Goal: Task Accomplishment & Management: Use online tool/utility

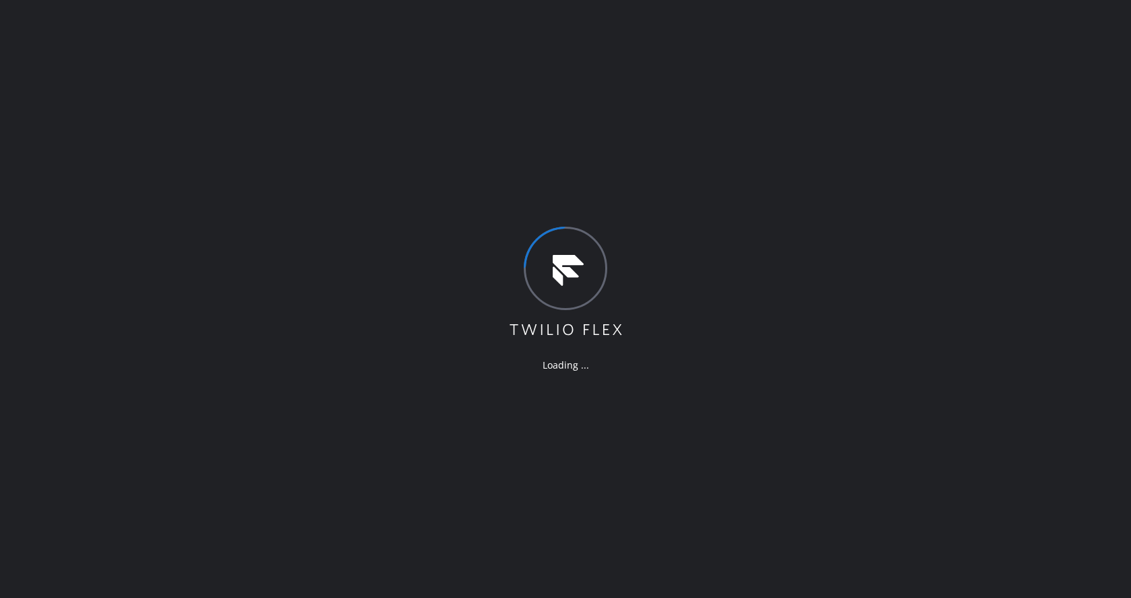
click at [746, 425] on div "Loading ..." at bounding box center [565, 299] width 1131 height 598
click at [361, 498] on div "Loading ..." at bounding box center [565, 299] width 1131 height 598
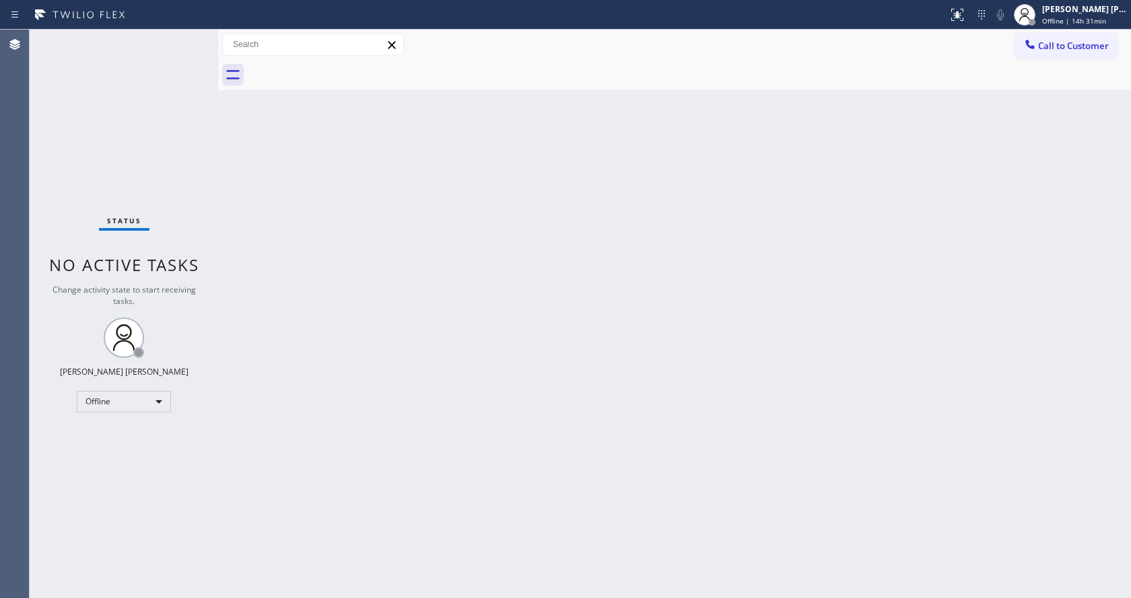
drag, startPoint x: 331, startPoint y: 219, endPoint x: 439, endPoint y: 214, distance: 107.8
click at [331, 219] on div "Back to Dashboard Change Sender ID Customers Technicians Select a contact Outbo…" at bounding box center [674, 314] width 913 height 569
drag, startPoint x: 300, startPoint y: 195, endPoint x: 191, endPoint y: 65, distance: 169.6
click at [300, 195] on div "Back to Dashboard Change Sender ID Customers Technicians Select a contact Outbo…" at bounding box center [674, 314] width 913 height 569
click at [528, 435] on div "Back to Dashboard Change Sender ID Customers Technicians Select a contact Outbo…" at bounding box center [674, 314] width 913 height 569
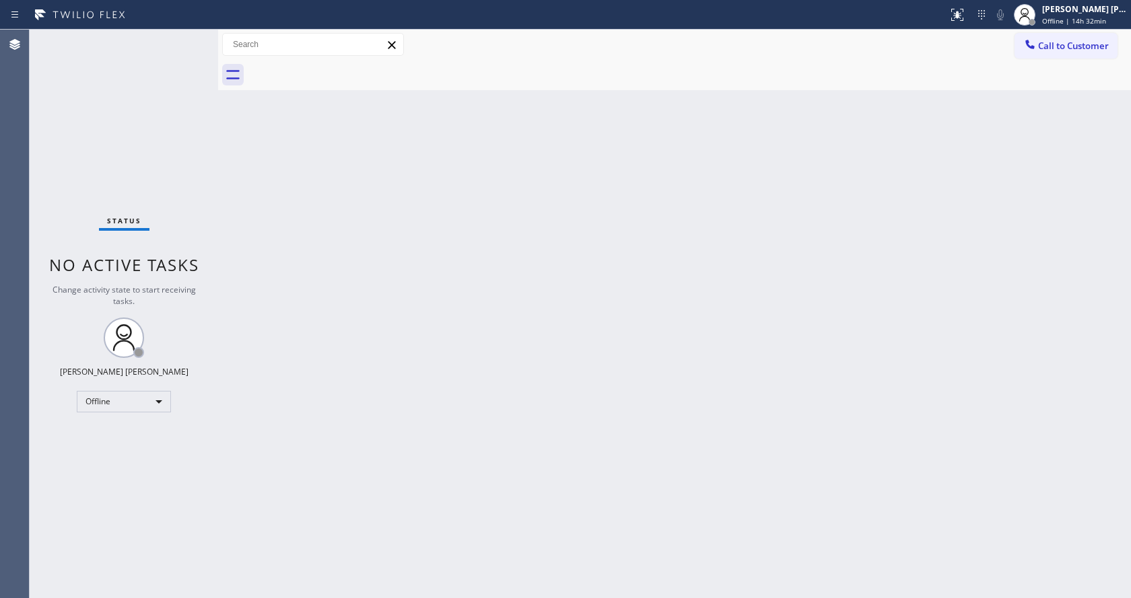
click at [424, 334] on div "Back to Dashboard Change Sender ID Customers Technicians Select a contact Outbo…" at bounding box center [674, 314] width 913 height 569
click at [268, 224] on div "Back to Dashboard Change Sender ID Customers Technicians Select a contact Outbo…" at bounding box center [674, 314] width 913 height 569
click at [182, 38] on div "Status No active tasks Change activity state to start receiving tasks. Jen Rose…" at bounding box center [124, 314] width 188 height 569
click at [416, 328] on div "Back to Dashboard Change Sender ID Customers Technicians Select a contact Outbo…" at bounding box center [674, 314] width 913 height 569
click at [314, 265] on div "Back to Dashboard Change Sender ID Customers Technicians Select a contact Outbo…" at bounding box center [674, 314] width 913 height 569
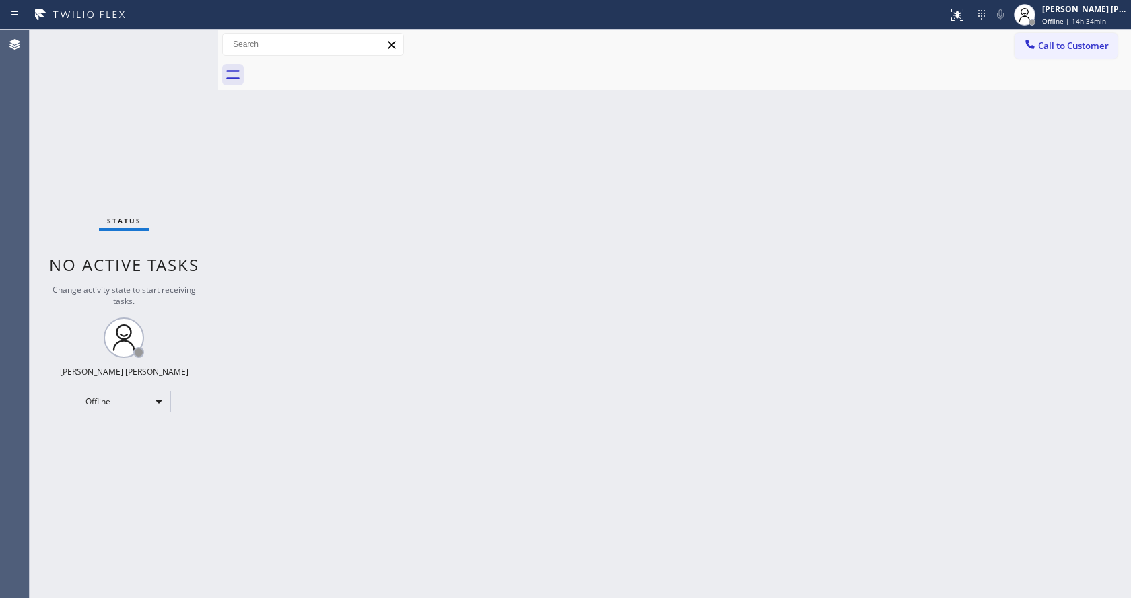
drag, startPoint x: 637, startPoint y: 373, endPoint x: 685, endPoint y: 275, distance: 108.7
click at [637, 373] on div "Back to Dashboard Change Sender ID Customers Technicians Select a contact Outbo…" at bounding box center [674, 314] width 913 height 569
click at [680, 248] on div "Back to Dashboard Change Sender ID Customers Technicians Select a contact Outbo…" at bounding box center [674, 314] width 913 height 569
click at [187, 35] on div "Status No active tasks Change activity state to start receiving tasks. Jen Rose…" at bounding box center [124, 314] width 188 height 569
click at [227, 180] on div "Back to Dashboard Change Sender ID Customers Technicians Select a contact Outbo…" at bounding box center [674, 314] width 913 height 569
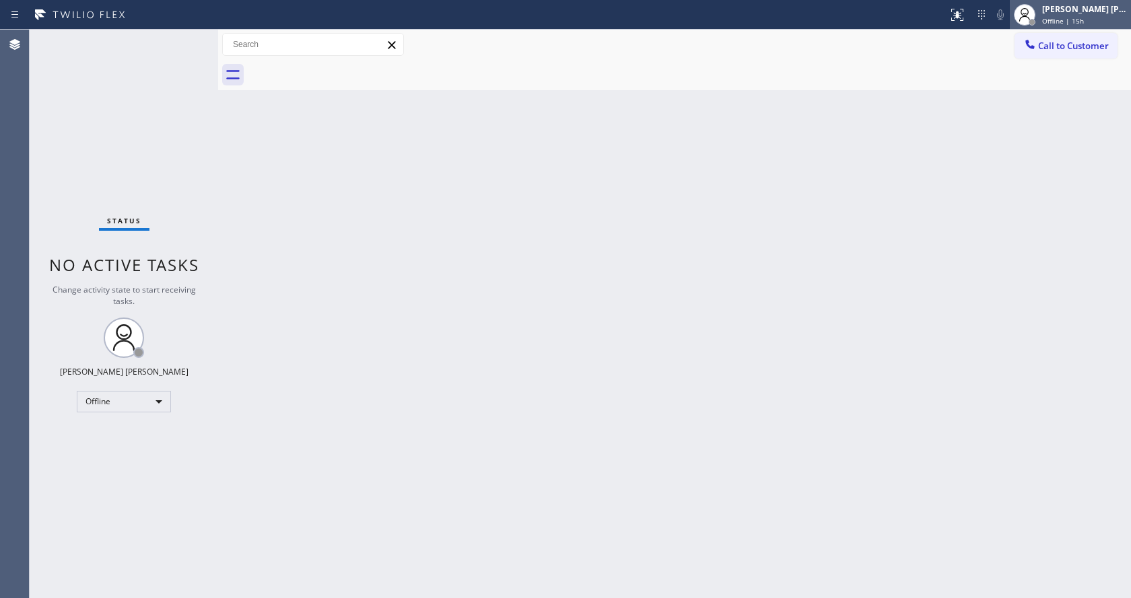
click at [1071, 26] on div "Jen Rose Villanueva Offline | 15h" at bounding box center [1070, 15] width 121 height 30
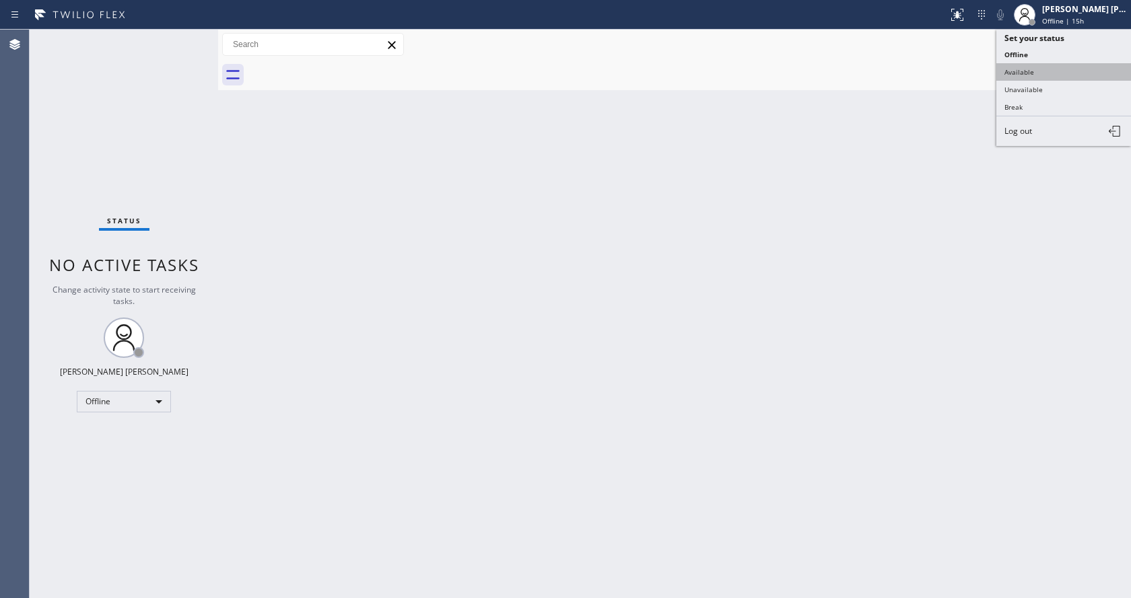
click at [1047, 70] on button "Available" at bounding box center [1063, 71] width 135 height 17
click at [649, 329] on div "Back to Dashboard Change Sender ID Customers Technicians Select a contact Outbo…" at bounding box center [674, 314] width 913 height 569
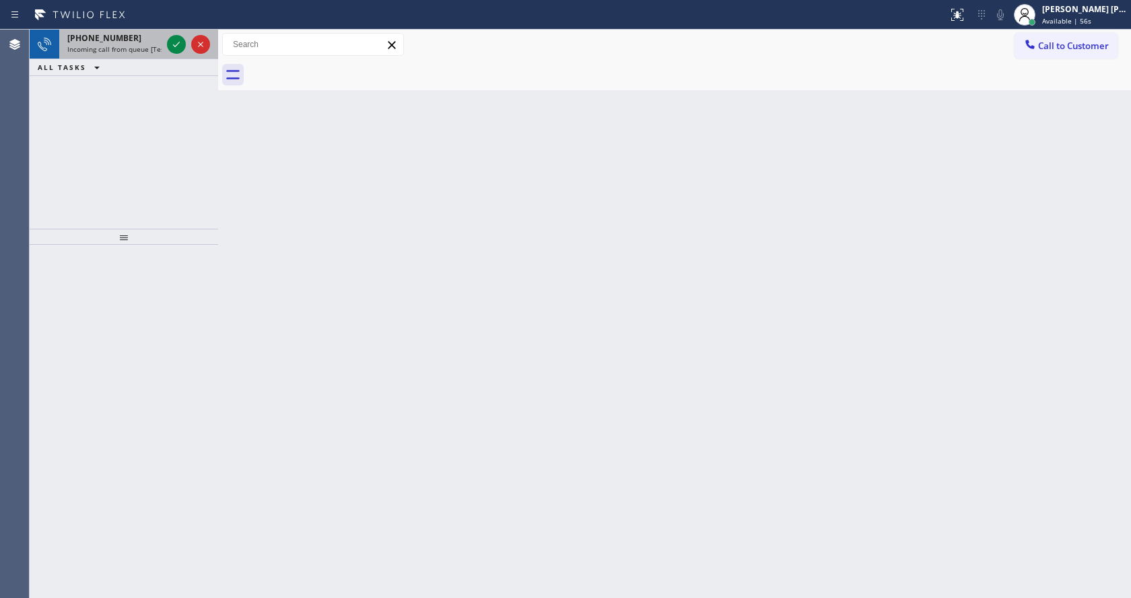
click at [147, 46] on span "Incoming call from queue [Test] All" at bounding box center [123, 48] width 112 height 9
click at [140, 44] on span "Incoming call from queue [Test] All" at bounding box center [123, 48] width 112 height 9
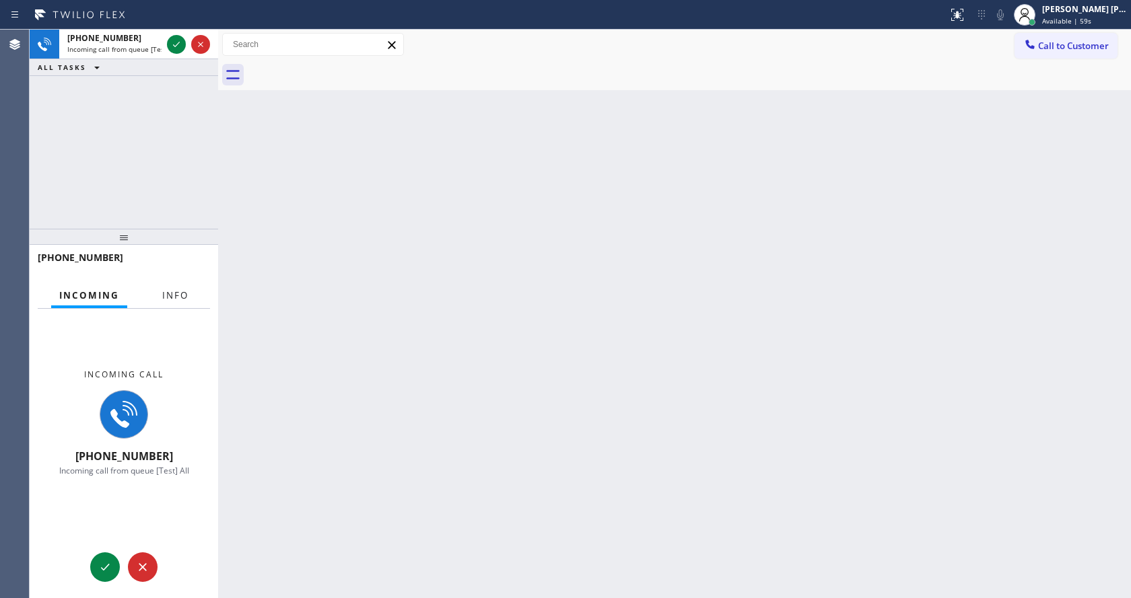
click at [168, 297] on span "Info" at bounding box center [175, 295] width 26 height 12
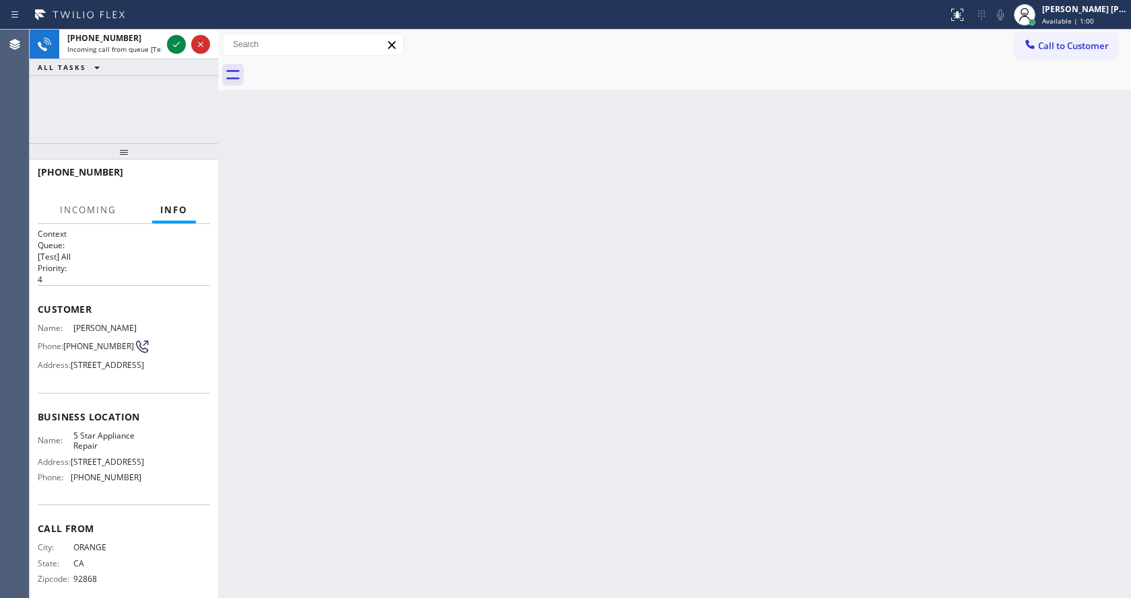
drag, startPoint x: 122, startPoint y: 240, endPoint x: 118, endPoint y: 114, distance: 125.9
click at [118, 114] on div "+17146334621 Incoming call from queue [Test] All ALL TASKS ALL TASKS ACTIVE TAS…" at bounding box center [124, 314] width 188 height 569
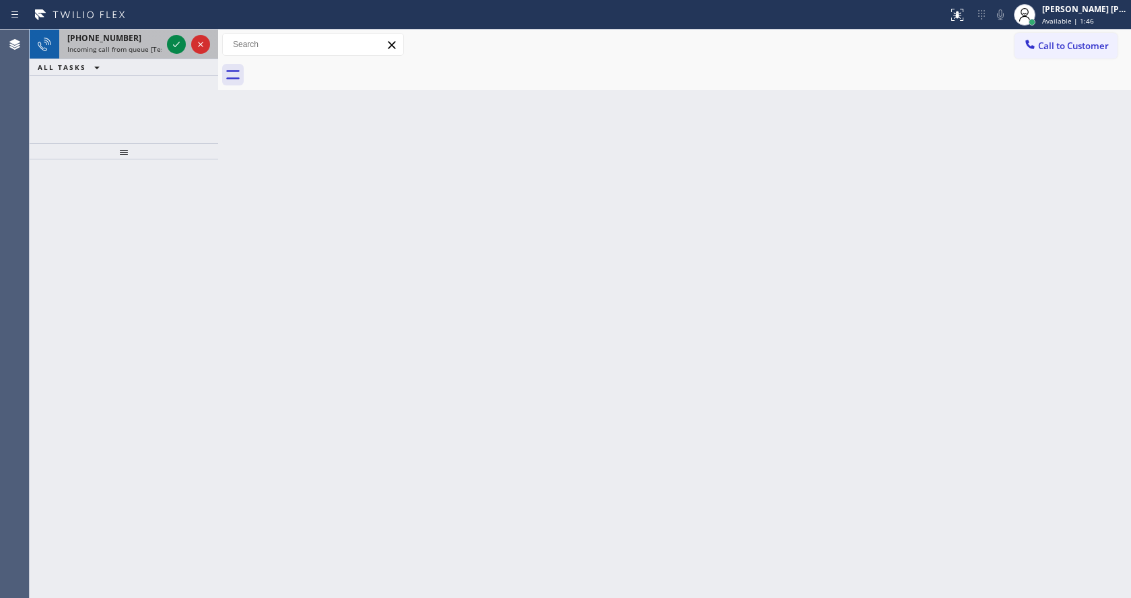
click at [133, 44] on span "Incoming call from queue [Test] All" at bounding box center [123, 48] width 112 height 9
click at [157, 41] on div "+15169962728" at bounding box center [114, 37] width 94 height 11
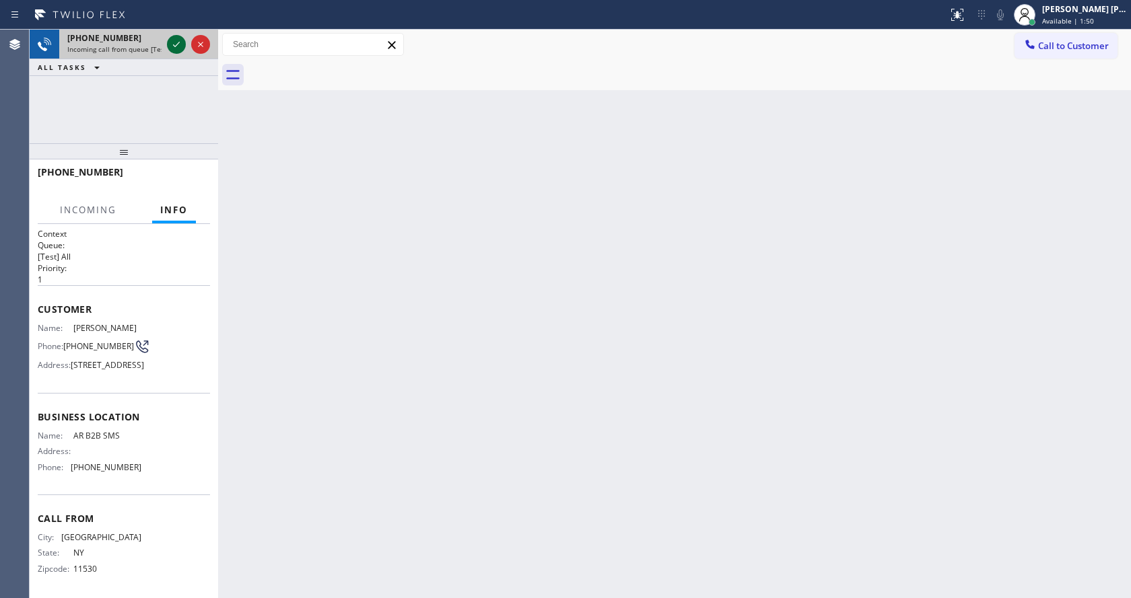
click at [172, 45] on icon at bounding box center [176, 44] width 16 height 16
click at [450, 347] on div "Back to Dashboard Change Sender ID Customers Technicians Select a contact Outbo…" at bounding box center [674, 314] width 913 height 569
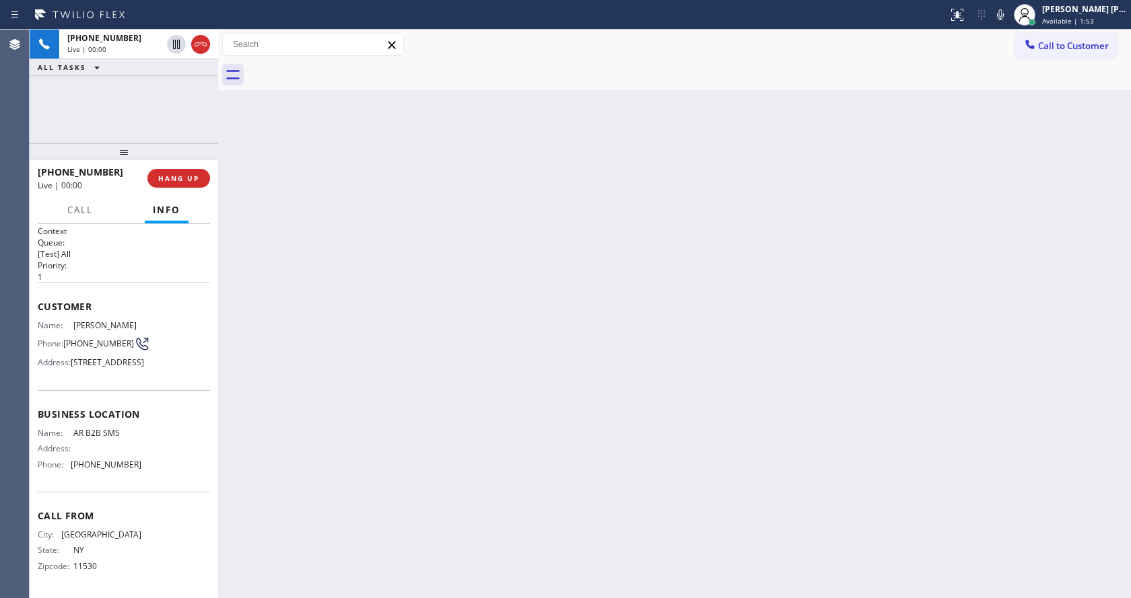
click at [321, 494] on div "Back to Dashboard Change Sender ID Customers Technicians Select a contact Outbo…" at bounding box center [674, 314] width 913 height 569
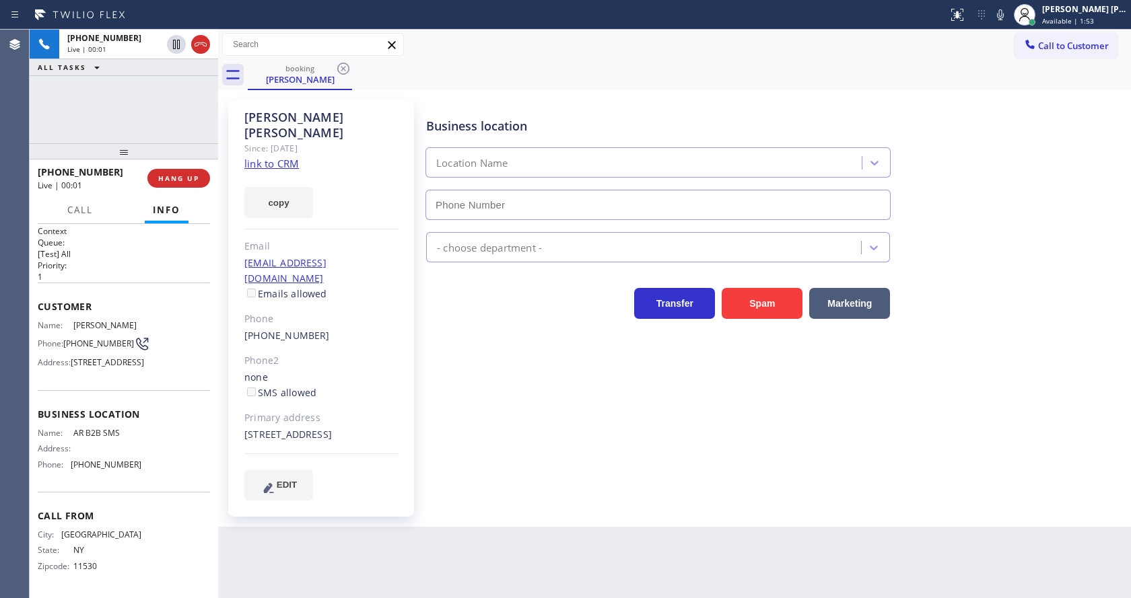
type input "[PHONE_NUMBER]"
click at [540, 431] on div "Business location AR B2B SMS (833) 692-2271 Appliance Repair High End Transfer …" at bounding box center [775, 300] width 704 height 393
click at [282, 157] on link "link to CRM" at bounding box center [271, 163] width 55 height 13
click at [168, 176] on span "HANG UP" at bounding box center [178, 178] width 41 height 9
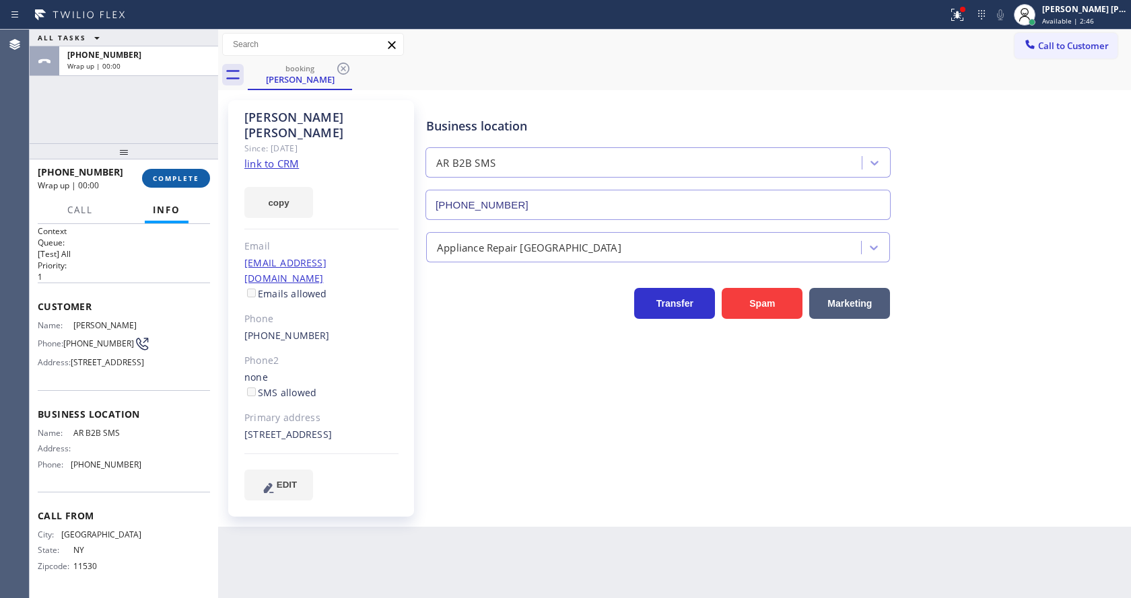
click at [168, 176] on span "COMPLETE" at bounding box center [176, 178] width 46 height 9
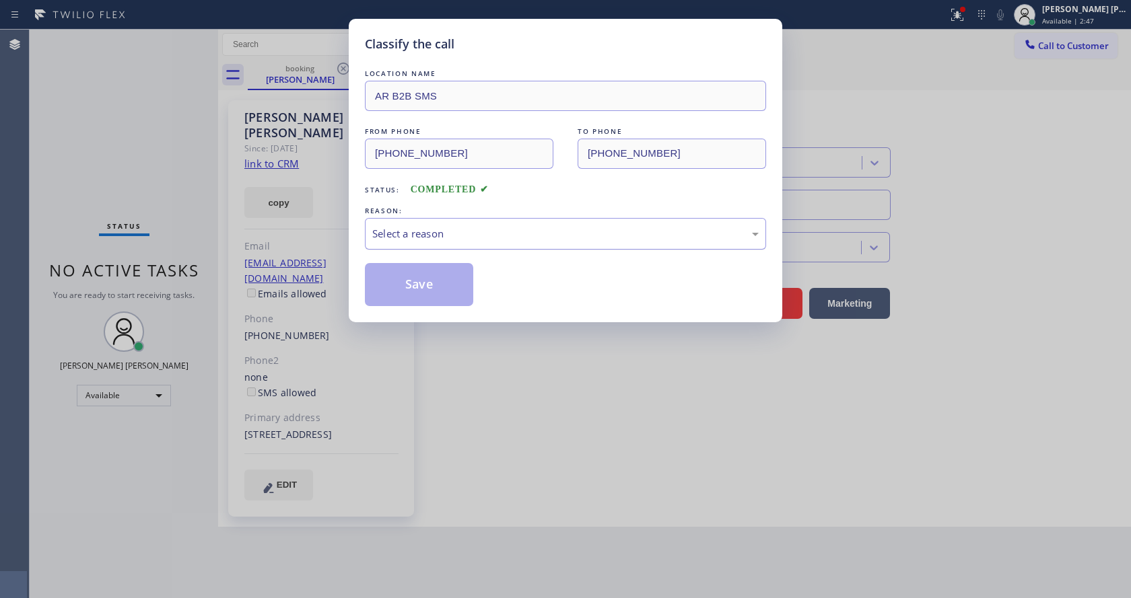
click at [466, 240] on div "Select a reason" at bounding box center [565, 233] width 386 height 15
click at [402, 277] on button "Save" at bounding box center [419, 284] width 108 height 43
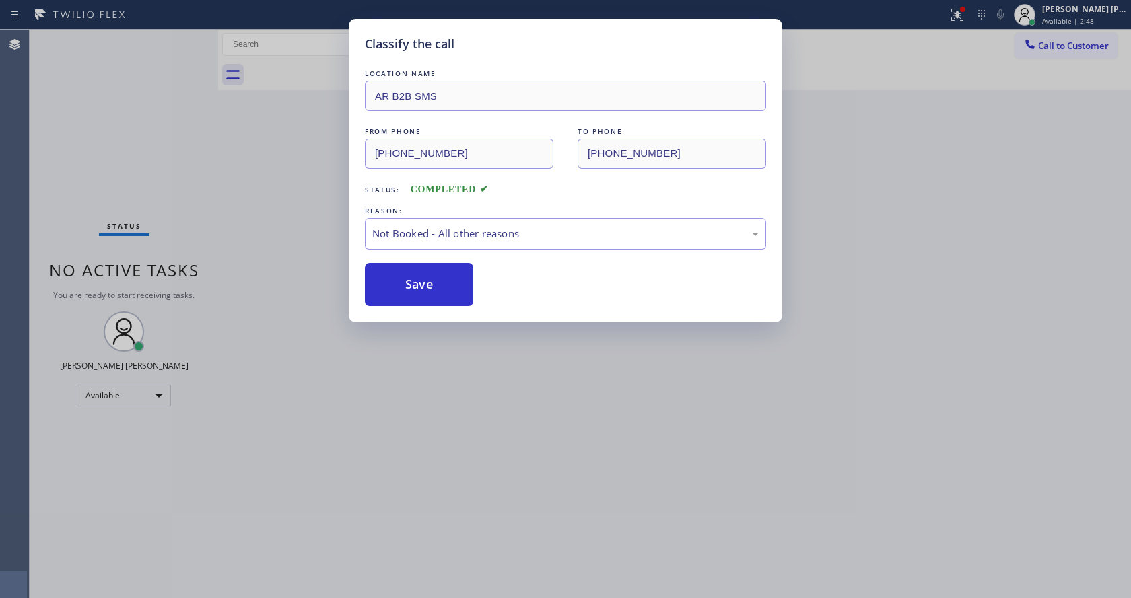
drag, startPoint x: 477, startPoint y: 370, endPoint x: 439, endPoint y: 456, distance: 94.7
click at [468, 384] on div "Classify the call LOCATION NAME AR B2B SMS FROM PHONE (516) 996-2728 TO PHONE (…" at bounding box center [565, 299] width 1131 height 598
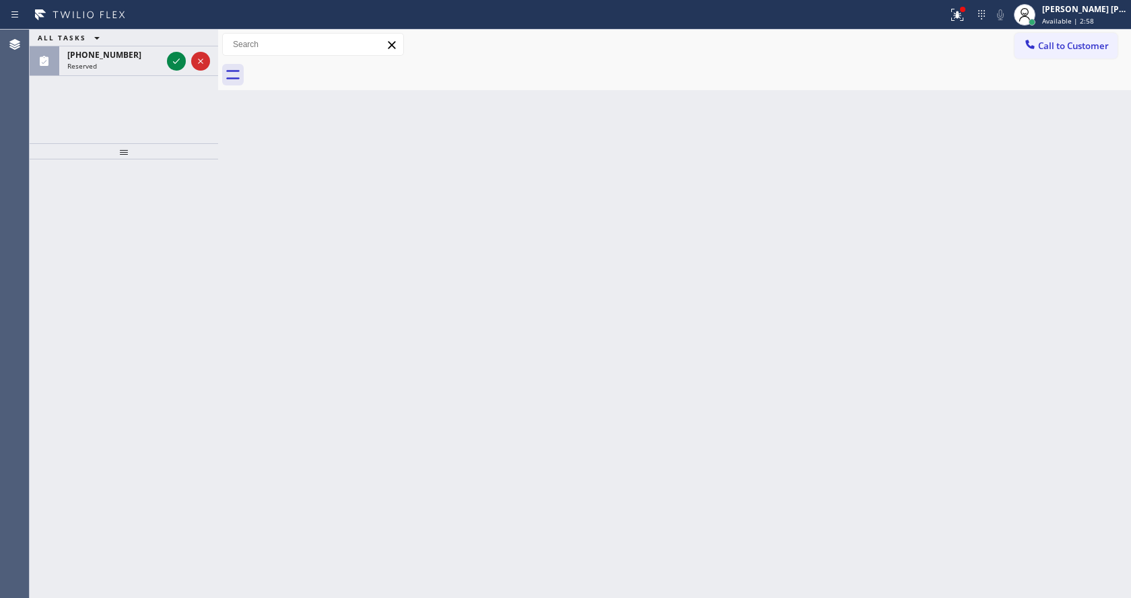
click at [262, 178] on div "Back to Dashboard Change Sender ID Customers Technicians Select a contact Outbo…" at bounding box center [674, 314] width 913 height 569
click at [138, 72] on div "(720) 389-2541 Reserved" at bounding box center [111, 61] width 105 height 30
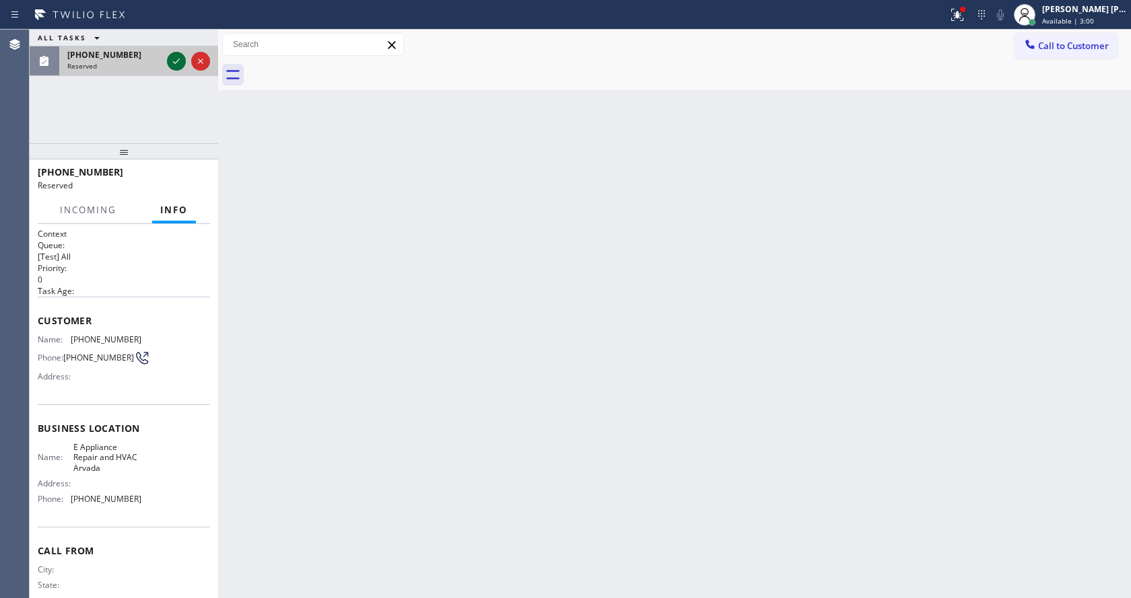
click at [171, 62] on icon at bounding box center [176, 61] width 16 height 16
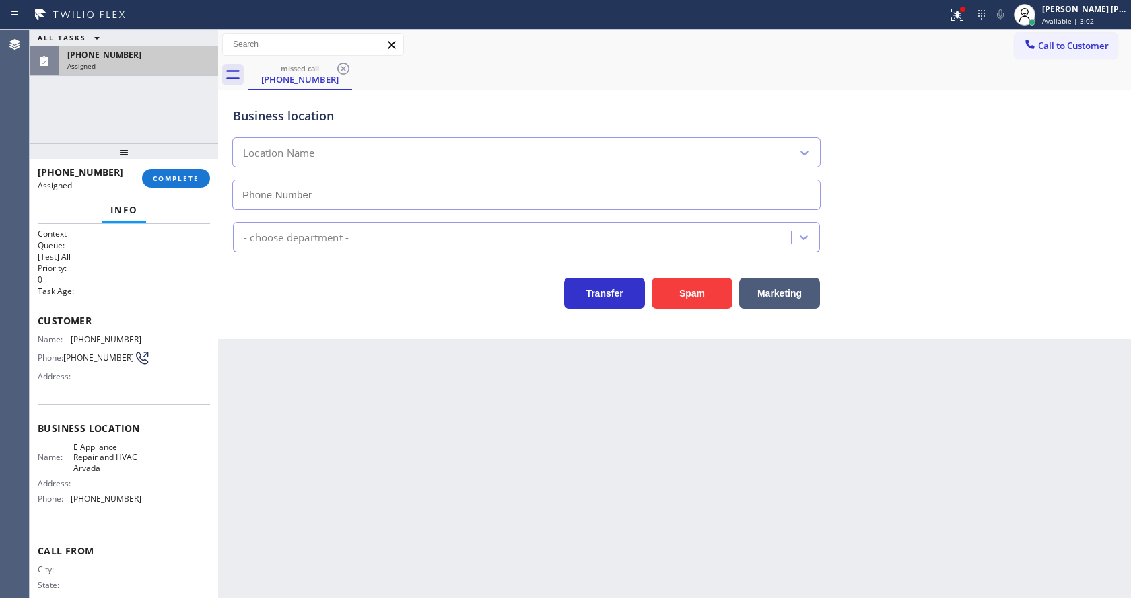
type input "[PHONE_NUMBER]"
click at [171, 177] on span "COMPLETE" at bounding box center [176, 178] width 46 height 9
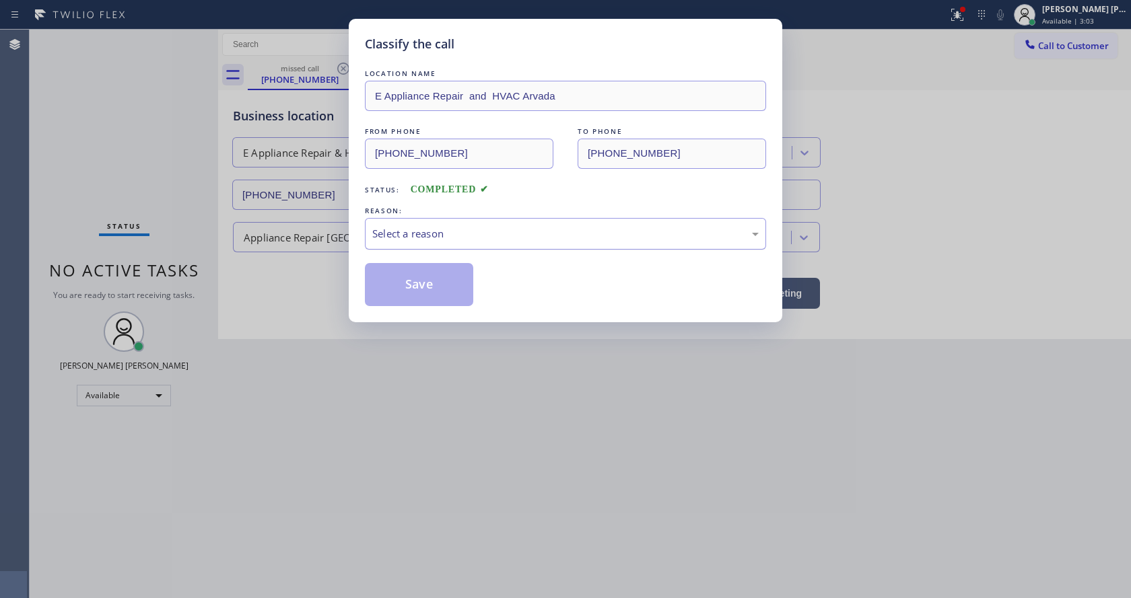
click at [401, 236] on div "Select a reason" at bounding box center [565, 233] width 386 height 15
click at [408, 284] on button "Save" at bounding box center [419, 284] width 108 height 43
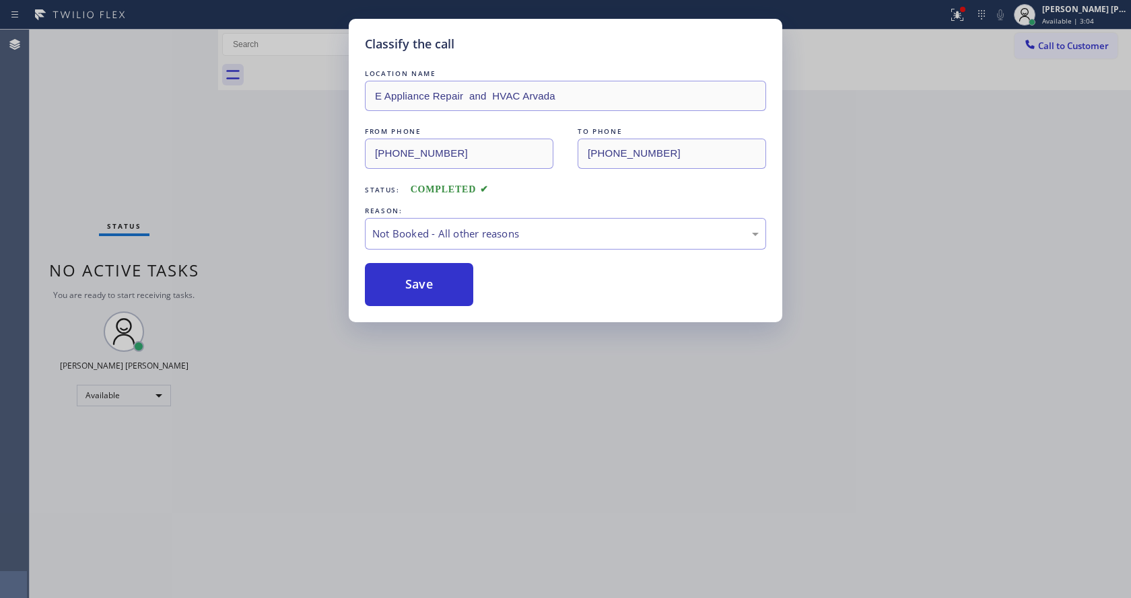
click at [408, 284] on button "Save" at bounding box center [419, 284] width 108 height 43
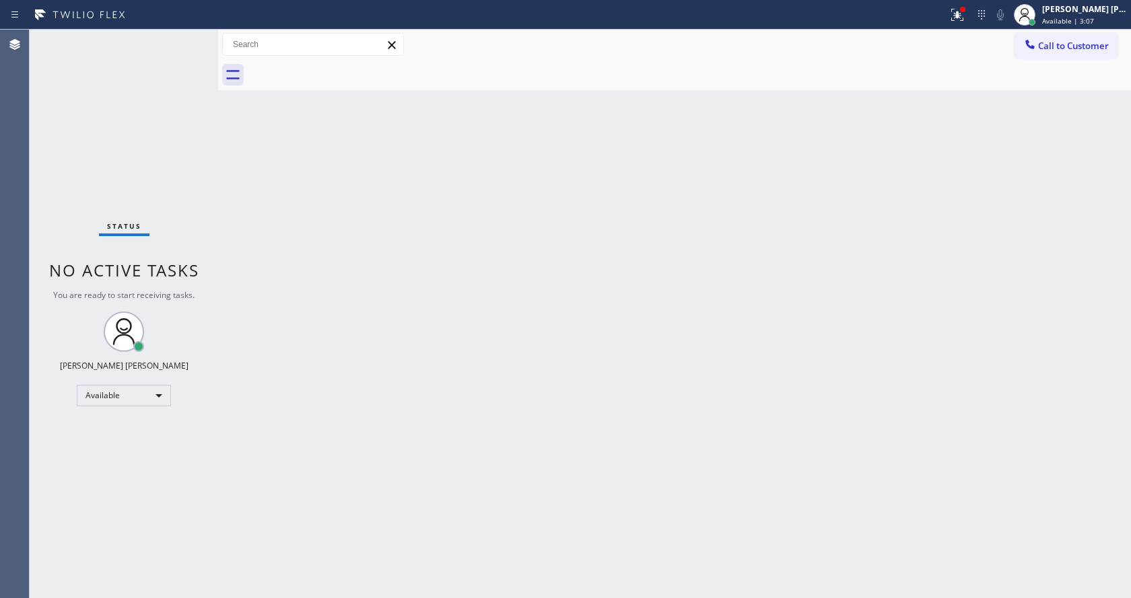
click at [195, 170] on div "Status No active tasks You are ready to start receiving tasks. Jen Rose Villanu…" at bounding box center [124, 314] width 188 height 569
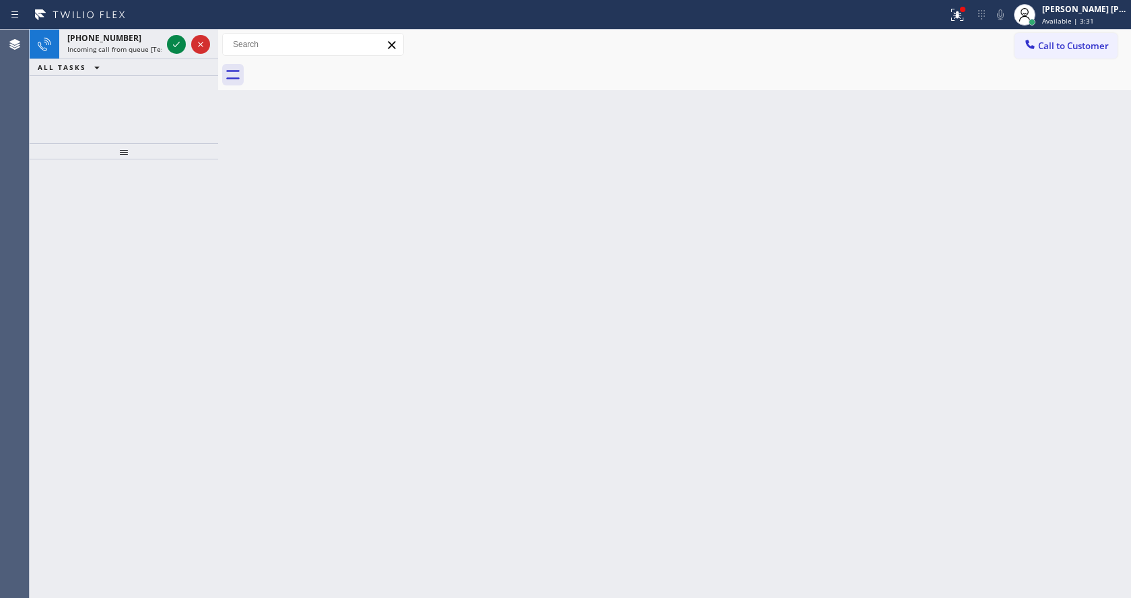
drag, startPoint x: 638, startPoint y: 359, endPoint x: 584, endPoint y: 327, distance: 63.4
click at [630, 352] on div "Back to Dashboard Change Sender ID Customers Technicians Select a contact Outbo…" at bounding box center [674, 314] width 913 height 569
click at [140, 59] on div "+18184585210 Incoming call from queue [Test] All" at bounding box center [124, 45] width 188 height 30
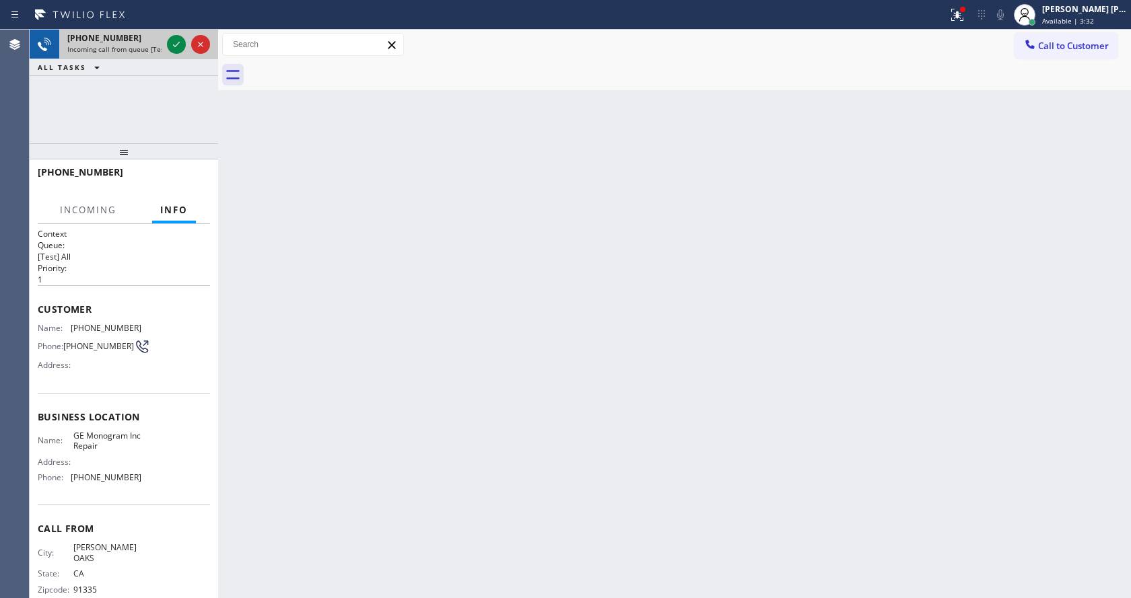
click at [141, 39] on div "+18184585210" at bounding box center [114, 37] width 94 height 11
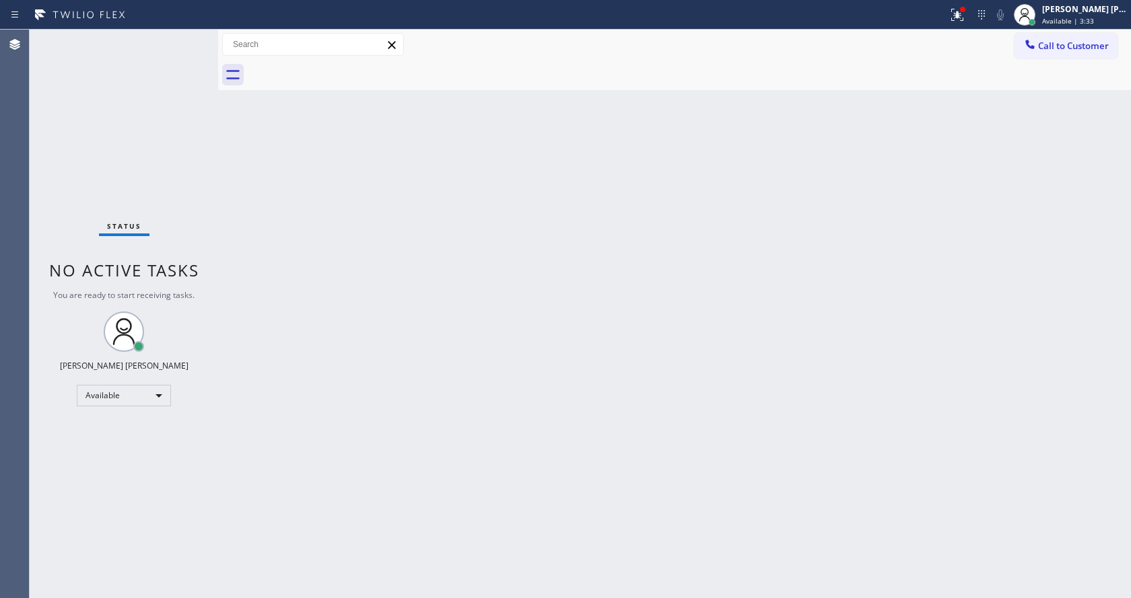
click at [638, 341] on div "Back to Dashboard Change Sender ID Customers Technicians Select a contact Outbo…" at bounding box center [674, 314] width 913 height 569
click at [286, 239] on div "Back to Dashboard Change Sender ID Customers Technicians Select a contact Outbo…" at bounding box center [674, 314] width 913 height 569
click at [190, 33] on div "Status No active tasks You are ready to start receiving tasks. Jen Rose Villanu…" at bounding box center [124, 314] width 188 height 569
click at [189, 36] on div "Status No active tasks You are ready to start receiving tasks. Jen Rose Villanu…" at bounding box center [124, 314] width 188 height 569
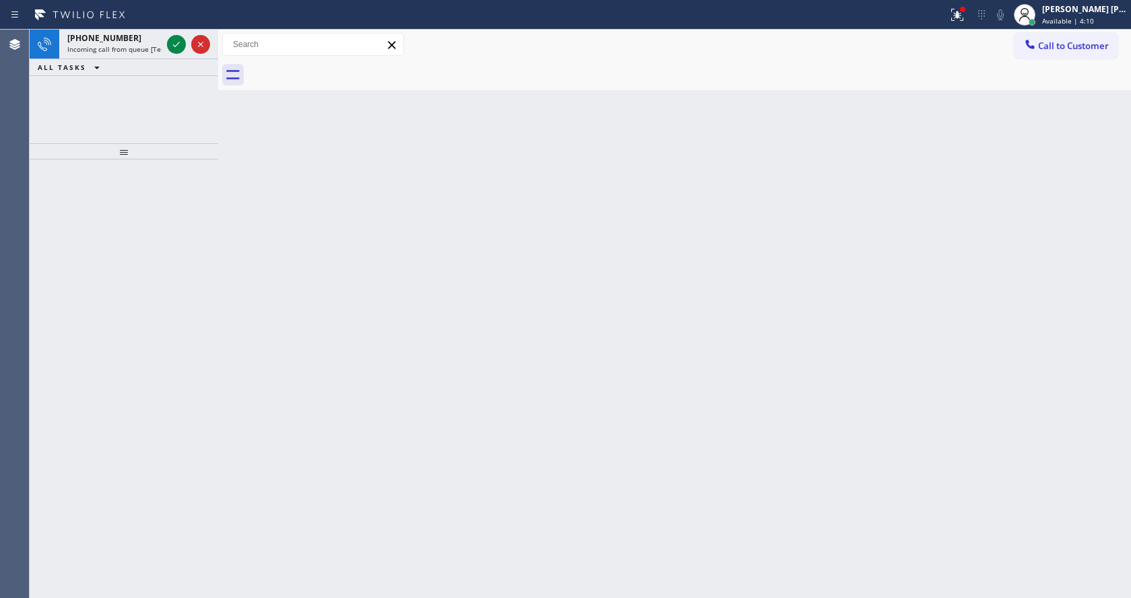
click at [287, 271] on div "Back to Dashboard Change Sender ID Customers Technicians Select a contact Outbo…" at bounding box center [674, 314] width 913 height 569
click at [145, 48] on span "Incoming call from queue [Test] All" at bounding box center [123, 48] width 112 height 9
click at [439, 278] on div "Back to Dashboard Change Sender ID Customers Technicians Select a contact Outbo…" at bounding box center [674, 314] width 913 height 569
click at [961, 12] on icon at bounding box center [957, 13] width 8 height 5
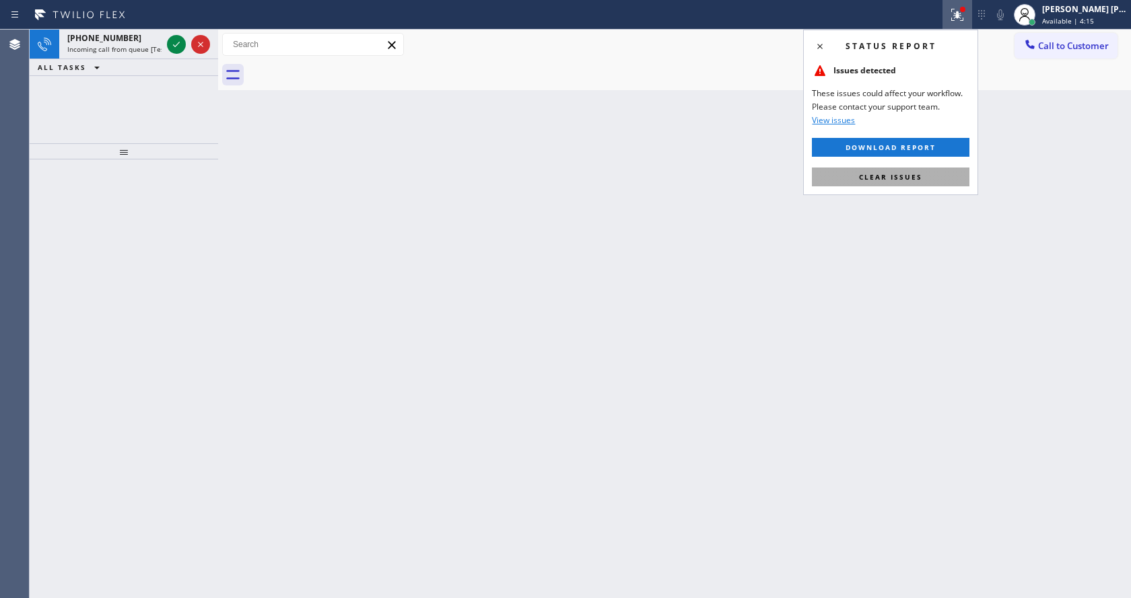
click at [911, 172] on span "Clear issues" at bounding box center [890, 176] width 63 height 9
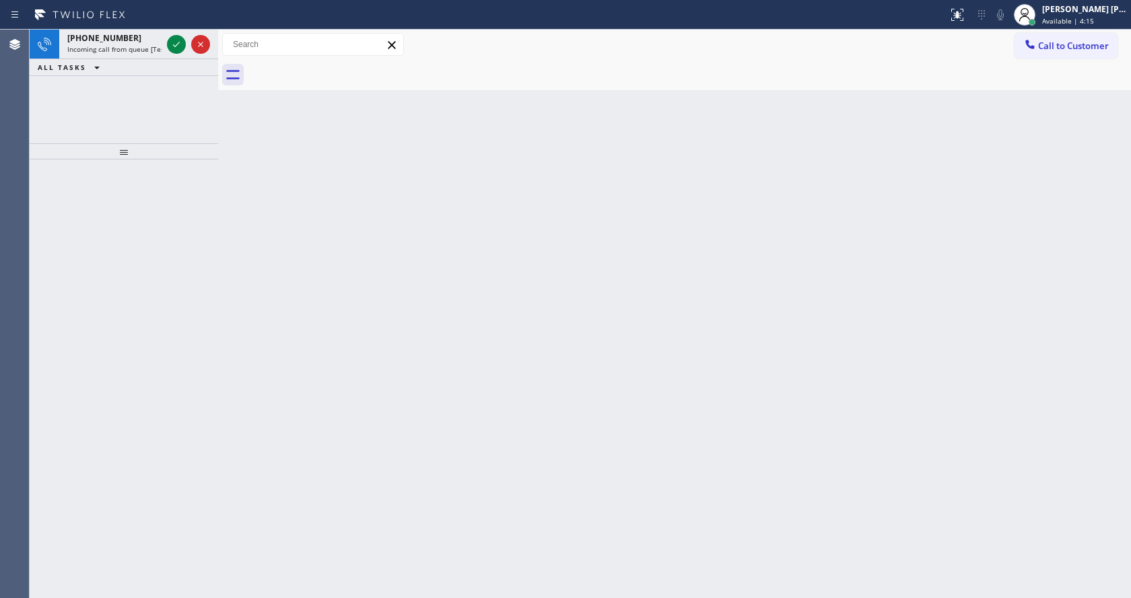
click at [909, 226] on div "Back to Dashboard Change Sender ID Customers Technicians Select a contact Outbo…" at bounding box center [674, 314] width 913 height 569
click at [206, 211] on div at bounding box center [124, 379] width 188 height 439
click at [132, 49] on span "Incoming call from queue [Test] All" at bounding box center [123, 48] width 112 height 9
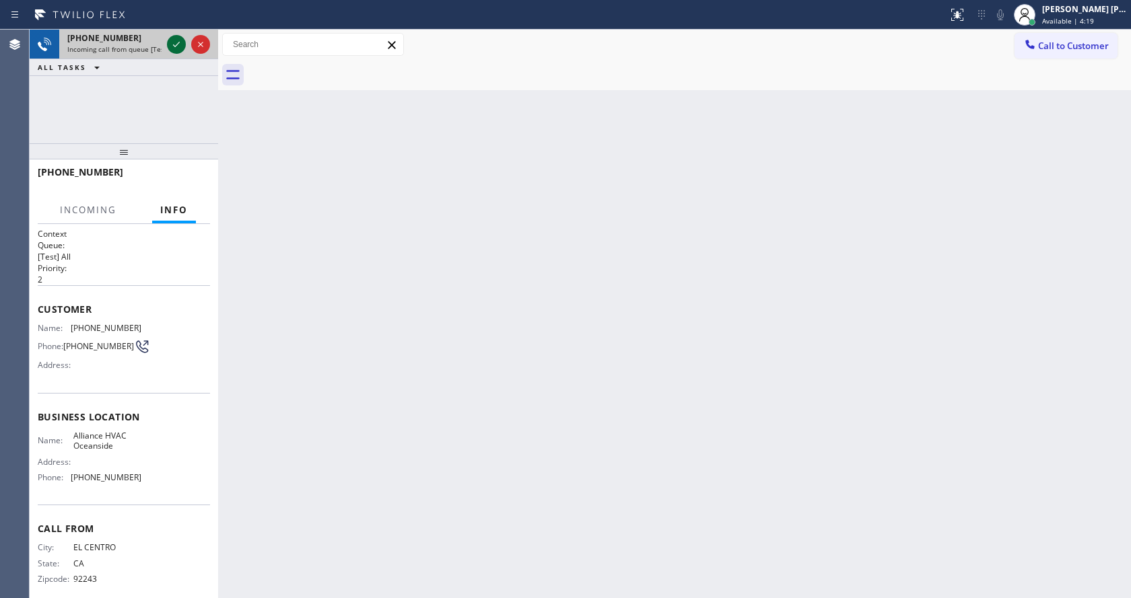
click at [176, 40] on icon at bounding box center [176, 44] width 16 height 16
click at [405, 462] on div "Back to Dashboard Change Sender ID Customers Technicians Select a contact Outbo…" at bounding box center [674, 314] width 913 height 569
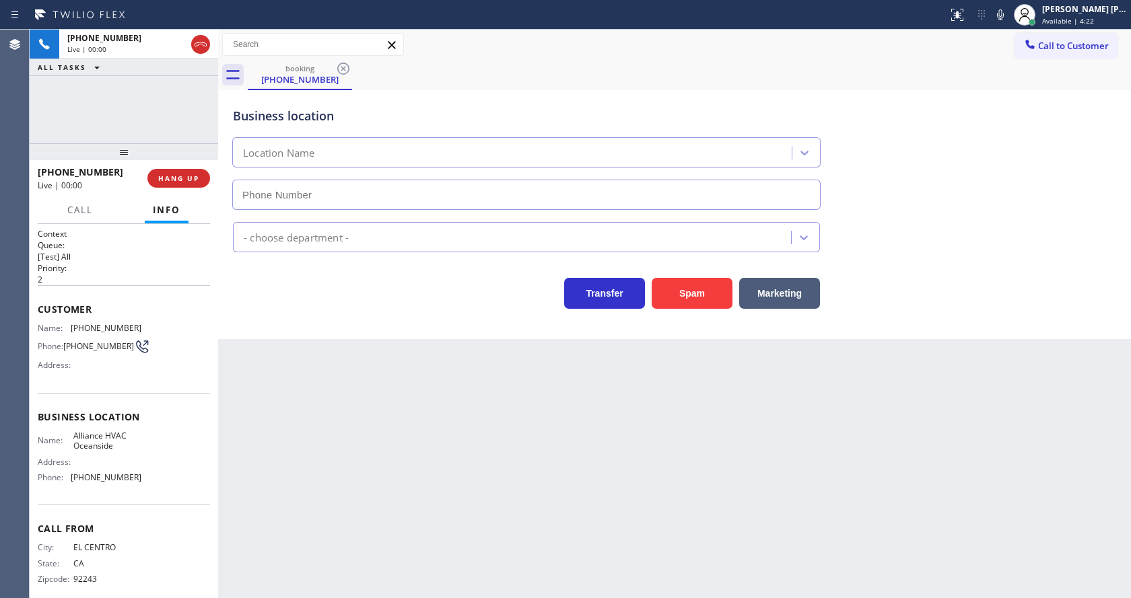
type input "[PHONE_NUMBER]"
click at [999, 14] on icon at bounding box center [1000, 15] width 16 height 16
click at [1000, 166] on div "Business location Alliance HVAC Oceanside (760) 309-6989" at bounding box center [674, 149] width 888 height 122
click at [334, 406] on div "Back to Dashboard Change Sender ID Customers Technicians Select a contact Outbo…" at bounding box center [674, 314] width 913 height 569
click at [184, 182] on span "HANG UP" at bounding box center [178, 178] width 41 height 9
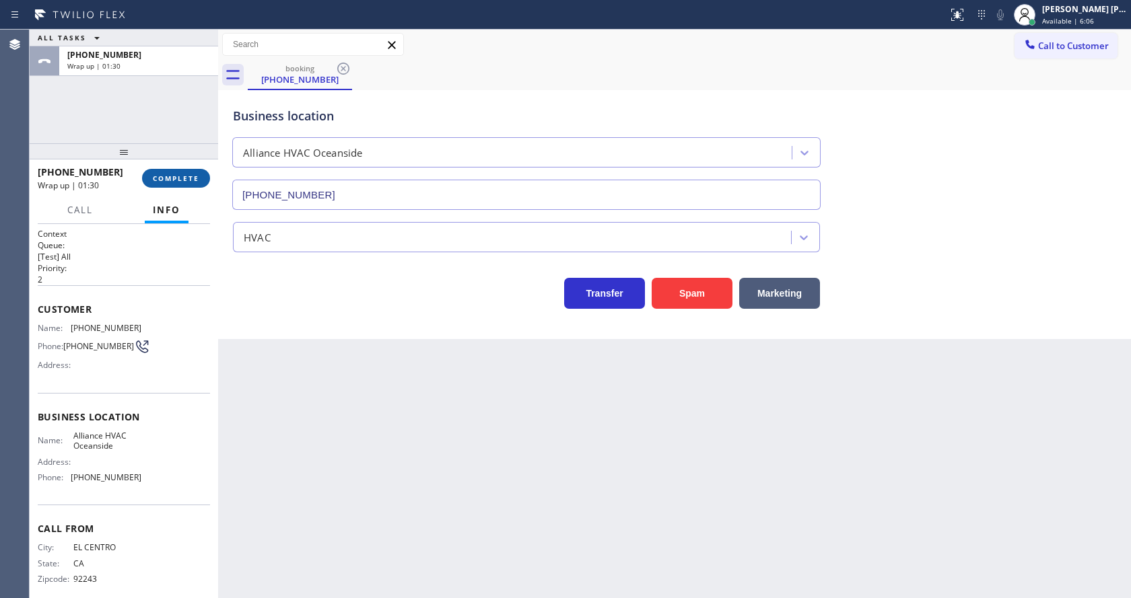
click at [174, 175] on span "COMPLETE" at bounding box center [176, 178] width 46 height 9
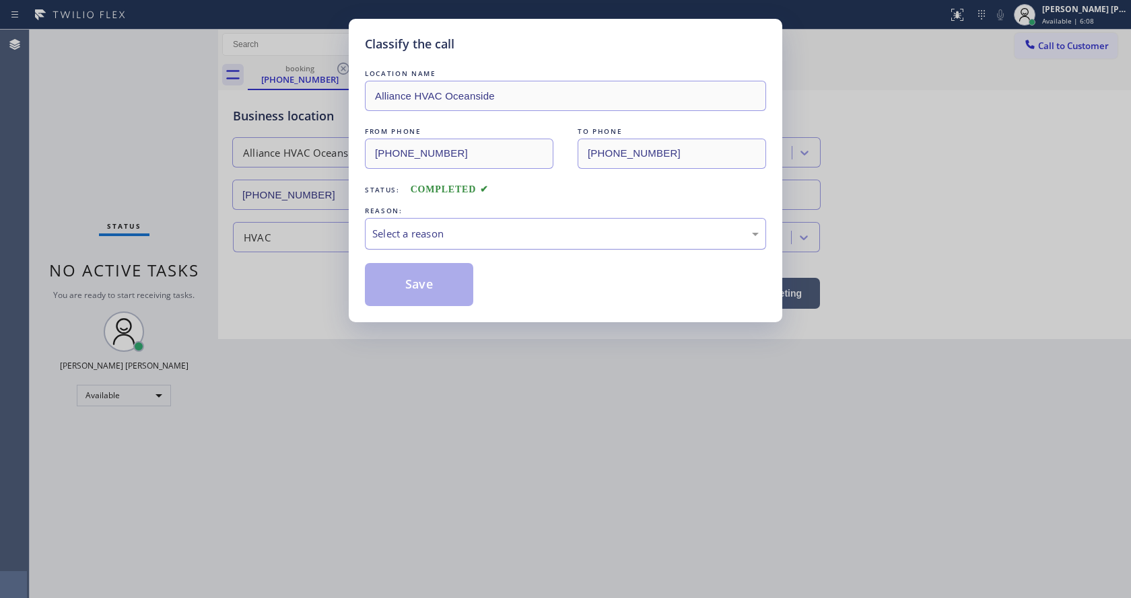
click at [410, 239] on div "Select a reason" at bounding box center [565, 233] width 386 height 15
click at [409, 281] on button "Save" at bounding box center [419, 284] width 108 height 43
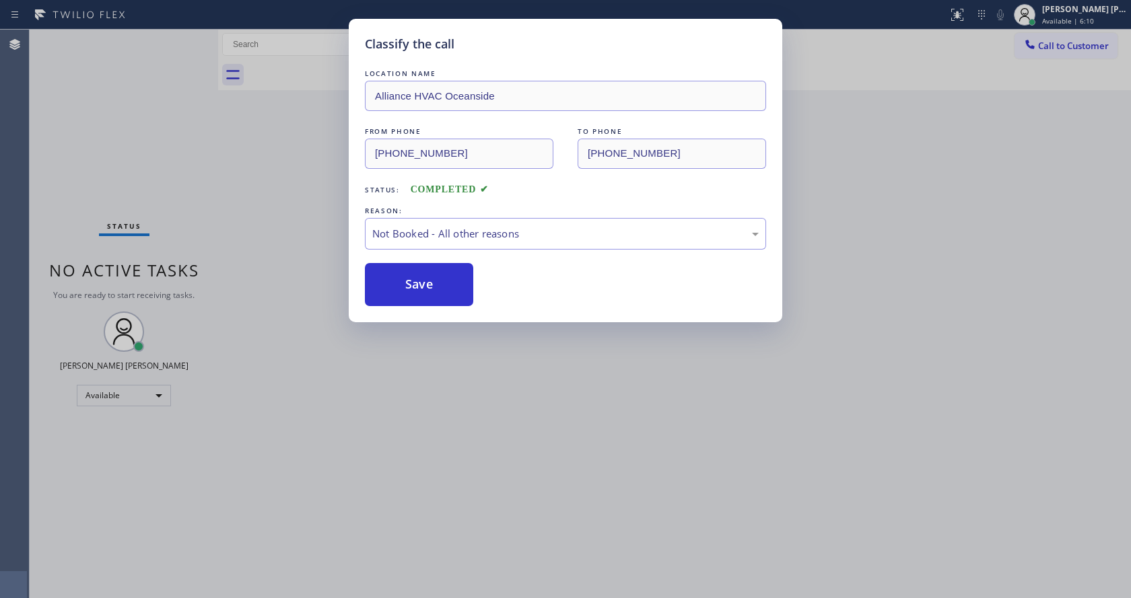
click at [469, 565] on div "Classify the call LOCATION NAME Alliance HVAC Oceanside FROM PHONE (760) 222-94…" at bounding box center [565, 299] width 1131 height 598
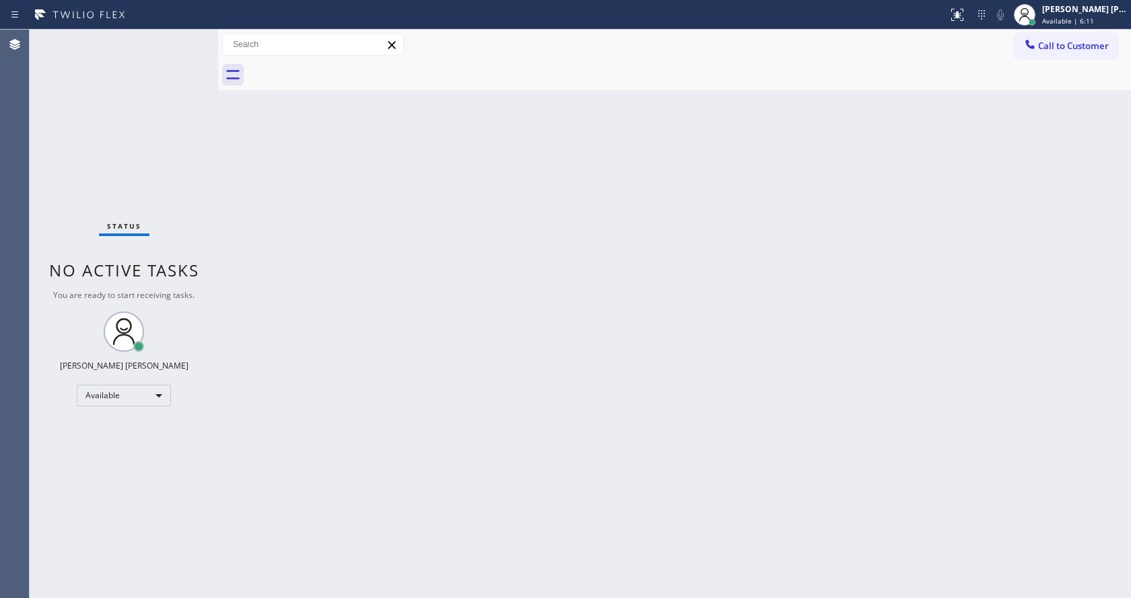
click at [56, 108] on div "Status No active tasks You are ready to start receiving tasks. Jen Rose Villanu…" at bounding box center [124, 314] width 188 height 569
click at [190, 38] on div "Status No active tasks You are ready to start receiving tasks. Jen Rose Villanu…" at bounding box center [124, 314] width 188 height 569
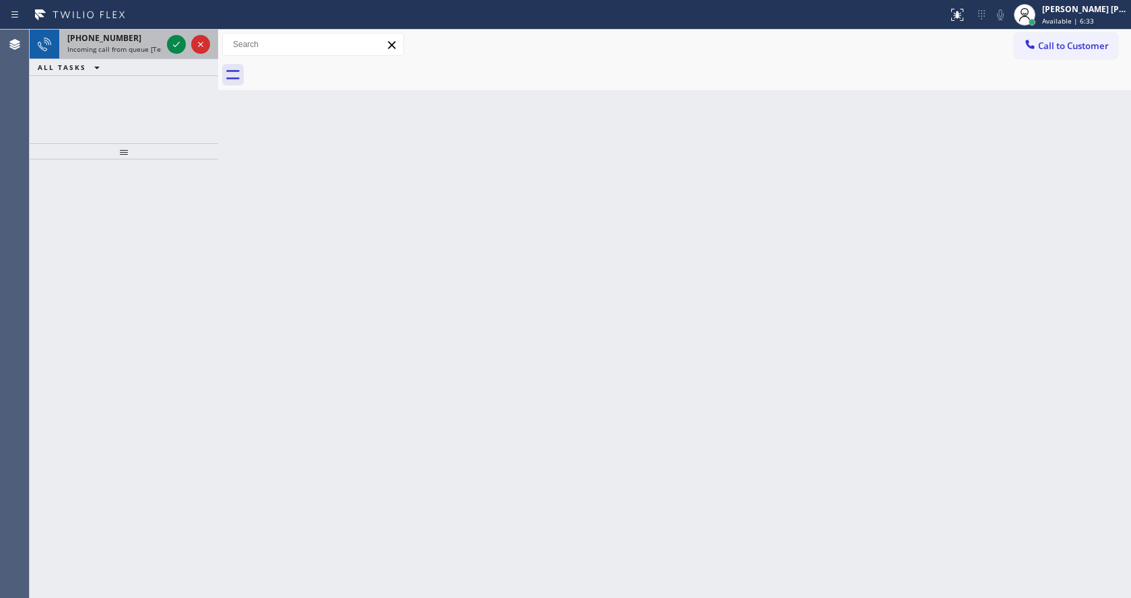
click at [146, 52] on span "Incoming call from queue [Test] All" at bounding box center [123, 48] width 112 height 9
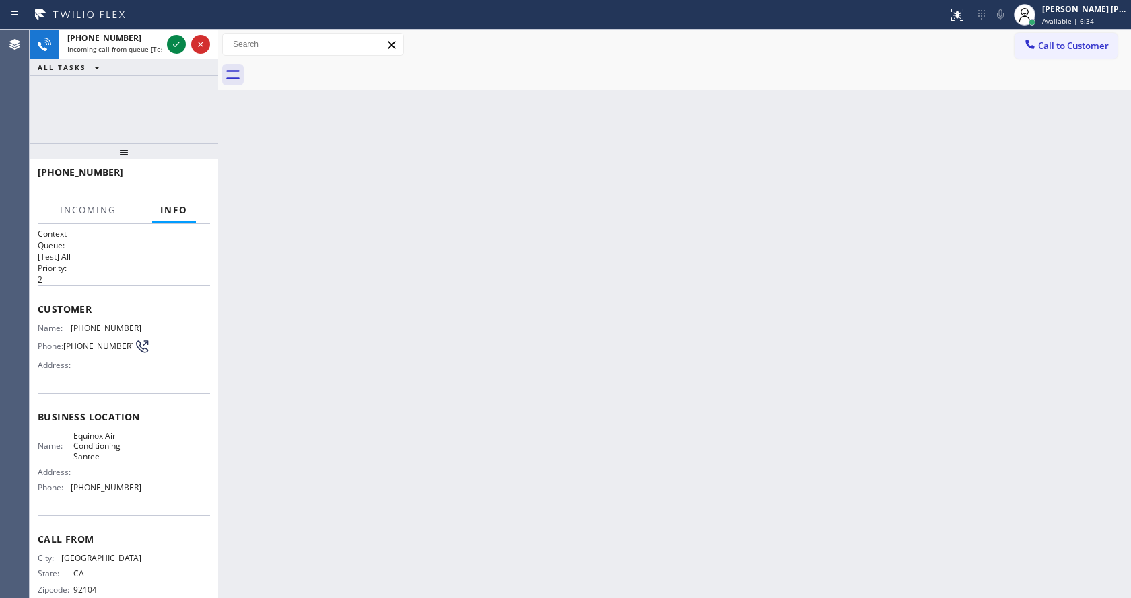
click at [517, 404] on div "Back to Dashboard Change Sender ID Customers Technicians Select a contact Outbo…" at bounding box center [674, 314] width 913 height 569
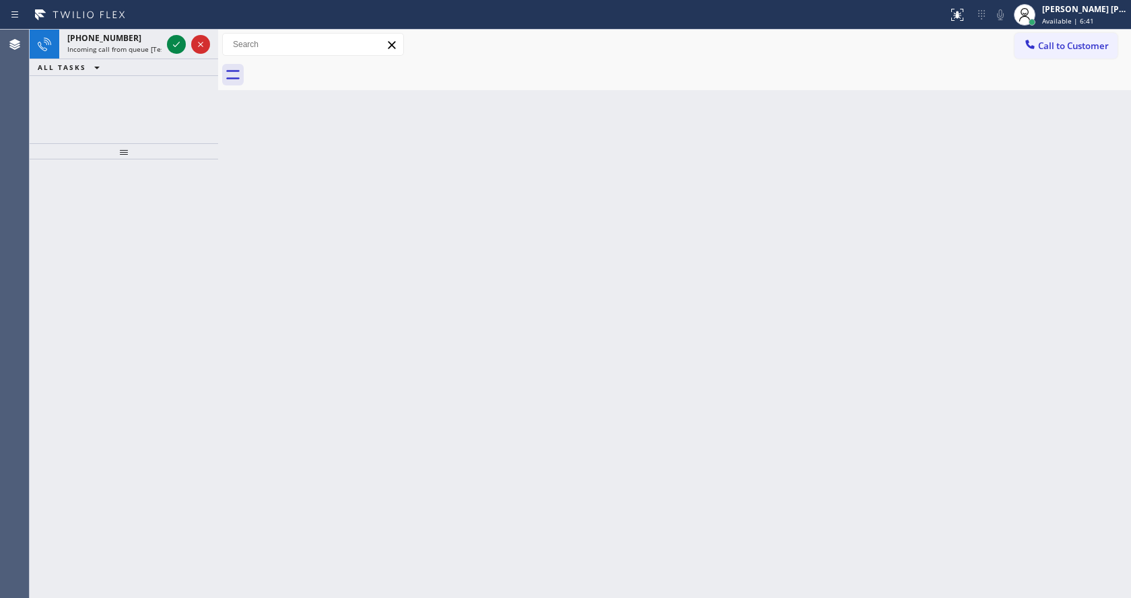
drag, startPoint x: 79, startPoint y: 157, endPoint x: 105, endPoint y: 102, distance: 60.2
click at [79, 157] on div at bounding box center [124, 151] width 188 height 16
click at [134, 53] on span "Incoming call from queue [Test] All" at bounding box center [123, 48] width 112 height 9
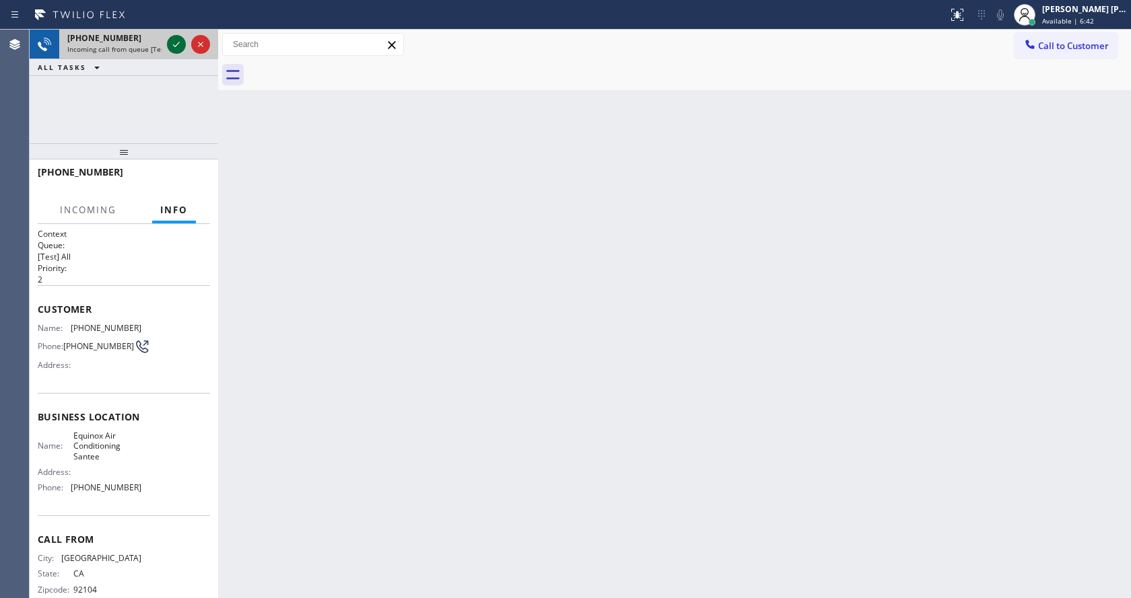
click at [173, 45] on icon at bounding box center [176, 44] width 16 height 16
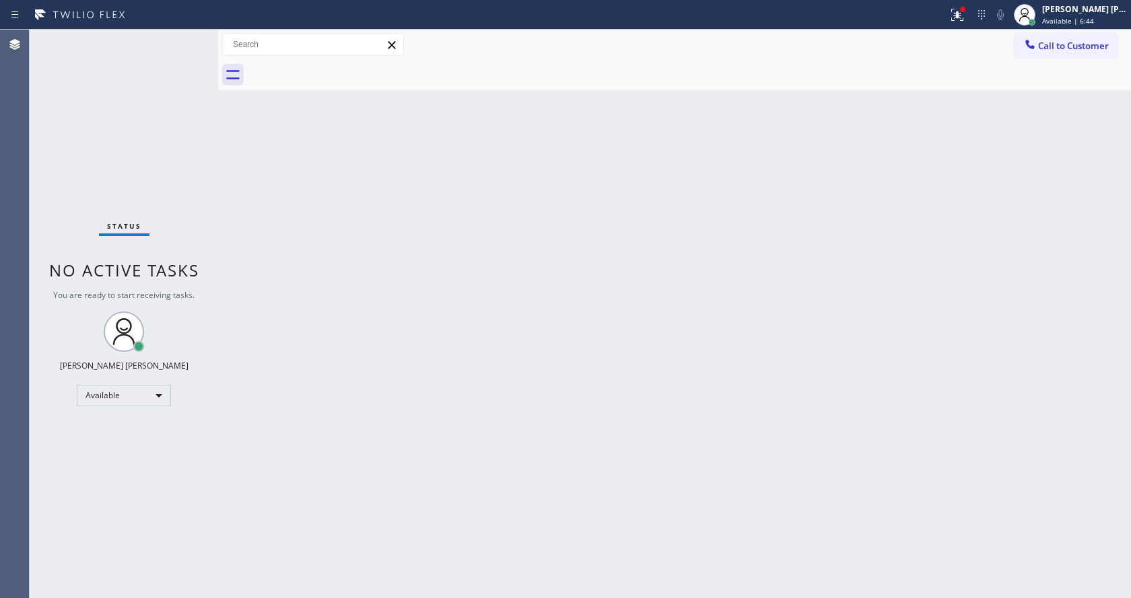
click at [857, 234] on div "Back to Dashboard Change Sender ID Customers Technicians Select a contact Outbo…" at bounding box center [674, 314] width 913 height 569
click at [952, 17] on div at bounding box center [957, 15] width 30 height 16
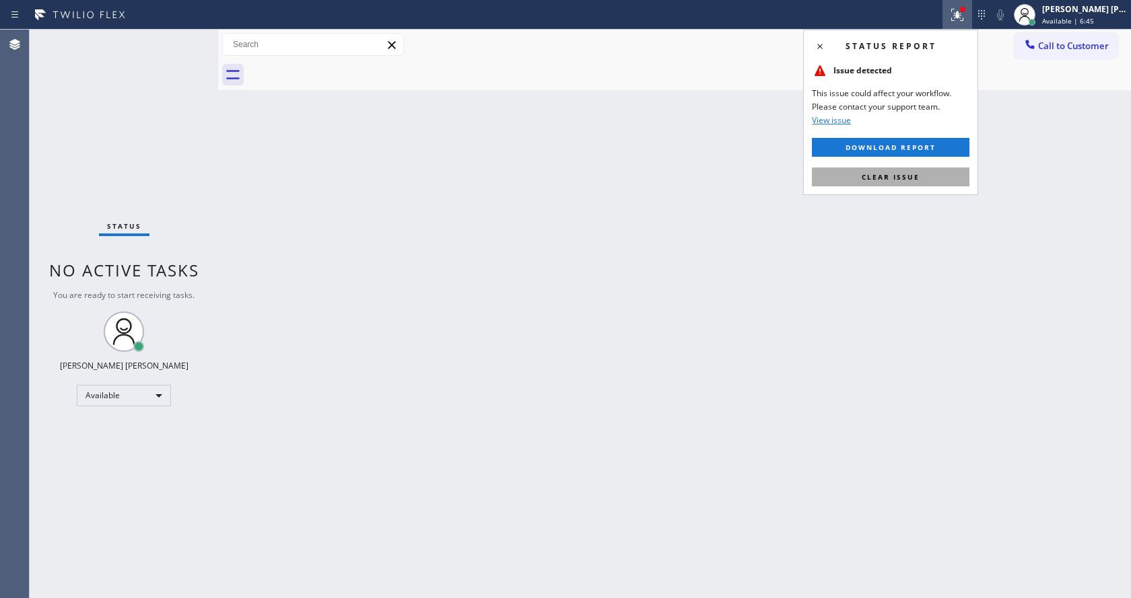
click at [915, 176] on span "Clear issue" at bounding box center [891, 176] width 58 height 9
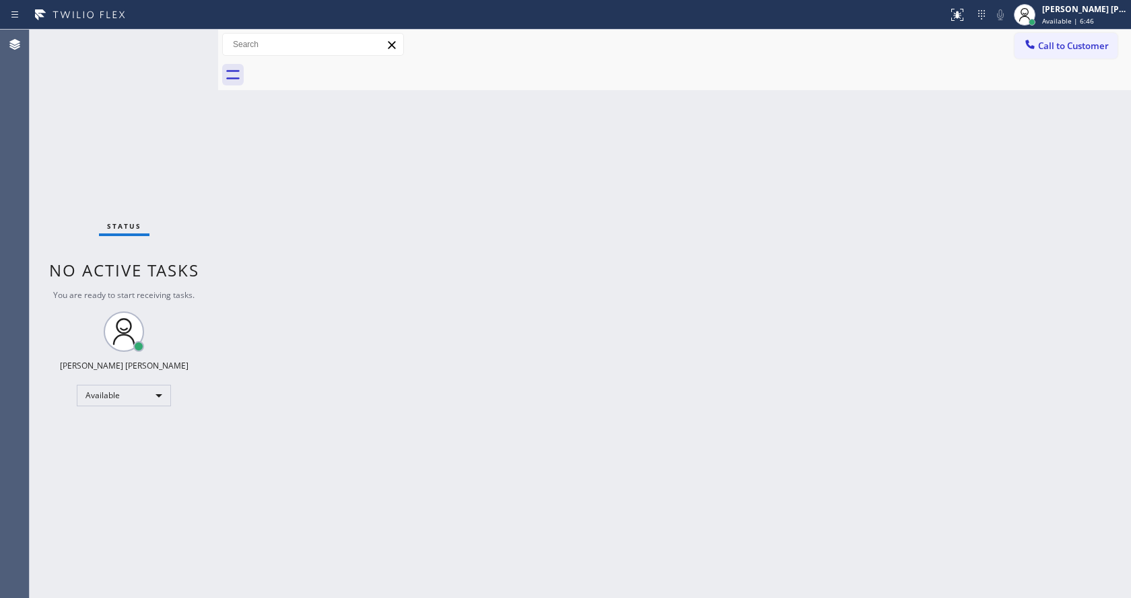
click at [603, 362] on div "Back to Dashboard Change Sender ID Customers Technicians Select a contact Outbo…" at bounding box center [674, 314] width 913 height 569
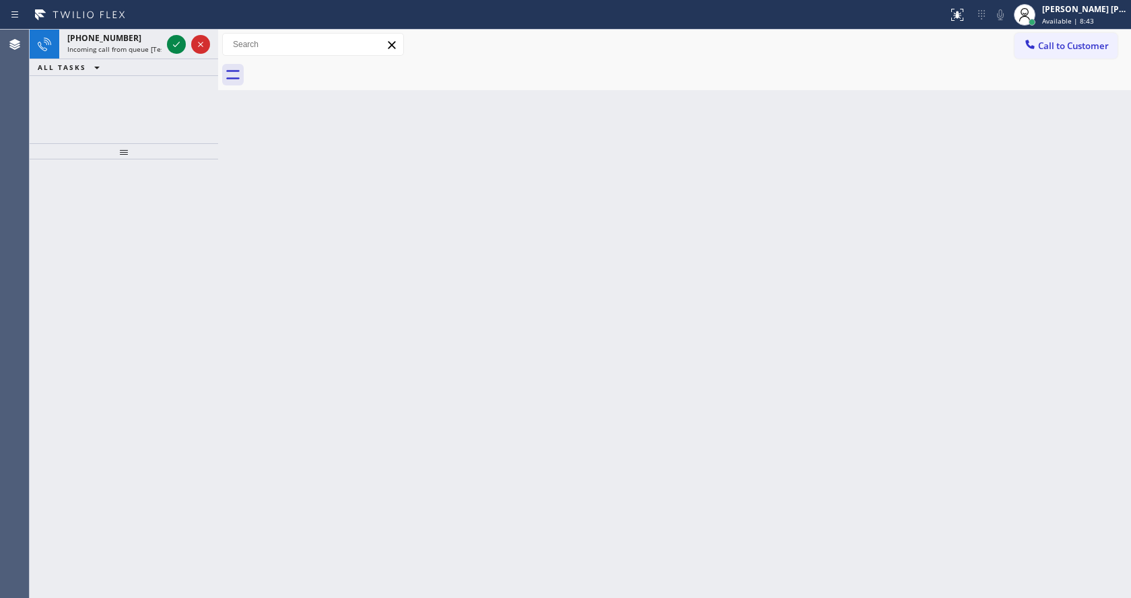
click at [300, 263] on div "Back to Dashboard Change Sender ID Customers Technicians Select a contact Outbo…" at bounding box center [674, 314] width 913 height 569
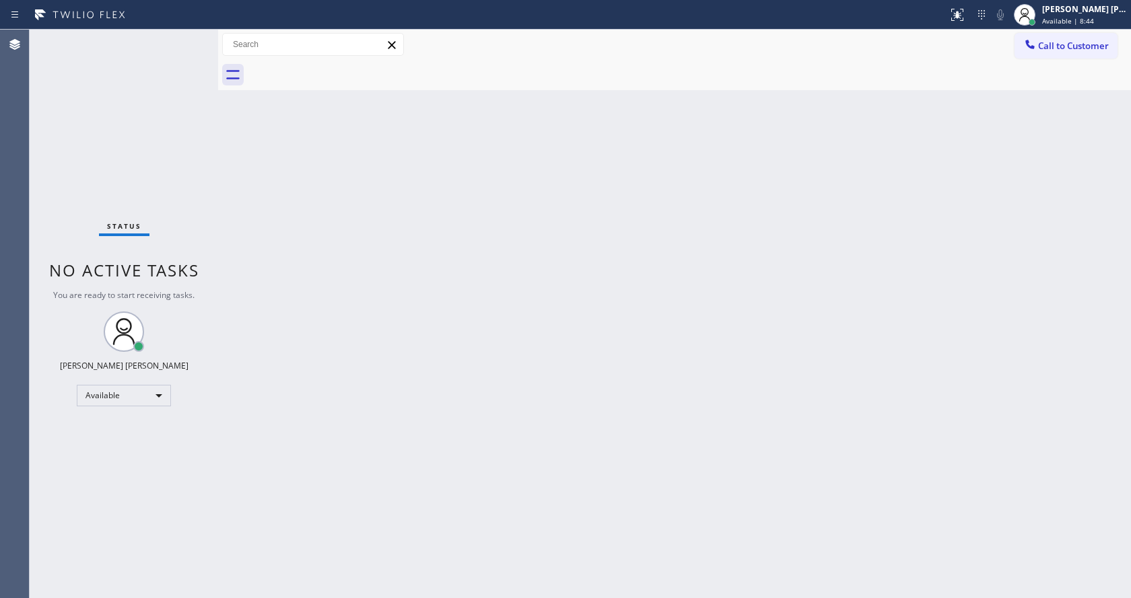
click at [149, 25] on div at bounding box center [473, 15] width 937 height 22
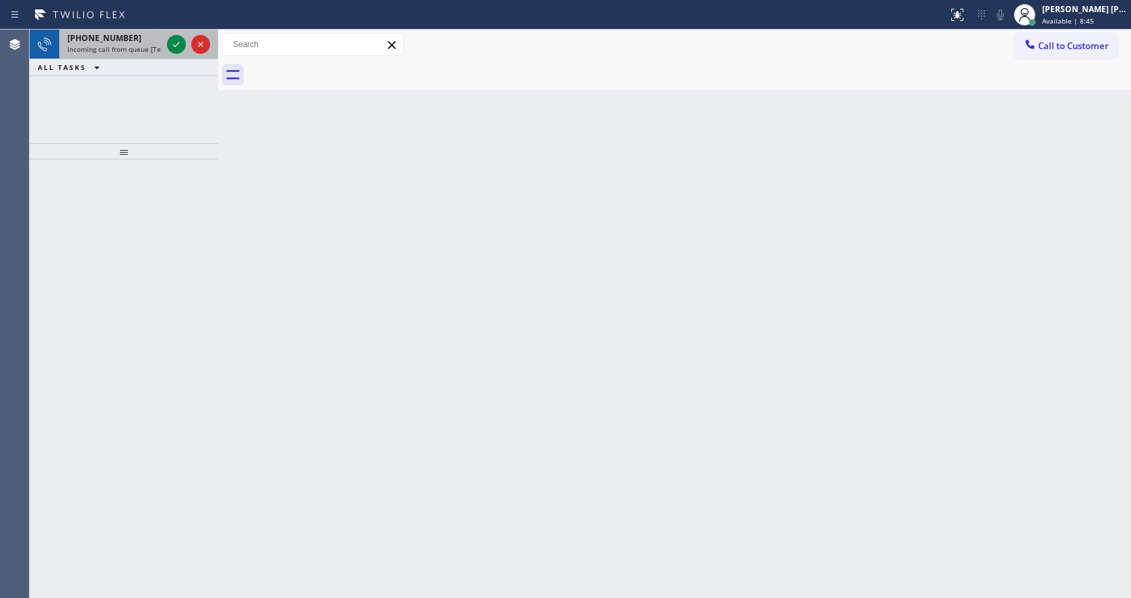
click at [126, 30] on div "+18567250448 Incoming call from queue [Test] All" at bounding box center [111, 45] width 105 height 30
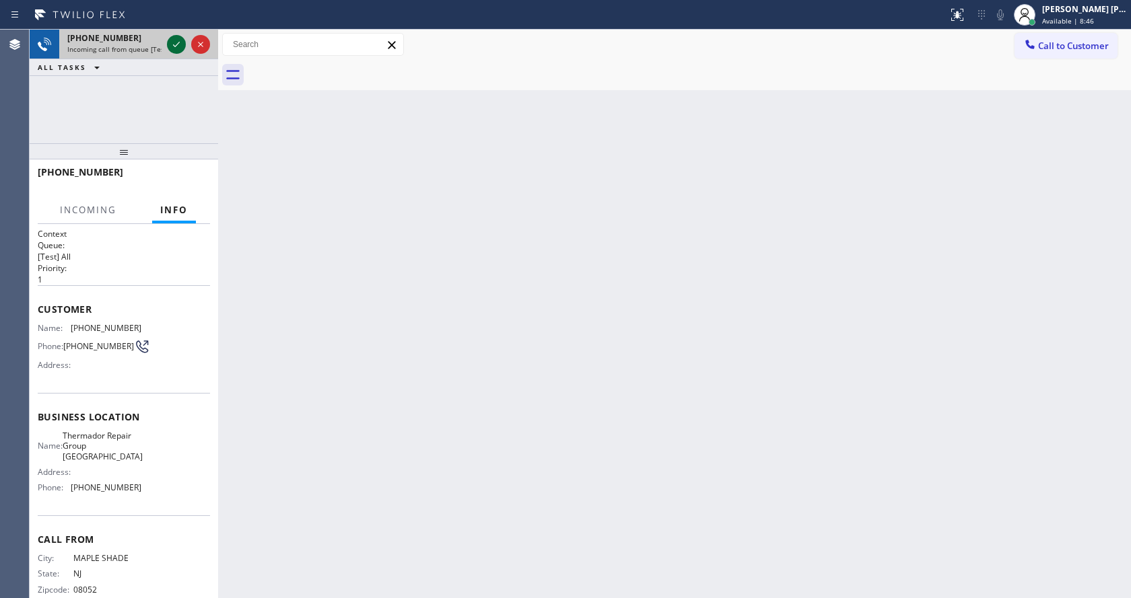
click at [174, 42] on icon at bounding box center [176, 44] width 16 height 16
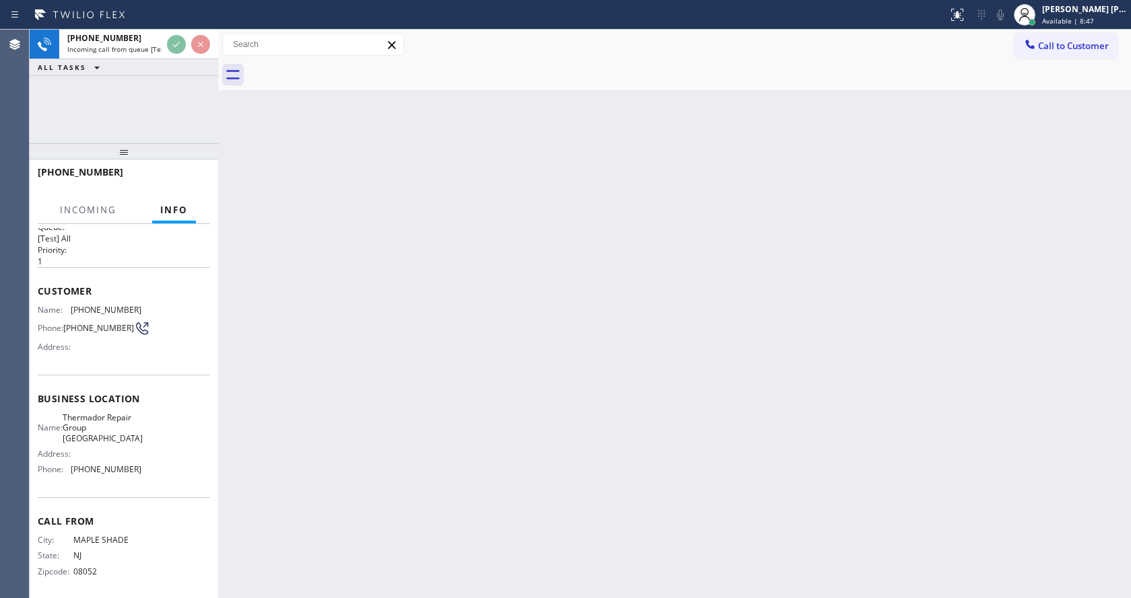
scroll to position [28, 0]
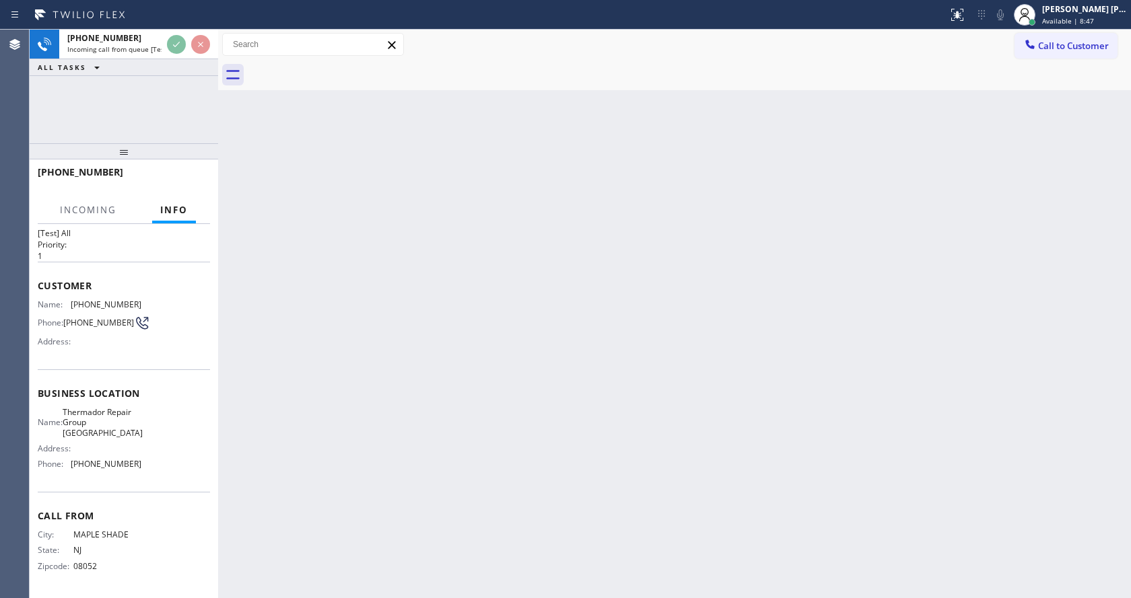
click at [522, 448] on div "Back to Dashboard Change Sender ID Customers Technicians Select a contact Outbo…" at bounding box center [674, 314] width 913 height 569
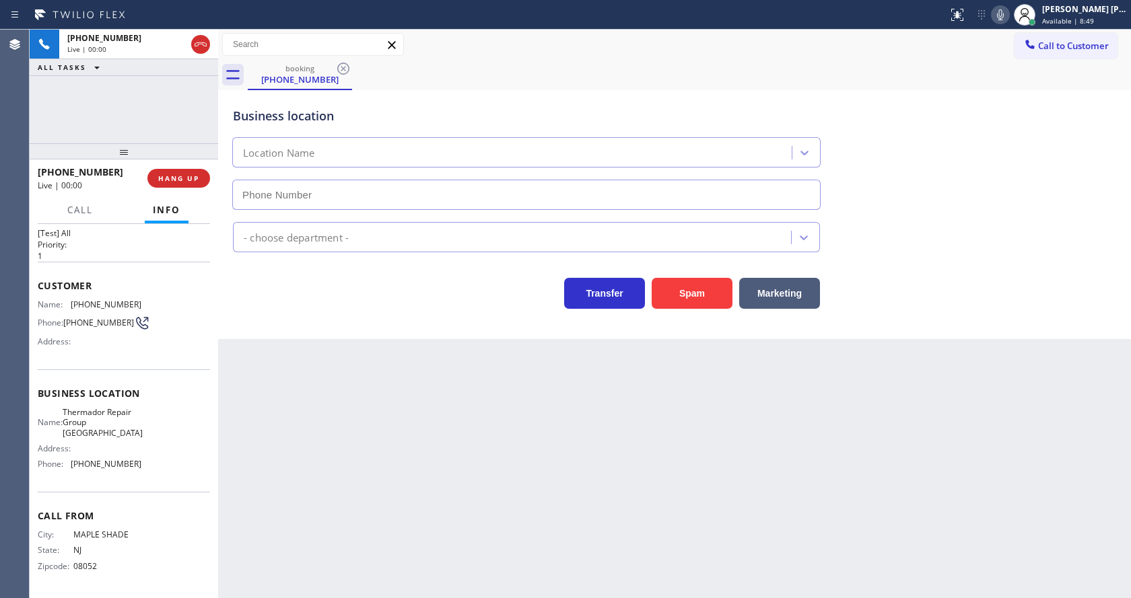
type input "[PHONE_NUMBER]"
click at [1008, 21] on icon at bounding box center [1000, 15] width 16 height 16
click at [1039, 218] on div "Appliance Repair High End" at bounding box center [674, 235] width 888 height 36
click at [1007, 13] on icon at bounding box center [1000, 15] width 16 height 16
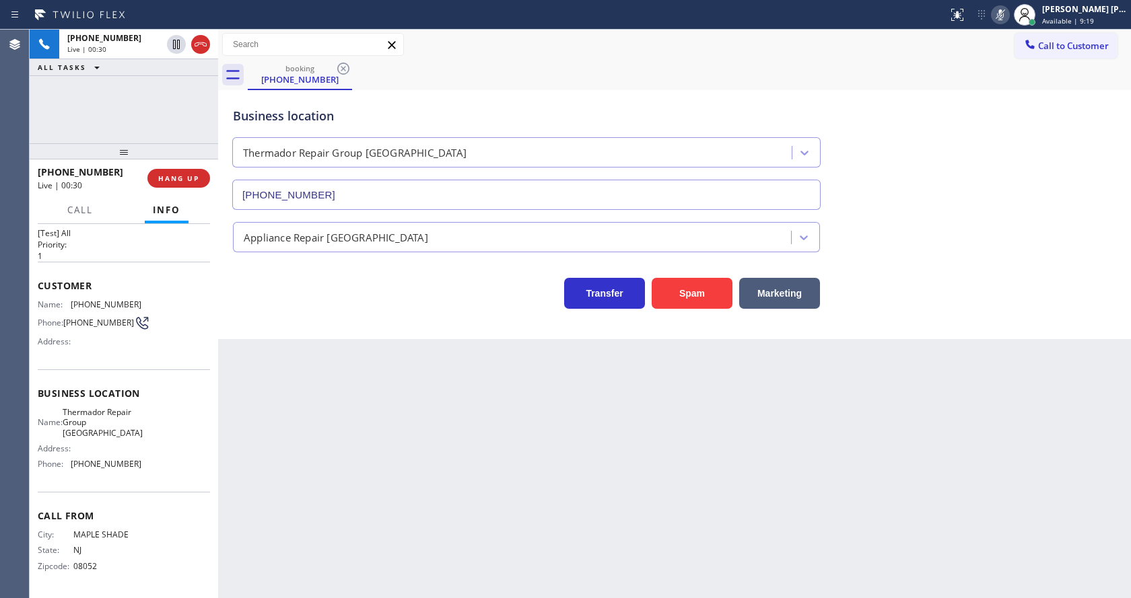
click at [1007, 13] on icon at bounding box center [1000, 15] width 16 height 16
click at [356, 465] on div "Back to Dashboard Change Sender ID Customers Technicians Select a contact Outbo…" at bounding box center [674, 314] width 913 height 569
click at [98, 409] on span "Thermador Repair Group [GEOGRAPHIC_DATA]" at bounding box center [103, 422] width 80 height 31
click at [75, 301] on span "[PHONE_NUMBER]" at bounding box center [106, 305] width 71 height 10
drag, startPoint x: 67, startPoint y: 297, endPoint x: 153, endPoint y: 296, distance: 86.8
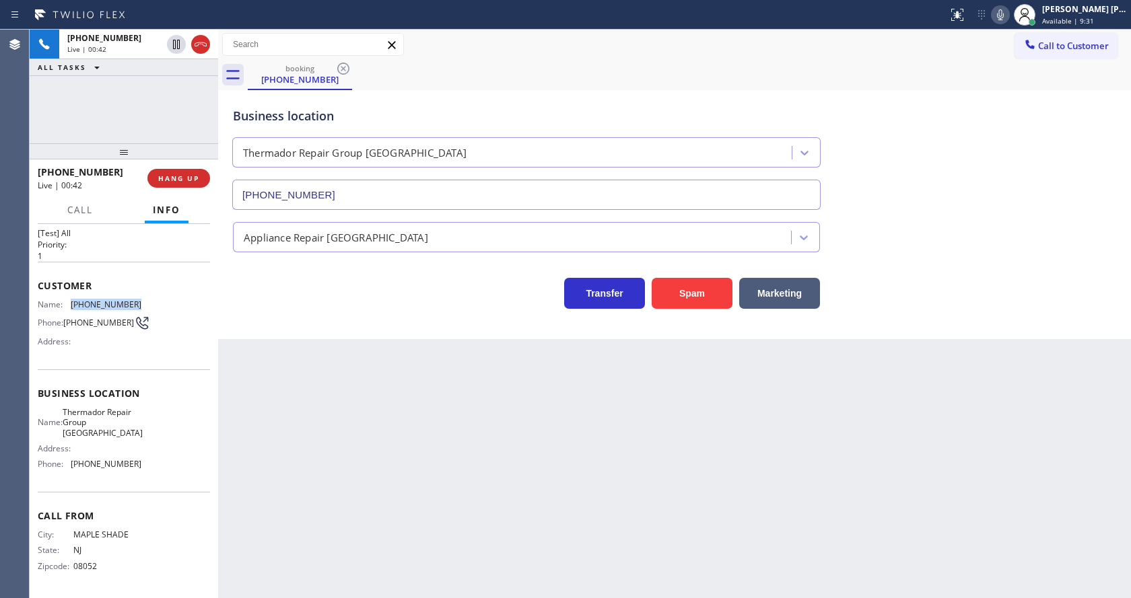
click at [153, 300] on div "Name: (856) 725-0448 Phone: (856) 725-0448 Address:" at bounding box center [124, 326] width 172 height 53
copy div "[PHONE_NUMBER]"
click at [387, 488] on div "Back to Dashboard Change Sender ID Customers Technicians Select a contact Outbo…" at bounding box center [674, 314] width 913 height 569
click at [155, 418] on div "Name: Thermador Repair Group Silverton Address: Phone: (732) 800-9181" at bounding box center [124, 441] width 172 height 68
drag, startPoint x: 72, startPoint y: 411, endPoint x: 110, endPoint y: 431, distance: 43.1
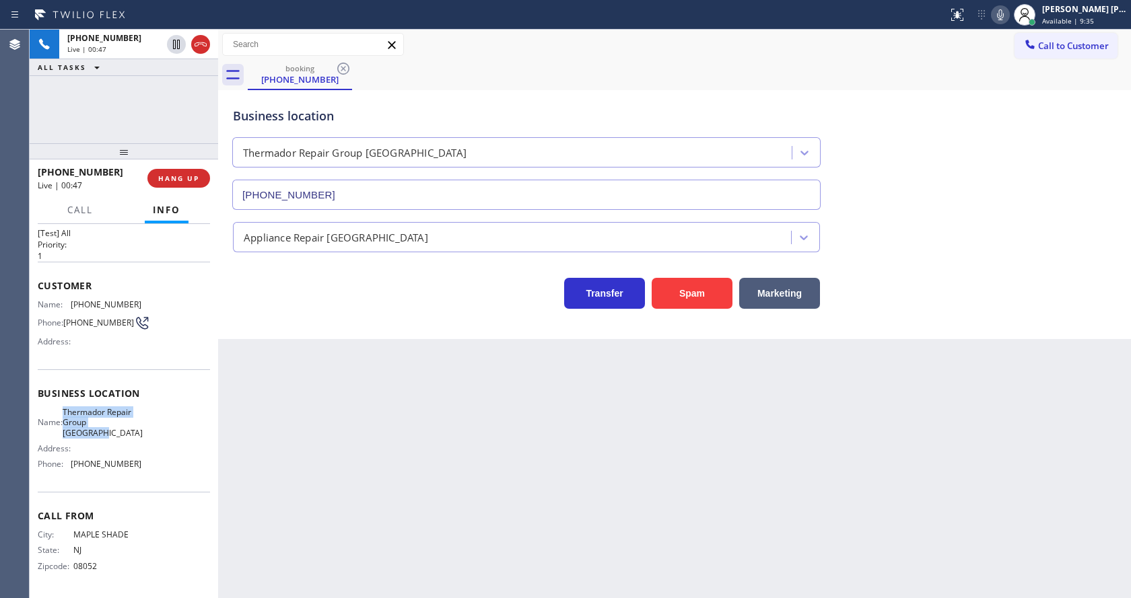
click at [110, 431] on span "Thermador Repair Group [GEOGRAPHIC_DATA]" at bounding box center [103, 422] width 80 height 31
copy span "Thermador Repair Group [GEOGRAPHIC_DATA]"
click at [413, 493] on div "Back to Dashboard Change Sender ID Customers Technicians Select a contact Outbo…" at bounding box center [674, 314] width 913 height 569
click at [134, 446] on div "Address:" at bounding box center [90, 449] width 104 height 10
drag, startPoint x: 67, startPoint y: 466, endPoint x: 149, endPoint y: 465, distance: 82.1
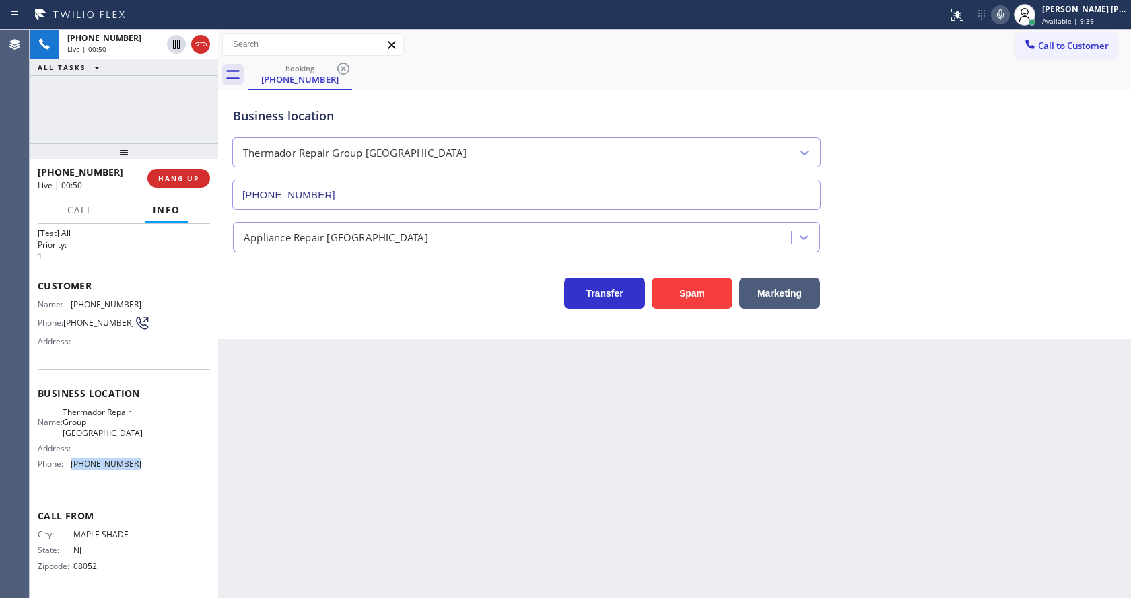
click at [149, 465] on div "Name: Thermador Repair Group Silverton Address: Phone: (732) 800-9181" at bounding box center [124, 441] width 172 height 68
copy div "[PHONE_NUMBER]"
drag, startPoint x: 354, startPoint y: 417, endPoint x: 345, endPoint y: 597, distance: 180.6
click at [353, 441] on div "Back to Dashboard Change Sender ID Customers Technicians Select a contact Outbo…" at bounding box center [674, 314] width 913 height 569
click at [222, 431] on div "Back to Dashboard Change Sender ID Customers Technicians Select a contact Outbo…" at bounding box center [674, 314] width 913 height 569
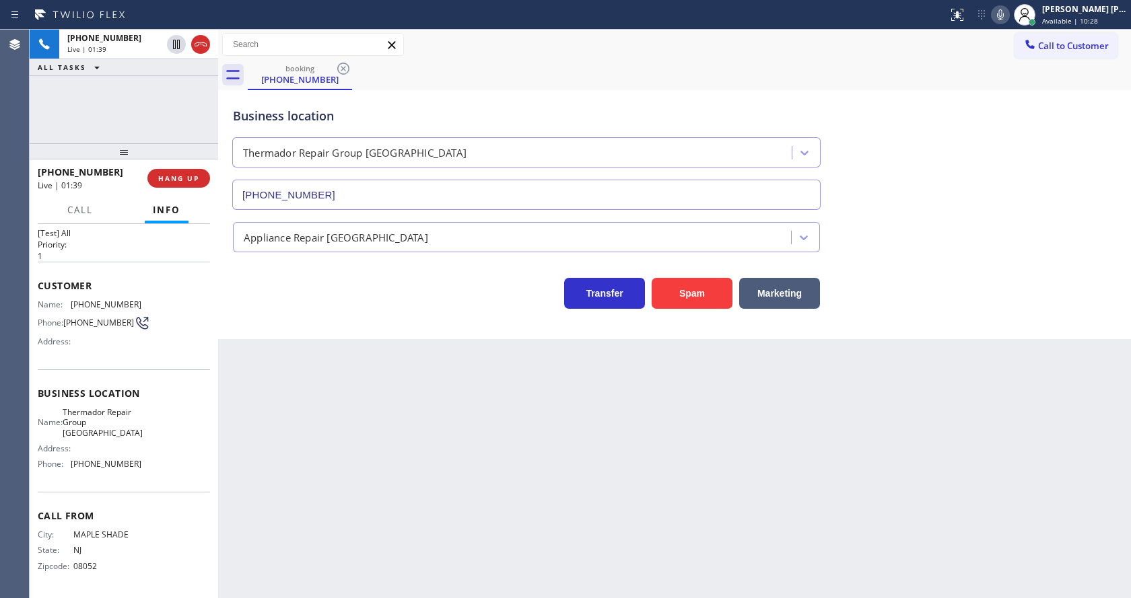
click at [528, 456] on div "Back to Dashboard Change Sender ID Customers Technicians Select a contact Outbo…" at bounding box center [674, 314] width 913 height 569
drag, startPoint x: 335, startPoint y: 324, endPoint x: 242, endPoint y: 180, distance: 171.0
click at [335, 324] on div "Business location Thermador Repair Group Silverton (732) 800-9181 Appliance Rep…" at bounding box center [674, 214] width 913 height 249
click at [394, 501] on div "Back to Dashboard Change Sender ID Customers Technicians Select a contact Outbo…" at bounding box center [674, 314] width 913 height 569
drag, startPoint x: 541, startPoint y: 400, endPoint x: 743, endPoint y: 304, distance: 224.0
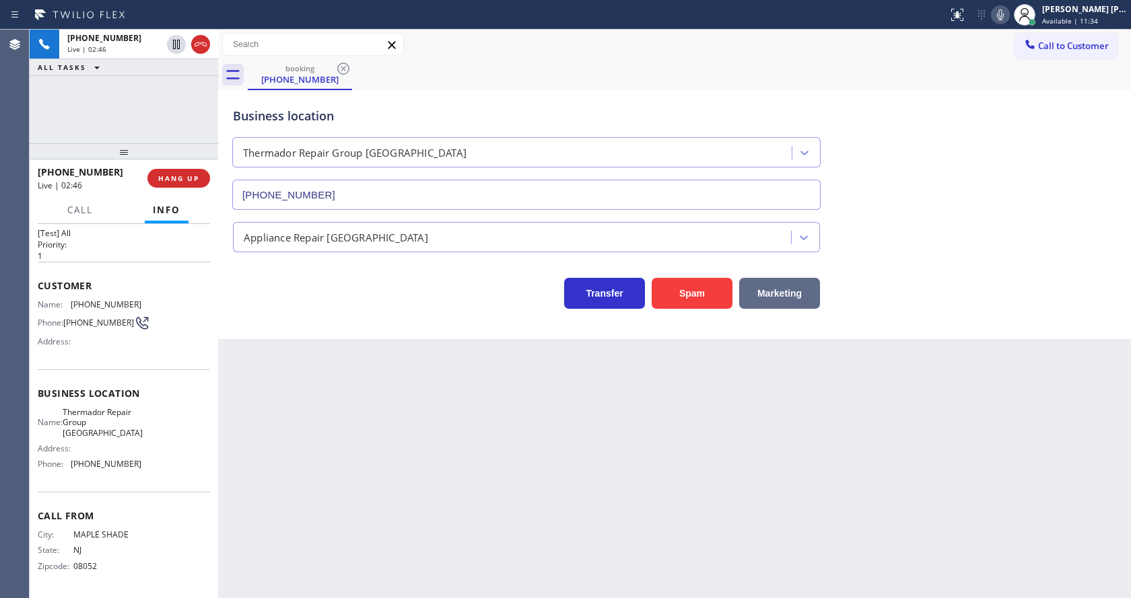
click at [543, 400] on div "Back to Dashboard Change Sender ID Customers Technicians Select a contact Outbo…" at bounding box center [674, 314] width 913 height 569
click at [1008, 18] on icon at bounding box center [1000, 15] width 16 height 16
click at [168, 42] on icon at bounding box center [176, 44] width 16 height 16
click at [174, 43] on icon at bounding box center [176, 44] width 9 height 9
click at [1004, 9] on icon at bounding box center [1000, 15] width 16 height 16
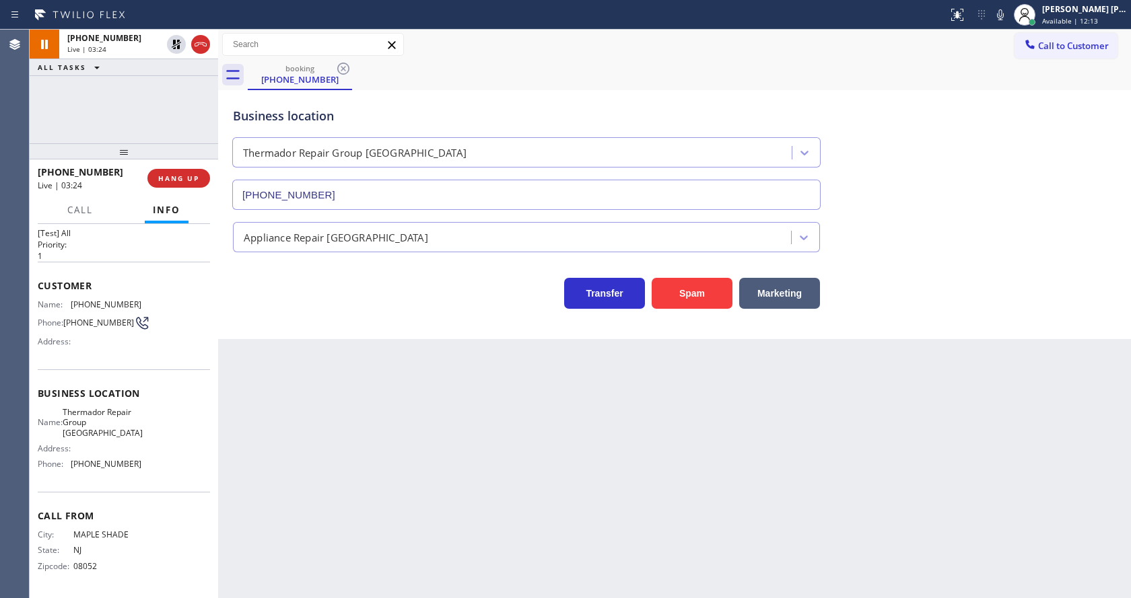
click at [1037, 68] on div "booking (856) 725-0448" at bounding box center [689, 75] width 883 height 30
click at [537, 388] on div "Back to Dashboard Change Sender ID Customers Technicians Select a contact Outbo…" at bounding box center [674, 314] width 913 height 569
click at [365, 420] on div "Back to Dashboard Change Sender ID Customers Technicians Select a contact Outbo…" at bounding box center [674, 314] width 913 height 569
click at [510, 441] on div "Back to Dashboard Change Sender ID Customers Technicians Select a contact Outbo…" at bounding box center [674, 314] width 913 height 569
click at [341, 465] on div "Back to Dashboard Change Sender ID Customers Technicians Select a contact Outbo…" at bounding box center [674, 314] width 913 height 569
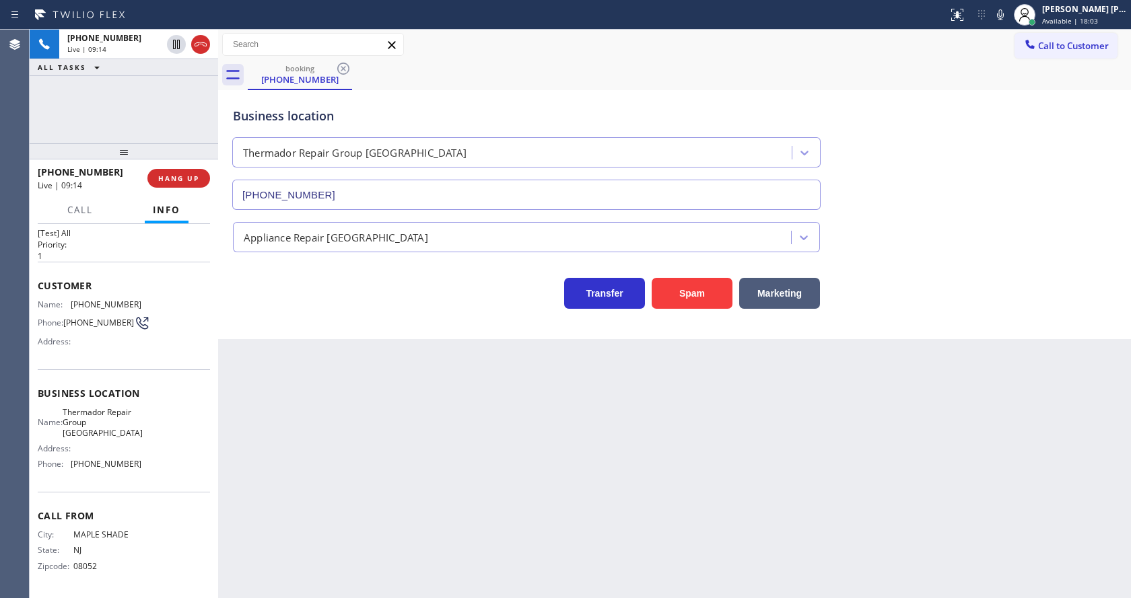
click at [524, 458] on div "Back to Dashboard Change Sender ID Customers Technicians Select a contact Outbo…" at bounding box center [674, 314] width 913 height 569
click at [442, 413] on div "Back to Dashboard Change Sender ID Customers Technicians Select a contact Outbo…" at bounding box center [674, 314] width 913 height 569
drag, startPoint x: 610, startPoint y: 384, endPoint x: 490, endPoint y: 349, distance: 125.6
click at [610, 384] on div "Back to Dashboard Change Sender ID Customers Technicians Select a contact Outbo…" at bounding box center [674, 314] width 913 height 569
click at [197, 186] on button "COMPLETE" at bounding box center [176, 178] width 68 height 19
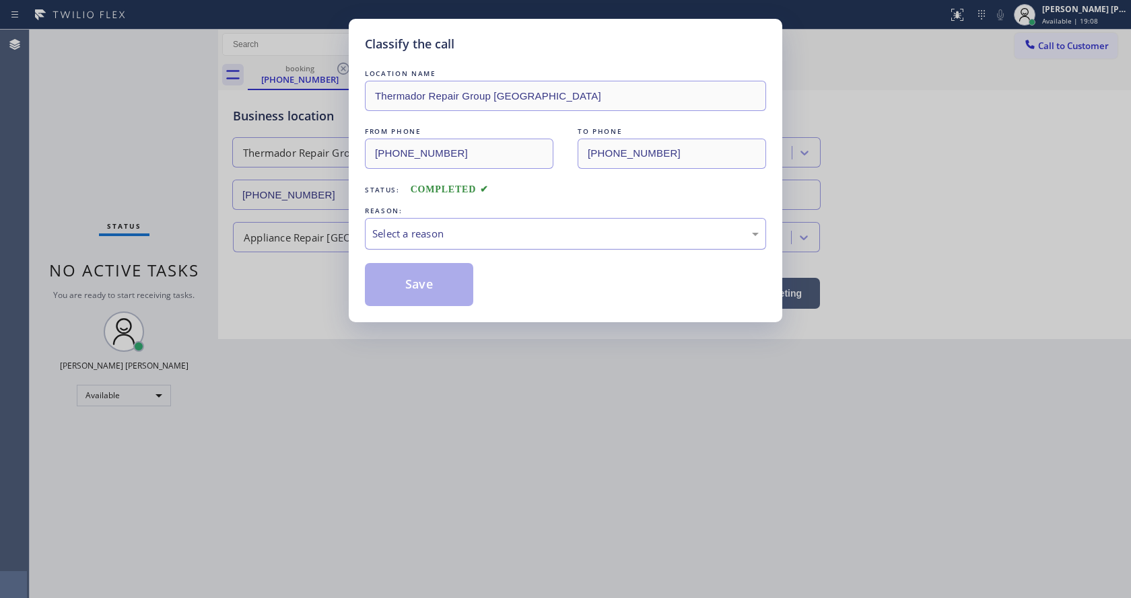
click at [407, 240] on div "Select a reason" at bounding box center [565, 233] width 386 height 15
click at [404, 281] on button "Save" at bounding box center [419, 284] width 108 height 43
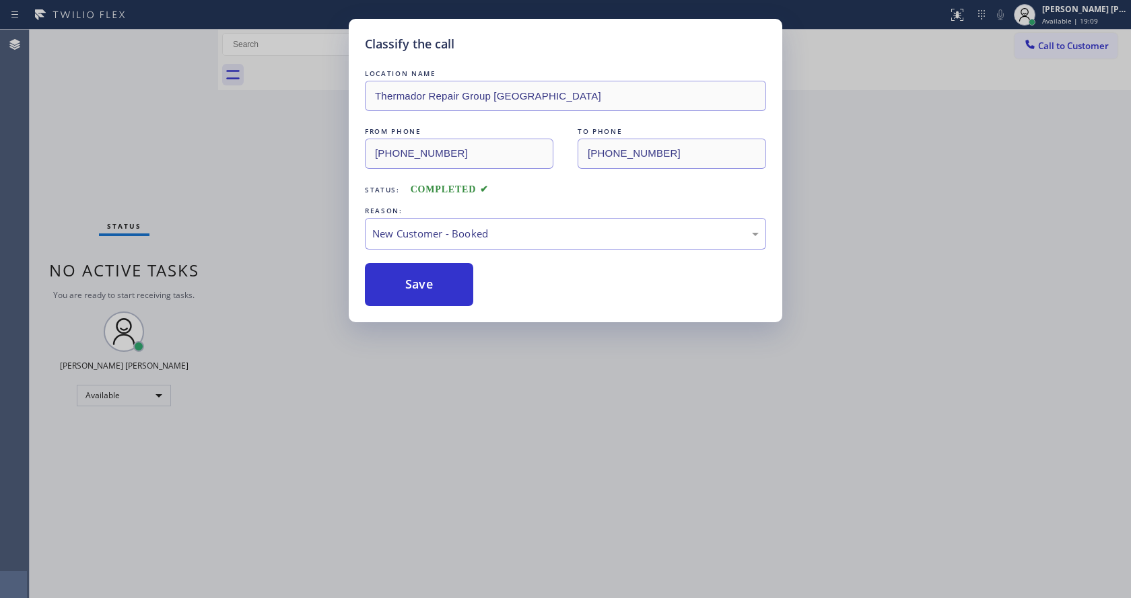
click at [428, 475] on div "Classify the call LOCATION NAME Thermador Repair Group Silverton FROM PHONE (85…" at bounding box center [565, 299] width 1131 height 598
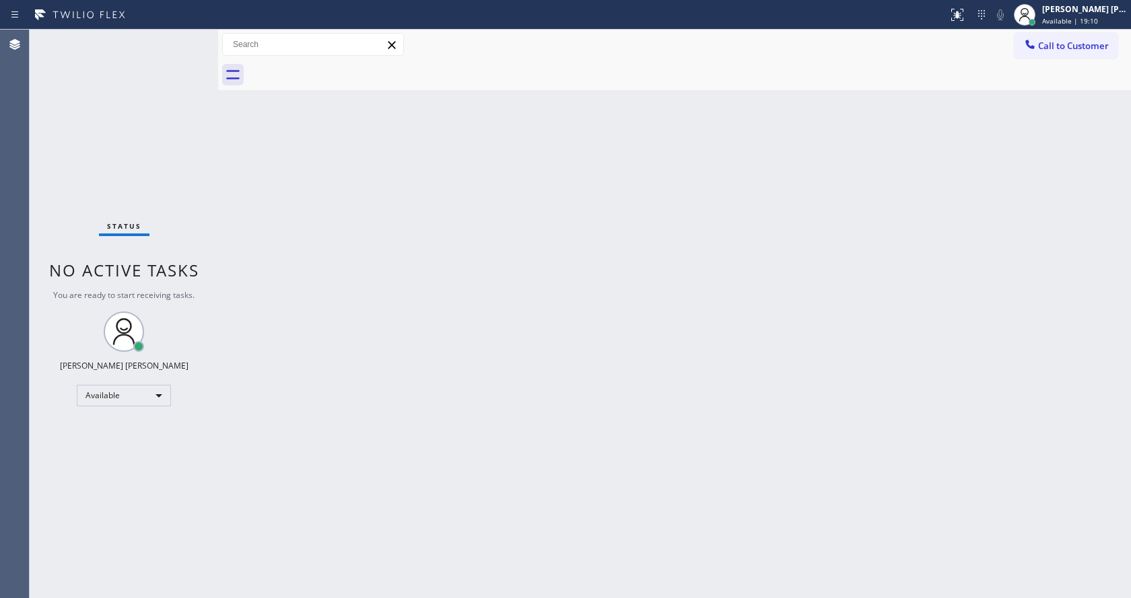
click at [163, 93] on div "Status No active tasks You are ready to start receiving tasks. Jen Rose Villanu…" at bounding box center [124, 314] width 188 height 569
click at [183, 34] on div "Status No active tasks You are ready to start receiving tasks. Jen Rose Villanu…" at bounding box center [124, 314] width 188 height 569
drag, startPoint x: 448, startPoint y: 585, endPoint x: 448, endPoint y: 597, distance: 12.1
click at [448, 591] on div "Back to Dashboard Change Sender ID Customers Technicians Select a contact Outbo…" at bounding box center [674, 314] width 913 height 569
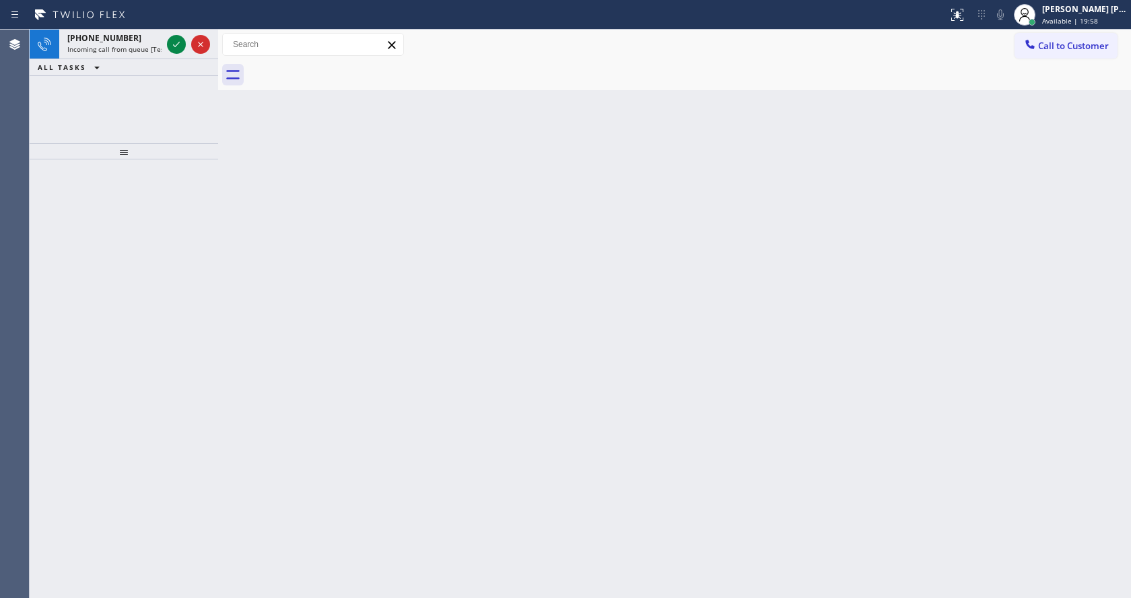
drag, startPoint x: 256, startPoint y: 245, endPoint x: 241, endPoint y: 212, distance: 36.4
click at [256, 245] on div "Back to Dashboard Change Sender ID Customers Technicians Select a contact Outbo…" at bounding box center [674, 314] width 913 height 569
click at [134, 44] on div "+15102018308 Incoming call from queue [Test] All" at bounding box center [111, 45] width 105 height 30
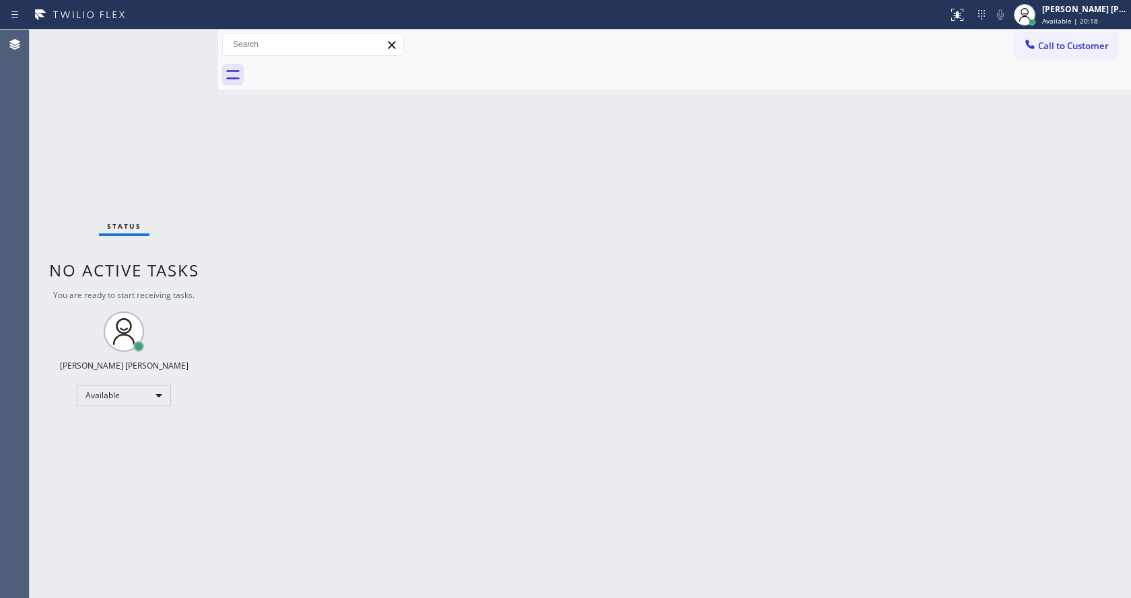
click at [565, 316] on div "Back to Dashboard Change Sender ID Customers Technicians Select a contact Outbo…" at bounding box center [674, 314] width 913 height 569
click at [282, 297] on div "Back to Dashboard Change Sender ID Customers Technicians Select a contact Outbo…" at bounding box center [674, 314] width 913 height 569
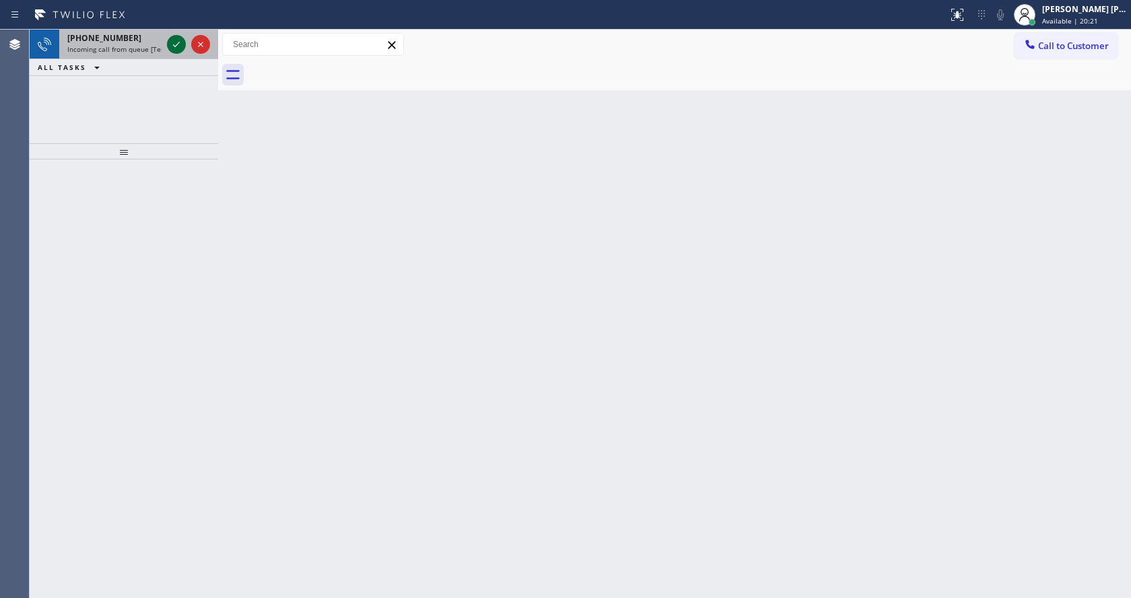
click at [175, 47] on icon at bounding box center [176, 44] width 16 height 16
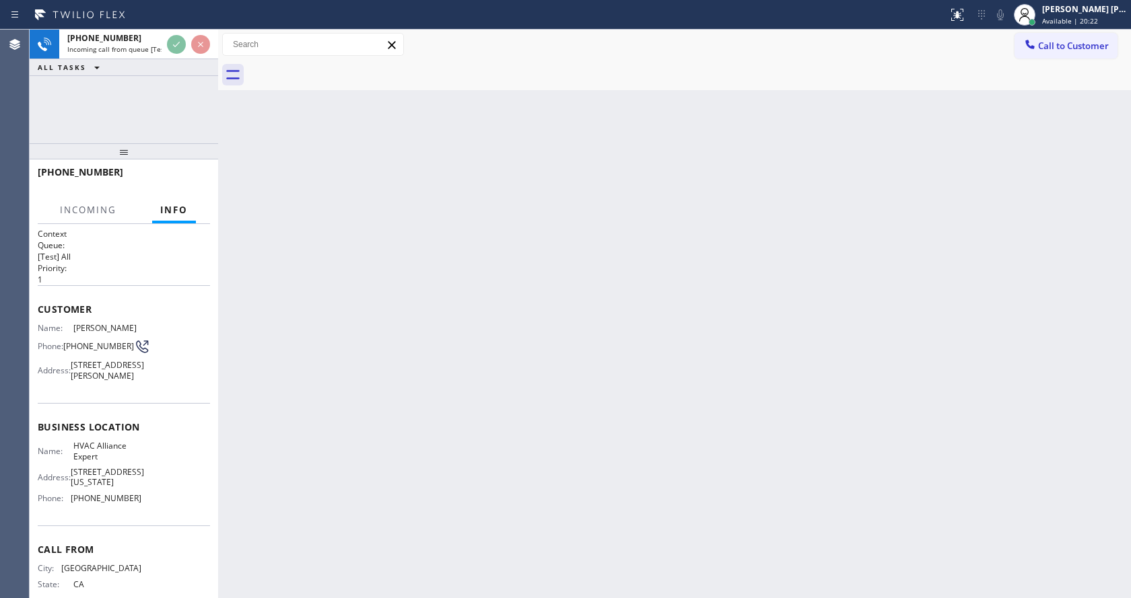
scroll to position [48, 0]
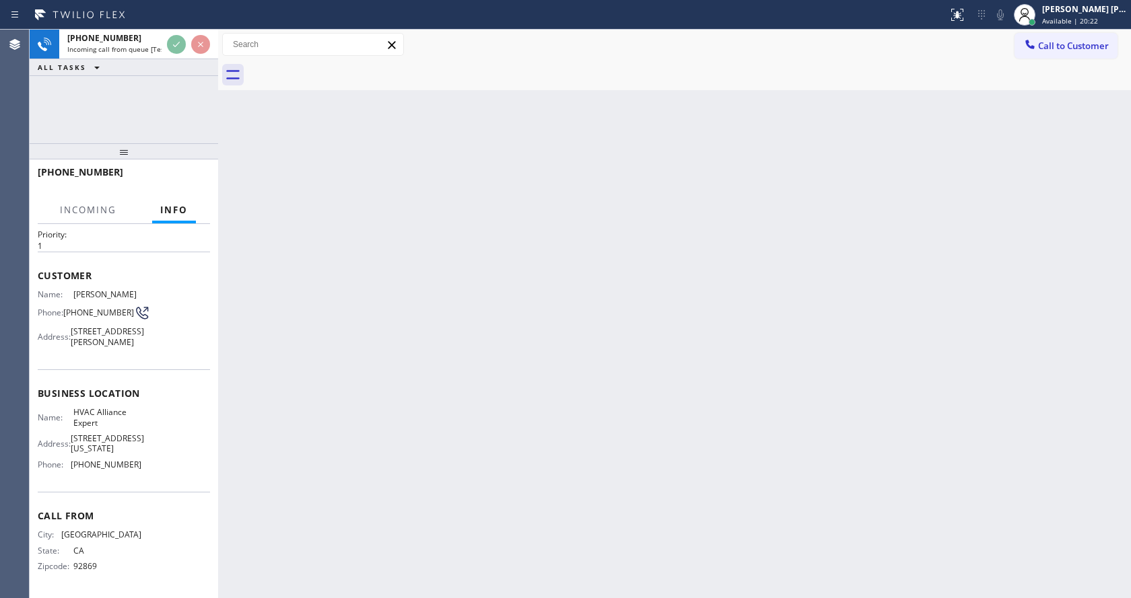
click at [442, 398] on div "Back to Dashboard Change Sender ID Customers Technicians Select a contact Outbo…" at bounding box center [674, 314] width 913 height 569
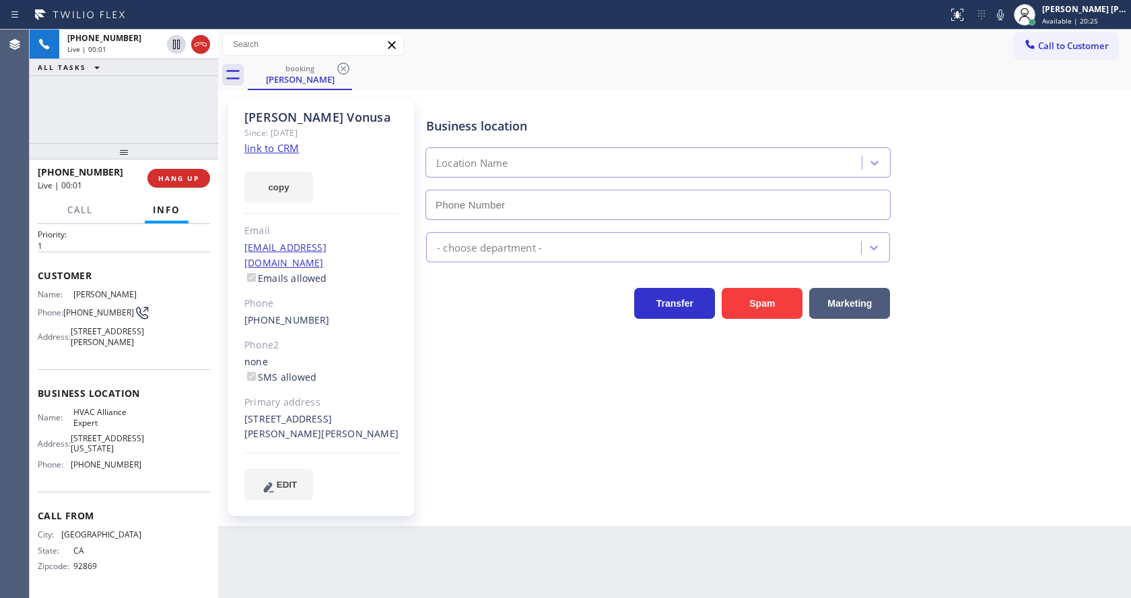
type input "[PHONE_NUMBER]"
click at [584, 474] on div "Business location HVAC Alliance Expert (855) 999-4417 HVAC Transfer Spam Market…" at bounding box center [775, 300] width 704 height 392
drag, startPoint x: 370, startPoint y: 314, endPoint x: 392, endPoint y: 332, distance: 29.2
click at [370, 314] on div "Edward Vonusa Since: 20 may 2020 link to CRM copy Email vonusa@yahoo.com Emails…" at bounding box center [321, 308] width 186 height 416
click at [471, 374] on div "Business location HVAC Alliance Expert (855) 999-4417 HVAC Transfer Spam Market…" at bounding box center [775, 300] width 704 height 392
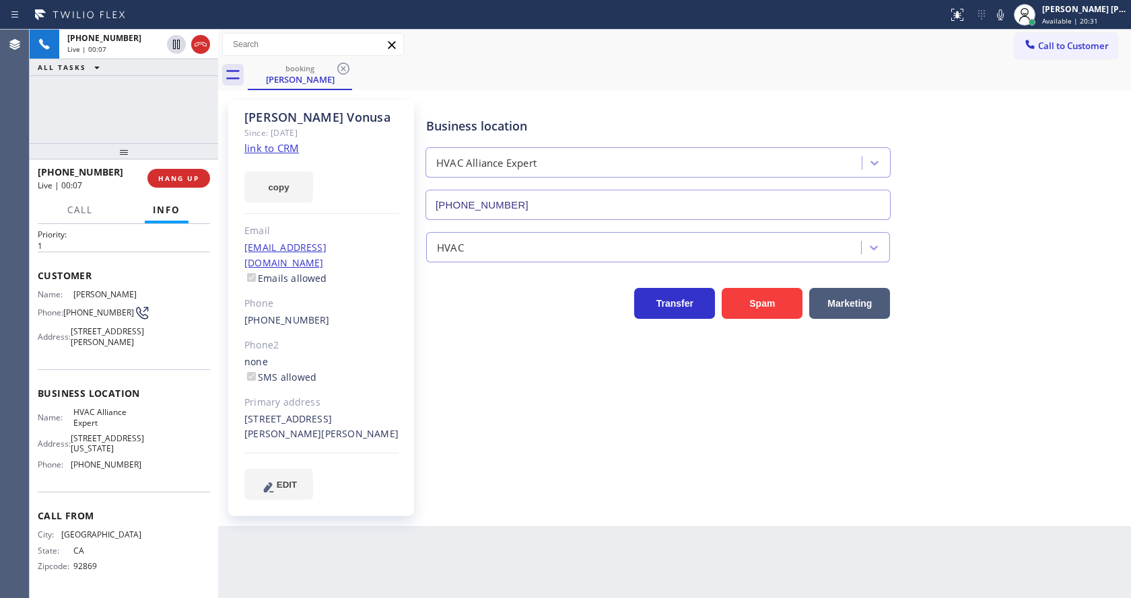
click at [282, 148] on link "link to CRM" at bounding box center [271, 147] width 55 height 13
click at [437, 379] on div "Business location HVAC Alliance Expert (855) 999-4417 HVAC Transfer Spam Market…" at bounding box center [775, 300] width 704 height 392
drag, startPoint x: 244, startPoint y: 115, endPoint x: 341, endPoint y: 114, distance: 97.6
click at [341, 114] on div "Edward Vonusa Since: 20 may 2020 link to CRM copy Email vonusa@yahoo.com Emails…" at bounding box center [321, 308] width 186 height 416
copy div "Edward Vonusa"
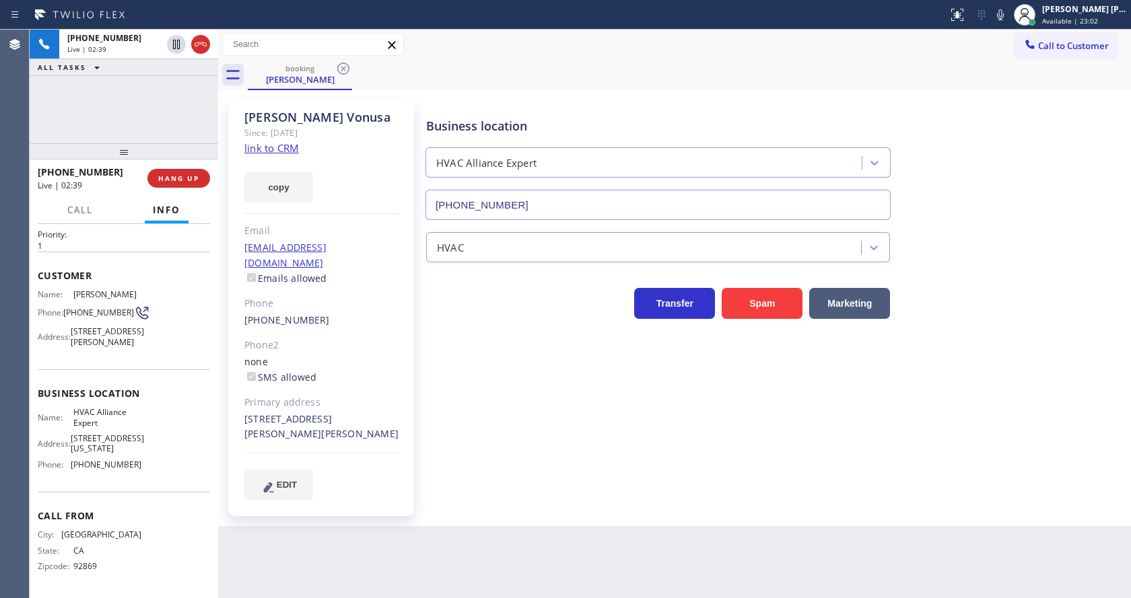
click at [433, 361] on div "Business location HVAC Alliance Expert (855) 999-4417 HVAC Transfer Spam Market…" at bounding box center [775, 300] width 704 height 392
click at [122, 396] on span "Business location" at bounding box center [124, 393] width 172 height 13
drag, startPoint x: 65, startPoint y: 293, endPoint x: 92, endPoint y: 302, distance: 27.9
click at [92, 308] on span "[PHONE_NUMBER]" at bounding box center [98, 313] width 71 height 10
copy span "[PHONE_NUMBER]"
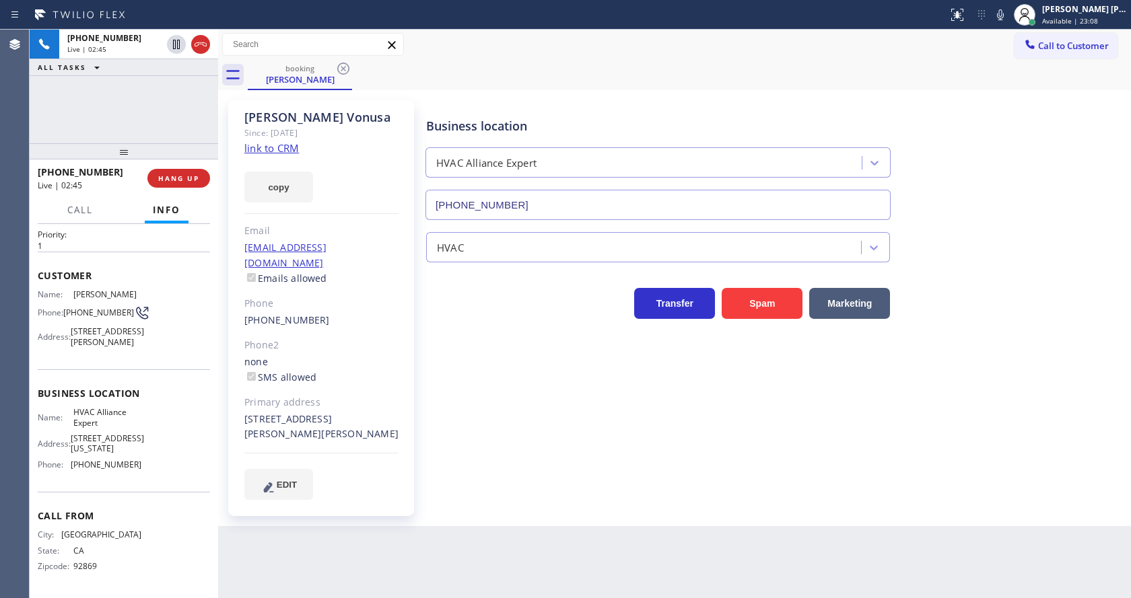
click at [600, 429] on div "Business location HVAC Alliance Expert (855) 999-4417 HVAC Transfer Spam Market…" at bounding box center [775, 300] width 704 height 392
click at [102, 436] on span "10866 Washington Blvd" at bounding box center [107, 443] width 73 height 21
drag, startPoint x: 69, startPoint y: 405, endPoint x: 108, endPoint y: 423, distance: 42.7
click at [108, 423] on div "Business location Name: HVAC Alliance Expert Address: 10866 Washington Blvd Pho…" at bounding box center [124, 431] width 172 height 122
copy span "HVAC Alliance Expert"
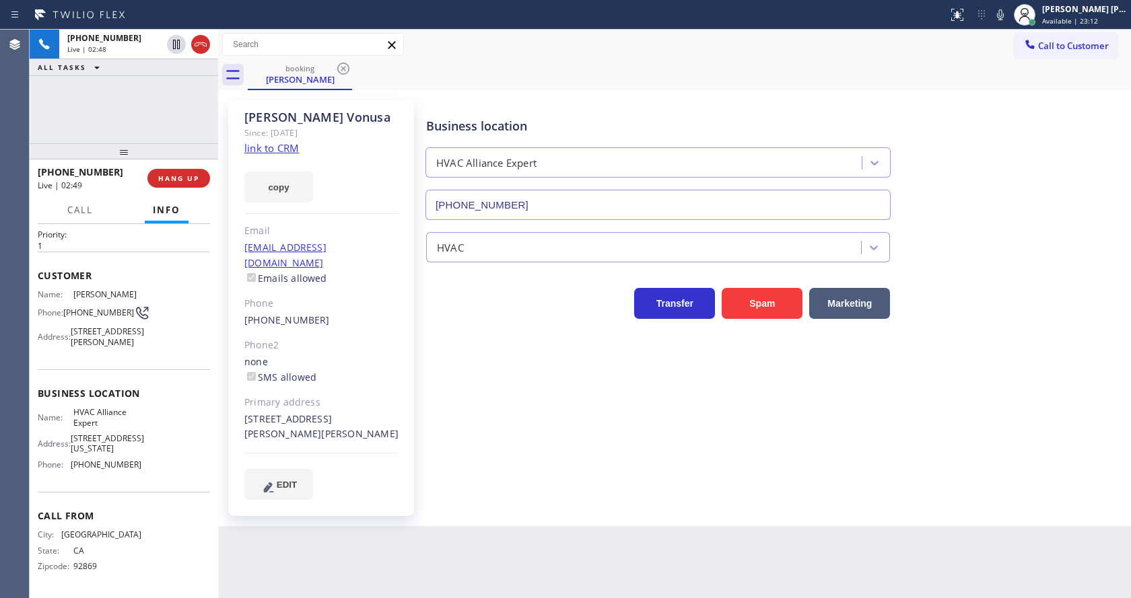
click at [464, 495] on div "Business location HVAC Alliance Expert (855) 999-4417 HVAC Transfer Spam Market…" at bounding box center [775, 313] width 704 height 419
click at [125, 503] on div "Call From City: ANAHEIM State: CA Zipcode: 92869" at bounding box center [124, 543] width 172 height 102
drag, startPoint x: 67, startPoint y: 466, endPoint x: 140, endPoint y: 472, distance: 72.9
click at [140, 472] on div "Name: HVAC Alliance Expert Address: 10866 Washington Blvd Phone: (855) 999-4417" at bounding box center [124, 441] width 172 height 68
copy div "[PHONE_NUMBER]"
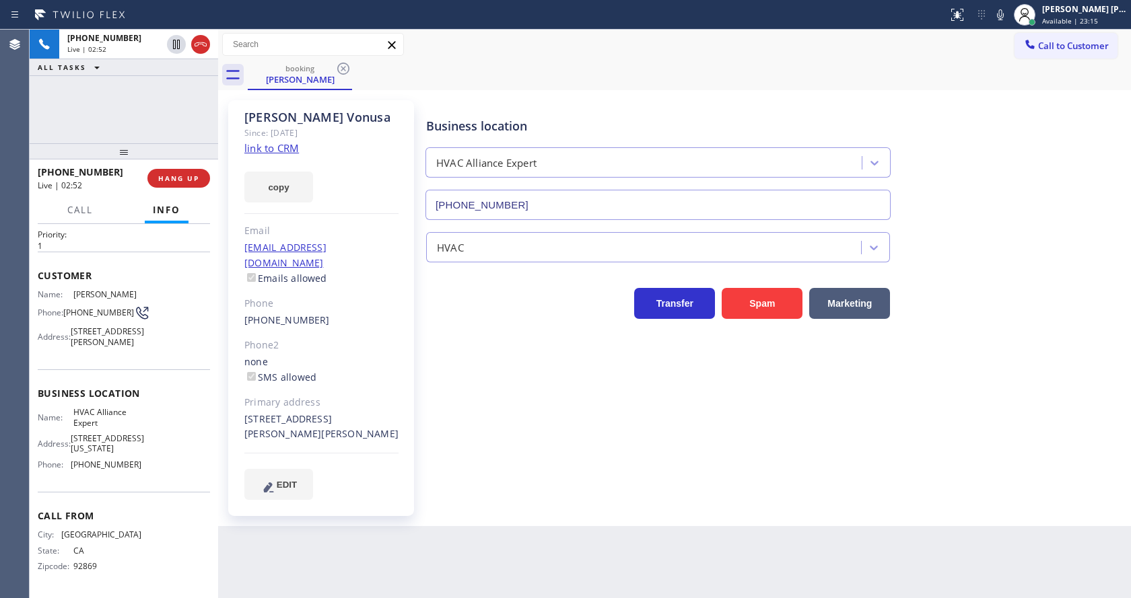
drag, startPoint x: 384, startPoint y: 552, endPoint x: 357, endPoint y: 592, distance: 48.0
click at [378, 555] on div "Back to Dashboard Change Sender ID Customers Technicians Select a contact Outbo…" at bounding box center [674, 314] width 913 height 569
click at [482, 473] on div "Business location HVAC Alliance Expert (855) 999-4417 HVAC Transfer Spam Market…" at bounding box center [775, 300] width 704 height 392
click at [1003, 26] on div "Status report No issues detected If you experience an issue, please download th…" at bounding box center [1036, 15] width 188 height 30
click at [1003, 17] on icon at bounding box center [1000, 15] width 16 height 16
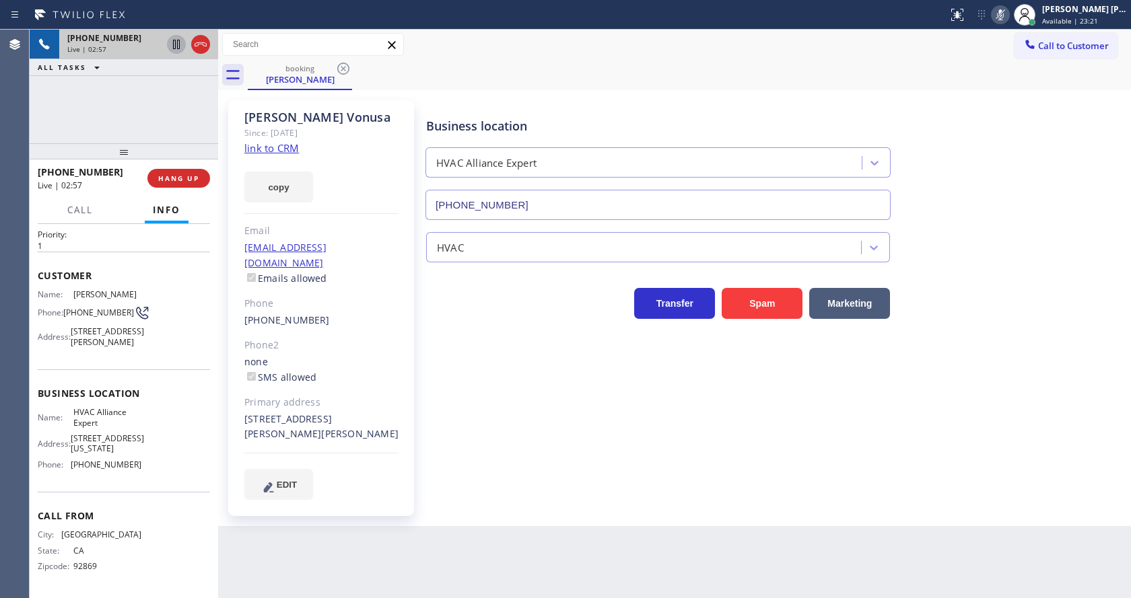
click at [176, 42] on icon at bounding box center [176, 44] width 16 height 16
click at [467, 419] on div "Business location HVAC Alliance Expert (855) 999-4417 HVAC Transfer Spam Market…" at bounding box center [775, 300] width 704 height 392
click at [295, 592] on div "Back to Dashboard Change Sender ID Customers Technicians Select a contact Outbo…" at bounding box center [674, 314] width 913 height 569
click at [314, 316] on div "Edward Vonusa Since: 20 may 2020 link to CRM copy Email vonusa@yahoo.com Emails…" at bounding box center [321, 308] width 186 height 416
click at [577, 461] on div "Business location HVAC Alliance Expert (855) 999-4417 HVAC Transfer Spam Market…" at bounding box center [775, 300] width 704 height 392
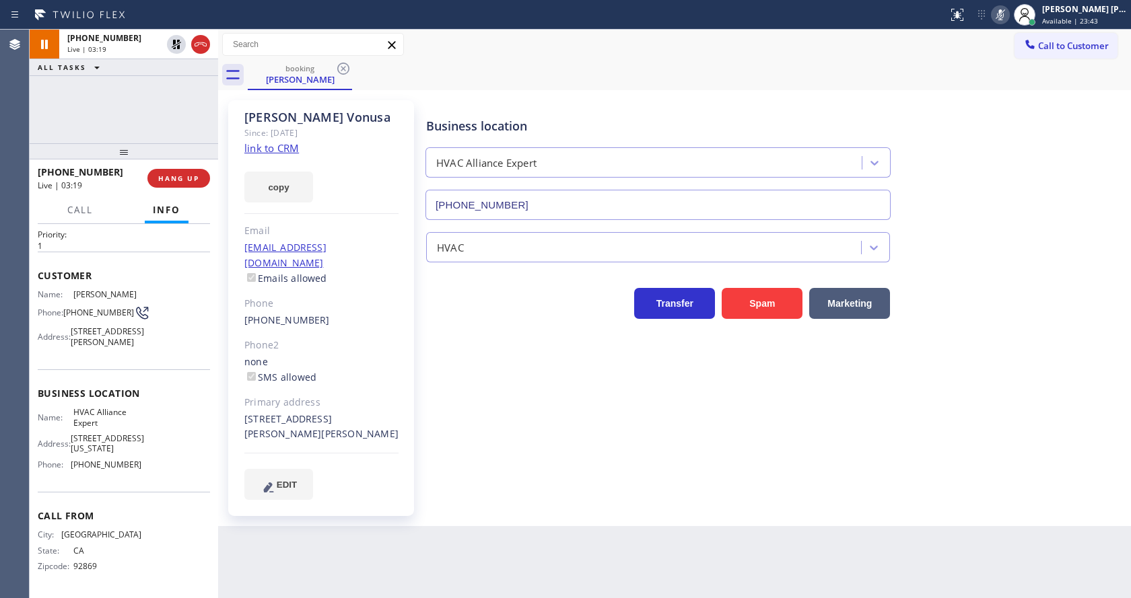
drag, startPoint x: 596, startPoint y: 510, endPoint x: 321, endPoint y: 167, distance: 439.5
click at [596, 510] on div "Edward Vonusa Since: 20 may 2020 link to CRM copy Email vonusa@yahoo.com Emails…" at bounding box center [674, 308] width 913 height 436
click at [487, 419] on div "Business location HVAC Alliance Expert (855) 999-4417 HVAC Transfer Spam Market…" at bounding box center [775, 300] width 704 height 392
click at [463, 512] on div "Back to Dashboard Change Sender ID Customers Technicians Select a contact Outbo…" at bounding box center [674, 314] width 913 height 569
drag, startPoint x: 520, startPoint y: 428, endPoint x: 463, endPoint y: 476, distance: 74.5
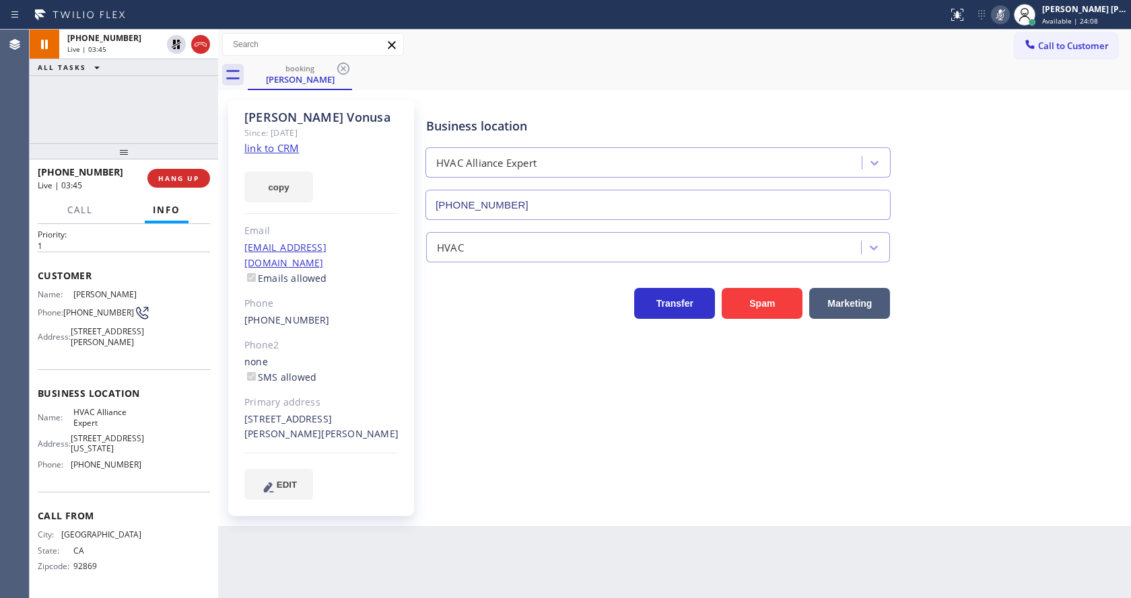
click at [520, 428] on div "Business location HVAC Alliance Expert (855) 999-4417 HVAC Transfer Spam Market…" at bounding box center [775, 300] width 704 height 392
click at [609, 516] on div "Back to Dashboard Change Sender ID Customers Technicians Select a contact Outbo…" at bounding box center [674, 314] width 913 height 569
click at [572, 518] on div "Back to Dashboard Change Sender ID Customers Technicians Select a contact Outbo…" at bounding box center [674, 314] width 913 height 569
click at [172, 40] on icon at bounding box center [176, 44] width 16 height 16
click at [999, 17] on icon at bounding box center [1000, 15] width 16 height 16
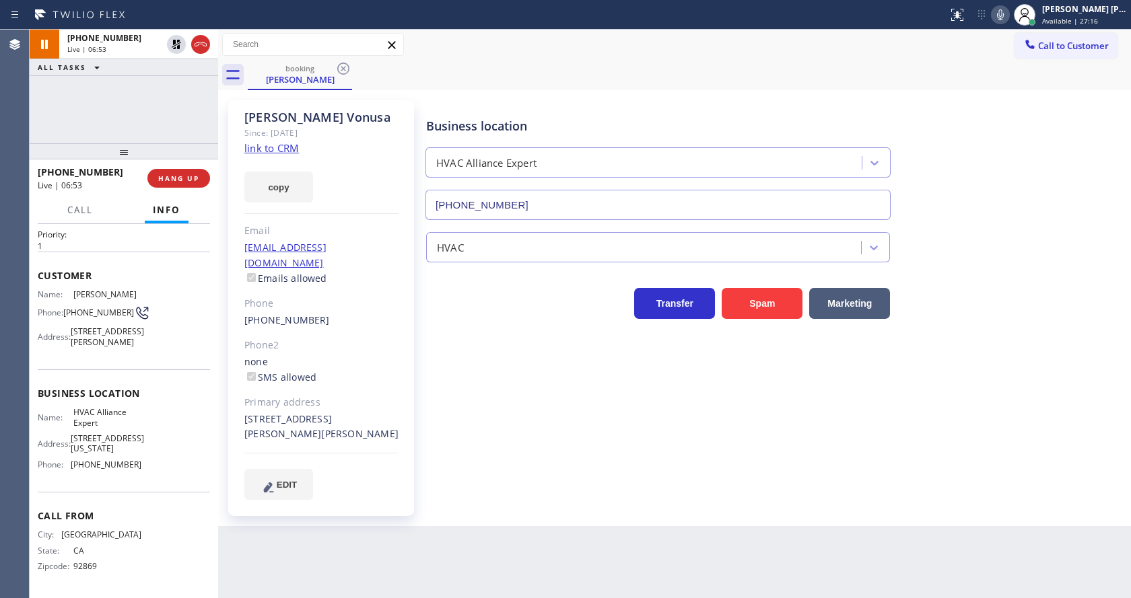
click at [1020, 73] on div "booking Edward Vonusa" at bounding box center [689, 75] width 883 height 30
click at [506, 453] on div "Business location HVAC Alliance Expert (855) 999-4417 HVAC Transfer Spam Market…" at bounding box center [775, 300] width 704 height 392
click at [534, 433] on div "Business location HVAC Alliance Expert (855) 999-4417 HVAC Transfer Spam Market…" at bounding box center [775, 300] width 704 height 392
click at [402, 297] on div "Edward Vonusa Since: 20 may 2020 link to CRM copy Email vonusa@yahoo.com Emails…" at bounding box center [321, 308] width 186 height 416
drag, startPoint x: 238, startPoint y: 246, endPoint x: 338, endPoint y: 250, distance: 99.7
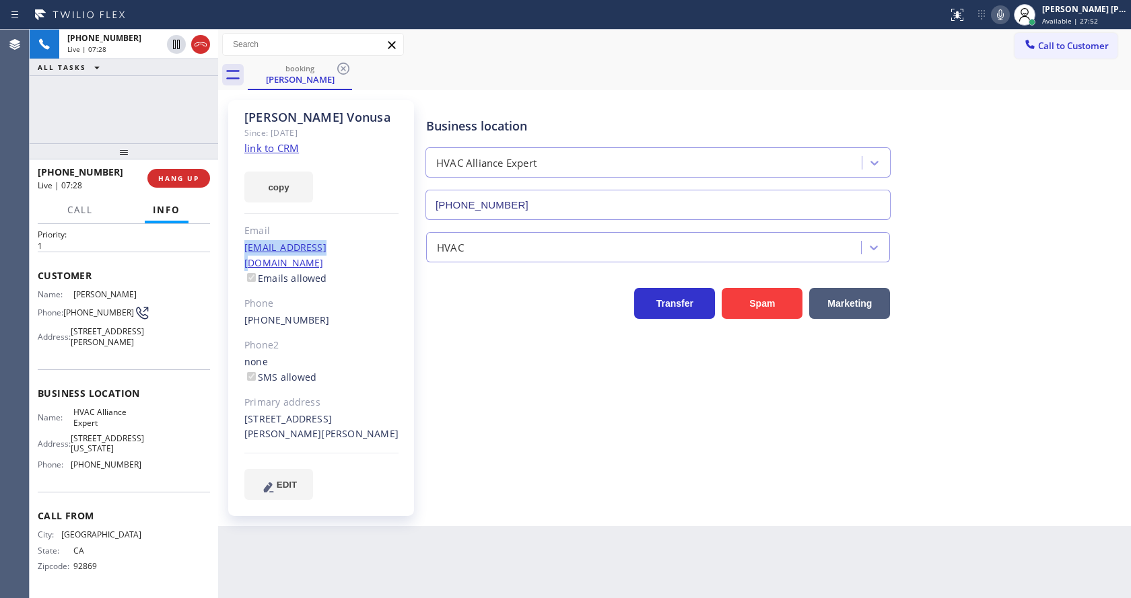
click at [338, 250] on div "Edward Vonusa Since: 20 may 2020 link to CRM copy Email vonusa@yahoo.com Emails…" at bounding box center [321, 308] width 186 height 416
copy link "vonusa@yahoo.com"
drag, startPoint x: 518, startPoint y: 400, endPoint x: 304, endPoint y: 513, distance: 242.7
click at [512, 403] on div "Business location HVAC Alliance Expert (855) 999-4417 HVAC Transfer Spam Market…" at bounding box center [775, 300] width 704 height 392
click at [516, 411] on div "Business location HVAC Alliance Expert (855) 999-4417 HVAC Transfer Spam Market…" at bounding box center [775, 300] width 704 height 392
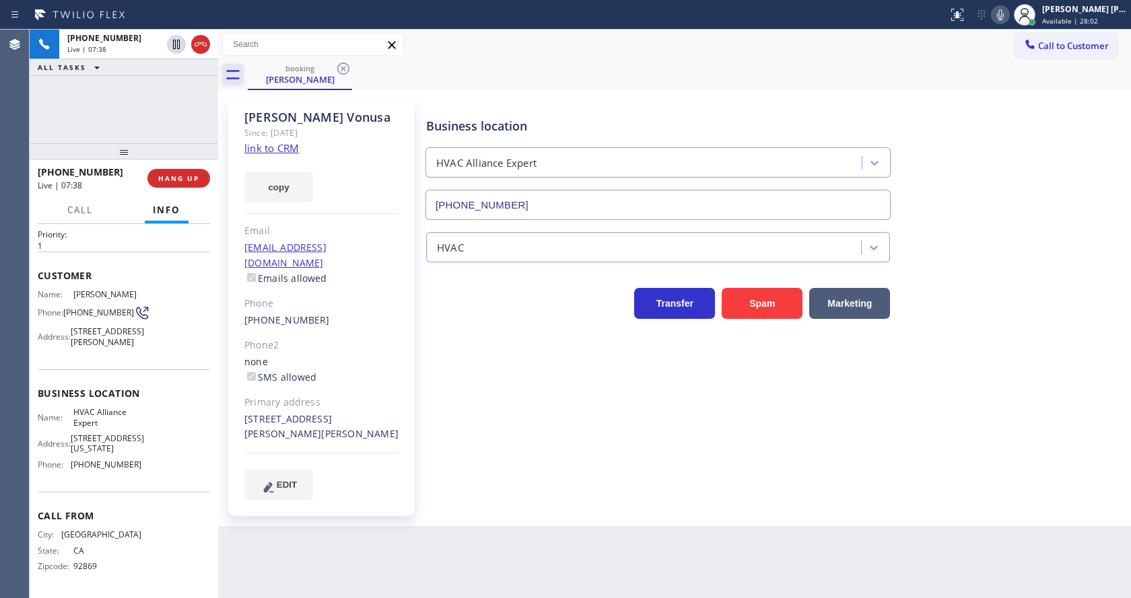
drag, startPoint x: 557, startPoint y: 428, endPoint x: 233, endPoint y: 69, distance: 484.2
click at [547, 418] on div "Business location HVAC Alliance Expert (855) 999-4417 HVAC Transfer Spam Market…" at bounding box center [775, 300] width 704 height 392
click at [397, 395] on div "Primary address" at bounding box center [321, 402] width 154 height 15
click at [529, 457] on div "Business location HVAC Alliance Expert (855) 999-4417 HVAC Transfer Spam Market…" at bounding box center [775, 300] width 704 height 392
click at [549, 470] on div "Business location HVAC Alliance Expert (855) 999-4417 HVAC Transfer Spam Market…" at bounding box center [775, 300] width 704 height 392
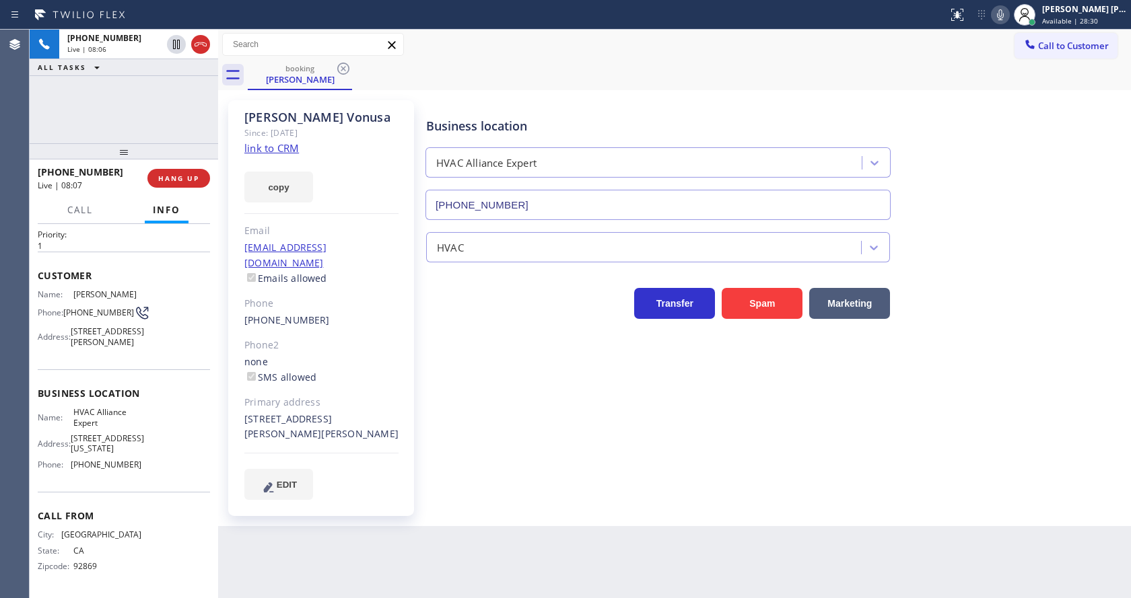
drag, startPoint x: 606, startPoint y: 456, endPoint x: 584, endPoint y: 483, distance: 34.4
click at [604, 460] on div "Business location HVAC Alliance Expert (855) 999-4417 HVAC Transfer Spam Market…" at bounding box center [775, 300] width 704 height 392
drag, startPoint x: 633, startPoint y: 507, endPoint x: 635, endPoint y: 592, distance: 84.8
click at [633, 518] on div "Back to Dashboard Change Sender ID Customers Technicians Select a contact Outbo…" at bounding box center [674, 314] width 913 height 569
click at [428, 413] on div "Business location HVAC Alliance Expert (855) 999-4417 HVAC Transfer Spam Market…" at bounding box center [775, 300] width 704 height 392
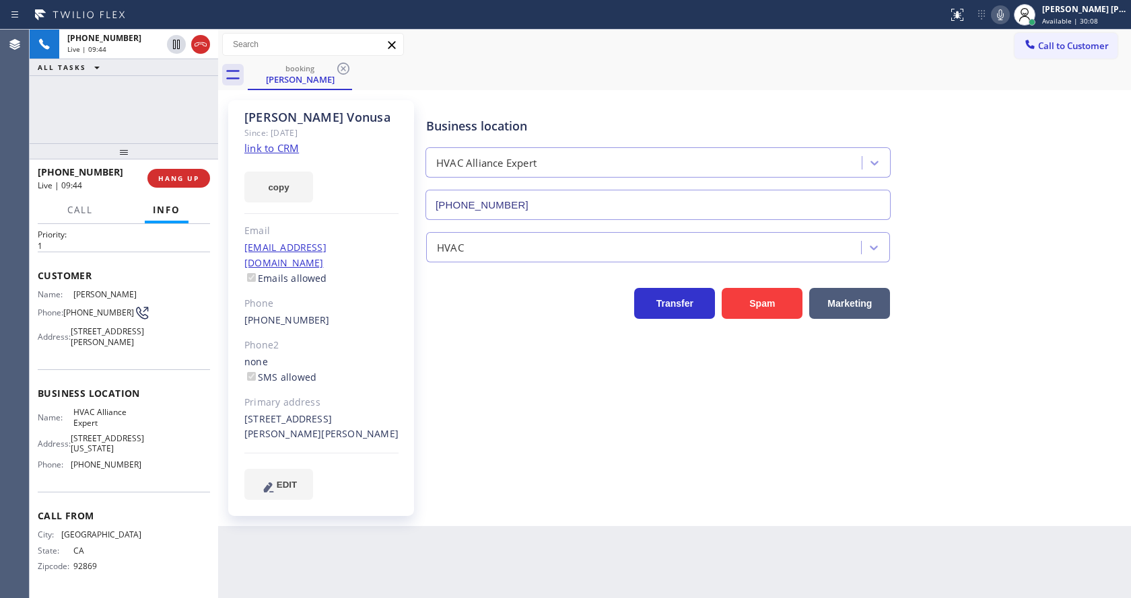
click at [654, 460] on div "Business location HVAC Alliance Expert (855) 999-4417 HVAC Transfer Spam Market…" at bounding box center [775, 300] width 704 height 392
click at [1067, 316] on div "Transfer Spam Marketing" at bounding box center [775, 297] width 704 height 43
click at [545, 411] on div "Business location HVAC Alliance Expert (855) 999-4417 HVAC Transfer Spam Market…" at bounding box center [775, 300] width 704 height 392
click at [575, 527] on div "Back to Dashboard Change Sender ID Customers Technicians Select a contact Outbo…" at bounding box center [674, 314] width 913 height 569
drag, startPoint x: 1020, startPoint y: 355, endPoint x: 913, endPoint y: 415, distance: 122.4
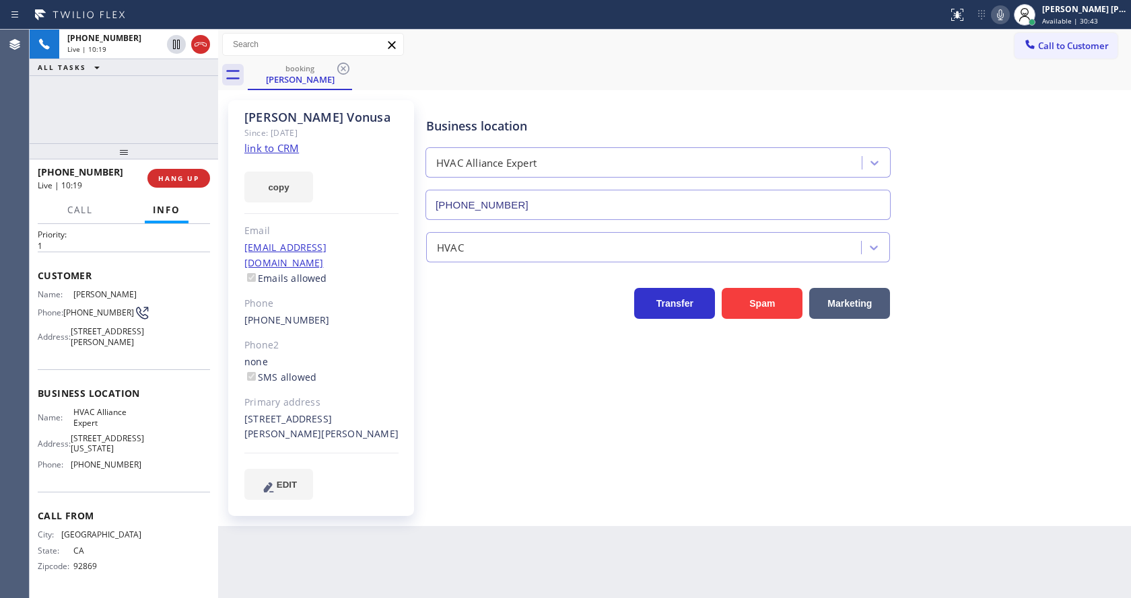
click at [1020, 355] on div "Business location HVAC Alliance Expert (855) 999-4417 HVAC Transfer Spam Market…" at bounding box center [775, 300] width 704 height 392
drag, startPoint x: 432, startPoint y: 538, endPoint x: 376, endPoint y: 560, distance: 60.5
click at [427, 540] on div "Back to Dashboard Change Sender ID Customers Technicians Select a contact Outbo…" at bounding box center [674, 314] width 913 height 569
click at [537, 444] on div "Business location HVAC Alliance Expert (855) 999-4417 HVAC Transfer Spam Market…" at bounding box center [775, 300] width 704 height 392
click at [495, 435] on div "Business location HVAC Alliance Expert (855) 999-4417 HVAC Transfer Spam Market…" at bounding box center [775, 300] width 704 height 392
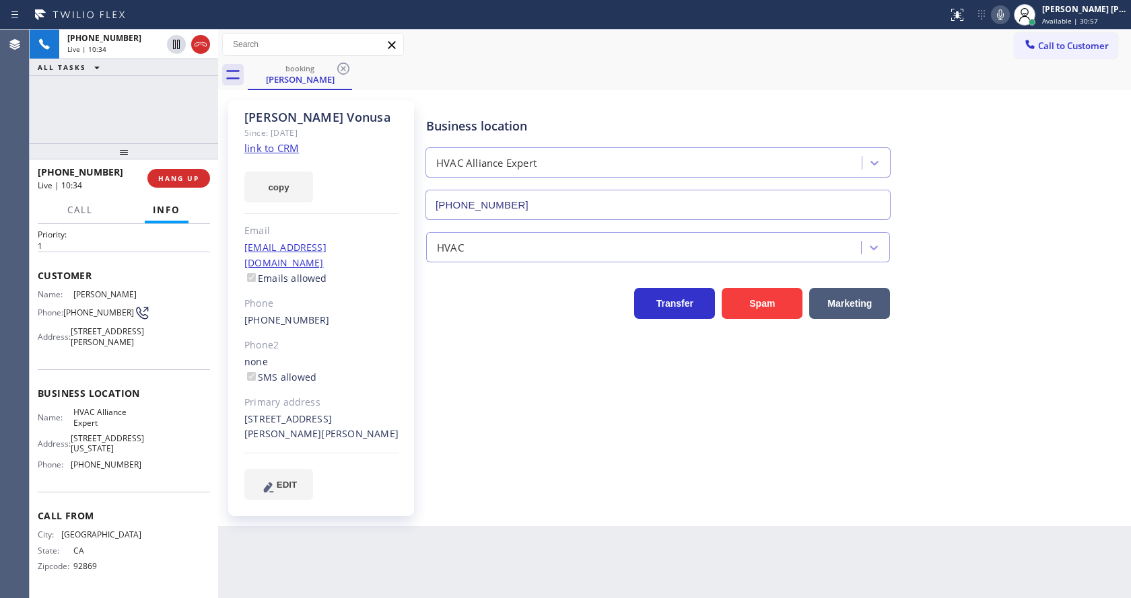
click at [535, 398] on div "Business location HVAC Alliance Expert (855) 999-4417 HVAC Transfer Spam Market…" at bounding box center [775, 300] width 704 height 392
click at [355, 338] on div "Phone2" at bounding box center [321, 345] width 154 height 15
drag, startPoint x: 452, startPoint y: 466, endPoint x: 415, endPoint y: 499, distance: 49.1
click at [450, 468] on div "Business location HVAC Alliance Expert (855) 999-4417 HVAC Transfer Spam Market…" at bounding box center [775, 300] width 704 height 392
click at [596, 458] on div "Business location HVAC Alliance Expert (855) 999-4417 HVAC Transfer Spam Market…" at bounding box center [775, 300] width 704 height 392
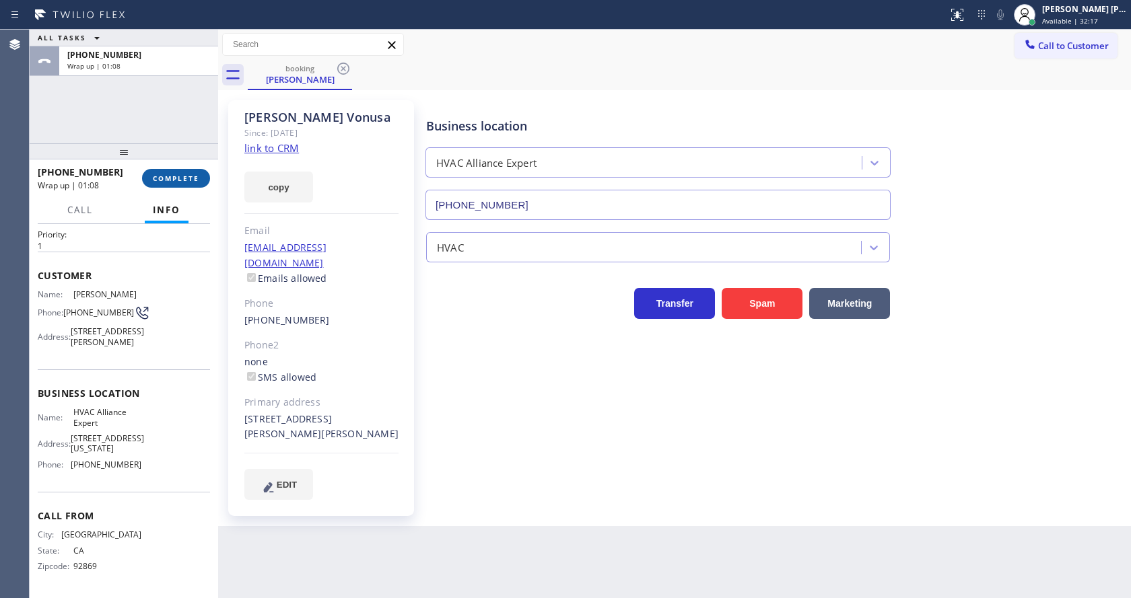
click at [172, 179] on span "COMPLETE" at bounding box center [176, 178] width 46 height 9
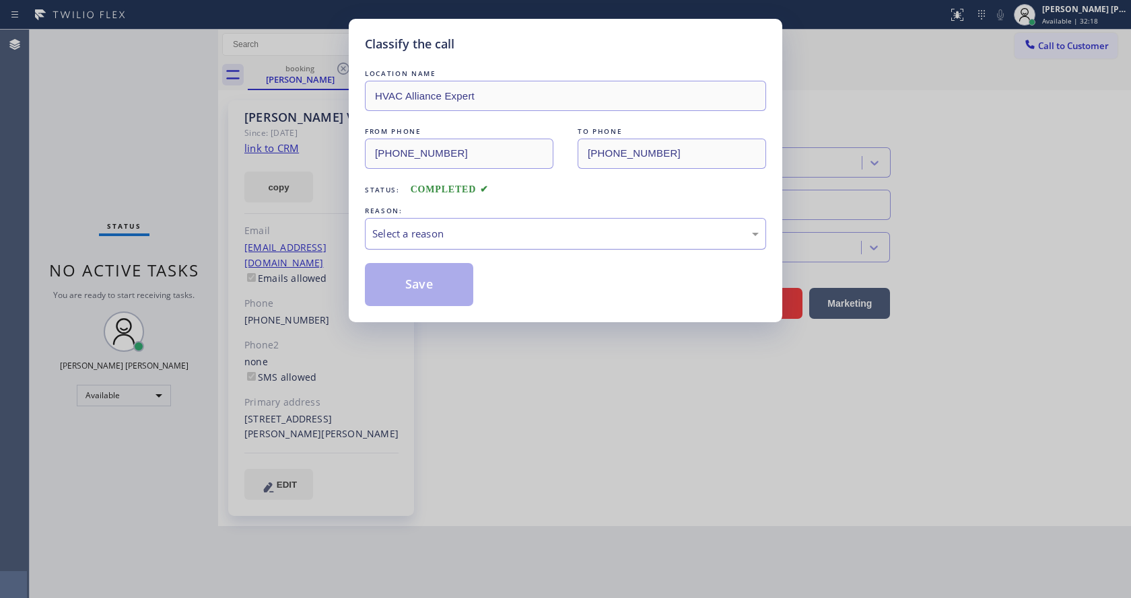
click at [415, 239] on div "Select a reason" at bounding box center [565, 233] width 386 height 15
click at [405, 282] on button "Save" at bounding box center [419, 284] width 108 height 43
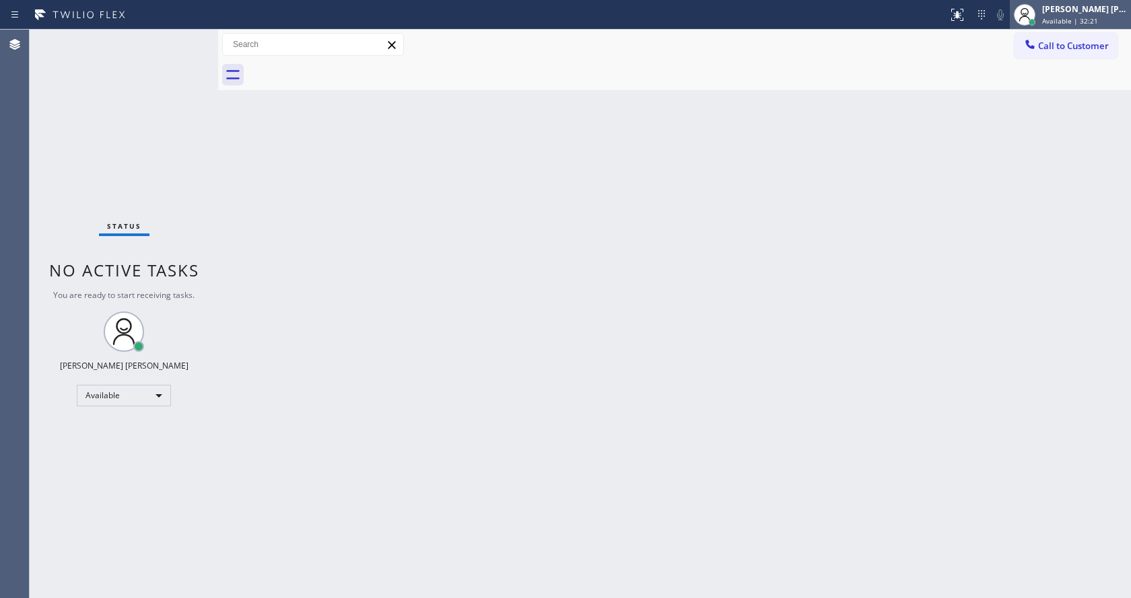
click at [1049, 24] on span "Available | 32:21" at bounding box center [1070, 20] width 56 height 9
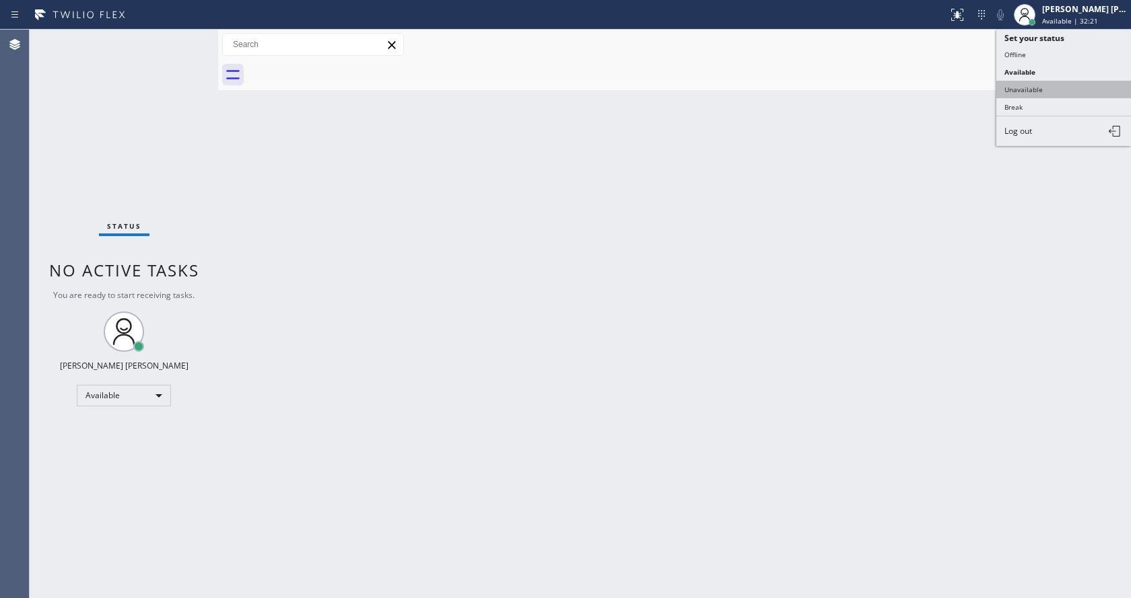
click at [1048, 92] on button "Unavailable" at bounding box center [1063, 89] width 135 height 17
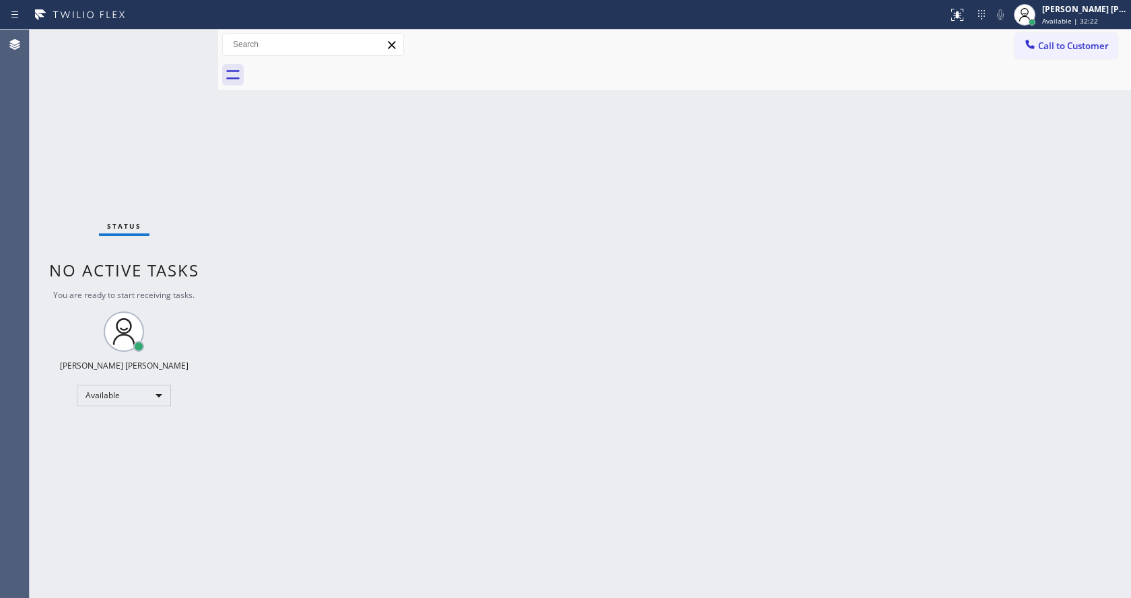
click at [630, 351] on div "Back to Dashboard Change Sender ID Customers Technicians Select a contact Outbo…" at bounding box center [674, 314] width 913 height 569
drag, startPoint x: 574, startPoint y: 399, endPoint x: 722, endPoint y: 268, distance: 197.4
click at [581, 395] on div "Back to Dashboard Change Sender ID Customers Technicians Select a contact Outbo…" at bounding box center [674, 314] width 913 height 569
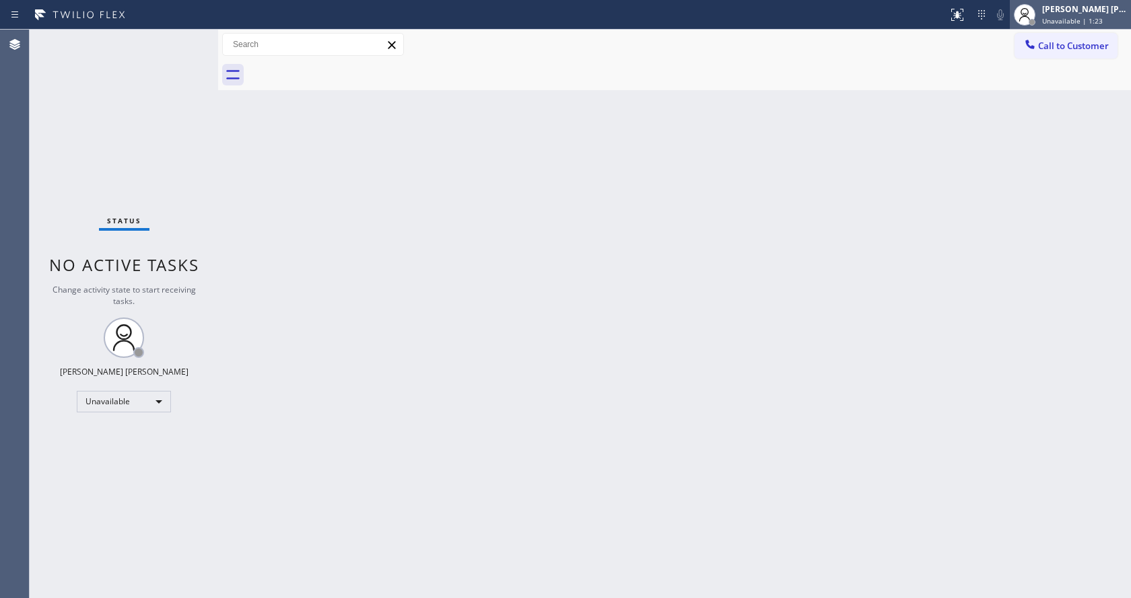
click at [1076, 22] on span "Unavailable | 1:23" at bounding box center [1072, 20] width 61 height 9
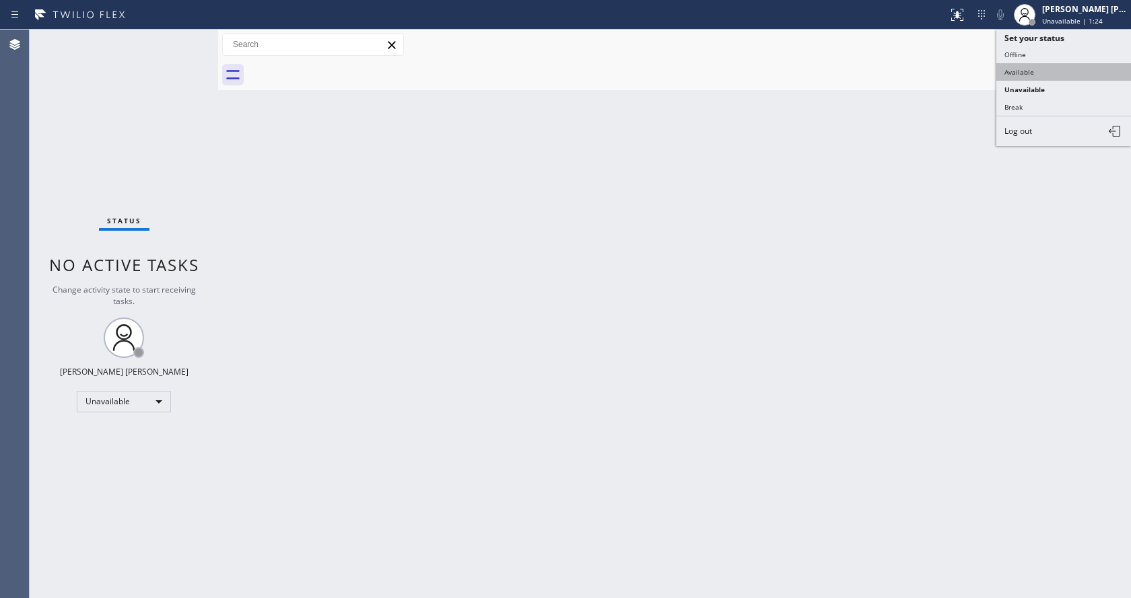
click at [1034, 73] on button "Available" at bounding box center [1063, 71] width 135 height 17
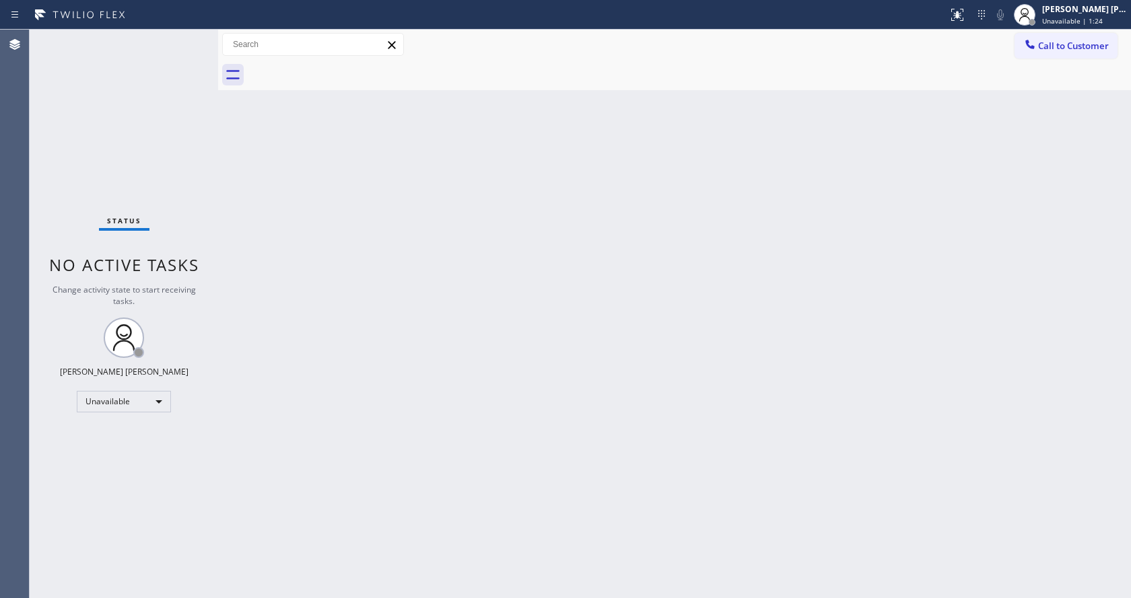
click at [907, 297] on div "Back to Dashboard Change Sender ID Customers Technicians Select a contact Outbo…" at bounding box center [674, 314] width 913 height 569
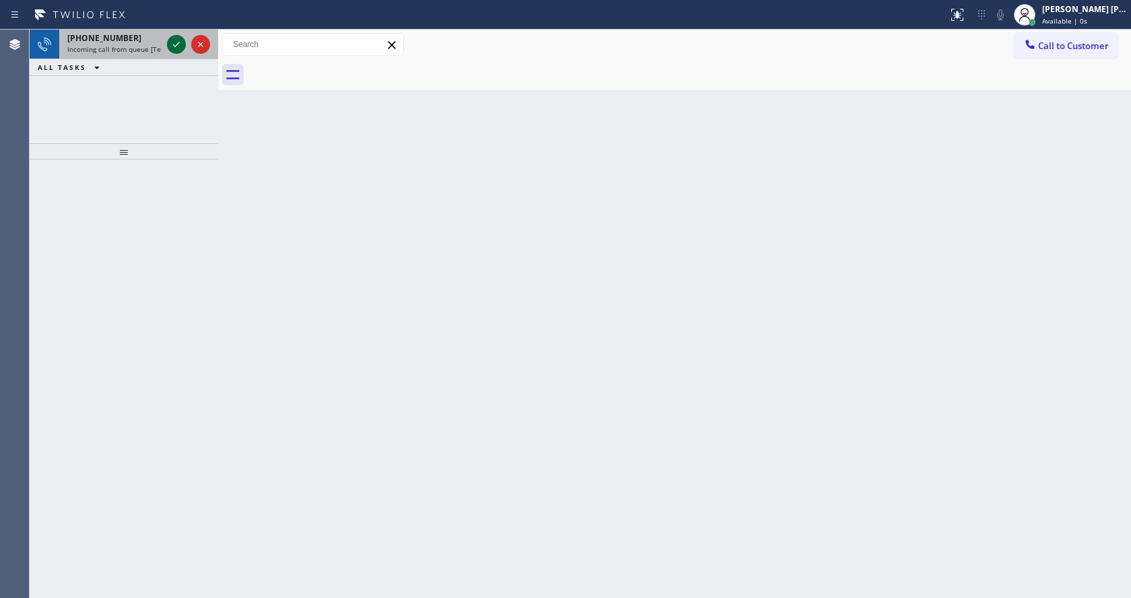
click at [176, 44] on icon at bounding box center [176, 44] width 16 height 16
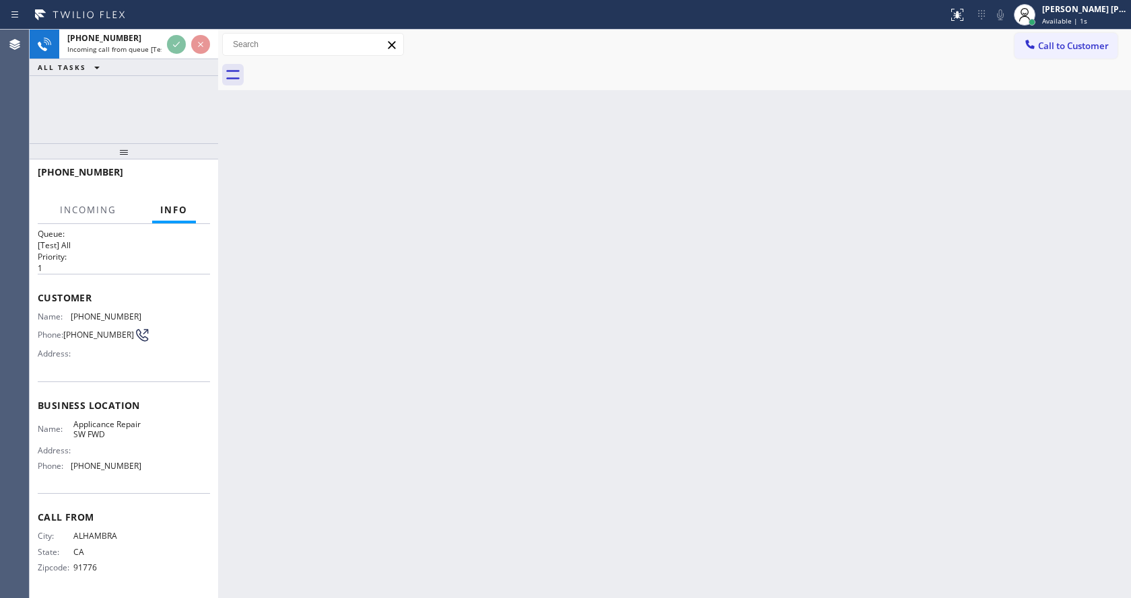
scroll to position [17, 0]
click at [484, 402] on div "Back to Dashboard Change Sender ID Customers Technicians Select a contact Outbo…" at bounding box center [674, 314] width 913 height 569
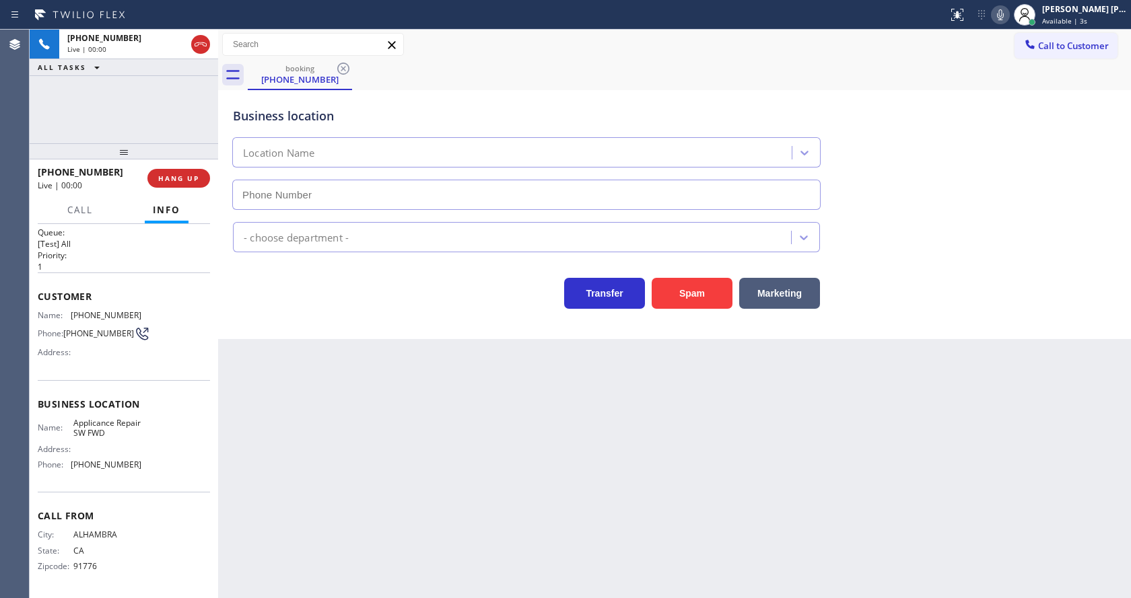
type input "[PHONE_NUMBER]"
click at [343, 485] on div "Back to Dashboard Change Sender ID Customers Technicians Select a contact Outbo…" at bounding box center [674, 314] width 913 height 569
click at [92, 328] on span "[PHONE_NUMBER]" at bounding box center [98, 333] width 71 height 10
drag, startPoint x: 69, startPoint y: 310, endPoint x: 132, endPoint y: 311, distance: 62.6
click at [132, 311] on div "Name: (626) 422-1256" at bounding box center [90, 315] width 104 height 10
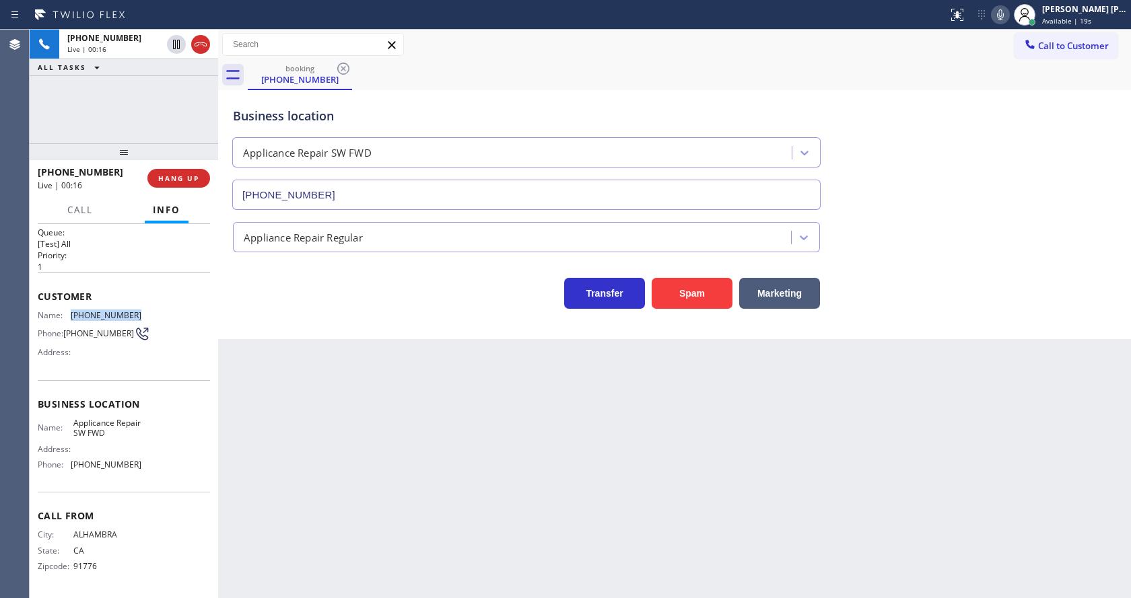
copy div "[PHONE_NUMBER]"
click at [313, 480] on div "Back to Dashboard Change Sender ID Customers Technicians Select a contact Outbo…" at bounding box center [674, 314] width 913 height 569
click at [150, 460] on div "Name: Applicance Repair SW FWD Address: Phone: (213) 566-9111" at bounding box center [124, 447] width 172 height 58
drag, startPoint x: 71, startPoint y: 417, endPoint x: 147, endPoint y: 431, distance: 78.0
click at [147, 431] on div "Business location Name: Applicance Repair SW FWD Address: Phone: (213) 566-9111" at bounding box center [124, 436] width 172 height 112
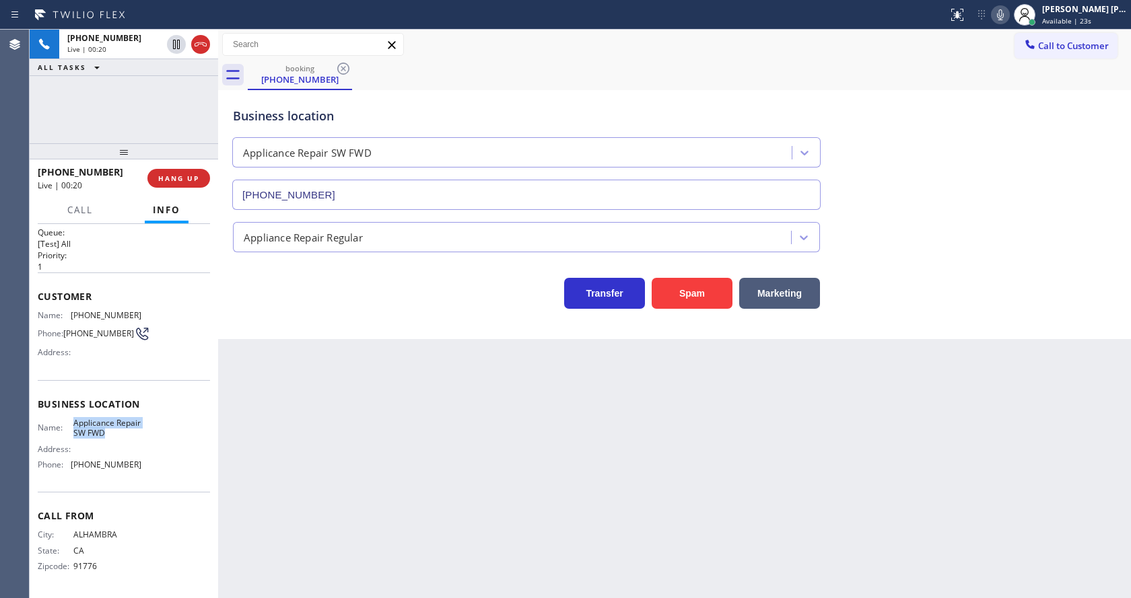
copy span "Applicance Repair SW FWD"
click at [301, 482] on div "Back to Dashboard Change Sender ID Customers Technicians Select a contact Outbo…" at bounding box center [674, 314] width 913 height 569
click at [509, 460] on div "Back to Dashboard Change Sender ID Customers Technicians Select a contact Outbo…" at bounding box center [674, 314] width 913 height 569
click at [149, 451] on div "Name: Applicance Repair SW FWD Address: Phone: (213) 566-9111" at bounding box center [124, 447] width 172 height 58
drag, startPoint x: 70, startPoint y: 468, endPoint x: 137, endPoint y: 468, distance: 67.3
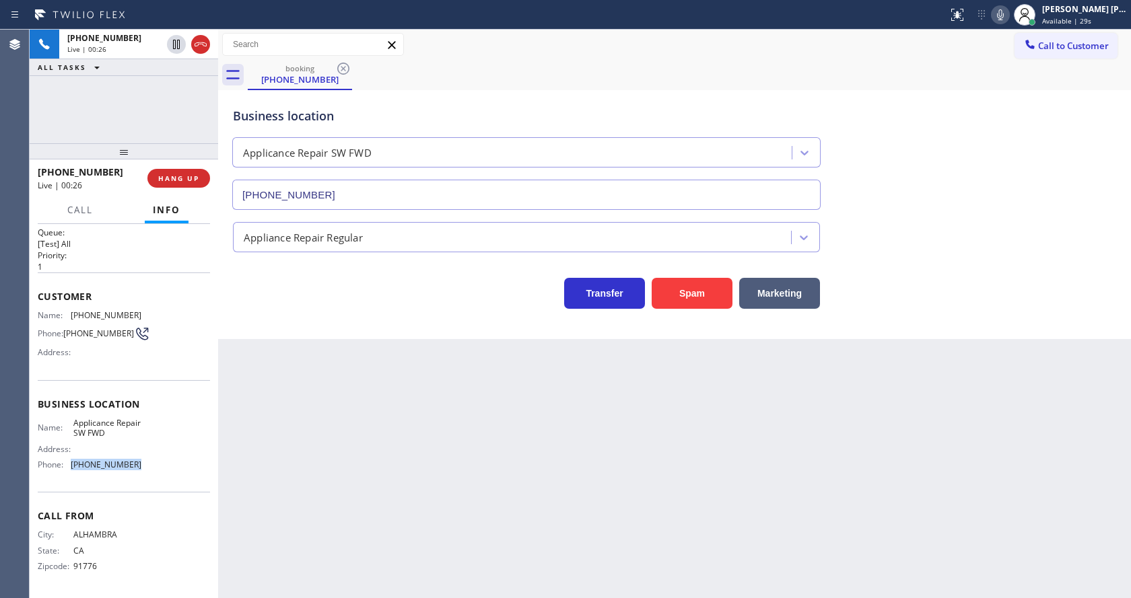
click at [137, 468] on div "Name: Applicance Repair SW FWD Address: Phone: (213) 566-9111" at bounding box center [124, 447] width 172 height 58
drag, startPoint x: 422, startPoint y: 487, endPoint x: 297, endPoint y: 588, distance: 160.8
click at [405, 496] on div "Back to Dashboard Change Sender ID Customers Technicians Select a contact Outbo…" at bounding box center [674, 314] width 913 height 569
click at [695, 475] on div "Back to Dashboard Change Sender ID Customers Technicians Select a contact Outbo…" at bounding box center [674, 314] width 913 height 569
click at [260, 413] on div "Back to Dashboard Change Sender ID Customers Technicians Select a contact Outbo…" at bounding box center [674, 314] width 913 height 569
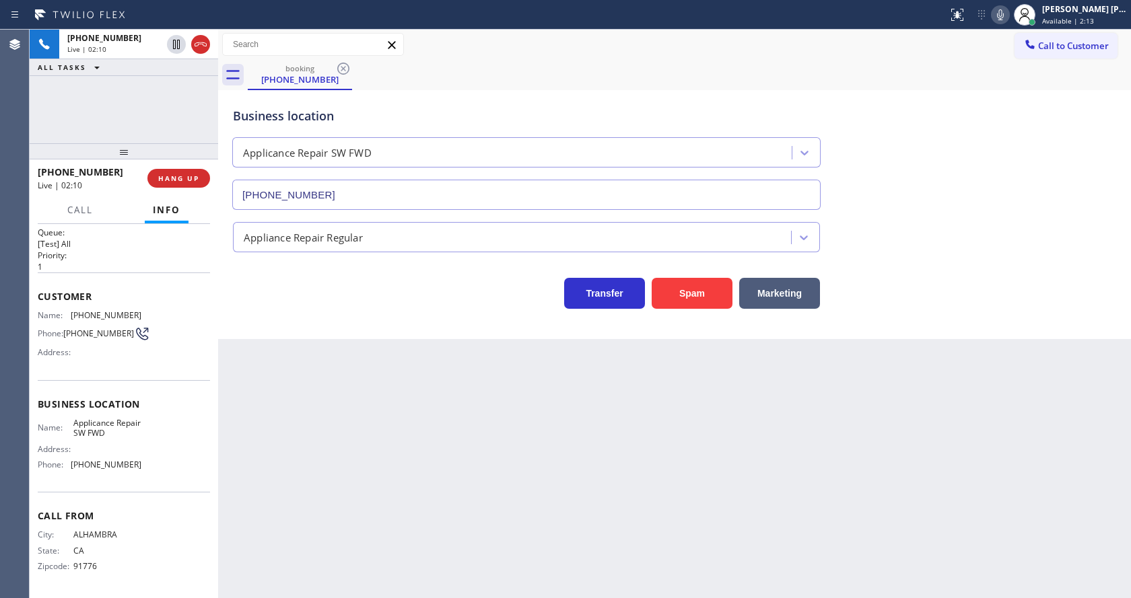
click at [599, 311] on div "Business location Applicance Repair SW FWD (213) 566-9111 Appliance Repair Regu…" at bounding box center [674, 214] width 913 height 249
click at [484, 478] on div "Back to Dashboard Change Sender ID Customers Technicians Select a contact Outbo…" at bounding box center [674, 314] width 913 height 569
click at [321, 518] on div "Back to Dashboard Change Sender ID Customers Technicians Select a contact Outbo…" at bounding box center [674, 314] width 913 height 569
click at [1008, 17] on icon at bounding box center [1000, 15] width 16 height 16
click at [176, 40] on icon at bounding box center [176, 44] width 7 height 9
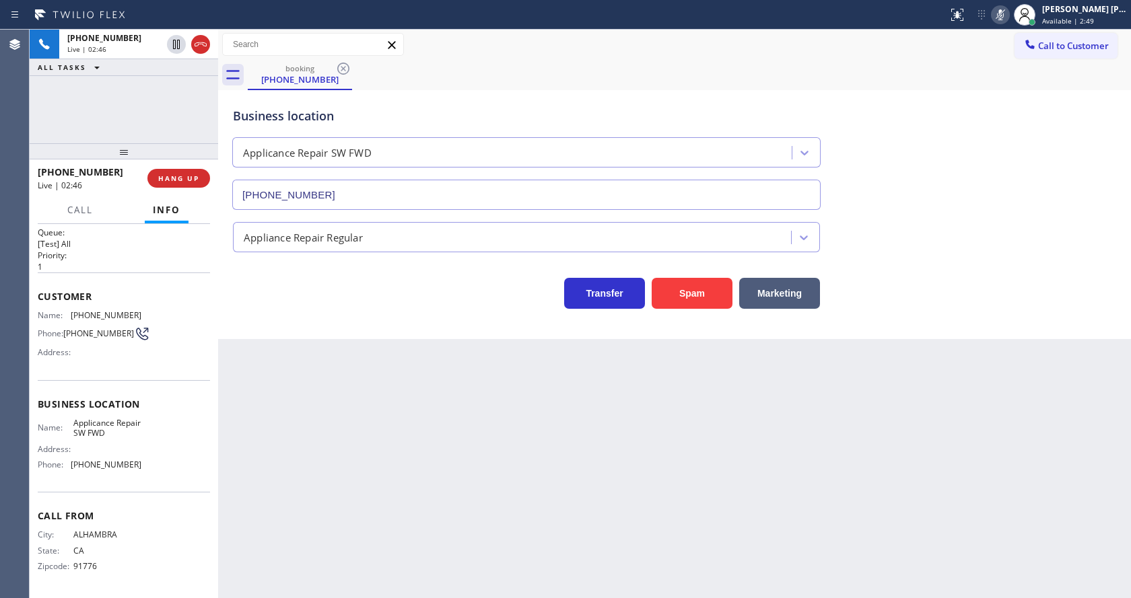
click at [362, 442] on div "Back to Dashboard Change Sender ID Customers Technicians Select a contact Outbo…" at bounding box center [674, 314] width 913 height 569
click at [654, 530] on div "Back to Dashboard Change Sender ID Customers Technicians Select a contact Outbo…" at bounding box center [674, 314] width 913 height 569
click at [269, 414] on div "Back to Dashboard Change Sender ID Customers Technicians Select a contact Outbo…" at bounding box center [674, 314] width 913 height 569
click at [175, 42] on icon at bounding box center [176, 44] width 9 height 9
click at [1004, 14] on icon at bounding box center [1000, 15] width 16 height 16
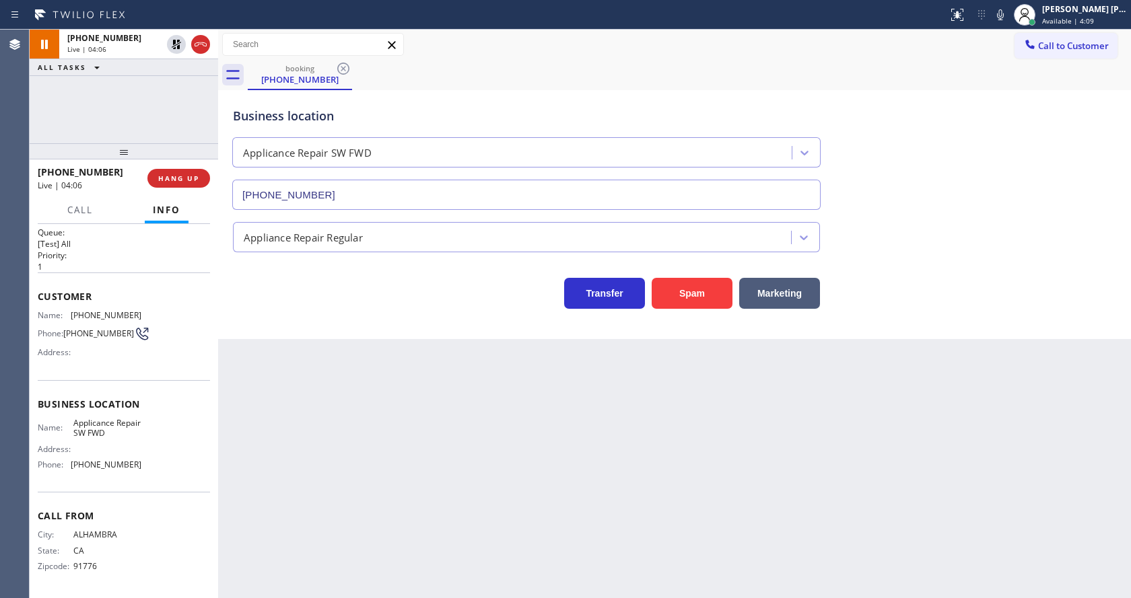
click at [1003, 107] on div "Business location Applicance Repair SW FWD (213) 566-9111" at bounding box center [674, 149] width 888 height 122
click at [456, 446] on div "Back to Dashboard Change Sender ID Customers Technicians Select a contact Outbo…" at bounding box center [674, 314] width 913 height 569
click at [388, 520] on div "Back to Dashboard Change Sender ID Customers Technicians Select a contact Outbo…" at bounding box center [674, 314] width 913 height 569
drag, startPoint x: 354, startPoint y: 423, endPoint x: 354, endPoint y: 441, distance: 17.5
click at [354, 423] on div "Back to Dashboard Change Sender ID Customers Technicians Select a contact Outbo…" at bounding box center [674, 314] width 913 height 569
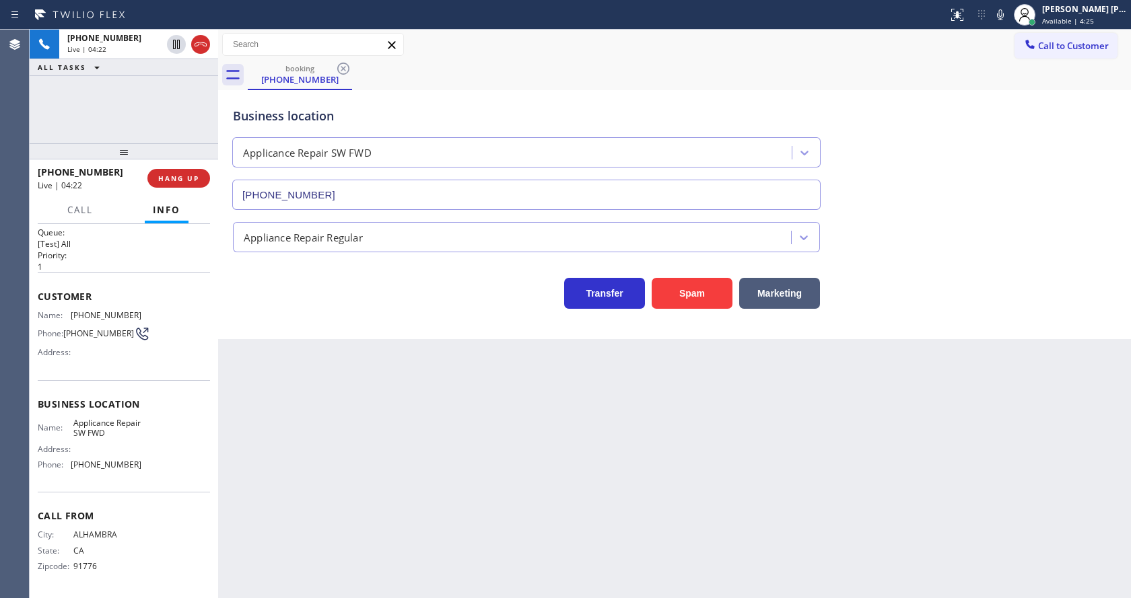
drag, startPoint x: 544, startPoint y: 508, endPoint x: 205, endPoint y: 211, distance: 450.7
click at [544, 508] on div "Back to Dashboard Change Sender ID Customers Technicians Select a contact Outbo…" at bounding box center [674, 314] width 913 height 569
click at [183, 170] on button "HANG UP" at bounding box center [178, 178] width 63 height 19
click at [166, 183] on button "COMPLETE" at bounding box center [176, 178] width 68 height 19
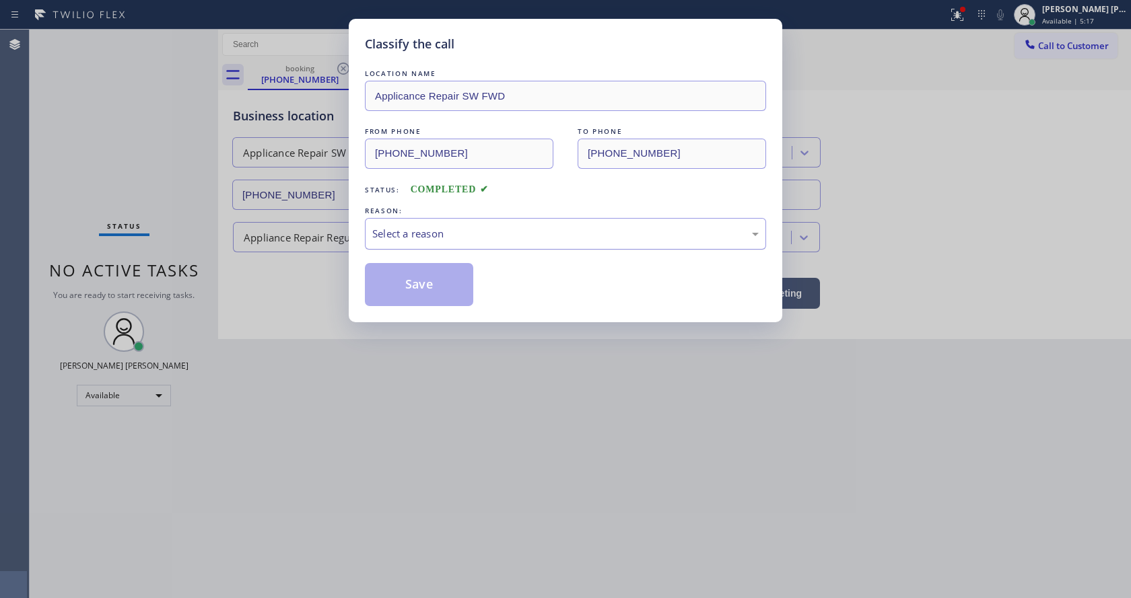
click at [426, 230] on div "Select a reason" at bounding box center [565, 233] width 386 height 15
click at [419, 275] on button "Save" at bounding box center [419, 284] width 108 height 43
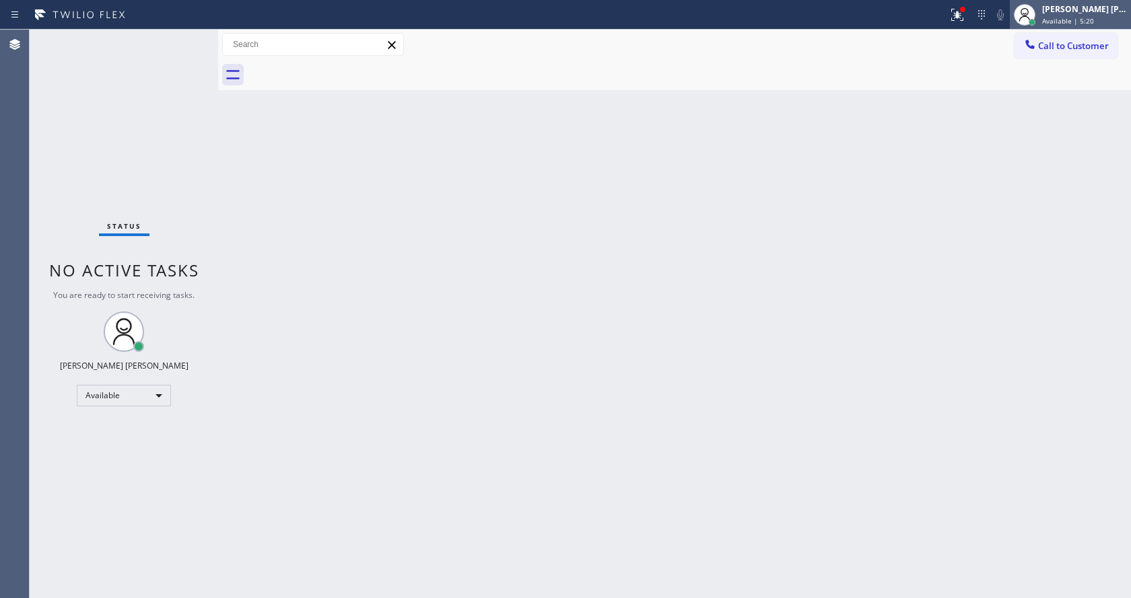
click at [1065, 26] on div "Jen Rose Villanueva Available | 5:20" at bounding box center [1085, 15] width 92 height 24
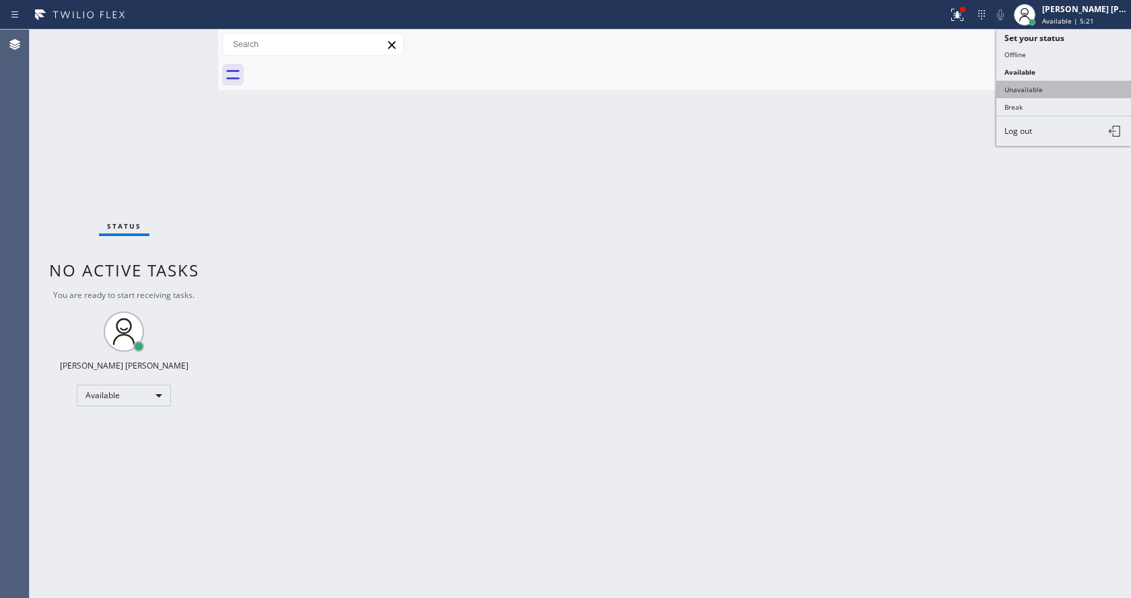
click at [1044, 97] on button "Unavailable" at bounding box center [1063, 89] width 135 height 17
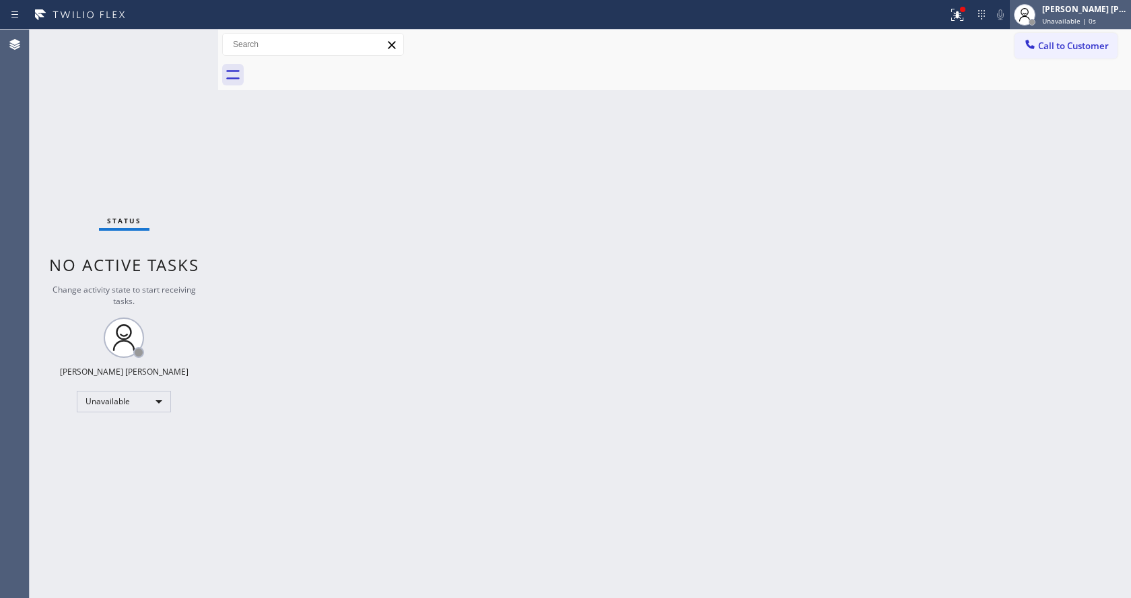
click at [1073, 22] on span "Unavailable | 0s" at bounding box center [1069, 20] width 54 height 9
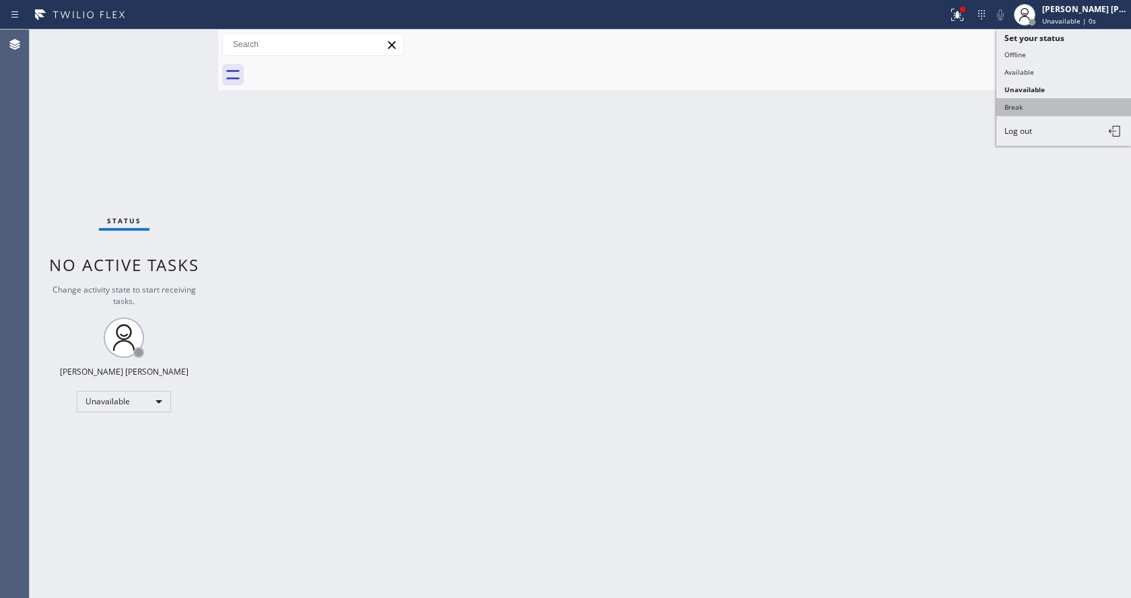
click at [1053, 110] on button "Break" at bounding box center [1063, 106] width 135 height 17
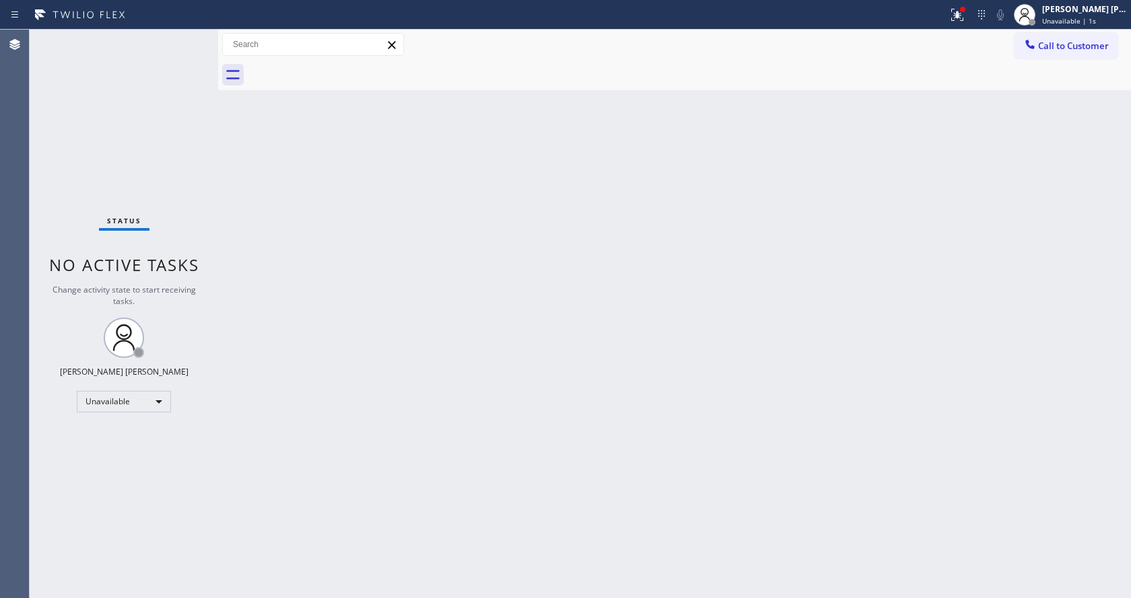
click at [626, 408] on div "Back to Dashboard Change Sender ID Customers Technicians Select a contact Outbo…" at bounding box center [674, 314] width 913 height 569
click at [254, 344] on div "Back to Dashboard Change Sender ID Customers Technicians Select a contact Outbo…" at bounding box center [674, 314] width 913 height 569
click at [890, 320] on div "Back to Dashboard Change Sender ID Customers Technicians Select a contact Outbo…" at bounding box center [674, 314] width 913 height 569
click at [1061, 24] on span "Break | 10:18" at bounding box center [1064, 20] width 44 height 9
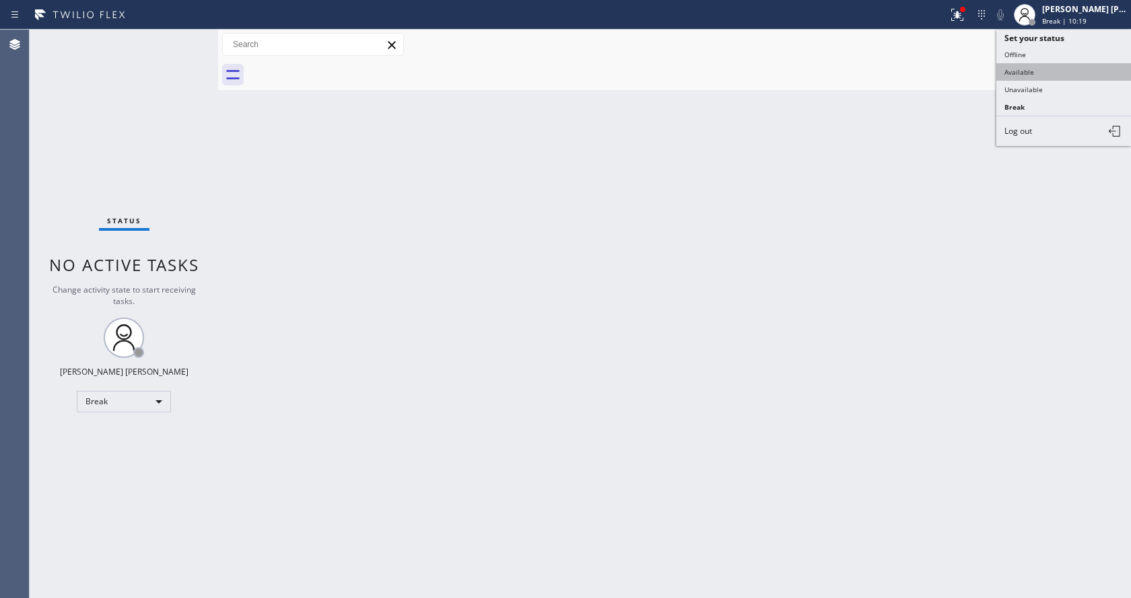
click at [1037, 69] on button "Available" at bounding box center [1063, 71] width 135 height 17
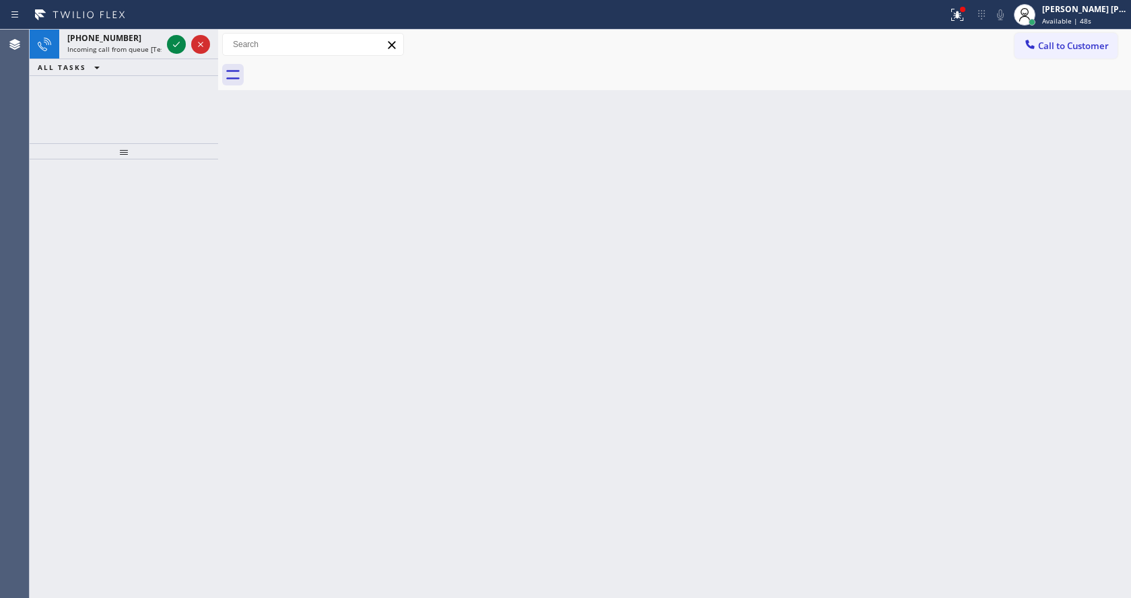
click at [180, 188] on div at bounding box center [124, 379] width 188 height 439
click at [170, 50] on icon at bounding box center [176, 44] width 16 height 16
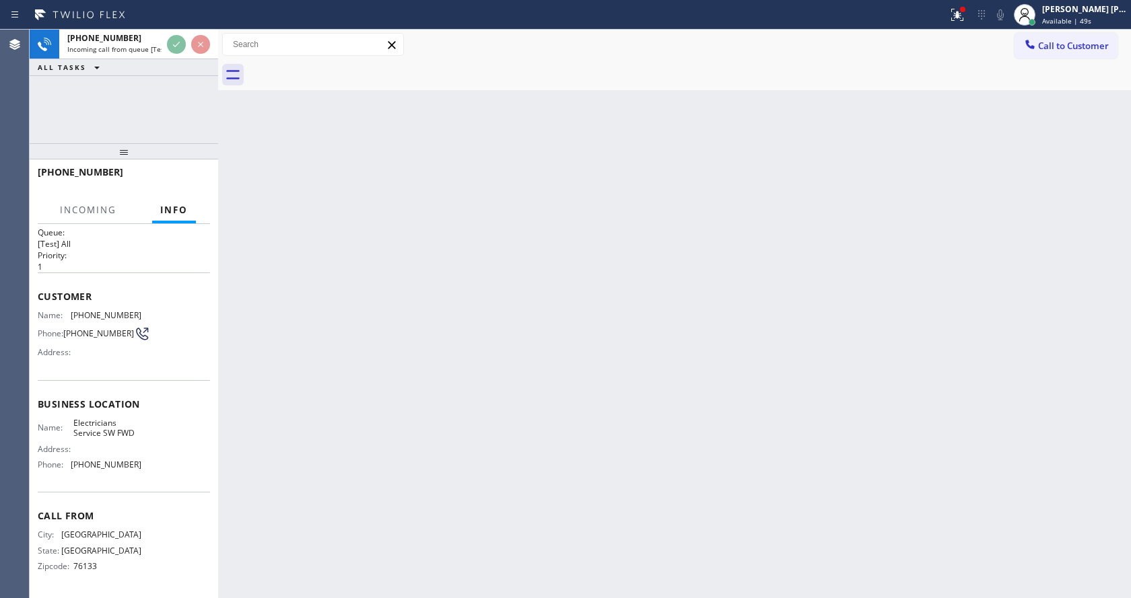
scroll to position [17, 0]
click at [493, 347] on div "Back to Dashboard Change Sender ID Customers Technicians Select a contact Outbo…" at bounding box center [674, 314] width 913 height 569
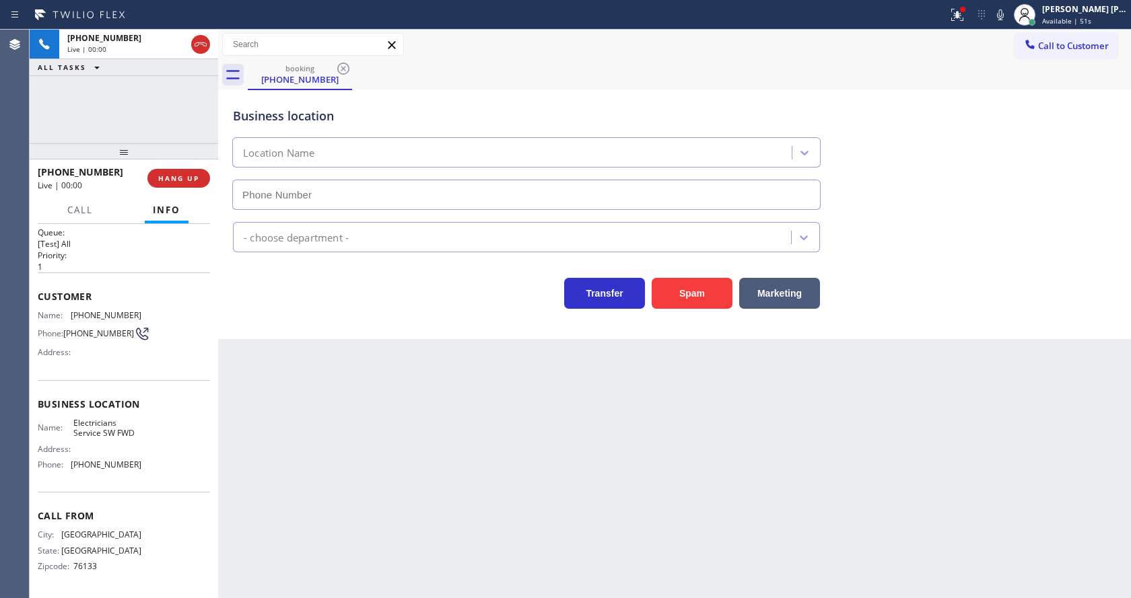
click at [334, 421] on div "Back to Dashboard Change Sender ID Customers Technicians Select a contact Outbo…" at bounding box center [674, 314] width 913 height 569
type input "(213) 566-1222"
click at [684, 302] on button "Spam" at bounding box center [692, 293] width 81 height 31
drag, startPoint x: 562, startPoint y: 495, endPoint x: 500, endPoint y: 547, distance: 81.2
click at [558, 504] on div "Back to Dashboard Change Sender ID Customers Technicians Select a contact Outbo…" at bounding box center [674, 314] width 913 height 569
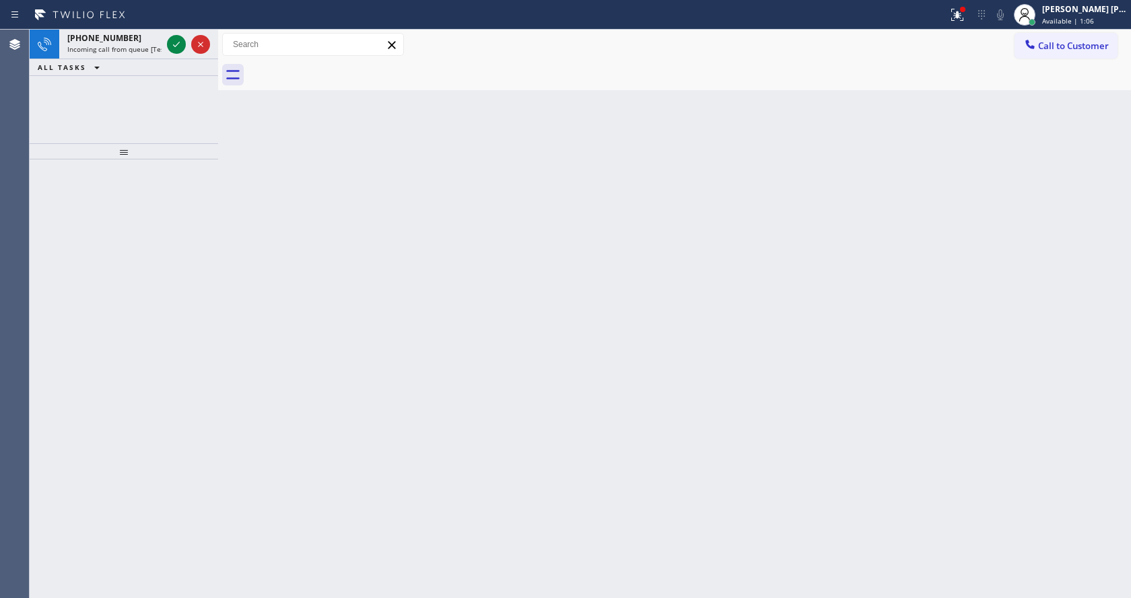
click at [342, 258] on div "Back to Dashboard Change Sender ID Customers Technicians Select a contact Outbo…" at bounding box center [674, 314] width 913 height 569
click at [174, 42] on icon at bounding box center [176, 44] width 16 height 16
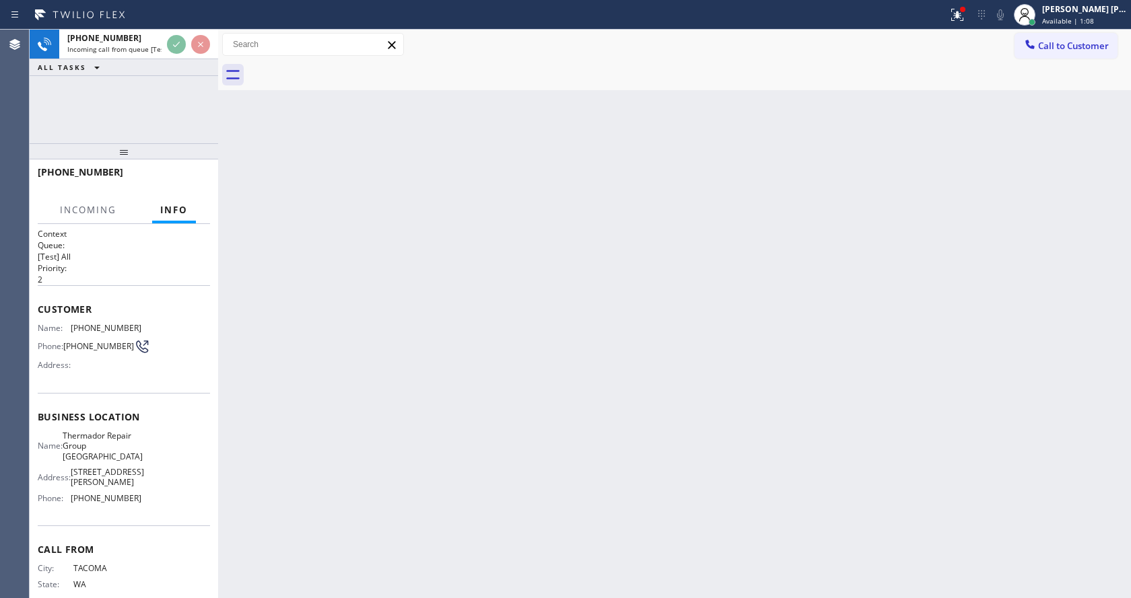
scroll to position [38, 0]
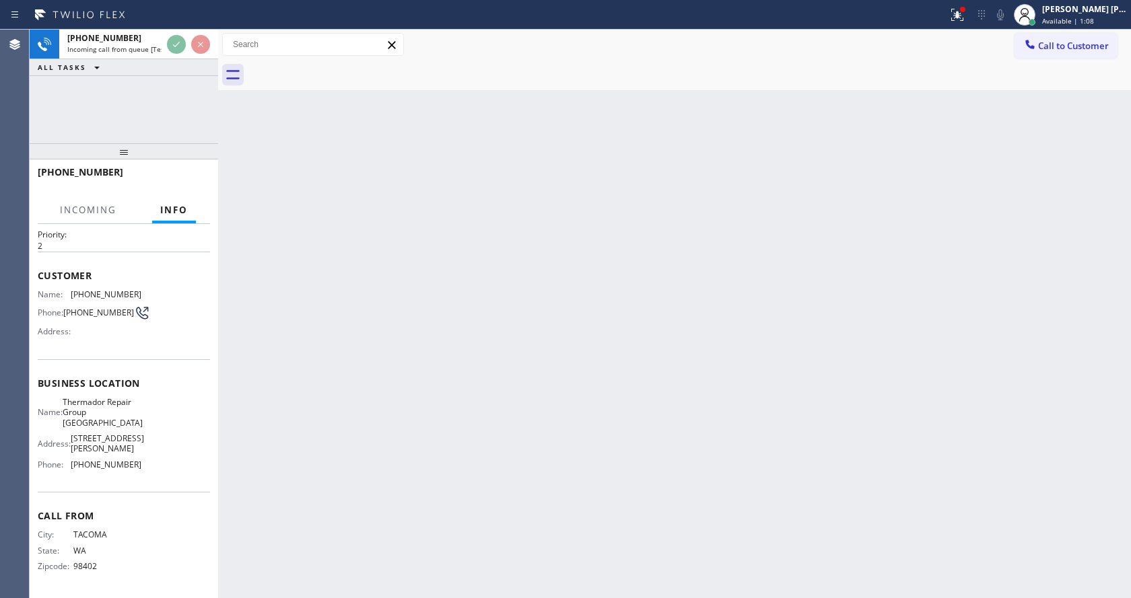
click at [487, 359] on div "Back to Dashboard Change Sender ID Customers Technicians Select a contact Outbo…" at bounding box center [674, 314] width 913 height 569
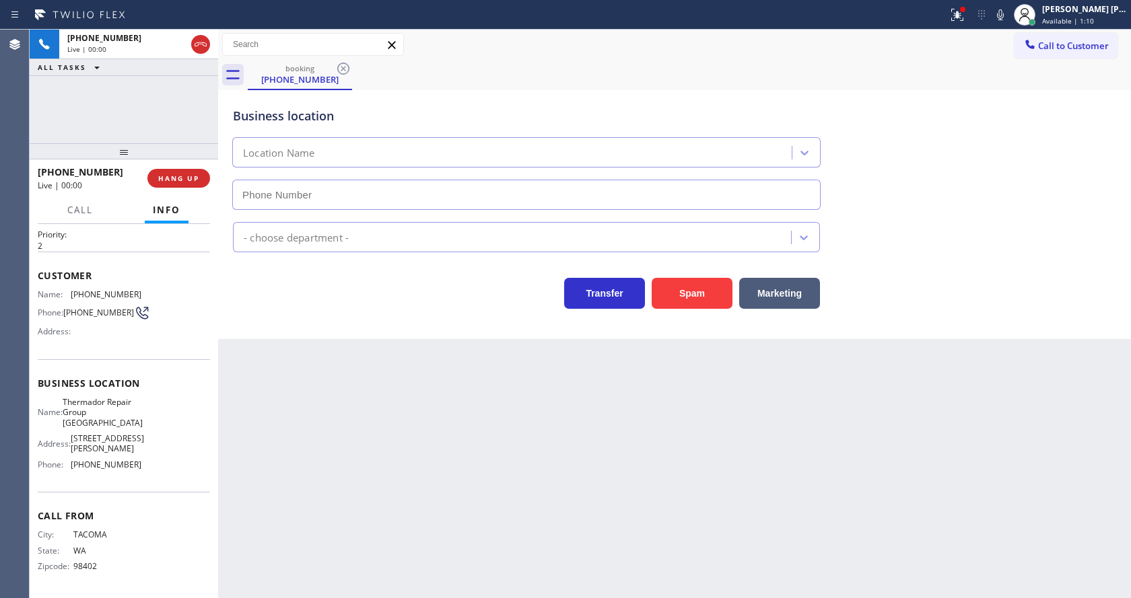
type input "(253) 300-0048"
click at [479, 507] on div "Back to Dashboard Change Sender ID Customers Technicians Select a contact Outbo…" at bounding box center [674, 314] width 913 height 569
click at [420, 468] on div "Back to Dashboard Change Sender ID Customers Technicians Select a contact Outbo…" at bounding box center [674, 314] width 913 height 569
click at [359, 403] on div "Back to Dashboard Change Sender ID Customers Technicians Select a contact Outbo…" at bounding box center [674, 314] width 913 height 569
click at [683, 288] on button "Spam" at bounding box center [692, 293] width 81 height 31
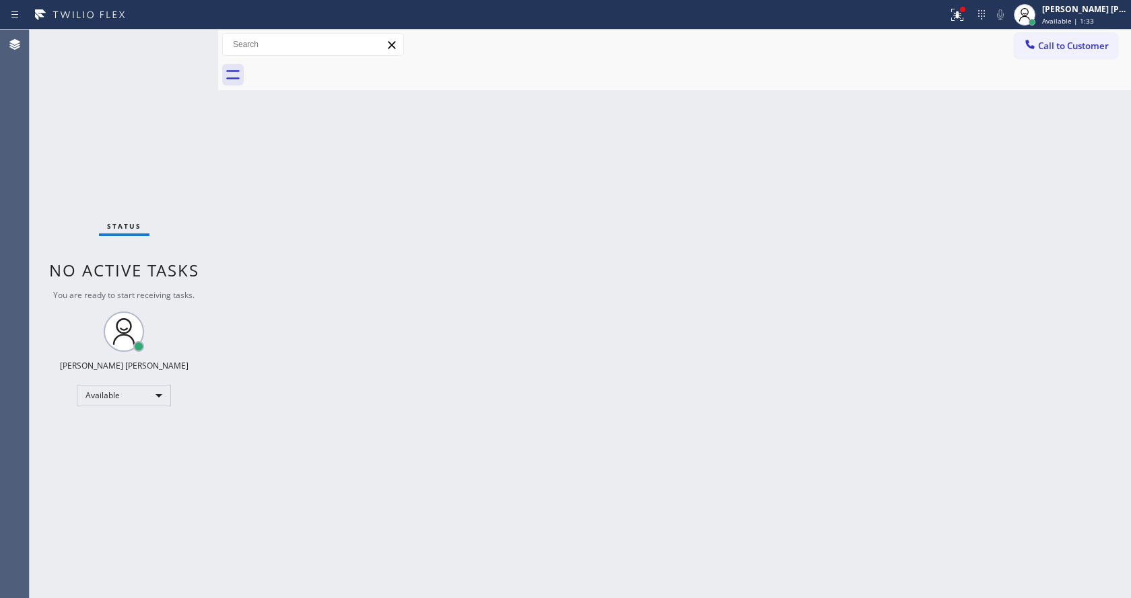
click at [540, 446] on div "Back to Dashboard Change Sender ID Customers Technicians Select a contact Outbo…" at bounding box center [674, 314] width 913 height 569
drag, startPoint x: 262, startPoint y: 277, endPoint x: 236, endPoint y: 244, distance: 41.2
click at [262, 277] on div "Back to Dashboard Change Sender ID Customers Technicians Select a contact Outbo…" at bounding box center [674, 314] width 913 height 569
click at [512, 273] on div "Back to Dashboard Change Sender ID Customers Technicians Select a contact Outbo…" at bounding box center [674, 314] width 913 height 569
click at [967, 9] on div at bounding box center [962, 9] width 8 height 8
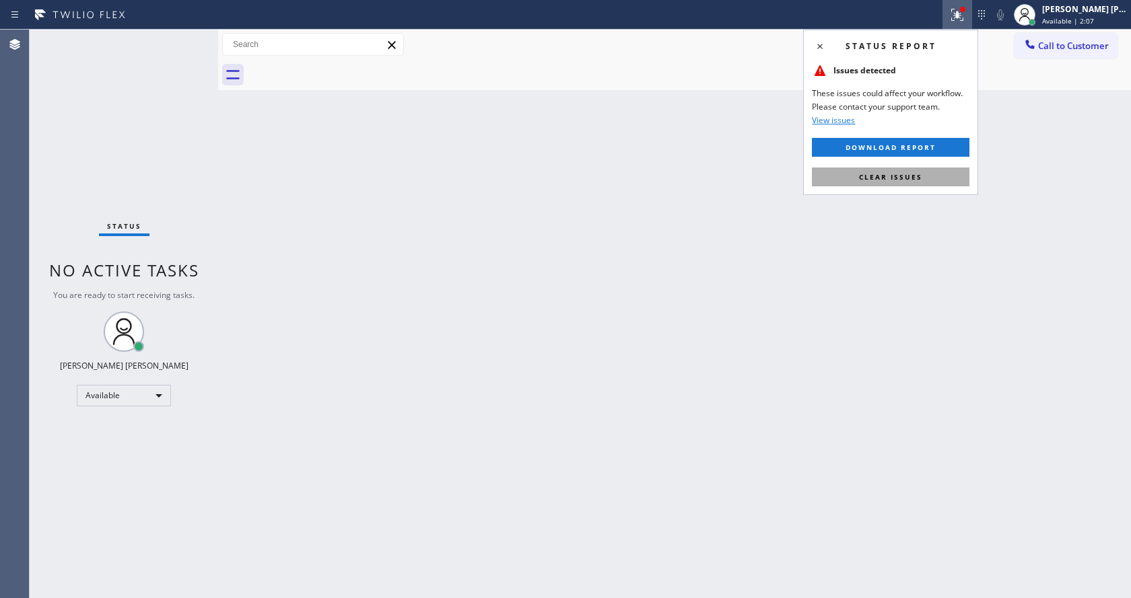
click at [921, 169] on button "Clear issues" at bounding box center [890, 177] width 157 height 19
click at [923, 176] on div "Back to Dashboard Change Sender ID Customers Technicians Select a contact Outbo…" at bounding box center [674, 314] width 913 height 569
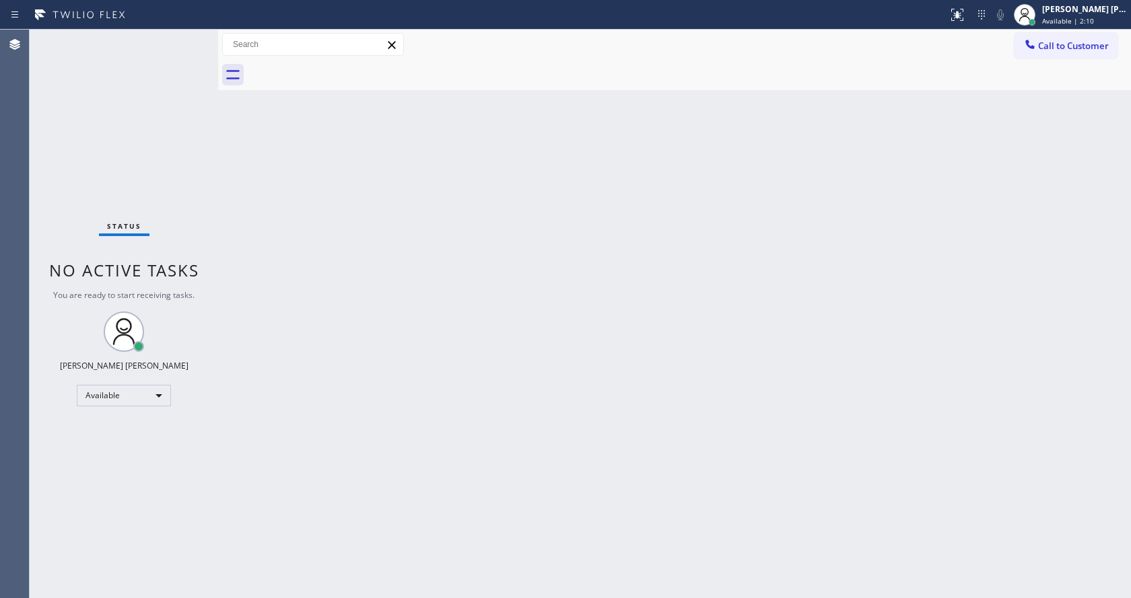
drag, startPoint x: 209, startPoint y: 175, endPoint x: 466, endPoint y: 85, distance: 271.6
click at [209, 175] on div "Status No active tasks You are ready to start receiving tasks. Jen Rose Villanu…" at bounding box center [124, 314] width 188 height 569
drag, startPoint x: 424, startPoint y: 266, endPoint x: 748, endPoint y: 61, distance: 383.3
click at [425, 266] on div "Back to Dashboard Change Sender ID Customers Technicians Select a contact Outbo…" at bounding box center [674, 314] width 913 height 569
click at [521, 348] on div "Back to Dashboard Change Sender ID Customers Technicians Select a contact Outbo…" at bounding box center [674, 314] width 913 height 569
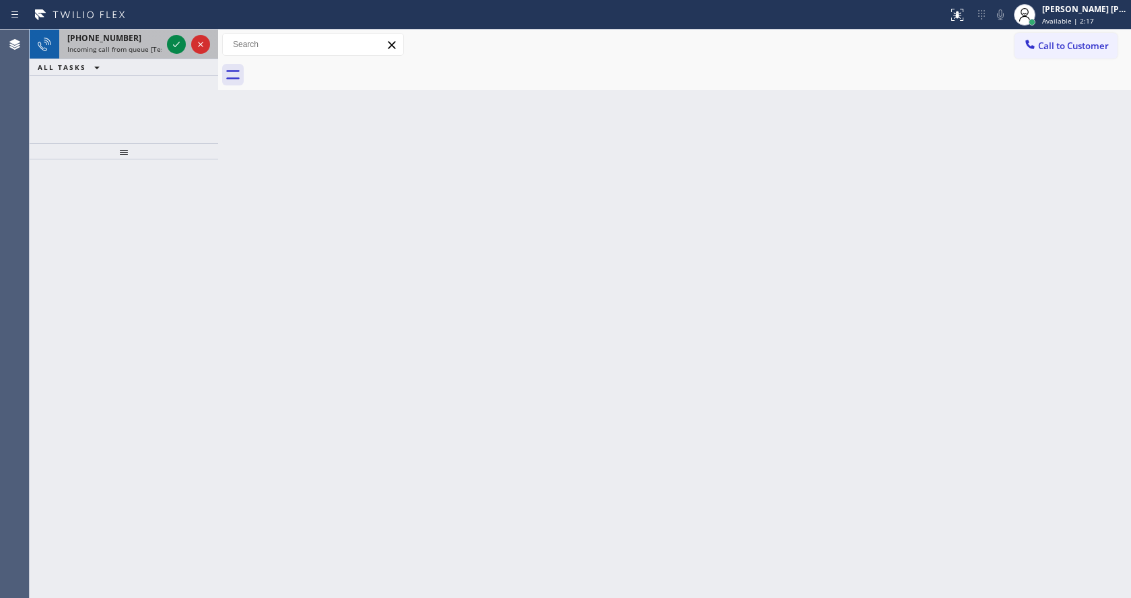
click at [156, 44] on div "+18183713691 Incoming call from queue [Test] All" at bounding box center [111, 45] width 105 height 30
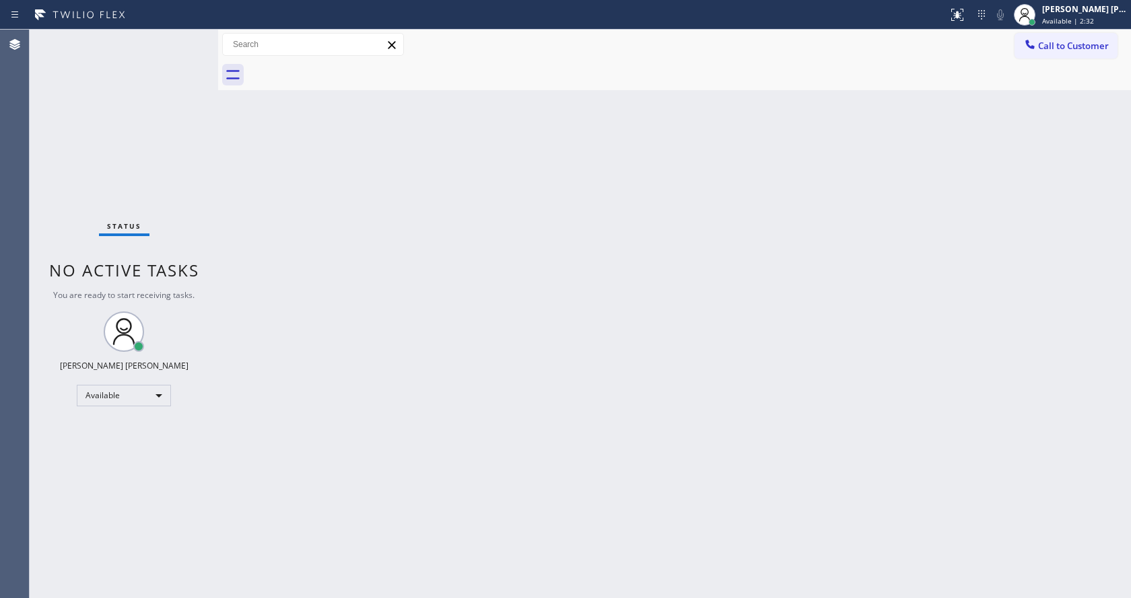
click at [437, 304] on div "Back to Dashboard Change Sender ID Customers Technicians Select a contact Outbo…" at bounding box center [674, 314] width 913 height 569
click at [280, 217] on div "Back to Dashboard Change Sender ID Customers Technicians Select a contact Outbo…" at bounding box center [674, 314] width 913 height 569
click at [188, 40] on div "Status No active tasks You are ready to start receiving tasks. Jen Rose Villanu…" at bounding box center [124, 314] width 188 height 569
click at [402, 457] on div "Back to Dashboard Change Sender ID Customers Technicians Select a contact Outbo…" at bounding box center [674, 314] width 913 height 569
click at [301, 234] on div "Back to Dashboard Change Sender ID Customers Technicians Select a contact Outbo…" at bounding box center [674, 314] width 913 height 569
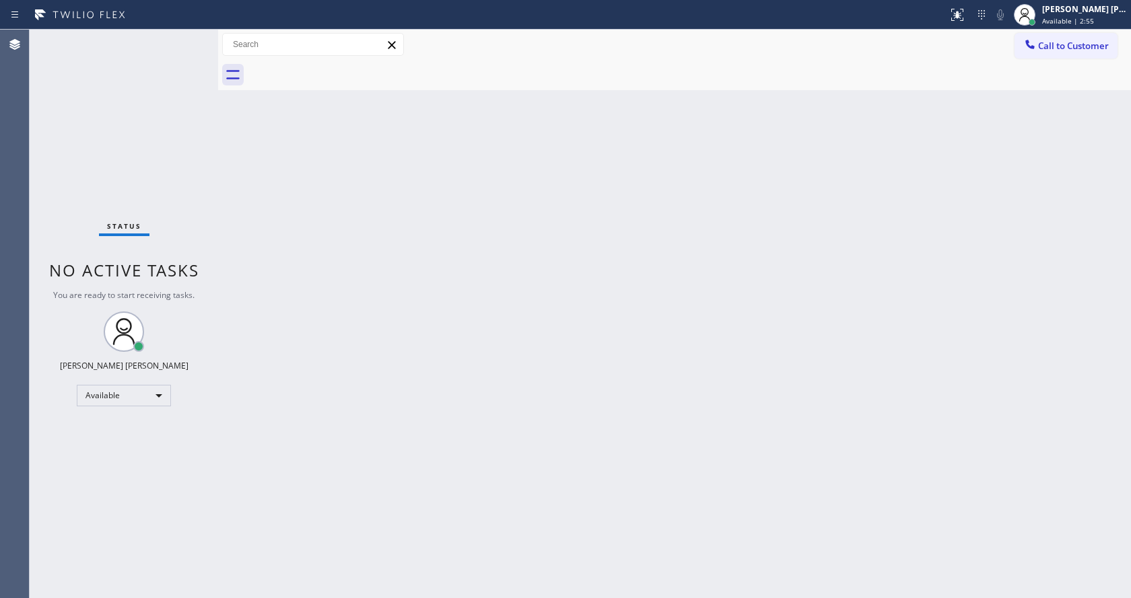
click at [192, 36] on div "Status No active tasks You are ready to start receiving tasks. Jen Rose Villanu…" at bounding box center [124, 314] width 188 height 569
drag, startPoint x: 232, startPoint y: 190, endPoint x: 602, endPoint y: 95, distance: 381.7
click at [232, 190] on div "Back to Dashboard Change Sender ID Customers Technicians Select a contact Outbo…" at bounding box center [674, 314] width 913 height 569
click at [448, 387] on div "Back to Dashboard Change Sender ID Customers Technicians Select a contact Outbo…" at bounding box center [674, 314] width 913 height 569
drag, startPoint x: 312, startPoint y: 351, endPoint x: 294, endPoint y: 335, distance: 23.9
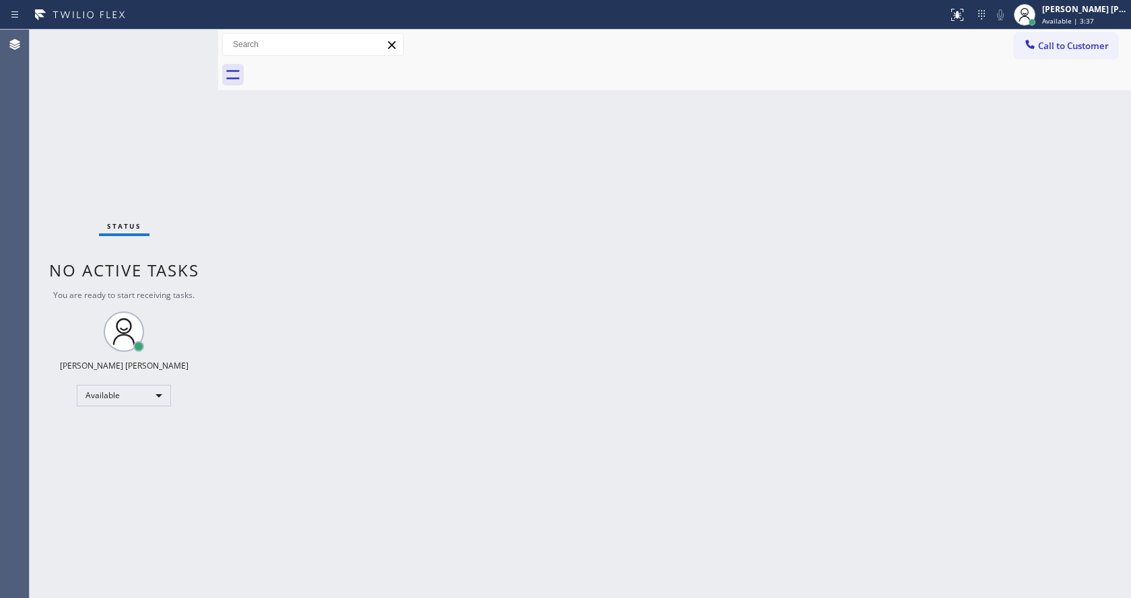
click at [312, 351] on div "Back to Dashboard Change Sender ID Customers Technicians Select a contact Outbo…" at bounding box center [674, 314] width 913 height 569
click at [184, 38] on div "Status No active tasks You are ready to start receiving tasks. Jen Rose Villanu…" at bounding box center [124, 314] width 188 height 569
click at [271, 183] on div "Back to Dashboard Change Sender ID Customers Technicians Select a contact Outbo…" at bounding box center [674, 314] width 913 height 569
click at [188, 38] on div "Status No active tasks You are ready to start receiving tasks. Jen Rose Villanu…" at bounding box center [124, 314] width 188 height 569
click at [192, 35] on div "Status No active tasks You are ready to start receiving tasks. Jen Rose Villanu…" at bounding box center [124, 314] width 188 height 569
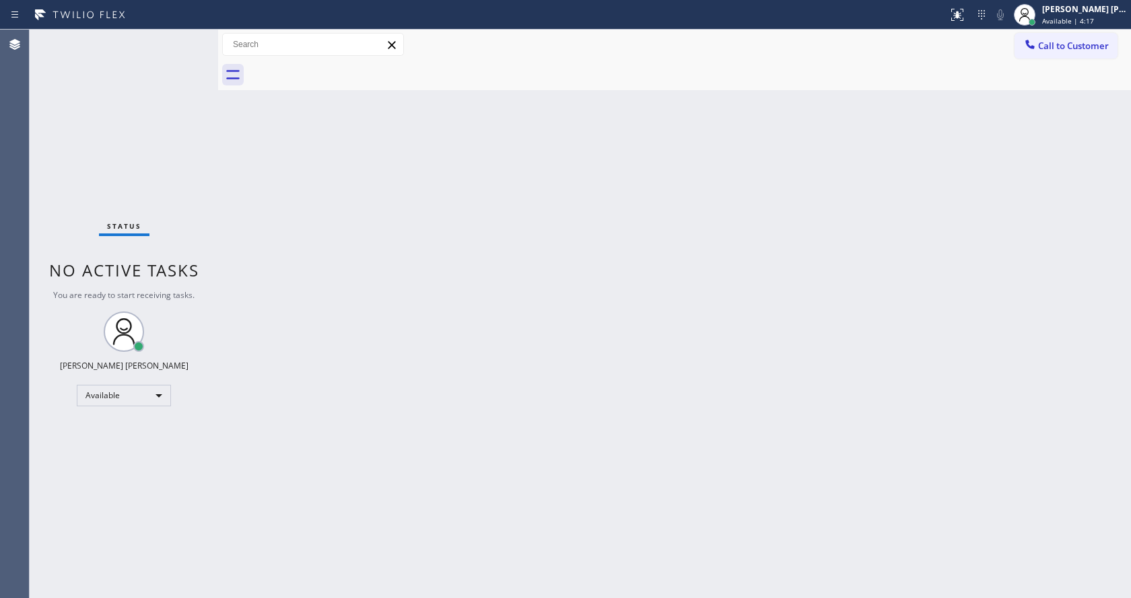
click at [515, 432] on div "Back to Dashboard Change Sender ID Customers Technicians Select a contact Outbo…" at bounding box center [674, 314] width 913 height 569
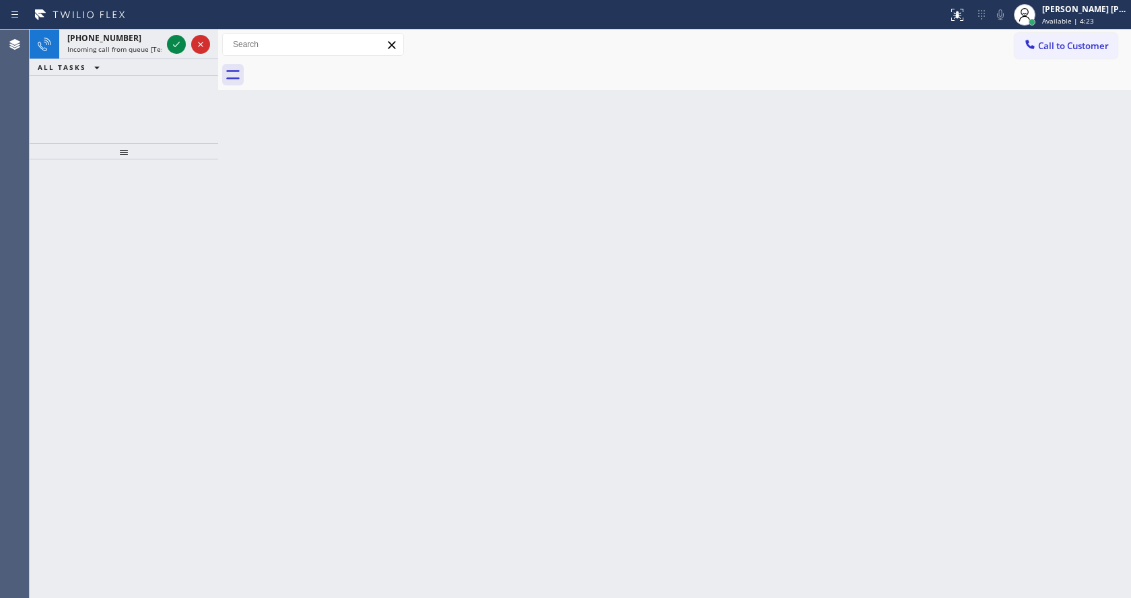
click at [135, 61] on div "ALL TASKS ALL TASKS ACTIVE TASKS TASKS IN WRAP UP" at bounding box center [124, 67] width 188 height 17
click at [135, 54] on div "+14847050890 Incoming call from queue [Test] All" at bounding box center [111, 45] width 105 height 30
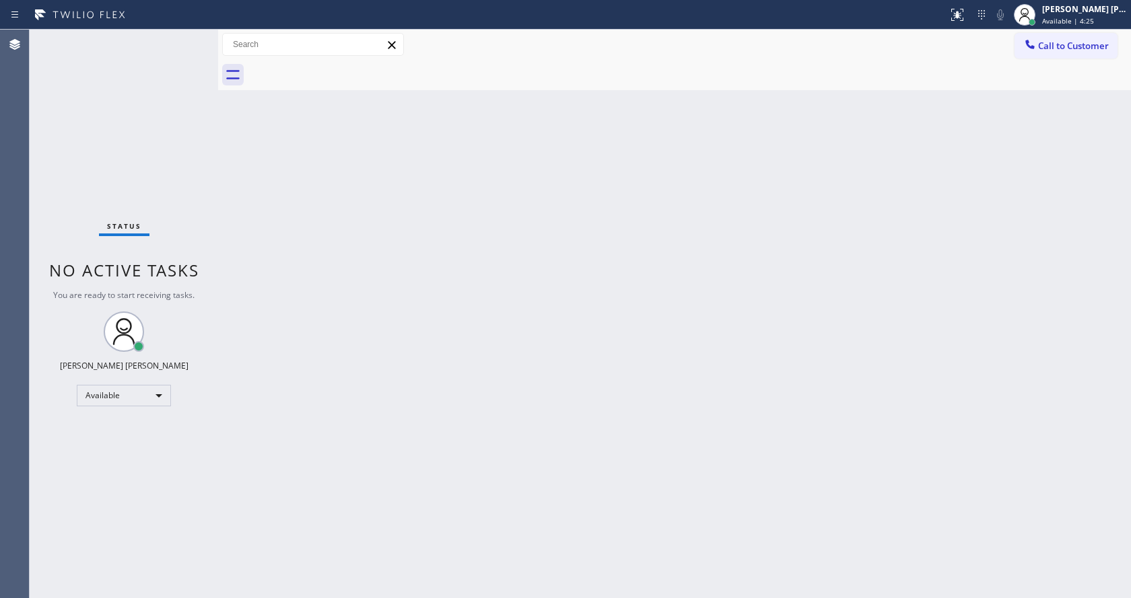
click at [668, 367] on div "Back to Dashboard Change Sender ID Customers Technicians Select a contact Outbo…" at bounding box center [674, 314] width 913 height 569
click at [476, 500] on div "Back to Dashboard Change Sender ID Customers Technicians Select a contact Outbo…" at bounding box center [674, 314] width 913 height 569
click at [211, 204] on div "Status No active tasks You are ready to start receiving tasks. Jen Rose Villanu…" at bounding box center [124, 314] width 188 height 569
click at [188, 36] on div "Status No active tasks You are ready to start receiving tasks. Jen Rose Villanu…" at bounding box center [124, 314] width 188 height 569
click at [500, 481] on div "Back to Dashboard Change Sender ID Customers Technicians Select a contact Outbo…" at bounding box center [674, 314] width 913 height 569
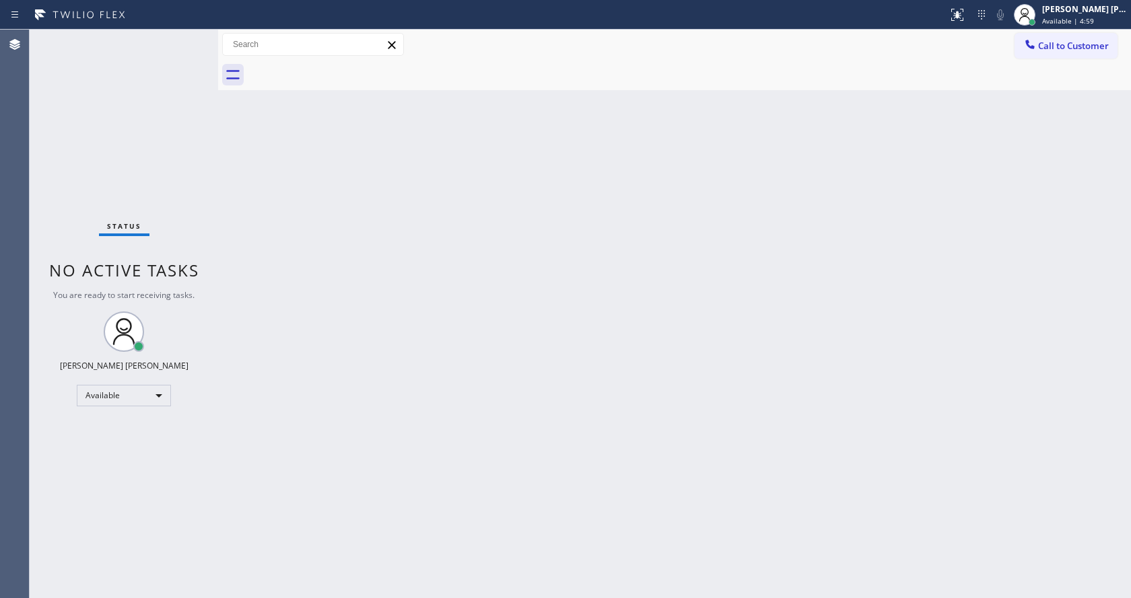
click at [359, 210] on div "Back to Dashboard Change Sender ID Customers Technicians Select a contact Outbo…" at bounding box center [674, 314] width 913 height 569
click at [509, 417] on div "Back to Dashboard Change Sender ID Customers Technicians Select a contact Outbo…" at bounding box center [674, 314] width 913 height 569
click at [450, 572] on div "Back to Dashboard Change Sender ID Customers Technicians Select a contact Outbo…" at bounding box center [674, 314] width 913 height 569
click at [251, 233] on div "Back to Dashboard Change Sender ID Customers Technicians Select a contact Outbo…" at bounding box center [674, 314] width 913 height 569
click at [186, 36] on div "Status No active tasks You are ready to start receiving tasks. Jen Rose Villanu…" at bounding box center [124, 314] width 188 height 569
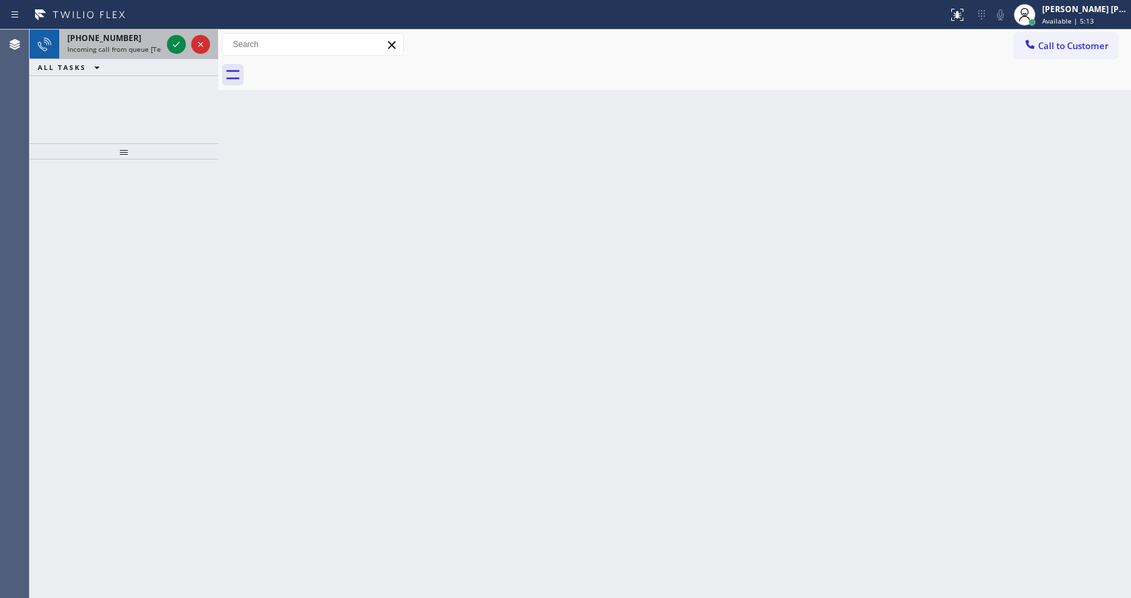
click at [151, 44] on div "+15102031111 Incoming call from queue [Test] All" at bounding box center [111, 45] width 105 height 30
drag, startPoint x: 559, startPoint y: 337, endPoint x: 433, endPoint y: 269, distance: 143.4
click at [559, 338] on div "Back to Dashboard Change Sender ID Customers Technicians Select a contact Outbo…" at bounding box center [674, 314] width 913 height 569
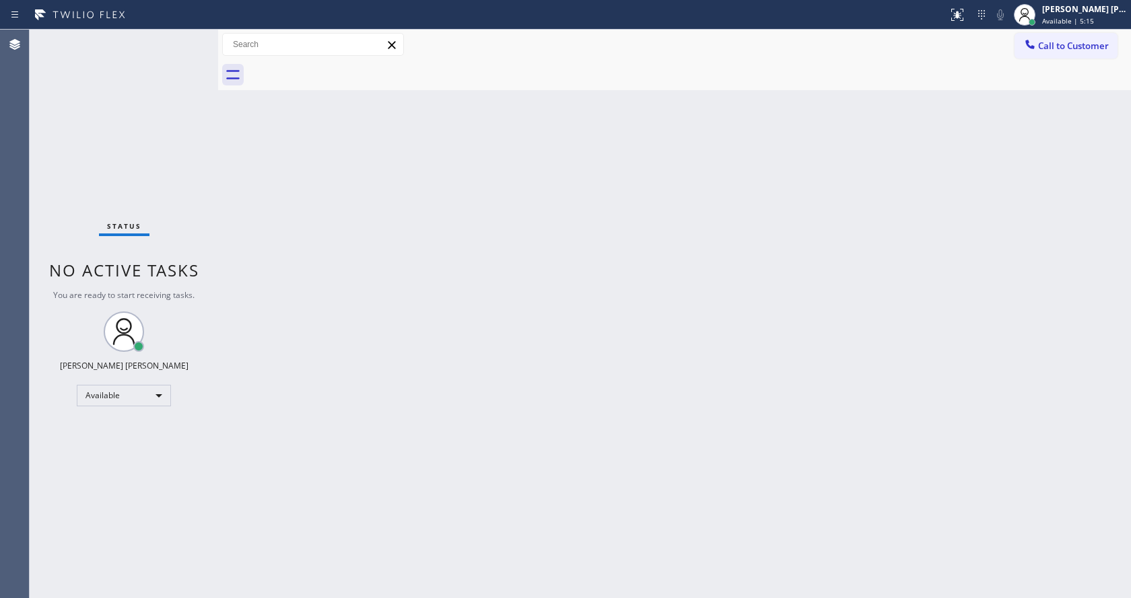
click at [146, 40] on div "Status No active tasks You are ready to start receiving tasks. Jen Rose Villanu…" at bounding box center [124, 314] width 188 height 569
click at [426, 451] on div "Back to Dashboard Change Sender ID Customers Technicians Select a contact Outbo…" at bounding box center [674, 314] width 913 height 569
drag, startPoint x: 225, startPoint y: 262, endPoint x: 227, endPoint y: 110, distance: 152.8
click at [225, 262] on div "Back to Dashboard Change Sender ID Customers Technicians Select a contact Outbo…" at bounding box center [674, 314] width 913 height 569
click at [191, 36] on div "Status No active tasks You are ready to start receiving tasks. Jen Rose Villanu…" at bounding box center [124, 314] width 188 height 569
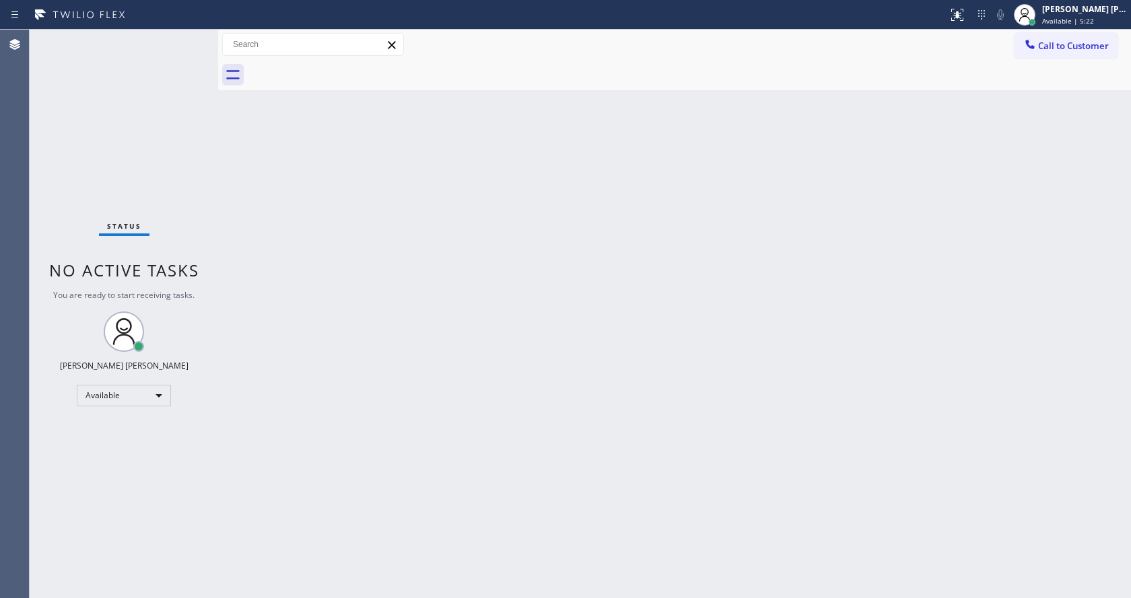
drag, startPoint x: 553, startPoint y: 451, endPoint x: 452, endPoint y: 594, distance: 175.0
click at [534, 465] on div "Back to Dashboard Change Sender ID Customers Technicians Select a contact Outbo…" at bounding box center [674, 314] width 913 height 569
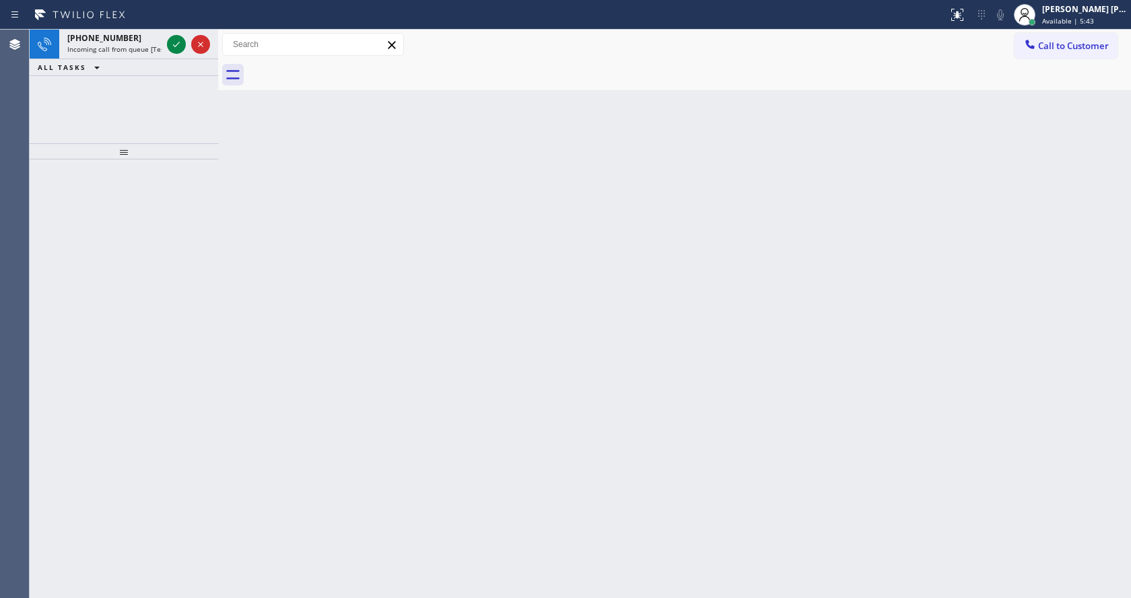
click at [241, 263] on div "Back to Dashboard Change Sender ID Customers Technicians Select a contact Outbo…" at bounding box center [674, 314] width 913 height 569
click at [170, 47] on icon at bounding box center [176, 44] width 16 height 16
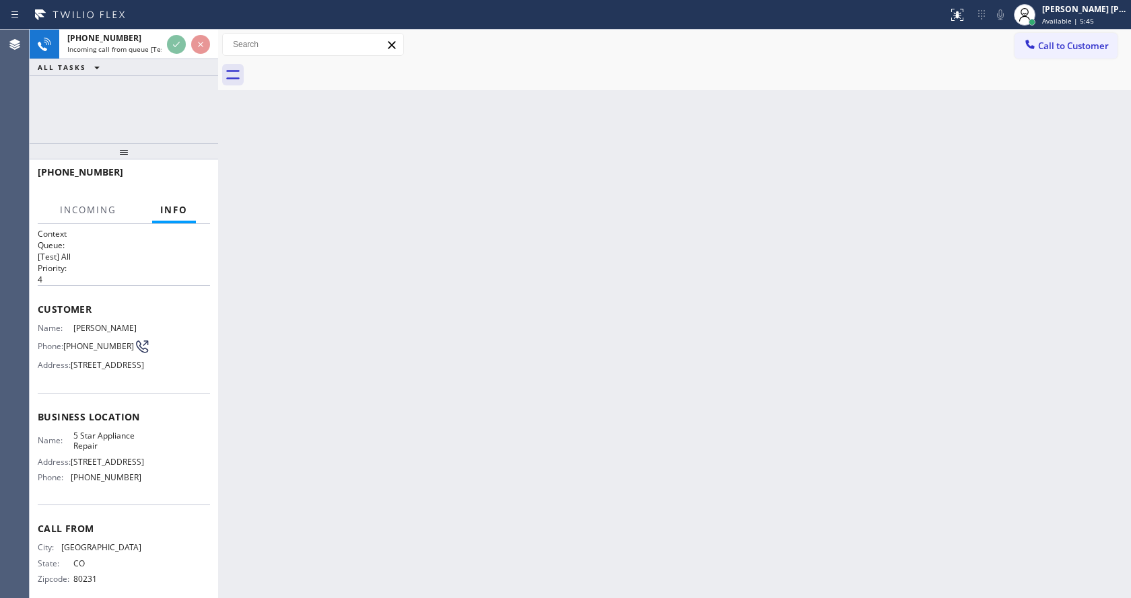
scroll to position [26, 0]
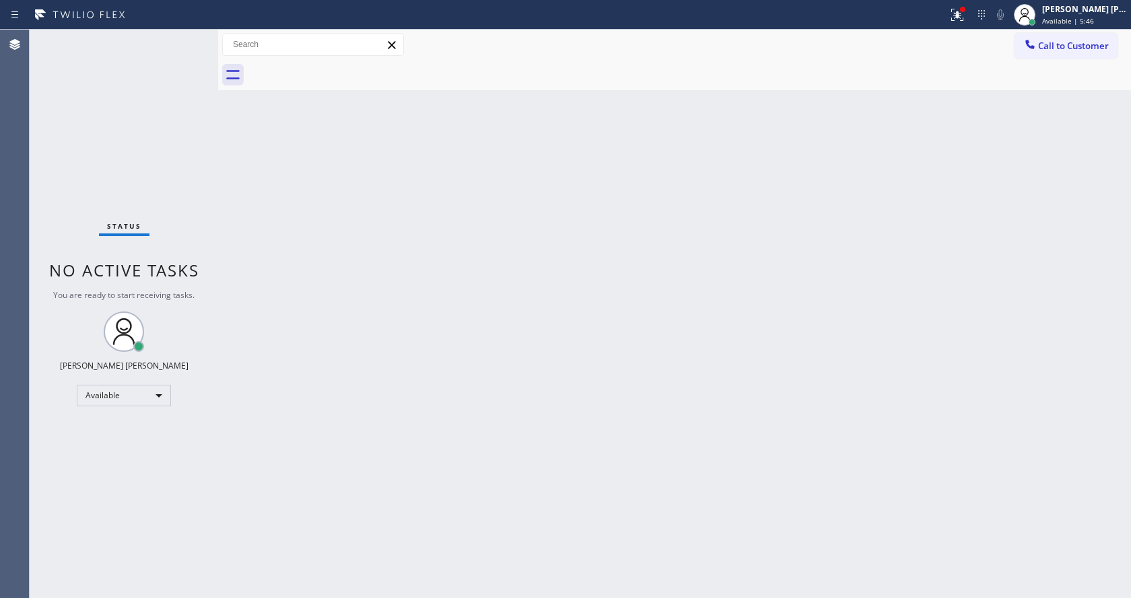
click at [513, 428] on div "Back to Dashboard Change Sender ID Customers Technicians Select a contact Outbo…" at bounding box center [674, 314] width 913 height 569
click at [954, 7] on div at bounding box center [957, 15] width 30 height 16
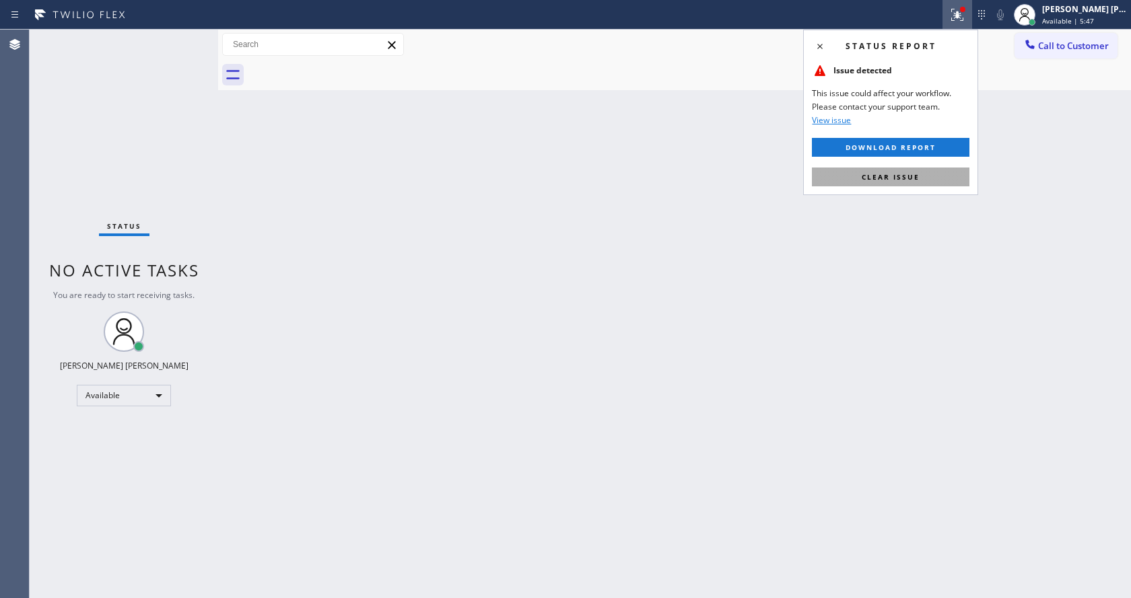
click at [889, 183] on button "Clear issue" at bounding box center [890, 177] width 157 height 19
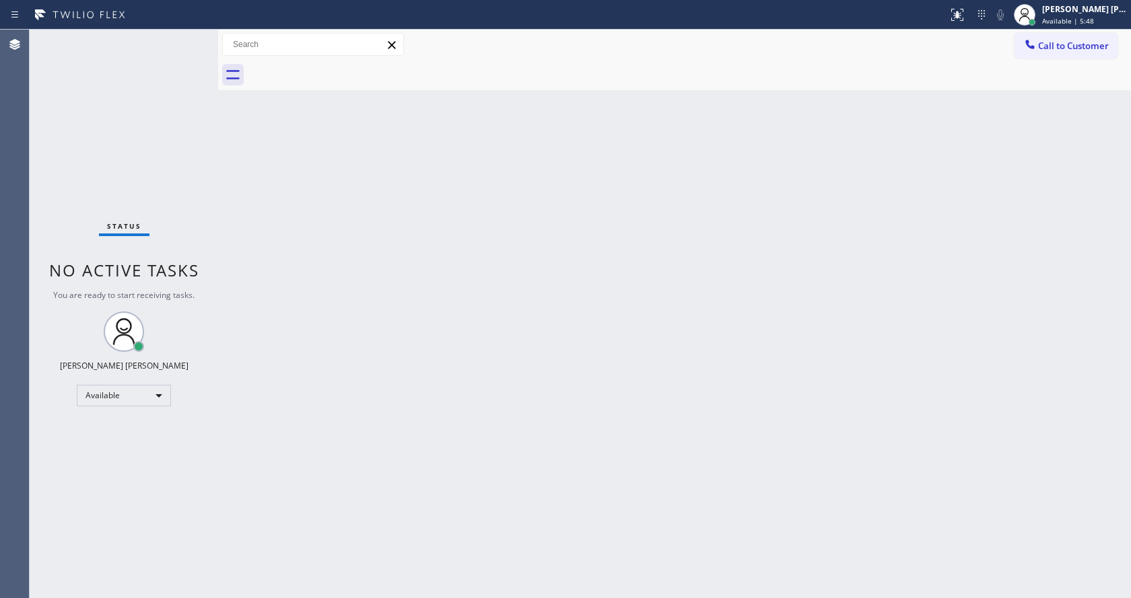
click at [903, 194] on div "Back to Dashboard Change Sender ID Customers Technicians Select a contact Outbo…" at bounding box center [674, 314] width 913 height 569
drag, startPoint x: 297, startPoint y: 283, endPoint x: 394, endPoint y: 227, distance: 111.3
click at [297, 283] on div "Back to Dashboard Change Sender ID Customers Technicians Select a contact Outbo…" at bounding box center [674, 314] width 913 height 569
click at [490, 448] on div "Back to Dashboard Change Sender ID Customers Technicians Select a contact Outbo…" at bounding box center [674, 314] width 913 height 569
click at [233, 273] on div "Back to Dashboard Change Sender ID Customers Technicians Select a contact Outbo…" at bounding box center [674, 314] width 913 height 569
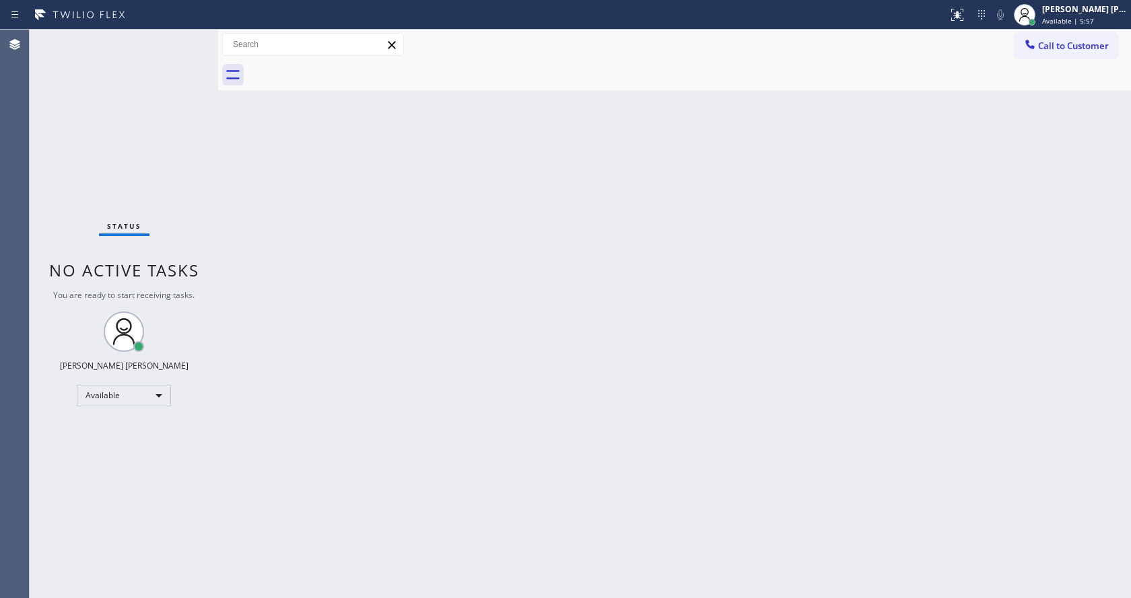
click at [195, 35] on div "Status No active tasks You are ready to start receiving tasks. Jen Rose Villanu…" at bounding box center [124, 314] width 188 height 569
drag, startPoint x: 217, startPoint y: 43, endPoint x: 180, endPoint y: 49, distance: 37.5
click at [180, 49] on div "Status No active tasks You are ready to start receiving tasks. Jen Rose Villanu…" at bounding box center [580, 314] width 1101 height 569
click at [184, 38] on div "Status No active tasks You are ready to start receiving tasks. Jen Rose Villanu…" at bounding box center [123, 314] width 186 height 569
click at [422, 497] on div "Back to Dashboard Change Sender ID Customers Technicians Select a contact Outbo…" at bounding box center [672, 314] width 915 height 569
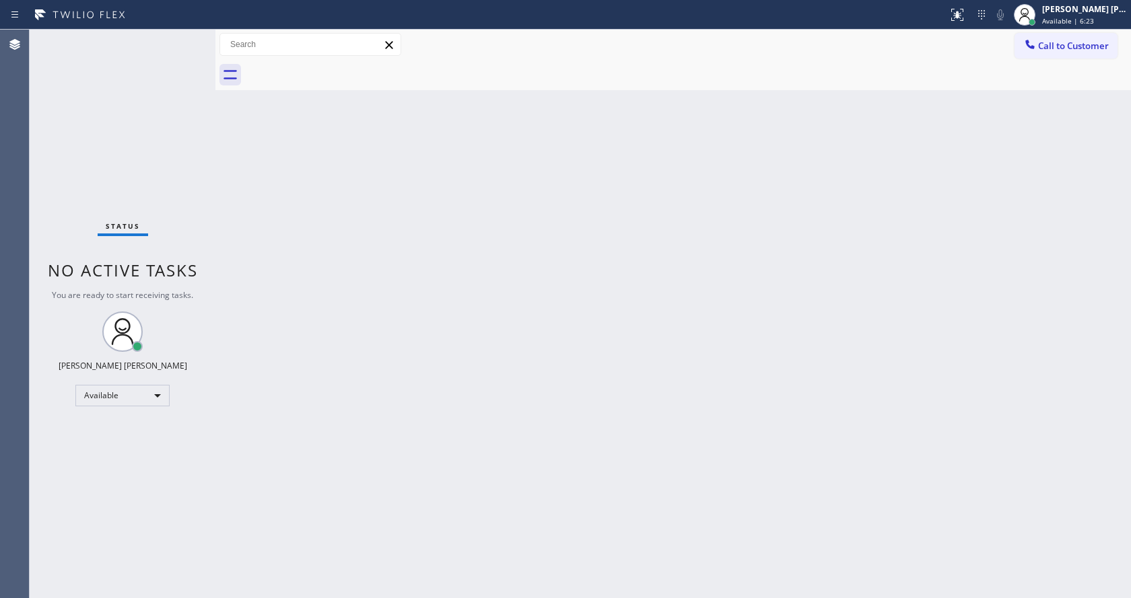
click at [291, 223] on div "Back to Dashboard Change Sender ID Customers Technicians Select a contact Outbo…" at bounding box center [672, 314] width 915 height 569
click at [232, 239] on div "Back to Dashboard Change Sender ID Customers Technicians Select a contact Outbo…" at bounding box center [672, 314] width 915 height 569
drag, startPoint x: 213, startPoint y: 55, endPoint x: 169, endPoint y: 54, distance: 44.4
click at [169, 54] on div "Status No active tasks You are ready to start receiving tasks. Jen Rose Villanu…" at bounding box center [580, 314] width 1101 height 569
click at [183, 36] on div "Status No active tasks You are ready to start receiving tasks. Jen Rose Villanu…" at bounding box center [123, 314] width 186 height 569
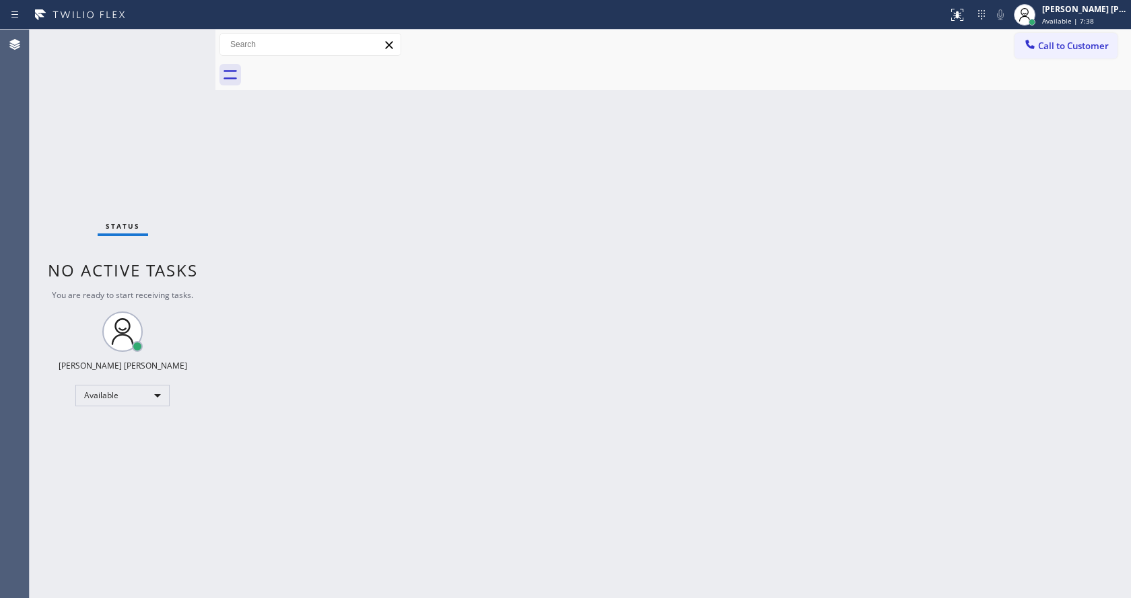
click at [222, 248] on div "Back to Dashboard Change Sender ID Customers Technicians Select a contact Outbo…" at bounding box center [672, 314] width 915 height 569
click at [377, 336] on div "Back to Dashboard Change Sender ID Customers Technicians Select a contact Outbo…" at bounding box center [672, 314] width 915 height 569
click at [402, 307] on div "Back to Dashboard Change Sender ID Customers Technicians Select a contact Outbo…" at bounding box center [672, 314] width 915 height 569
drag, startPoint x: 213, startPoint y: 43, endPoint x: 184, endPoint y: 44, distance: 28.3
click at [184, 47] on div "Status No active tasks You are ready to start receiving tasks. Jen Rose Villanu…" at bounding box center [580, 314] width 1101 height 569
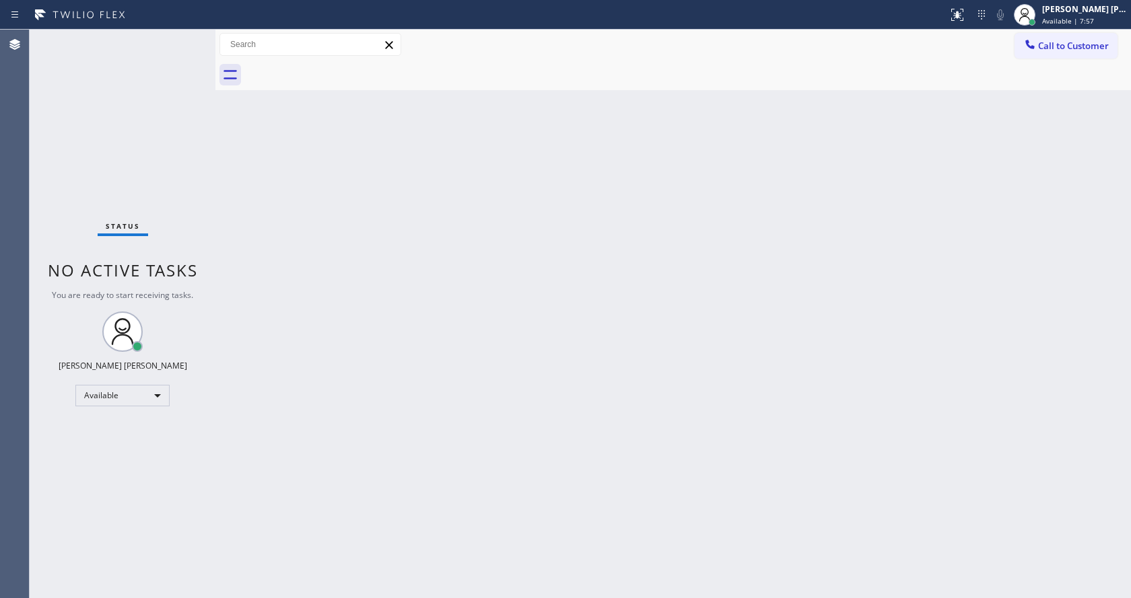
click at [182, 38] on div "Status No active tasks You are ready to start receiving tasks. Jen Rose Villanu…" at bounding box center [123, 314] width 186 height 569
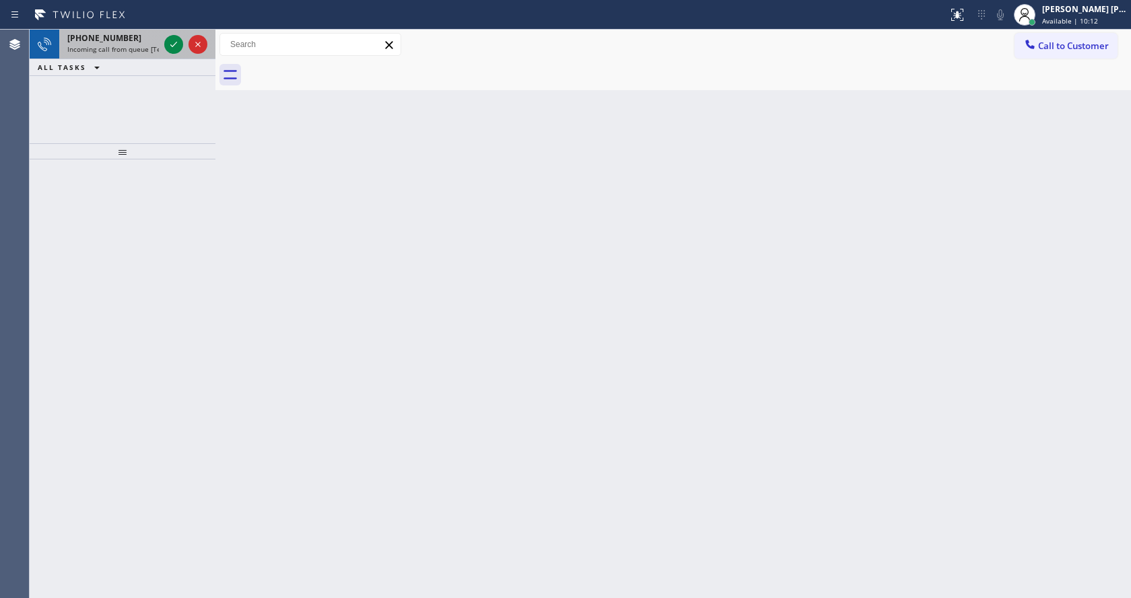
click at [157, 46] on span "Incoming call from queue [Test] All" at bounding box center [123, 48] width 112 height 9
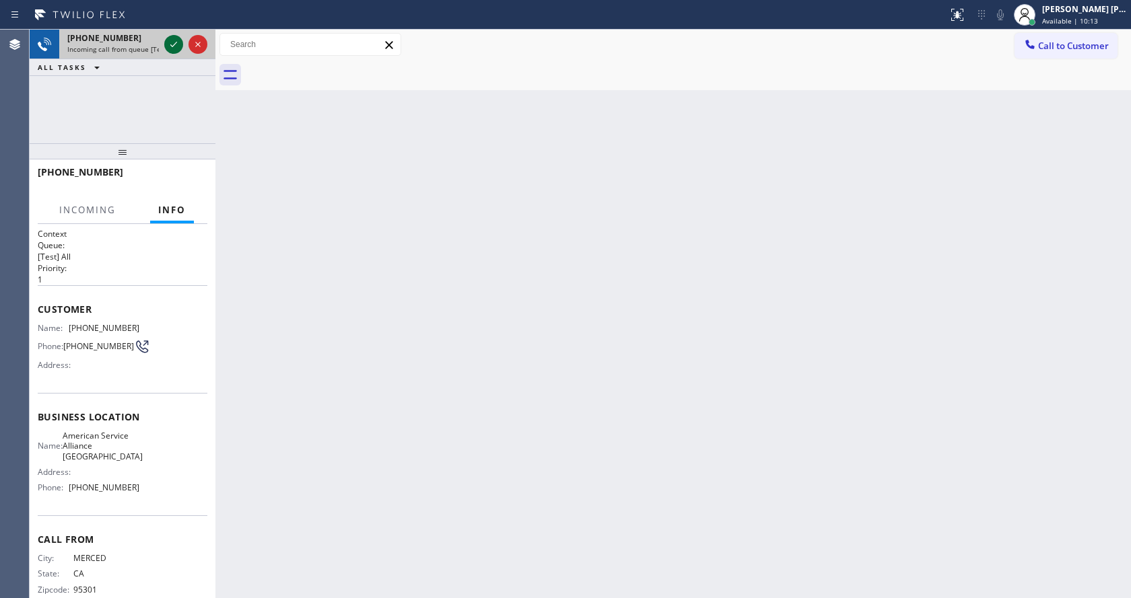
click at [174, 40] on icon at bounding box center [174, 44] width 16 height 16
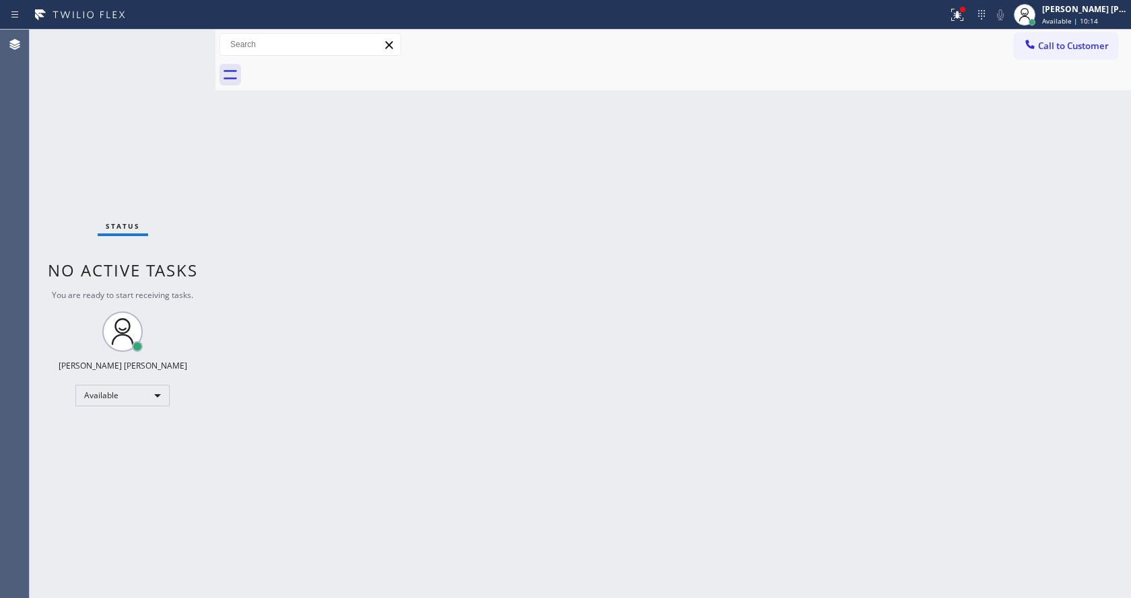
click at [466, 330] on div "Back to Dashboard Change Sender ID Customers Technicians Select a contact Outbo…" at bounding box center [672, 314] width 915 height 569
click at [953, 18] on div at bounding box center [957, 15] width 30 height 16
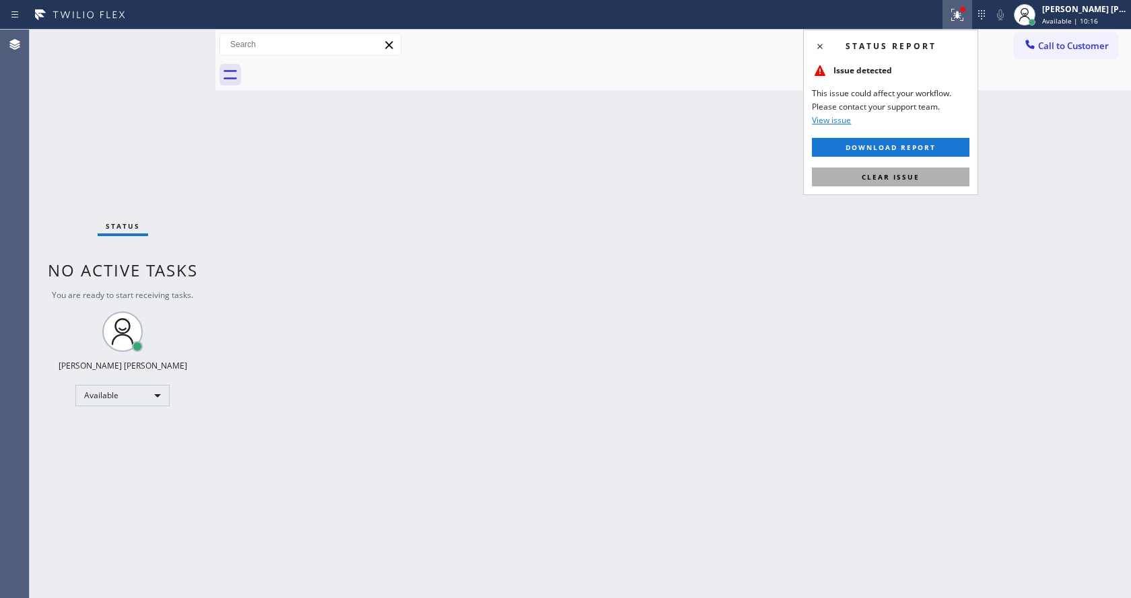
click at [932, 182] on button "Clear issue" at bounding box center [890, 177] width 157 height 19
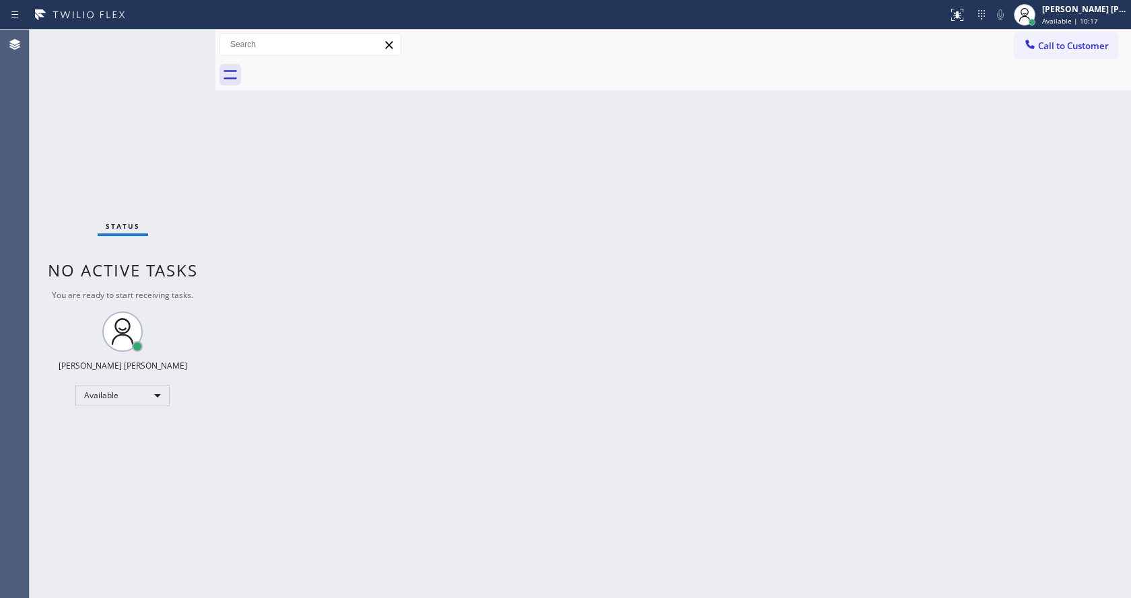
click at [485, 396] on div "Back to Dashboard Change Sender ID Customers Technicians Select a contact Outbo…" at bounding box center [672, 314] width 915 height 569
drag, startPoint x: 234, startPoint y: 279, endPoint x: 202, endPoint y: 175, distance: 109.2
click at [234, 279] on div "Back to Dashboard Change Sender ID Customers Technicians Select a contact Outbo…" at bounding box center [672, 314] width 915 height 569
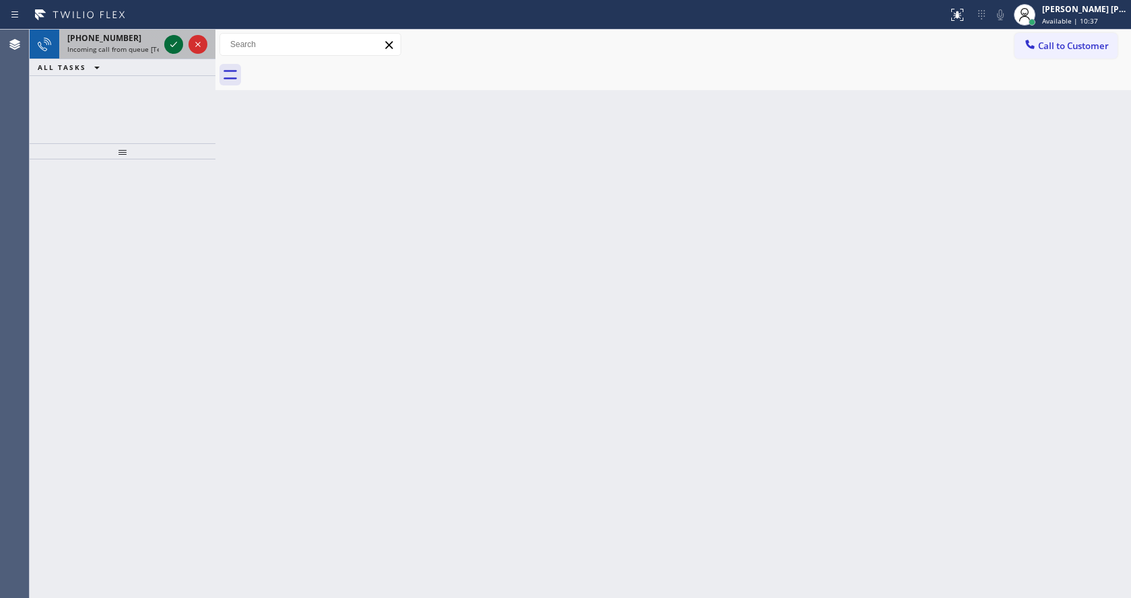
click at [175, 44] on icon at bounding box center [173, 44] width 7 height 5
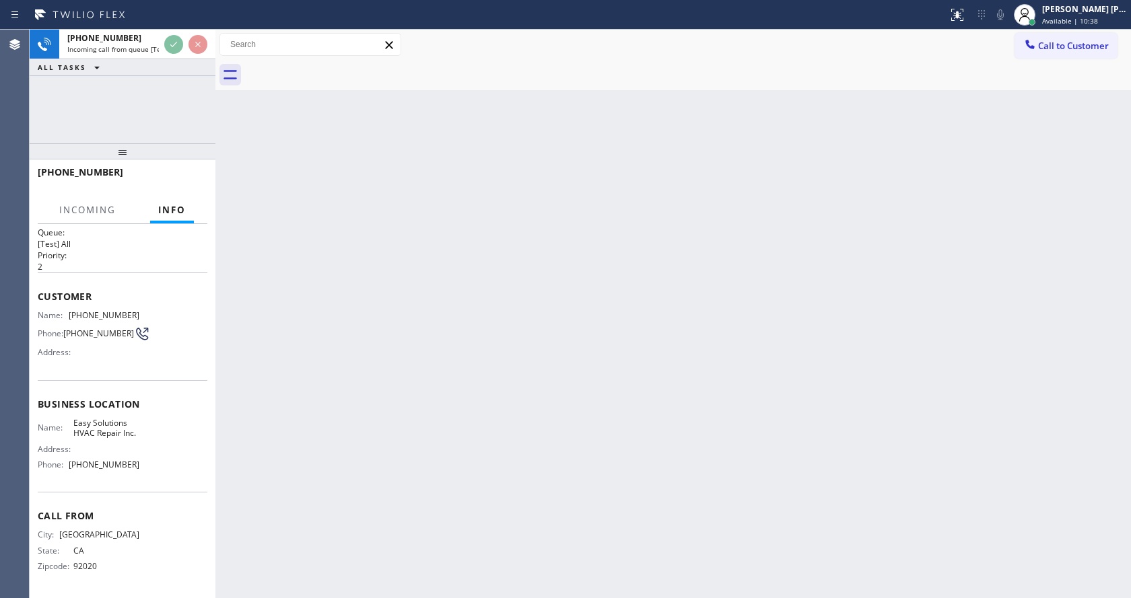
scroll to position [17, 0]
click at [465, 429] on div "Back to Dashboard Change Sender ID Customers Technicians Select a contact Outbo…" at bounding box center [672, 314] width 915 height 569
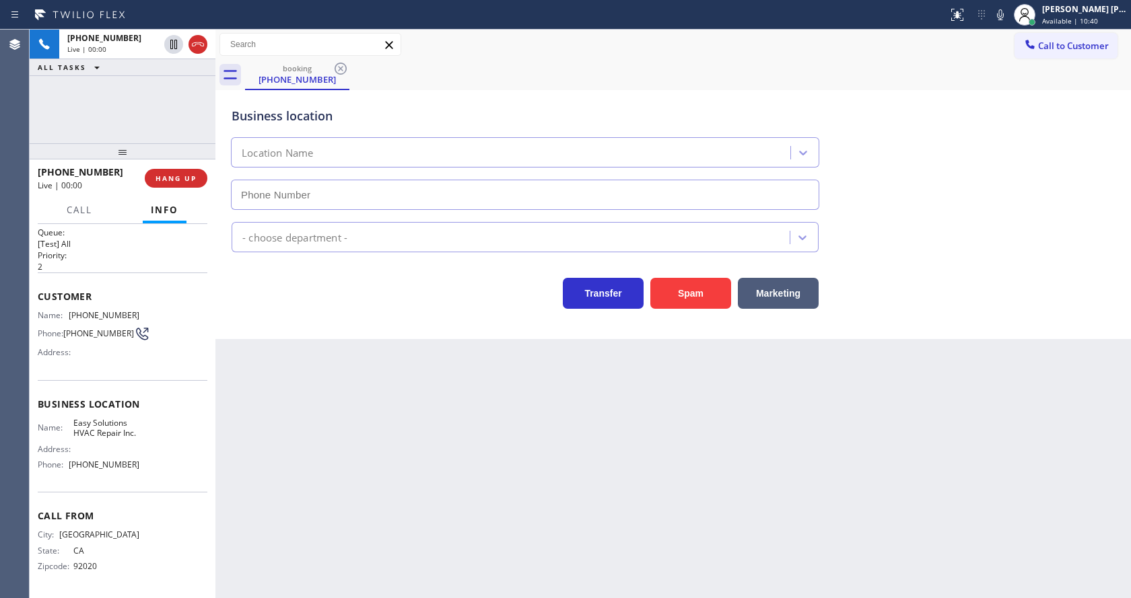
type input "(619) 485-6158"
click at [693, 281] on button "Spam" at bounding box center [690, 293] width 81 height 31
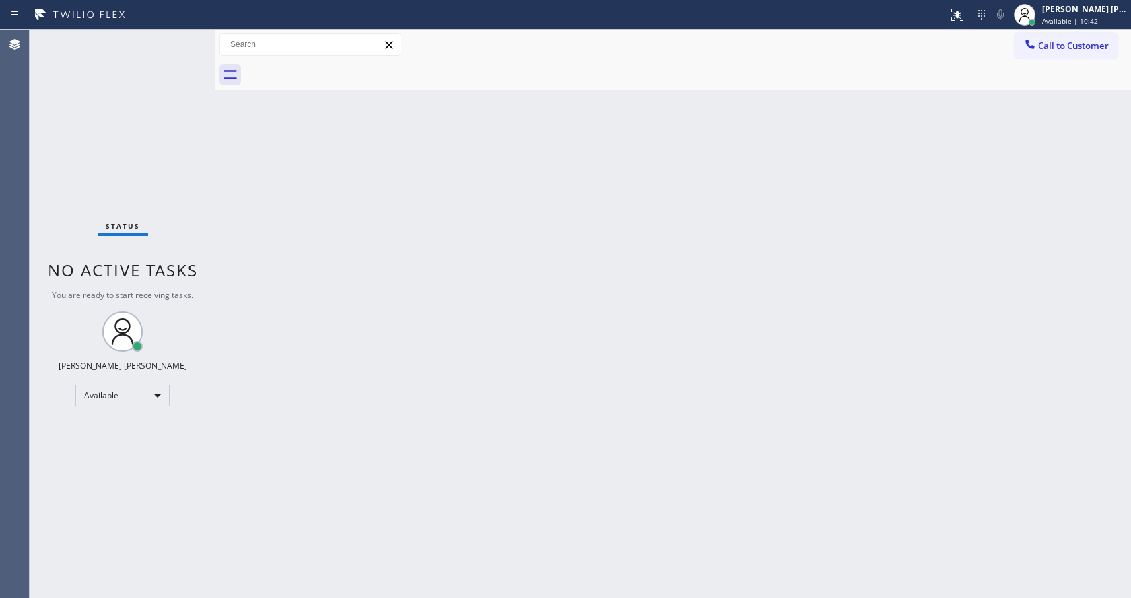
click at [182, 39] on div "Status No active tasks You are ready to start receiving tasks. Jen Rose Villanu…" at bounding box center [123, 314] width 186 height 569
click at [183, 36] on div "Status No active tasks You are ready to start receiving tasks. Jen Rose Villanu…" at bounding box center [123, 314] width 186 height 569
click at [184, 38] on div "Status No active tasks You are ready to start receiving tasks. Jen Rose Villanu…" at bounding box center [123, 314] width 186 height 569
click at [172, 44] on div "Status No active tasks You are ready to start receiving tasks. Jen Rose Villanu…" at bounding box center [123, 314] width 186 height 569
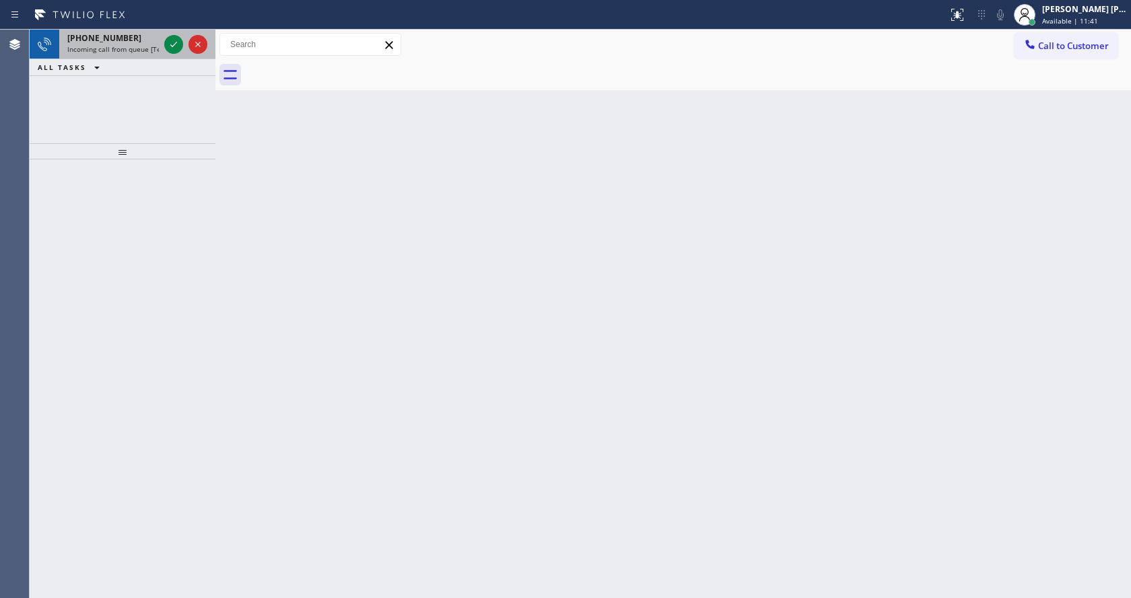
click at [139, 50] on span "Incoming call from queue [Test] All" at bounding box center [123, 48] width 112 height 9
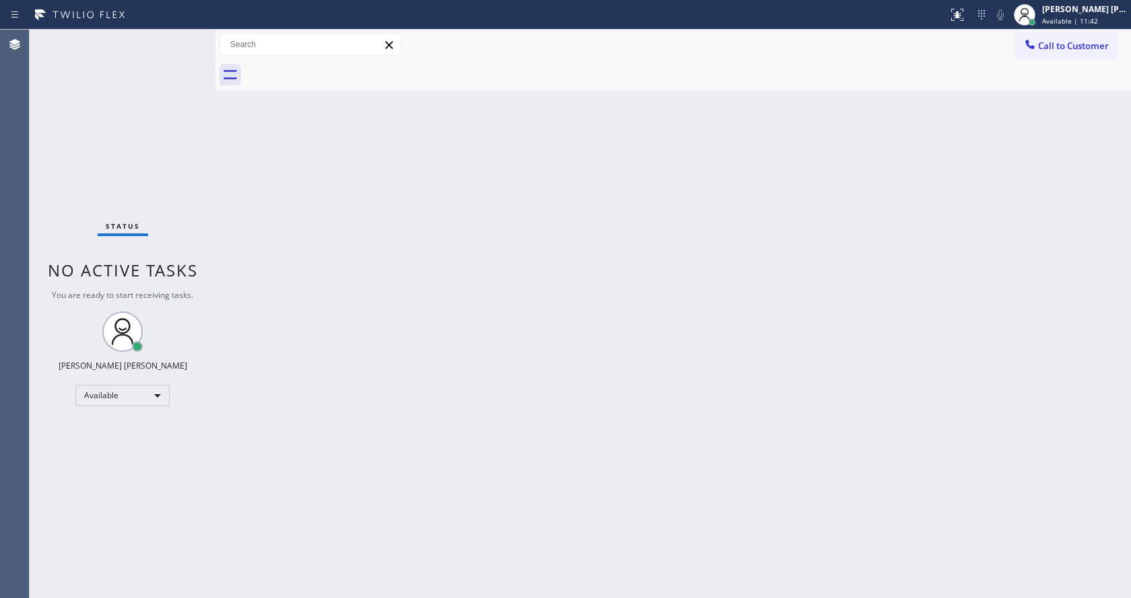
click at [168, 50] on div "Status No active tasks You are ready to start receiving tasks. Jen Rose Villanu…" at bounding box center [123, 314] width 186 height 569
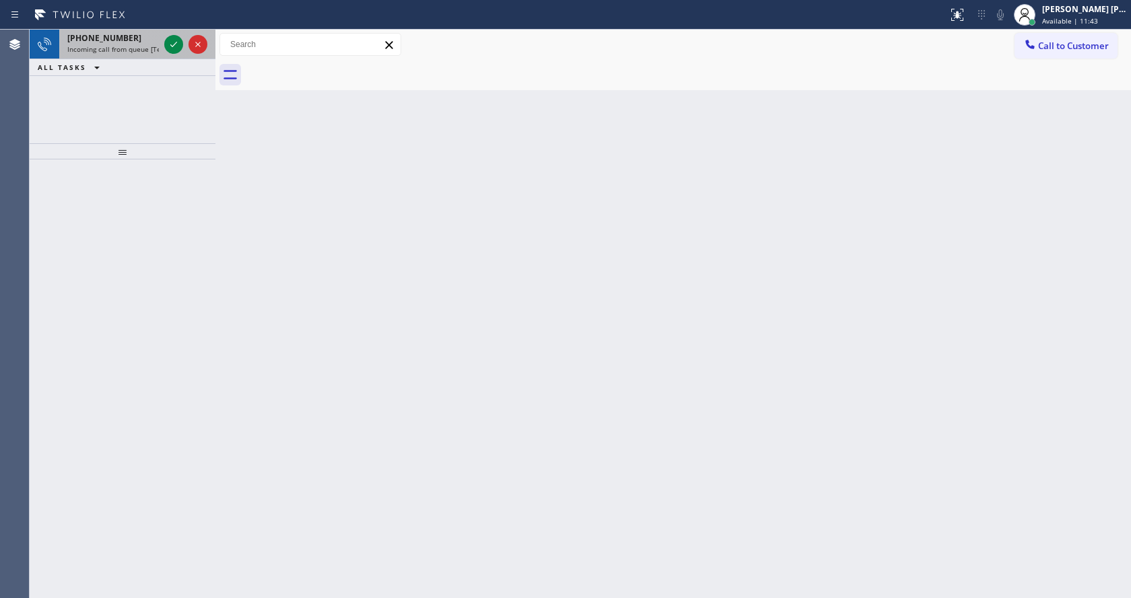
click at [137, 44] on div "+12102001460 Incoming call from queue [Test] All" at bounding box center [110, 45] width 102 height 30
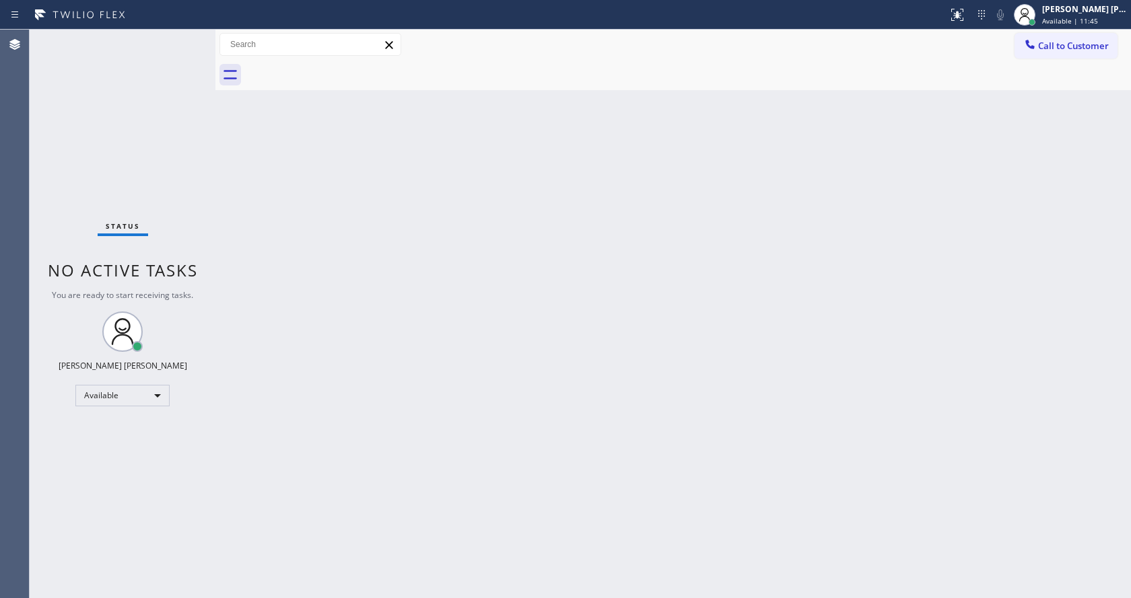
click at [605, 304] on div "Back to Dashboard Change Sender ID Customers Technicians Select a contact Outbo…" at bounding box center [672, 314] width 915 height 569
click at [547, 394] on div "Back to Dashboard Change Sender ID Customers Technicians Select a contact Outbo…" at bounding box center [672, 314] width 915 height 569
click at [121, 118] on div "Status No active tasks You are ready to start receiving tasks. Jen Rose Villanu…" at bounding box center [123, 314] width 186 height 569
drag, startPoint x: 213, startPoint y: 48, endPoint x: 166, endPoint y: 50, distance: 47.8
click at [166, 50] on div "Status No active tasks You are ready to start receiving tasks. Jen Rose Villanu…" at bounding box center [580, 314] width 1101 height 569
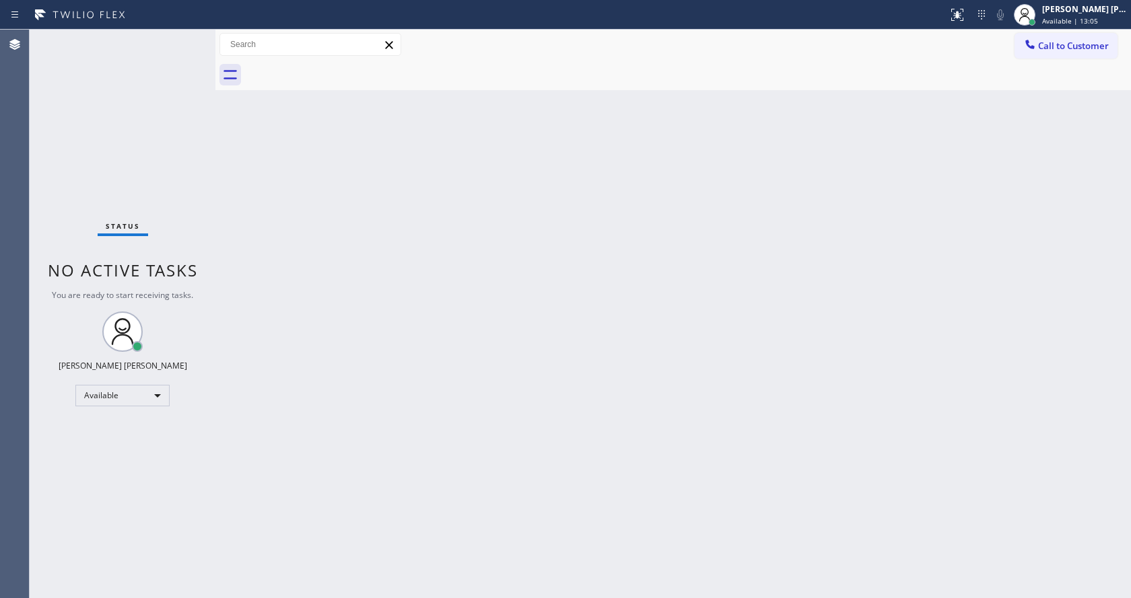
click at [183, 38] on div "Status No active tasks You are ready to start receiving tasks. Jen Rose Villanu…" at bounding box center [123, 314] width 186 height 569
drag, startPoint x: 495, startPoint y: 440, endPoint x: 675, endPoint y: 343, distance: 204.2
click at [507, 435] on div "Back to Dashboard Change Sender ID Customers Technicians Select a contact Outbo…" at bounding box center [672, 314] width 915 height 569
drag, startPoint x: 222, startPoint y: 168, endPoint x: 214, endPoint y: 133, distance: 35.9
click at [222, 168] on div "Back to Dashboard Change Sender ID Customers Technicians Select a contact Outbo…" at bounding box center [672, 314] width 915 height 569
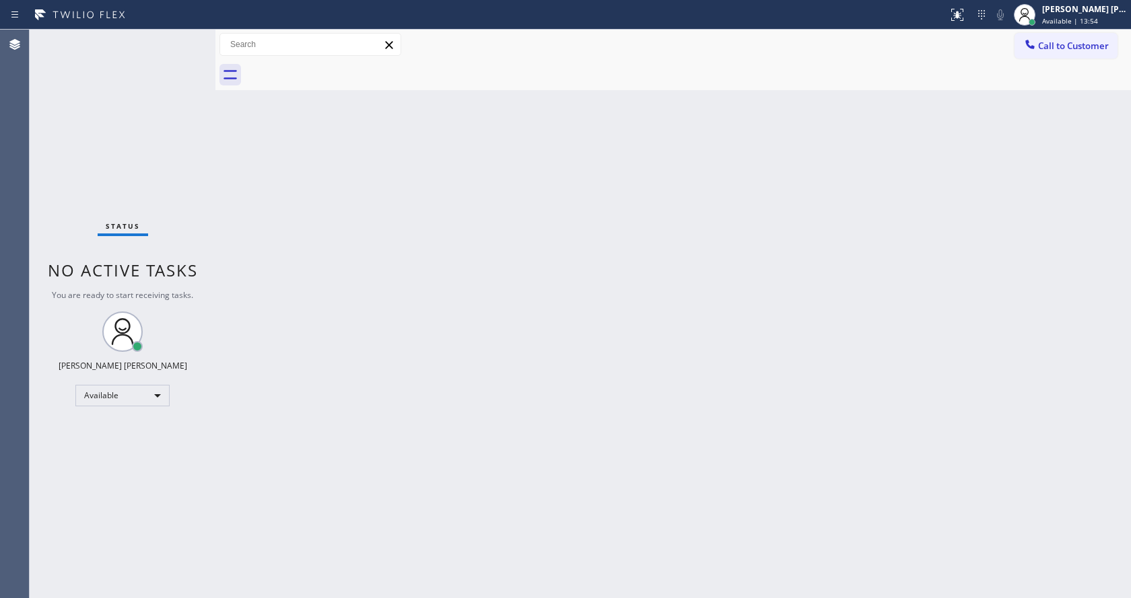
click at [187, 34] on div "Status No active tasks You are ready to start receiving tasks. Jen Rose Villanu…" at bounding box center [123, 314] width 186 height 569
click at [183, 37] on div "Status No active tasks You are ready to start receiving tasks. Jen Rose Villanu…" at bounding box center [123, 314] width 186 height 569
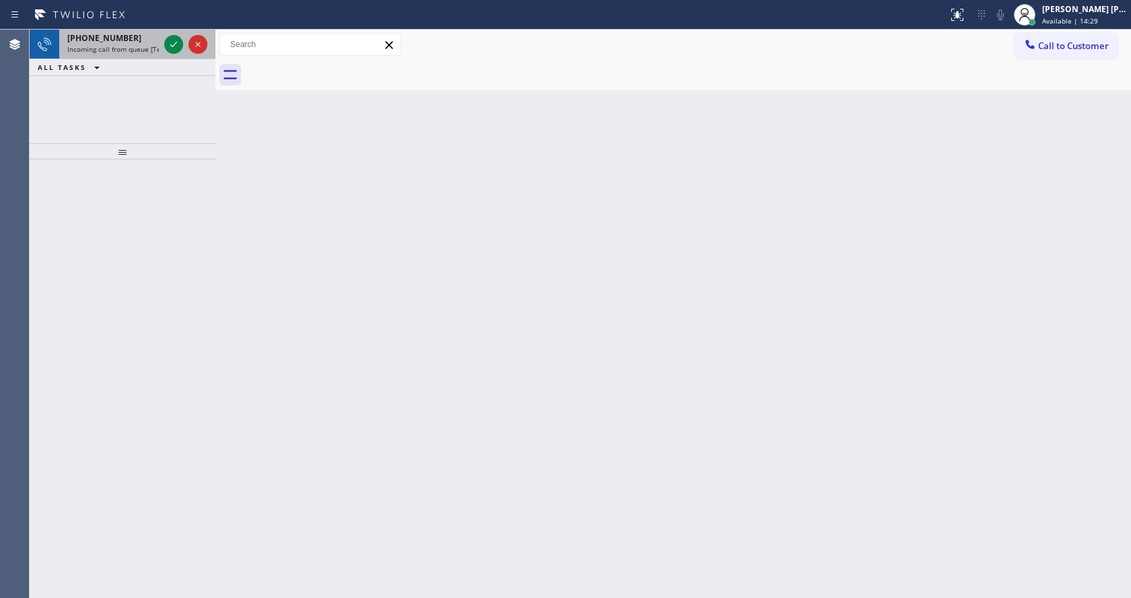
click at [151, 40] on div "+13362091063" at bounding box center [113, 37] width 92 height 11
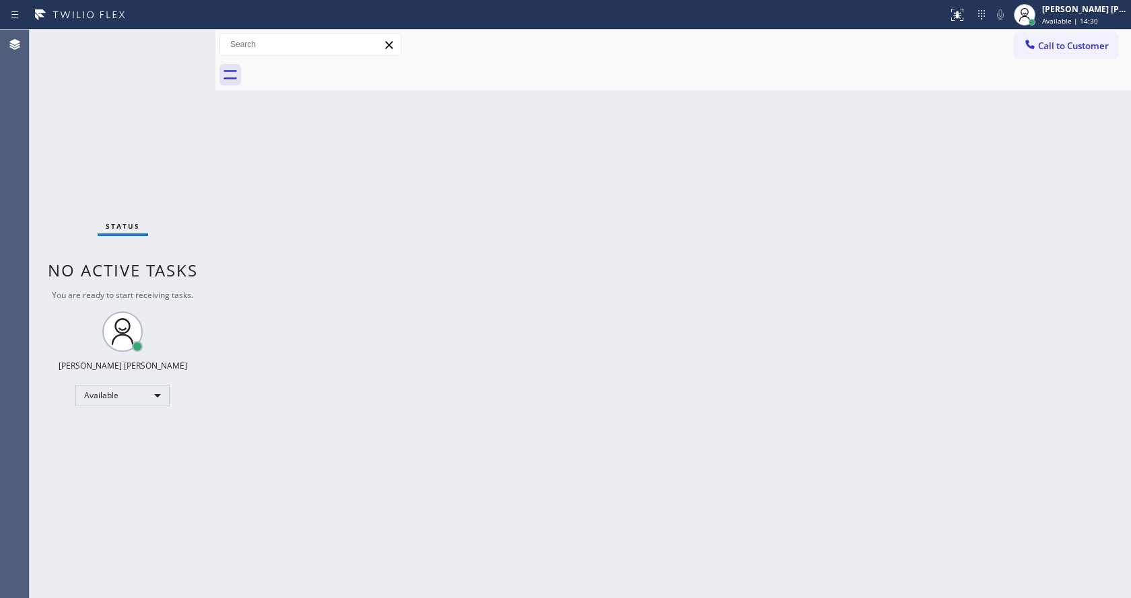
click at [151, 40] on div "Status No active tasks You are ready to start receiving tasks. Jen Rose Villanu…" at bounding box center [123, 314] width 186 height 569
click at [556, 417] on div "Back to Dashboard Change Sender ID Customers Technicians Select a contact Outbo…" at bounding box center [672, 314] width 915 height 569
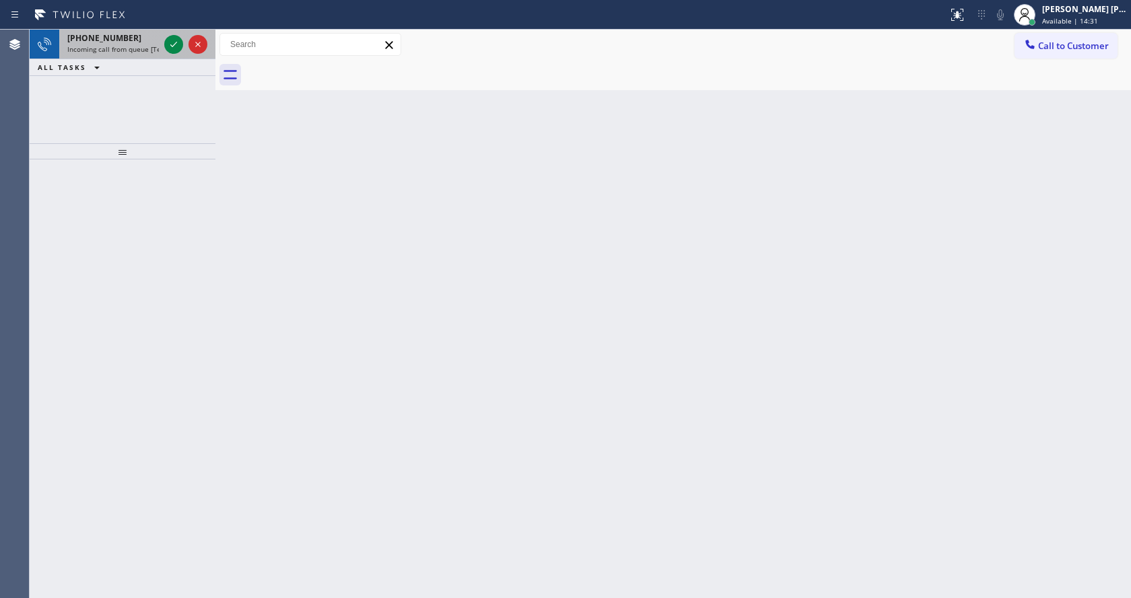
click at [151, 40] on div "+17602064165" at bounding box center [113, 37] width 92 height 11
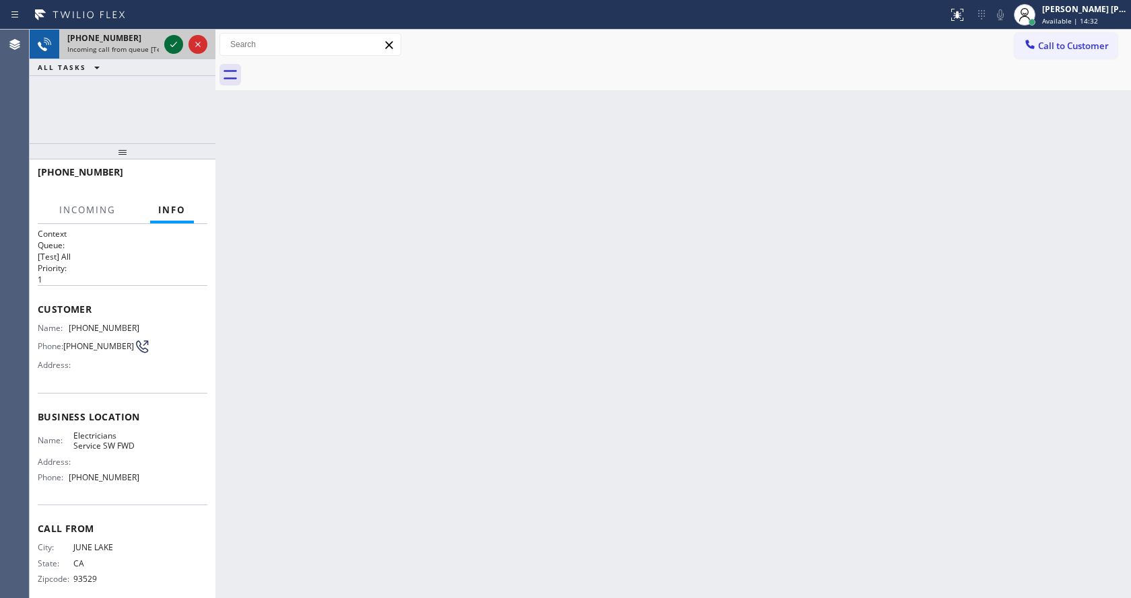
click at [168, 42] on icon at bounding box center [174, 44] width 16 height 16
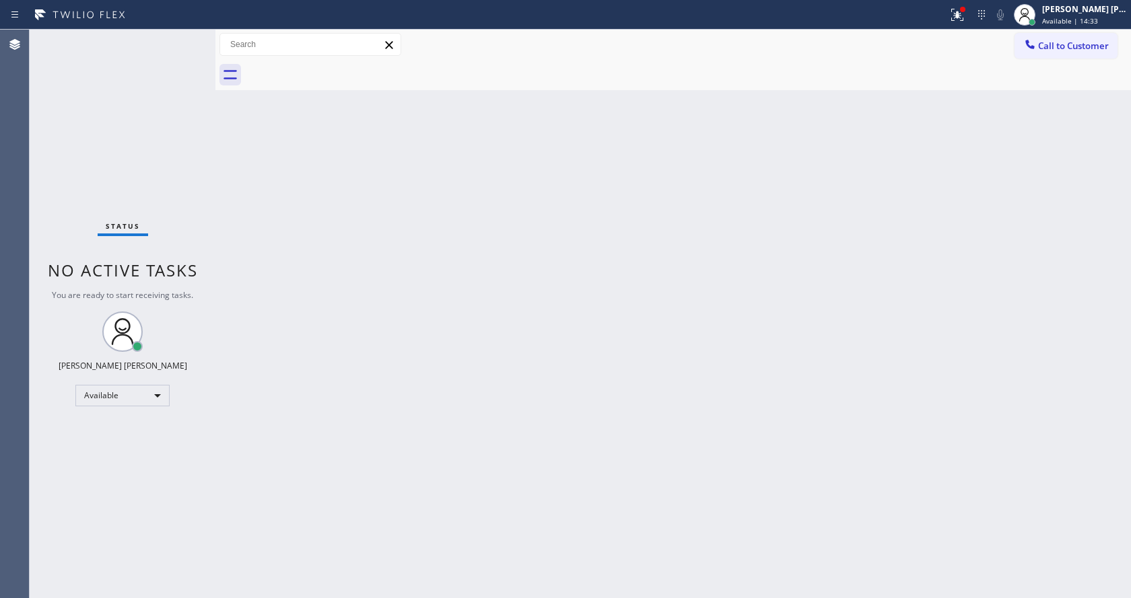
click at [489, 394] on div "Back to Dashboard Change Sender ID Customers Technicians Select a contact Outbo…" at bounding box center [672, 314] width 915 height 569
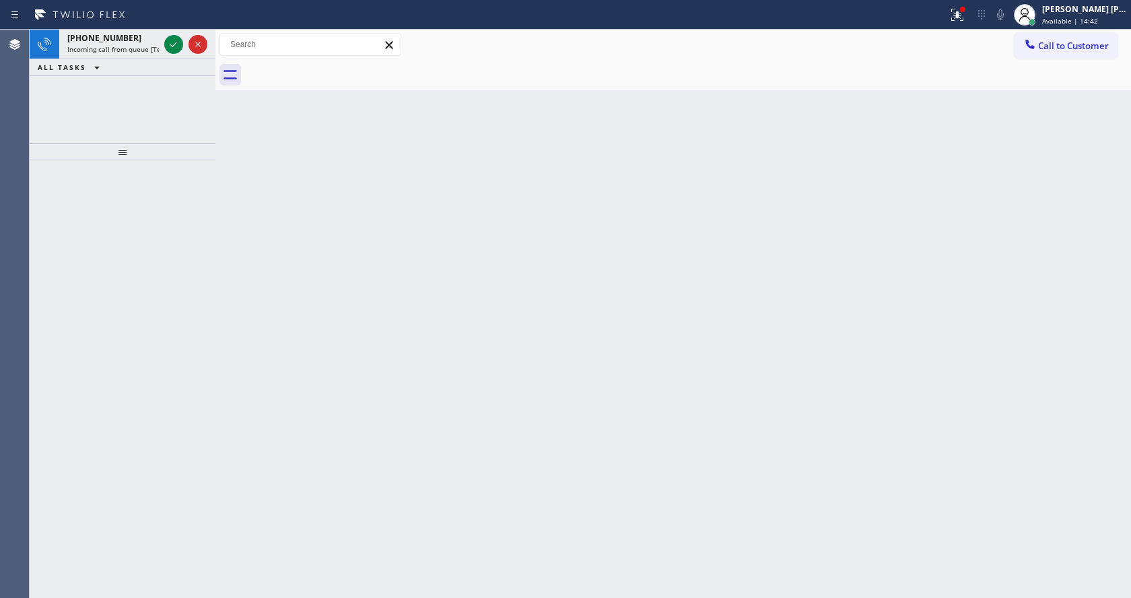
click at [190, 208] on div at bounding box center [123, 379] width 186 height 439
click at [129, 50] on span "Incoming call from queue [Test] All" at bounding box center [123, 48] width 112 height 9
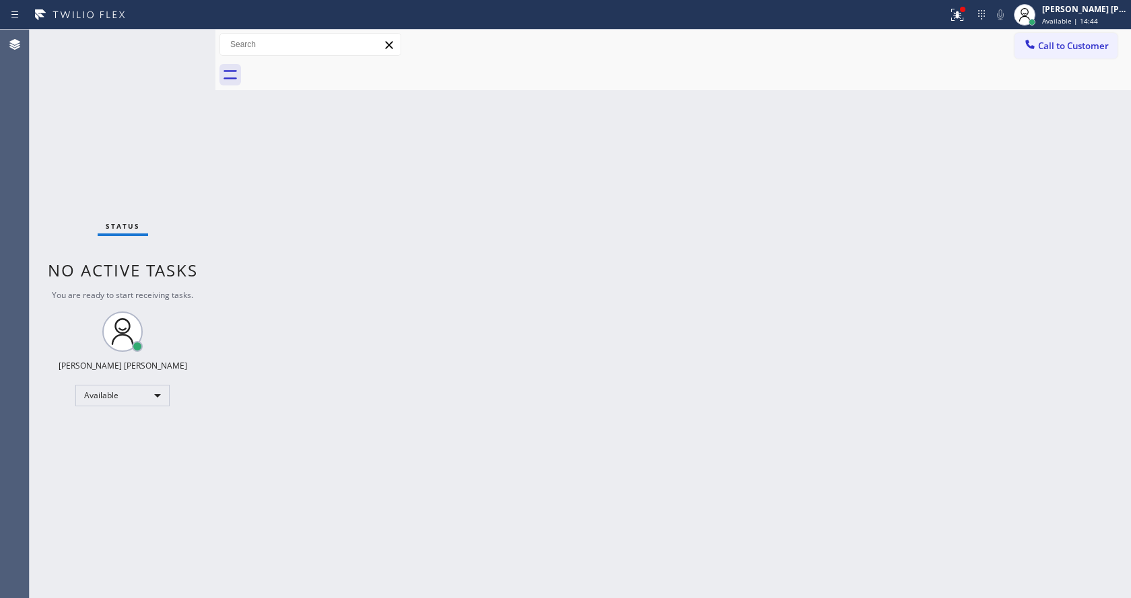
click at [590, 188] on div "Back to Dashboard Change Sender ID Customers Technicians Select a contact Outbo…" at bounding box center [672, 314] width 915 height 569
click at [964, 9] on icon at bounding box center [957, 15] width 16 height 16
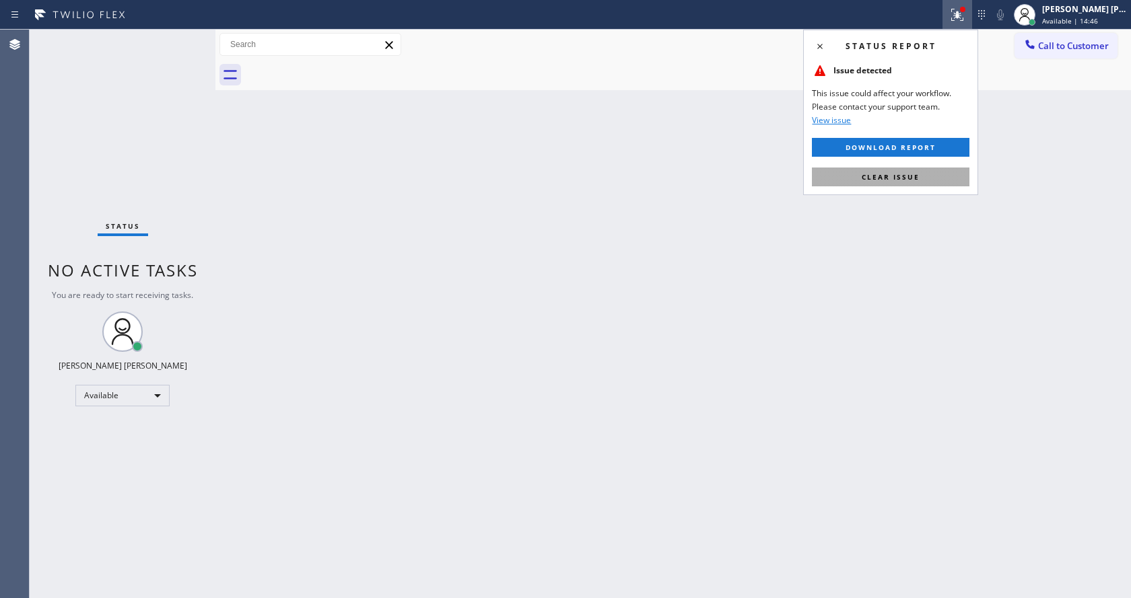
click at [888, 170] on button "Clear issue" at bounding box center [890, 177] width 157 height 19
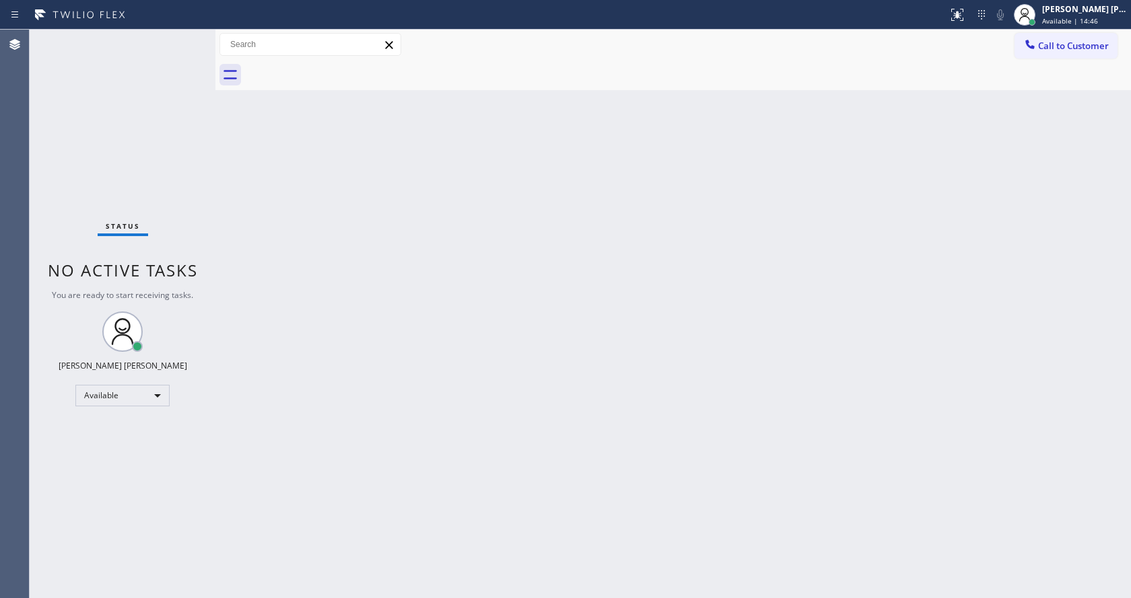
drag, startPoint x: 913, startPoint y: 238, endPoint x: 920, endPoint y: 4, distance: 233.6
click at [913, 238] on div "Back to Dashboard Change Sender ID Customers Technicians Select a contact Outbo…" at bounding box center [672, 314] width 915 height 569
click at [607, 223] on div "Back to Dashboard Change Sender ID Customers Technicians Select a contact Outbo…" at bounding box center [672, 314] width 915 height 569
drag, startPoint x: 506, startPoint y: 373, endPoint x: 439, endPoint y: 582, distance: 219.2
click at [501, 390] on div "Back to Dashboard Change Sender ID Customers Technicians Select a contact Outbo…" at bounding box center [672, 314] width 915 height 569
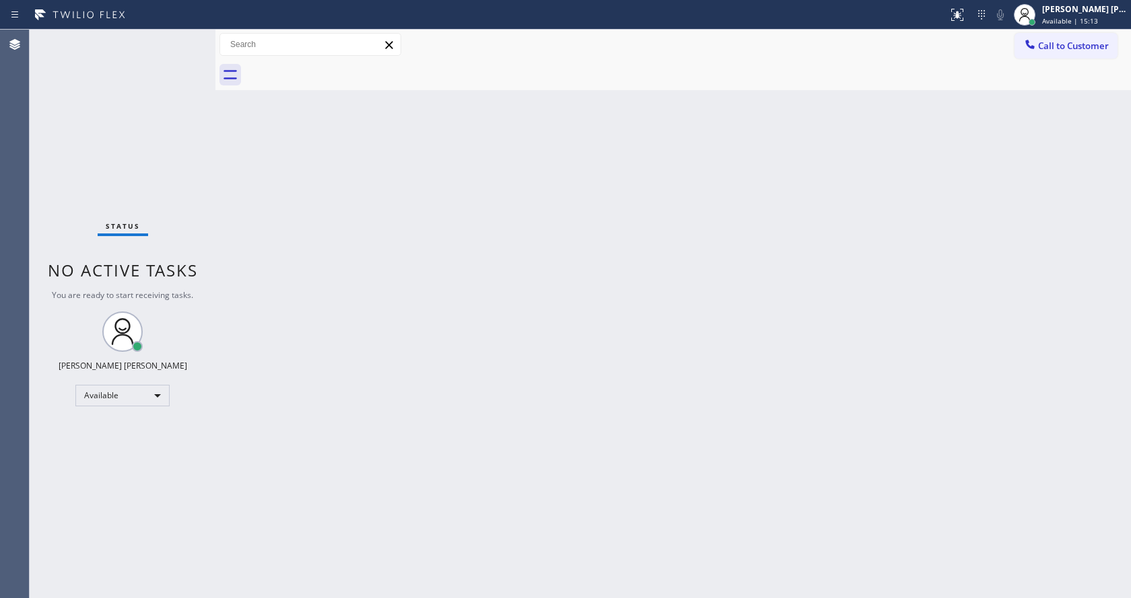
click at [148, 310] on div "Status No active tasks You are ready to start receiving tasks. Jen Rose Villanu…" at bounding box center [123, 314] width 186 height 569
click at [185, 37] on div "Status No active tasks You are ready to start receiving tasks. Jen Rose Villanu…" at bounding box center [123, 314] width 186 height 569
click at [264, 209] on div "Back to Dashboard Change Sender ID Customers Technicians Select a contact Outbo…" at bounding box center [672, 314] width 915 height 569
click at [372, 297] on div "Back to Dashboard Change Sender ID Customers Technicians Select a contact Outbo…" at bounding box center [672, 314] width 915 height 569
click at [342, 347] on div "Back to Dashboard Change Sender ID Customers Technicians Select a contact Outbo…" at bounding box center [672, 314] width 915 height 569
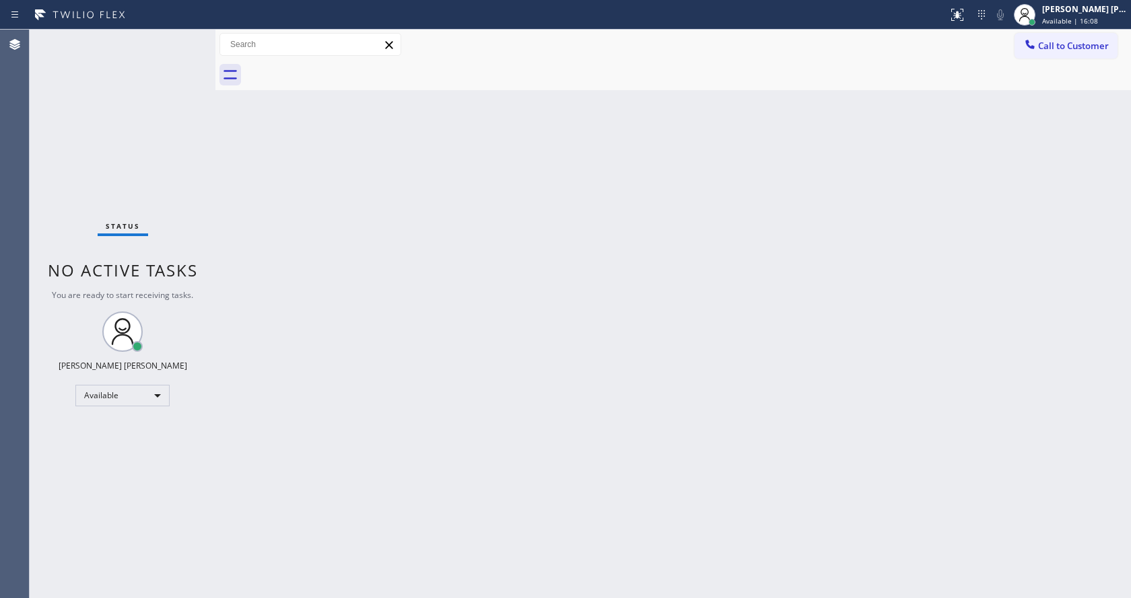
click at [186, 36] on div "Status No active tasks You are ready to start receiving tasks. Jen Rose Villanu…" at bounding box center [123, 314] width 186 height 569
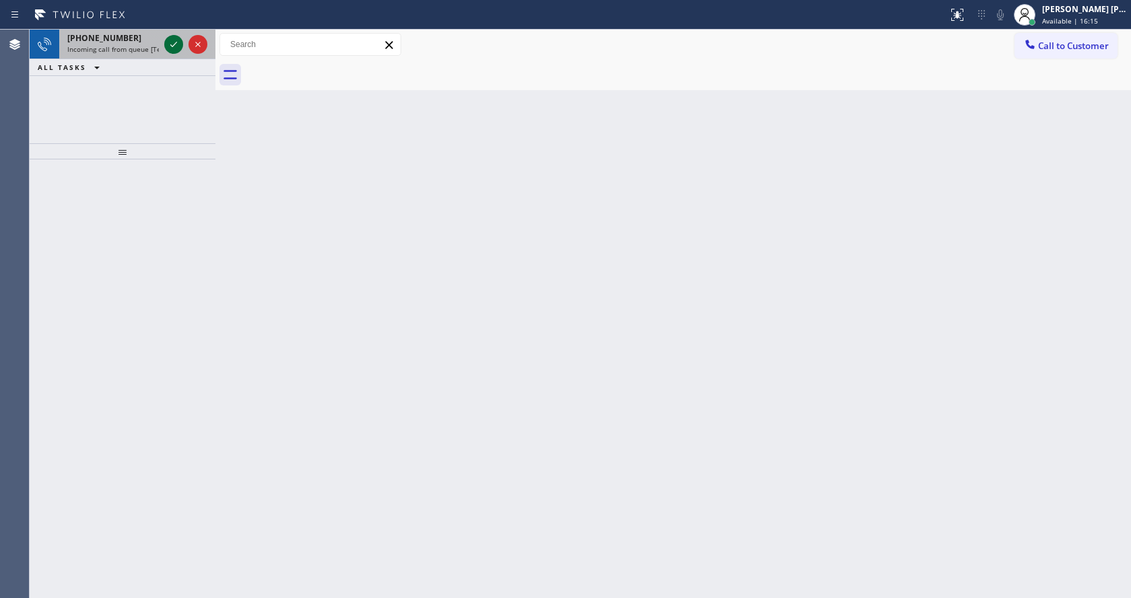
click at [177, 42] on icon at bounding box center [174, 44] width 16 height 16
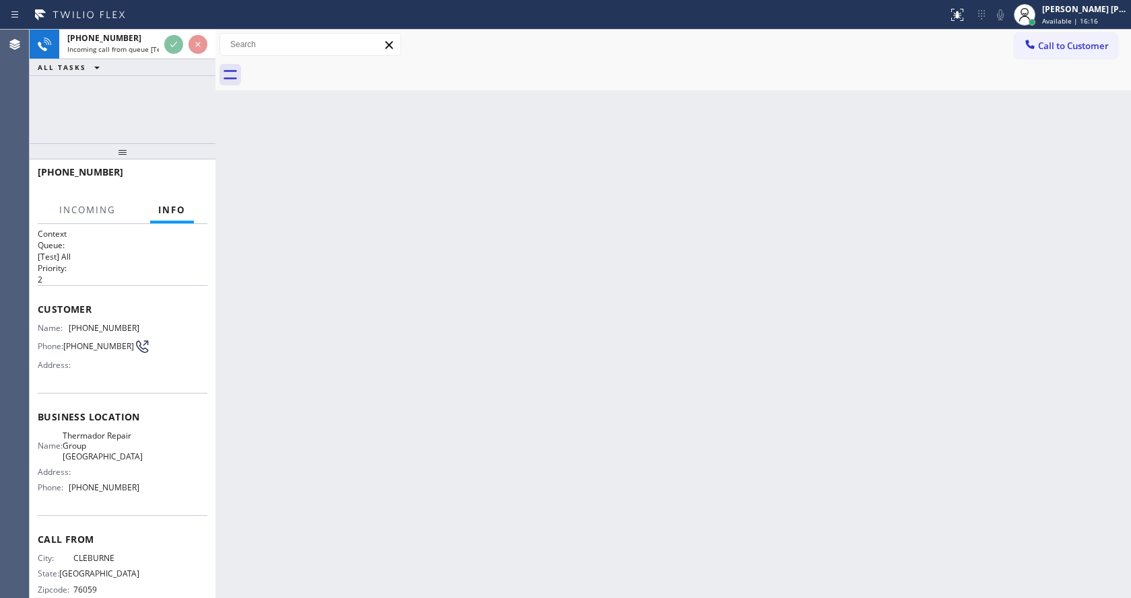
scroll to position [18, 0]
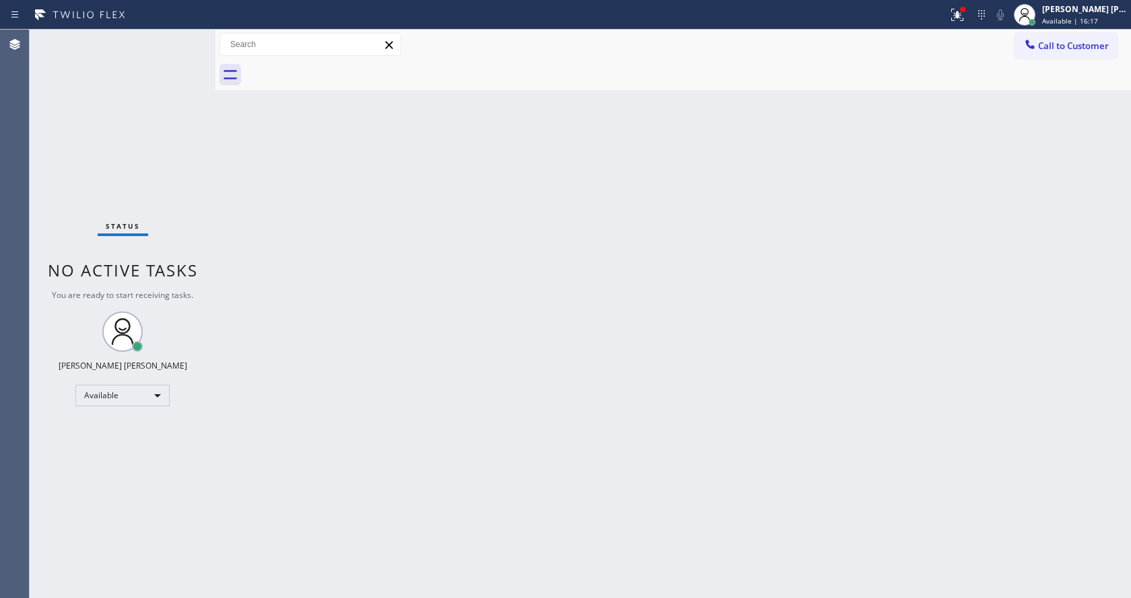
click at [475, 387] on div "Back to Dashboard Change Sender ID Customers Technicians Select a contact Outbo…" at bounding box center [672, 314] width 915 height 569
click at [972, 14] on div at bounding box center [957, 15] width 30 height 16
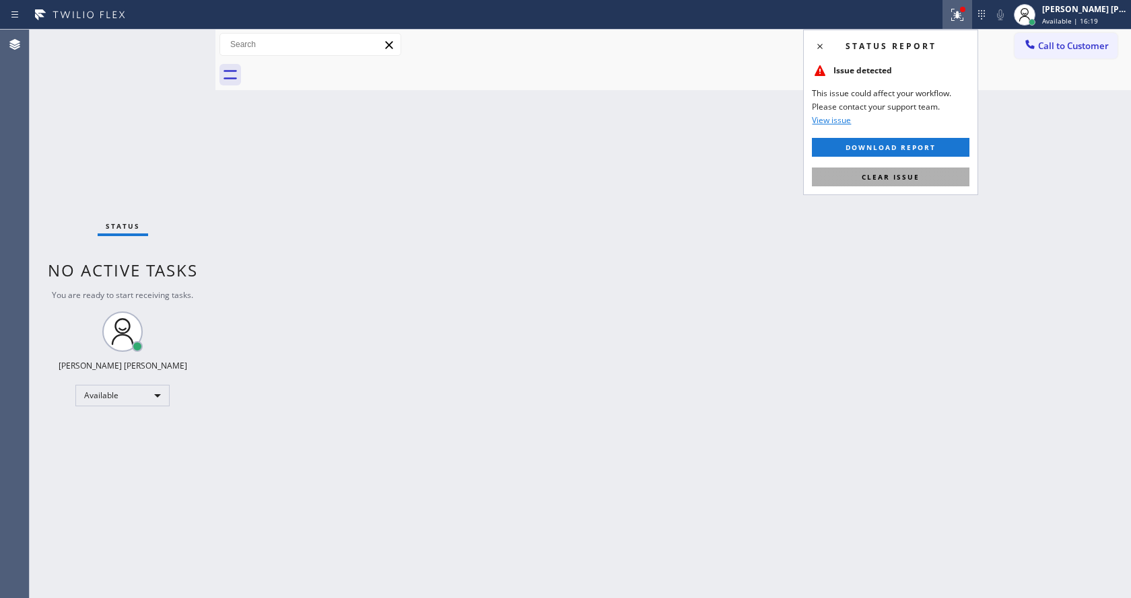
click at [903, 179] on span "Clear issue" at bounding box center [891, 176] width 58 height 9
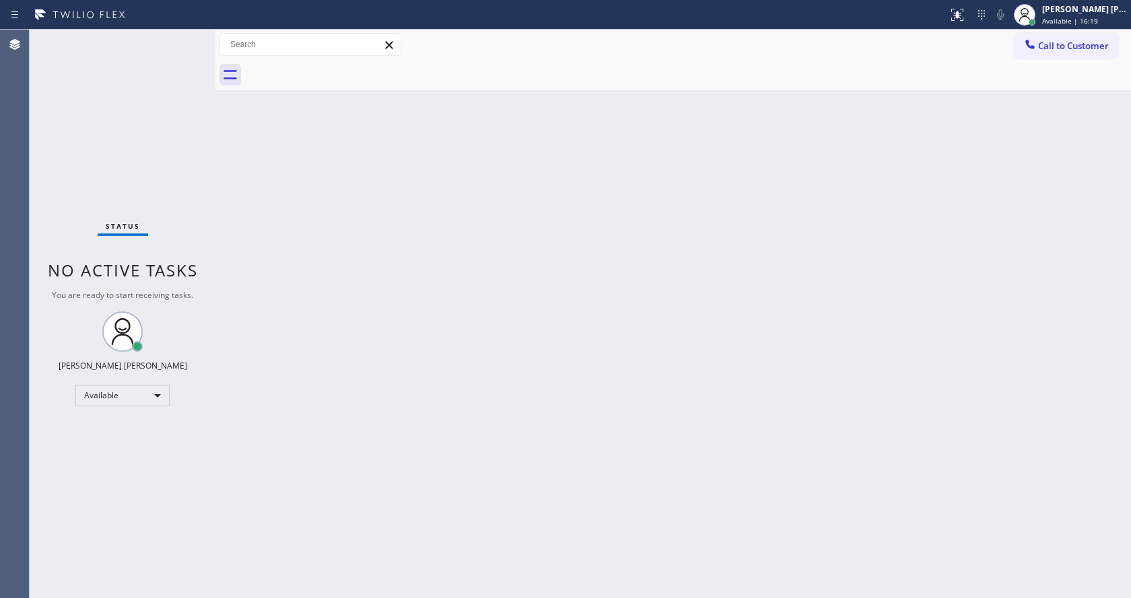
click at [827, 363] on div "Back to Dashboard Change Sender ID Customers Technicians Select a contact Outbo…" at bounding box center [672, 314] width 915 height 569
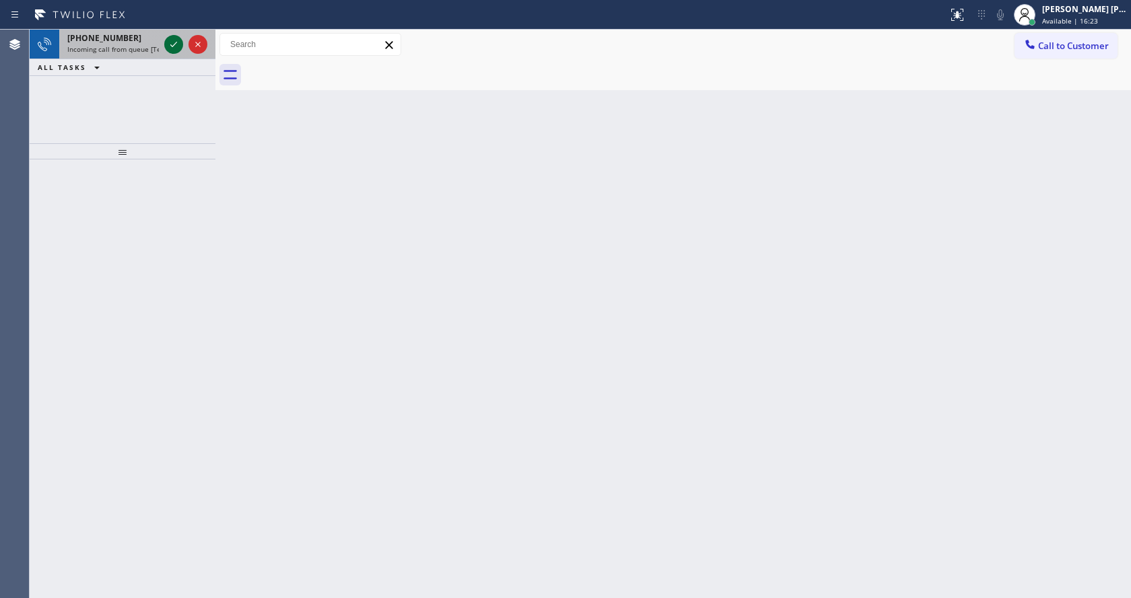
click at [176, 36] on icon at bounding box center [174, 44] width 16 height 16
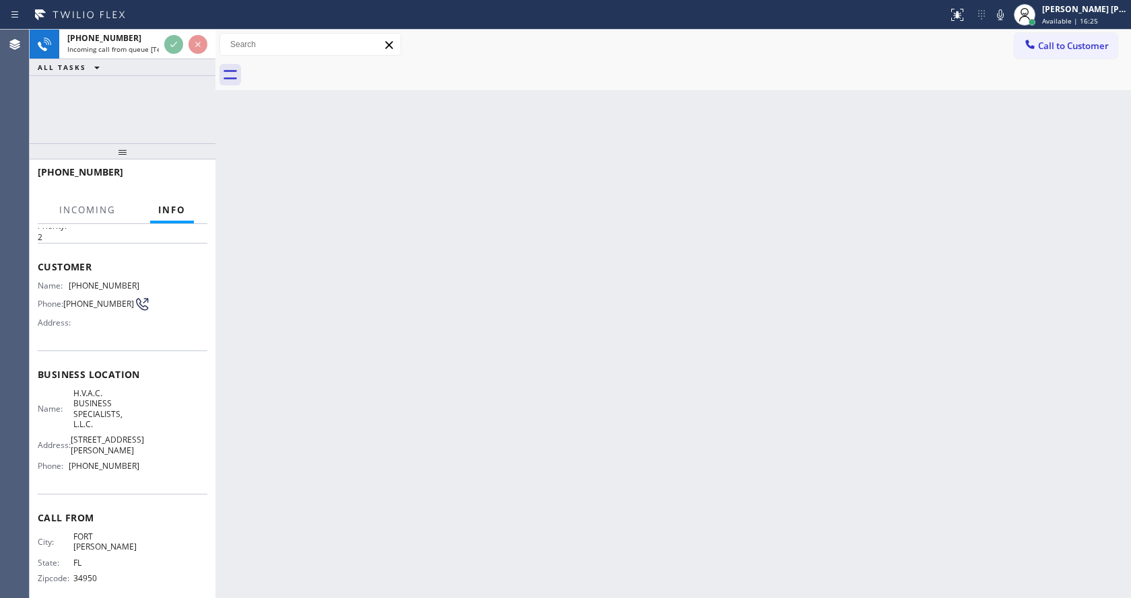
scroll to position [48, 0]
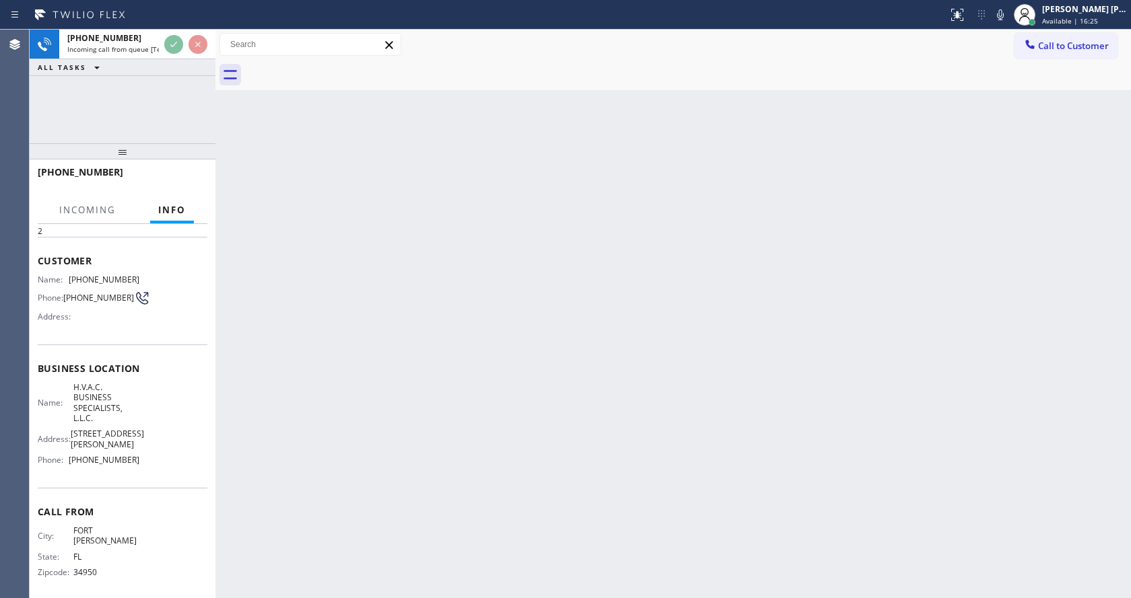
click at [439, 420] on div "Back to Dashboard Change Sender ID Customers Technicians Select a contact Outbo…" at bounding box center [672, 314] width 915 height 569
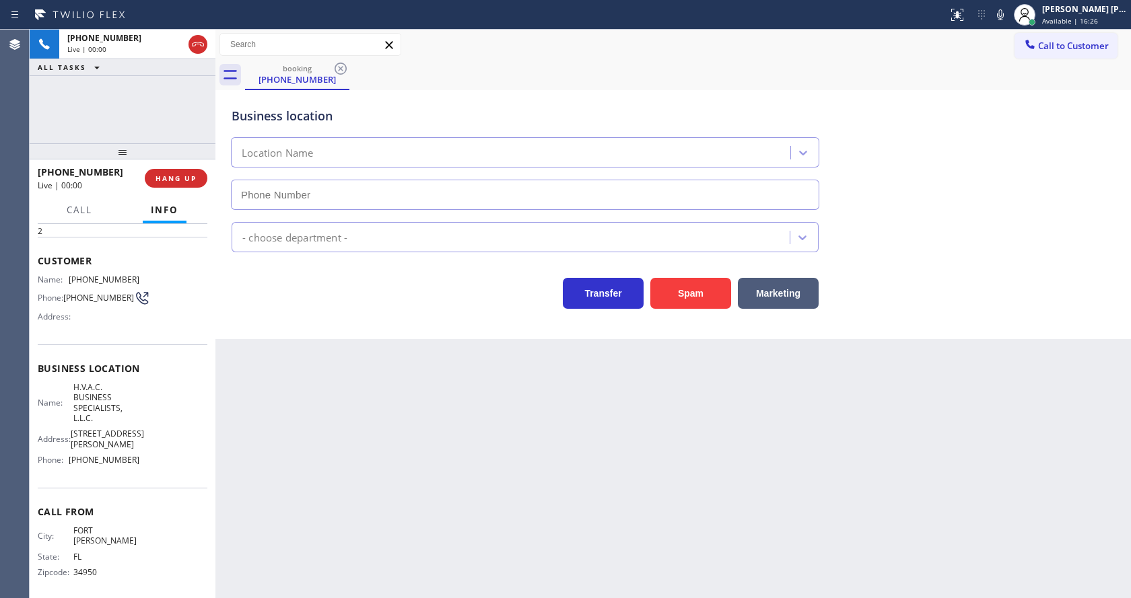
type input "(772) 279-4931"
click at [691, 285] on button "Spam" at bounding box center [690, 293] width 81 height 31
click at [467, 470] on div "Back to Dashboard Change Sender ID Customers Technicians Select a contact Outbo…" at bounding box center [672, 314] width 915 height 569
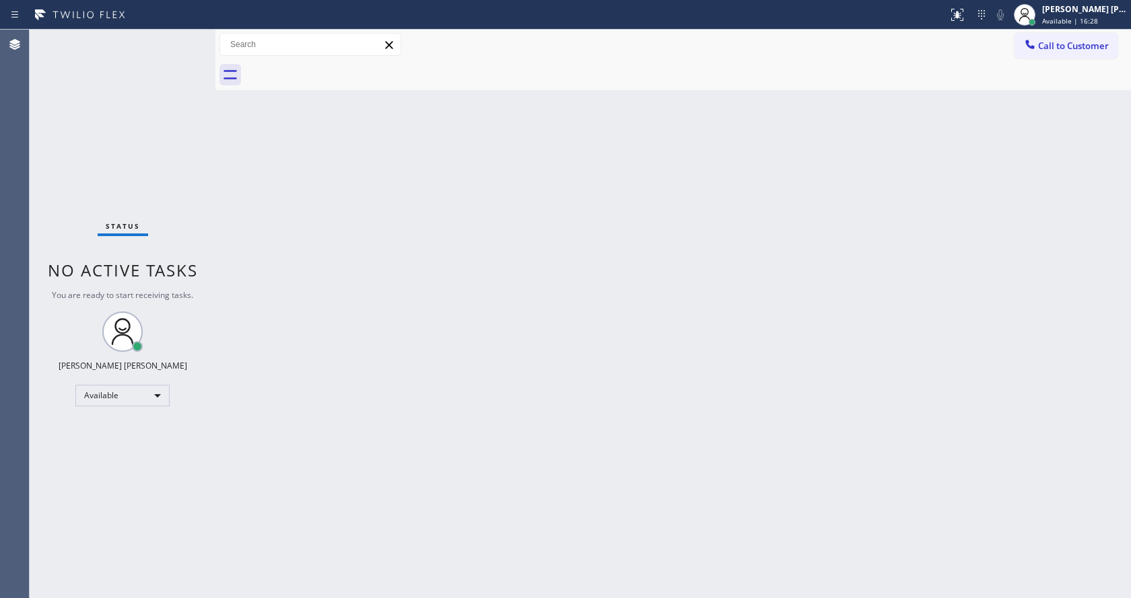
click at [419, 378] on div "Back to Dashboard Change Sender ID Customers Technicians Select a contact Outbo…" at bounding box center [672, 314] width 915 height 569
drag, startPoint x: 213, startPoint y: 48, endPoint x: 195, endPoint y: 46, distance: 17.6
click at [196, 46] on div "Status No active tasks You are ready to start receiving tasks. Jen Rose Villanu…" at bounding box center [580, 314] width 1101 height 569
click at [180, 36] on div "Status No active tasks You are ready to start receiving tasks. Jen Rose Villanu…" at bounding box center [123, 314] width 186 height 569
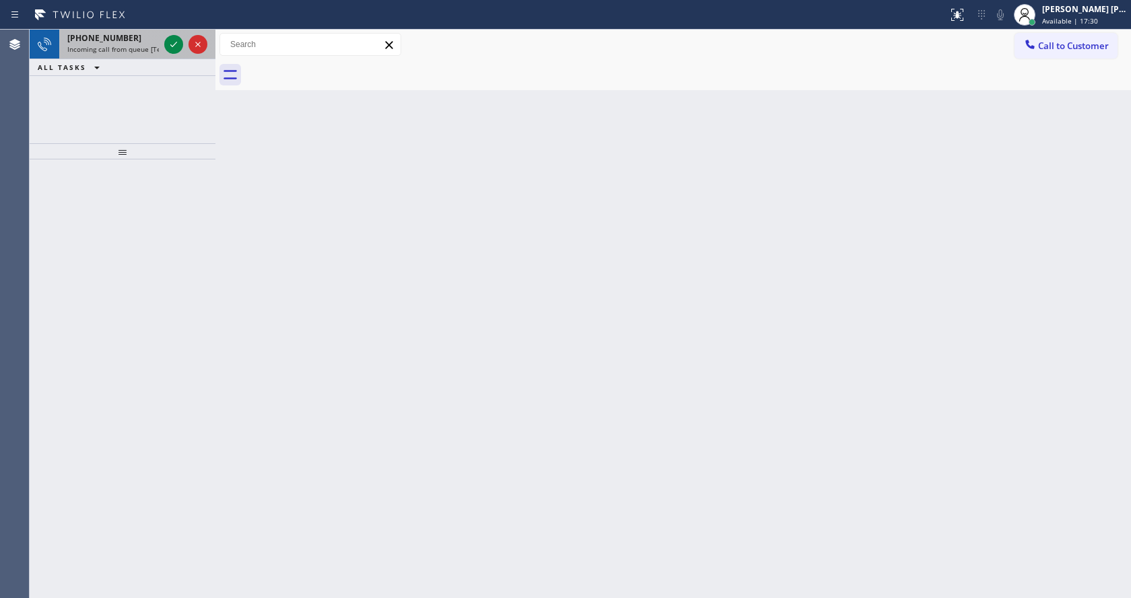
click at [155, 50] on span "Incoming call from queue [Test] All" at bounding box center [123, 48] width 112 height 9
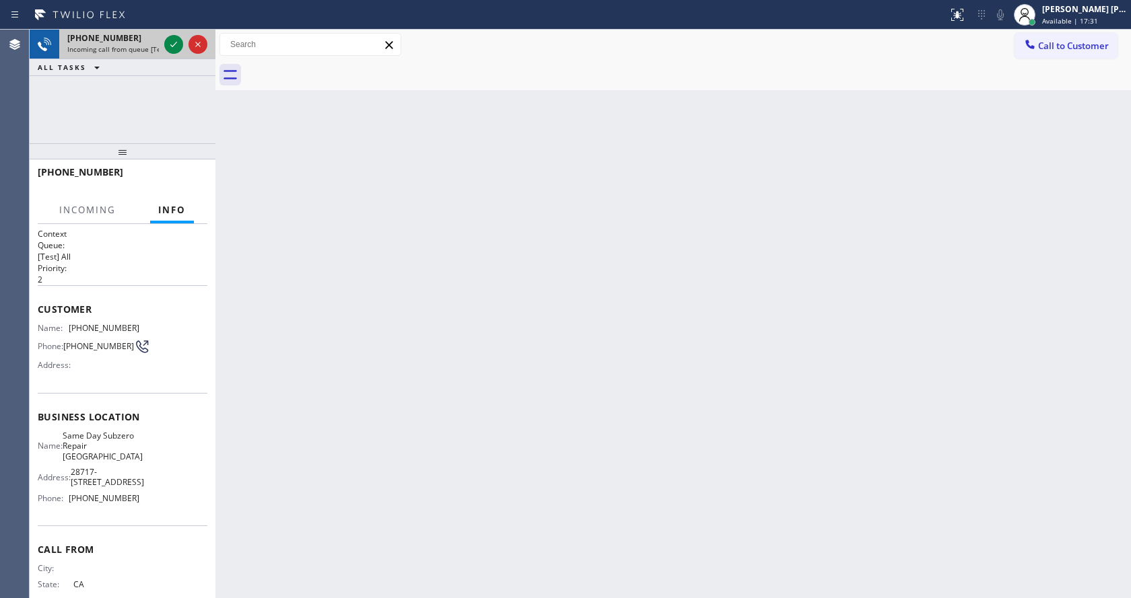
click at [162, 50] on div at bounding box center [186, 45] width 48 height 30
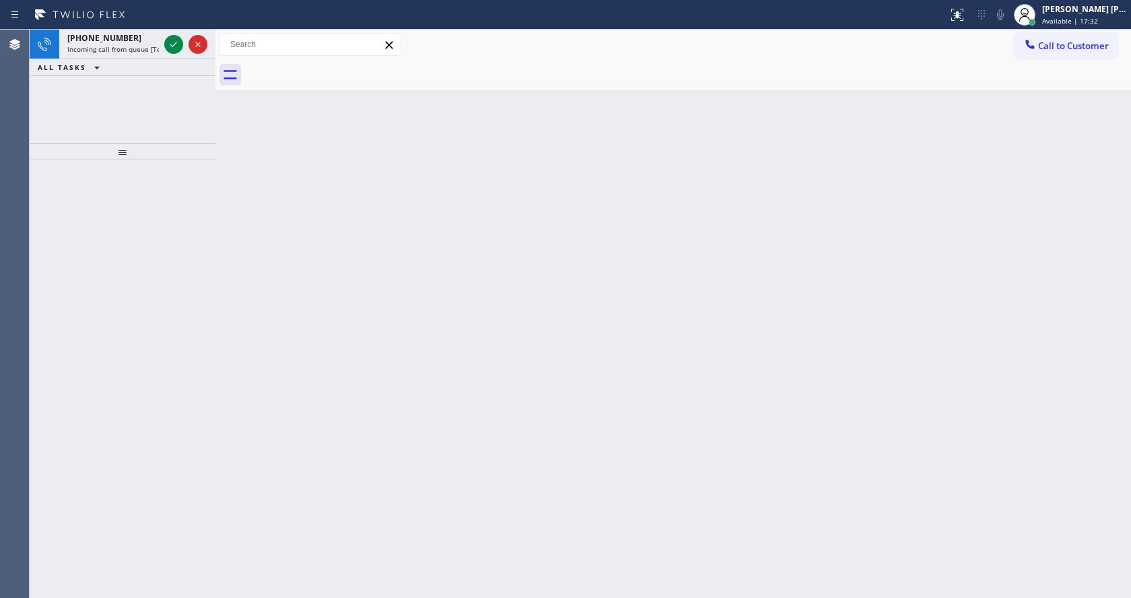
click at [308, 316] on div "Back to Dashboard Change Sender ID Customers Technicians Select a contact Outbo…" at bounding box center [672, 314] width 915 height 569
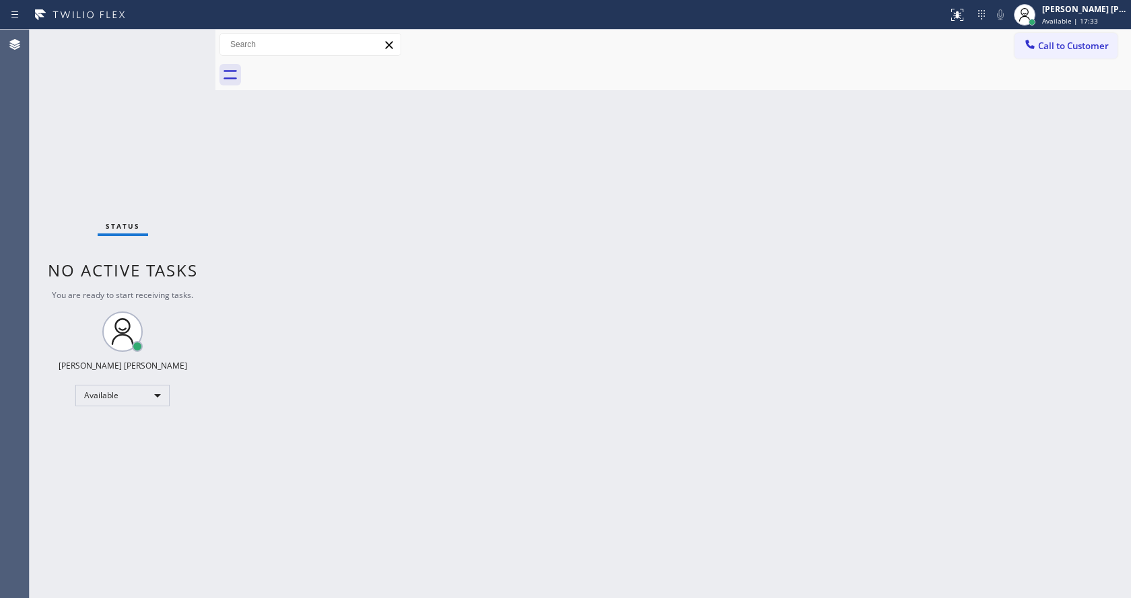
click at [437, 442] on div "Back to Dashboard Change Sender ID Customers Technicians Select a contact Outbo…" at bounding box center [672, 314] width 915 height 569
drag, startPoint x: 310, startPoint y: 221, endPoint x: 281, endPoint y: 178, distance: 51.9
click at [310, 221] on div "Back to Dashboard Change Sender ID Customers Technicians Select a contact Outbo…" at bounding box center [672, 314] width 915 height 569
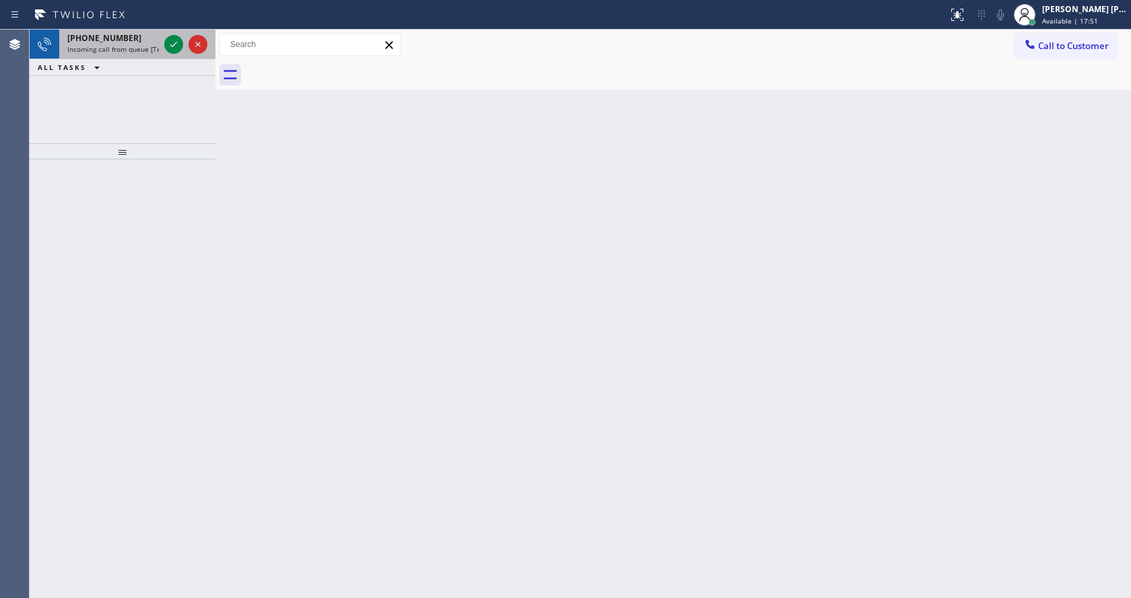
click at [138, 42] on div "+18183713691" at bounding box center [113, 37] width 92 height 11
click at [156, 47] on span "Incoming call from queue [Test] All" at bounding box center [123, 48] width 112 height 9
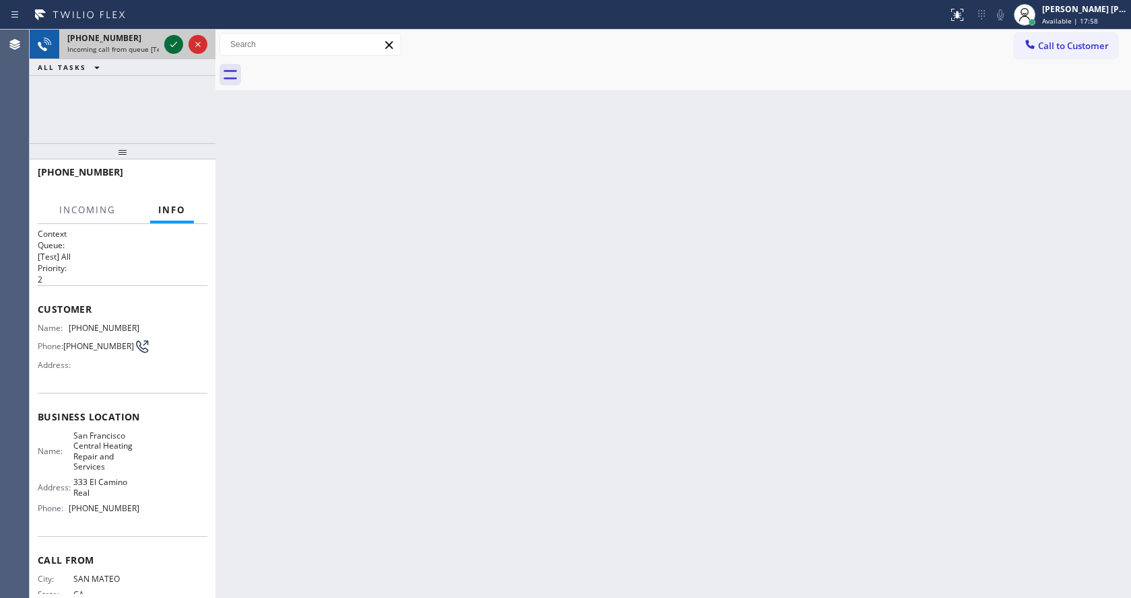
click at [166, 47] on icon at bounding box center [174, 44] width 16 height 16
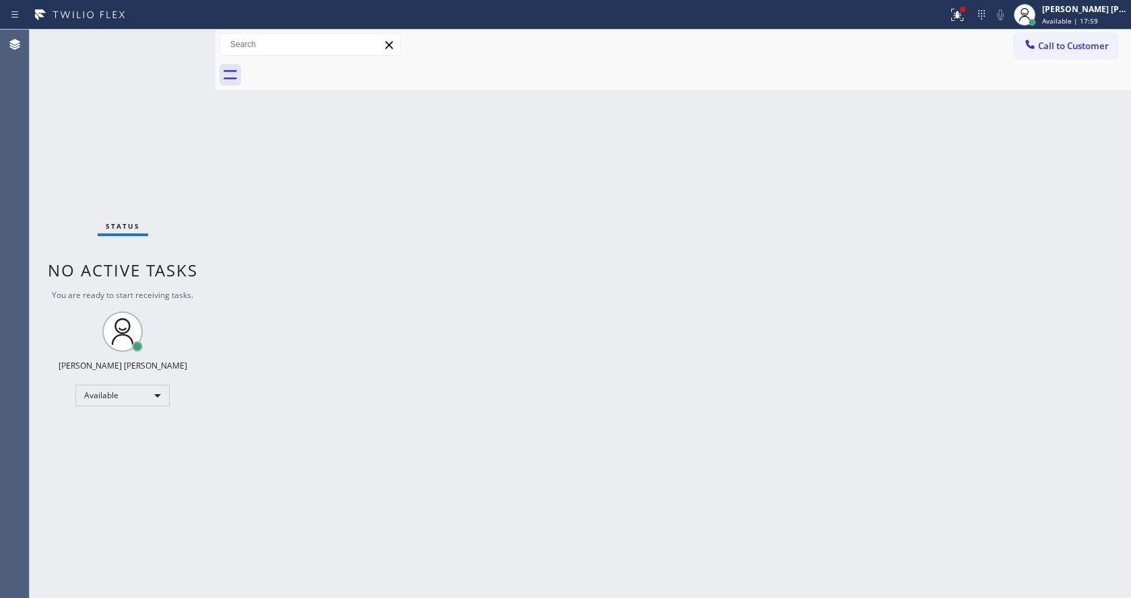
click at [512, 273] on div "Back to Dashboard Change Sender ID Customers Technicians Select a contact Outbo…" at bounding box center [672, 314] width 915 height 569
click at [960, 11] on icon at bounding box center [957, 15] width 16 height 16
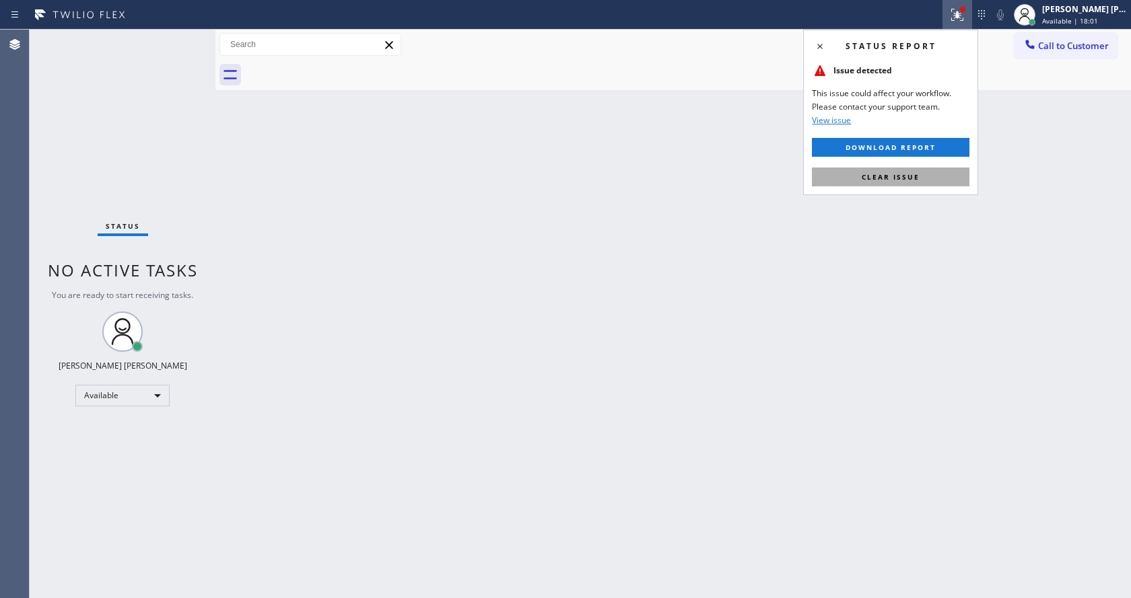
click at [925, 175] on button "Clear issue" at bounding box center [890, 177] width 157 height 19
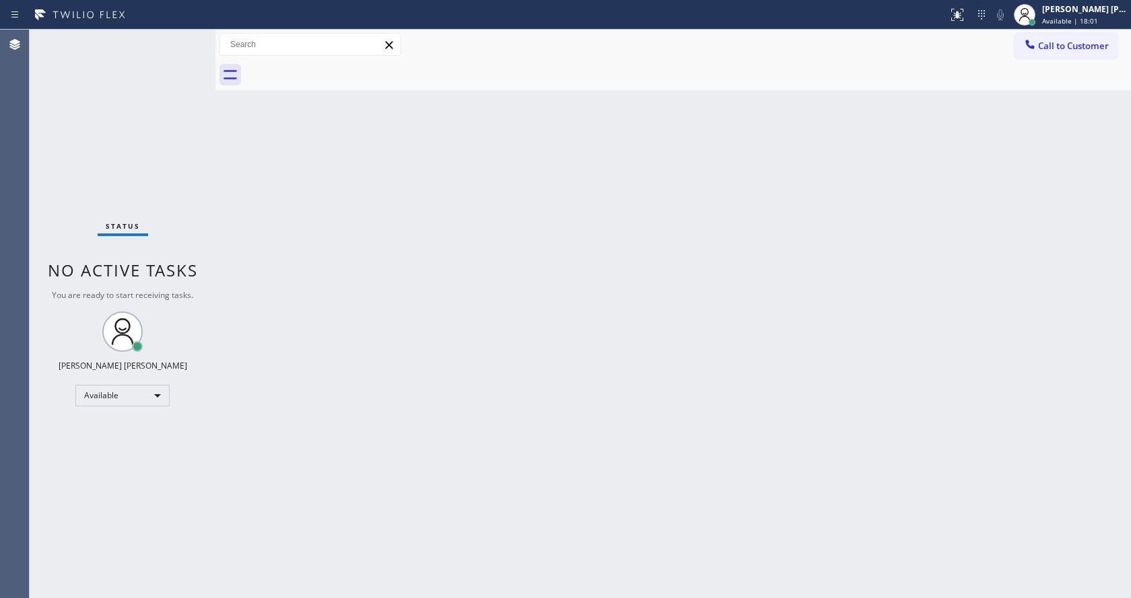
click at [918, 250] on div "Back to Dashboard Change Sender ID Customers Technicians Select a contact Outbo…" at bounding box center [672, 314] width 915 height 569
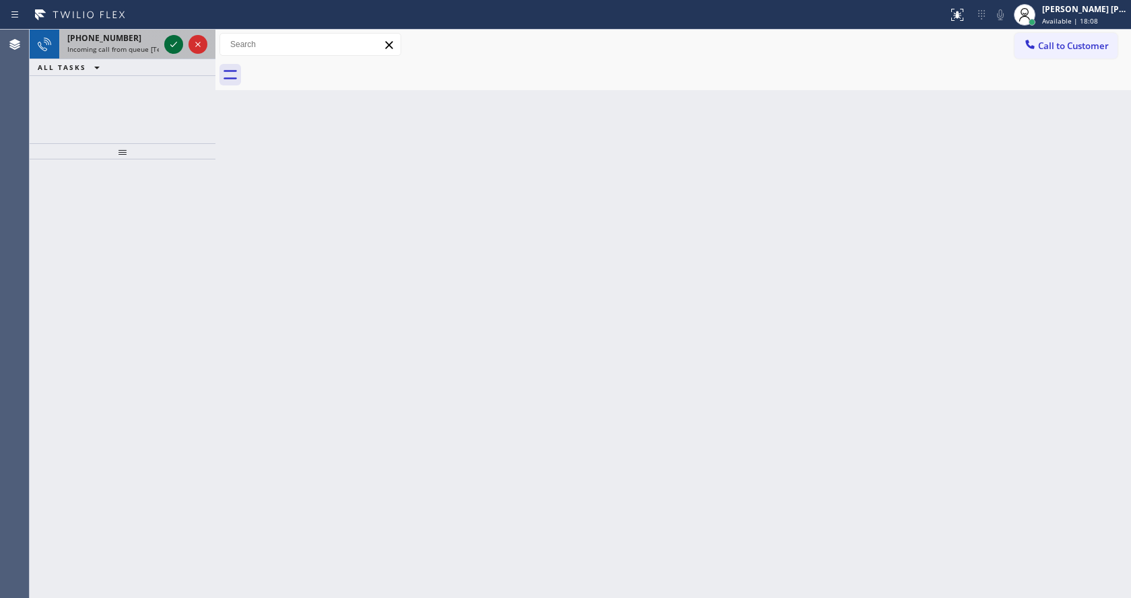
click at [176, 39] on icon at bounding box center [174, 44] width 16 height 16
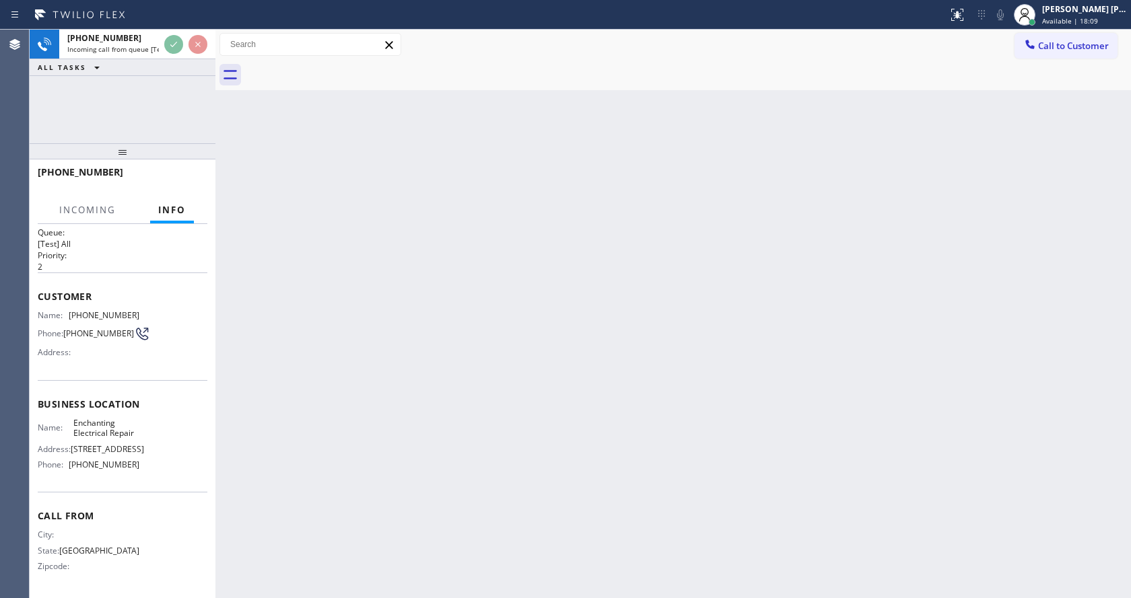
scroll to position [59, 0]
click at [465, 435] on div "Back to Dashboard Change Sender ID Customers Technicians Select a contact Outbo…" at bounding box center [672, 314] width 915 height 569
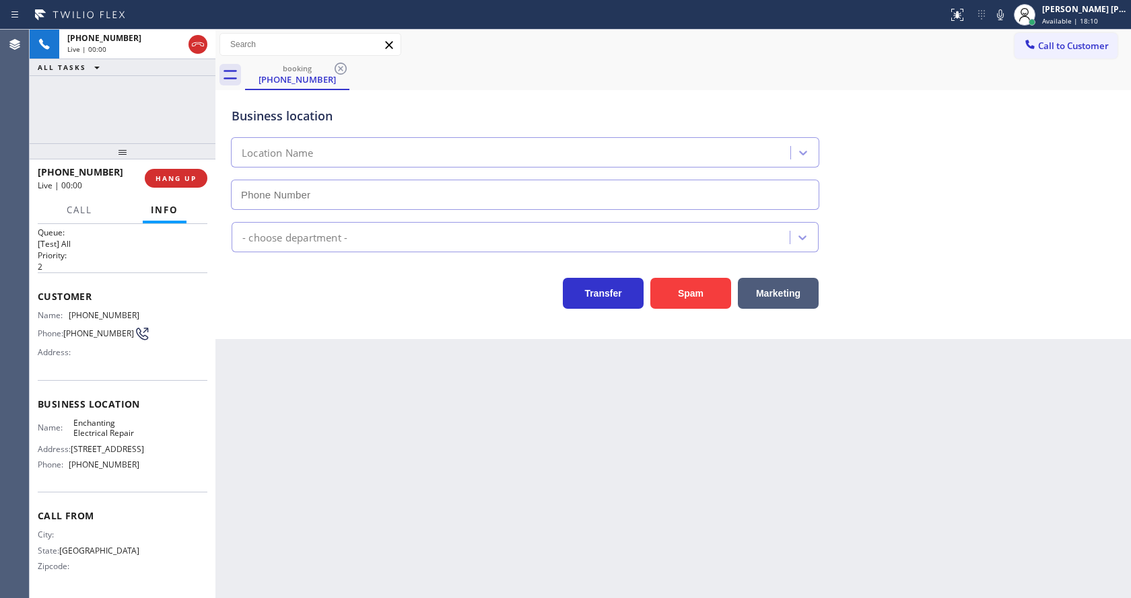
type input "(469) 887-4429"
click at [687, 297] on button "Spam" at bounding box center [690, 293] width 81 height 31
click at [634, 491] on div "Back to Dashboard Change Sender ID Customers Technicians Select a contact Outbo…" at bounding box center [672, 314] width 915 height 569
click at [517, 510] on div "Back to Dashboard Change Sender ID Customers Technicians Select a contact Outbo…" at bounding box center [672, 314] width 915 height 569
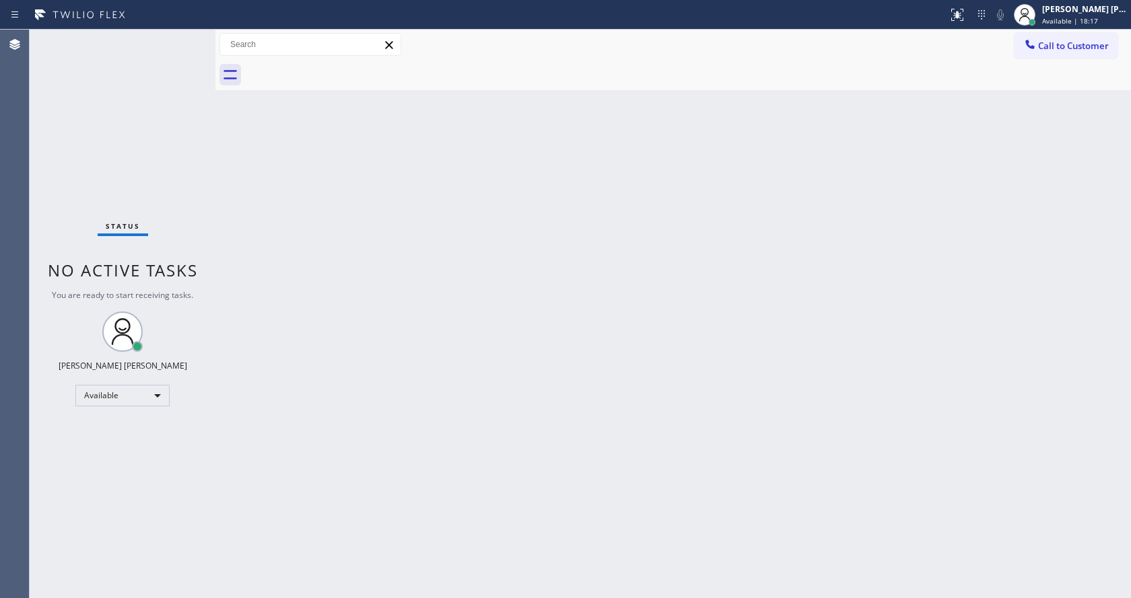
click at [667, 280] on div "Back to Dashboard Change Sender ID Customers Technicians Select a contact Outbo…" at bounding box center [672, 314] width 915 height 569
drag, startPoint x: 240, startPoint y: 269, endPoint x: 210, endPoint y: 225, distance: 52.7
click at [240, 269] on div "Back to Dashboard Change Sender ID Customers Technicians Select a contact Outbo…" at bounding box center [672, 314] width 915 height 569
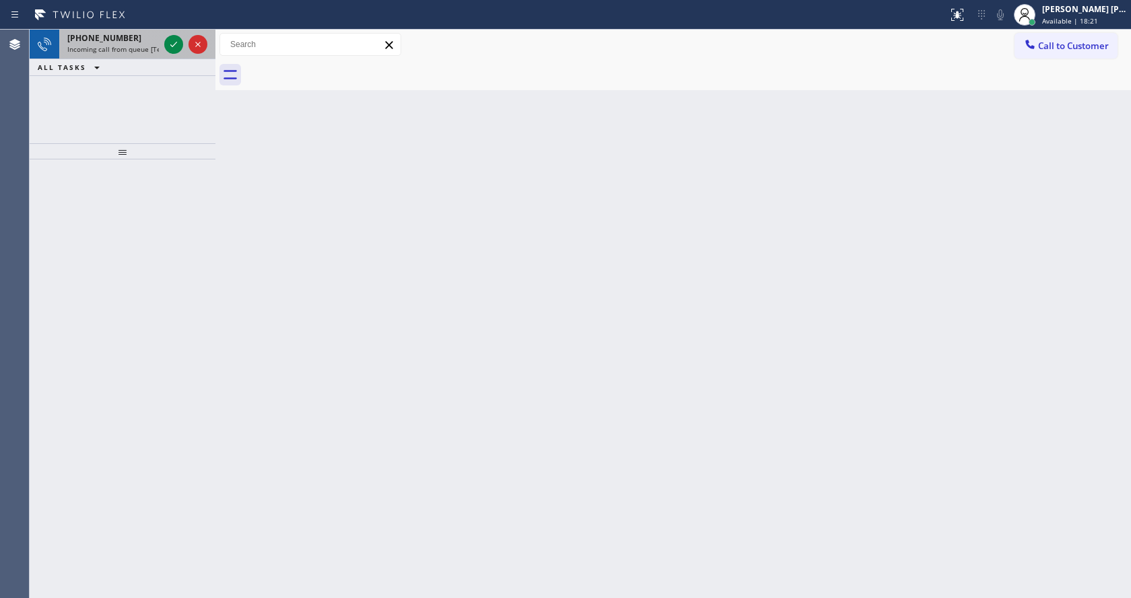
click at [140, 41] on div "+17472050465" at bounding box center [113, 37] width 92 height 11
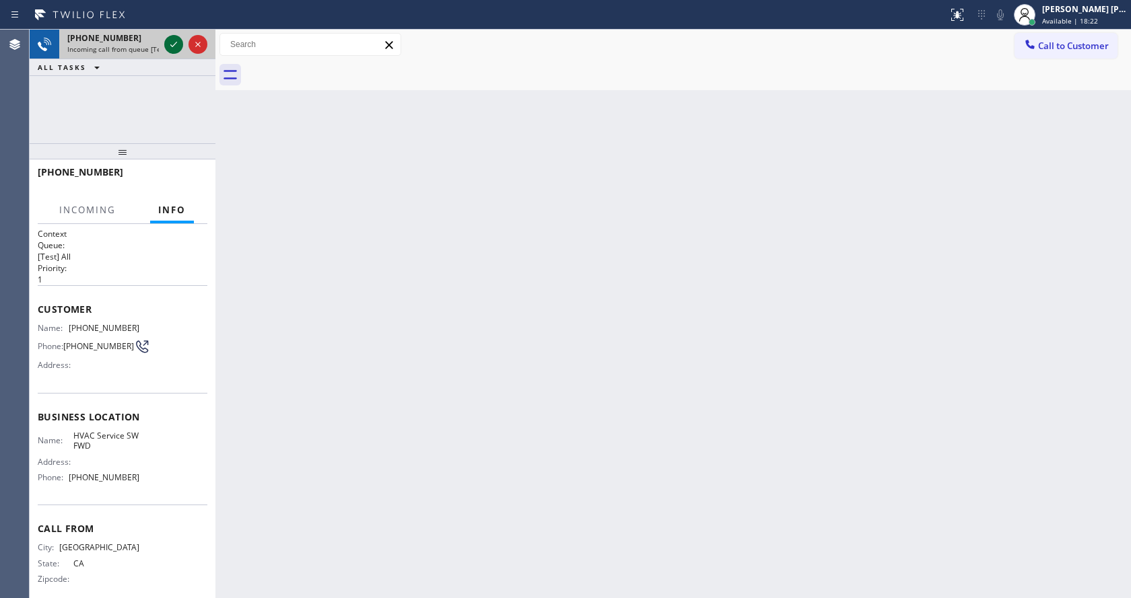
click at [170, 44] on icon at bounding box center [174, 44] width 16 height 16
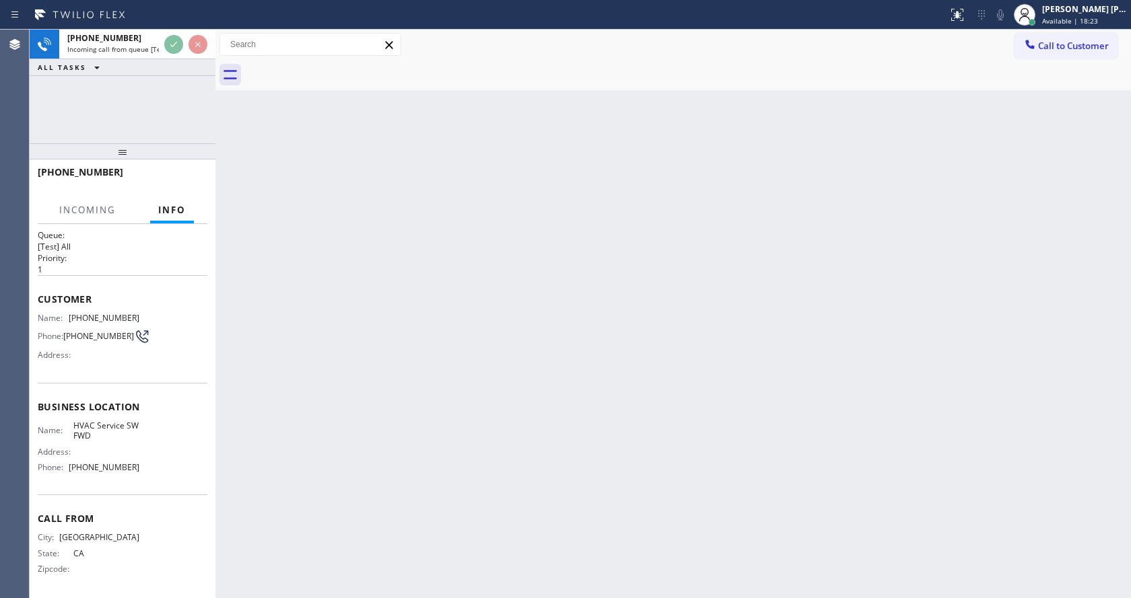
scroll to position [17, 0]
click at [524, 386] on div "Back to Dashboard Change Sender ID Customers Technicians Select a contact Outbo…" at bounding box center [672, 314] width 915 height 569
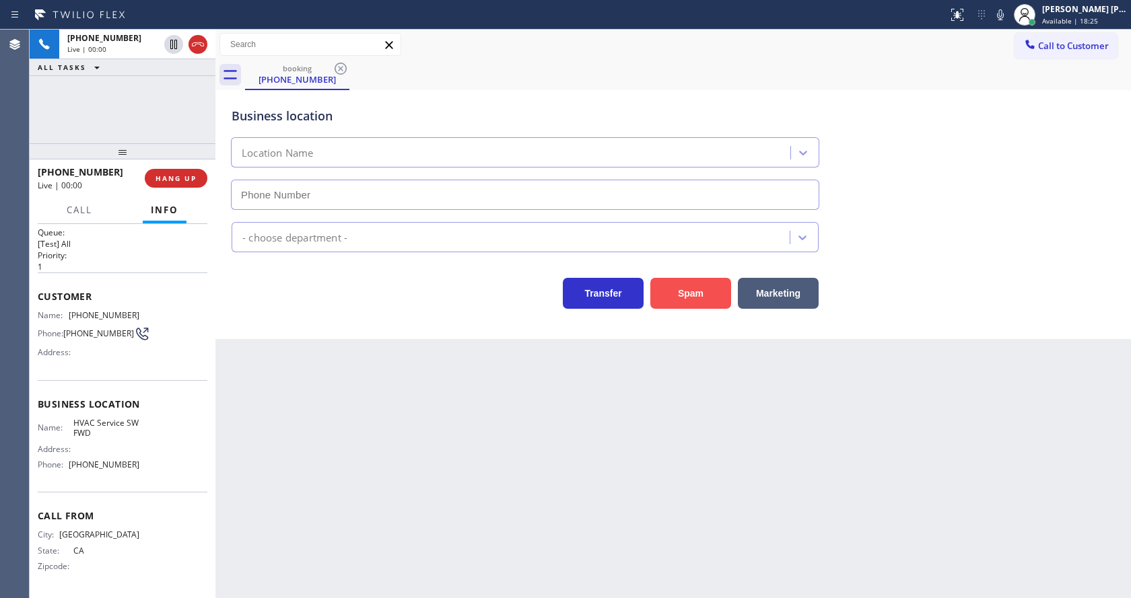
type input "[PHONE_NUMBER]"
click at [677, 297] on button "Spam" at bounding box center [690, 293] width 81 height 31
drag, startPoint x: 446, startPoint y: 520, endPoint x: 444, endPoint y: 596, distance: 76.1
click at [446, 524] on div "Back to Dashboard Change Sender ID Customers Technicians Select a contact Outbo…" at bounding box center [672, 314] width 915 height 569
click at [155, 310] on div "Name: (747) 205-0465 Phone: (747) 205-0465 Address:" at bounding box center [123, 336] width 170 height 53
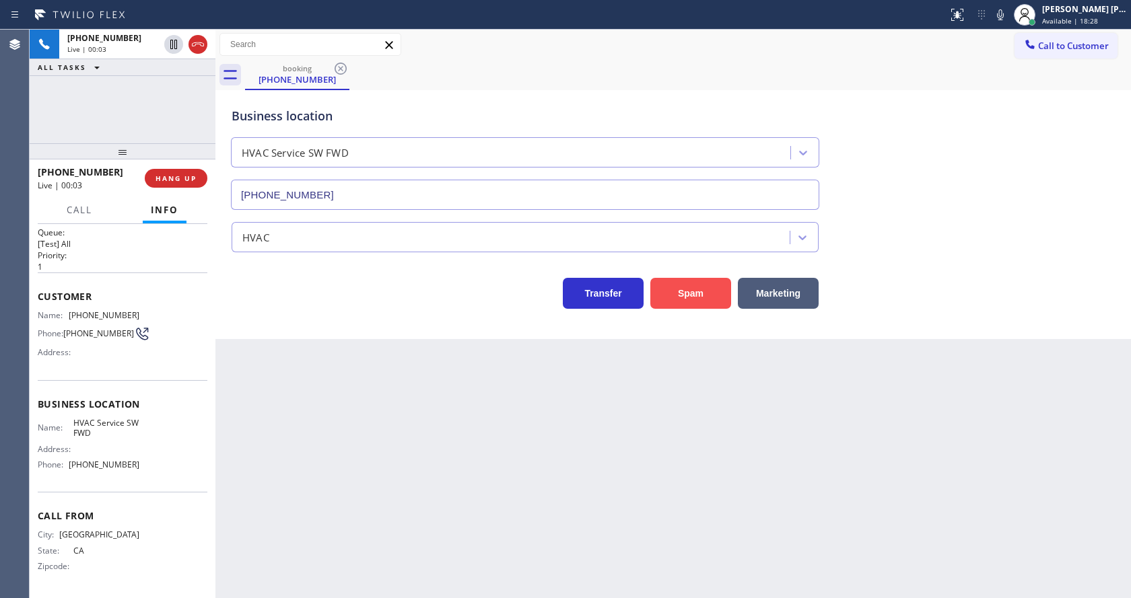
click at [681, 300] on button "Spam" at bounding box center [690, 293] width 81 height 31
click at [365, 549] on div "Back to Dashboard Change Sender ID Customers Technicians Select a contact Outbo…" at bounding box center [672, 314] width 915 height 569
click at [483, 505] on div "Back to Dashboard Change Sender ID Customers Technicians Select a contact Outbo…" at bounding box center [672, 314] width 915 height 569
click at [181, 176] on span "HANG UP" at bounding box center [175, 178] width 41 height 9
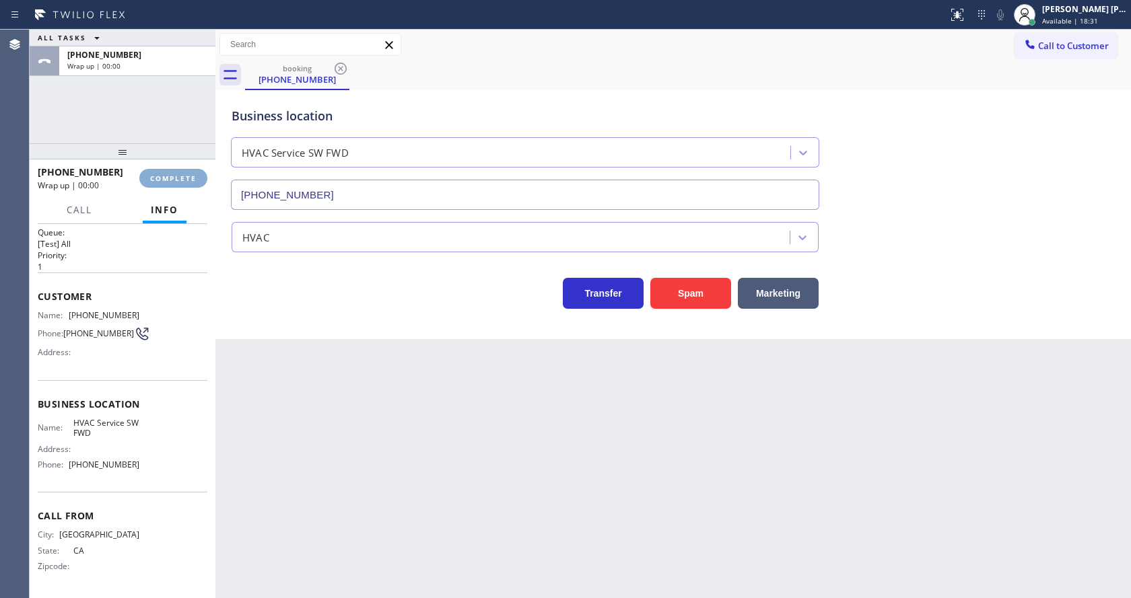
click at [181, 176] on span "COMPLETE" at bounding box center [173, 178] width 46 height 9
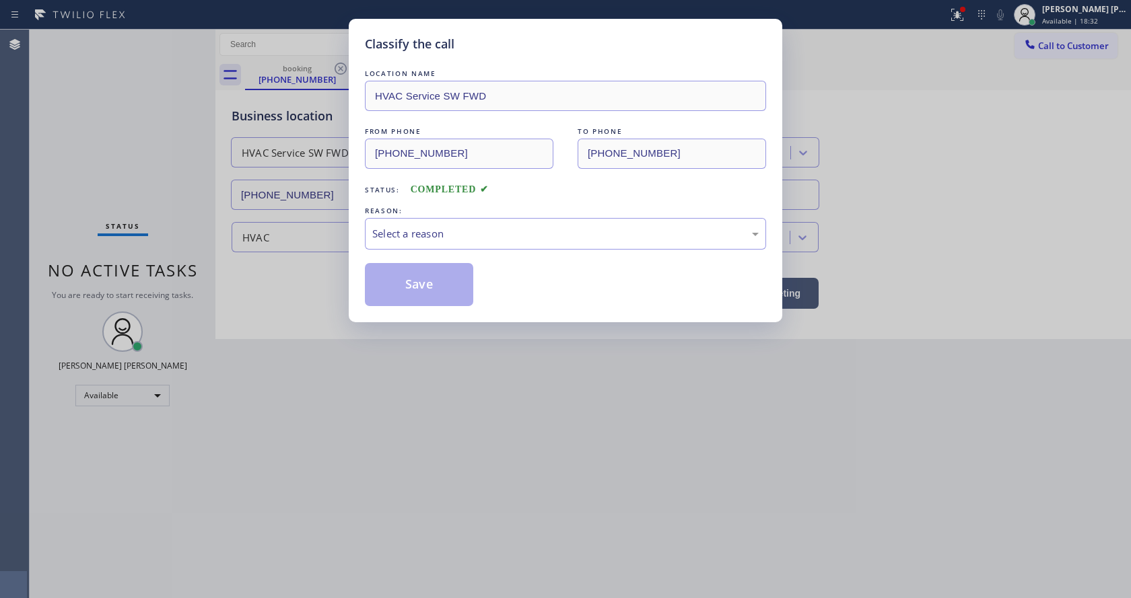
click at [413, 252] on div "LOCATION NAME HVAC Service SW FWD FROM PHONE (747) 205-0465 TO PHONE (213) 855-…" at bounding box center [565, 187] width 401 height 240
click at [417, 236] on div "Select a reason" at bounding box center [565, 233] width 386 height 15
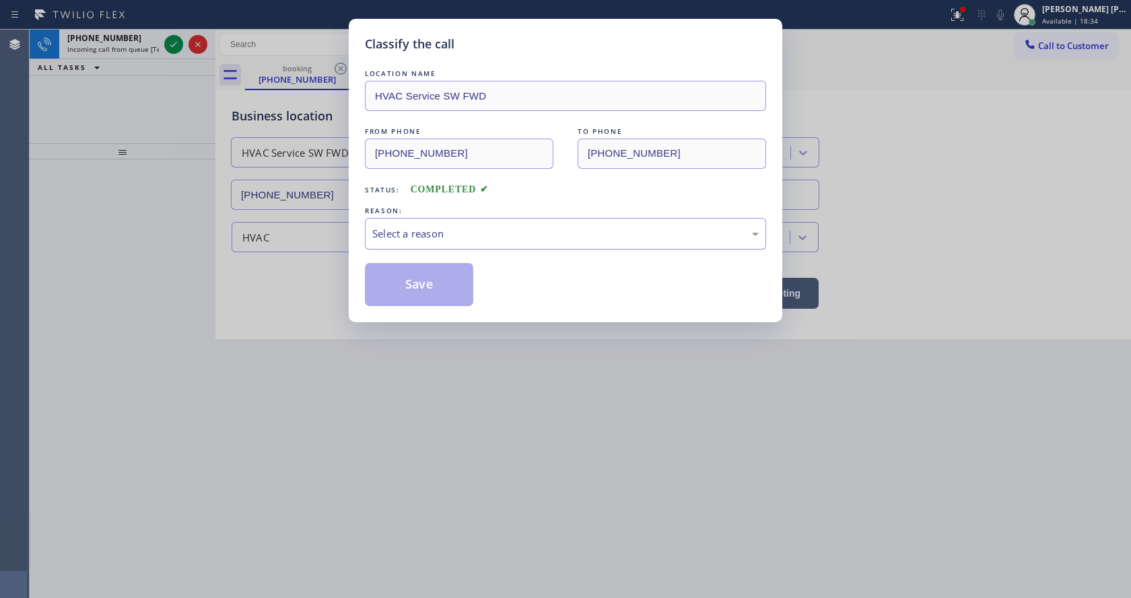
click at [402, 227] on div "Select a reason" at bounding box center [565, 233] width 386 height 15
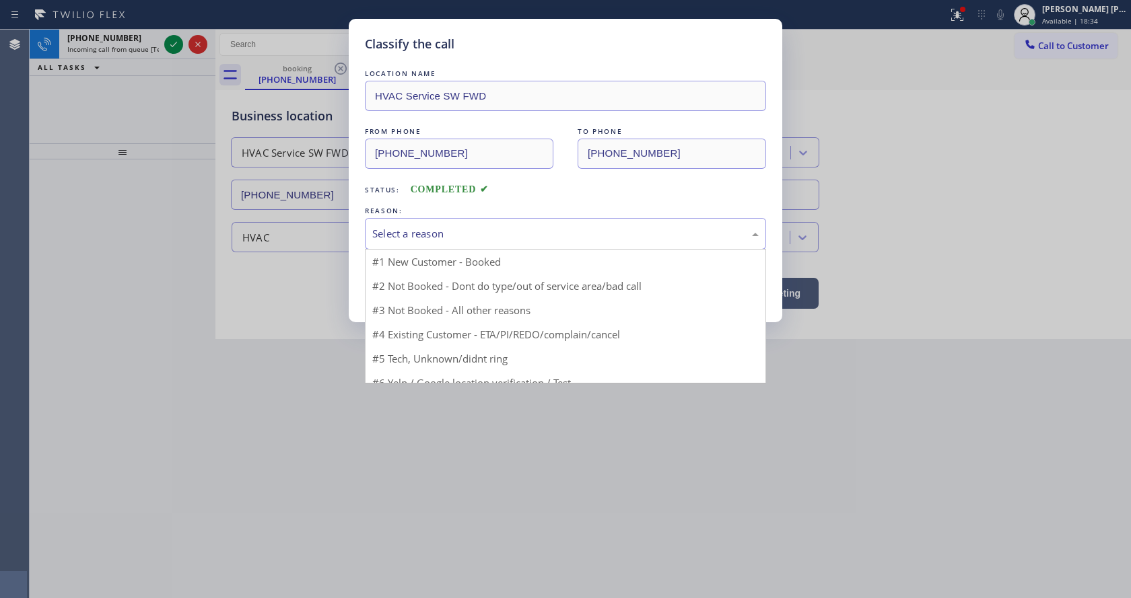
click at [402, 227] on div "Select a reason" at bounding box center [565, 233] width 386 height 15
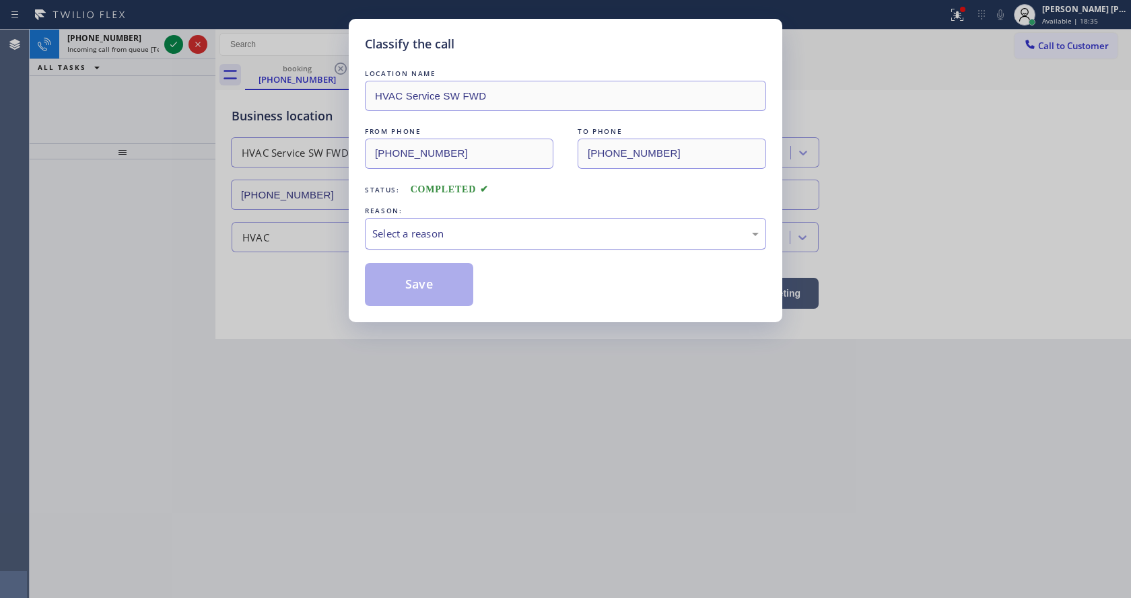
click at [402, 227] on div "Select a reason" at bounding box center [565, 233] width 386 height 15
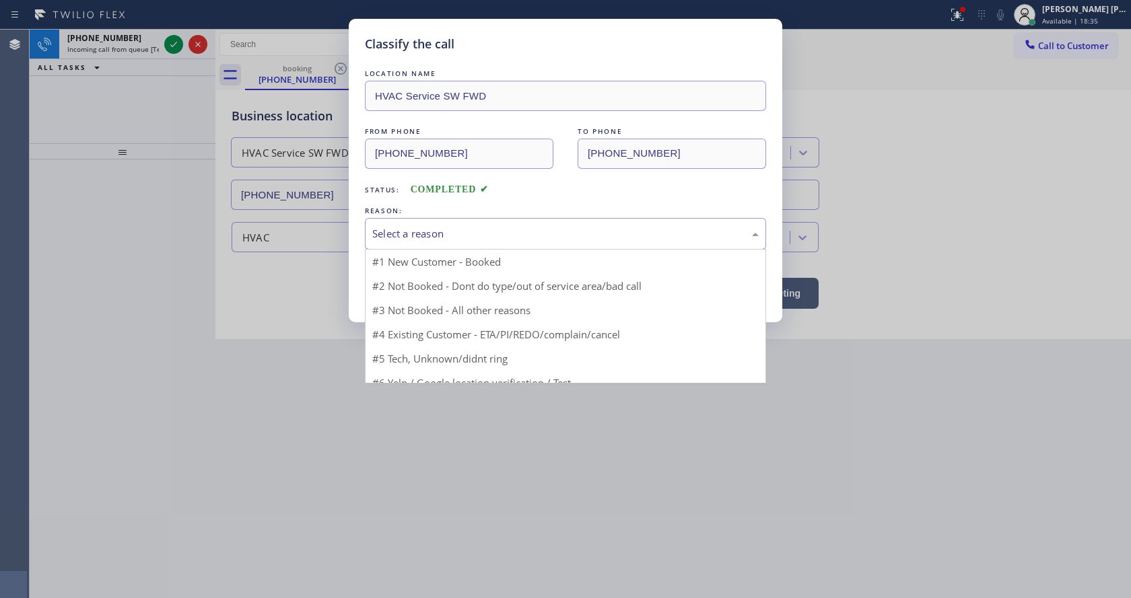
click at [402, 227] on div "Select a reason" at bounding box center [565, 233] width 386 height 15
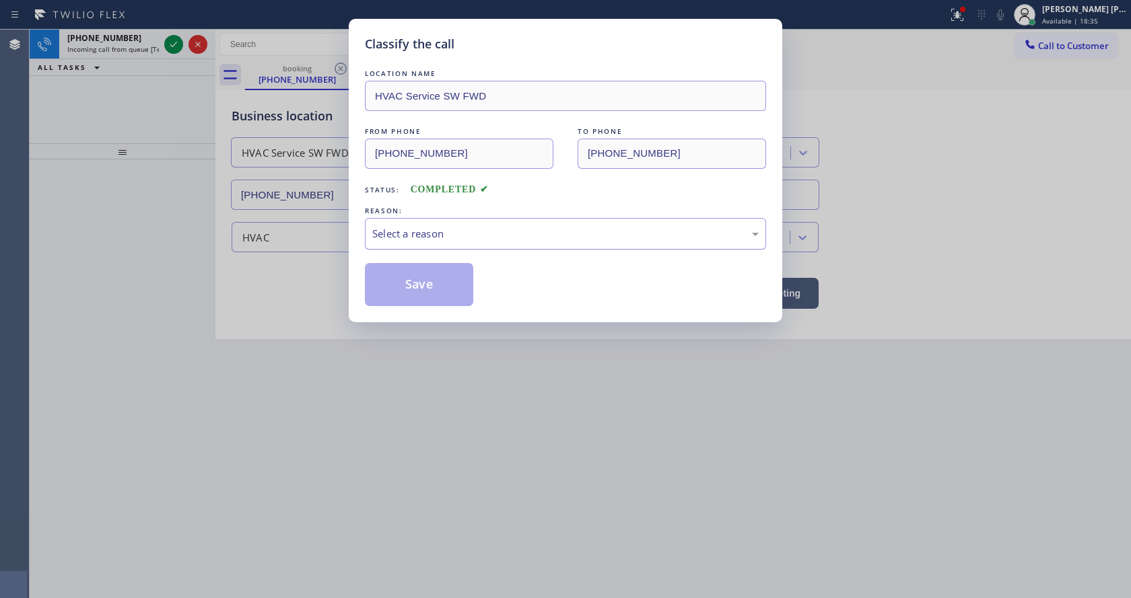
click at [402, 227] on div "Select a reason" at bounding box center [565, 233] width 386 height 15
click at [426, 313] on div "Classify the call LOCATION NAME HVAC Service SW FWD FROM PHONE (747) 205-0465 T…" at bounding box center [565, 171] width 433 height 304
click at [419, 287] on button "Save" at bounding box center [419, 284] width 108 height 43
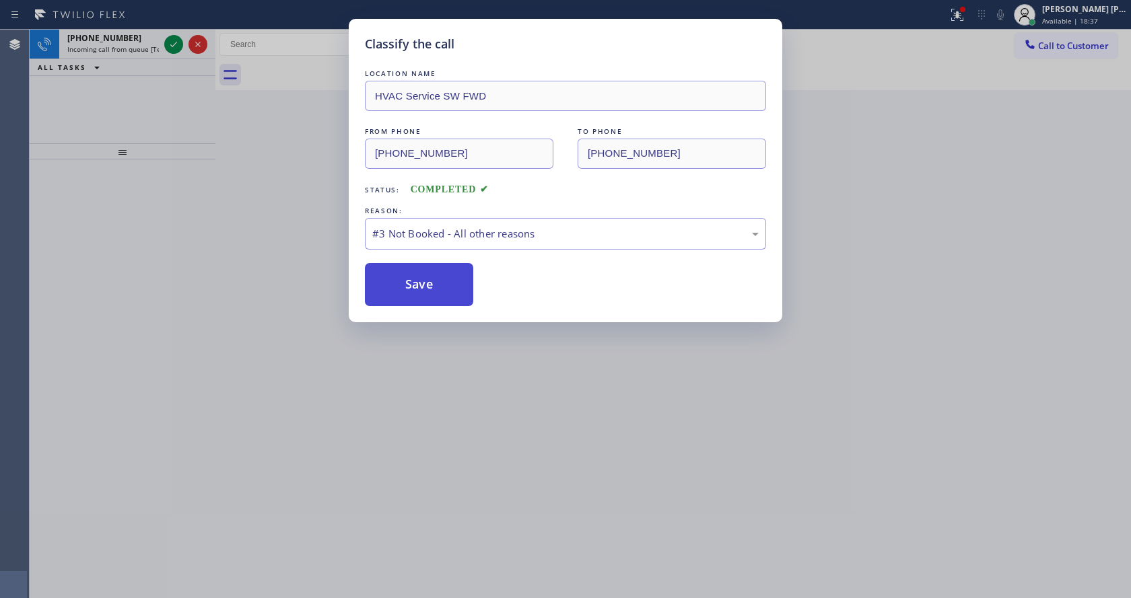
click at [419, 287] on button "Save" at bounding box center [419, 284] width 108 height 43
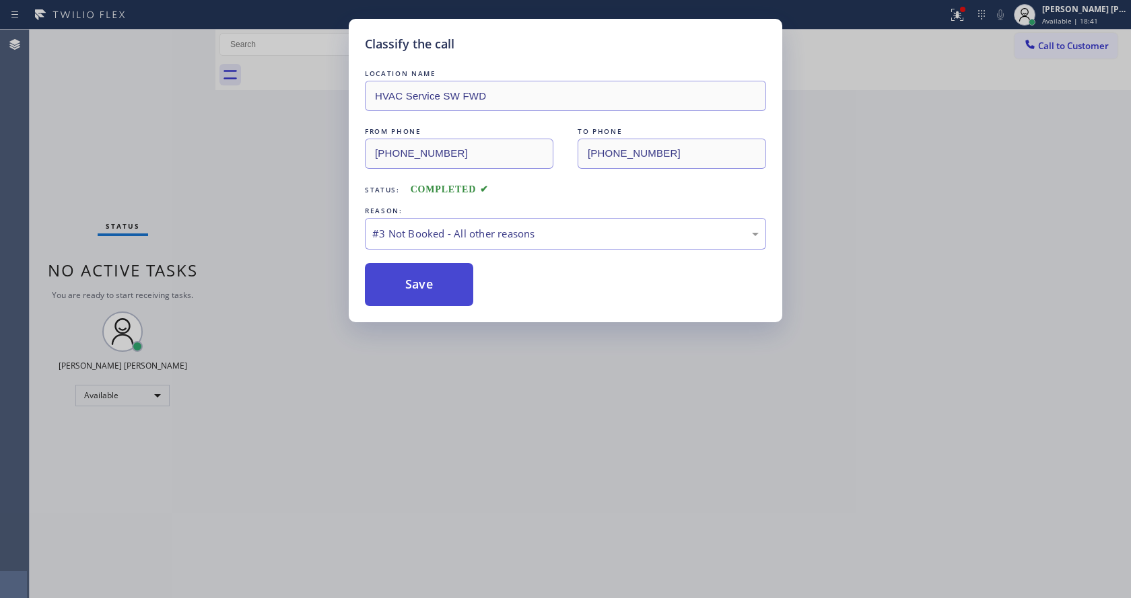
click at [419, 287] on button "Save" at bounding box center [419, 284] width 108 height 43
click at [419, 288] on button "Save" at bounding box center [419, 284] width 108 height 43
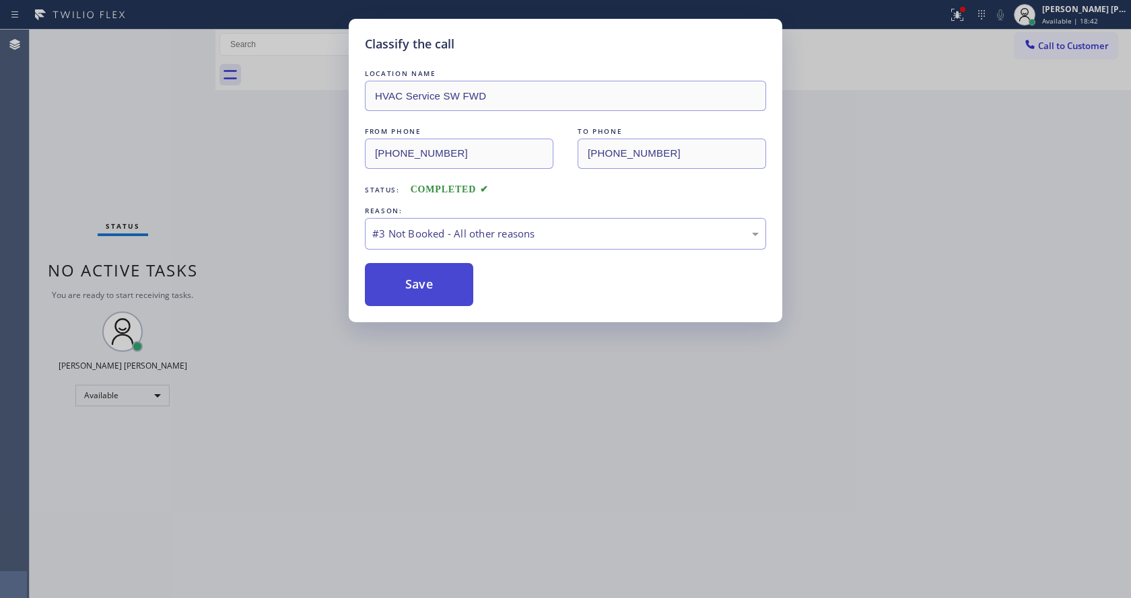
click at [419, 288] on button "Save" at bounding box center [419, 284] width 108 height 43
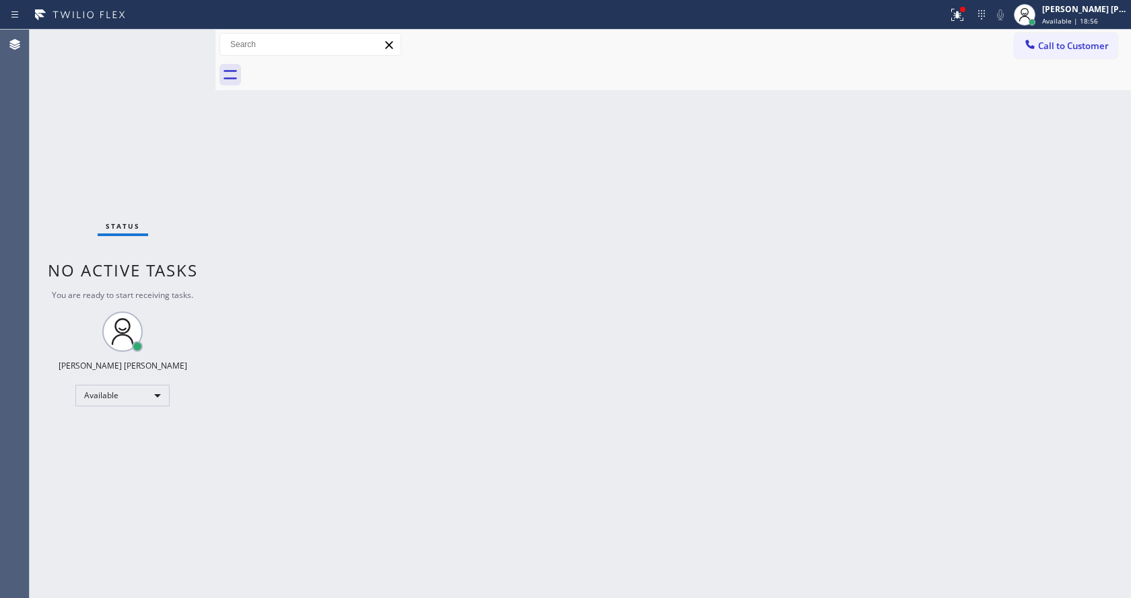
click at [232, 135] on div "Back to Dashboard Change Sender ID Customers Technicians Select a contact Outbo…" at bounding box center [672, 314] width 915 height 569
click at [185, 34] on div "Status No active tasks You are ready to start receiving tasks. Jen Rose Villanu…" at bounding box center [123, 314] width 186 height 569
click at [415, 274] on div "Back to Dashboard Change Sender ID Customers Technicians Select a contact Outbo…" at bounding box center [672, 314] width 915 height 569
click at [323, 279] on div "Back to Dashboard Change Sender ID Customers Technicians Select a contact Outbo…" at bounding box center [672, 314] width 915 height 569
click at [184, 39] on div "Status No active tasks You are ready to start receiving tasks. Jen Rose Villanu…" at bounding box center [123, 314] width 186 height 569
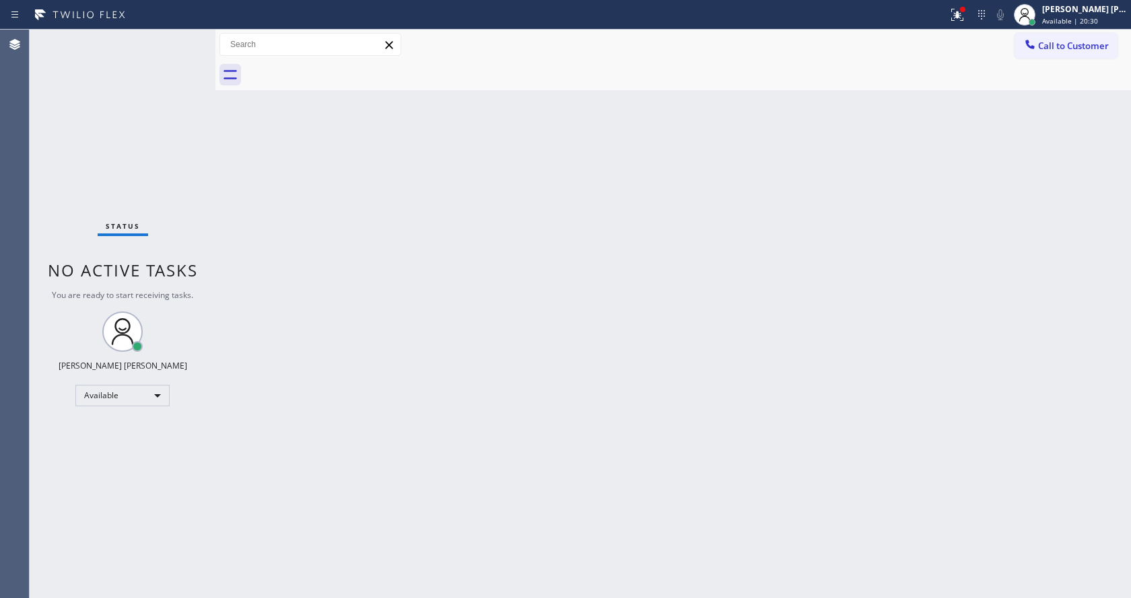
click at [275, 170] on div "Back to Dashboard Change Sender ID Customers Technicians Select a contact Outbo…" at bounding box center [672, 314] width 915 height 569
click at [682, 250] on div "Back to Dashboard Change Sender ID Customers Technicians Select a contact Outbo…" at bounding box center [672, 314] width 915 height 569
click at [963, 7] on icon at bounding box center [957, 15] width 16 height 16
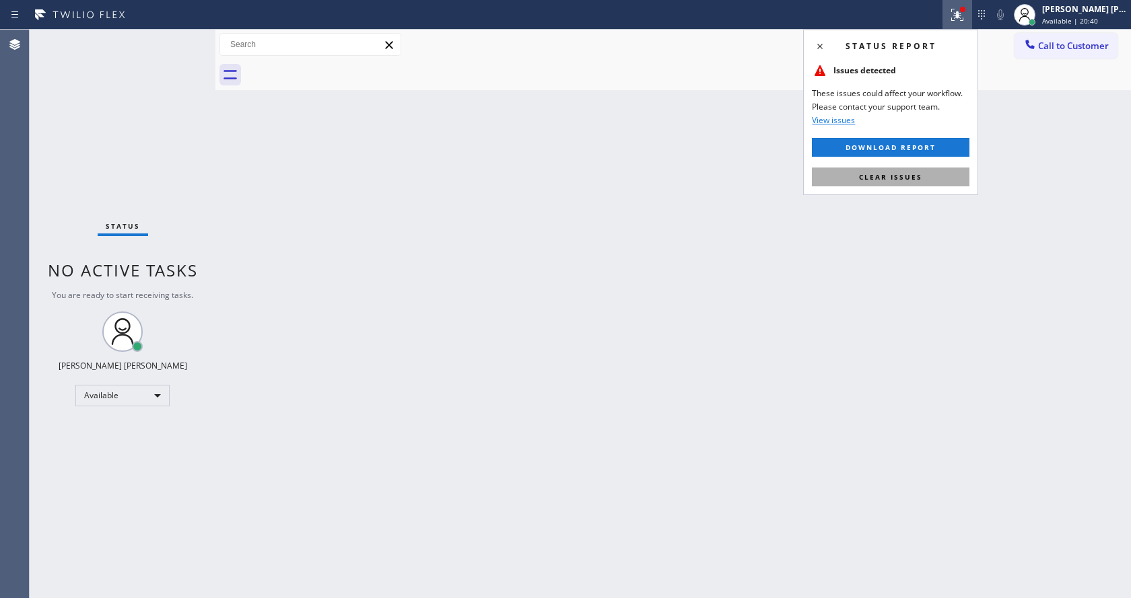
click at [902, 174] on span "Clear issues" at bounding box center [890, 176] width 63 height 9
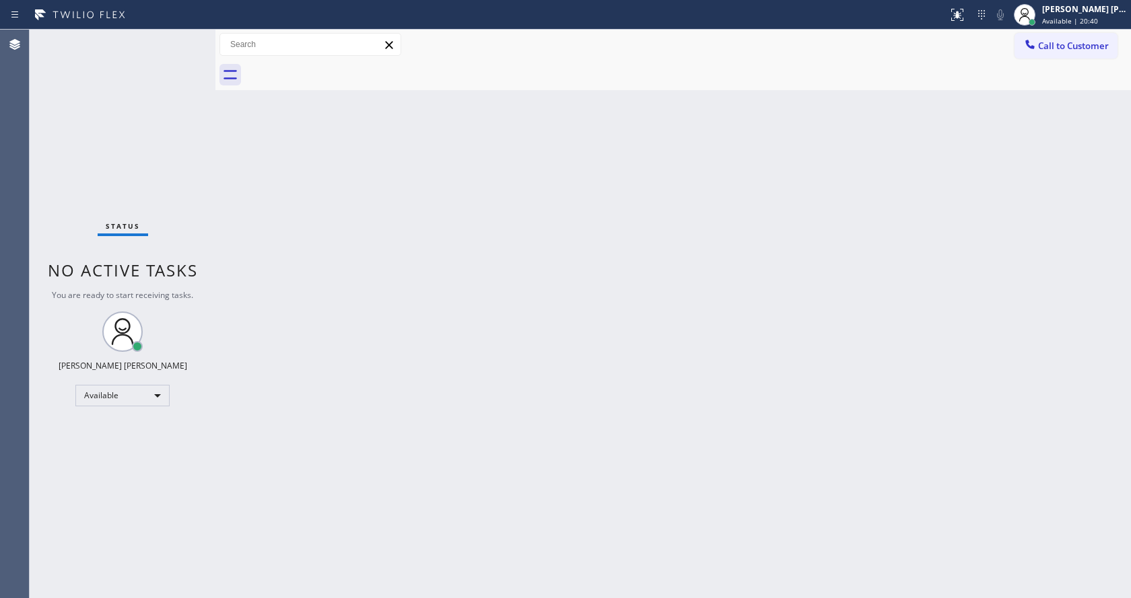
click at [908, 182] on div "Back to Dashboard Change Sender ID Customers Technicians Select a contact Outbo…" at bounding box center [672, 314] width 915 height 569
click at [480, 458] on div "Back to Dashboard Change Sender ID Customers Technicians Select a contact Outbo…" at bounding box center [672, 314] width 915 height 569
drag, startPoint x: 680, startPoint y: 437, endPoint x: 730, endPoint y: 339, distance: 109.9
click at [677, 437] on div "Back to Dashboard Change Sender ID Customers Technicians Select a contact Outbo…" at bounding box center [672, 314] width 915 height 569
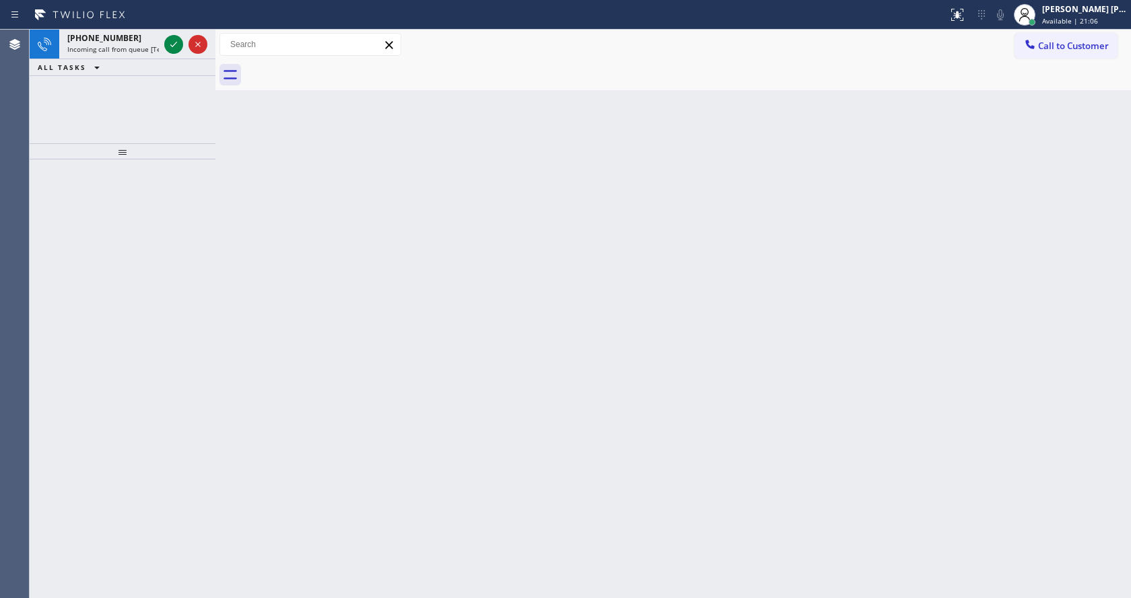
click at [530, 367] on div "Back to Dashboard Change Sender ID Customers Technicians Select a contact Outbo…" at bounding box center [672, 314] width 915 height 569
click at [153, 49] on span "Incoming call from queue [Test] All" at bounding box center [123, 48] width 112 height 9
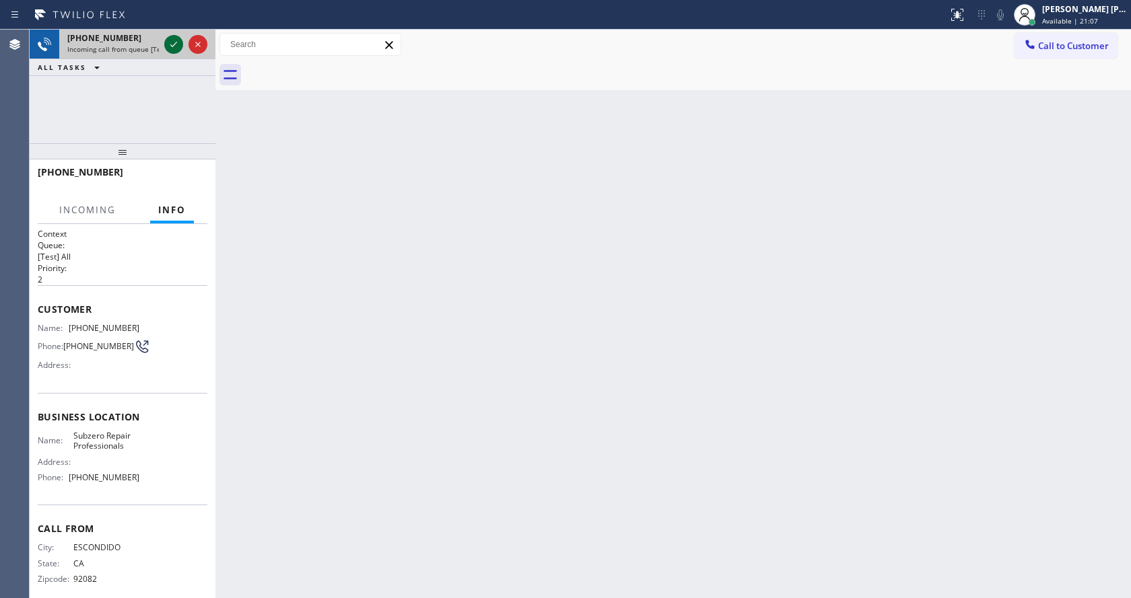
click at [168, 45] on icon at bounding box center [174, 44] width 16 height 16
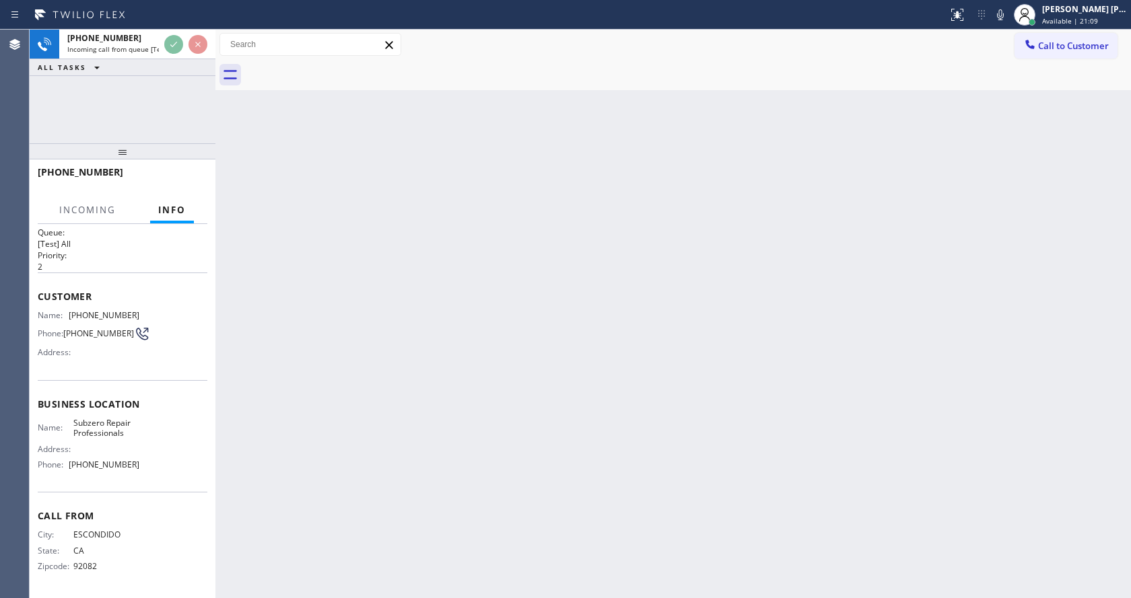
scroll to position [17, 0]
click at [501, 339] on div "Back to Dashboard Change Sender ID Customers Technicians Select a contact Outbo…" at bounding box center [672, 314] width 915 height 569
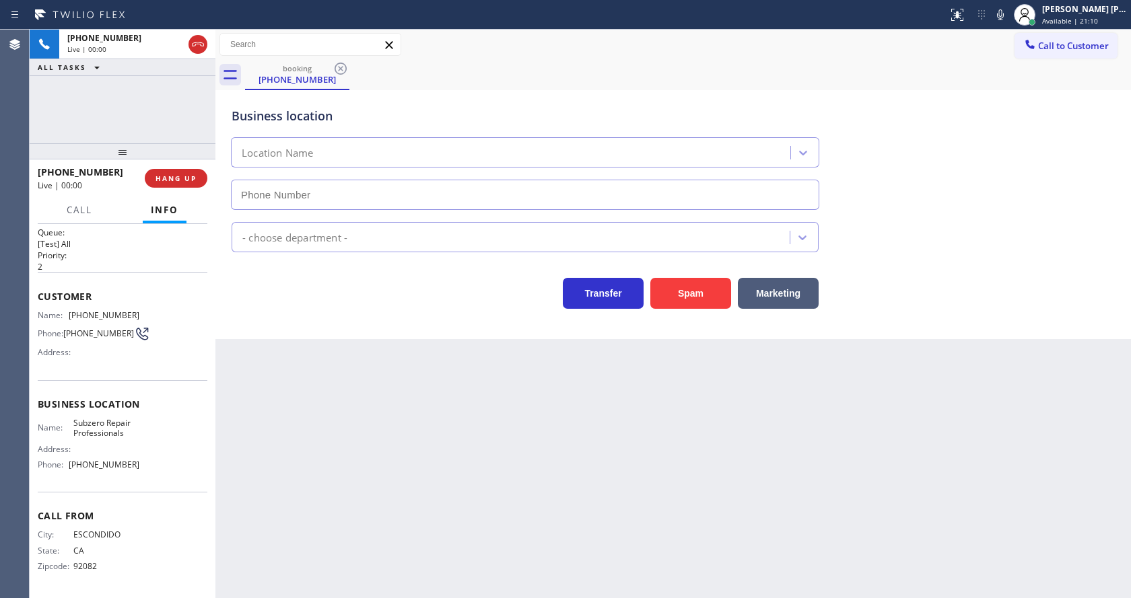
type input "(760) 642-6449"
click at [410, 444] on div "Back to Dashboard Change Sender ID Customers Technicians Select a contact Outbo…" at bounding box center [672, 314] width 915 height 569
drag, startPoint x: 284, startPoint y: 452, endPoint x: 275, endPoint y: 469, distance: 19.3
click at [284, 452] on div "Back to Dashboard Change Sender ID Customers Technicians Select a contact Outbo…" at bounding box center [672, 314] width 915 height 569
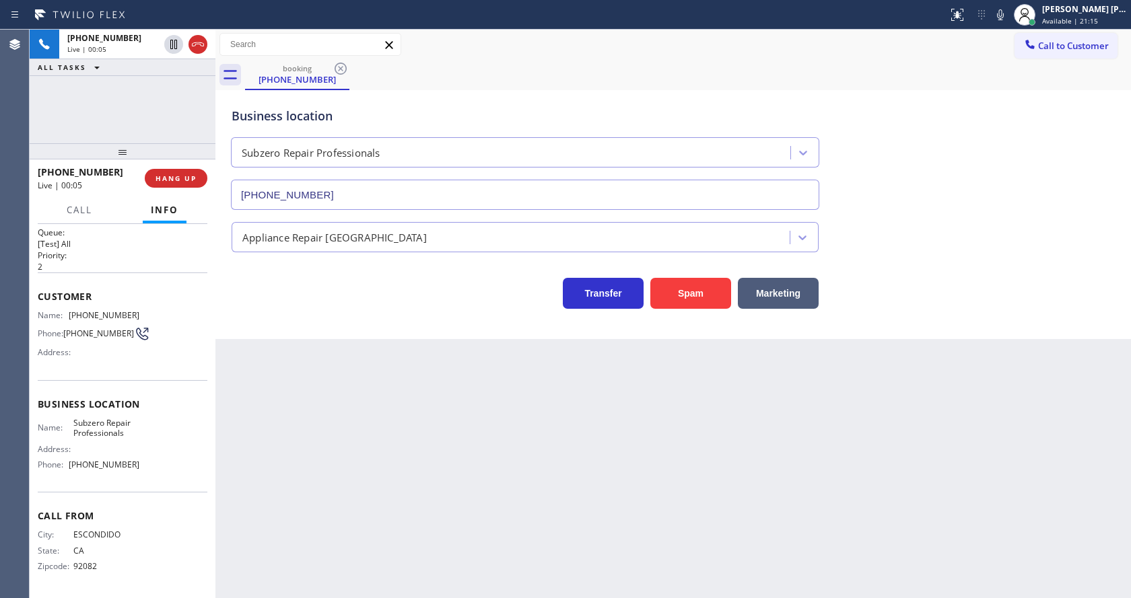
drag, startPoint x: 665, startPoint y: 446, endPoint x: 754, endPoint y: 393, distance: 103.5
click at [665, 446] on div "Back to Dashboard Change Sender ID Customers Technicians Select a contact Outbo…" at bounding box center [672, 314] width 915 height 569
click at [1008, 9] on icon at bounding box center [1000, 15] width 16 height 16
click at [988, 266] on div "Transfer Spam Marketing" at bounding box center [673, 287] width 888 height 43
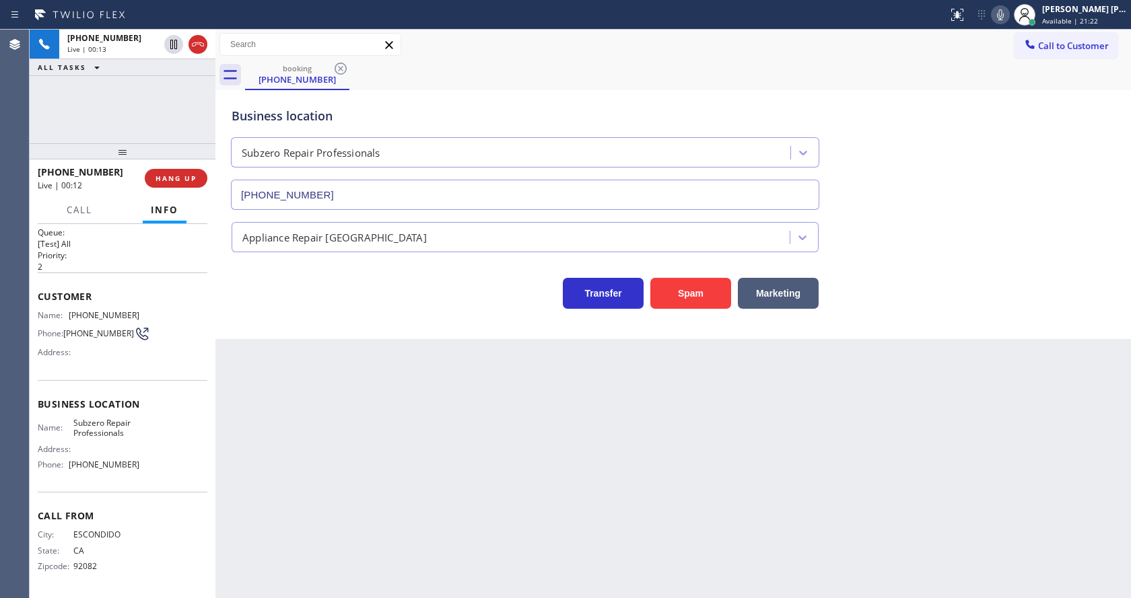
click at [520, 501] on div "Back to Dashboard Change Sender ID Customers Technicians Select a contact Outbo…" at bounding box center [672, 314] width 915 height 569
click at [411, 491] on div "Back to Dashboard Change Sender ID Customers Technicians Select a contact Outbo…" at bounding box center [672, 314] width 915 height 569
click at [396, 466] on div "Back to Dashboard Change Sender ID Customers Technicians Select a contact Outbo…" at bounding box center [672, 314] width 915 height 569
click at [676, 298] on button "Spam" at bounding box center [690, 293] width 81 height 31
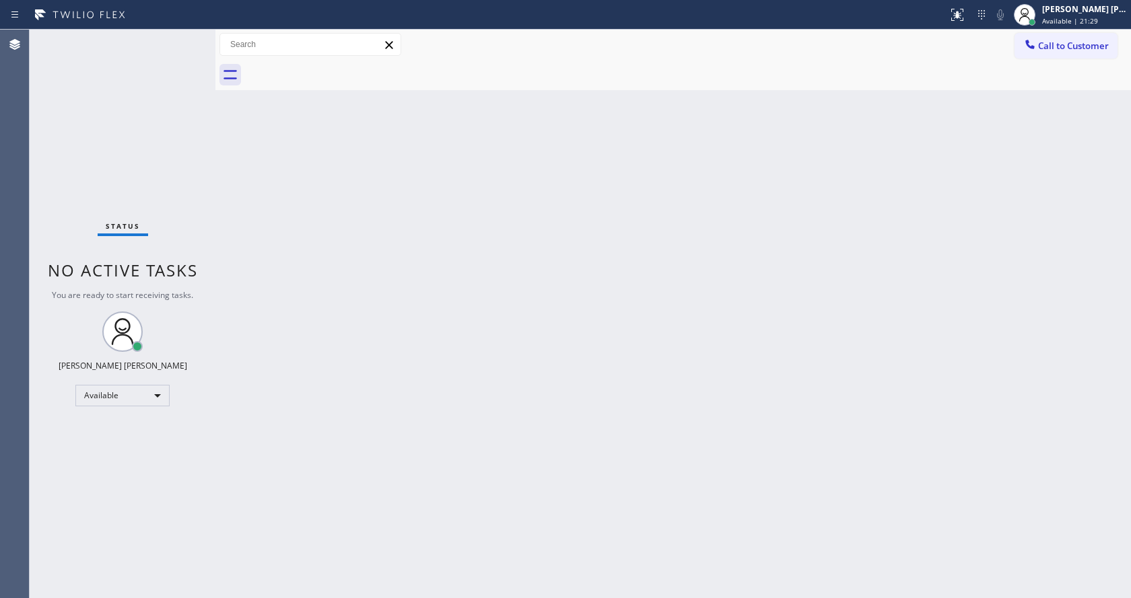
click at [267, 273] on div "Back to Dashboard Change Sender ID Customers Technicians Select a contact Outbo…" at bounding box center [672, 314] width 915 height 569
click at [593, 335] on div "Back to Dashboard Change Sender ID Customers Technicians Select a contact Outbo…" at bounding box center [672, 314] width 915 height 569
click at [181, 36] on div "Status No active tasks You are ready to start receiving tasks. Jen Rose Villanu…" at bounding box center [123, 314] width 186 height 569
click at [477, 269] on div "Back to Dashboard Change Sender ID Customers Technicians Select a contact Outbo…" at bounding box center [672, 314] width 915 height 569
click at [452, 504] on div "Back to Dashboard Change Sender ID Customers Technicians Select a contact Outbo…" at bounding box center [672, 314] width 915 height 569
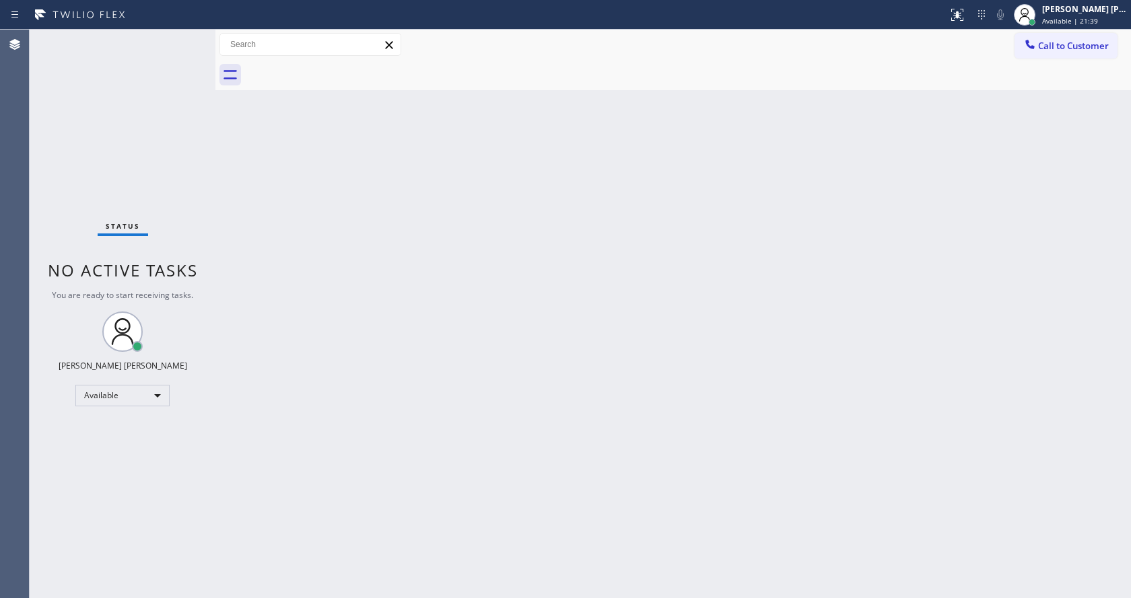
click at [279, 191] on div "Back to Dashboard Change Sender ID Customers Technicians Select a contact Outbo…" at bounding box center [672, 314] width 915 height 569
click at [184, 34] on div "Status No active tasks You are ready to start receiving tasks. Jen Rose Villanu…" at bounding box center [123, 314] width 186 height 569
drag, startPoint x: 242, startPoint y: 232, endPoint x: 230, endPoint y: 207, distance: 27.4
click at [242, 232] on div "Back to Dashboard Change Sender ID Customers Technicians Select a contact Outbo…" at bounding box center [672, 314] width 915 height 569
click at [191, 35] on div "Status No active tasks You are ready to start receiving tasks. Jen Rose Villanu…" at bounding box center [123, 314] width 186 height 569
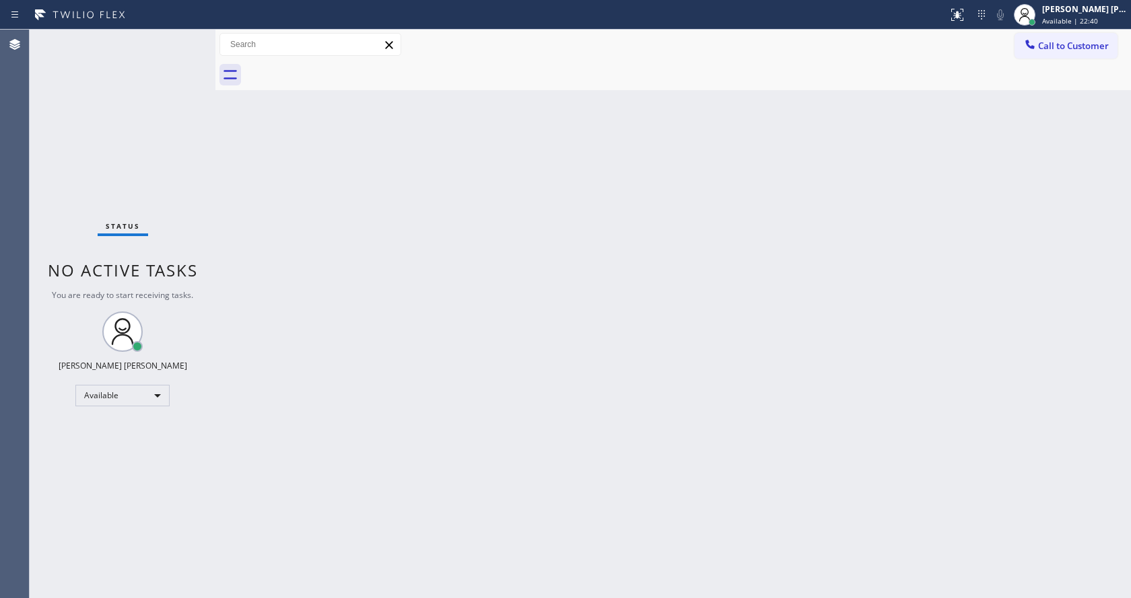
click at [188, 38] on div "Status No active tasks You are ready to start receiving tasks. Jen Rose Villanu…" at bounding box center [123, 314] width 186 height 569
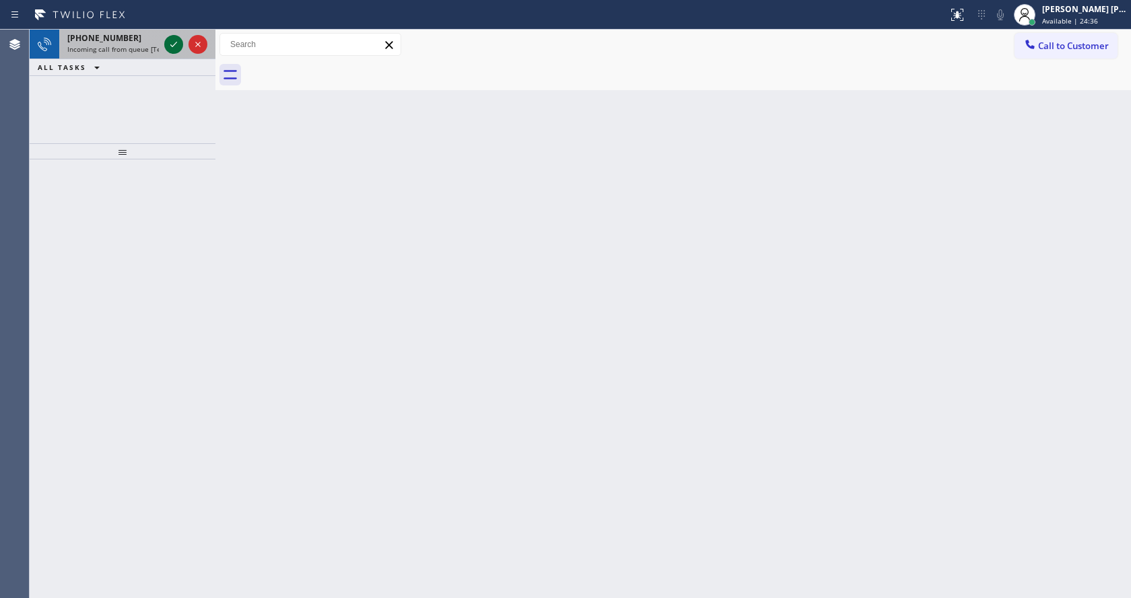
click at [172, 43] on icon at bounding box center [174, 44] width 16 height 16
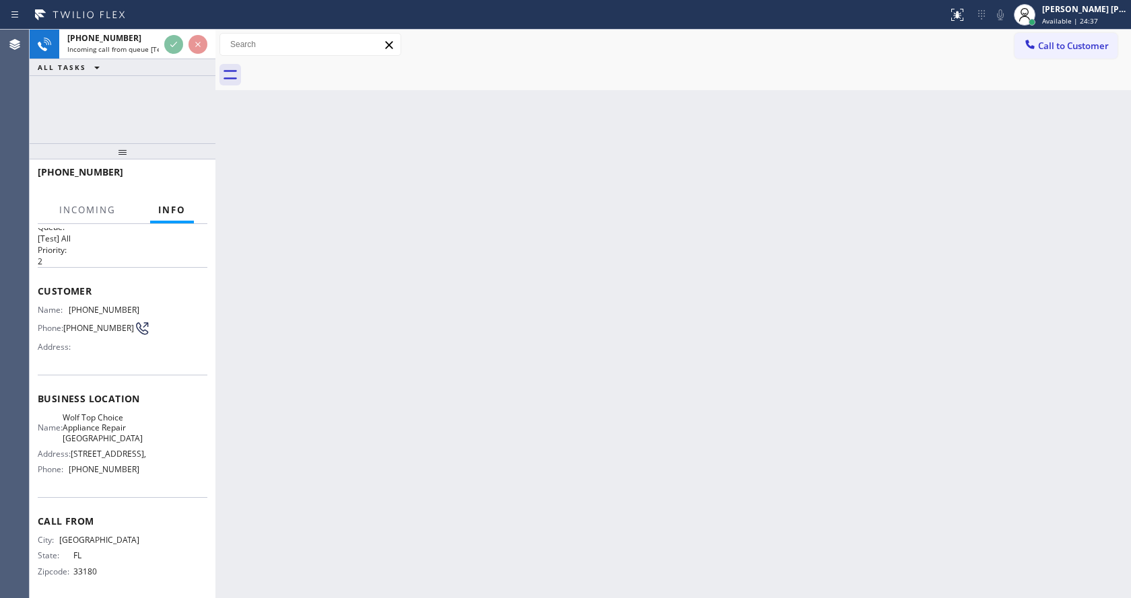
scroll to position [28, 0]
click at [481, 376] on div "Back to Dashboard Change Sender ID Customers Technicians Select a contact Outbo…" at bounding box center [672, 314] width 915 height 569
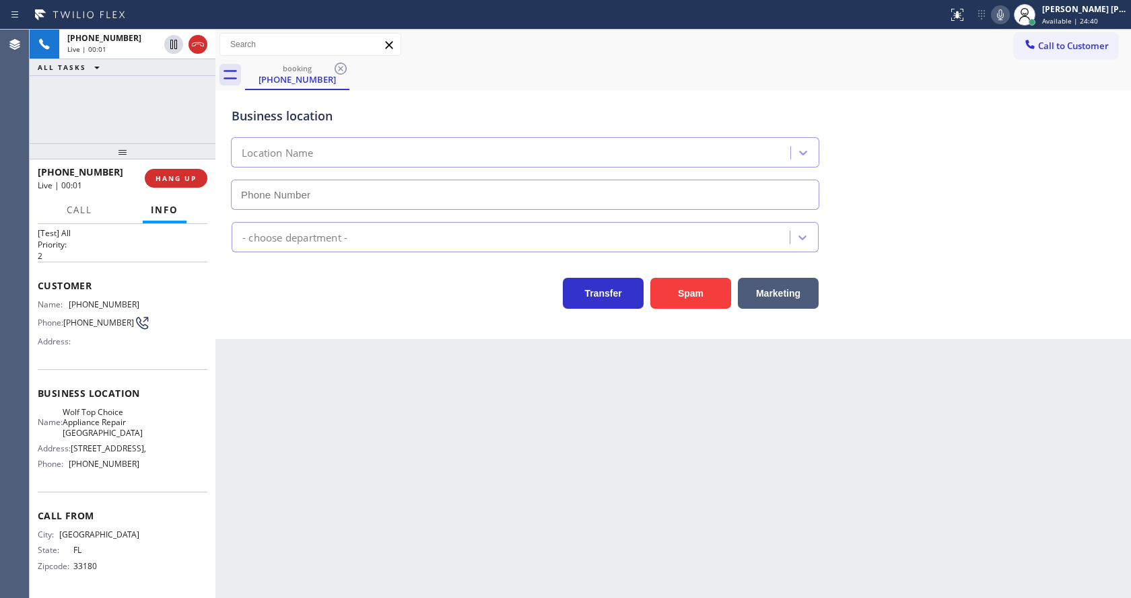
type input "[PHONE_NUMBER]"
click at [370, 406] on div "Back to Dashboard Change Sender ID Customers Technicians Select a contact Outbo…" at bounding box center [672, 314] width 915 height 569
click at [380, 407] on div "Back to Dashboard Change Sender ID Customers Technicians Select a contact Outbo…" at bounding box center [672, 314] width 915 height 569
click at [458, 451] on div "Back to Dashboard Change Sender ID Customers Technicians Select a contact Outbo…" at bounding box center [672, 314] width 915 height 569
click at [461, 452] on div "Back to Dashboard Change Sender ID Customers Technicians Select a contact Outbo…" at bounding box center [672, 314] width 915 height 569
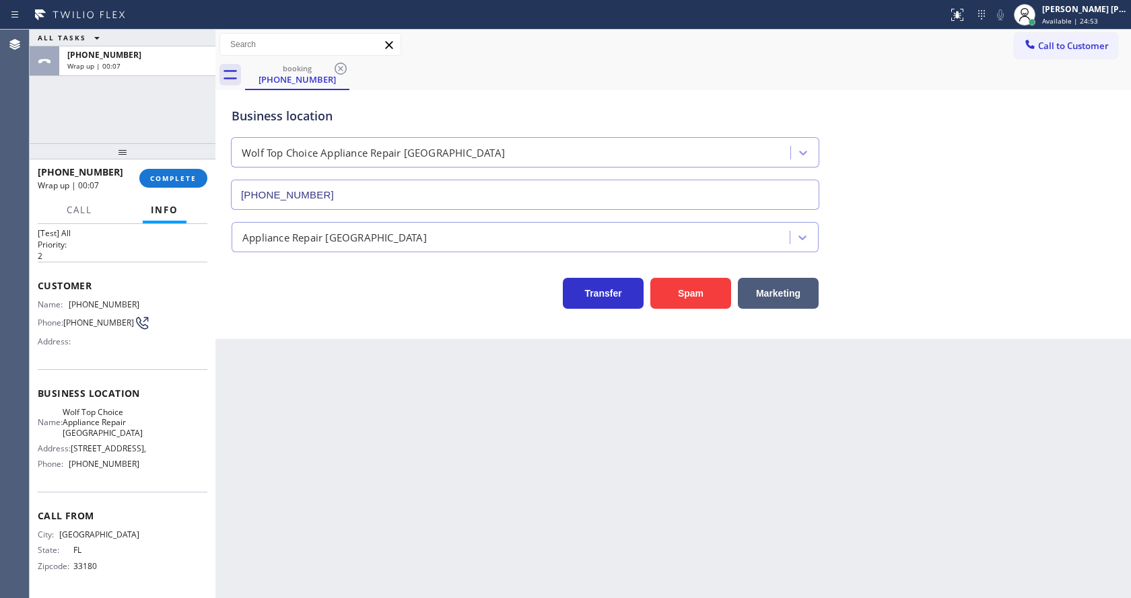
click at [351, 366] on div "Back to Dashboard Change Sender ID Customers Technicians Select a contact Outbo…" at bounding box center [672, 314] width 915 height 569
click at [153, 181] on span "COMPLETE" at bounding box center [173, 178] width 46 height 9
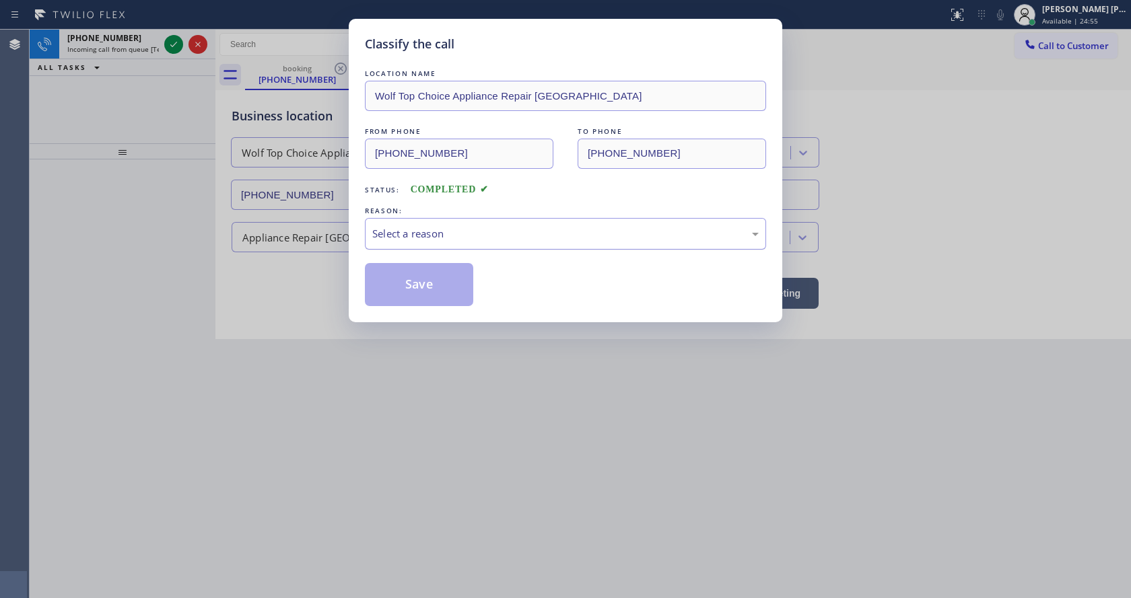
click at [428, 231] on div "Select a reason" at bounding box center [565, 233] width 386 height 15
click at [412, 285] on button "Save" at bounding box center [419, 284] width 108 height 43
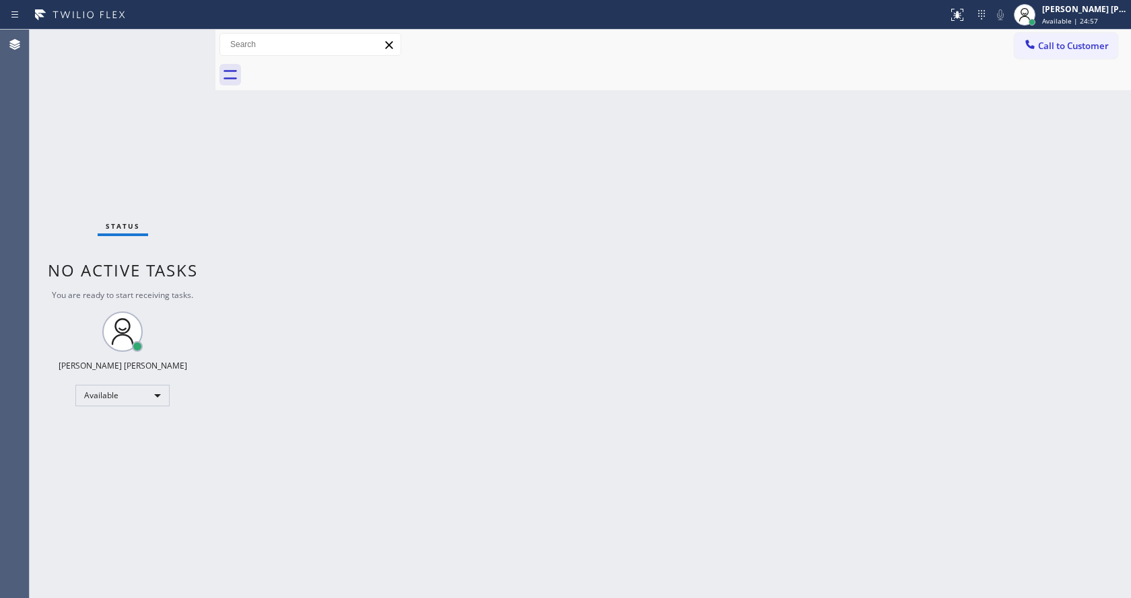
click at [450, 406] on div "Back to Dashboard Change Sender ID Customers Technicians Select a contact Outbo…" at bounding box center [672, 314] width 915 height 569
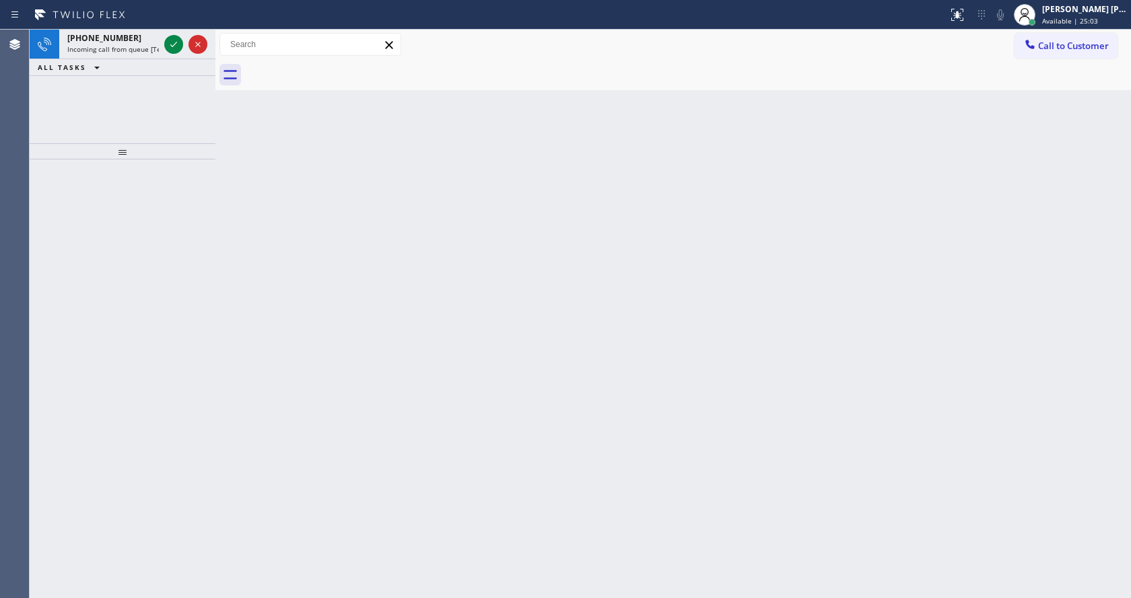
click at [112, 135] on div "+15618752776 Incoming call from queue [Test] All ALL TASKS ALL TASKS ACTIVE TAS…" at bounding box center [123, 87] width 186 height 114
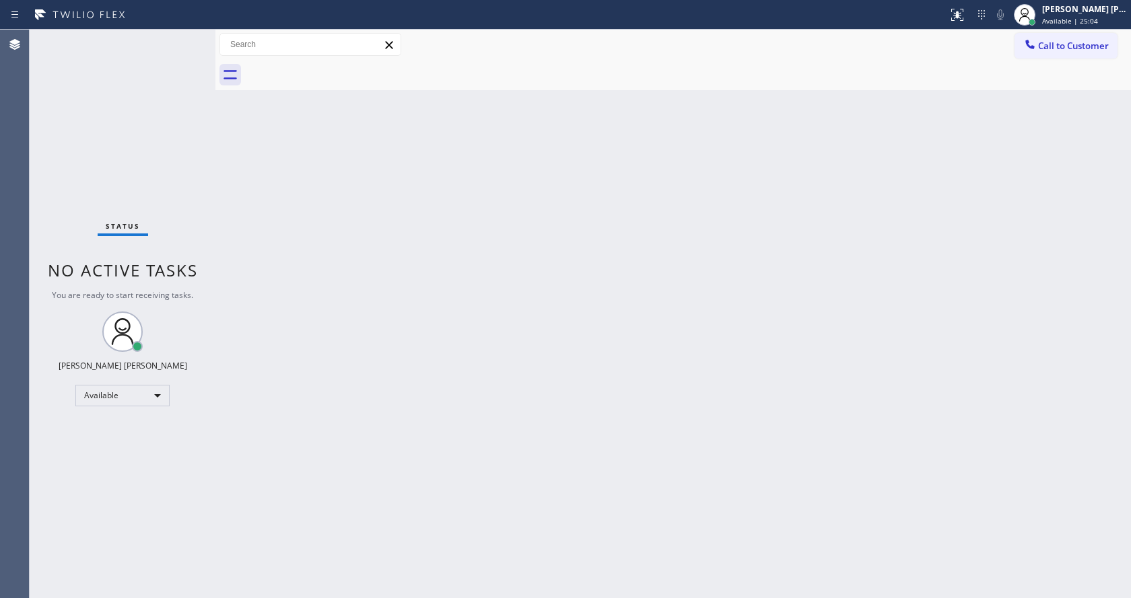
click at [176, 43] on div "Status No active tasks You are ready to start receiving tasks. Jen Rose Villanu…" at bounding box center [123, 314] width 186 height 569
click at [464, 432] on div "Back to Dashboard Change Sender ID Customers Technicians Select a contact Outbo…" at bounding box center [672, 314] width 915 height 569
click at [326, 369] on div "Back to Dashboard Change Sender ID Customers Technicians Select a contact Outbo…" at bounding box center [672, 314] width 915 height 569
drag, startPoint x: 251, startPoint y: 161, endPoint x: 223, endPoint y: 103, distance: 64.1
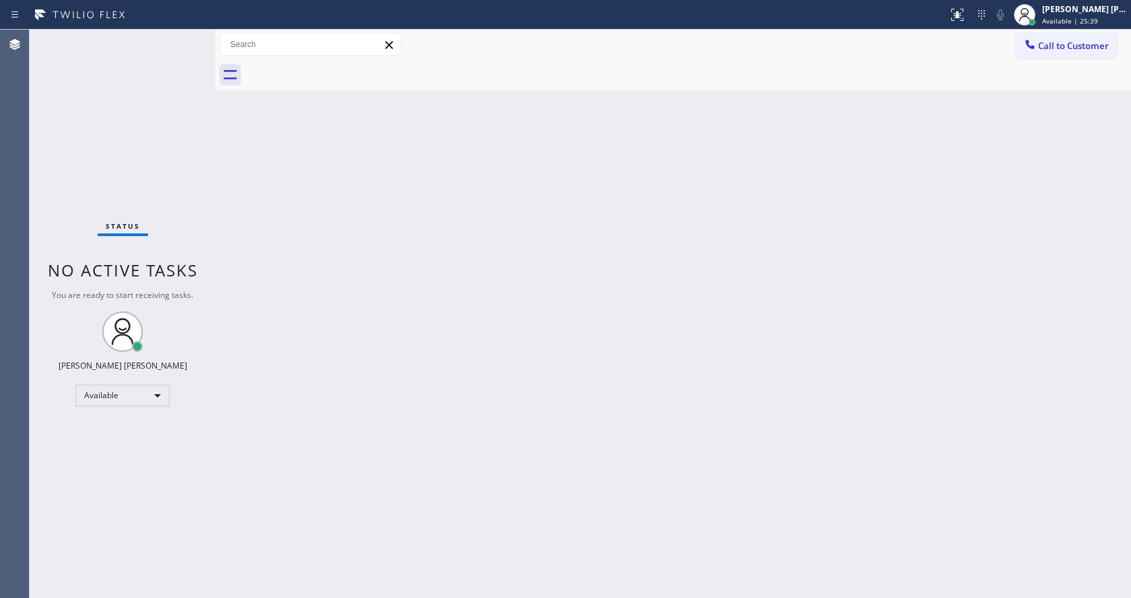
click at [251, 161] on div "Back to Dashboard Change Sender ID Customers Technicians Select a contact Outbo…" at bounding box center [672, 314] width 915 height 569
click at [184, 37] on div "Status No active tasks You are ready to start receiving tasks. Jen Rose Villanu…" at bounding box center [123, 314] width 186 height 569
click at [181, 129] on div "Status No active tasks You are ready to start receiving tasks. Jen Rose Villanu…" at bounding box center [123, 314] width 186 height 569
click at [186, 41] on div "Status No active tasks You are ready to start receiving tasks. Jen Rose Villanu…" at bounding box center [123, 314] width 186 height 569
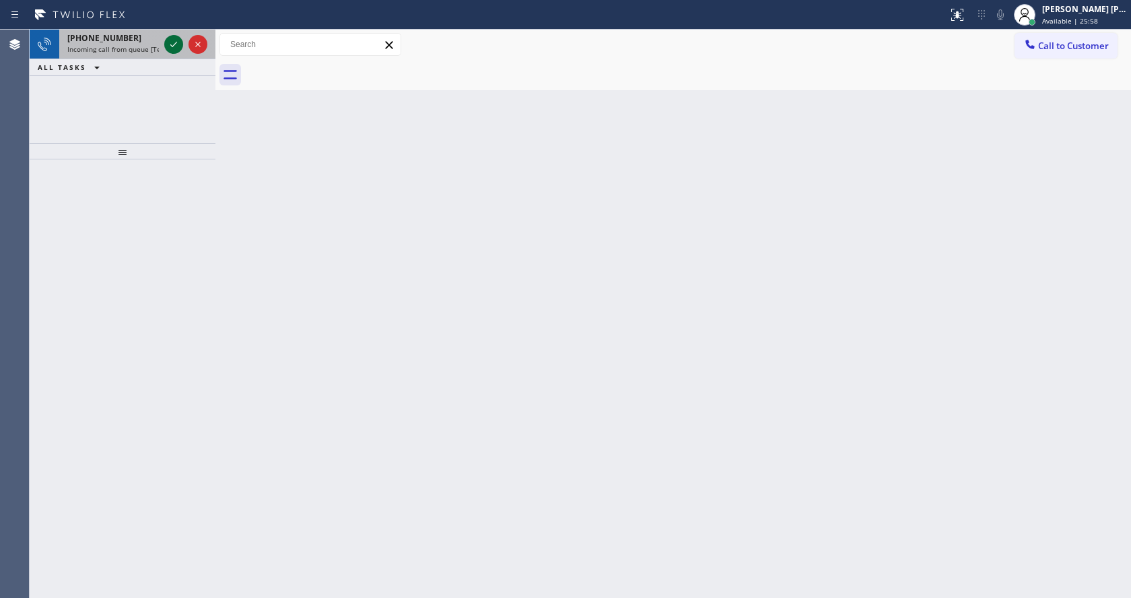
click at [174, 42] on icon at bounding box center [174, 44] width 16 height 16
click at [409, 364] on div "Back to Dashboard Change Sender ID Customers Technicians Select a contact Outbo…" at bounding box center [672, 314] width 915 height 569
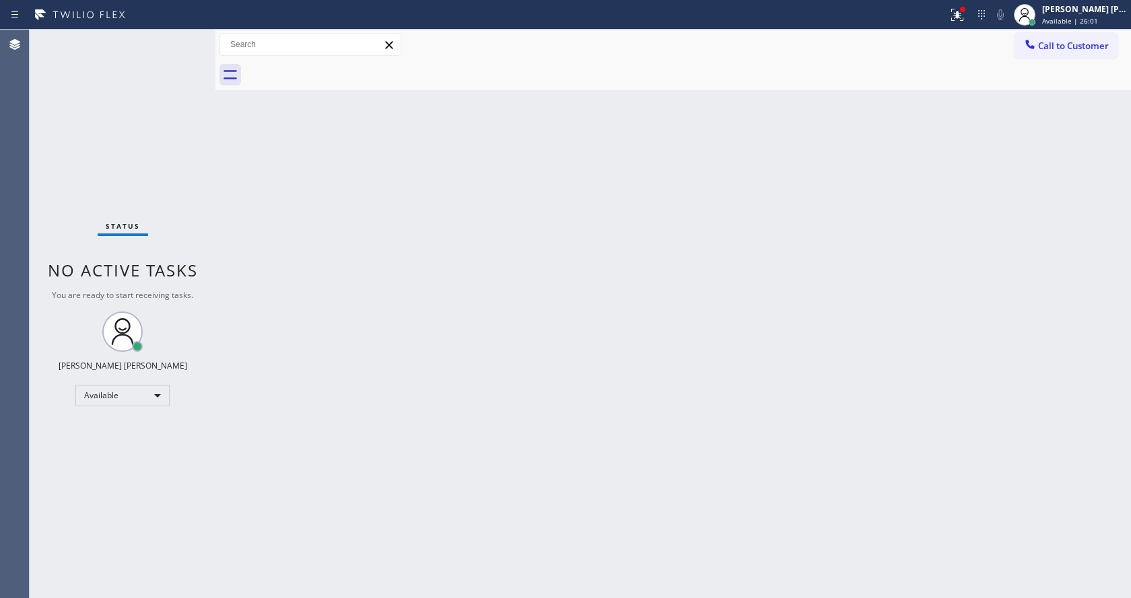
click at [475, 356] on div "Back to Dashboard Change Sender ID Customers Technicians Select a contact Outbo…" at bounding box center [672, 314] width 915 height 569
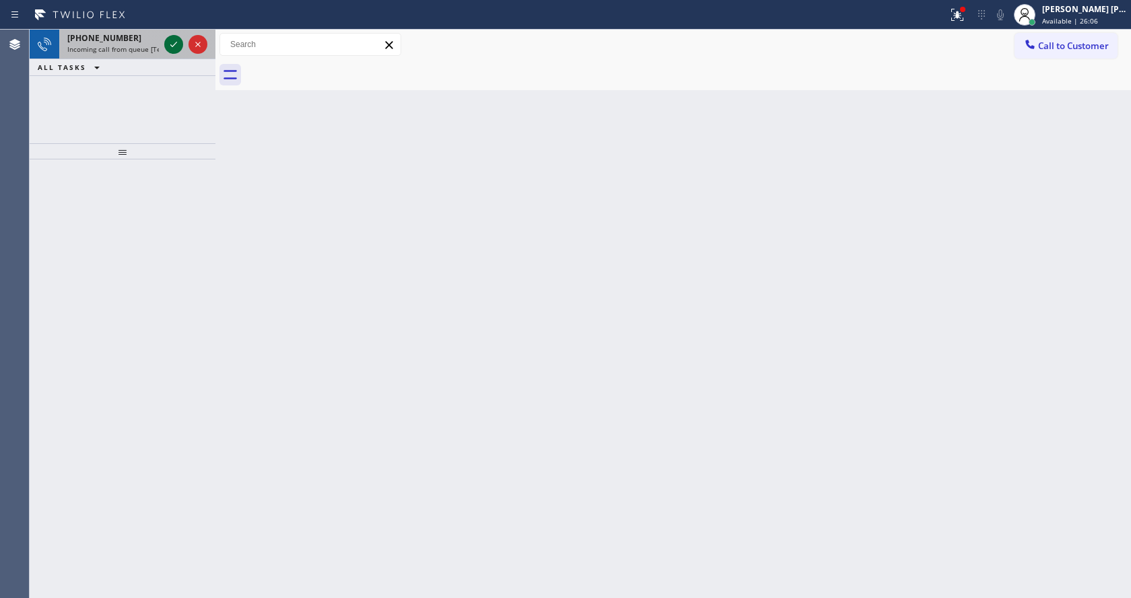
click at [176, 42] on icon at bounding box center [174, 44] width 16 height 16
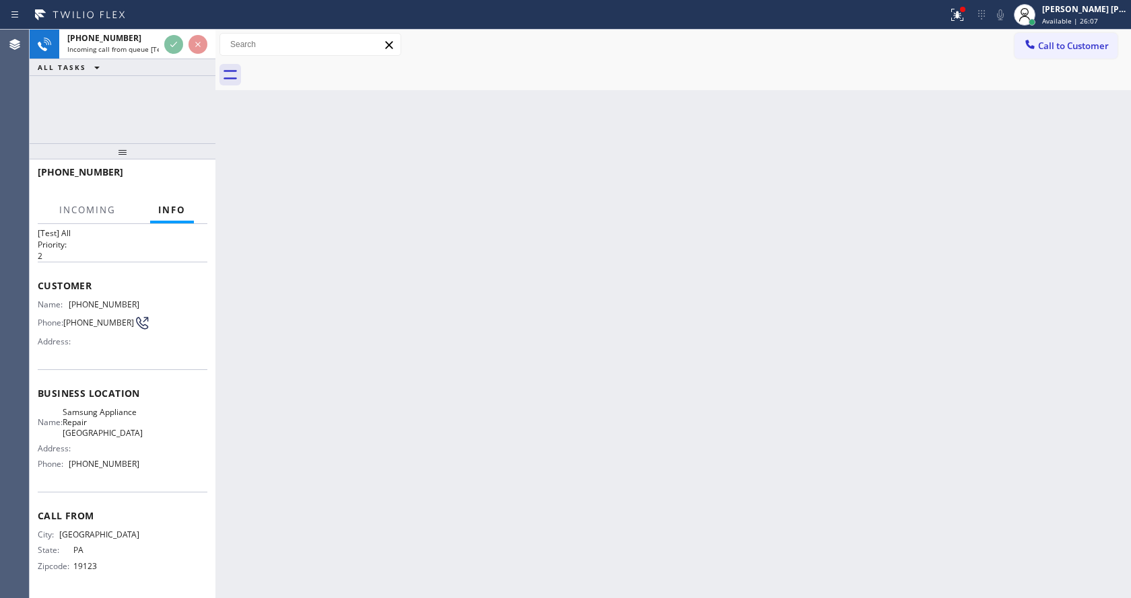
scroll to position [38, 0]
click at [427, 415] on div "Back to Dashboard Change Sender ID Customers Technicians Select a contact Outbo…" at bounding box center [672, 314] width 915 height 569
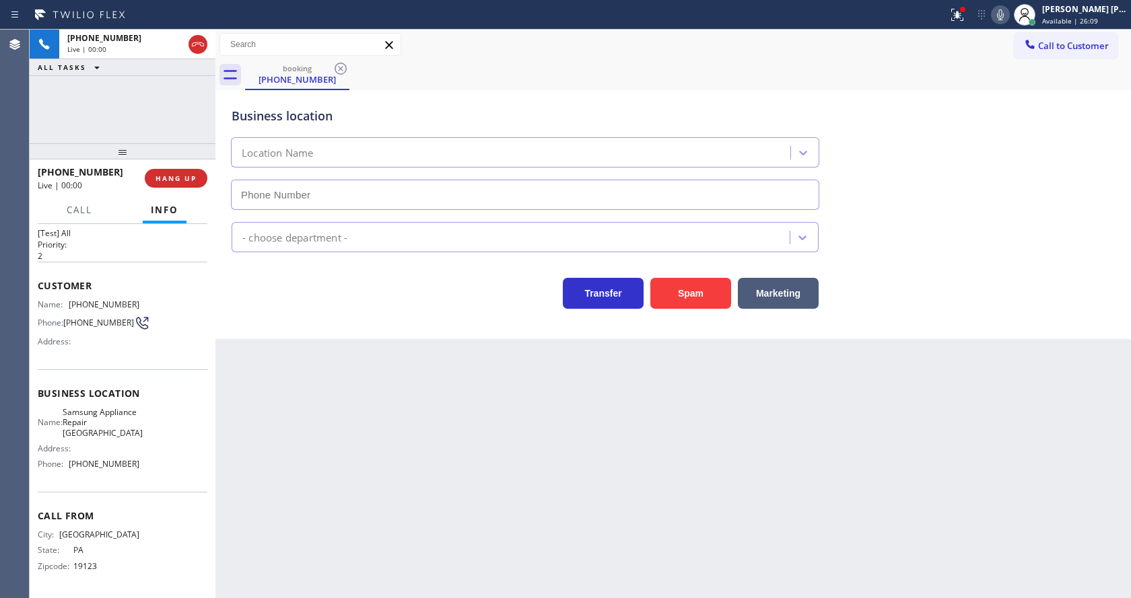
type input "[PHONE_NUMBER]"
click at [440, 434] on div "Back to Dashboard Change Sender ID Customers Technicians Select a contact Outbo…" at bounding box center [672, 314] width 915 height 569
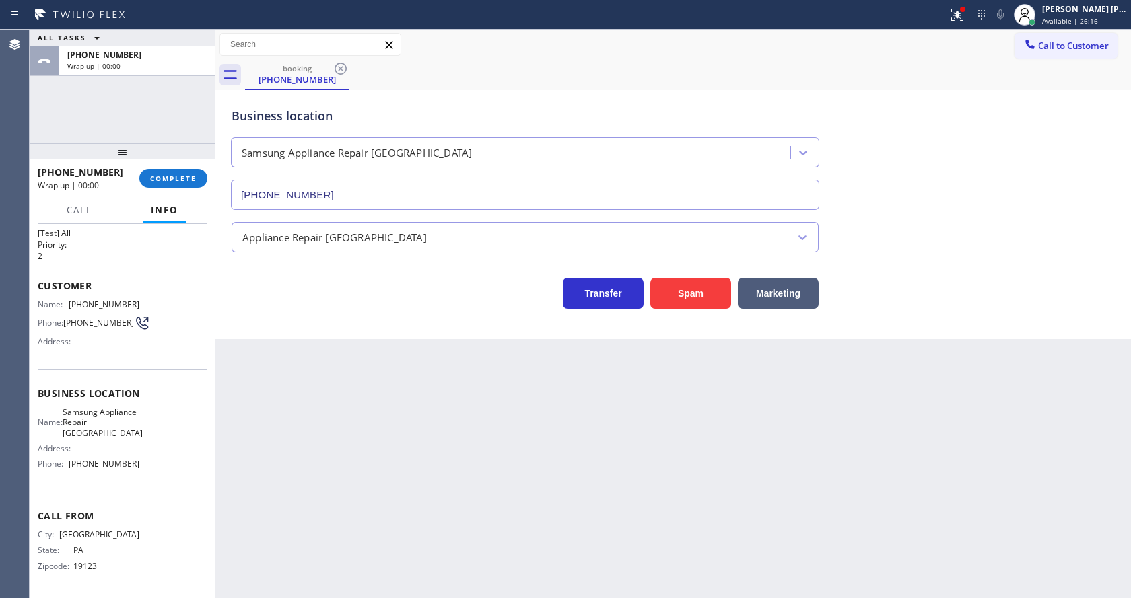
click at [373, 398] on div "Back to Dashboard Change Sender ID Customers Technicians Select a contact Outbo…" at bounding box center [672, 314] width 915 height 569
click at [172, 180] on span "COMPLETE" at bounding box center [173, 178] width 46 height 9
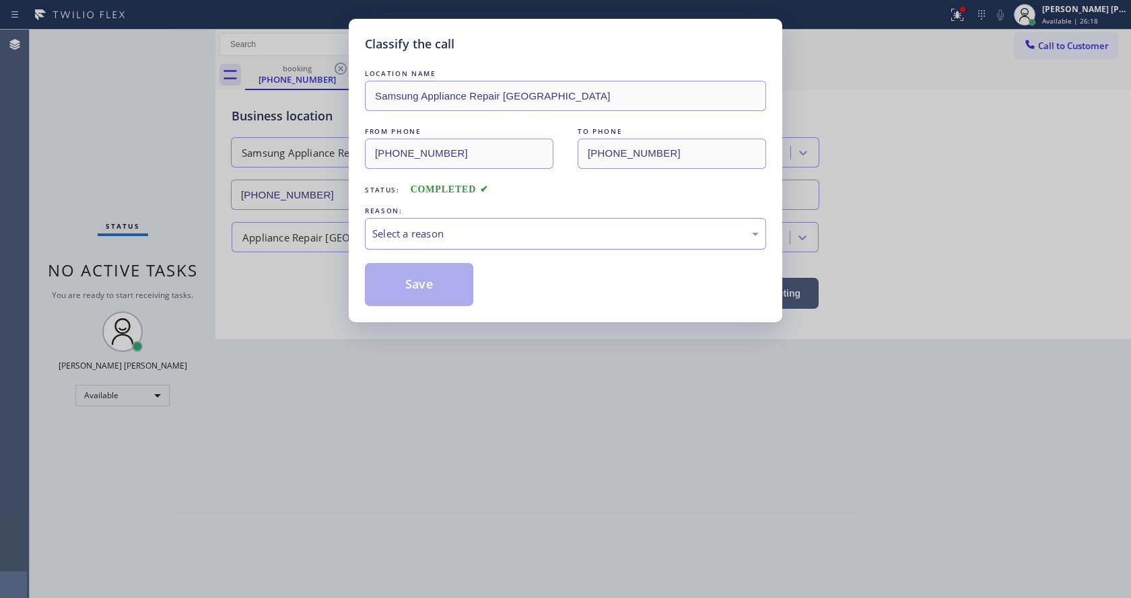
click at [402, 233] on div "Select a reason" at bounding box center [565, 233] width 386 height 15
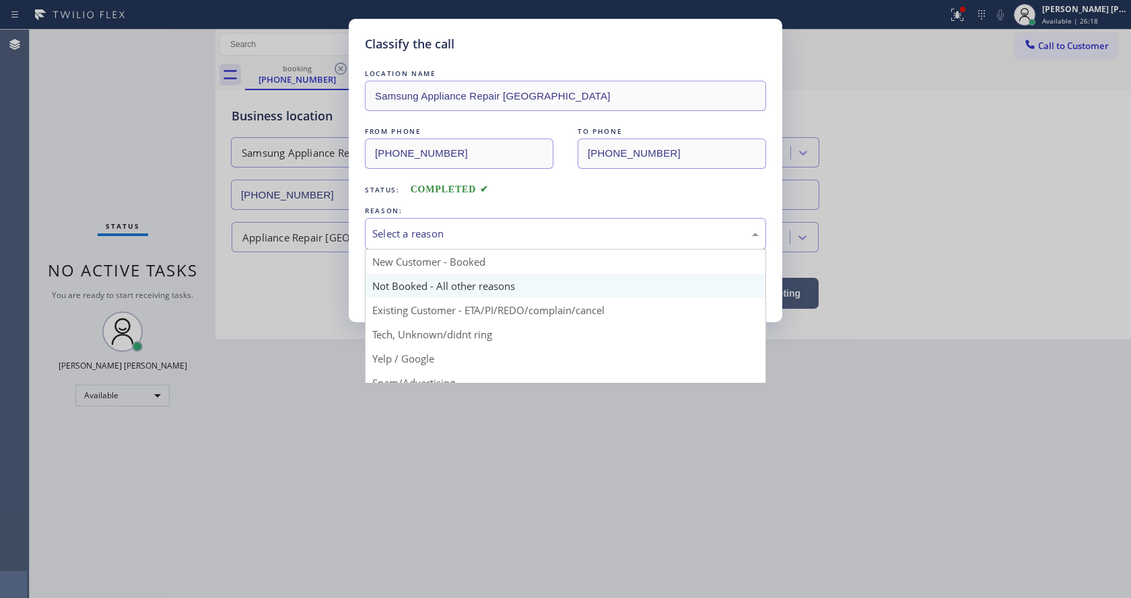
click at [408, 278] on button "Save" at bounding box center [419, 284] width 108 height 43
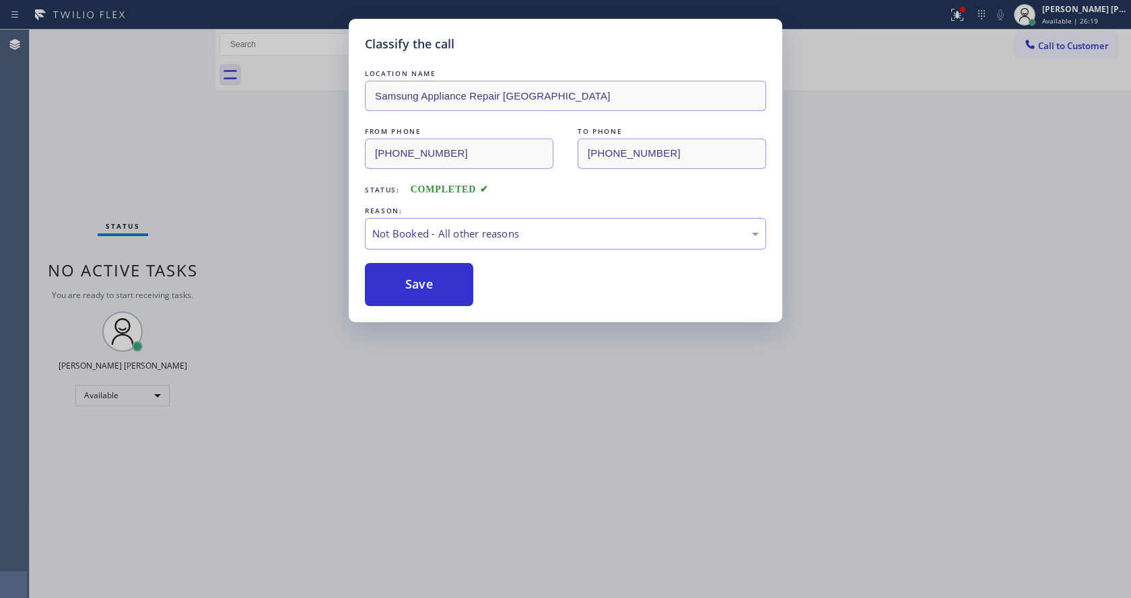
drag, startPoint x: 463, startPoint y: 411, endPoint x: 460, endPoint y: 562, distance: 150.8
click at [463, 415] on div "Classify the call LOCATION NAME Samsung Appliance Repair Philadelphia FROM PHON…" at bounding box center [565, 299] width 1131 height 598
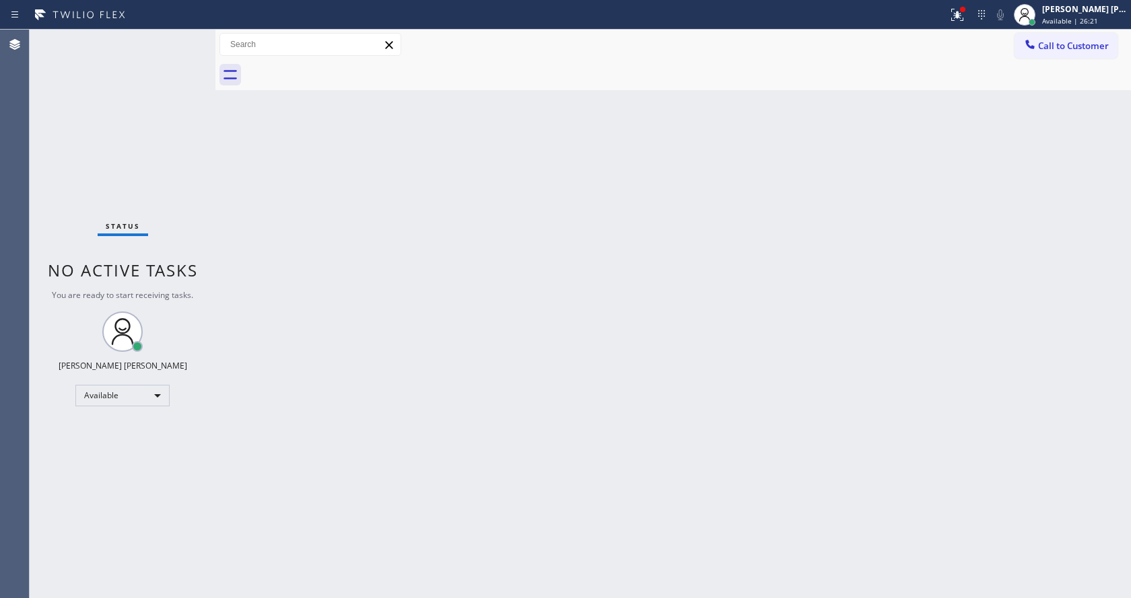
click at [343, 256] on div "Back to Dashboard Change Sender ID Customers Technicians Select a contact Outbo…" at bounding box center [672, 314] width 915 height 569
click at [188, 41] on div "Status No active tasks You are ready to start receiving tasks. Jen Rose Villanu…" at bounding box center [123, 314] width 186 height 569
click at [183, 38] on div "Status No active tasks You are ready to start receiving tasks. Jen Rose Villanu…" at bounding box center [123, 314] width 186 height 569
click at [337, 404] on div "Back to Dashboard Change Sender ID Customers Technicians Select a contact Outbo…" at bounding box center [672, 314] width 915 height 569
drag, startPoint x: 179, startPoint y: 200, endPoint x: 179, endPoint y: 182, distance: 17.5
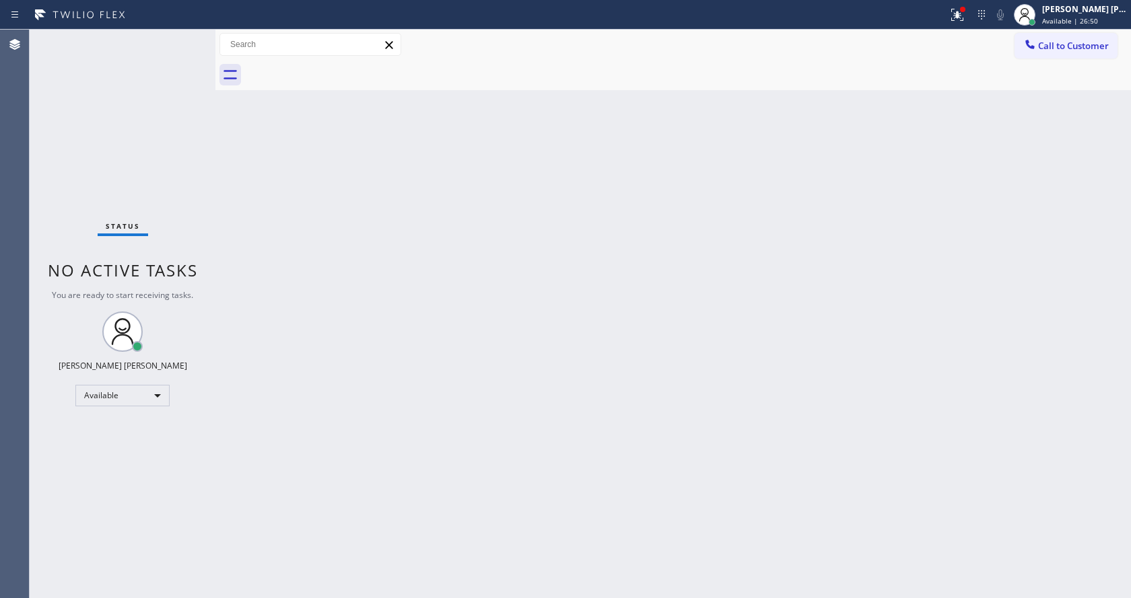
click at [179, 200] on div "Status No active tasks You are ready to start receiving tasks. Jen Rose Villanu…" at bounding box center [123, 314] width 186 height 569
click at [182, 38] on div "Status No active tasks You are ready to start receiving tasks. Jen Rose Villanu…" at bounding box center [123, 314] width 186 height 569
click at [182, 36] on div "Status No active tasks You are ready to start receiving tasks. Jen Rose Villanu…" at bounding box center [123, 314] width 186 height 569
click at [405, 398] on div "Back to Dashboard Change Sender ID Customers Technicians Select a contact Outbo…" at bounding box center [672, 314] width 915 height 569
click at [250, 223] on div "Back to Dashboard Change Sender ID Customers Technicians Select a contact Outbo…" at bounding box center [672, 314] width 915 height 569
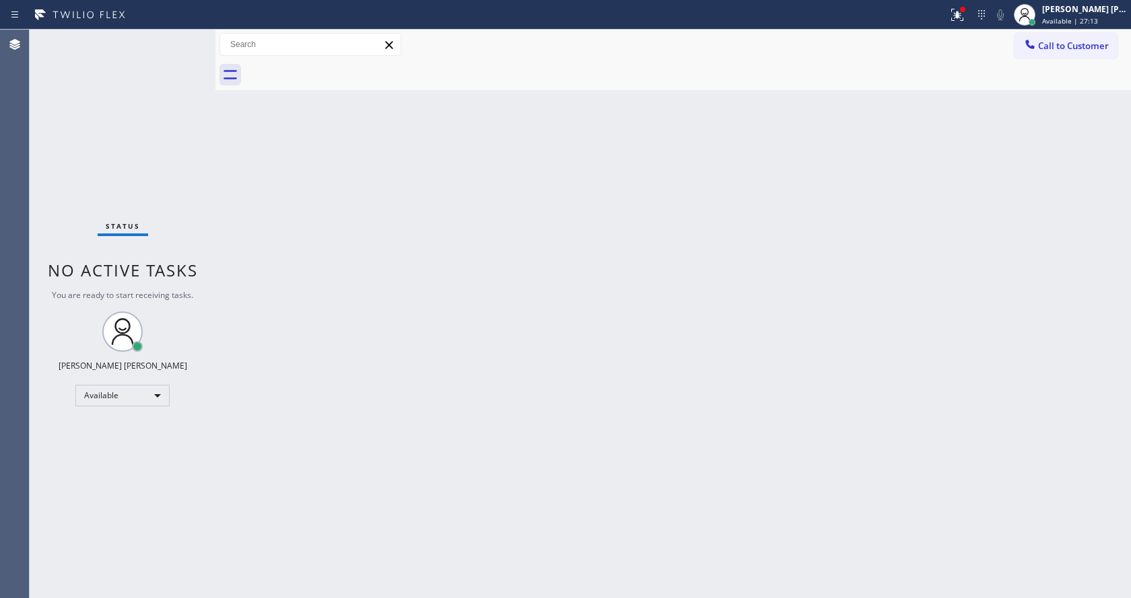
click at [188, 38] on div "Status No active tasks You are ready to start receiving tasks. Jen Rose Villanu…" at bounding box center [123, 314] width 186 height 569
click at [182, 35] on div "Status No active tasks You are ready to start receiving tasks. Jen Rose Villanu…" at bounding box center [123, 314] width 186 height 569
click at [180, 38] on div "Status No active tasks You are ready to start receiving tasks. Jen Rose Villanu…" at bounding box center [123, 314] width 186 height 569
click at [965, 13] on icon at bounding box center [957, 15] width 16 height 16
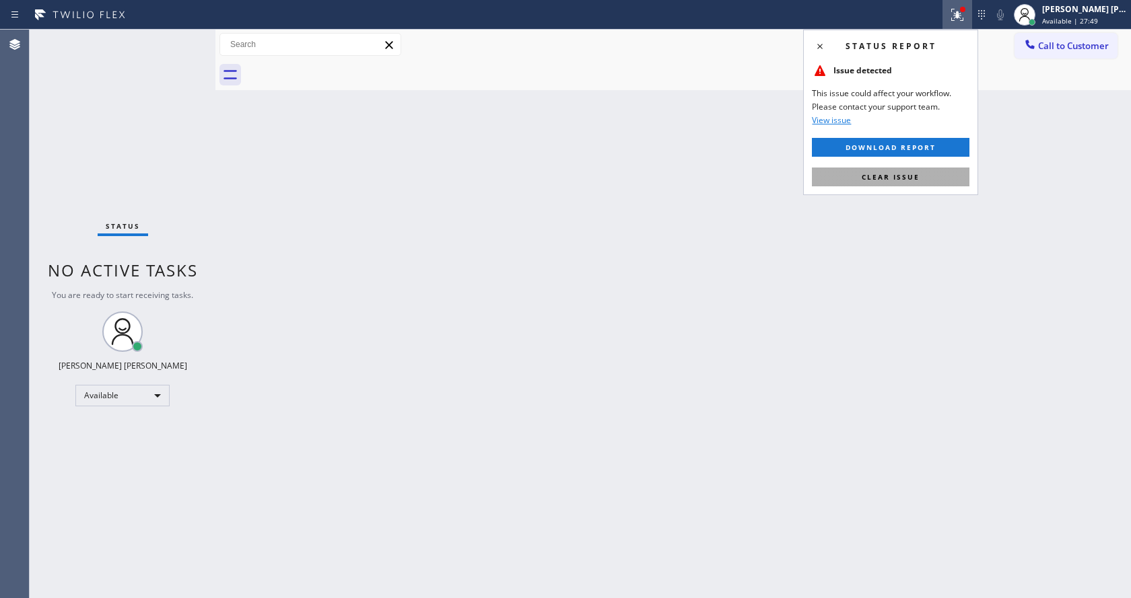
click at [903, 174] on span "Clear issue" at bounding box center [891, 176] width 58 height 9
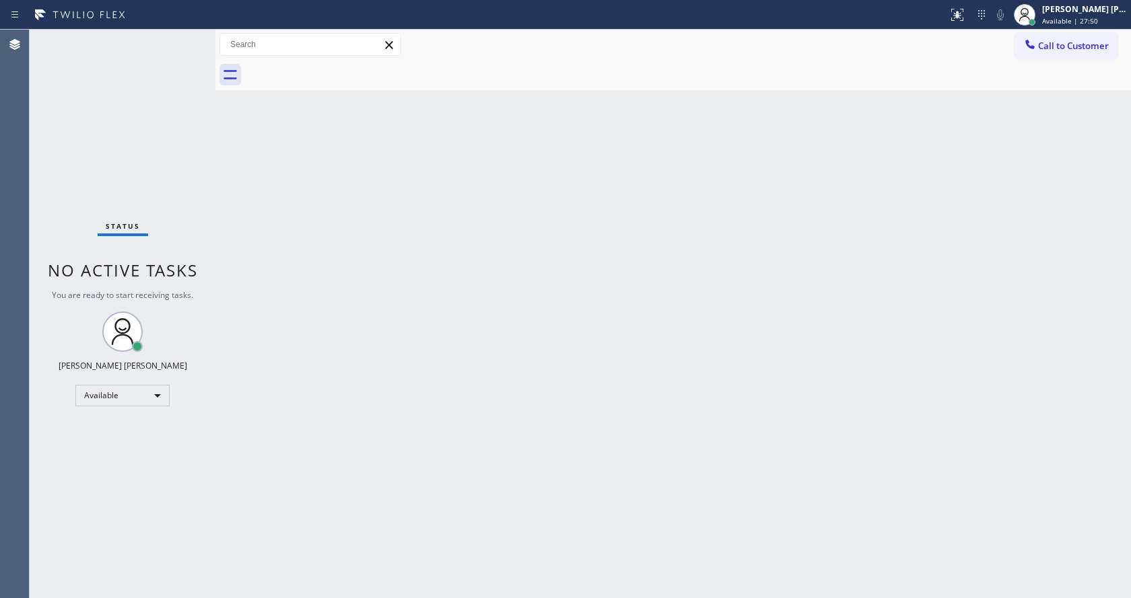
click at [927, 182] on div "Back to Dashboard Change Sender ID Customers Technicians Select a contact Outbo…" at bounding box center [672, 314] width 915 height 569
drag, startPoint x: 487, startPoint y: 487, endPoint x: 485, endPoint y: 497, distance: 9.6
click at [485, 497] on div "Back to Dashboard Change Sender ID Customers Technicians Select a contact Outbo…" at bounding box center [672, 314] width 915 height 569
drag, startPoint x: 316, startPoint y: 235, endPoint x: 285, endPoint y: 160, distance: 81.5
click at [316, 235] on div "Back to Dashboard Change Sender ID Customers Technicians Select a contact Outbo…" at bounding box center [672, 314] width 915 height 569
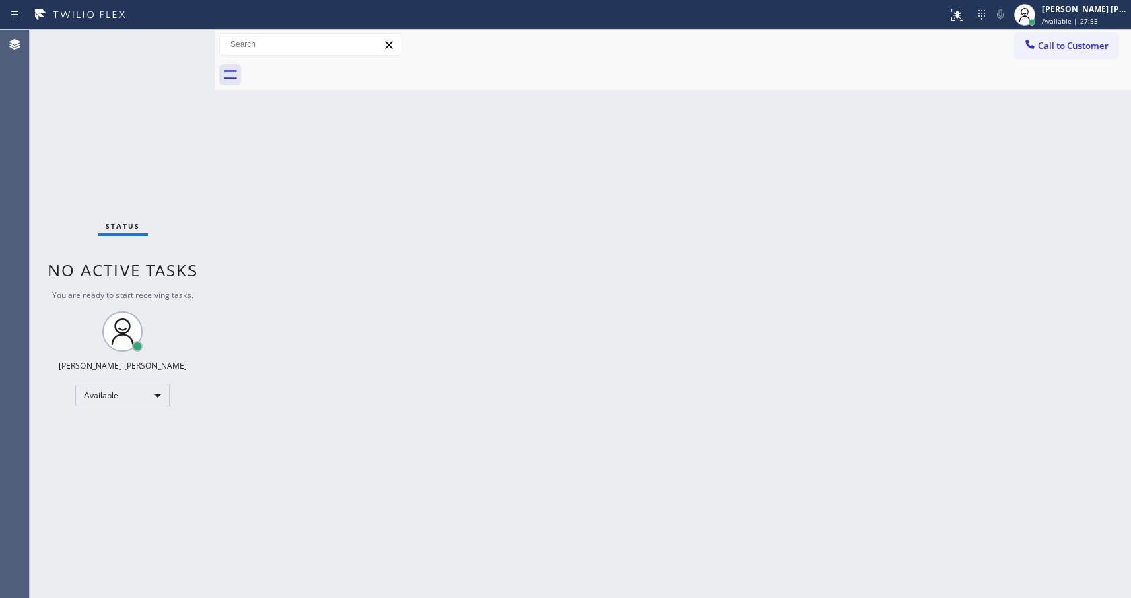
drag, startPoint x: 214, startPoint y: 40, endPoint x: 169, endPoint y: 40, distance: 45.1
click at [169, 40] on div "Status No active tasks You are ready to start receiving tasks. Jen Rose Villanu…" at bounding box center [580, 314] width 1101 height 569
click at [182, 36] on div "Status No active tasks You are ready to start receiving tasks. Jen Rose Villanu…" at bounding box center [123, 314] width 186 height 569
click at [250, 176] on div "Back to Dashboard Change Sender ID Customers Technicians Select a contact Outbo…" at bounding box center [672, 314] width 915 height 569
click at [184, 35] on div "Status No active tasks You are ready to start receiving tasks. Jen Rose Villanu…" at bounding box center [123, 314] width 186 height 569
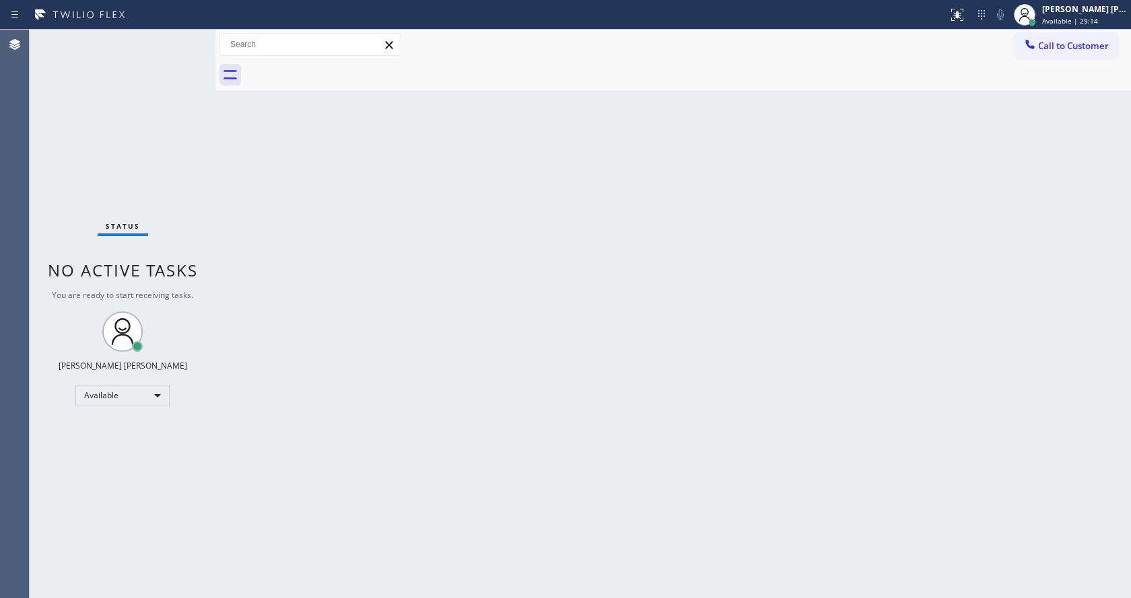
click at [186, 186] on div "Status No active tasks You are ready to start receiving tasks. Jen Rose Villanu…" at bounding box center [123, 314] width 186 height 569
click at [186, 34] on div "Status No active tasks You are ready to start receiving tasks. Jen Rose Villanu…" at bounding box center [123, 314] width 186 height 569
click at [493, 393] on div "Back to Dashboard Change Sender ID Customers Technicians Select a contact Outbo…" at bounding box center [672, 314] width 915 height 569
click at [277, 256] on div "Back to Dashboard Change Sender ID Customers Technicians Select a contact Outbo…" at bounding box center [672, 314] width 915 height 569
click at [183, 39] on div "Status No active tasks You are ready to start receiving tasks. Jen Rose Villanu…" at bounding box center [123, 314] width 186 height 569
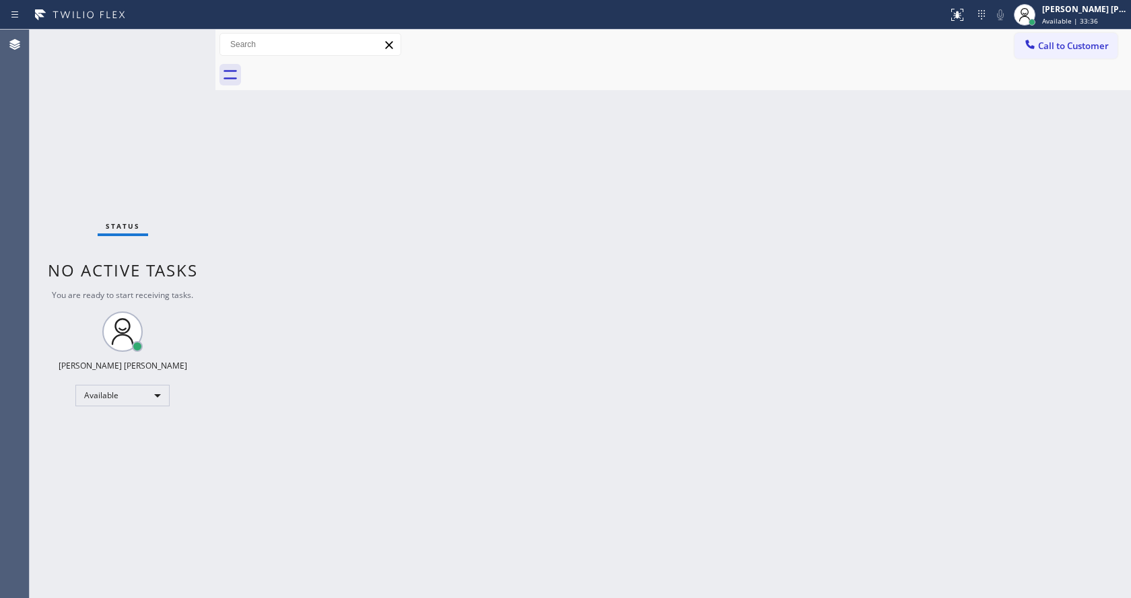
drag, startPoint x: 166, startPoint y: 132, endPoint x: 178, endPoint y: 119, distance: 17.2
click at [166, 132] on div "Status No active tasks You are ready to start receiving tasks. Jen Rose Villanu…" at bounding box center [123, 314] width 186 height 569
click at [188, 38] on div "Status No active tasks You are ready to start receiving tasks. Jen Rose Villanu…" at bounding box center [123, 314] width 186 height 569
click at [184, 36] on div "Status No active tasks You are ready to start receiving tasks. Jen Rose Villanu…" at bounding box center [123, 314] width 186 height 569
click at [658, 370] on div "Back to Dashboard Change Sender ID Customers Technicians Select a contact Outbo…" at bounding box center [672, 314] width 915 height 569
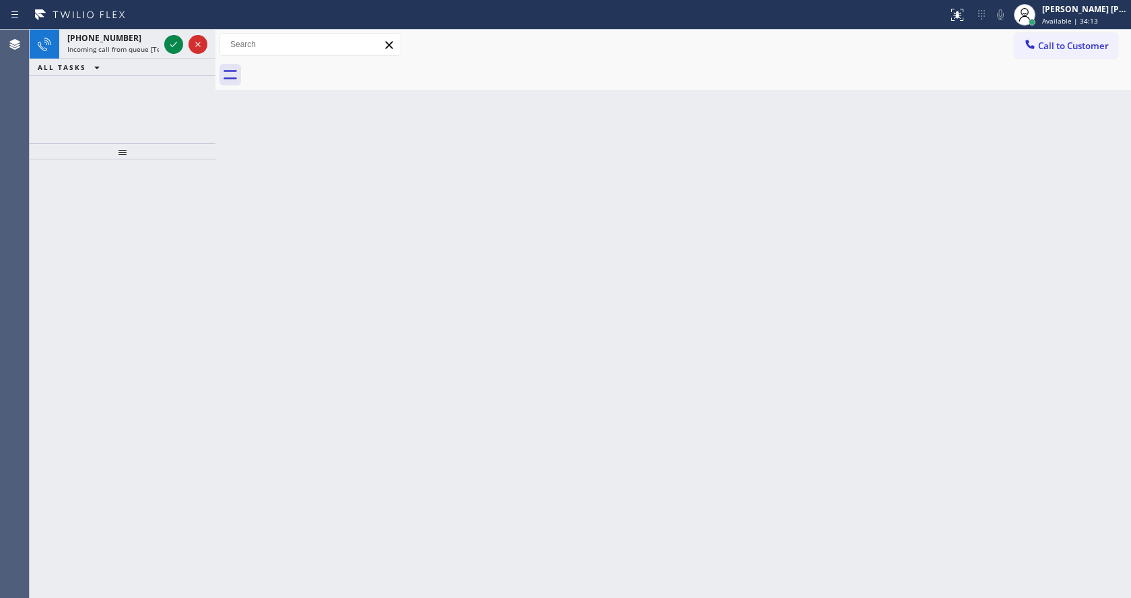
drag, startPoint x: 307, startPoint y: 213, endPoint x: 304, endPoint y: 191, distance: 21.8
click at [307, 213] on div "Back to Dashboard Change Sender ID Customers Technicians Select a contact Outbo…" at bounding box center [672, 314] width 915 height 569
click at [174, 36] on icon at bounding box center [174, 44] width 16 height 16
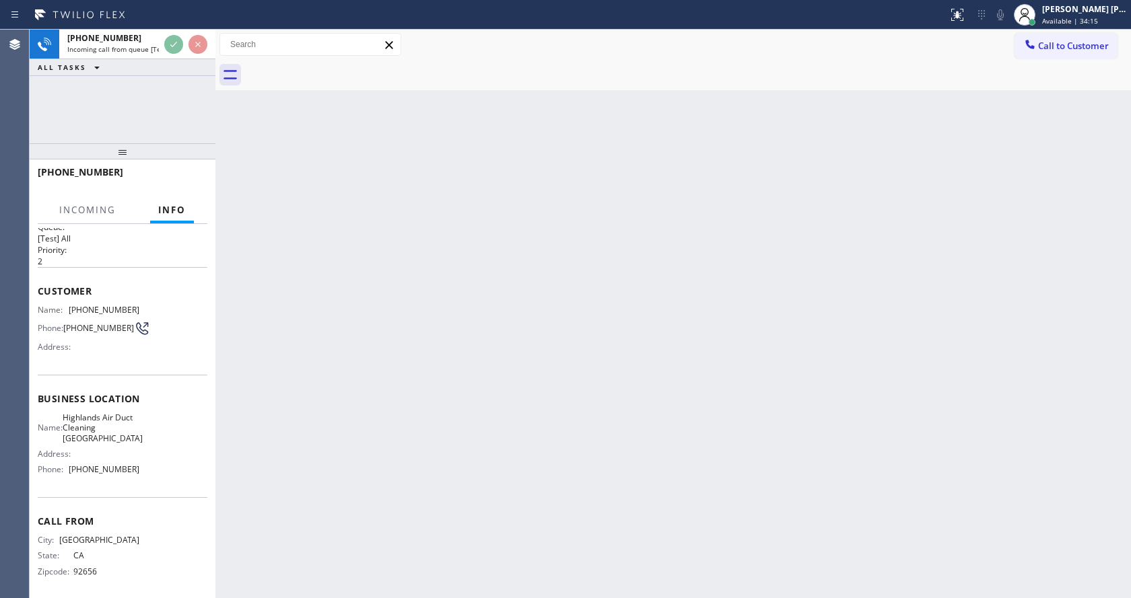
scroll to position [28, 0]
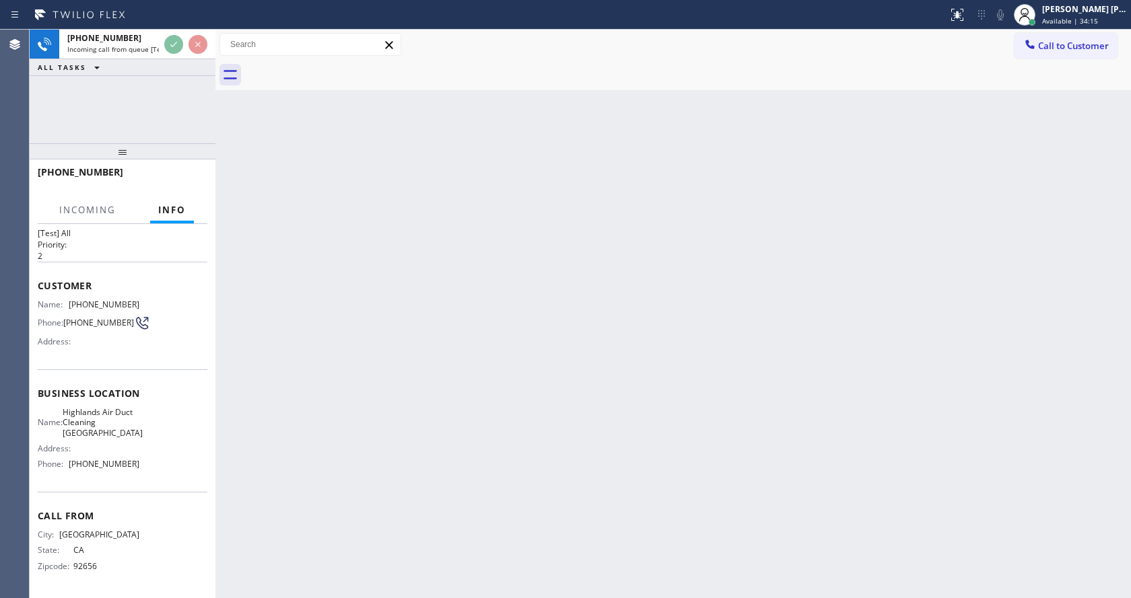
click at [529, 379] on div "Back to Dashboard Change Sender ID Customers Technicians Select a contact Outbo…" at bounding box center [672, 314] width 915 height 569
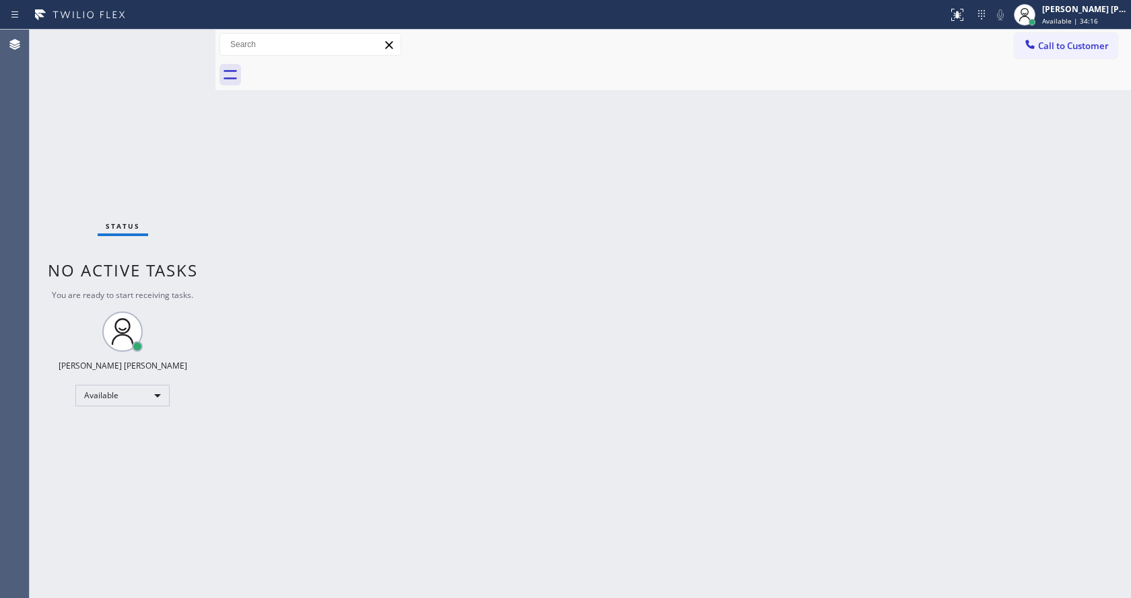
click at [489, 457] on div "Back to Dashboard Change Sender ID Customers Technicians Select a contact Outbo…" at bounding box center [672, 314] width 915 height 569
click at [153, 228] on div "Status No active tasks You are ready to start receiving tasks. Jen Rose Villanu…" at bounding box center [123, 314] width 186 height 569
click at [183, 38] on div "Status No active tasks You are ready to start receiving tasks. Jen Rose Villanu…" at bounding box center [123, 314] width 186 height 569
click at [538, 418] on div "Back to Dashboard Change Sender ID Customers Technicians Select a contact Outbo…" at bounding box center [672, 314] width 915 height 569
click at [349, 190] on div "Back to Dashboard Change Sender ID Customers Technicians Select a contact Outbo…" at bounding box center [672, 314] width 915 height 569
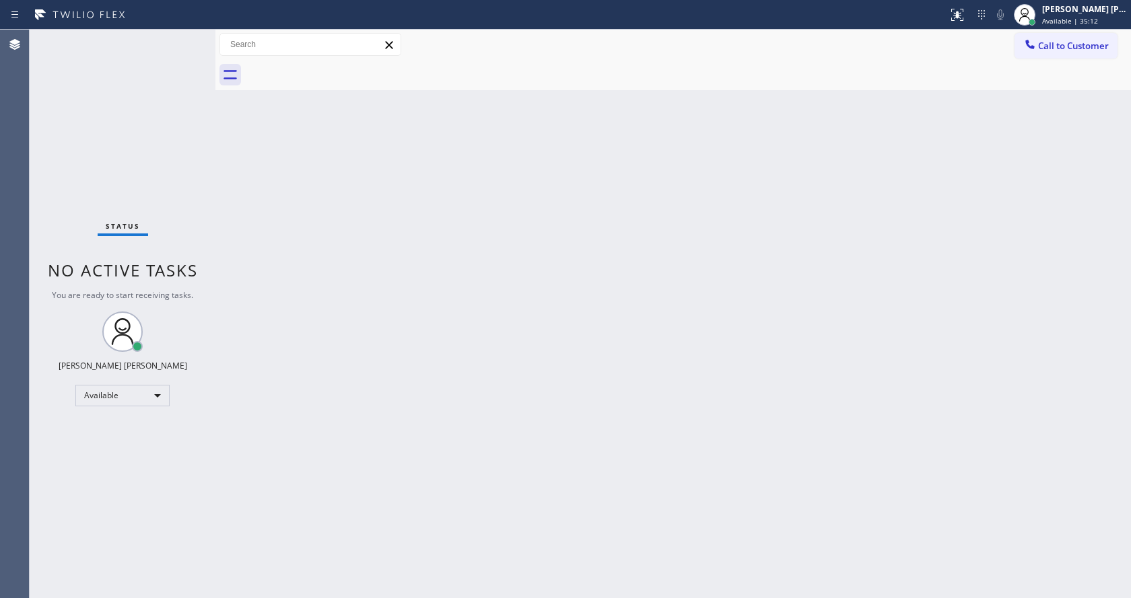
click at [189, 37] on div "Status No active tasks You are ready to start receiving tasks. Jen Rose Villanu…" at bounding box center [123, 314] width 186 height 569
click at [186, 38] on div "Status No active tasks You are ready to start receiving tasks. Jen Rose Villanu…" at bounding box center [123, 314] width 186 height 569
click at [182, 36] on div "Status No active tasks You are ready to start receiving tasks. Jen Rose Villanu…" at bounding box center [123, 314] width 186 height 569
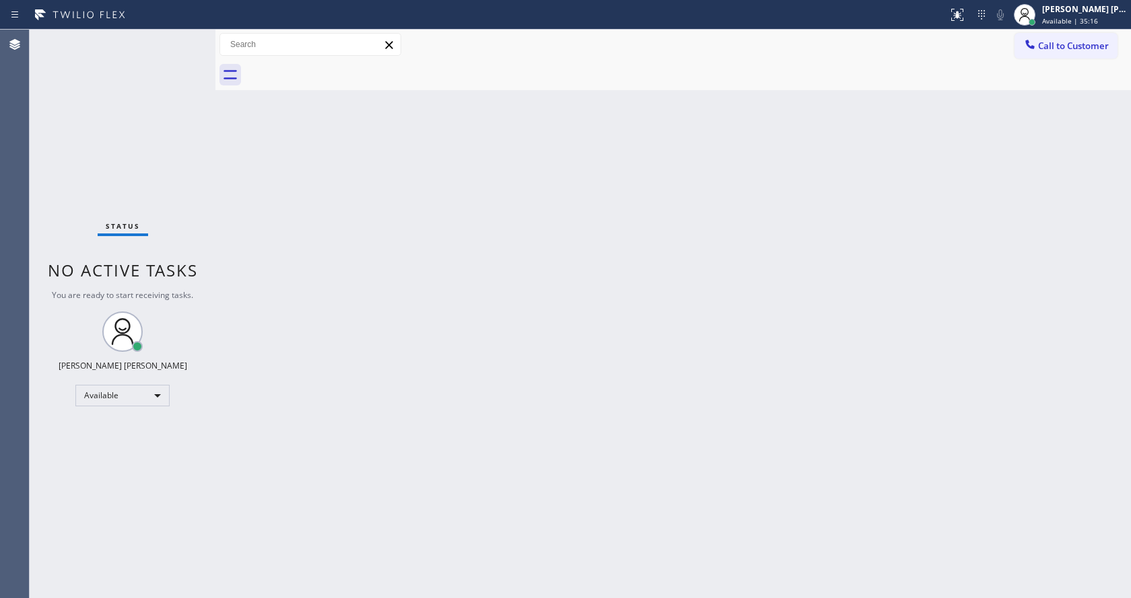
click at [182, 36] on div "Status No active tasks You are ready to start receiving tasks. Jen Rose Villanu…" at bounding box center [123, 314] width 186 height 569
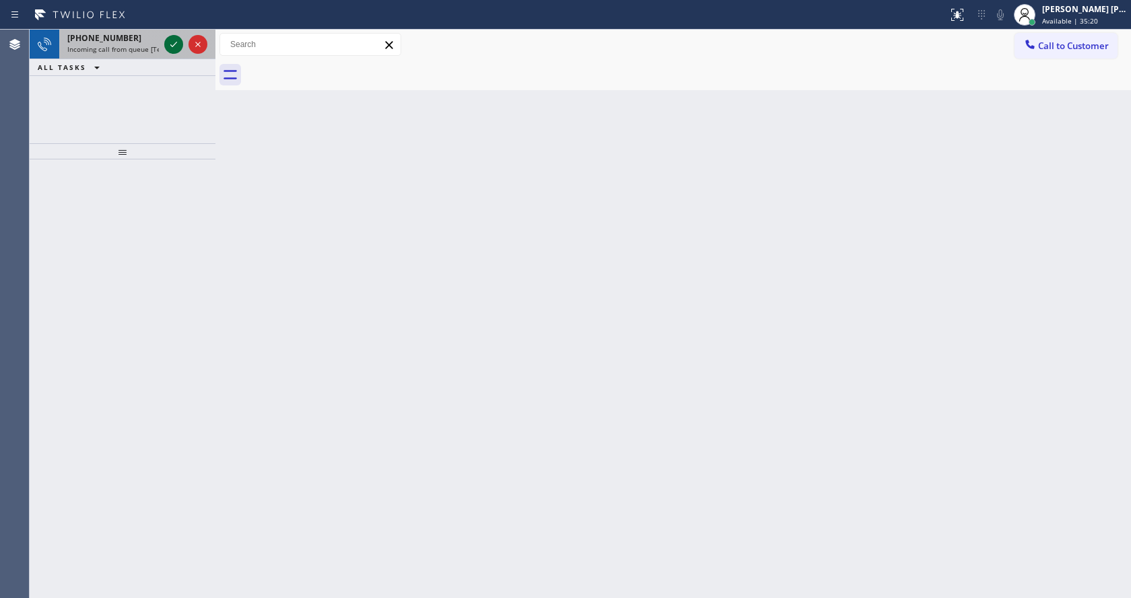
click at [174, 44] on icon at bounding box center [174, 44] width 16 height 16
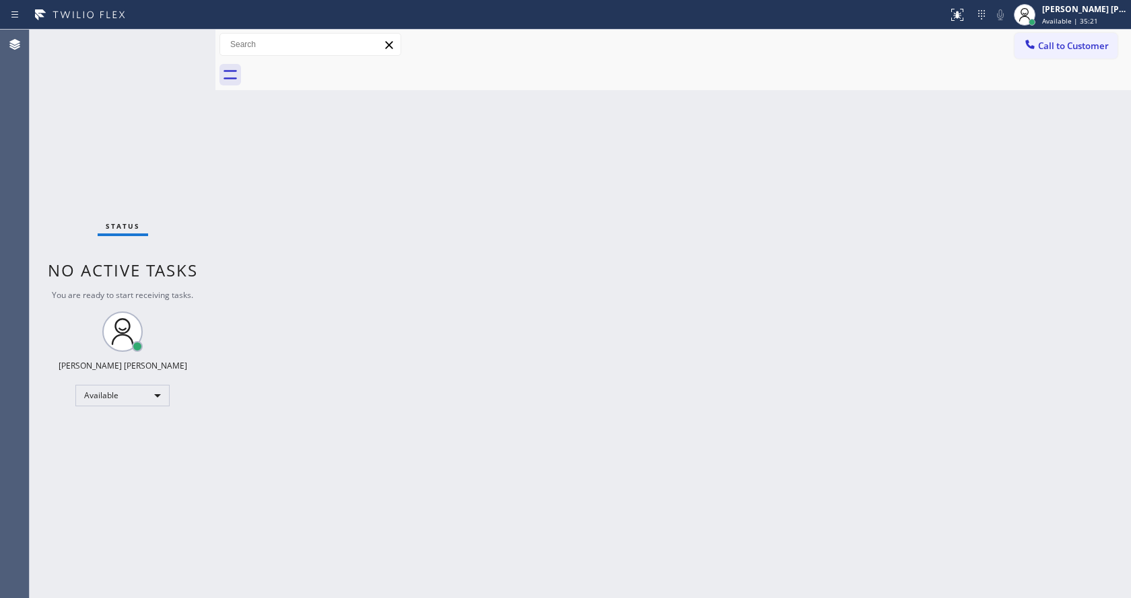
click at [529, 293] on div "Back to Dashboard Change Sender ID Customers Technicians Select a contact Outbo…" at bounding box center [672, 314] width 915 height 569
drag, startPoint x: 374, startPoint y: 252, endPoint x: 220, endPoint y: 133, distance: 194.7
click at [374, 252] on div "Back to Dashboard Change Sender ID Customers Technicians Select a contact Outbo…" at bounding box center [672, 314] width 915 height 569
click at [435, 464] on div "Back to Dashboard Change Sender ID Customers Technicians Select a contact Outbo…" at bounding box center [672, 314] width 915 height 569
click at [188, 38] on div "Status No active tasks You are ready to start receiving tasks. Jen Rose Villanu…" at bounding box center [123, 314] width 186 height 569
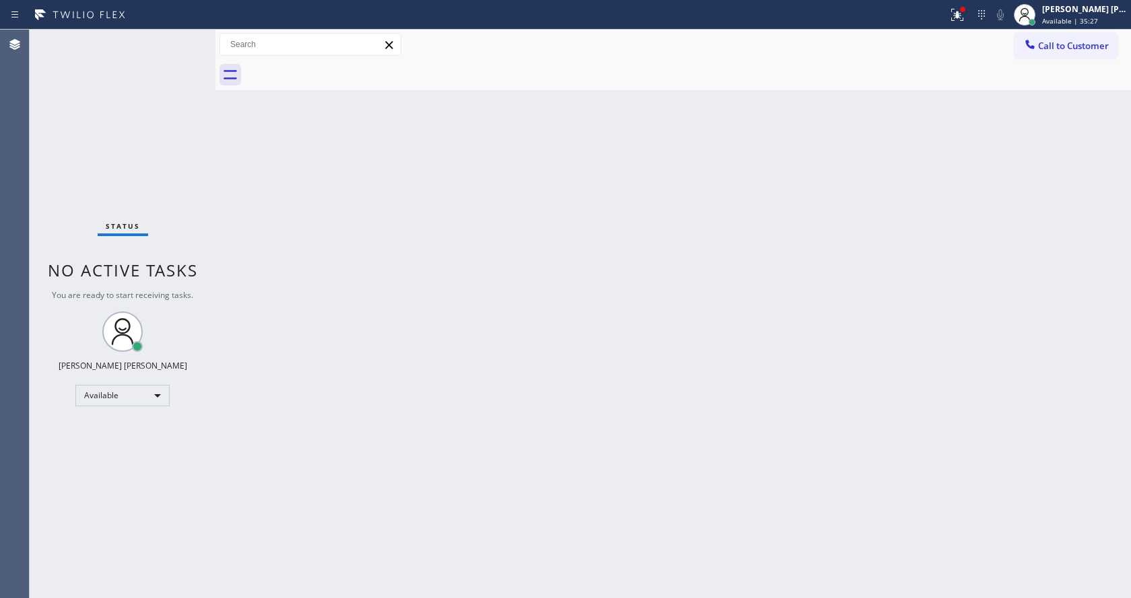
click at [185, 35] on div "Status No active tasks You are ready to start receiving tasks. Jen Rose Villanu…" at bounding box center [123, 314] width 186 height 569
click at [186, 36] on div "Status No active tasks You are ready to start receiving tasks. Jen Rose Villanu…" at bounding box center [123, 314] width 186 height 569
click at [341, 419] on div "Back to Dashboard Change Sender ID Customers Technicians Select a contact Outbo…" at bounding box center [672, 314] width 915 height 569
click at [219, 250] on div "Back to Dashboard Change Sender ID Customers Technicians Select a contact Outbo…" at bounding box center [672, 314] width 915 height 569
click at [184, 36] on div "Status No active tasks You are ready to start receiving tasks. Jen Rose Villanu…" at bounding box center [123, 314] width 186 height 569
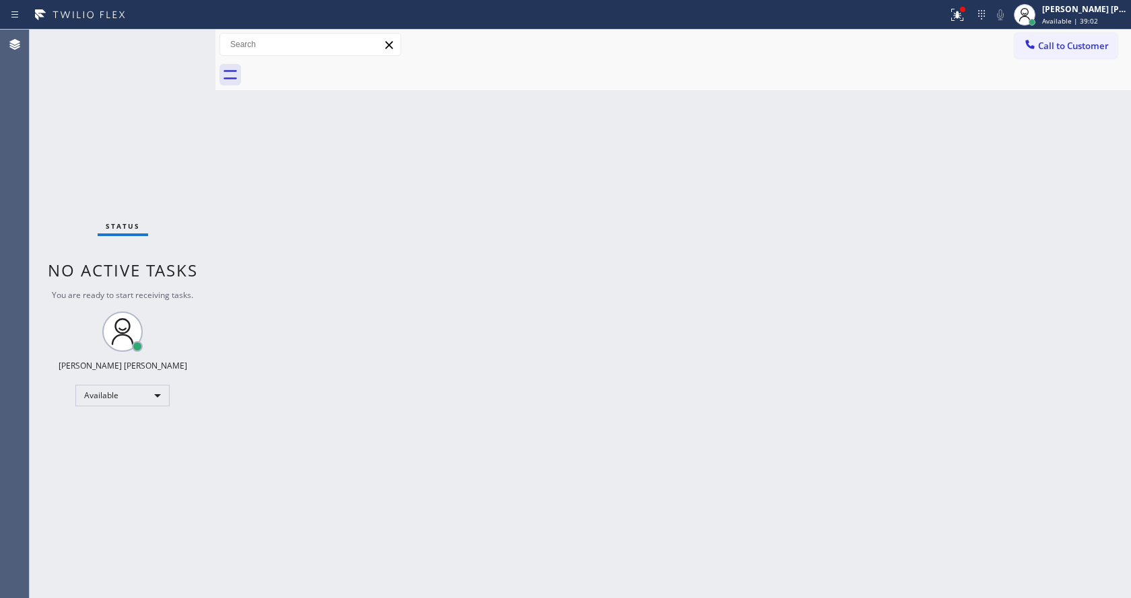
click at [165, 43] on div "Status No active tasks You are ready to start receiving tasks. Jen Rose Villanu…" at bounding box center [123, 314] width 186 height 569
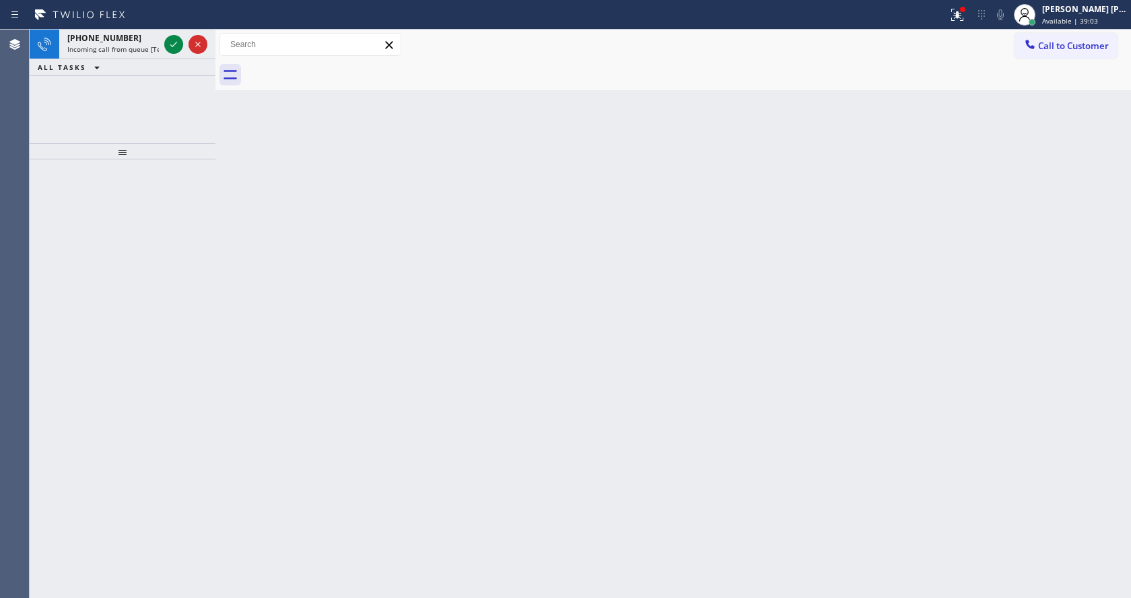
click at [393, 492] on div "Back to Dashboard Change Sender ID Customers Technicians Select a contact Outbo…" at bounding box center [672, 314] width 915 height 569
click at [174, 39] on icon at bounding box center [174, 44] width 16 height 16
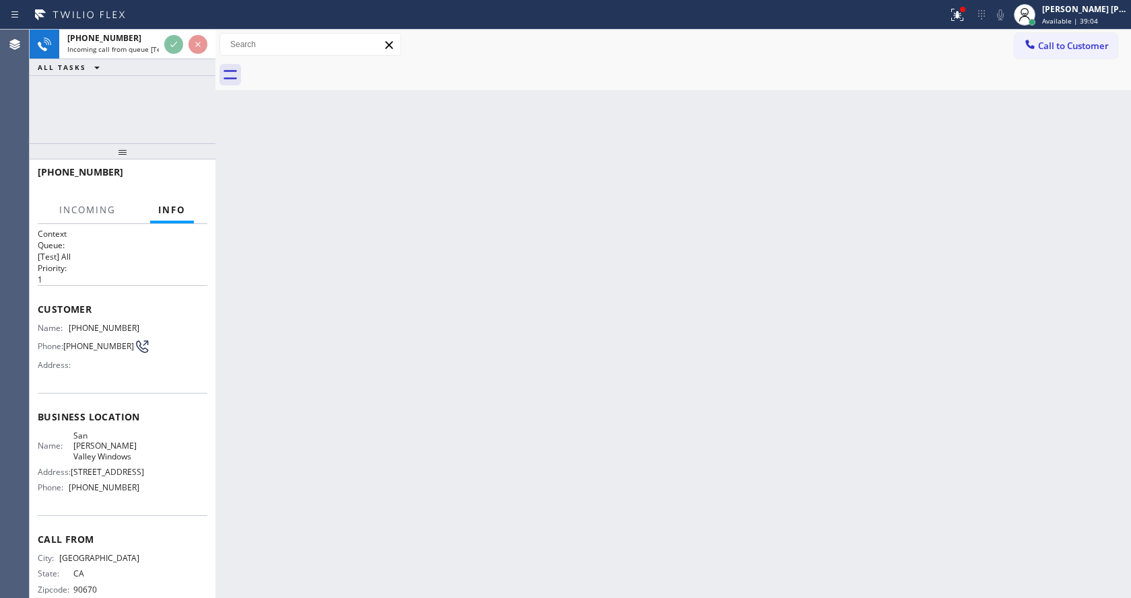
scroll to position [48, 0]
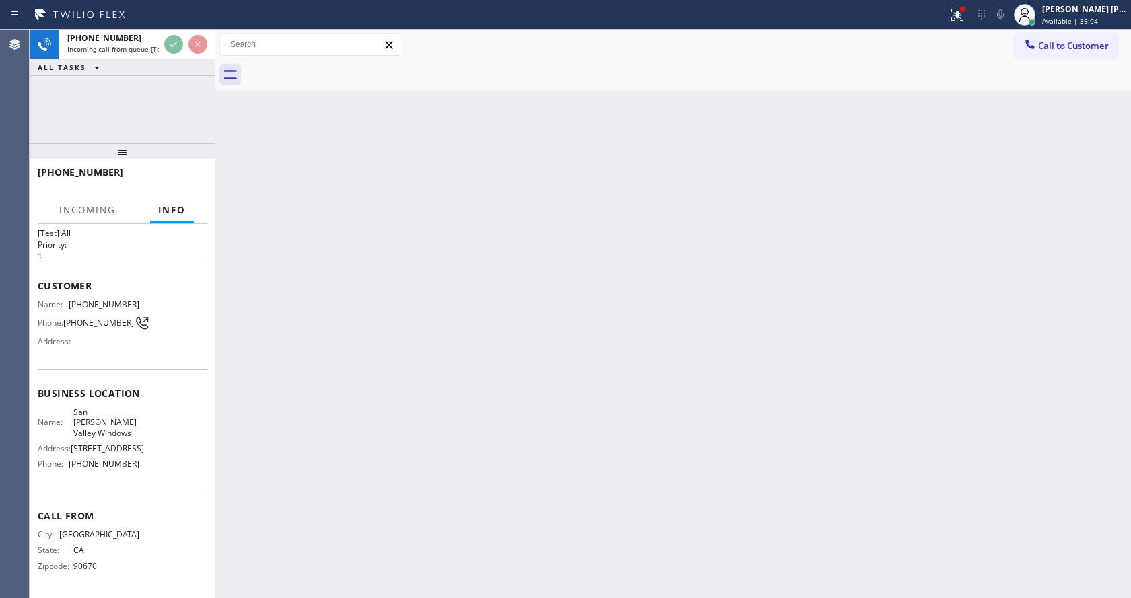
click at [507, 433] on div "Back to Dashboard Change Sender ID Customers Technicians Select a contact Outbo…" at bounding box center [672, 314] width 915 height 569
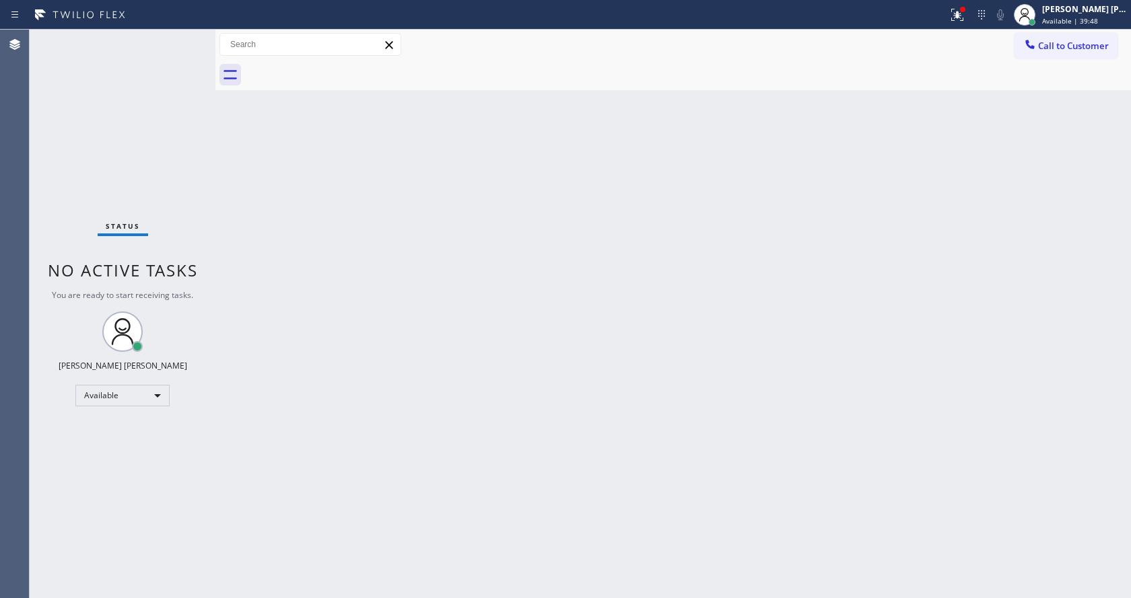
click at [279, 153] on div "Back to Dashboard Change Sender ID Customers Technicians Select a contact Outbo…" at bounding box center [672, 314] width 915 height 569
click at [483, 507] on div "Back to Dashboard Change Sender ID Customers Technicians Select a contact Outbo…" at bounding box center [672, 314] width 915 height 569
click at [273, 114] on div "Back to Dashboard Change Sender ID Customers Technicians Select a contact Outbo…" at bounding box center [672, 314] width 915 height 569
click at [190, 35] on div "Status No active tasks You are ready to start receiving tasks. Jen Rose Villanu…" at bounding box center [123, 314] width 186 height 569
click at [187, 39] on div "Status No active tasks You are ready to start receiving tasks. Jen Rose Villanu…" at bounding box center [123, 314] width 186 height 569
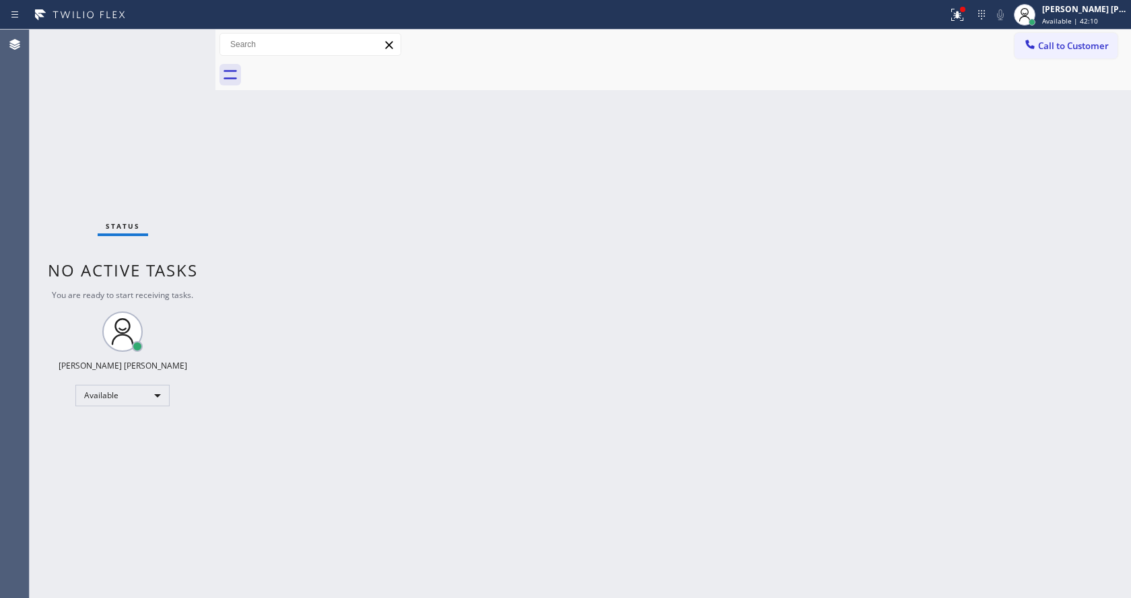
drag, startPoint x: 232, startPoint y: 208, endPoint x: 231, endPoint y: 184, distance: 24.2
click at [232, 208] on div "Back to Dashboard Change Sender ID Customers Technicians Select a contact Outbo…" at bounding box center [672, 314] width 915 height 569
click at [180, 40] on div "Status No active tasks You are ready to start receiving tasks. Jen Rose Villanu…" at bounding box center [123, 314] width 186 height 569
click at [436, 354] on div "Back to Dashboard Change Sender ID Customers Technicians Select a contact Outbo…" at bounding box center [672, 314] width 915 height 569
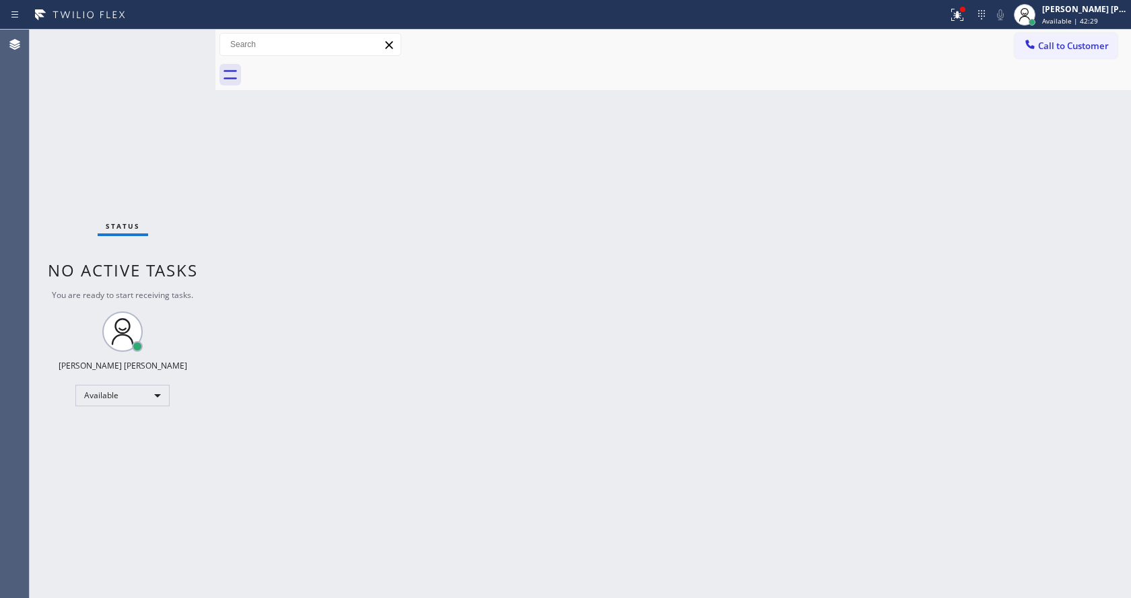
click at [123, 120] on div "Status No active tasks You are ready to start receiving tasks. Jen Rose Villanu…" at bounding box center [123, 314] width 186 height 569
click at [185, 36] on div "Status No active tasks You are ready to start receiving tasks. Jen Rose Villanu…" at bounding box center [123, 314] width 186 height 569
click at [219, 199] on div "Back to Dashboard Change Sender ID Customers Technicians Select a contact Outbo…" at bounding box center [672, 314] width 915 height 569
click at [190, 36] on div "Status No active tasks You are ready to start receiving tasks. Jen Rose Villanu…" at bounding box center [123, 314] width 186 height 569
click at [510, 437] on div "Back to Dashboard Change Sender ID Customers Technicians Select a contact Outbo…" at bounding box center [672, 314] width 915 height 569
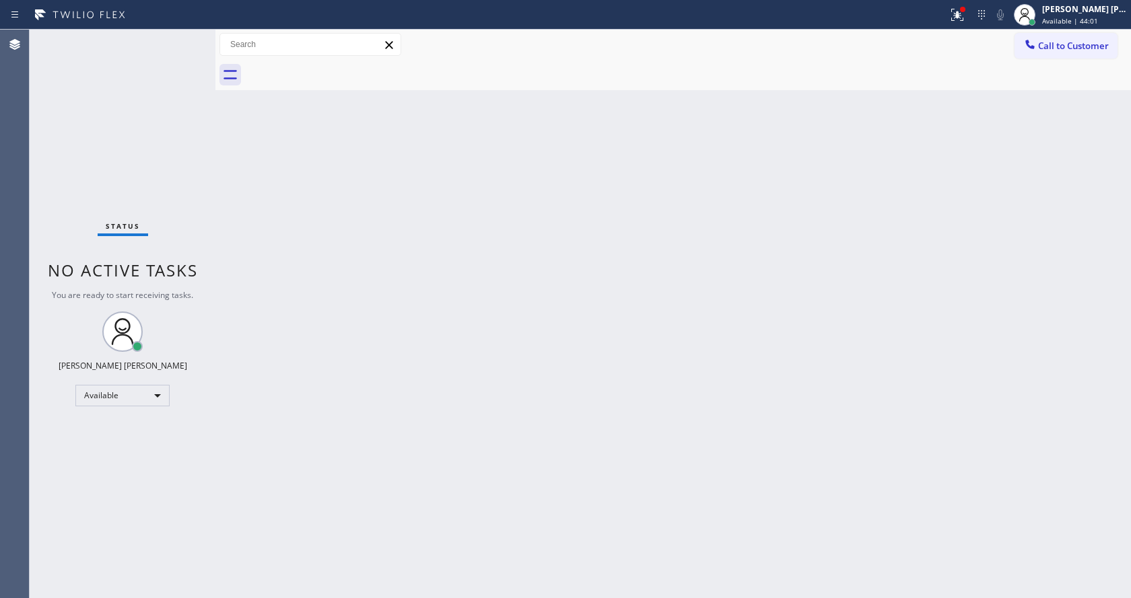
click at [267, 172] on div "Back to Dashboard Change Sender ID Customers Technicians Select a contact Outbo…" at bounding box center [672, 314] width 915 height 569
click at [177, 39] on div "Status No active tasks You are ready to start receiving tasks. Jen Rose Villanu…" at bounding box center [123, 314] width 186 height 569
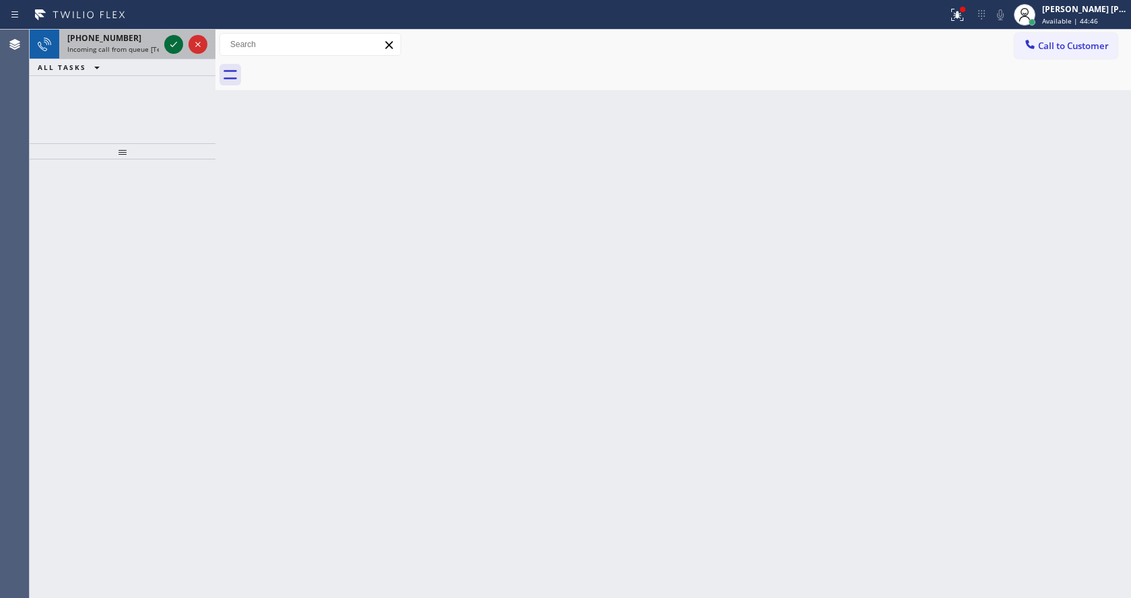
click at [177, 39] on icon at bounding box center [174, 44] width 16 height 16
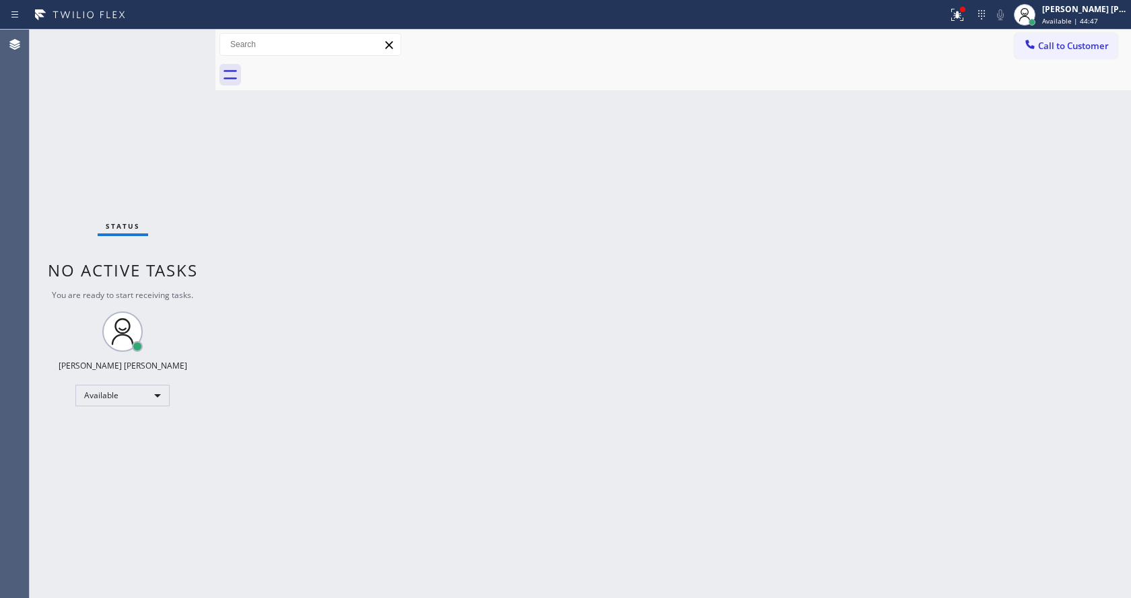
click at [516, 525] on div "Back to Dashboard Change Sender ID Customers Technicians Select a contact Outbo…" at bounding box center [672, 314] width 915 height 569
click at [501, 467] on div "Back to Dashboard Change Sender ID Customers Technicians Select a contact Outbo…" at bounding box center [672, 314] width 915 height 569
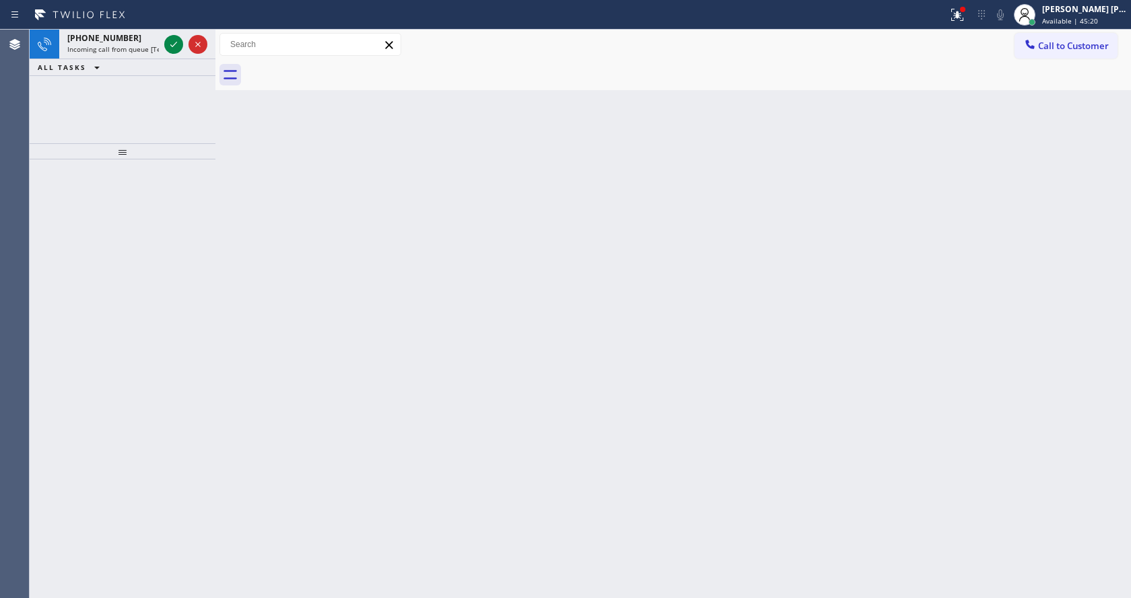
click at [220, 206] on div "Back to Dashboard Change Sender ID Customers Technicians Select a contact Outbo…" at bounding box center [672, 314] width 915 height 569
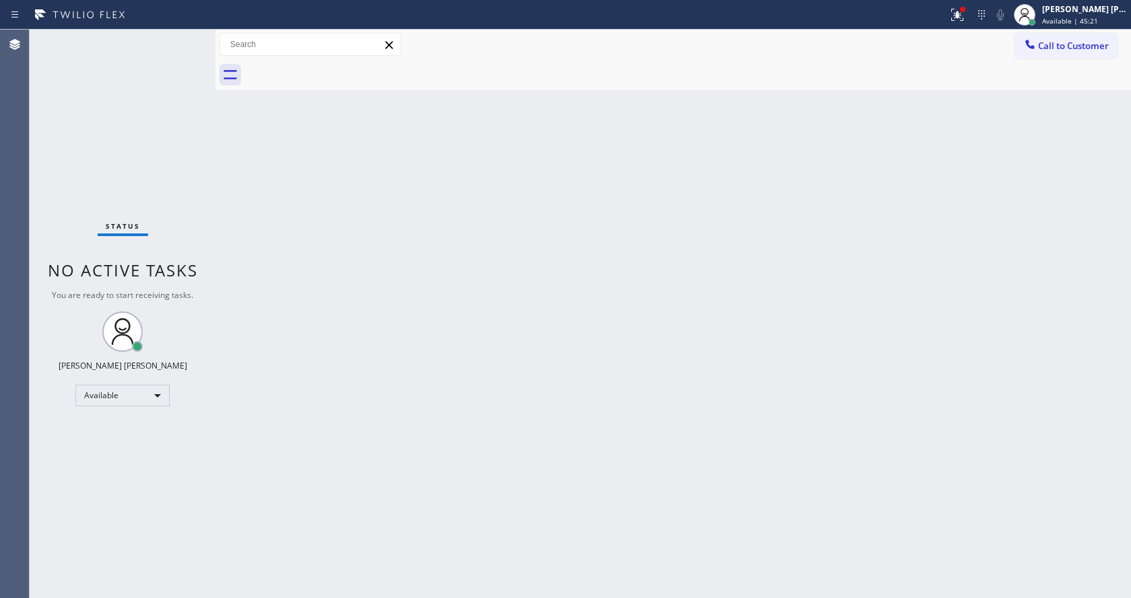
click at [159, 32] on div "Status No active tasks You are ready to start receiving tasks. Jen Rose Villanu…" at bounding box center [123, 314] width 186 height 569
click at [174, 40] on div "Status No active tasks You are ready to start receiving tasks. Jen Rose Villanu…" at bounding box center [123, 314] width 186 height 569
click at [180, 38] on div "Status No active tasks You are ready to start receiving tasks. Jen Rose Villanu…" at bounding box center [123, 314] width 186 height 569
click at [671, 303] on div "Back to Dashboard Change Sender ID Customers Technicians Select a contact Outbo…" at bounding box center [672, 314] width 915 height 569
click at [958, 8] on icon at bounding box center [957, 15] width 16 height 16
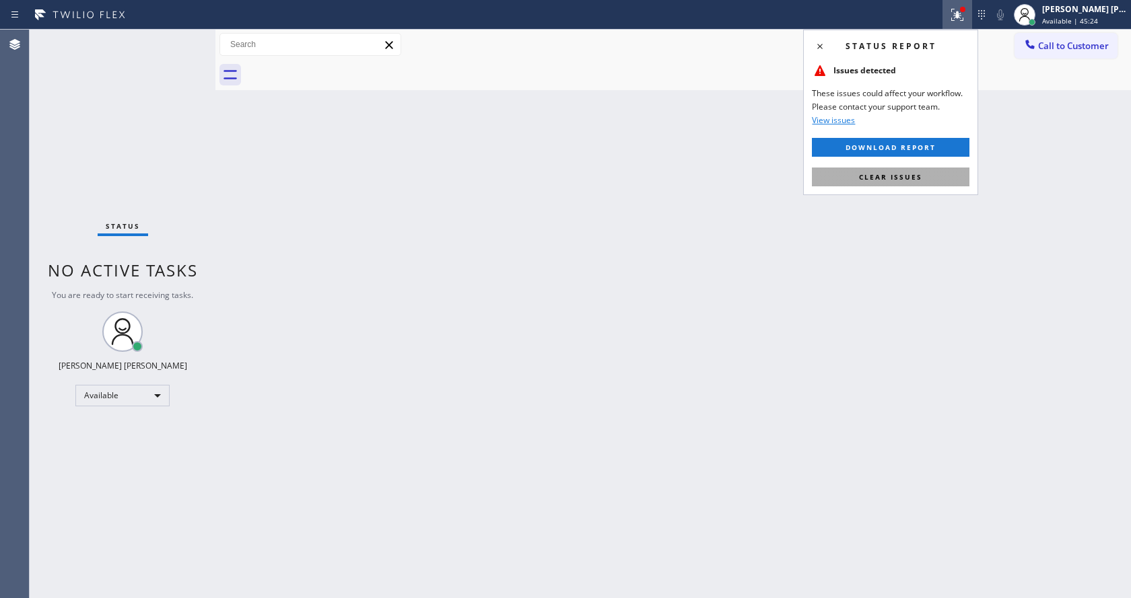
click at [884, 169] on button "Clear issues" at bounding box center [890, 177] width 157 height 19
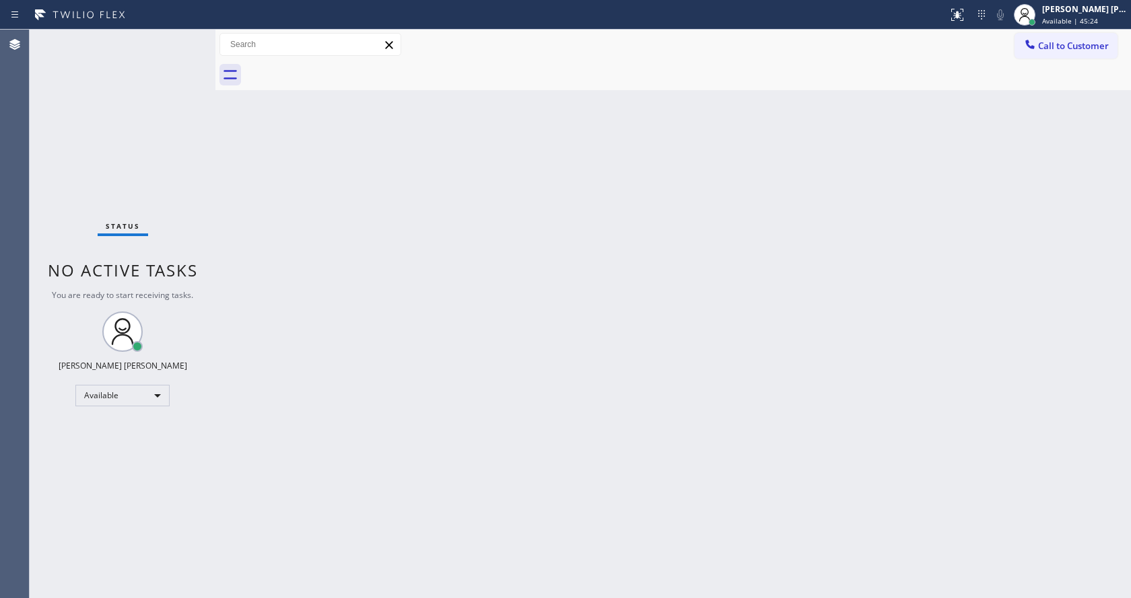
click at [909, 188] on div "Back to Dashboard Change Sender ID Customers Technicians Select a contact Outbo…" at bounding box center [672, 314] width 915 height 569
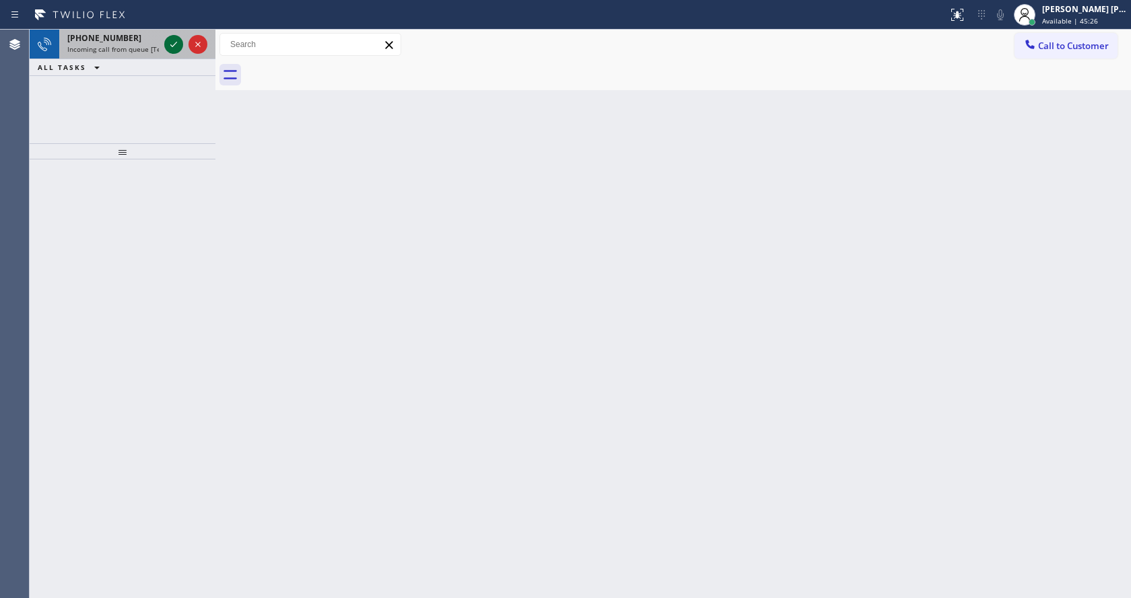
click at [169, 41] on icon at bounding box center [174, 44] width 16 height 16
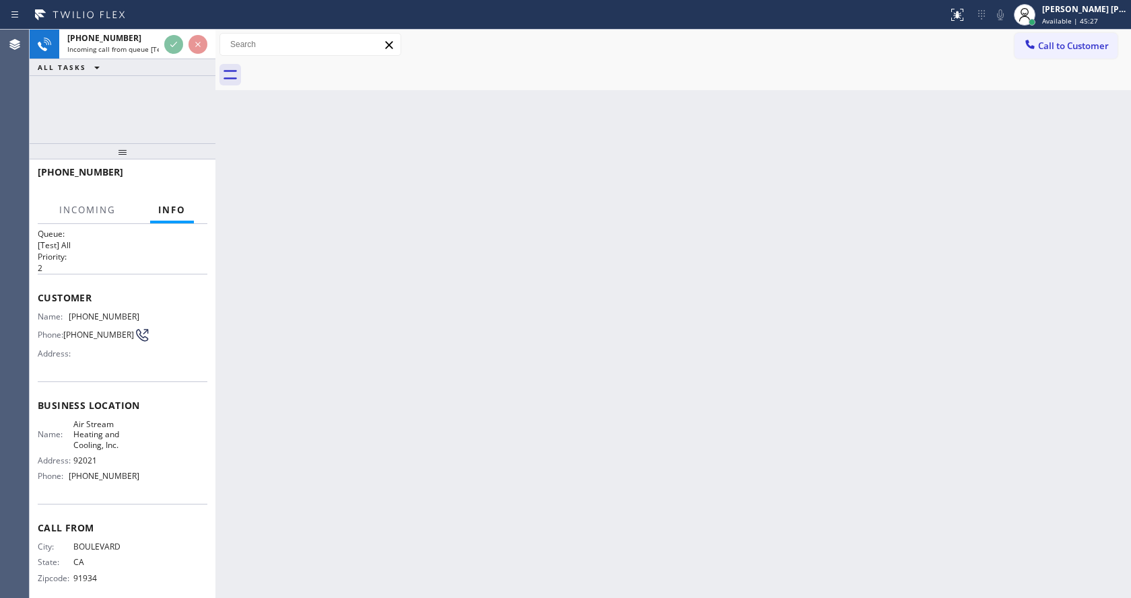
scroll to position [28, 0]
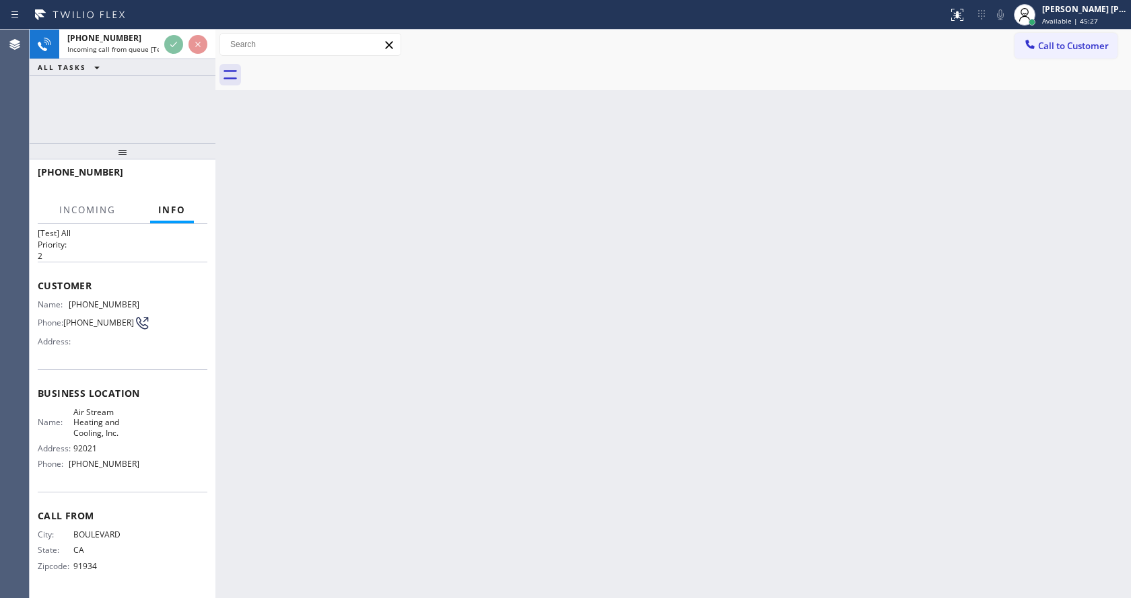
click at [405, 414] on div "Back to Dashboard Change Sender ID Customers Technicians Select a contact Outbo…" at bounding box center [672, 314] width 915 height 569
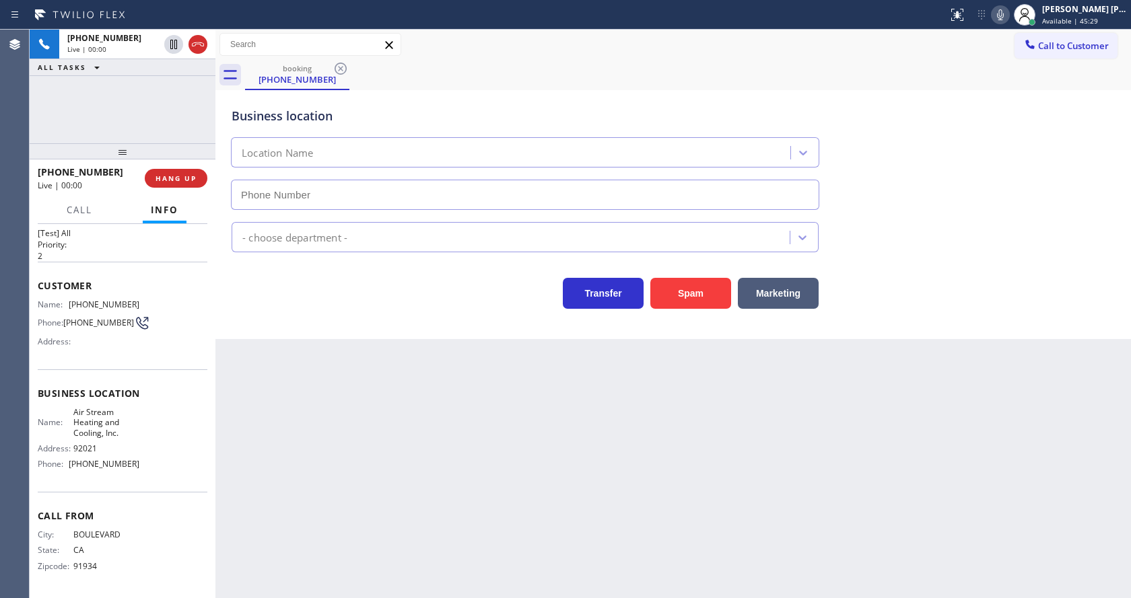
type input "(619) 673-9634"
click at [686, 281] on button "Spam" at bounding box center [690, 293] width 81 height 31
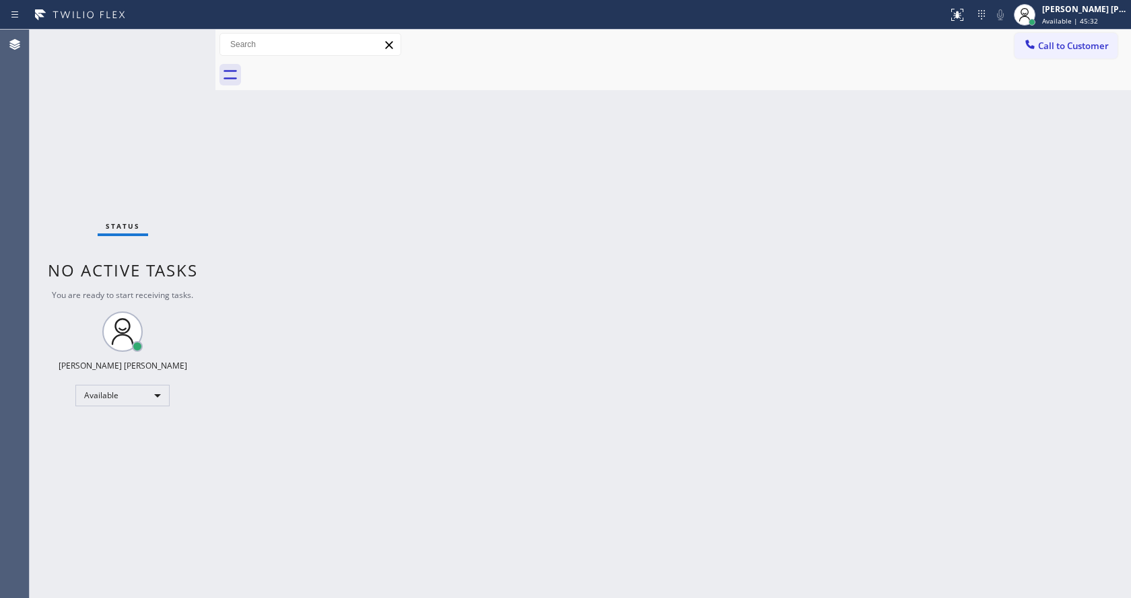
click at [176, 35] on div "Status No active tasks You are ready to start receiving tasks. Jen Rose Villanu…" at bounding box center [123, 314] width 186 height 569
click at [180, 37] on div "Status No active tasks You are ready to start receiving tasks. Jen Rose Villanu…" at bounding box center [123, 314] width 186 height 569
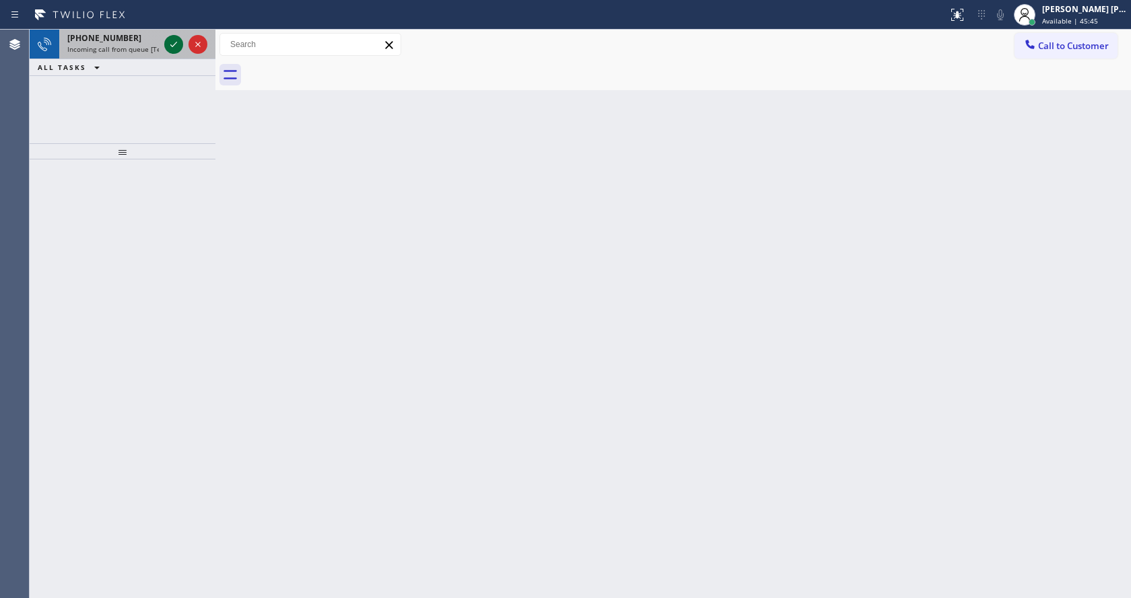
click at [178, 39] on icon at bounding box center [174, 44] width 16 height 16
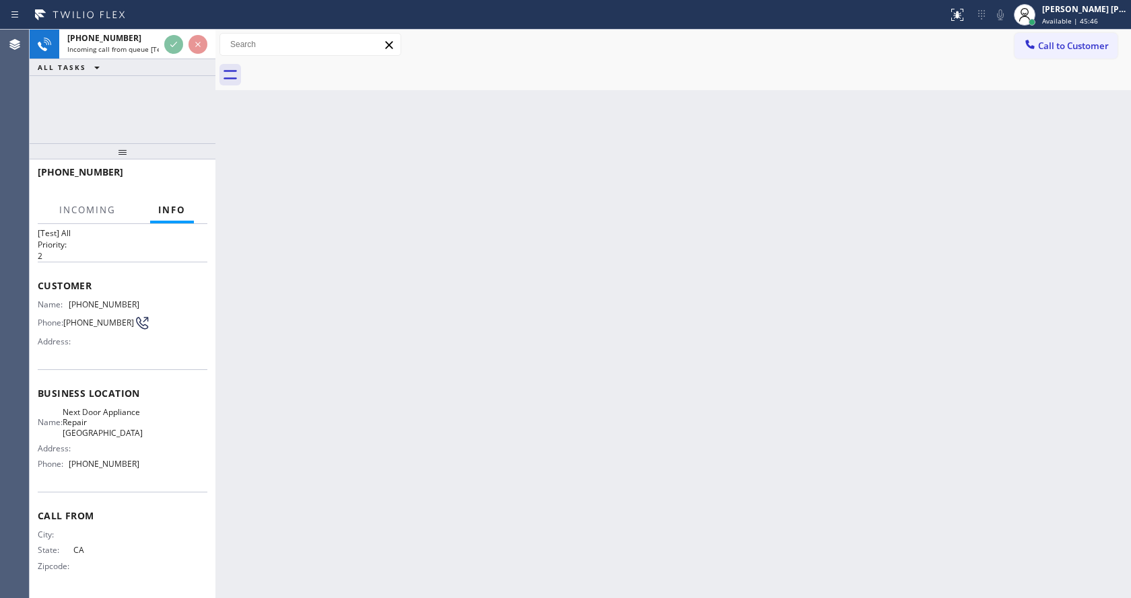
scroll to position [38, 0]
click at [379, 333] on div "Back to Dashboard Change Sender ID Customers Technicians Select a contact Outbo…" at bounding box center [672, 314] width 915 height 569
click at [399, 561] on div "Back to Dashboard Change Sender ID Customers Technicians Select a contact Outbo…" at bounding box center [672, 314] width 915 height 569
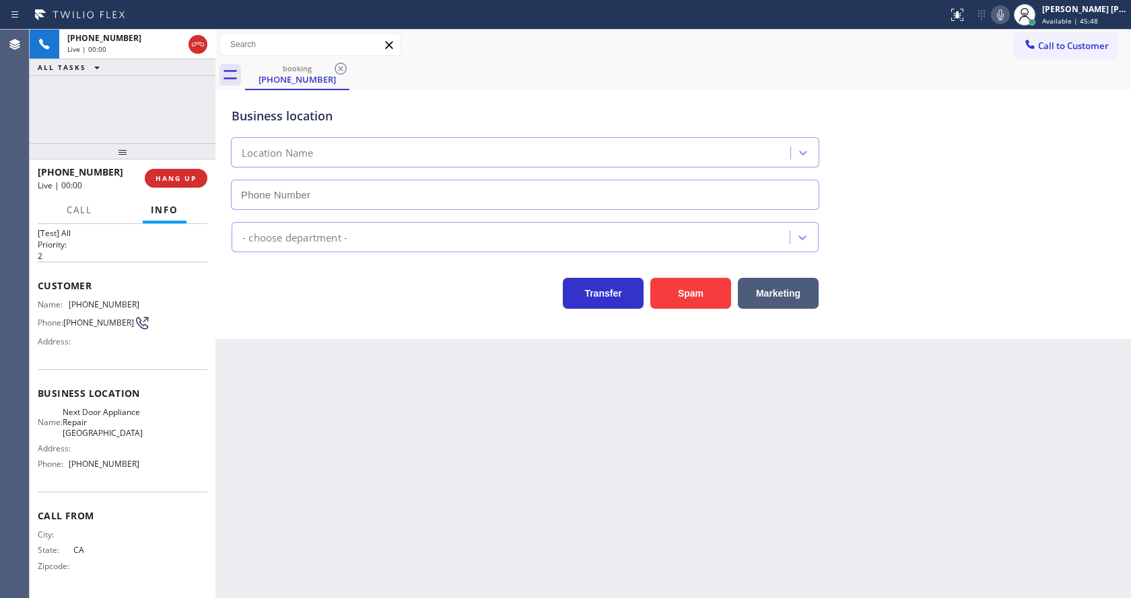
type input "[PHONE_NUMBER]"
click at [407, 481] on div "Back to Dashboard Change Sender ID Customers Technicians Select a contact Outbo…" at bounding box center [672, 314] width 915 height 569
click at [304, 365] on div "Back to Dashboard Change Sender ID Customers Technicians Select a contact Outbo…" at bounding box center [672, 314] width 915 height 569
click at [454, 425] on div "Back to Dashboard Change Sender ID Customers Technicians Select a contact Outbo…" at bounding box center [672, 314] width 915 height 569
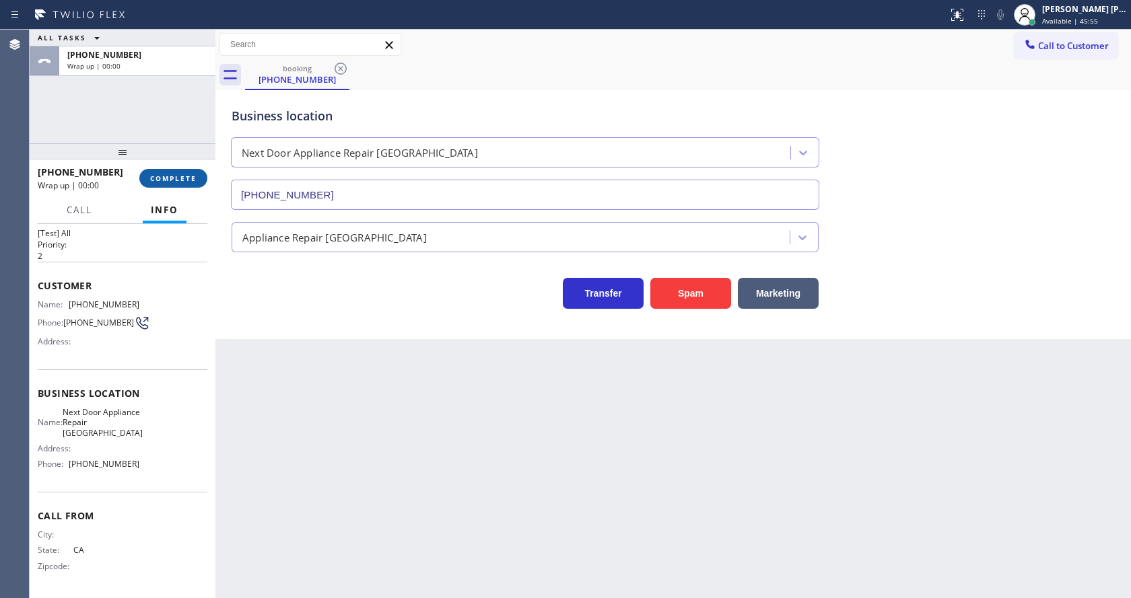
click at [155, 169] on button "COMPLETE" at bounding box center [173, 178] width 68 height 19
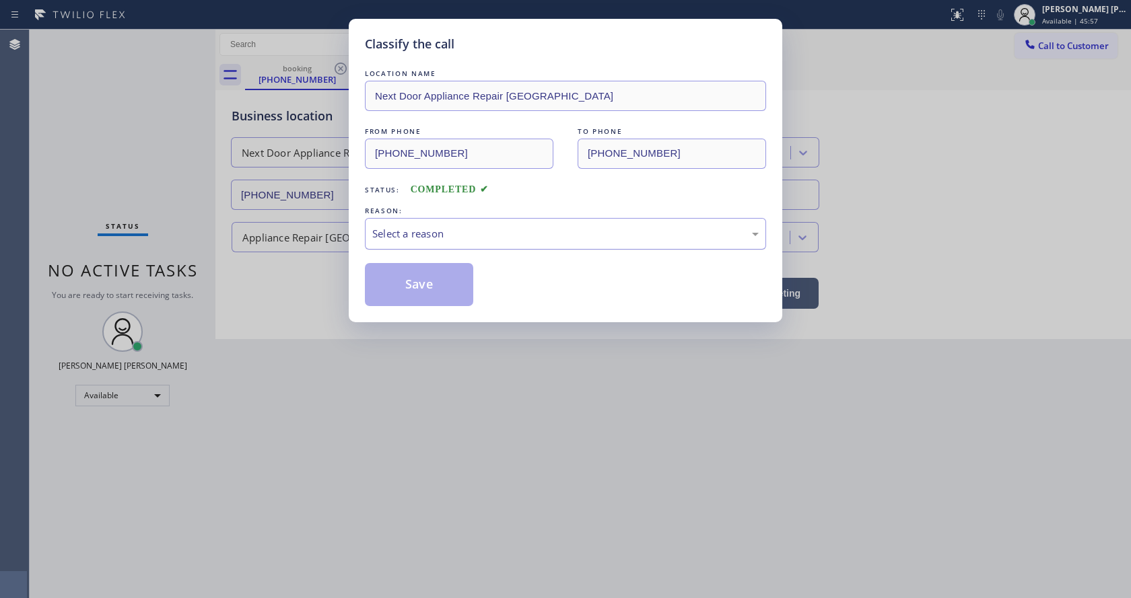
click at [458, 228] on div "Select a reason" at bounding box center [565, 233] width 386 height 15
click at [419, 287] on button "Save" at bounding box center [419, 284] width 108 height 43
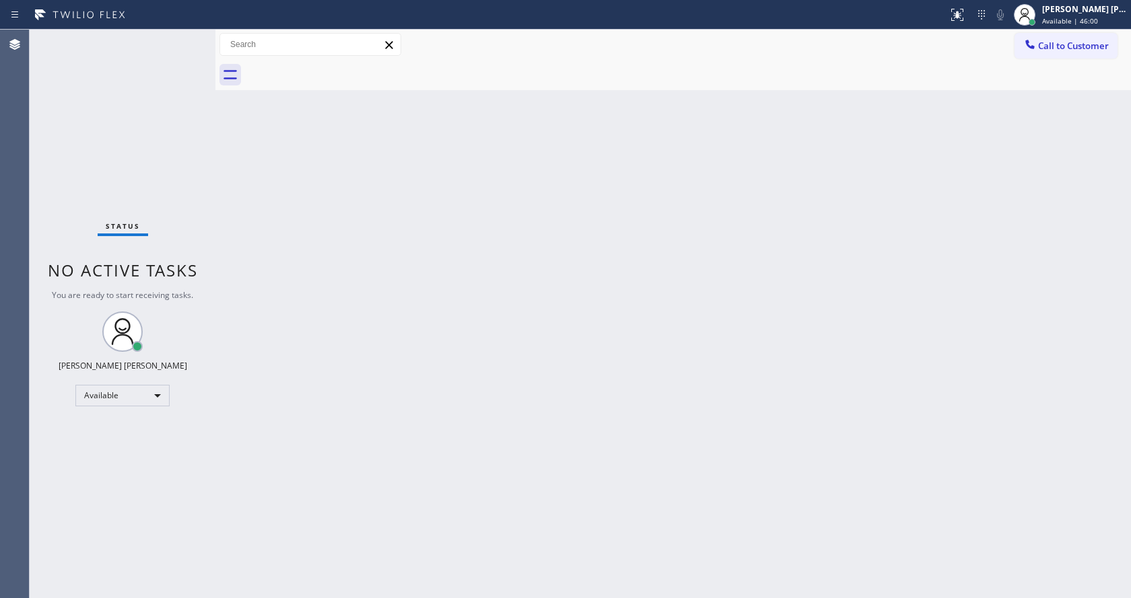
drag, startPoint x: 689, startPoint y: 316, endPoint x: 195, endPoint y: 50, distance: 561.6
click at [682, 309] on div "Back to Dashboard Change Sender ID Customers Technicians Select a contact Outbo…" at bounding box center [672, 314] width 915 height 569
click at [184, 37] on div "Status No active tasks You are ready to start receiving tasks. Jen Rose Villanu…" at bounding box center [123, 314] width 186 height 569
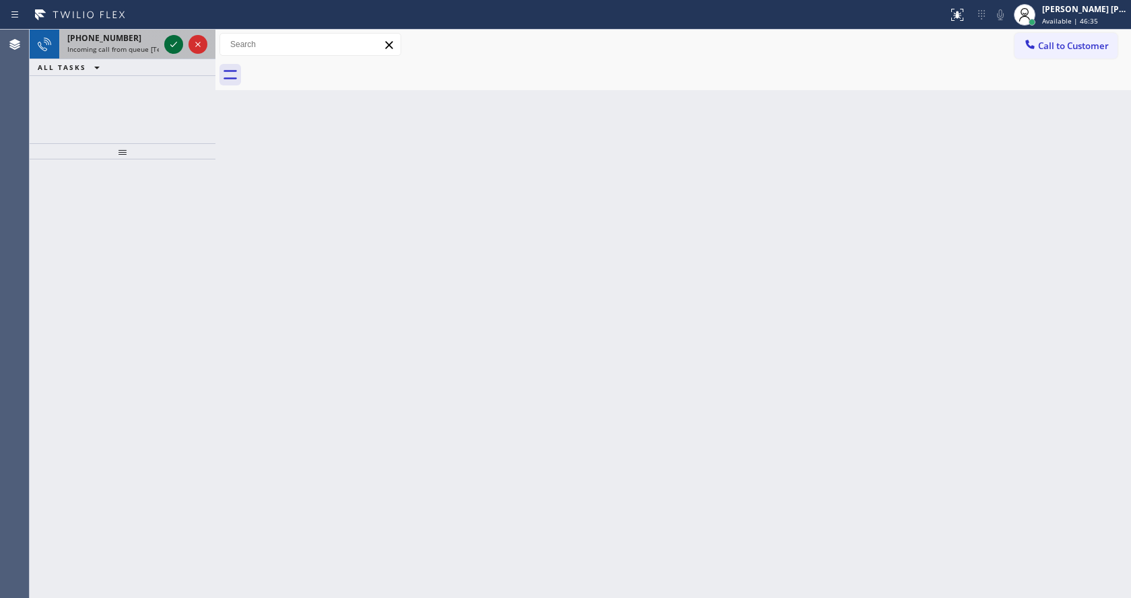
click at [173, 50] on icon at bounding box center [174, 44] width 16 height 16
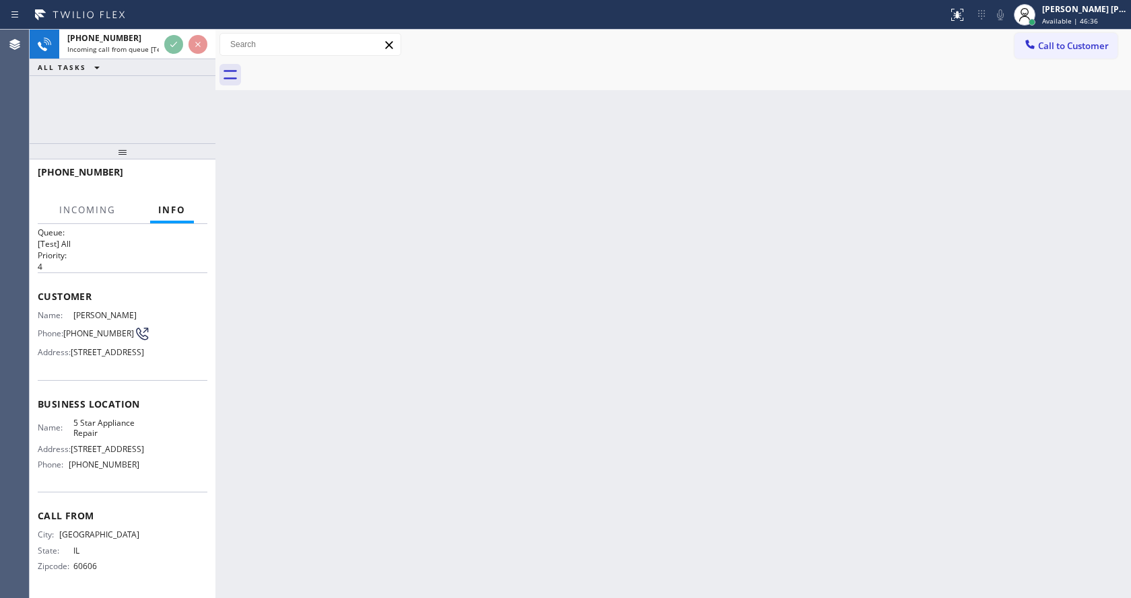
scroll to position [48, 0]
click at [645, 351] on div "Back to Dashboard Change Sender ID Customers Technicians Select a contact Outbo…" at bounding box center [672, 314] width 915 height 569
click at [360, 294] on div "Back to Dashboard Change Sender ID Customers Technicians Select a contact Outbo…" at bounding box center [672, 314] width 915 height 569
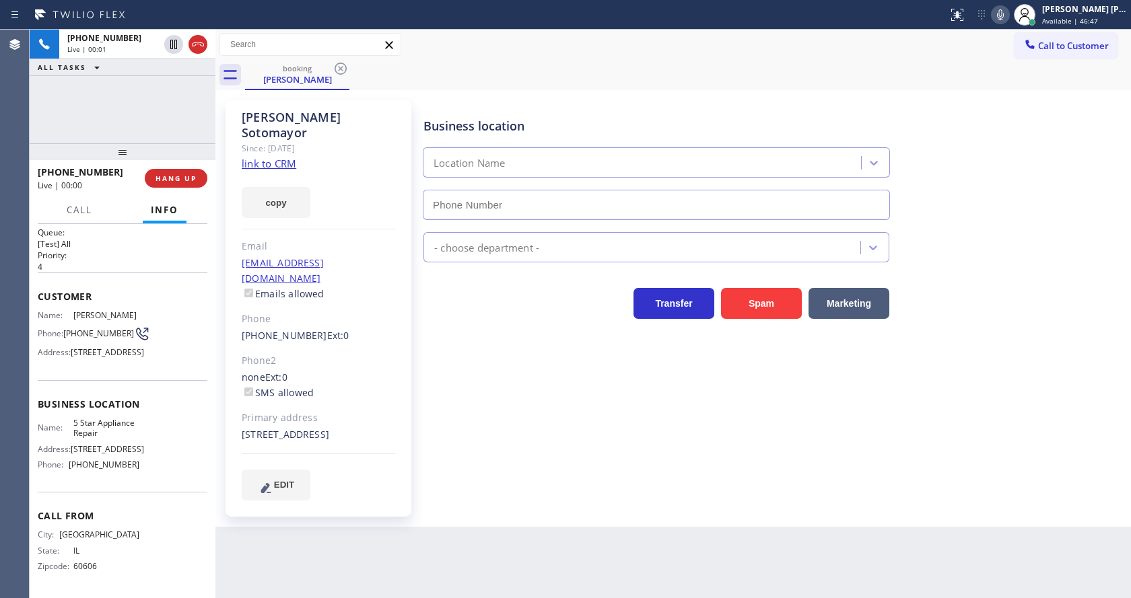
type input "[PHONE_NUMBER]"
click at [282, 157] on link "link to CRM" at bounding box center [269, 163] width 55 height 13
click at [478, 311] on div "Transfer Spam Marketing" at bounding box center [656, 300] width 471 height 38
drag, startPoint x: 336, startPoint y: 284, endPoint x: 455, endPoint y: 256, distance: 122.3
click at [336, 312] on div "Phone" at bounding box center [319, 319] width 154 height 15
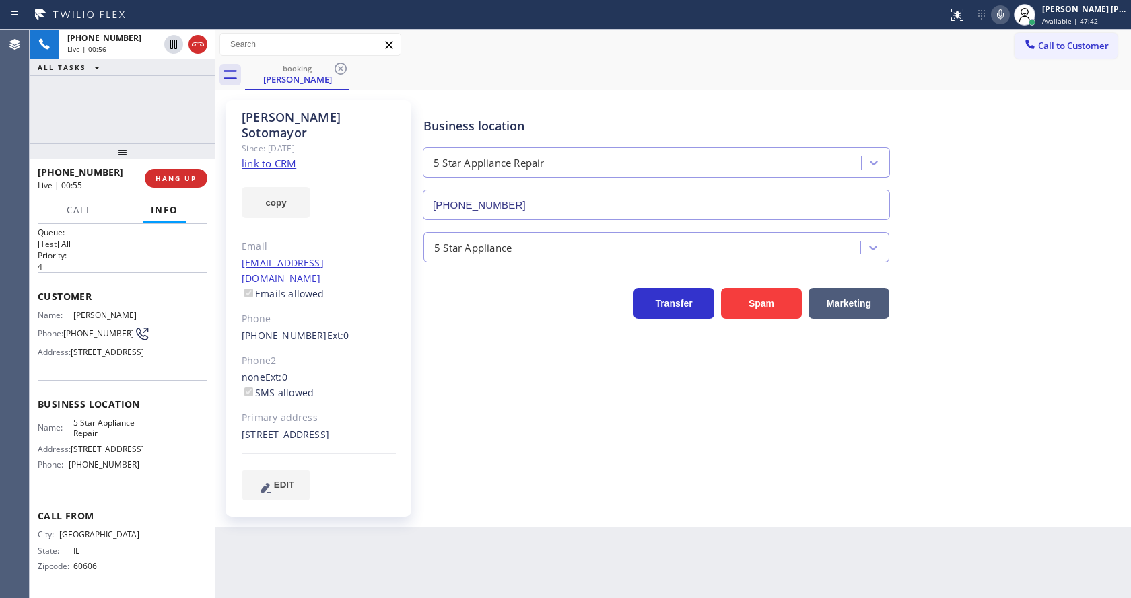
click at [1008, 12] on icon at bounding box center [1000, 15] width 16 height 16
click at [174, 39] on icon at bounding box center [174, 44] width 16 height 16
click at [451, 460] on div "Business location 5 Star Appliance Repair (855) 731-4952 5 Star Appliance Trans…" at bounding box center [774, 300] width 707 height 393
click at [520, 480] on div "Business location 5 Star Appliance Repair (855) 731-4952 5 Star Appliance Trans…" at bounding box center [774, 300] width 707 height 393
click at [744, 490] on div "Business location 5 Star Appliance Repair (855) 731-4952 5 Star Appliance Trans…" at bounding box center [774, 314] width 707 height 420
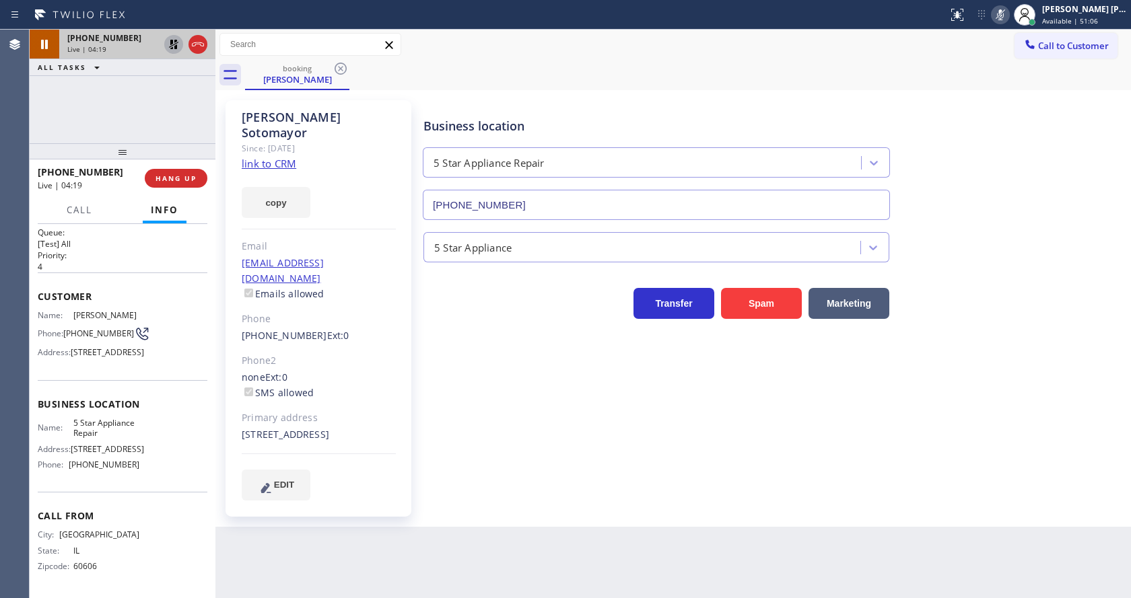
click at [173, 41] on icon at bounding box center [173, 44] width 9 height 9
click at [997, 14] on div at bounding box center [1000, 15] width 19 height 16
click at [997, 68] on div "booking Shirley Sotomayor" at bounding box center [688, 75] width 886 height 30
click at [540, 419] on div "Business location 5 Star Appliance Repair (855) 731-4952 5 Star Appliance Trans…" at bounding box center [774, 300] width 707 height 393
click at [405, 357] on div "Shirley Sotomayor Since: 20 may 2020 link to CRM copy Email ssadjadi@sadjadilaw…" at bounding box center [318, 308] width 186 height 417
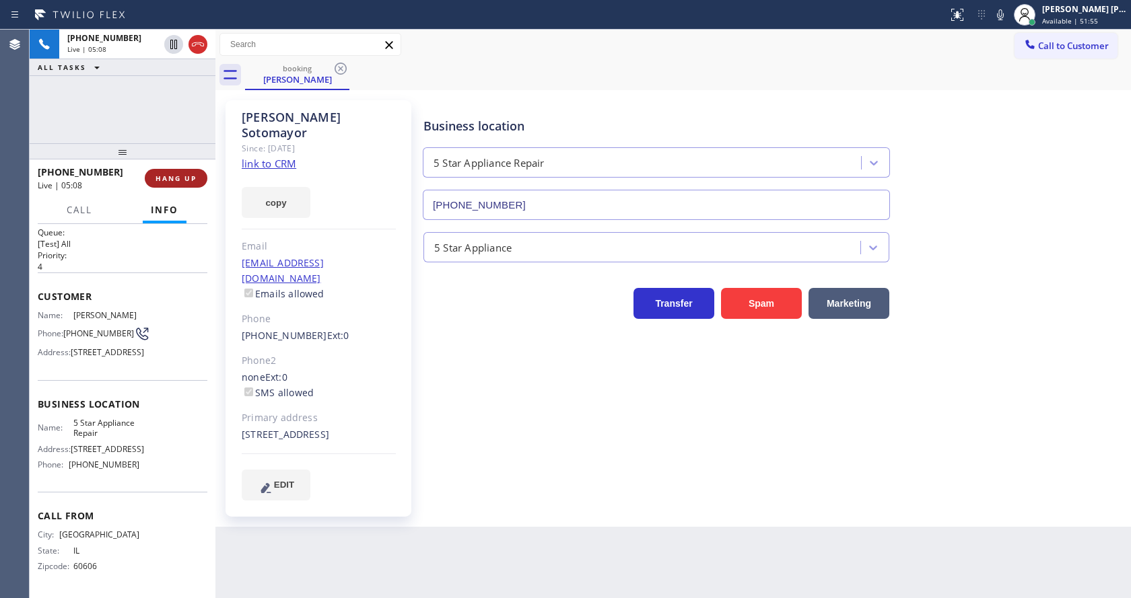
click at [167, 173] on button "HANG UP" at bounding box center [176, 178] width 63 height 19
click at [167, 173] on button "COMPLETE" at bounding box center [173, 178] width 68 height 19
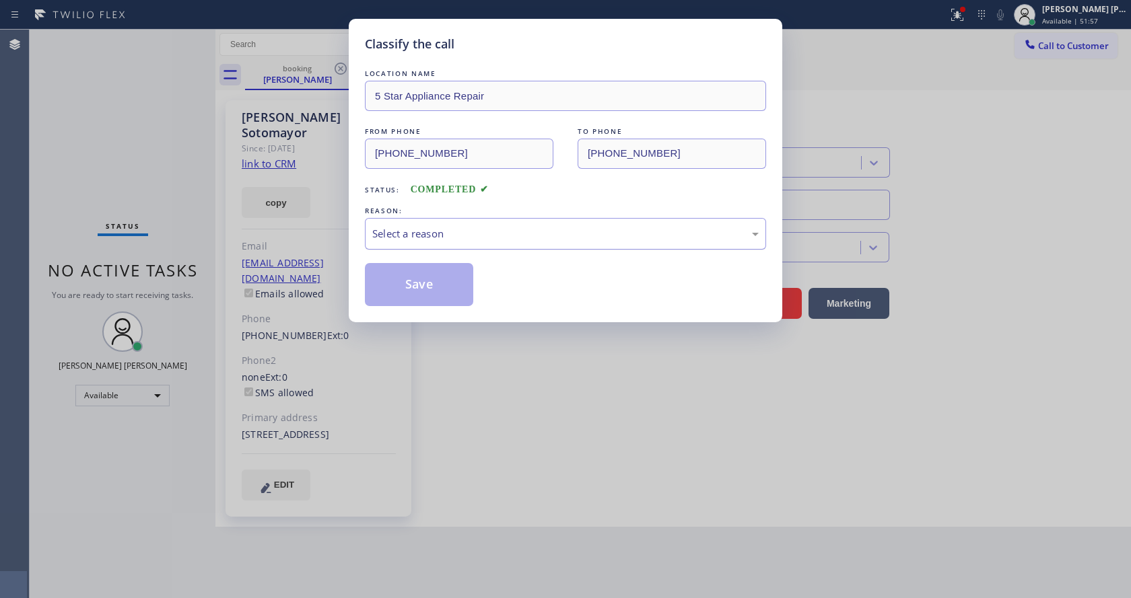
click at [467, 226] on div "Select a reason" at bounding box center [565, 233] width 386 height 15
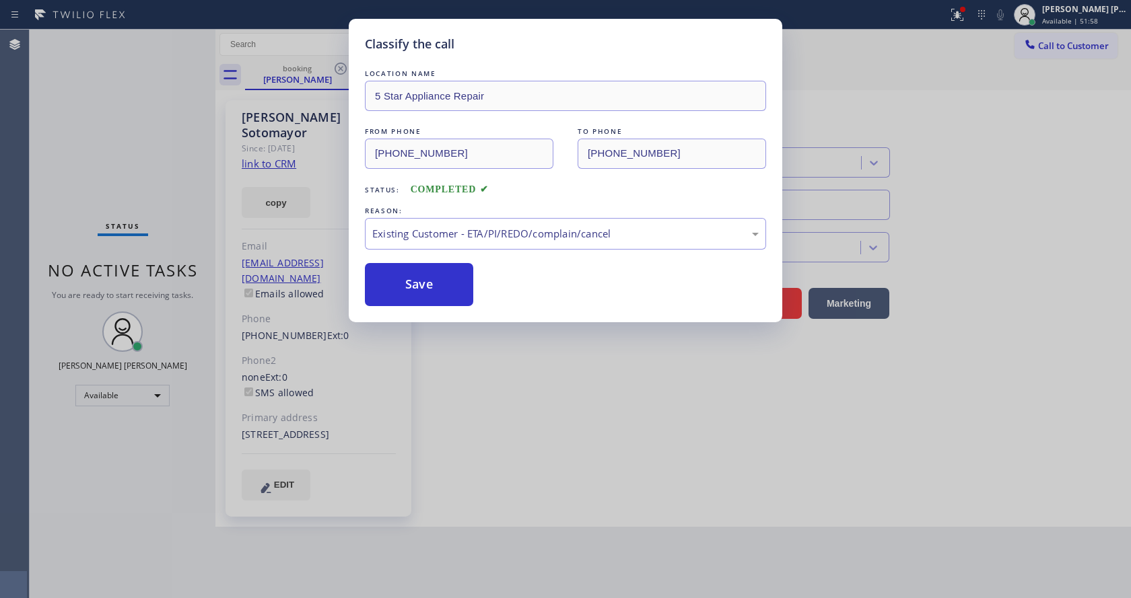
drag, startPoint x: 427, startPoint y: 277, endPoint x: 519, endPoint y: 380, distance: 137.7
click at [445, 312] on div "Classify the call LOCATION NAME 5 Star Appliance Repair FROM PHONE (847) 409-91…" at bounding box center [565, 171] width 433 height 304
drag, startPoint x: 519, startPoint y: 380, endPoint x: 442, endPoint y: 511, distance: 152.4
click at [518, 386] on div "Classify the call LOCATION NAME 5 Star Appliance Repair FROM PHONE (847) 409-91…" at bounding box center [565, 299] width 1131 height 598
drag, startPoint x: 308, startPoint y: 229, endPoint x: 321, endPoint y: 229, distance: 12.8
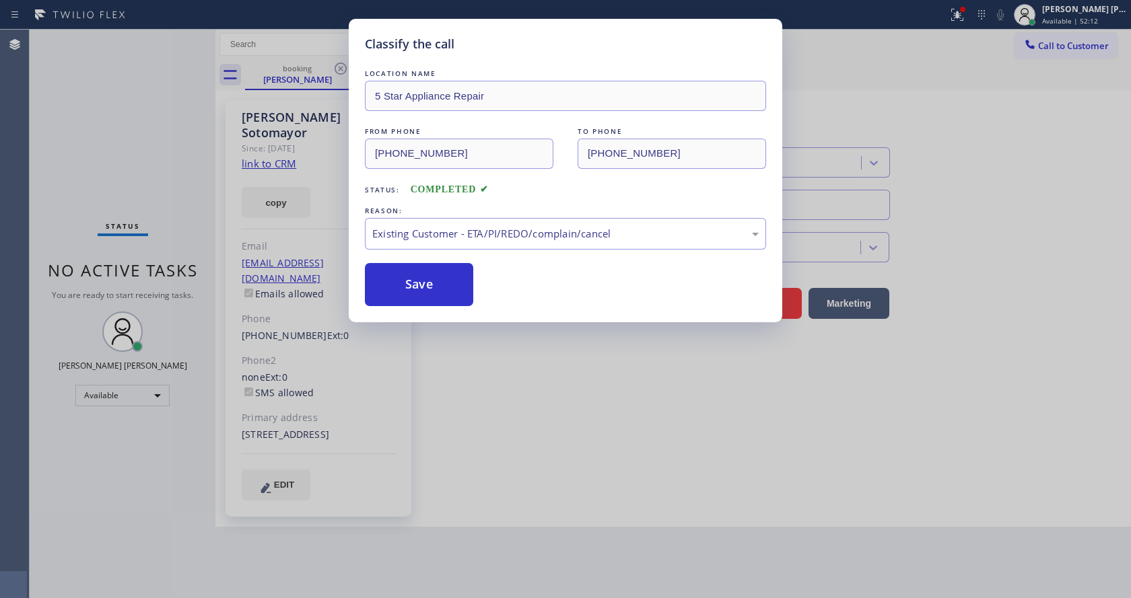
click at [308, 229] on div "Classify the call LOCATION NAME 5 Star Appliance Repair FROM PHONE (847) 409-91…" at bounding box center [565, 299] width 1131 height 598
click at [417, 281] on button "Save" at bounding box center [419, 284] width 108 height 43
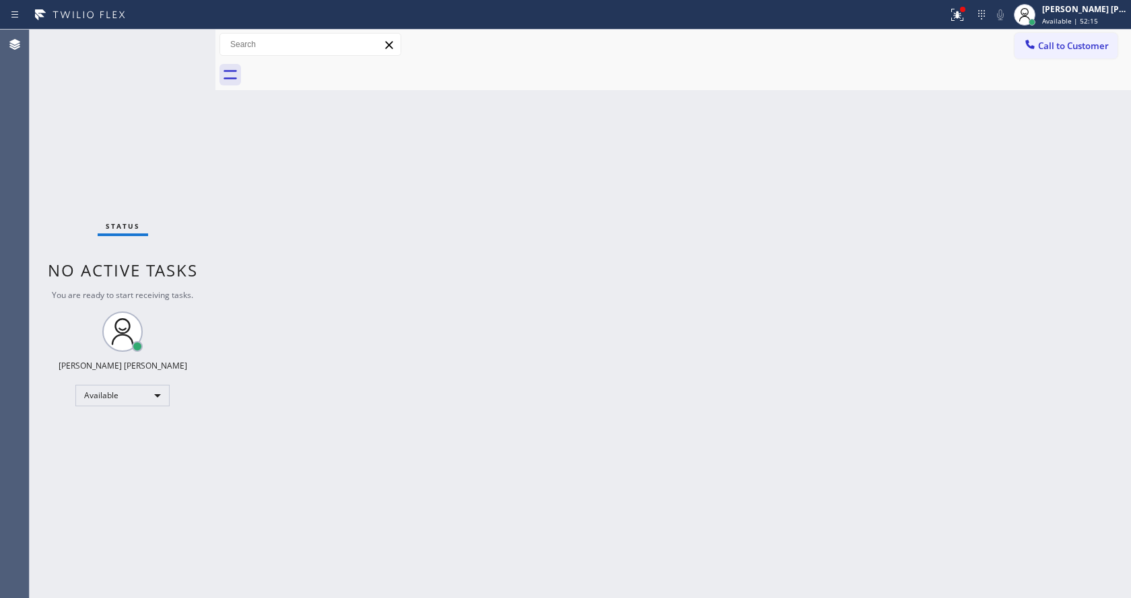
click at [417, 281] on div "Back to Dashboard Change Sender ID Customers Technicians Select a contact Outbo…" at bounding box center [672, 314] width 915 height 569
click at [124, 58] on div "Status No active tasks You are ready to start receiving tasks. Jen Rose Villanu…" at bounding box center [123, 314] width 186 height 569
click at [449, 354] on div "Back to Dashboard Change Sender ID Customers Technicians Select a contact Outbo…" at bounding box center [672, 314] width 915 height 569
click at [411, 263] on div "Back to Dashboard Change Sender ID Customers Technicians Select a contact Outbo…" at bounding box center [672, 314] width 915 height 569
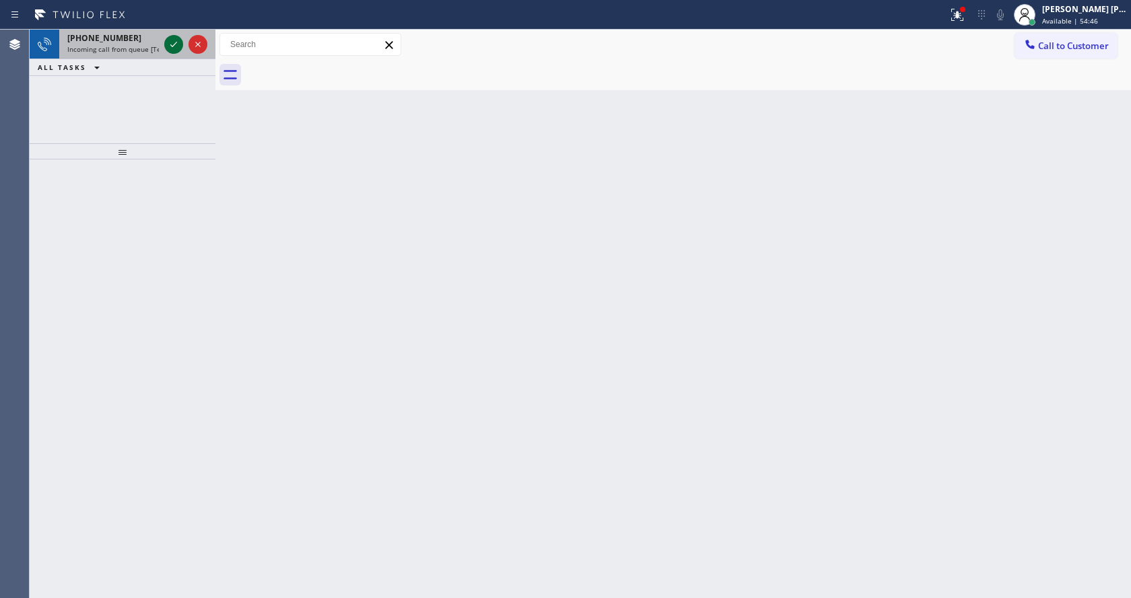
click at [176, 50] on icon at bounding box center [174, 44] width 16 height 16
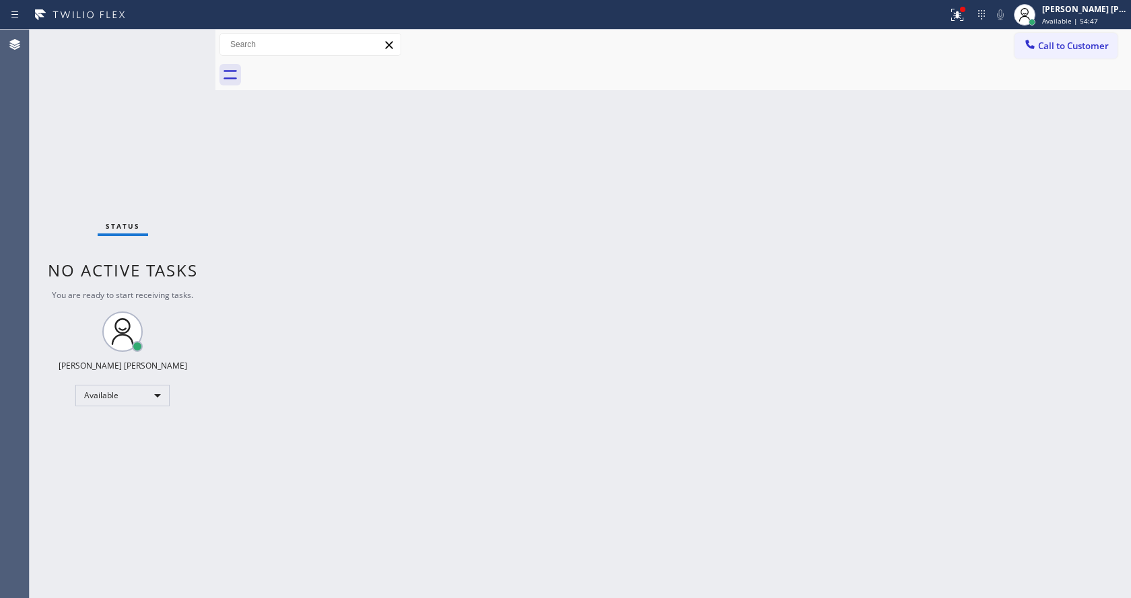
click at [541, 382] on div "Back to Dashboard Change Sender ID Customers Technicians Select a contact Outbo…" at bounding box center [672, 314] width 915 height 569
drag, startPoint x: 209, startPoint y: 194, endPoint x: 151, endPoint y: 139, distance: 80.0
click at [209, 194] on div "Status No active tasks You are ready to start receiving tasks. Jen Rose Villanu…" at bounding box center [123, 314] width 186 height 569
click at [186, 38] on div "Status No active tasks You are ready to start receiving tasks. Jen Rose Villanu…" at bounding box center [123, 314] width 186 height 569
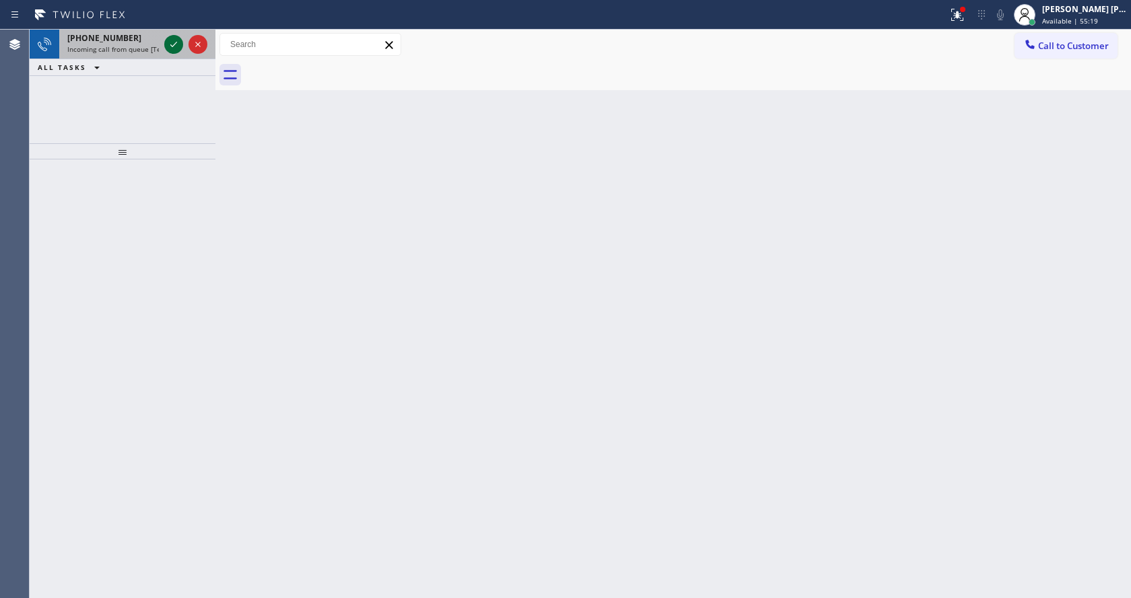
click at [172, 44] on icon at bounding box center [174, 44] width 16 height 16
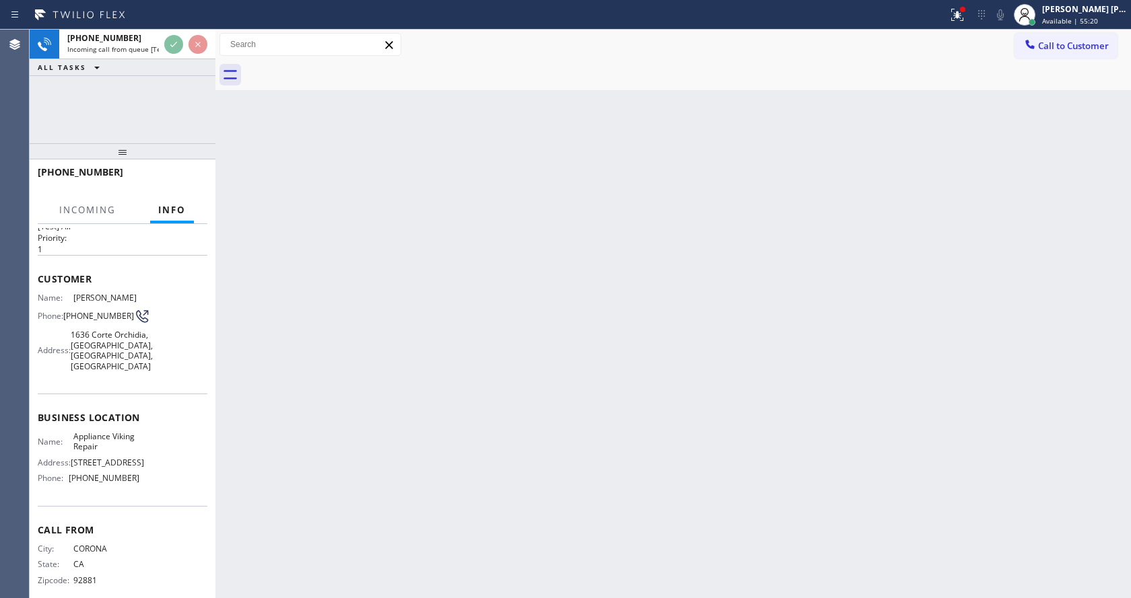
scroll to position [59, 0]
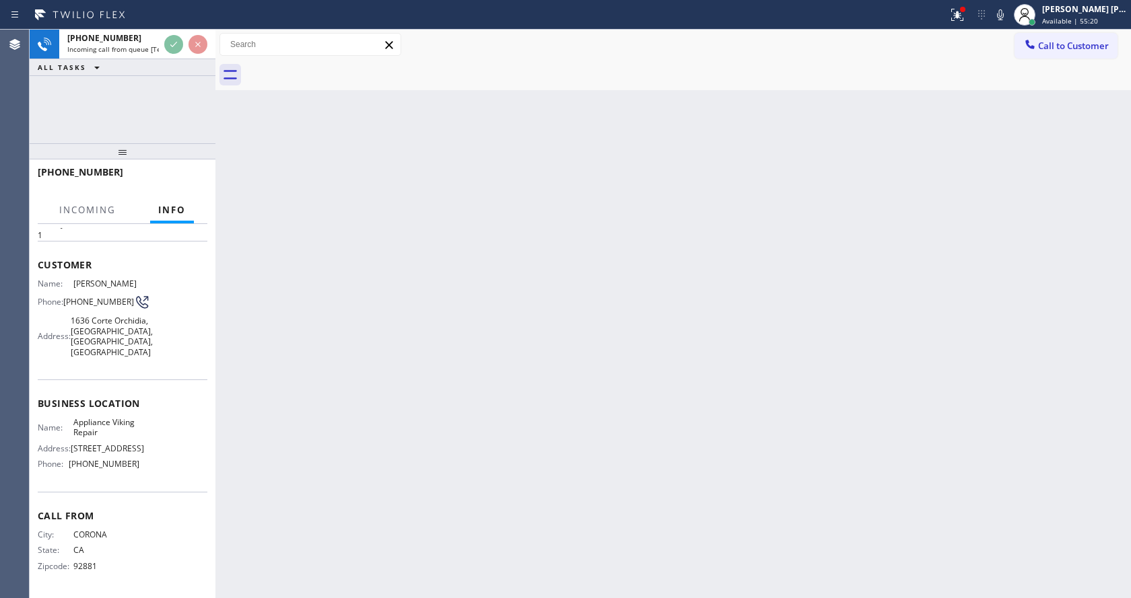
click at [417, 367] on div "Back to Dashboard Change Sender ID Customers Technicians Select a contact Outbo…" at bounding box center [672, 314] width 915 height 569
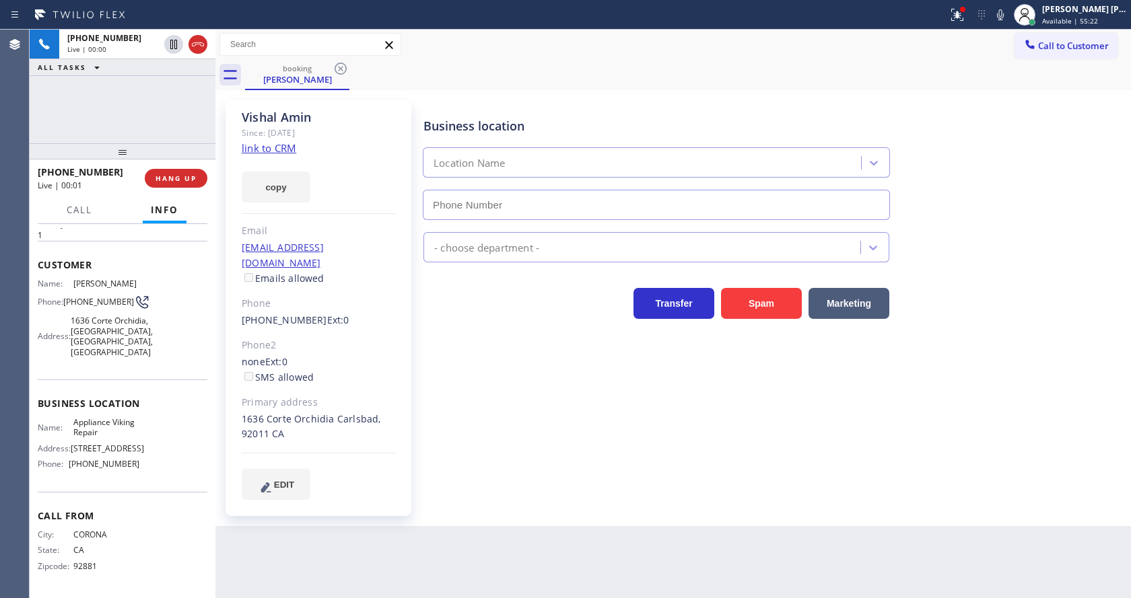
type input "[PHONE_NUMBER]"
click at [281, 140] on div "Since: [DATE]" at bounding box center [319, 132] width 154 height 15
click at [281, 147] on link "link to CRM" at bounding box center [269, 147] width 55 height 13
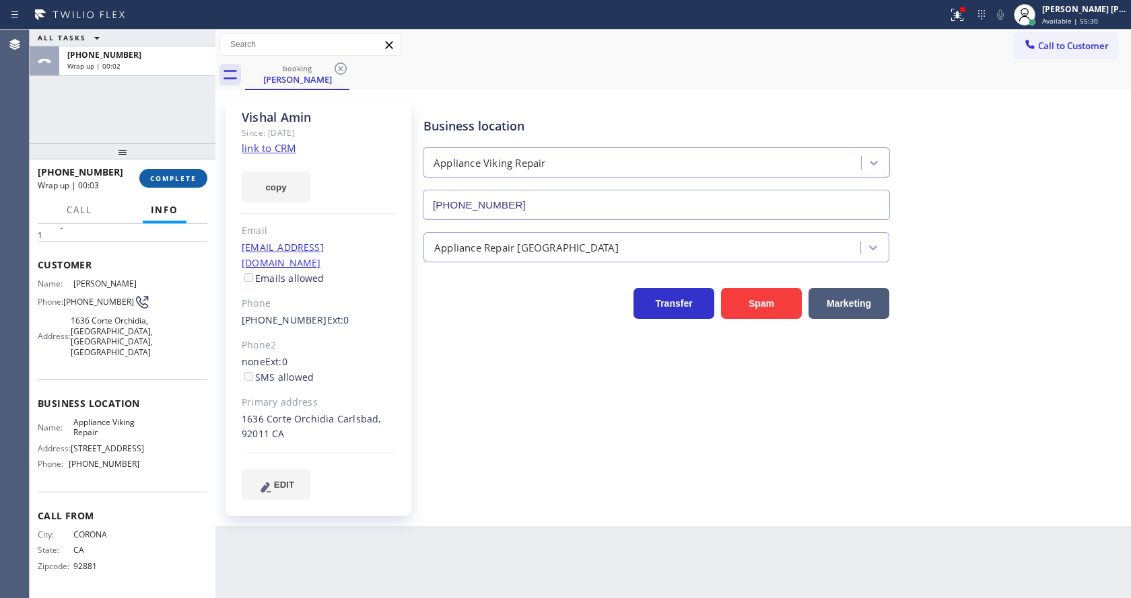
click at [172, 182] on span "COMPLETE" at bounding box center [173, 178] width 46 height 9
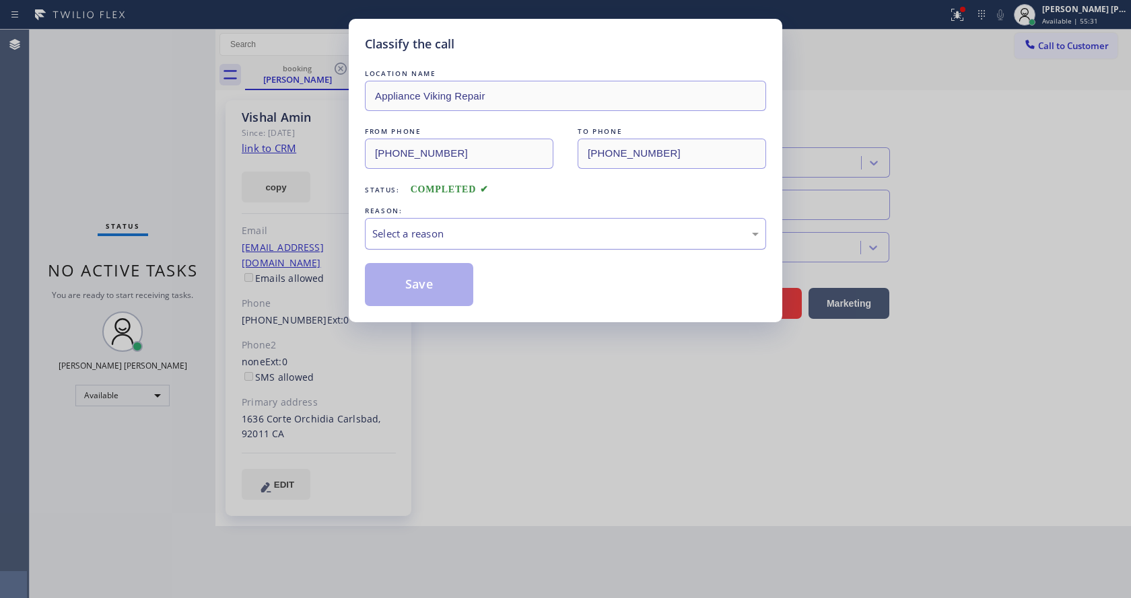
click at [459, 238] on div "Select a reason" at bounding box center [565, 233] width 386 height 15
click at [417, 281] on button "Save" at bounding box center [419, 284] width 108 height 43
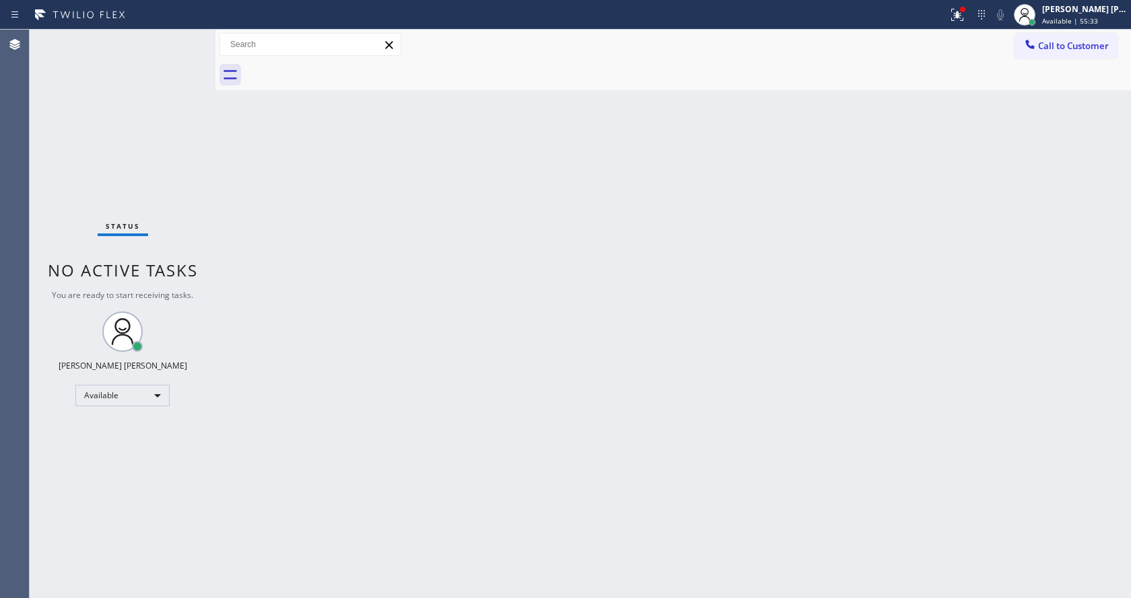
click at [176, 34] on div "Status No active tasks You are ready to start receiving tasks. Jen Rose Villanu…" at bounding box center [123, 314] width 186 height 569
drag, startPoint x: 258, startPoint y: 236, endPoint x: 253, endPoint y: 225, distance: 12.0
click at [258, 236] on div "Back to Dashboard Change Sender ID Customers Technicians Select a contact Outbo…" at bounding box center [672, 314] width 915 height 569
click at [965, 9] on div at bounding box center [962, 9] width 5 height 5
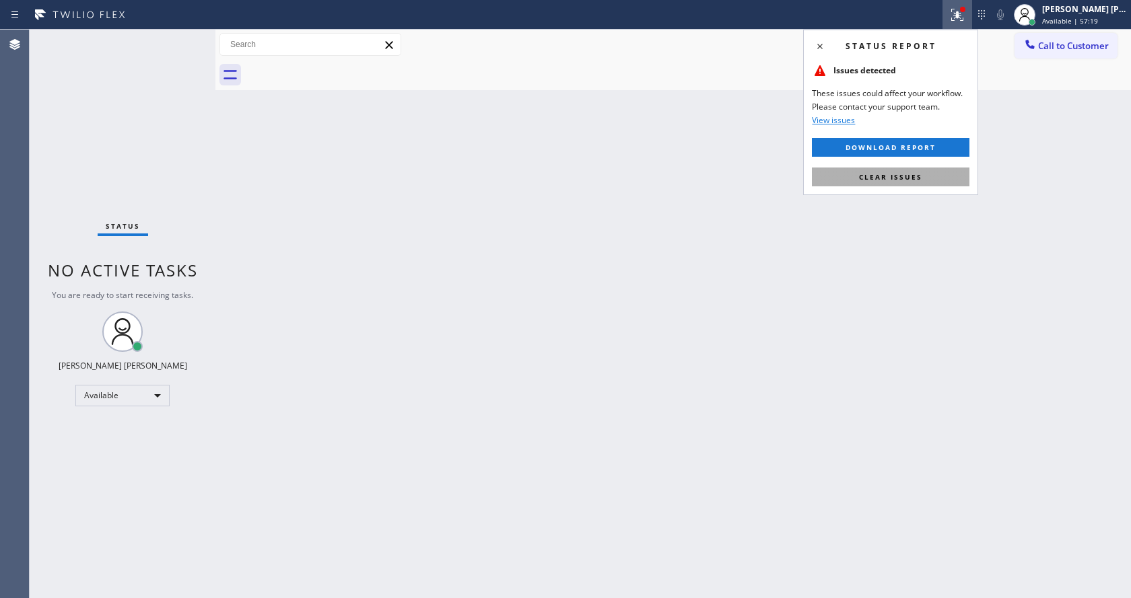
click at [901, 178] on span "Clear issues" at bounding box center [890, 176] width 63 height 9
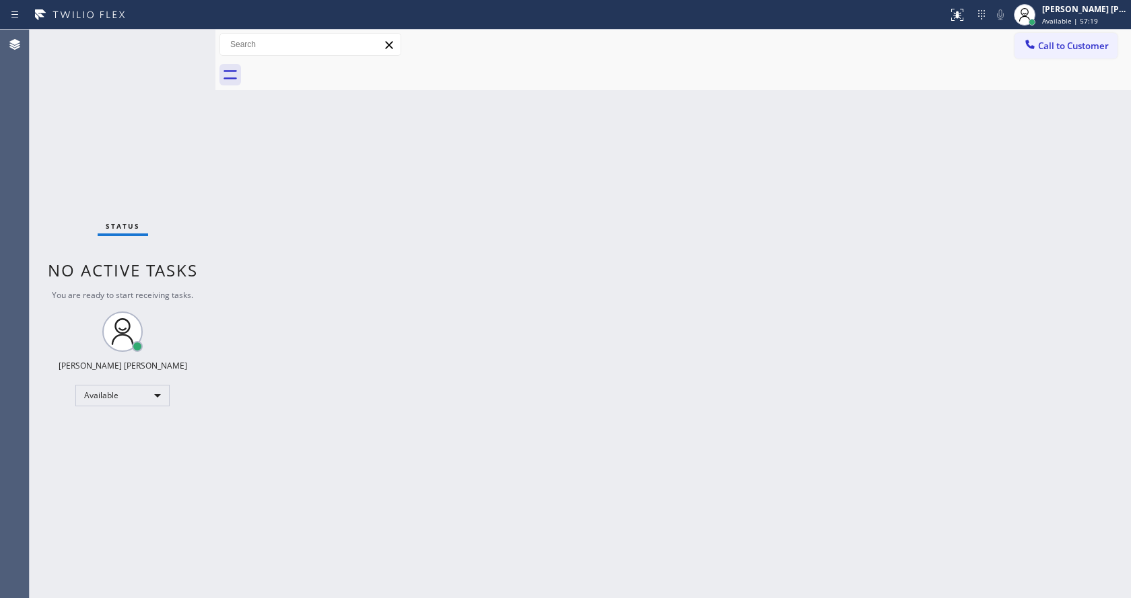
click at [901, 178] on div "Back to Dashboard Change Sender ID Customers Technicians Select a contact Outbo…" at bounding box center [672, 314] width 915 height 569
click at [181, 36] on div "Status No active tasks You are ready to start receiving tasks. Jen Rose Villanu…" at bounding box center [123, 314] width 186 height 569
click at [358, 233] on div "Back to Dashboard Change Sender ID Customers Technicians Select a contact Outbo…" at bounding box center [672, 314] width 915 height 569
click at [186, 36] on div "Status No active tasks You are ready to start receiving tasks. Jen Rose Villanu…" at bounding box center [123, 314] width 186 height 569
click at [182, 37] on div "Status No active tasks You are ready to start receiving tasks. Jen Rose Villanu…" at bounding box center [123, 314] width 186 height 569
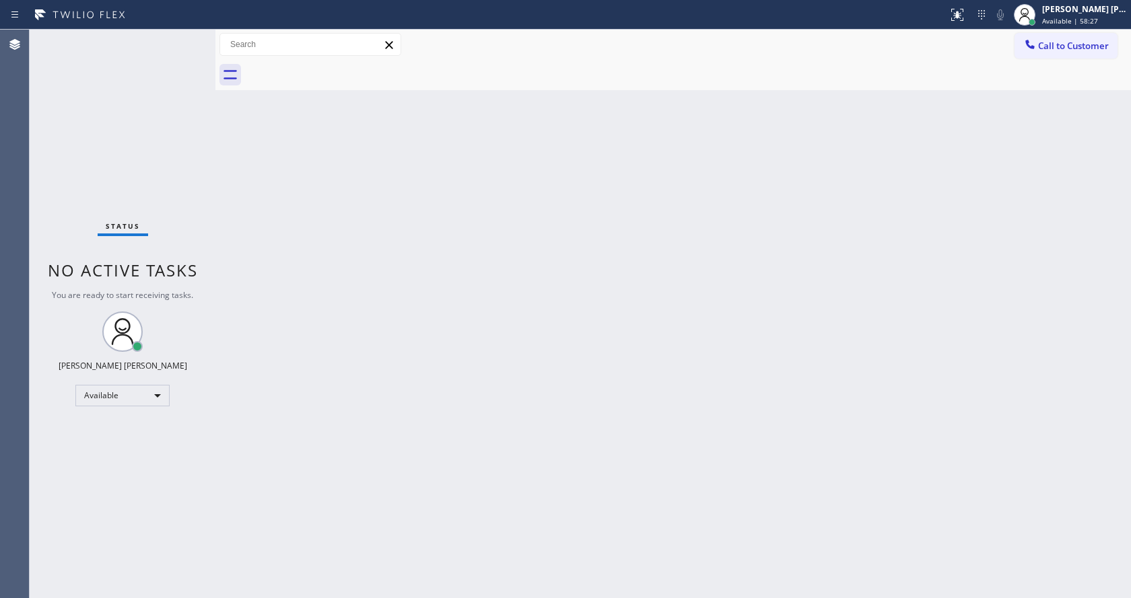
click at [524, 386] on div "Back to Dashboard Change Sender ID Customers Technicians Select a contact Outbo…" at bounding box center [672, 314] width 915 height 569
drag, startPoint x: 270, startPoint y: 223, endPoint x: 265, endPoint y: 185, distance: 38.7
click at [270, 223] on div "Back to Dashboard Change Sender ID Customers Technicians Select a contact Outbo…" at bounding box center [672, 314] width 915 height 569
click at [184, 36] on div "Status No active tasks You are ready to start receiving tasks. Jen Rose Villanu…" at bounding box center [123, 314] width 186 height 569
click at [307, 195] on div "Back to Dashboard Change Sender ID Customers Technicians Select a contact Outbo…" at bounding box center [672, 314] width 915 height 569
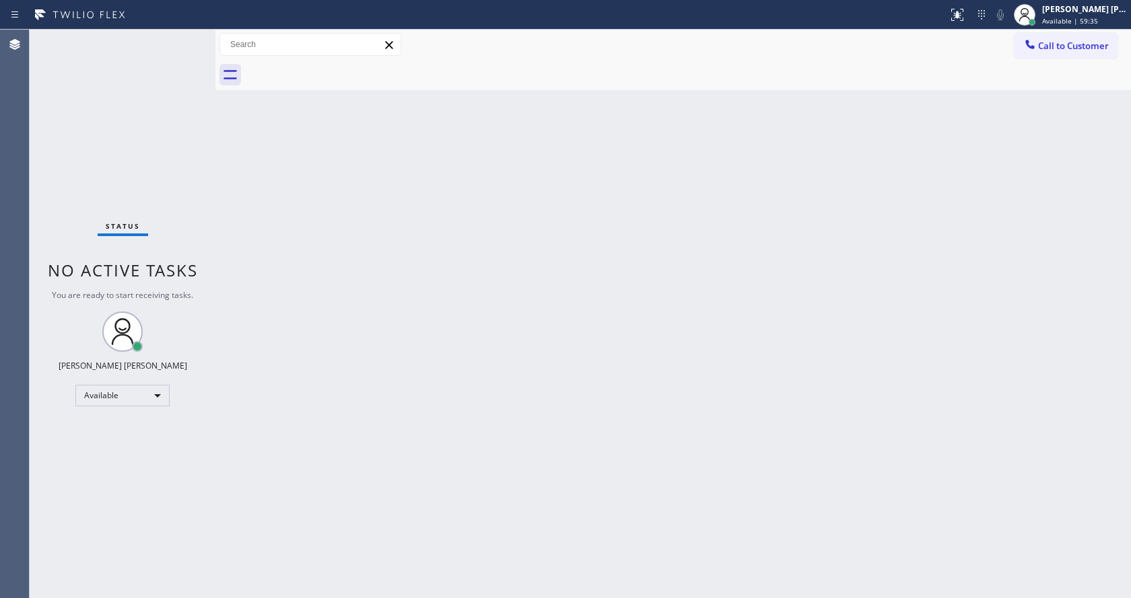
click at [185, 36] on div "Status No active tasks You are ready to start receiving tasks. Jen Rose Villanu…" at bounding box center [123, 314] width 186 height 569
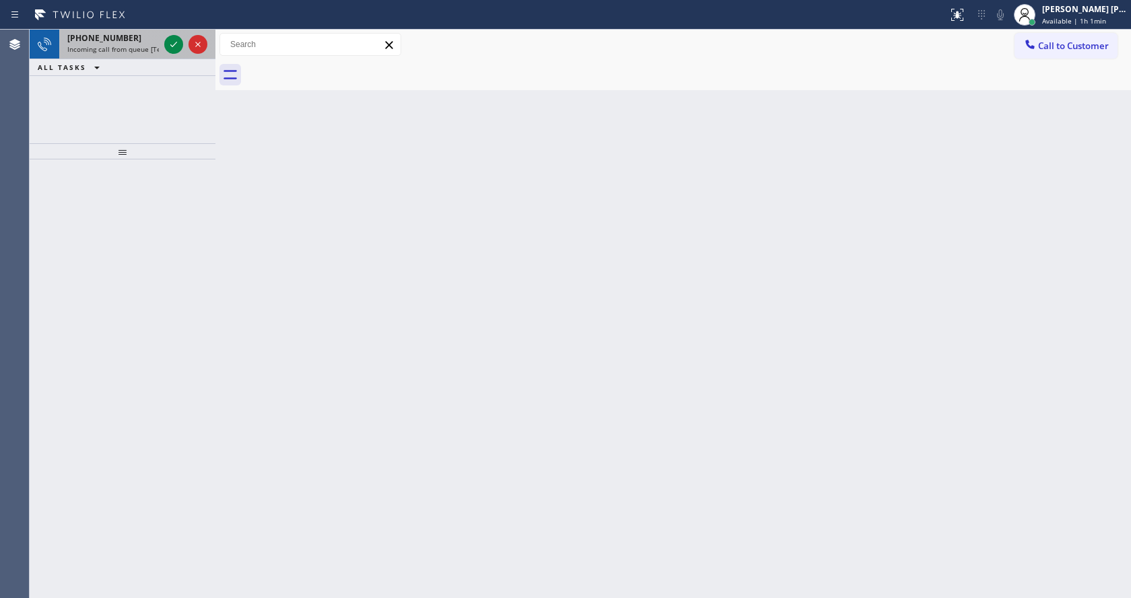
click at [149, 50] on span "Incoming call from queue [Test] All" at bounding box center [123, 48] width 112 height 9
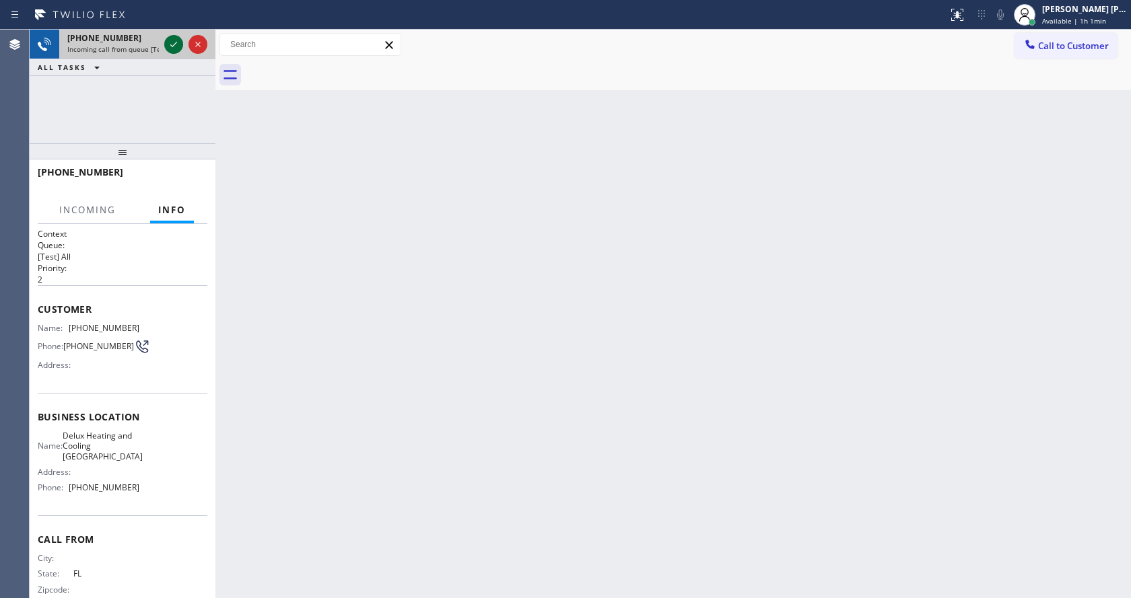
click at [168, 44] on icon at bounding box center [174, 44] width 16 height 16
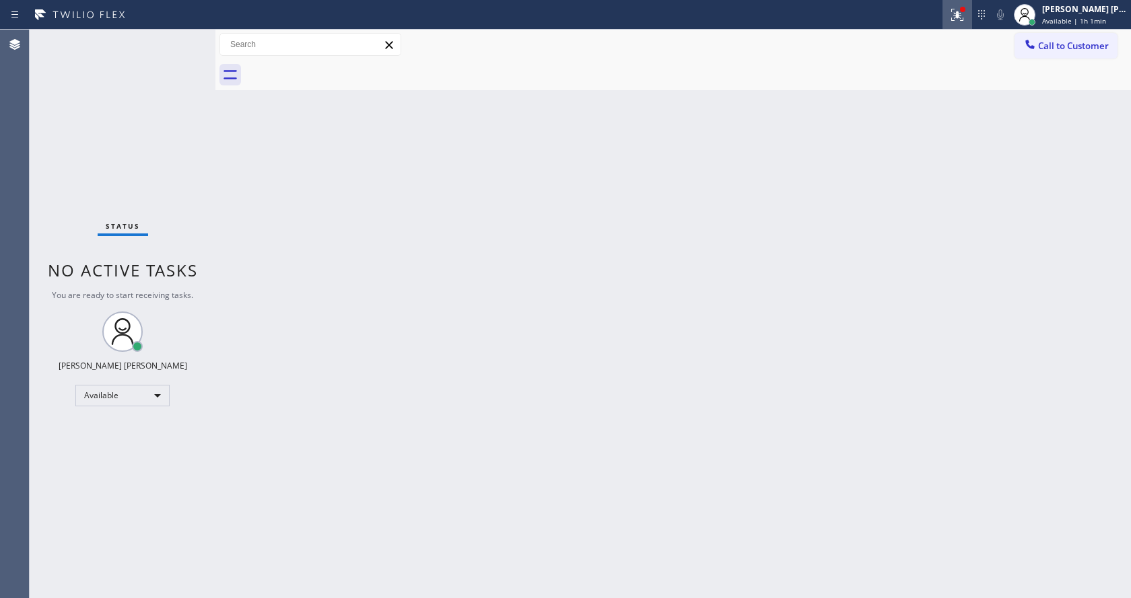
click at [956, 0] on button at bounding box center [957, 15] width 30 height 30
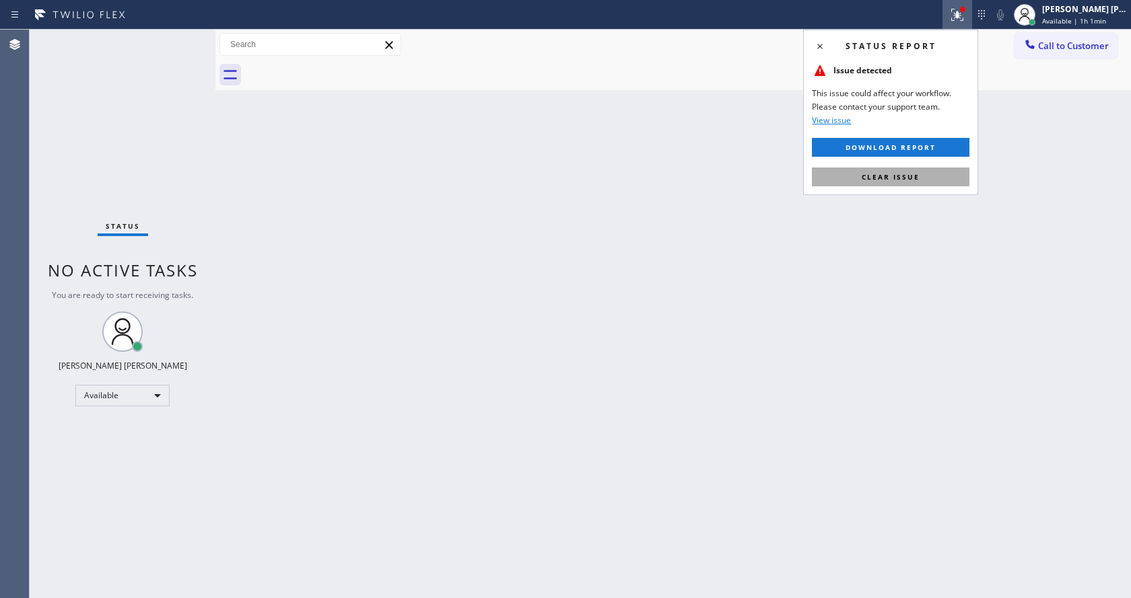
click at [907, 181] on span "Clear issue" at bounding box center [891, 176] width 58 height 9
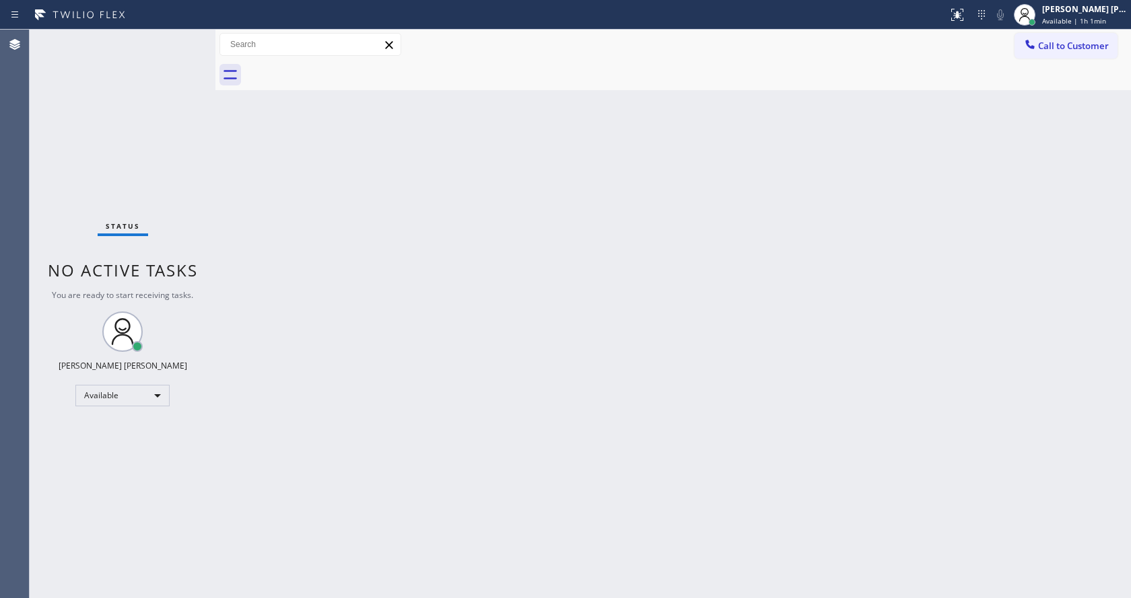
click at [688, 394] on div "Back to Dashboard Change Sender ID Customers Technicians Select a contact Outbo…" at bounding box center [672, 314] width 915 height 569
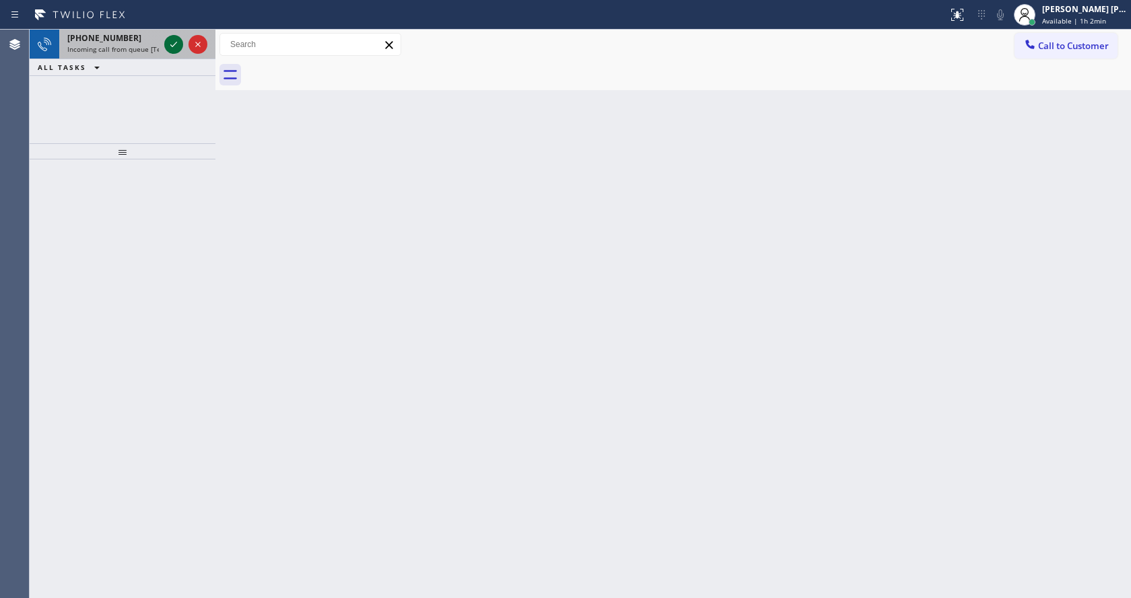
click at [175, 44] on icon at bounding box center [173, 44] width 7 height 5
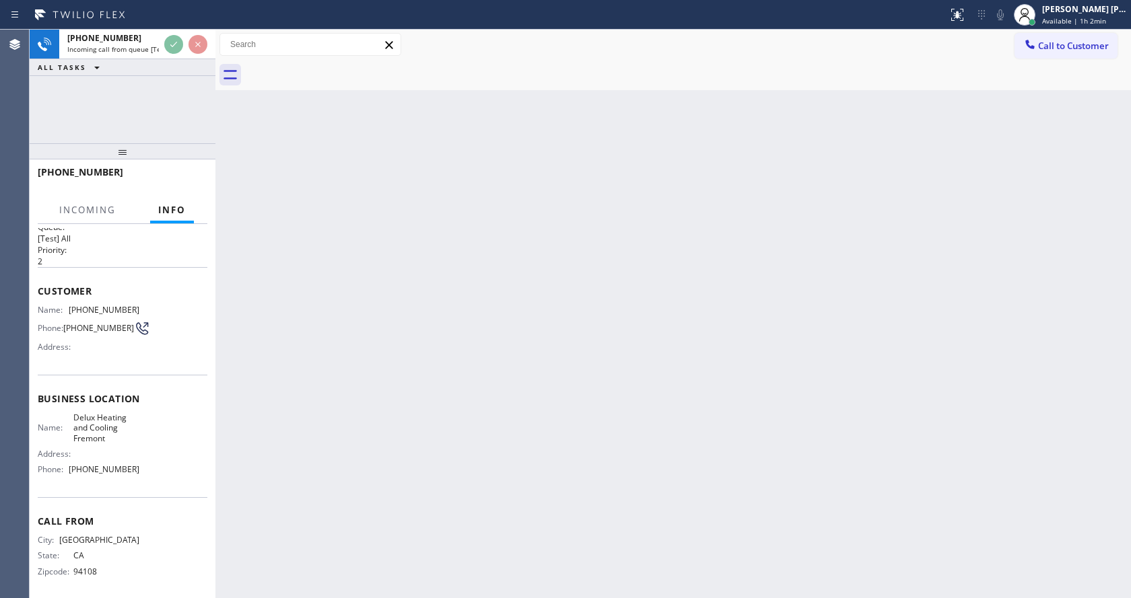
scroll to position [28, 0]
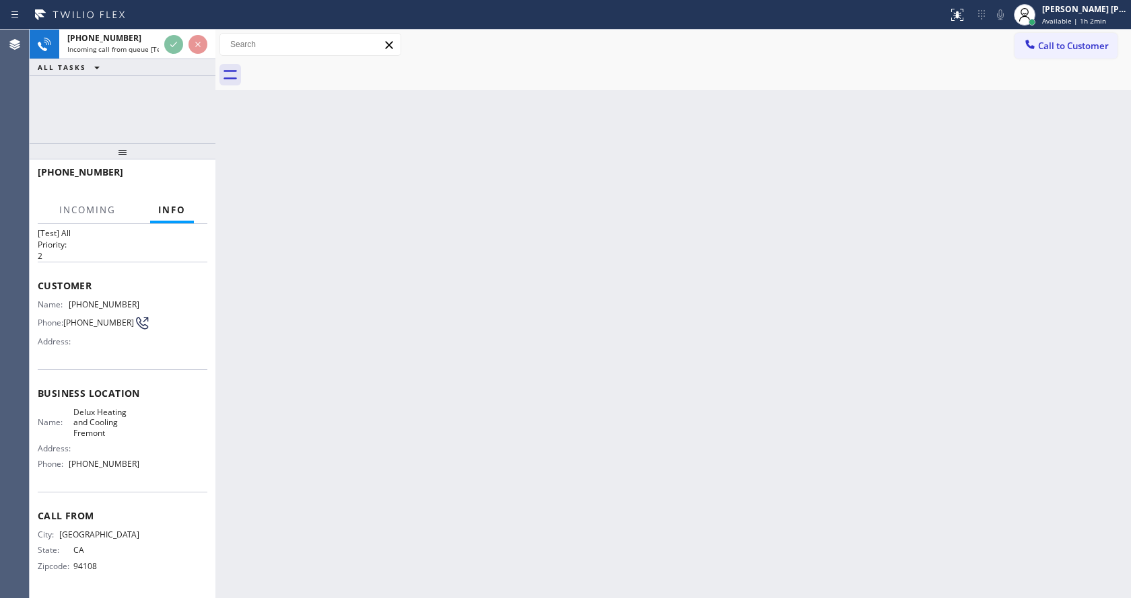
click at [425, 389] on div "Back to Dashboard Change Sender ID Customers Technicians Select a contact Outbo…" at bounding box center [672, 314] width 915 height 569
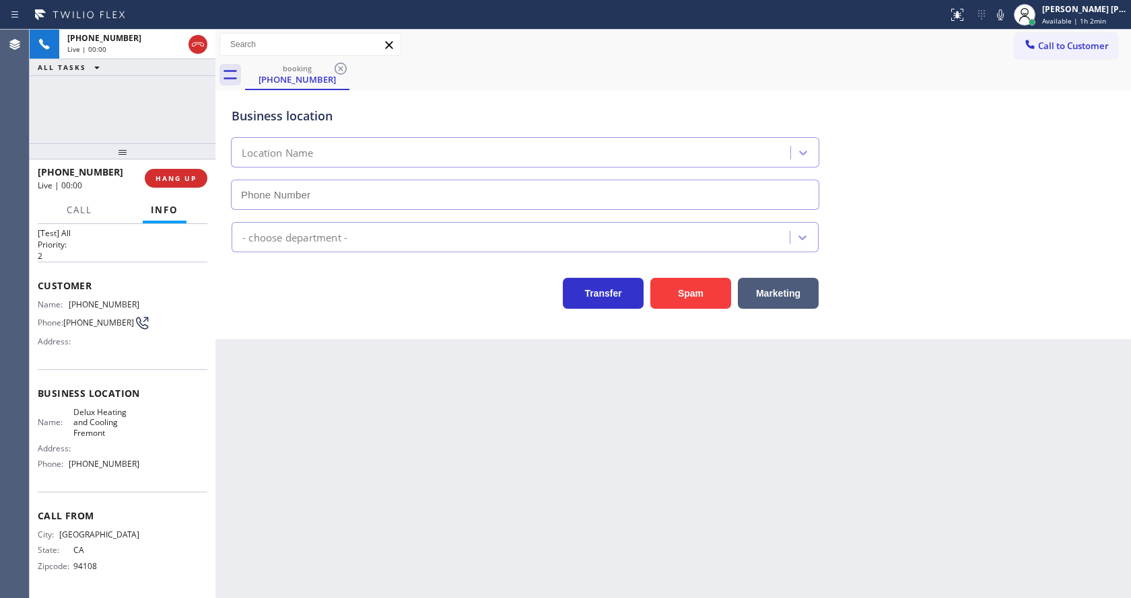
type input "(510) 826-3688"
click at [687, 295] on button "Spam" at bounding box center [690, 293] width 81 height 31
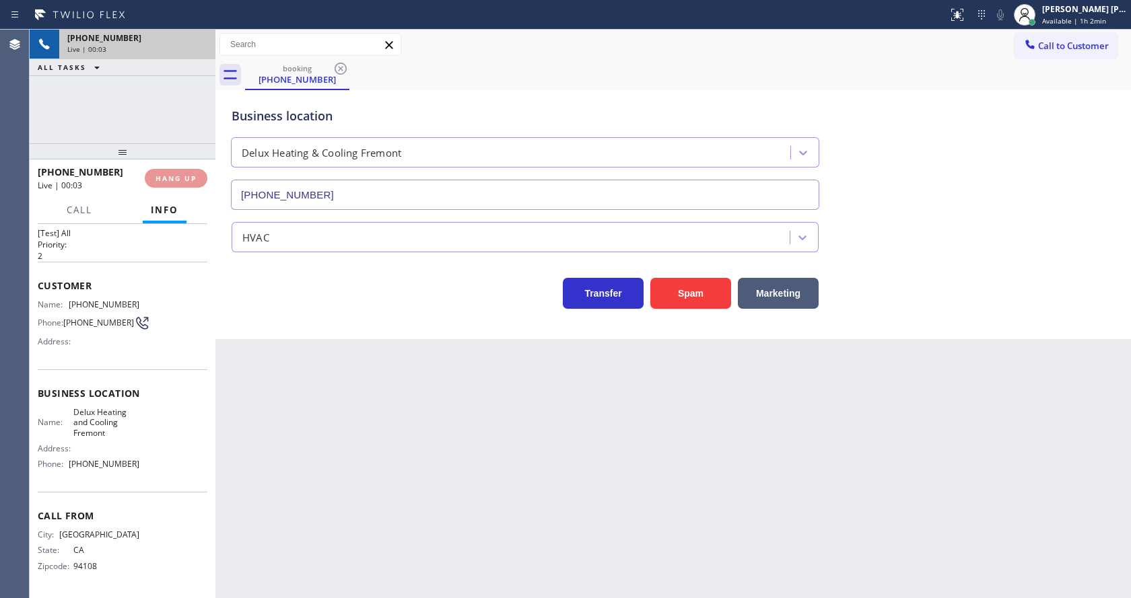
click at [174, 40] on div "+15102005391" at bounding box center [137, 37] width 140 height 11
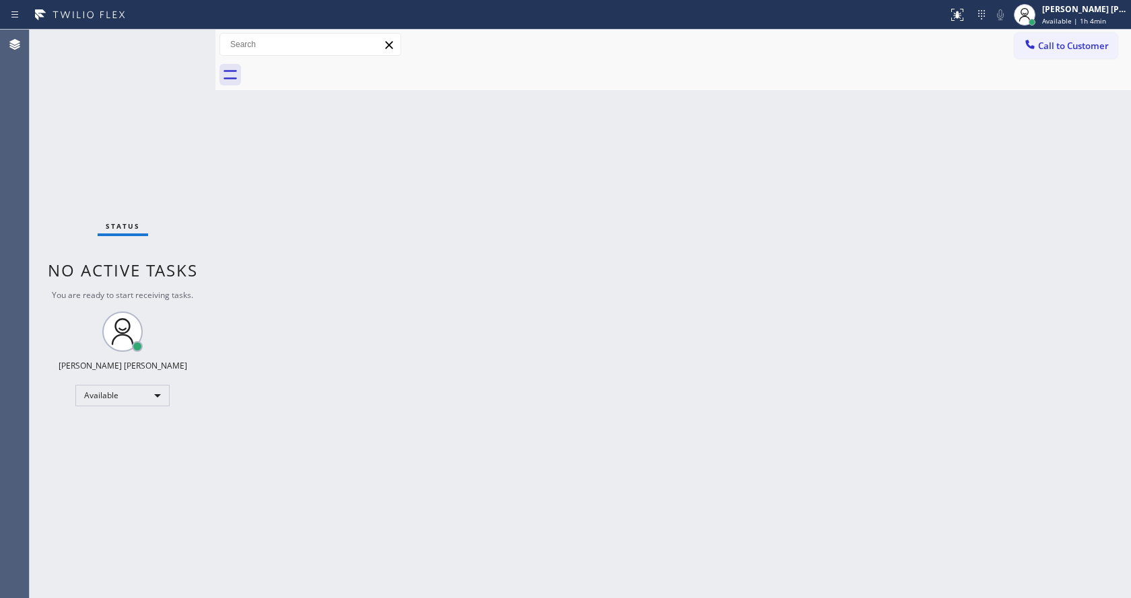
drag, startPoint x: 186, startPoint y: 151, endPoint x: 184, endPoint y: 56, distance: 94.9
click at [186, 151] on div "Status No active tasks You are ready to start receiving tasks. Jen Rose Villanu…" at bounding box center [123, 314] width 186 height 569
click at [186, 39] on div "Status No active tasks You are ready to start receiving tasks. Jen Rose Villanu…" at bounding box center [123, 314] width 186 height 569
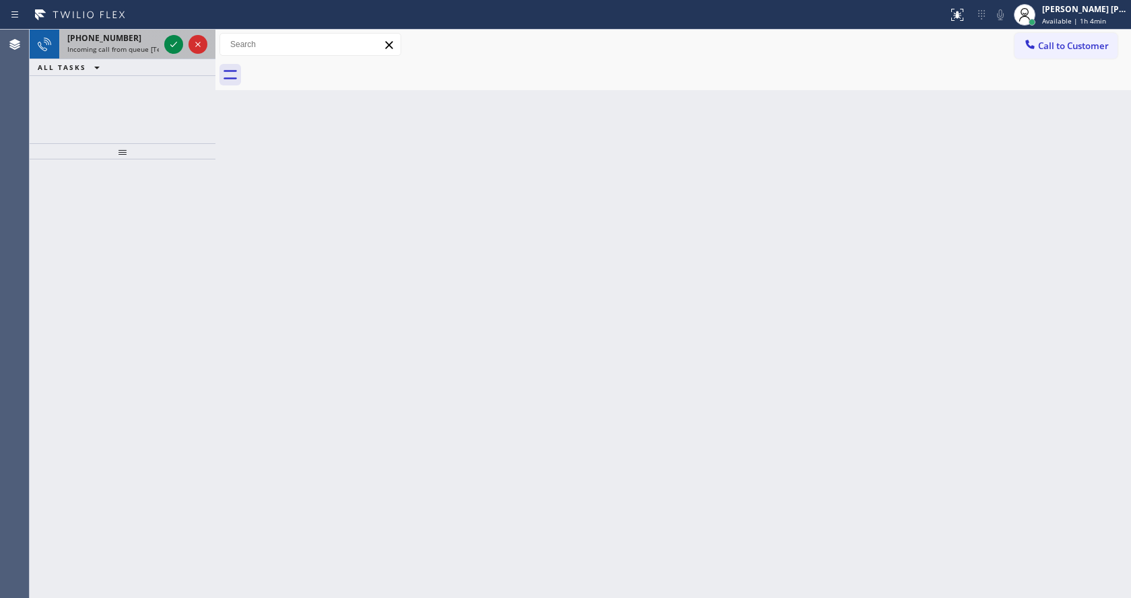
click at [153, 44] on div "+16508792092 Incoming call from queue [Test] All" at bounding box center [110, 45] width 102 height 30
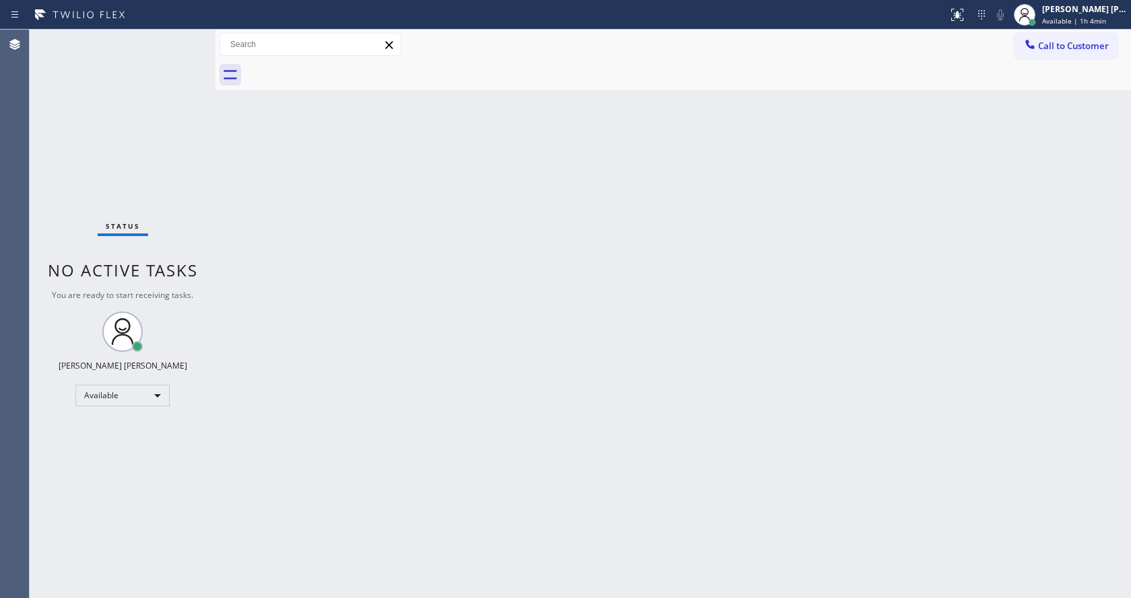
click at [182, 38] on div "Status No active tasks You are ready to start receiving tasks. Jen Rose Villanu…" at bounding box center [123, 314] width 186 height 569
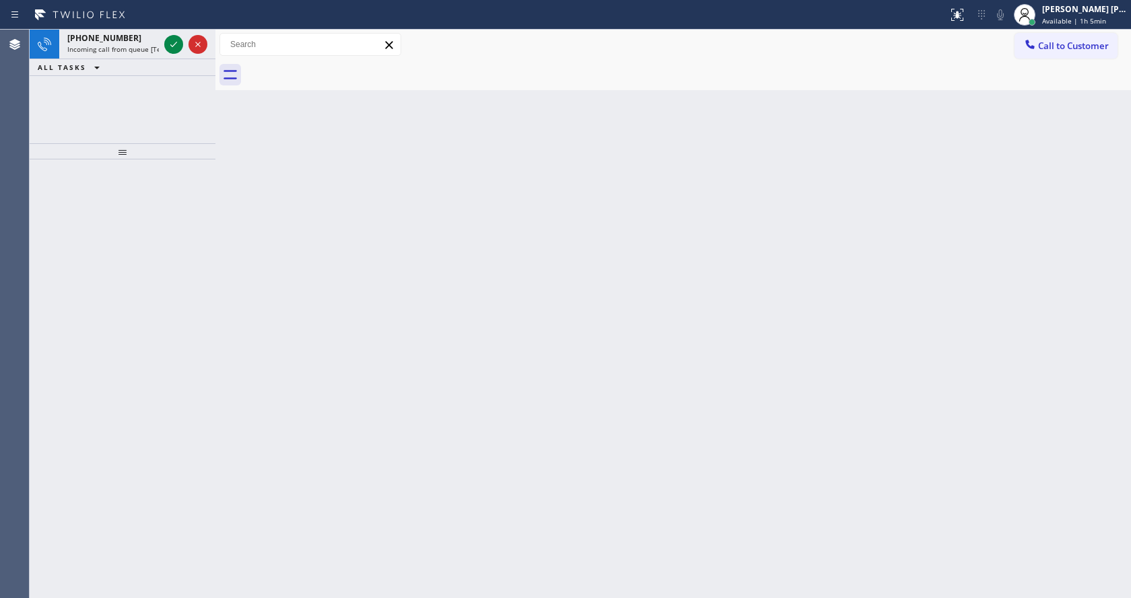
click at [173, 42] on icon at bounding box center [174, 44] width 16 height 16
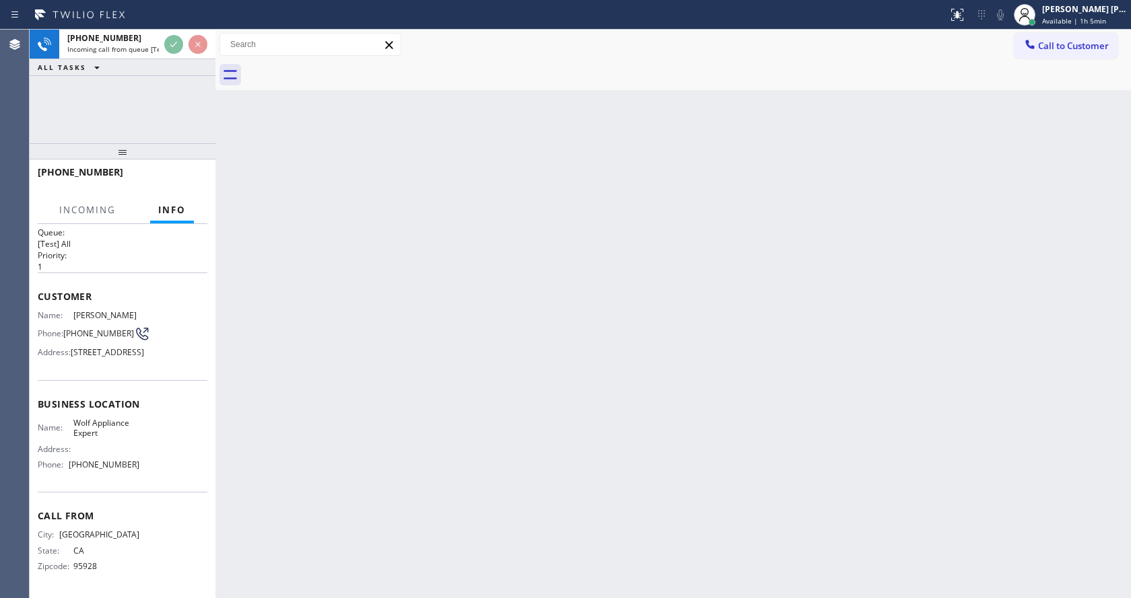
scroll to position [59, 0]
click at [541, 367] on div "Back to Dashboard Change Sender ID Customers Technicians Select a contact Outbo…" at bounding box center [672, 314] width 915 height 569
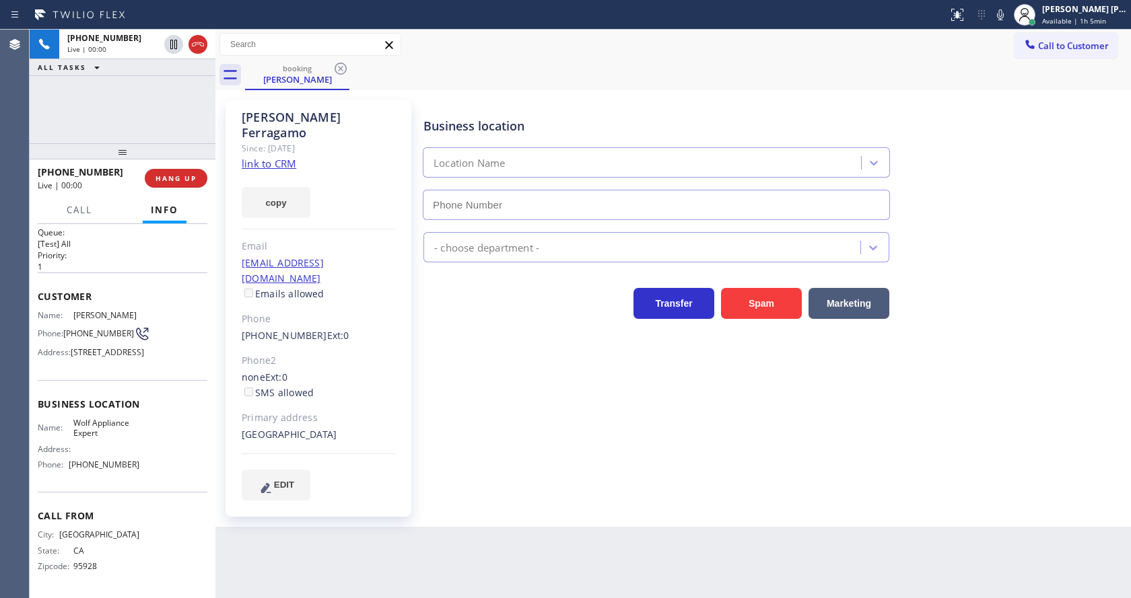
click at [438, 386] on div "Business location Location Name - choose department - Transfer Spam Marketing" at bounding box center [774, 300] width 707 height 393
type input "(949) 536-9698"
click at [524, 420] on div "Business location Wolf Appliance Expert (949) 536-9698 Appliance Repair High En…" at bounding box center [774, 300] width 707 height 393
click at [283, 157] on link "link to CRM" at bounding box center [269, 163] width 55 height 13
click at [378, 470] on div "EDIT" at bounding box center [319, 485] width 154 height 31
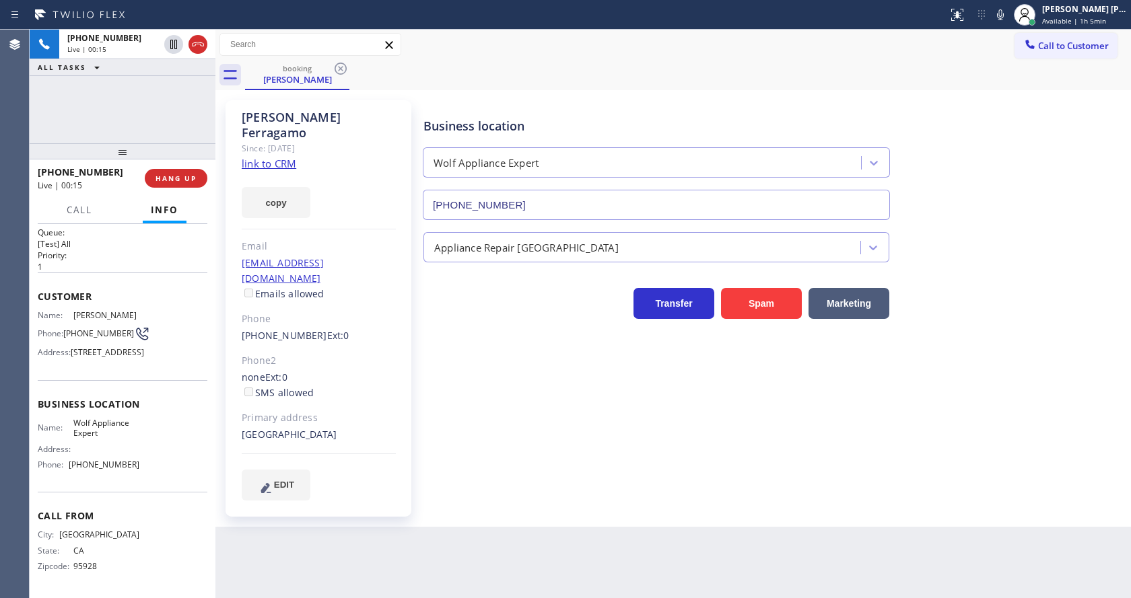
click at [460, 406] on div "Business location Wolf Appliance Expert (949) 536-9698 Appliance Repair High En…" at bounding box center [774, 300] width 707 height 393
drag, startPoint x: 133, startPoint y: 460, endPoint x: 67, endPoint y: 470, distance: 66.6
click at [67, 470] on div "Phone: (949) 536-9698" at bounding box center [89, 465] width 102 height 10
click at [451, 343] on div "Business location Wolf Appliance Expert (949) 536-9698 Appliance Repair High En…" at bounding box center [774, 300] width 707 height 393
click at [450, 458] on div "Business location Wolf Appliance Expert (949) 536-9698 Appliance Repair High En…" at bounding box center [774, 300] width 707 height 393
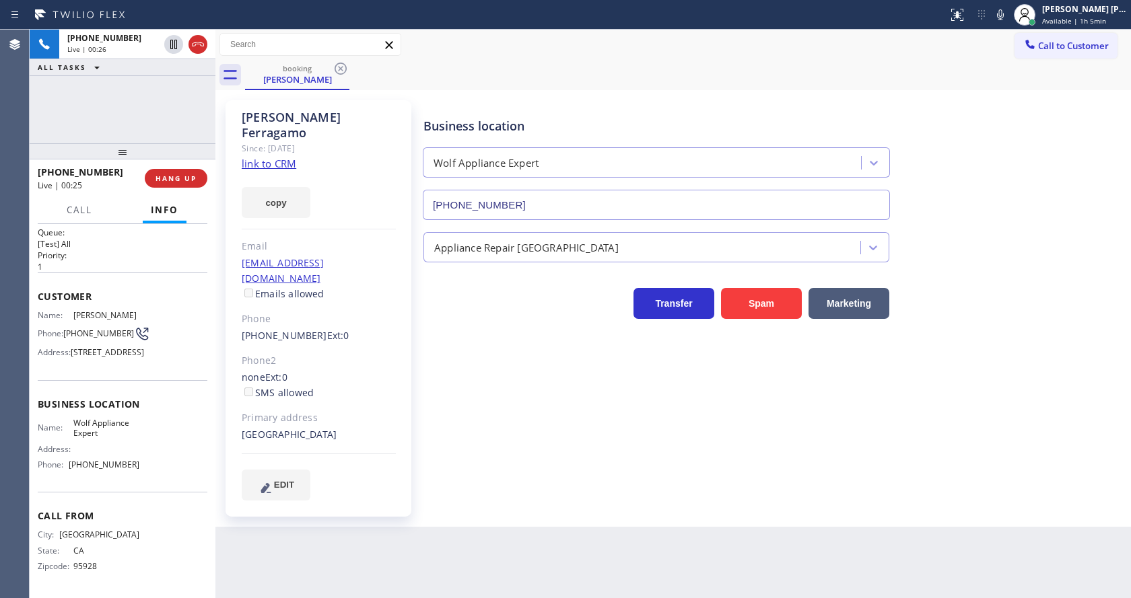
click at [496, 503] on div "Back to Dashboard Change Sender ID Customers Technicians Select a contact Outbo…" at bounding box center [672, 314] width 915 height 569
click at [758, 306] on button "Spam" at bounding box center [761, 303] width 81 height 31
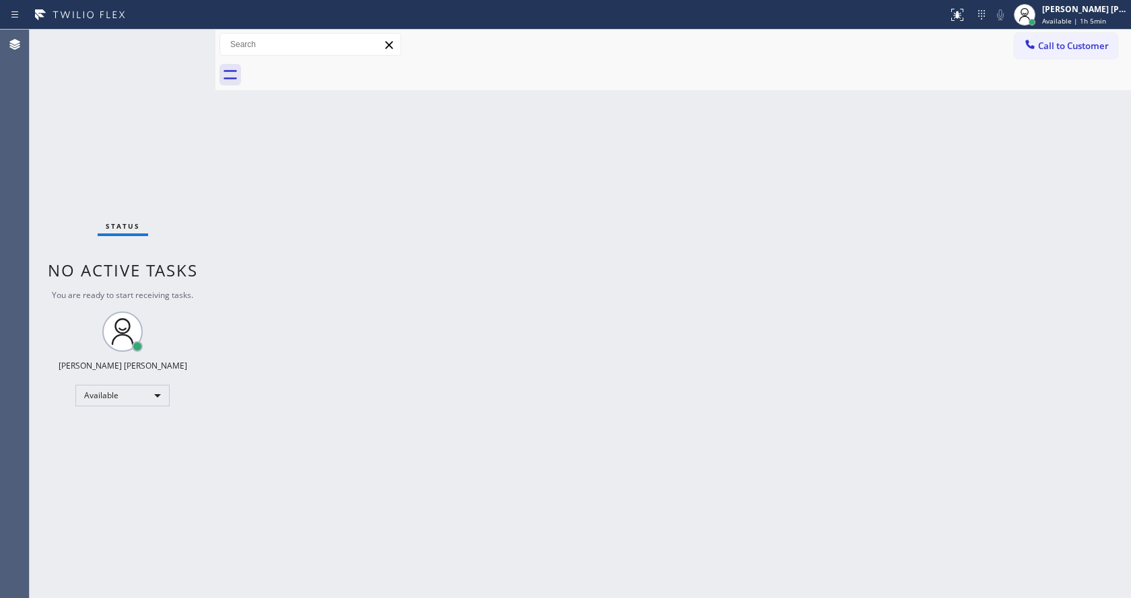
click at [176, 40] on div "Status No active tasks You are ready to start receiving tasks. Jen Rose Villanu…" at bounding box center [123, 314] width 186 height 569
click at [180, 40] on div "Status No active tasks You are ready to start receiving tasks. Jen Rose Villanu…" at bounding box center [123, 314] width 186 height 569
drag, startPoint x: 273, startPoint y: 186, endPoint x: 259, endPoint y: 139, distance: 49.8
click at [273, 186] on div "Back to Dashboard Change Sender ID Customers Technicians Select a contact Outbo…" at bounding box center [672, 314] width 915 height 569
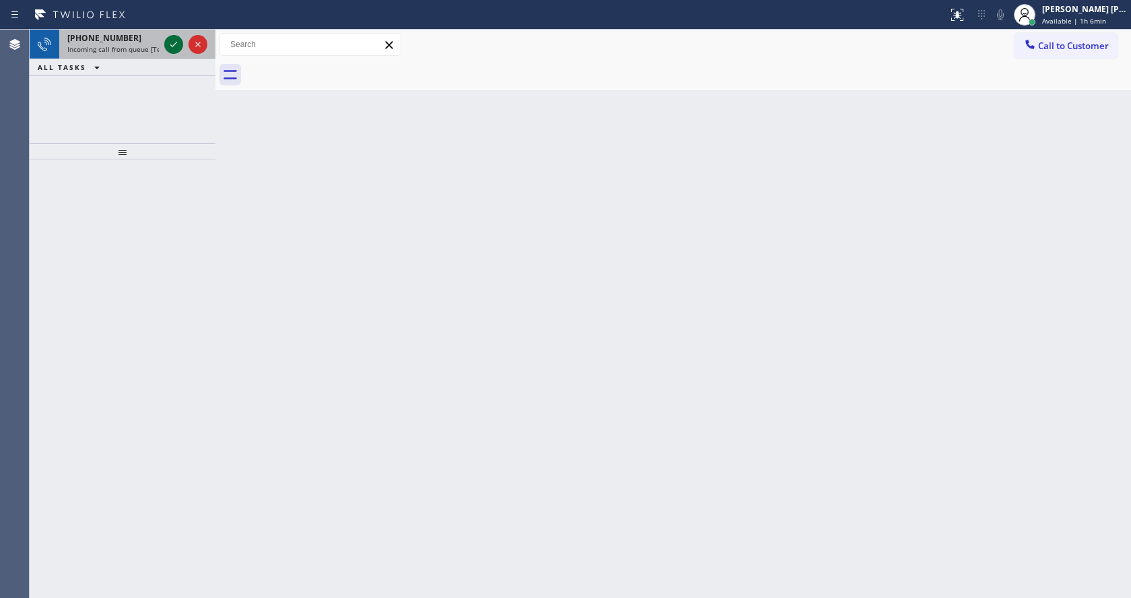
click at [172, 43] on icon at bounding box center [174, 44] width 16 height 16
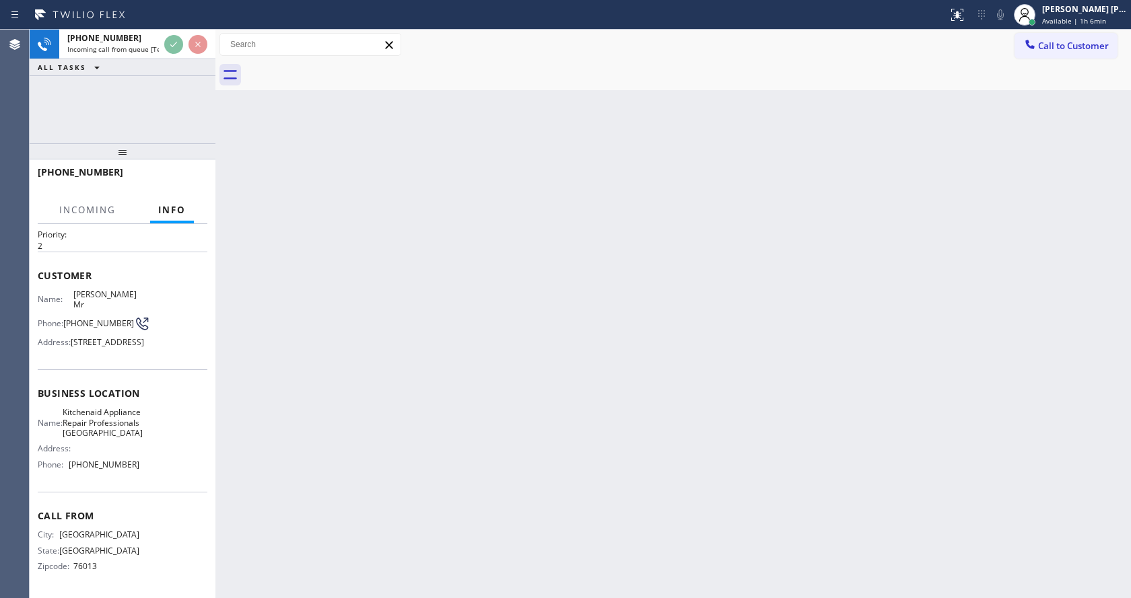
scroll to position [69, 0]
click at [484, 363] on div "Back to Dashboard Change Sender ID Customers Technicians Select a contact Outbo…" at bounding box center [672, 314] width 915 height 569
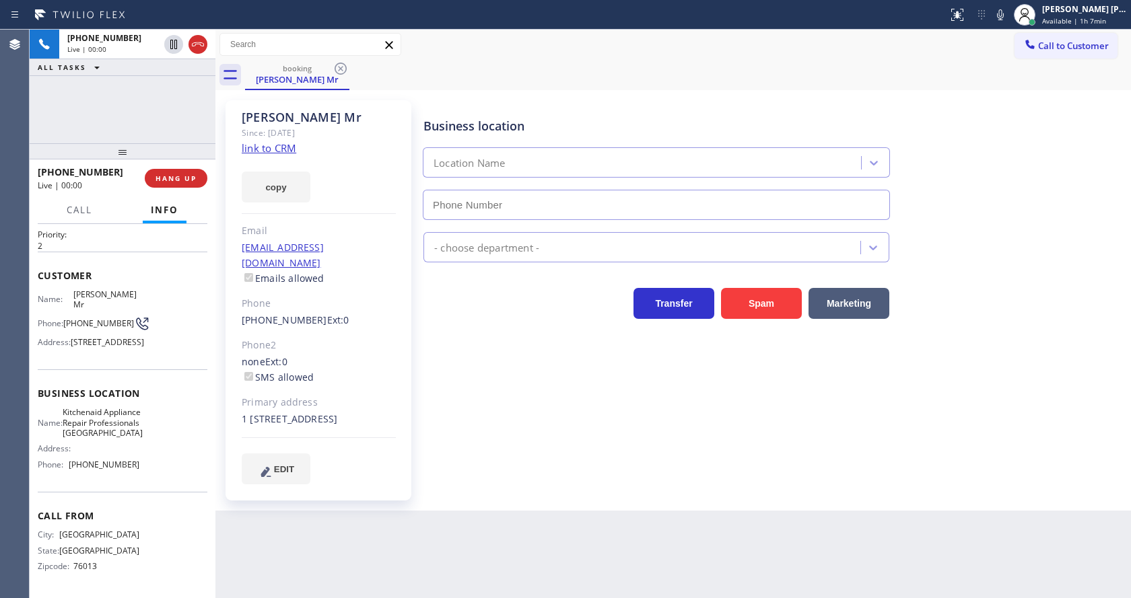
type input "(817) 873-6588"
click at [279, 148] on link "link to CRM" at bounding box center [269, 147] width 55 height 13
click at [503, 445] on div "Business location Kitchenaid Appliance Repair Professionals Fort Worth (817) 87…" at bounding box center [774, 292] width 707 height 377
click at [563, 465] on div "Business location Kitchenaid Appliance Repair Professionals Fort Worth (817) 87…" at bounding box center [774, 292] width 707 height 377
click at [368, 317] on div "Tony Mr Since: 20 may 2020 link to CRM copy Email no@gmail.com Emails allowed P…" at bounding box center [318, 300] width 186 height 400
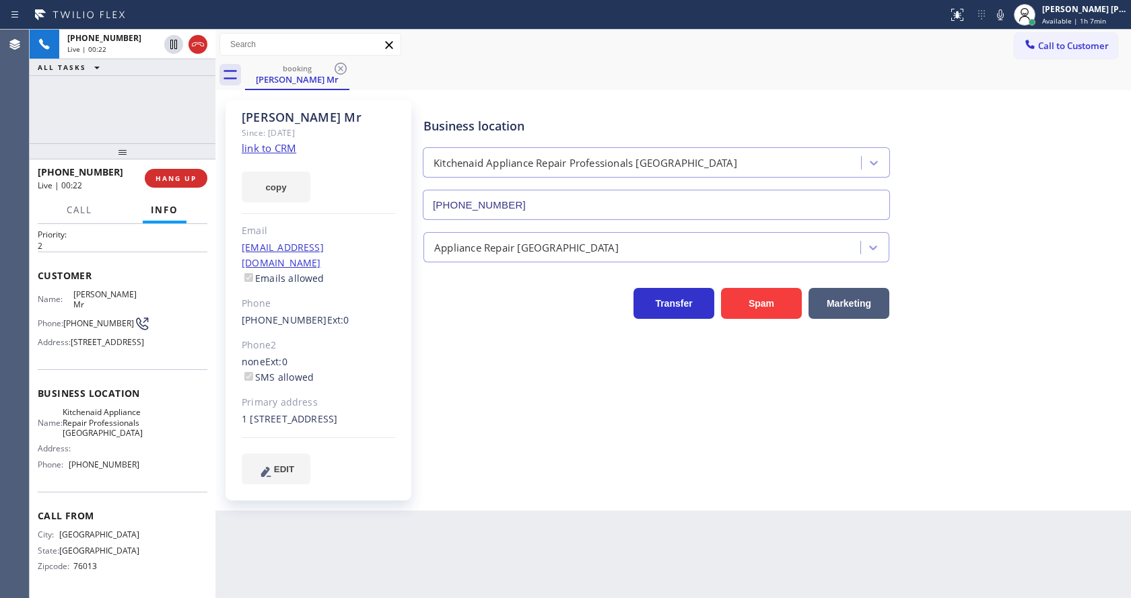
click at [351, 279] on div "Tony Mr Since: 20 may 2020 link to CRM copy Email no@gmail.com Emails allowed P…" at bounding box center [318, 300] width 186 height 400
drag, startPoint x: 452, startPoint y: 461, endPoint x: 428, endPoint y: 572, distance: 113.5
click at [449, 472] on div "Business location Kitchenaid Appliance Repair Professionals Fort Worth (817) 87…" at bounding box center [774, 306] width 707 height 404
click at [373, 355] on div "none Ext: 0 SMS allowed" at bounding box center [319, 370] width 154 height 31
click at [93, 211] on button "Call" at bounding box center [80, 210] width 42 height 26
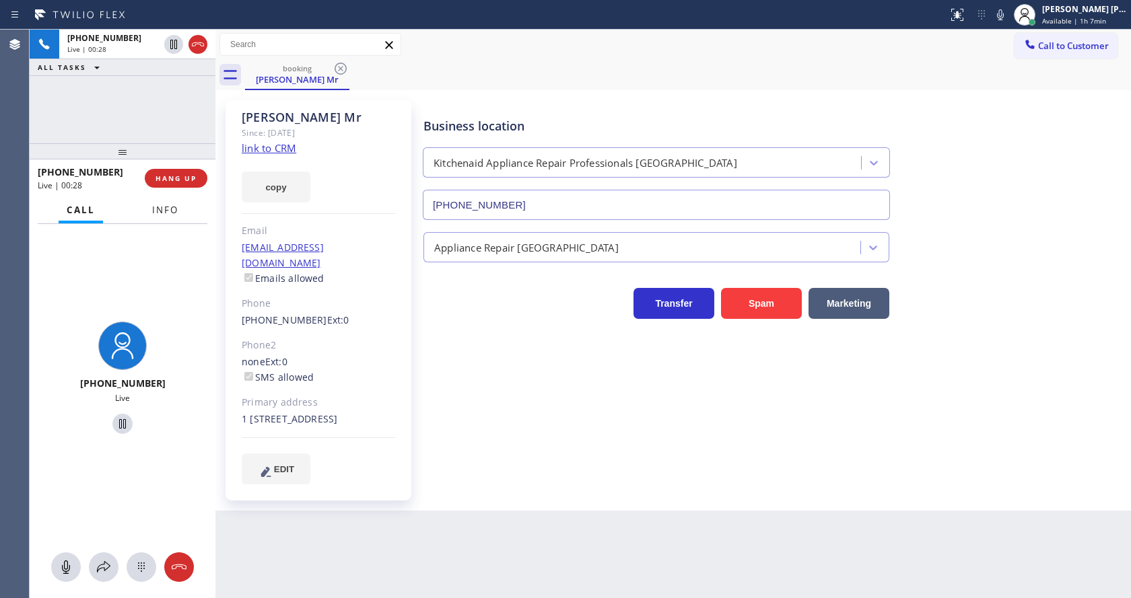
click at [165, 204] on span "Info" at bounding box center [165, 210] width 26 height 12
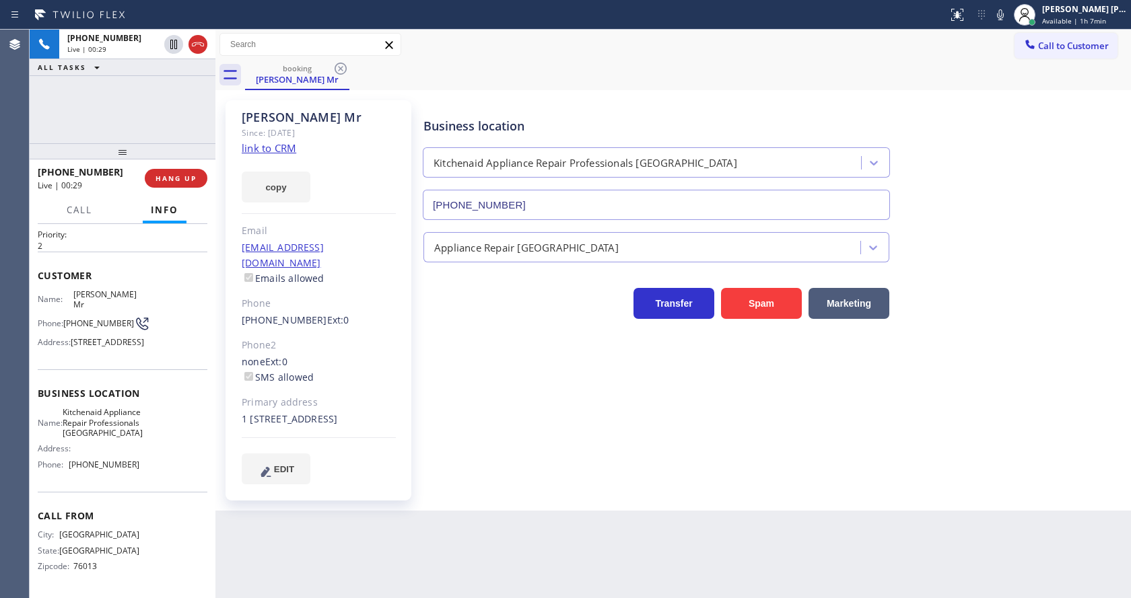
click at [415, 361] on div "Tony Mr Since: 20 may 2020 link to CRM copy Email no@gmail.com Emails allowed P…" at bounding box center [320, 301] width 202 height 414
click at [750, 302] on button "Spam" at bounding box center [761, 303] width 81 height 31
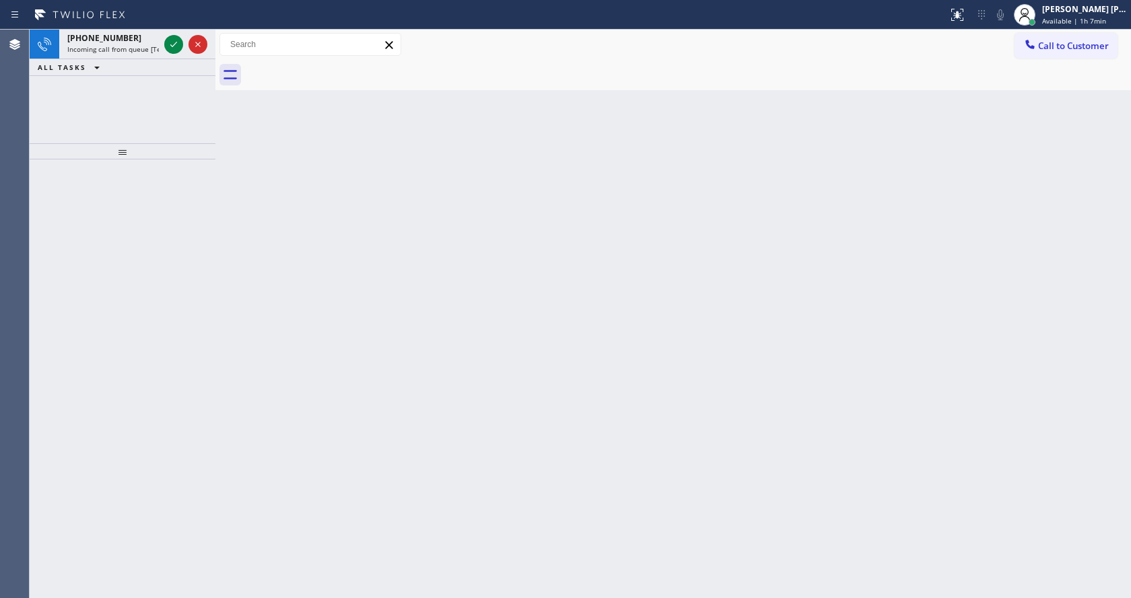
click at [123, 59] on div "ALL TASKS ALL TASKS ACTIVE TASKS TASKS IN WRAP UP" at bounding box center [123, 67] width 186 height 17
click at [151, 46] on span "Incoming call from queue [Test] All" at bounding box center [123, 48] width 112 height 9
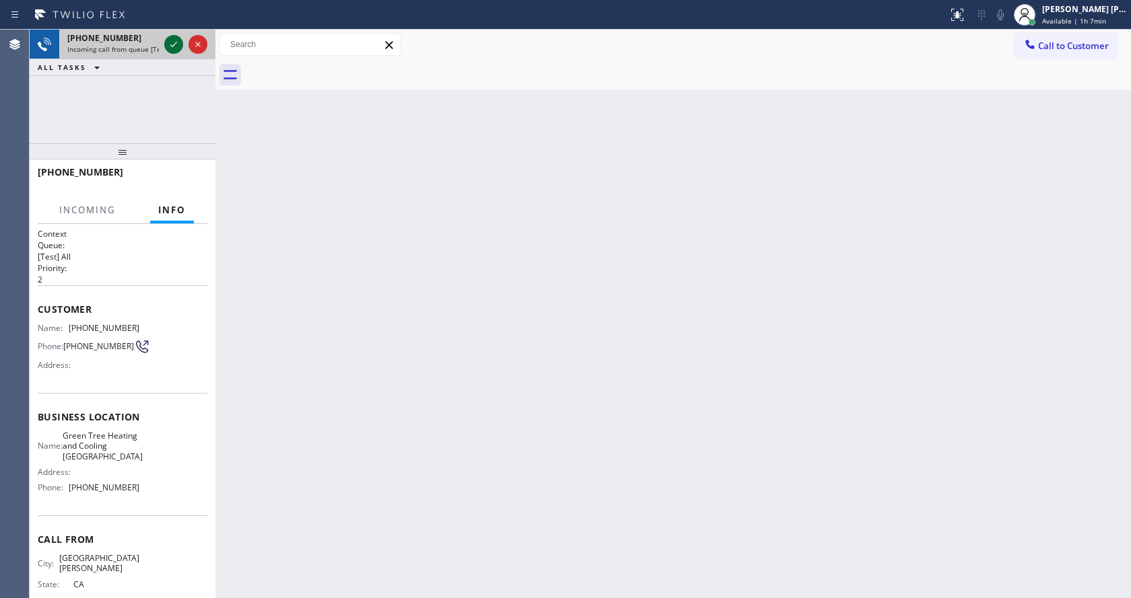
click at [174, 44] on icon at bounding box center [174, 44] width 16 height 16
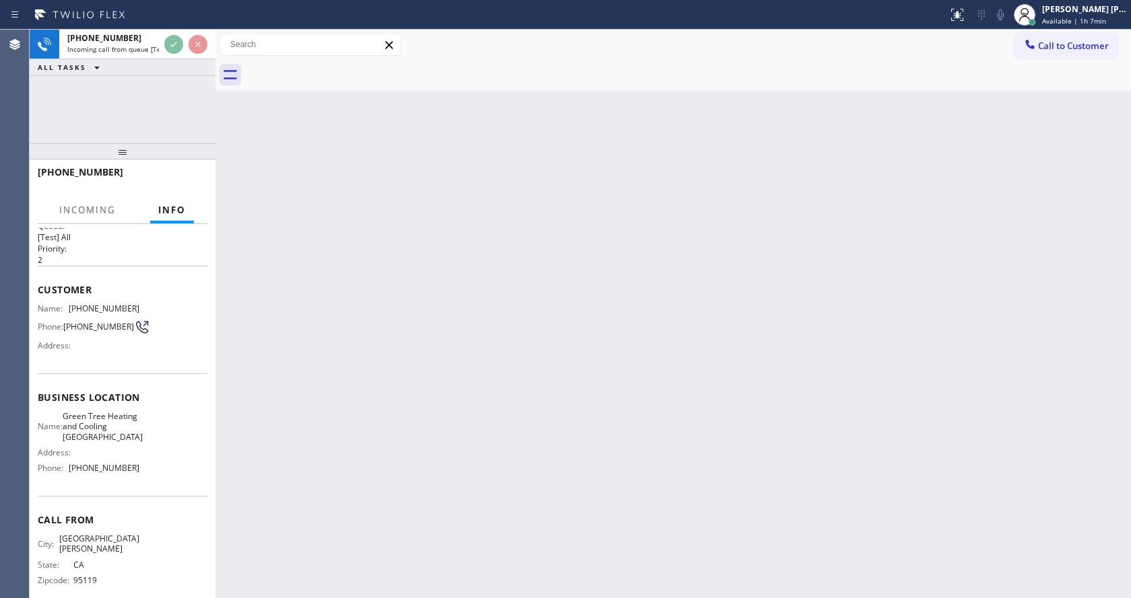
scroll to position [38, 0]
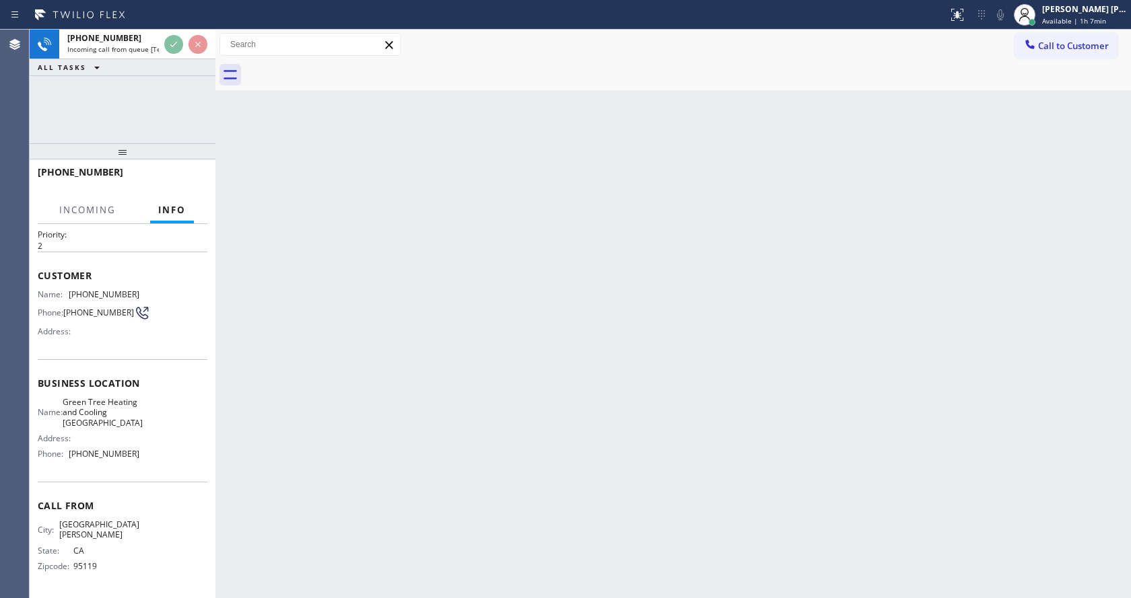
click at [335, 397] on div "Back to Dashboard Change Sender ID Customers Technicians Select a contact Outbo…" at bounding box center [672, 314] width 915 height 569
click at [326, 291] on div "Back to Dashboard Change Sender ID Customers Technicians Select a contact Outbo…" at bounding box center [672, 314] width 915 height 569
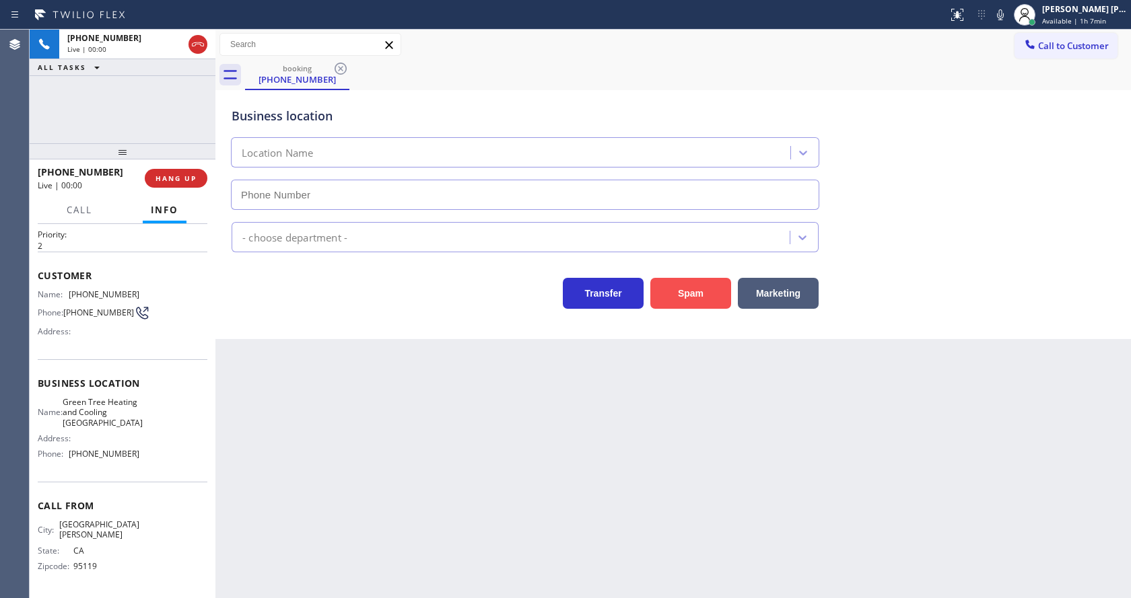
type input "(510) 462-5646"
click at [701, 295] on button "Spam" at bounding box center [690, 293] width 81 height 31
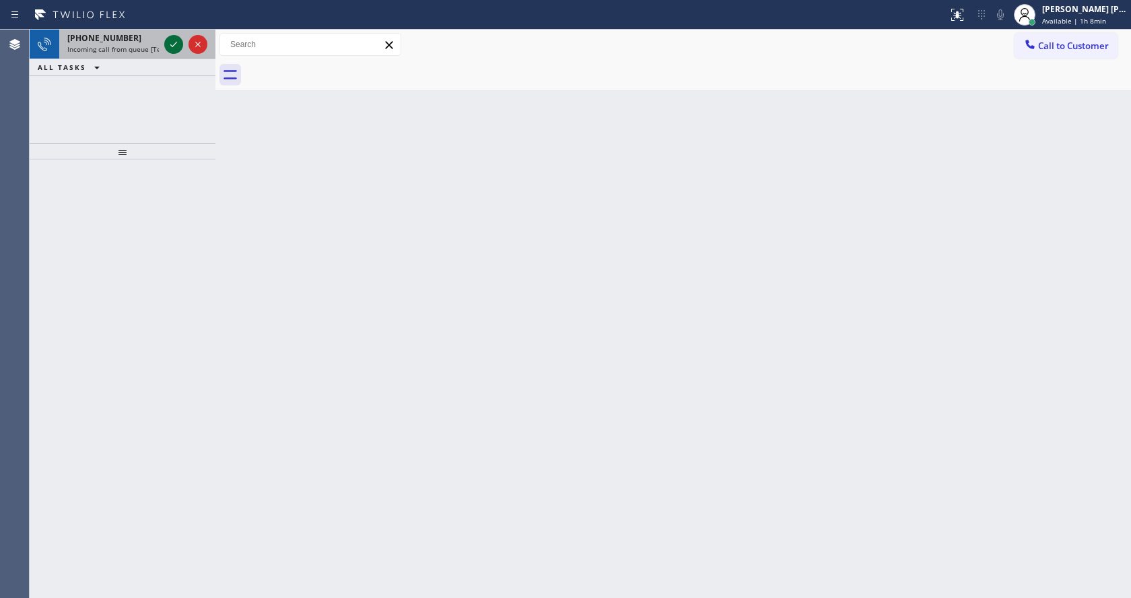
click at [167, 42] on icon at bounding box center [174, 44] width 16 height 16
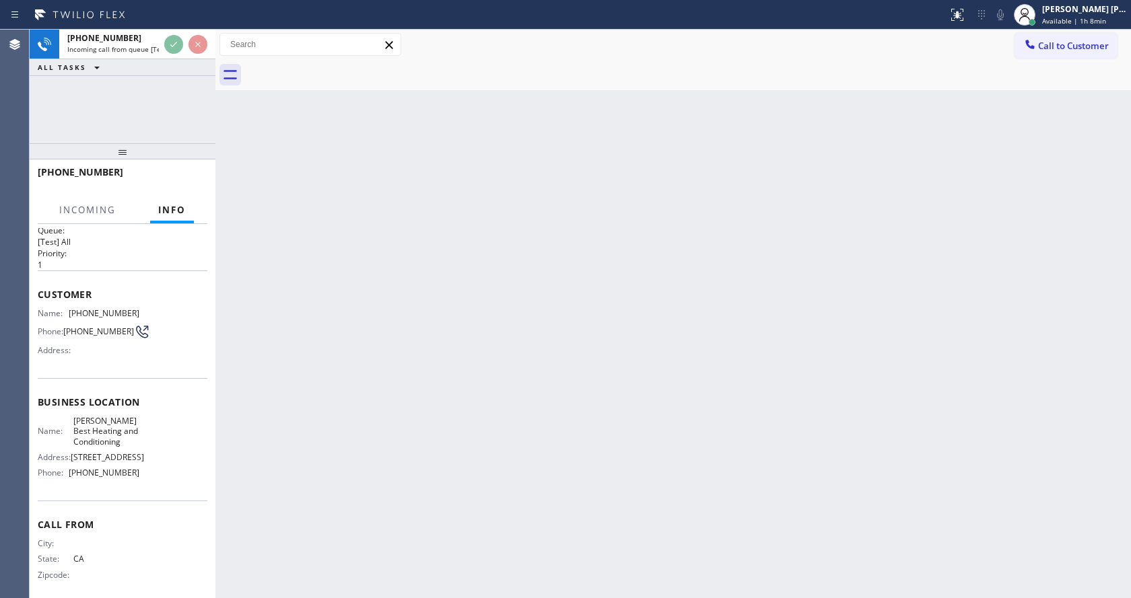
scroll to position [38, 0]
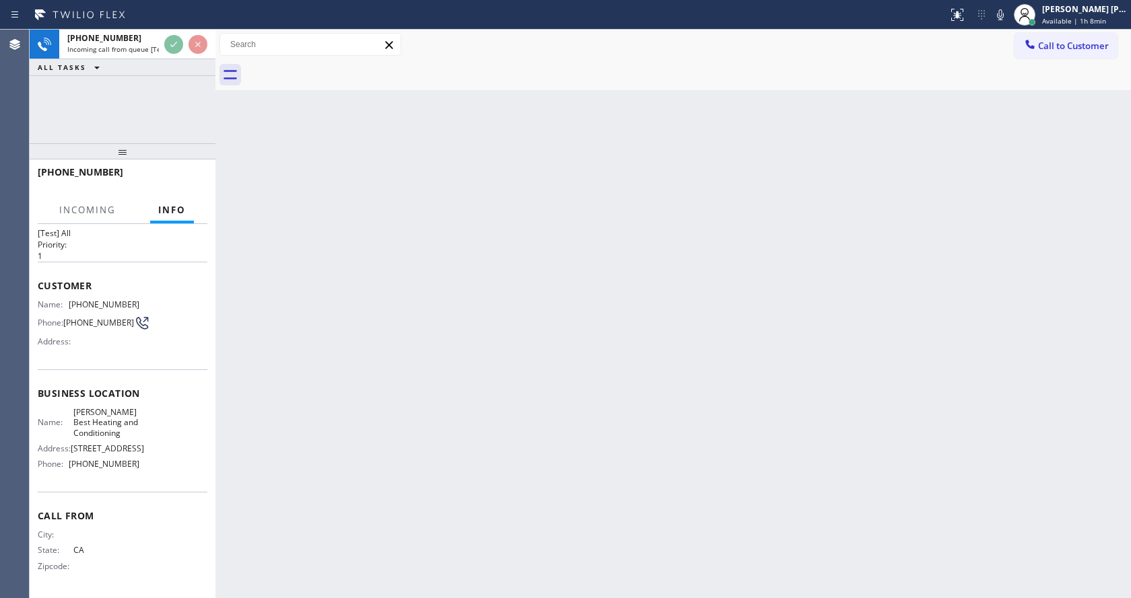
click at [495, 395] on div "Back to Dashboard Change Sender ID Customers Technicians Select a contact Outbo…" at bounding box center [672, 314] width 915 height 569
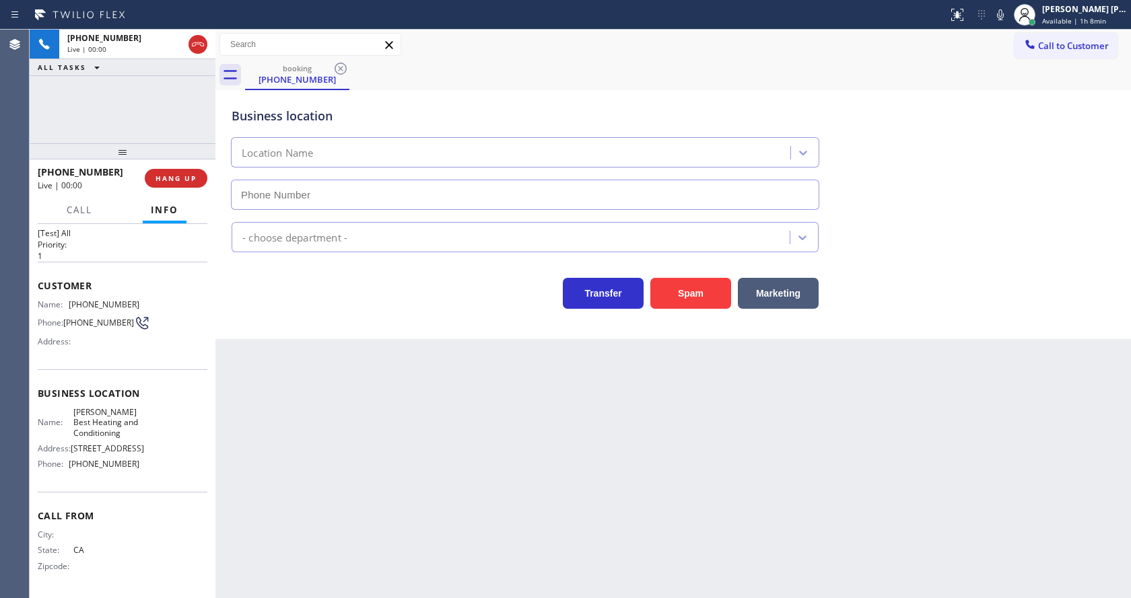
type input "(909) 245-9228"
click at [400, 472] on div "Back to Dashboard Change Sender ID Customers Technicians Select a contact Outbo…" at bounding box center [672, 314] width 915 height 569
click at [394, 402] on div "Back to Dashboard Change Sender ID Customers Technicians Select a contact Outbo…" at bounding box center [672, 314] width 915 height 569
click at [677, 302] on button "Spam" at bounding box center [690, 293] width 81 height 31
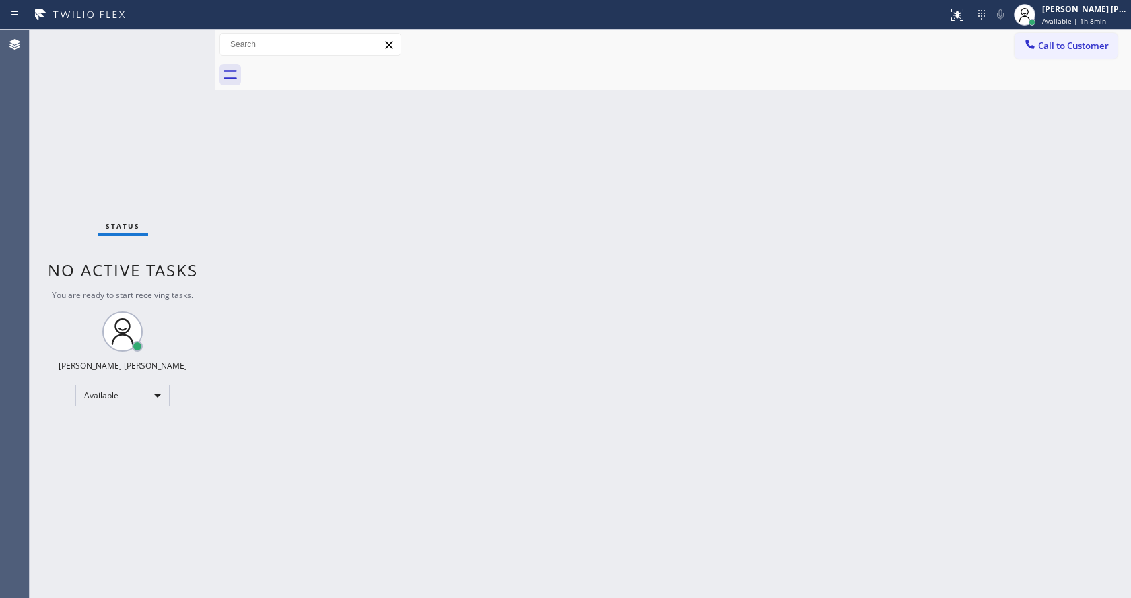
click at [300, 394] on div "Back to Dashboard Change Sender ID Customers Technicians Select a contact Outbo…" at bounding box center [672, 314] width 915 height 569
click at [184, 39] on div "Status No active tasks You are ready to start receiving tasks. Jen Rose Villanu…" at bounding box center [123, 314] width 186 height 569
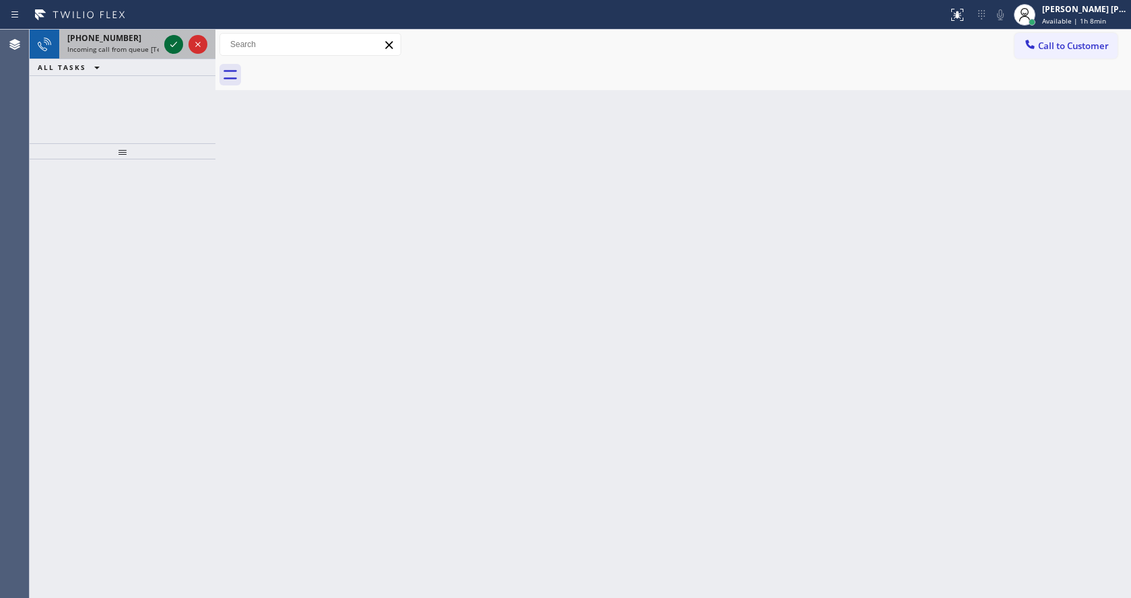
click at [173, 43] on icon at bounding box center [174, 44] width 16 height 16
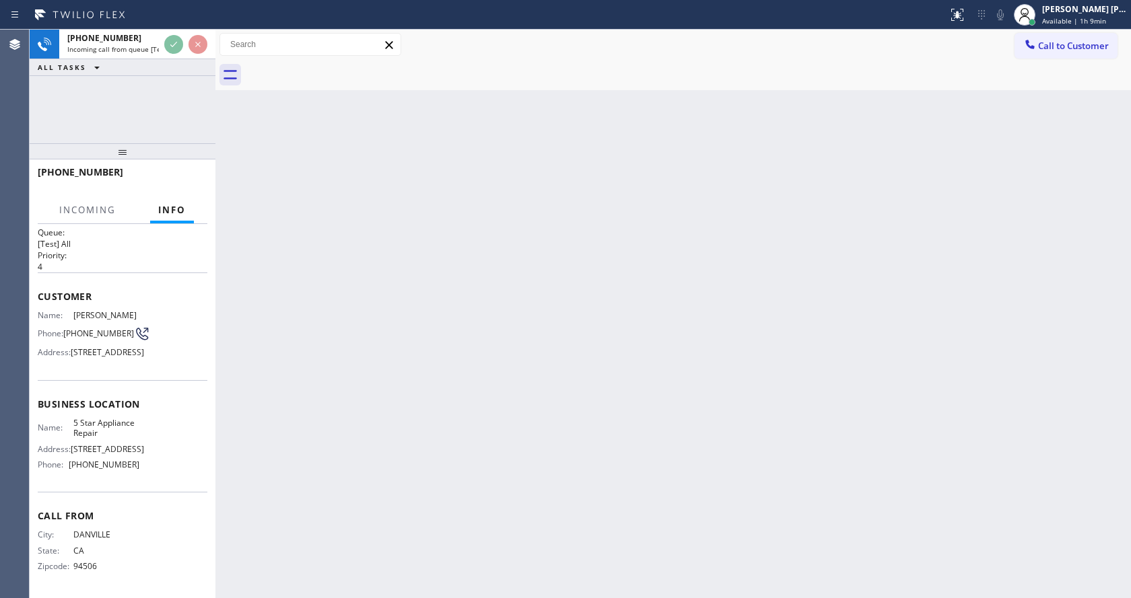
scroll to position [48, 0]
click at [399, 422] on div "Back to Dashboard Change Sender ID Customers Technicians Select a contact Outbo…" at bounding box center [672, 314] width 915 height 569
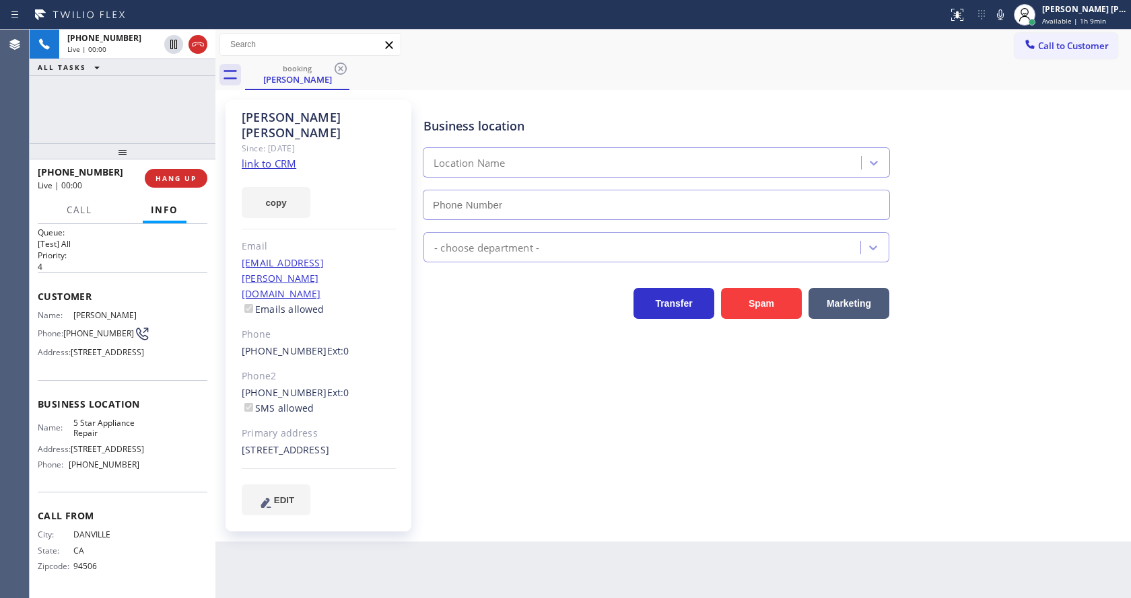
type input "[PHONE_NUMBER]"
click at [1008, 7] on icon at bounding box center [1000, 15] width 16 height 16
click at [515, 448] on div "Business location 5 Star Appliance Repair (855) 731-4952 5 Star Appliance Trans…" at bounding box center [774, 308] width 707 height 408
click at [274, 157] on link "link to CRM" at bounding box center [269, 163] width 55 height 13
click at [1008, 13] on icon at bounding box center [1000, 15] width 16 height 16
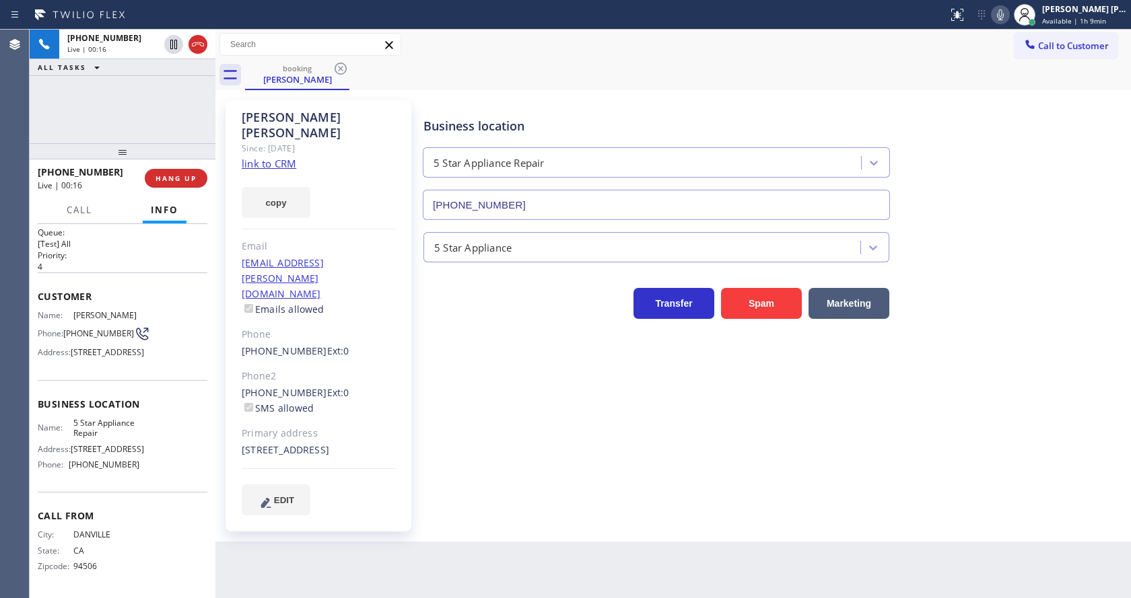
click at [1008, 63] on div "booking Elisabeth Holmgren" at bounding box center [688, 75] width 886 height 30
click at [1003, 11] on icon at bounding box center [1000, 15] width 16 height 16
click at [172, 44] on icon at bounding box center [173, 44] width 7 height 9
click at [500, 378] on div "Business location 5 Star Appliance Repair (855) 731-4952 5 Star Appliance Trans…" at bounding box center [774, 308] width 707 height 408
click at [1061, 234] on div "5 Star Appliance" at bounding box center [774, 245] width 707 height 36
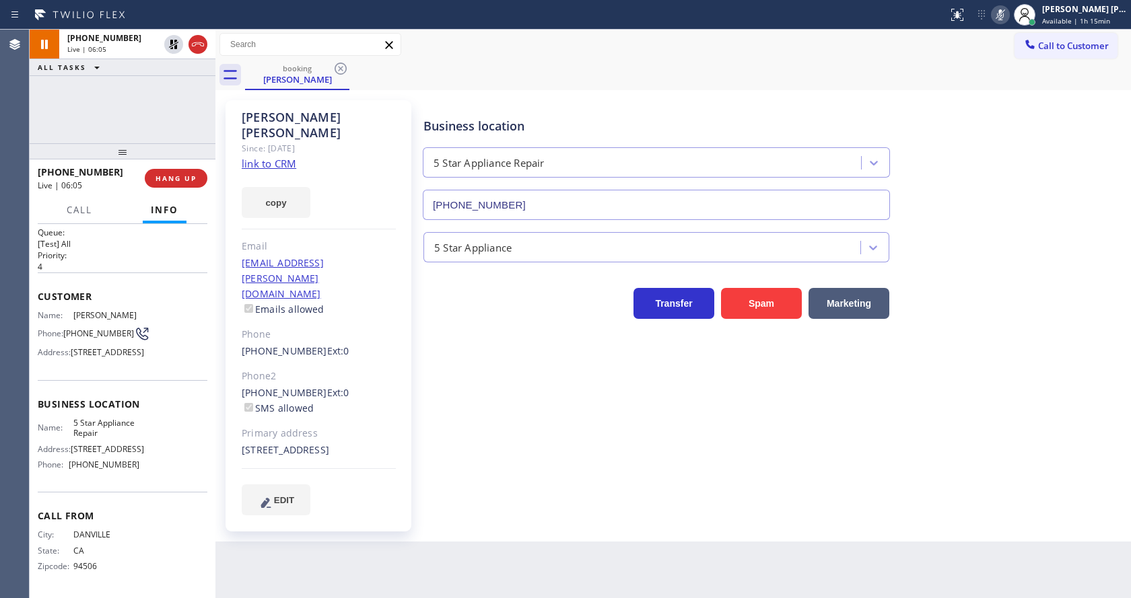
click at [545, 538] on div "Back to Dashboard Change Sender ID Customers Technicians Select a contact Outbo…" at bounding box center [672, 314] width 915 height 569
click at [171, 38] on icon at bounding box center [174, 44] width 16 height 16
click at [1000, 18] on icon at bounding box center [1000, 15] width 16 height 16
click at [1029, 111] on div "Business location 5 Star Appliance Repair (855) 731-4952" at bounding box center [774, 159] width 707 height 122
click at [623, 473] on div "Business location 5 Star Appliance Repair (855) 731-4952 5 Star Appliance Trans…" at bounding box center [774, 308] width 707 height 408
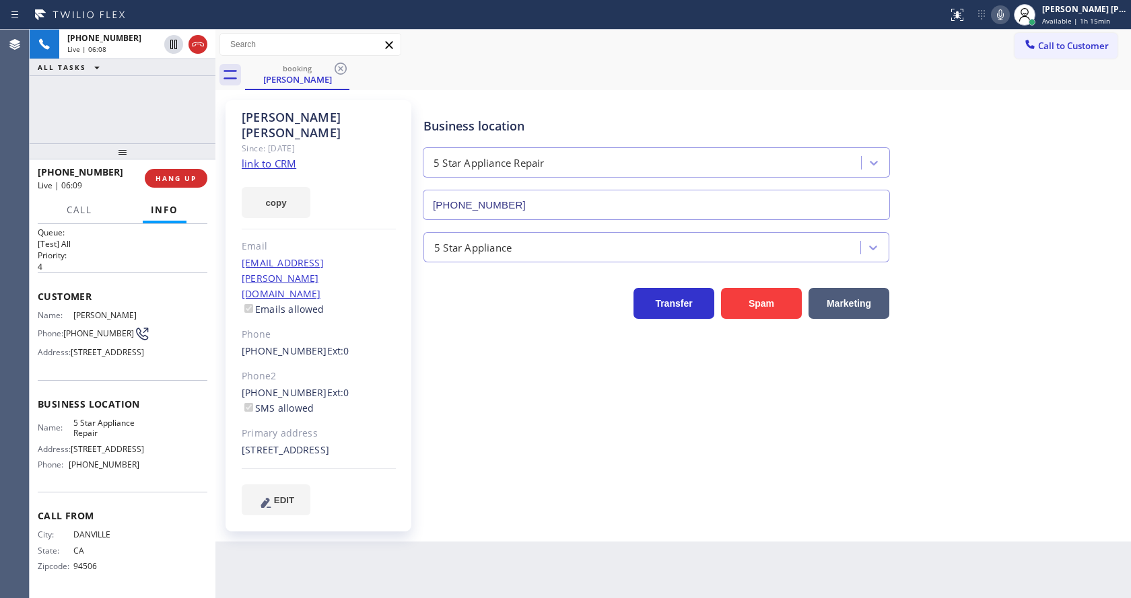
click at [574, 479] on div "Business location 5 Star Appliance Repair (855) 731-4952 5 Star Appliance Trans…" at bounding box center [774, 308] width 707 height 408
click at [164, 180] on span "HANG UP" at bounding box center [175, 178] width 41 height 9
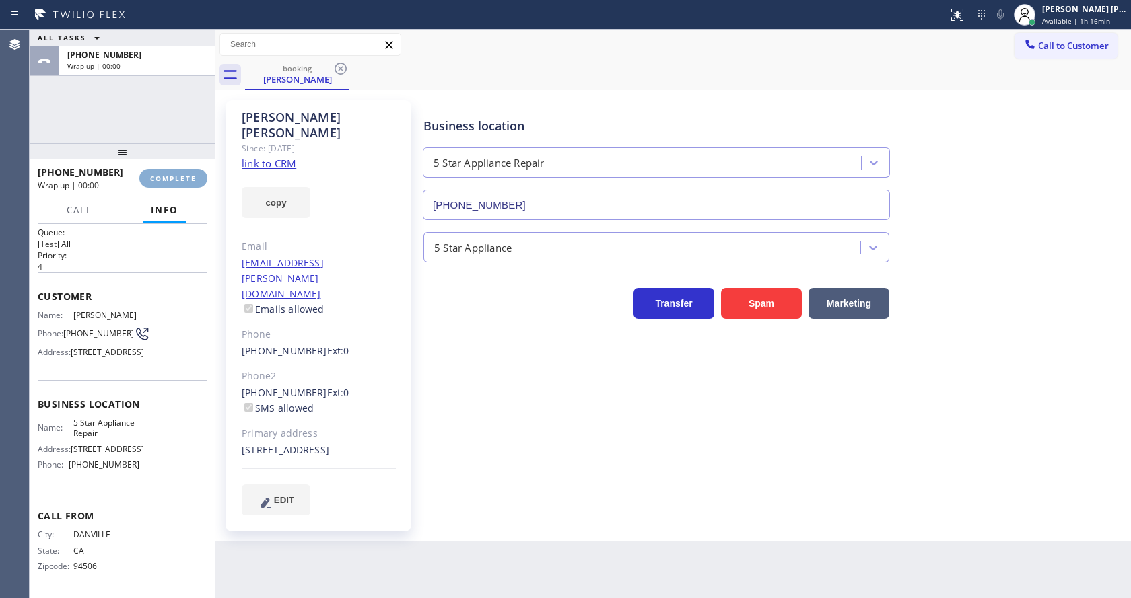
click at [164, 180] on span "COMPLETE" at bounding box center [173, 178] width 46 height 9
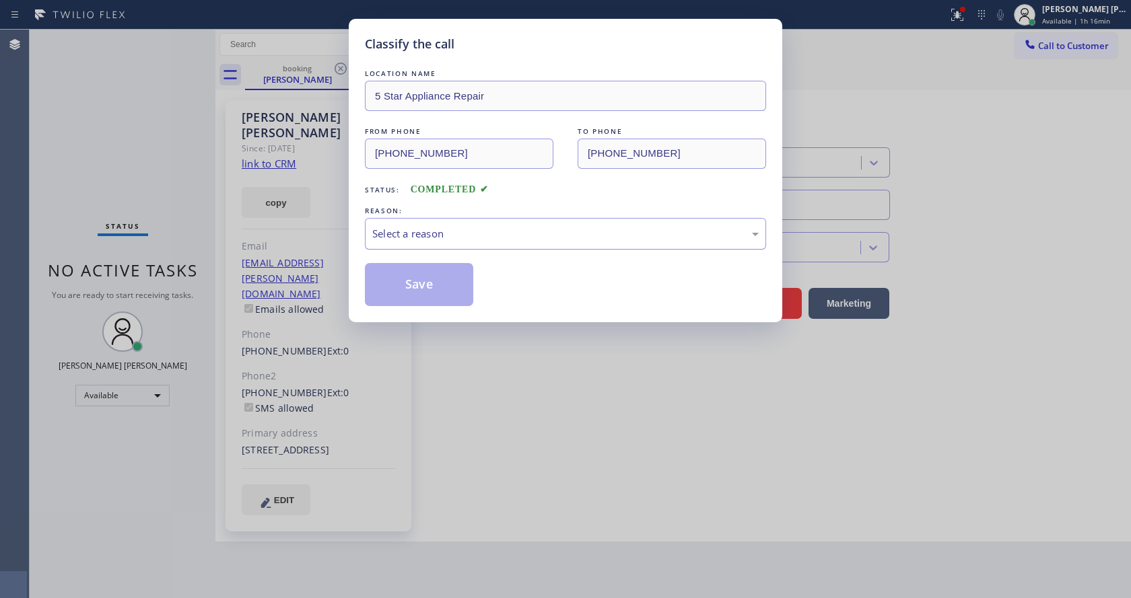
click at [477, 234] on div "Select a reason" at bounding box center [565, 233] width 386 height 15
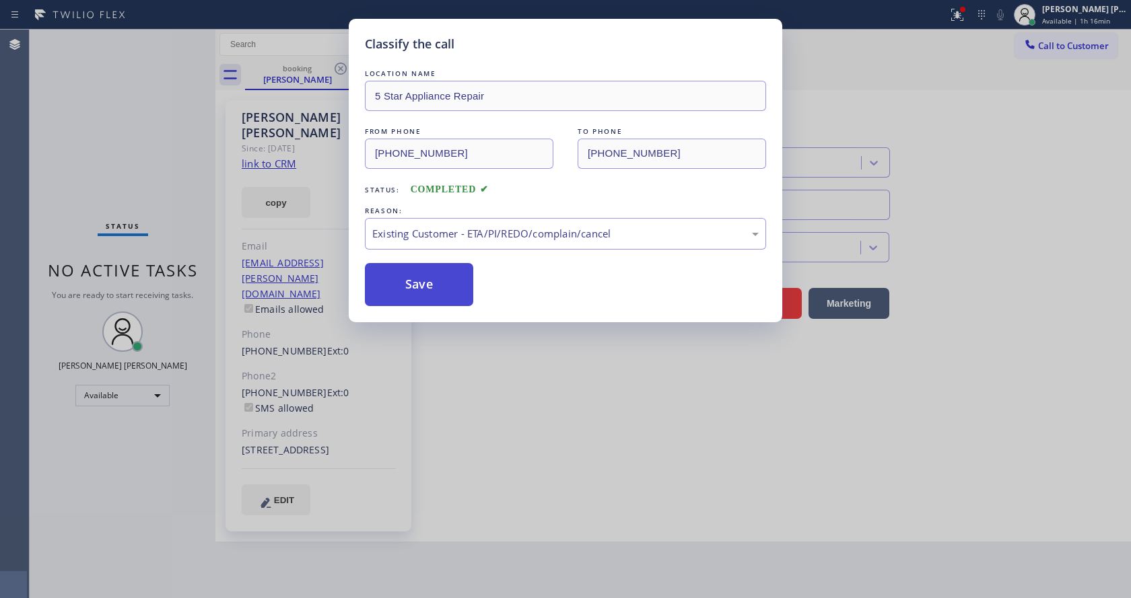
click at [427, 280] on button "Save" at bounding box center [419, 284] width 108 height 43
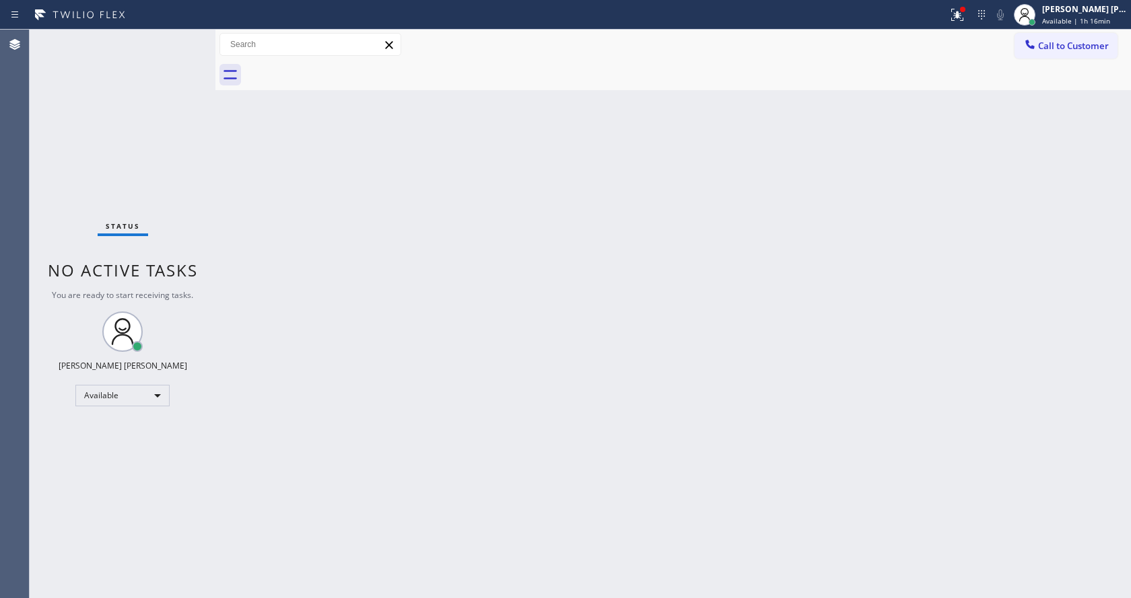
click at [797, 335] on div "Back to Dashboard Change Sender ID Customers Technicians Select a contact Outbo…" at bounding box center [672, 314] width 915 height 569
click at [956, 9] on icon at bounding box center [957, 15] width 16 height 16
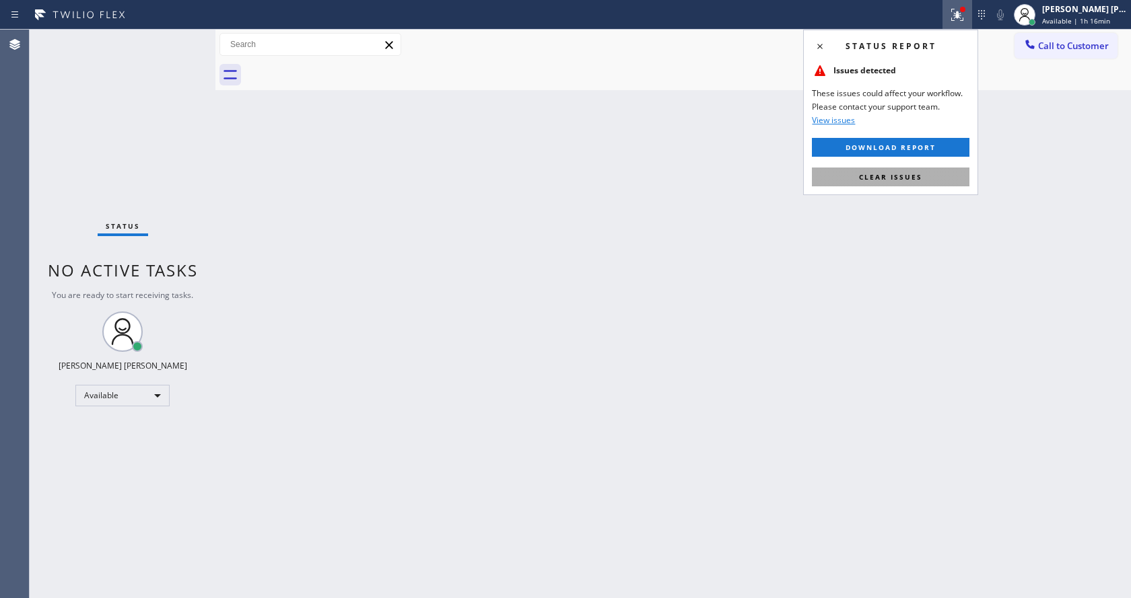
click at [876, 175] on span "Clear issues" at bounding box center [890, 176] width 63 height 9
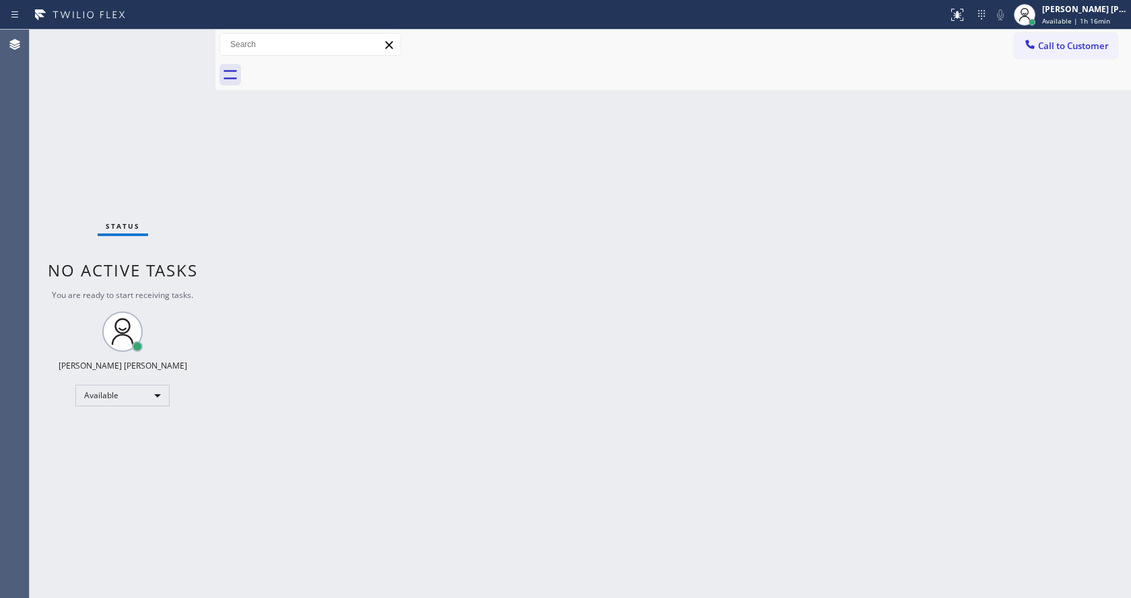
click at [835, 262] on div "Back to Dashboard Change Sender ID Customers Technicians Select a contact Outbo…" at bounding box center [672, 314] width 915 height 569
click at [471, 319] on div "Back to Dashboard Change Sender ID Customers Technicians Select a contact Outbo…" at bounding box center [672, 314] width 915 height 569
click at [679, 450] on div "Back to Dashboard Change Sender ID Customers Technicians Select a contact Outbo…" at bounding box center [672, 314] width 915 height 569
click at [277, 237] on div "Back to Dashboard Change Sender ID Customers Technicians Select a contact Outbo…" at bounding box center [672, 314] width 915 height 569
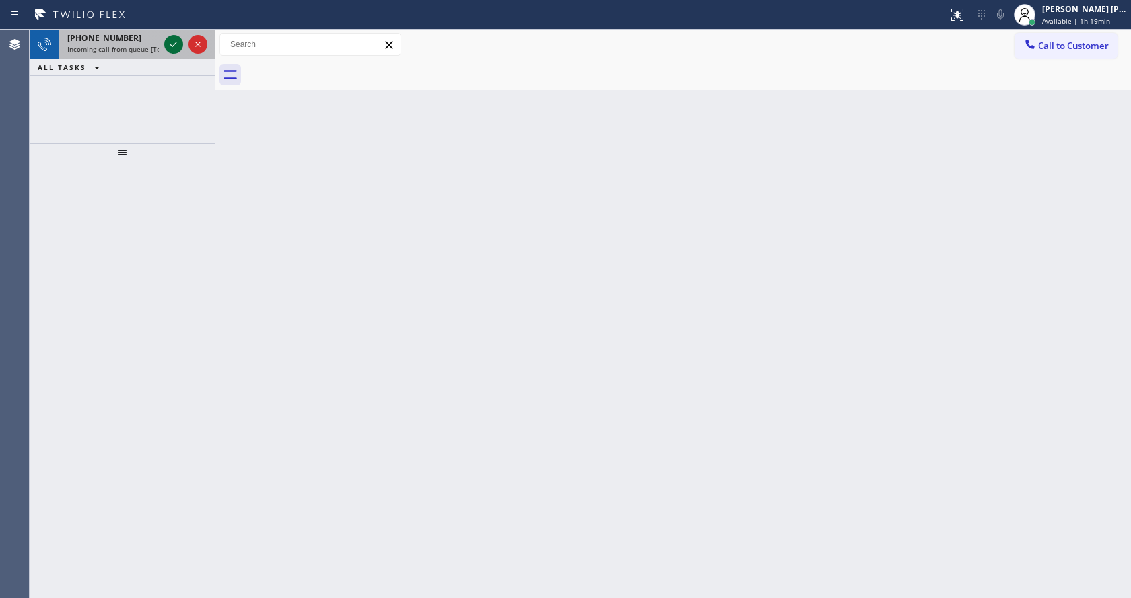
click at [166, 37] on icon at bounding box center [174, 44] width 16 height 16
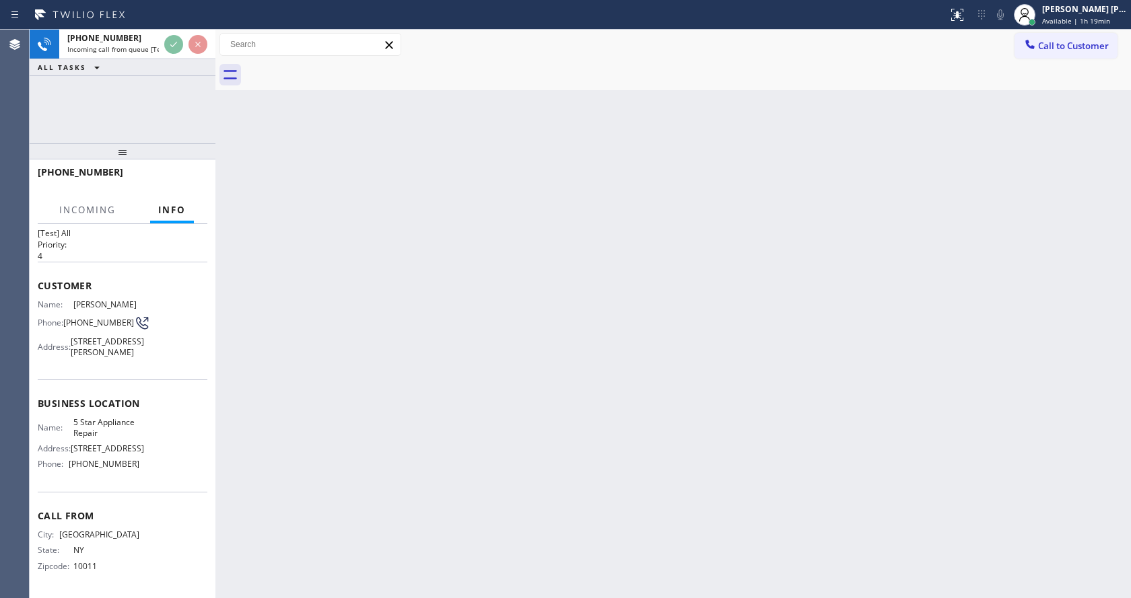
scroll to position [59, 0]
click at [338, 336] on div "Back to Dashboard Change Sender ID Customers Technicians Select a contact Outbo…" at bounding box center [672, 314] width 915 height 569
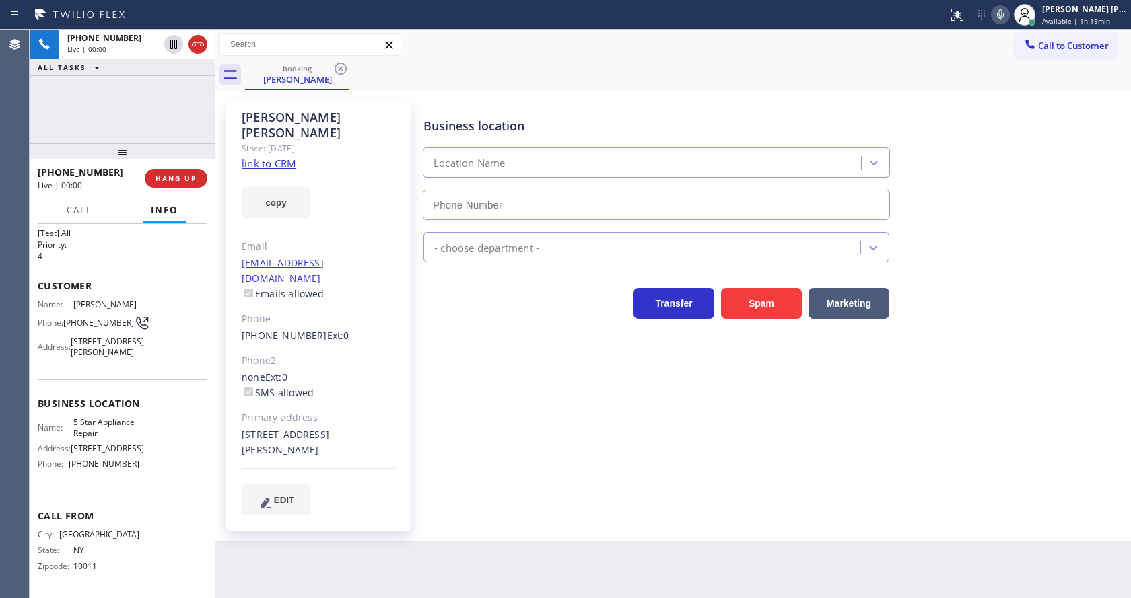
type input "[PHONE_NUMBER]"
click at [549, 431] on div "Business location 5 Star Appliance Repair (855) 731-4952 5 Star Appliance Trans…" at bounding box center [774, 308] width 707 height 408
click at [289, 157] on link "link to CRM" at bounding box center [269, 163] width 55 height 13
click at [475, 462] on div "Business location 5 Star Appliance Repair (855) 731-4952 5 Star Appliance Trans…" at bounding box center [774, 308] width 707 height 408
click at [512, 460] on div "Business location 5 Star Appliance Repair (855) 731-4952 5 Star Appliance Trans…" at bounding box center [774, 308] width 707 height 408
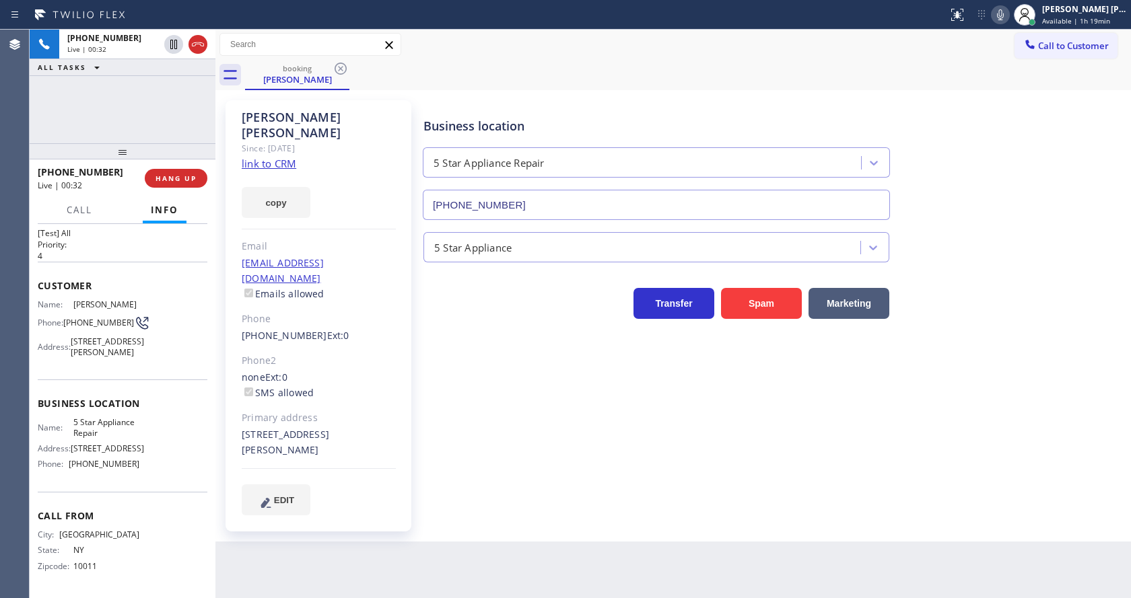
click at [507, 501] on div "Business location 5 Star Appliance Repair (855) 731-4952 5 Star Appliance Trans…" at bounding box center [774, 321] width 707 height 435
click at [469, 357] on div "Business location 5 Star Appliance Repair (855) 731-4952 5 Star Appliance Trans…" at bounding box center [774, 308] width 707 height 408
click at [571, 483] on div "Business location 5 Star Appliance Repair (855) 731-4952 5 Star Appliance Trans…" at bounding box center [774, 321] width 707 height 435
drag, startPoint x: 458, startPoint y: 519, endPoint x: 380, endPoint y: 592, distance: 106.6
click at [458, 520] on div "Back to Dashboard Change Sender ID Customers Technicians Select a contact Outbo…" at bounding box center [672, 314] width 915 height 569
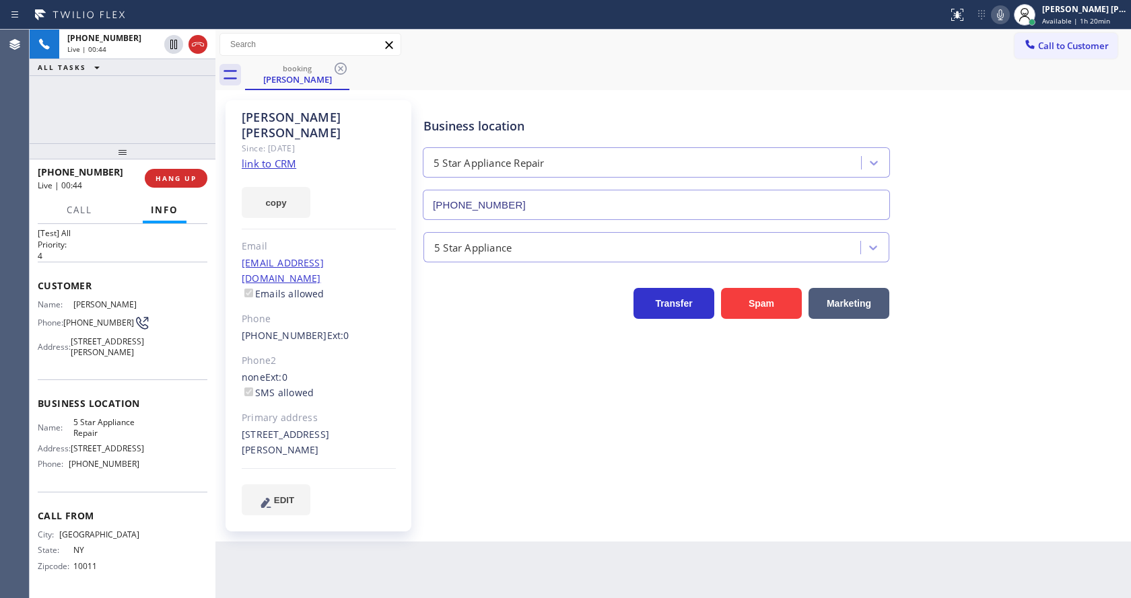
click at [577, 470] on div "Business location 5 Star Appliance Repair (855) 731-4952 5 Star Appliance Trans…" at bounding box center [774, 308] width 707 height 408
drag, startPoint x: 396, startPoint y: 598, endPoint x: 407, endPoint y: 594, distance: 10.9
click at [396, 598] on html "Status report No issues detected If you experience an issue, please download th…" at bounding box center [565, 299] width 1131 height 598
click at [477, 421] on div "Business location 5 Star Appliance Repair (855) 731-4952 5 Star Appliance Trans…" at bounding box center [774, 308] width 707 height 408
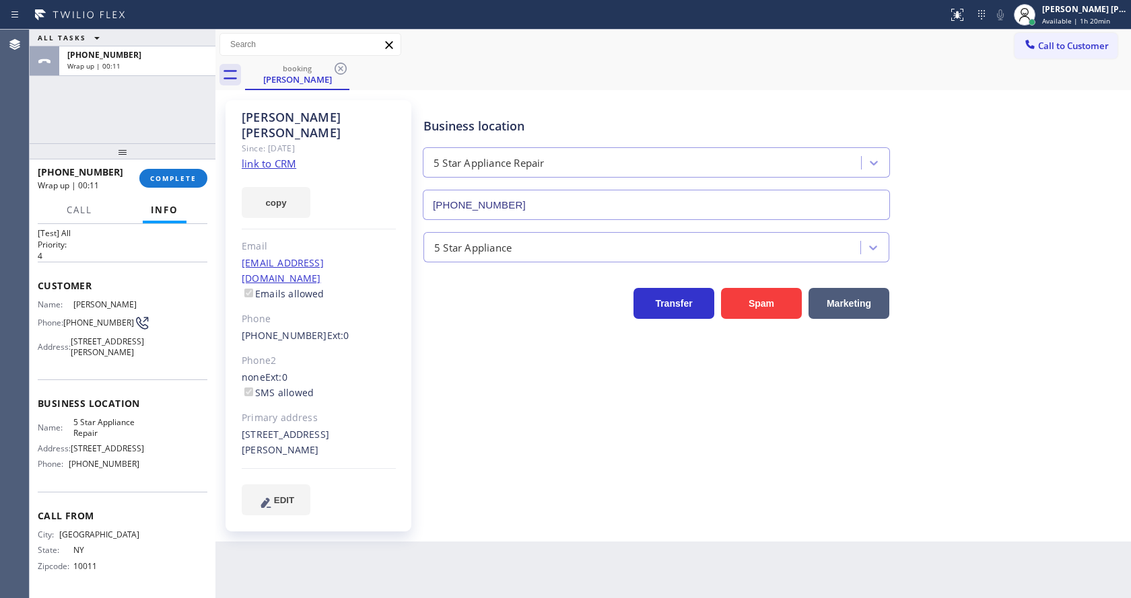
click at [545, 538] on div "Back to Dashboard Change Sender ID Customers Technicians Select a contact Outbo…" at bounding box center [672, 314] width 915 height 569
click at [177, 169] on button "COMPLETE" at bounding box center [173, 178] width 68 height 19
click at [503, 351] on div "Business location 5 Star Appliance Repair (855) 731-4952 5 Star Appliance Trans…" at bounding box center [774, 308] width 707 height 408
click at [185, 180] on span "COMPLETE" at bounding box center [173, 178] width 46 height 9
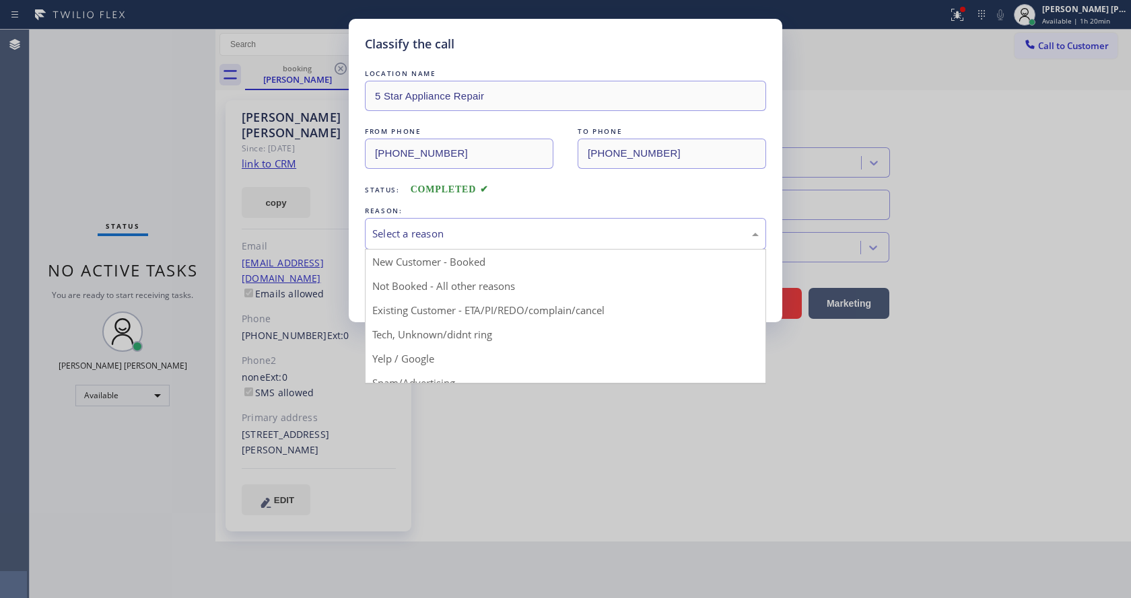
click at [438, 229] on div "Select a reason" at bounding box center [565, 233] width 386 height 15
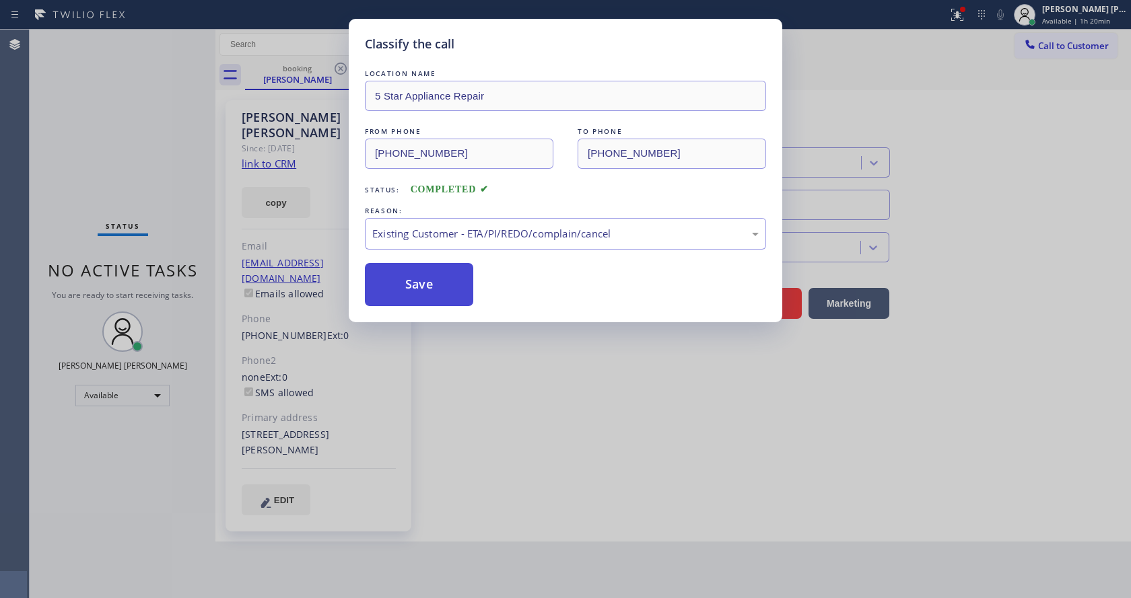
click at [426, 288] on button "Save" at bounding box center [419, 284] width 108 height 43
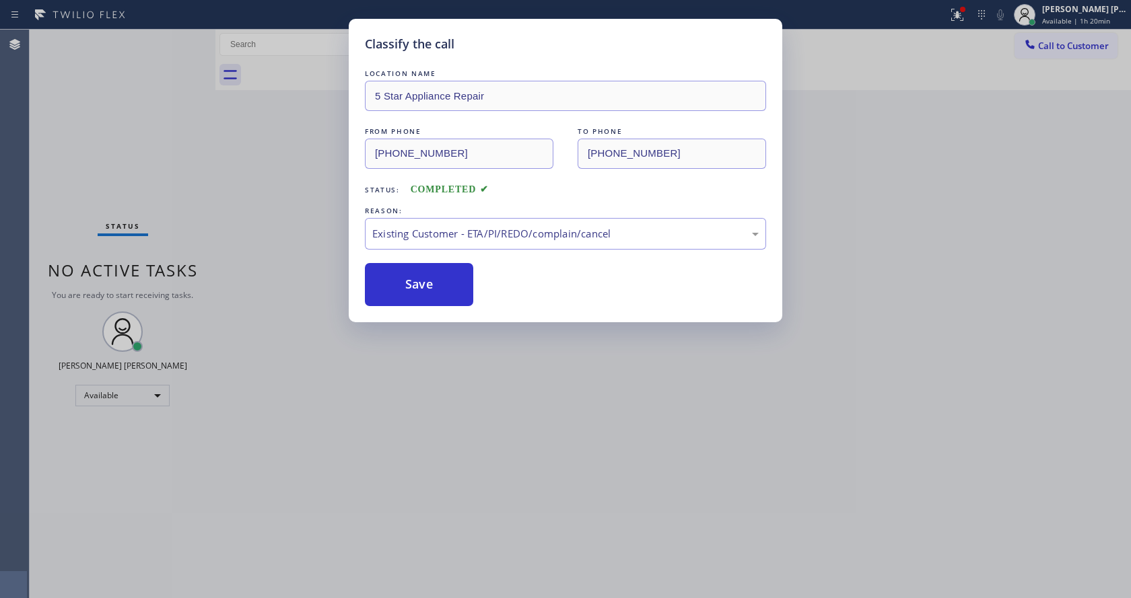
drag, startPoint x: 474, startPoint y: 375, endPoint x: 466, endPoint y: 414, distance: 39.9
click at [474, 376] on div "Classify the call LOCATION NAME 5 Star Appliance Repair FROM PHONE (917) 862-07…" at bounding box center [565, 299] width 1131 height 598
click at [440, 584] on div "Classify the call LOCATION NAME 5 Star Appliance Repair FROM PHONE (917) 862-07…" at bounding box center [565, 299] width 1131 height 598
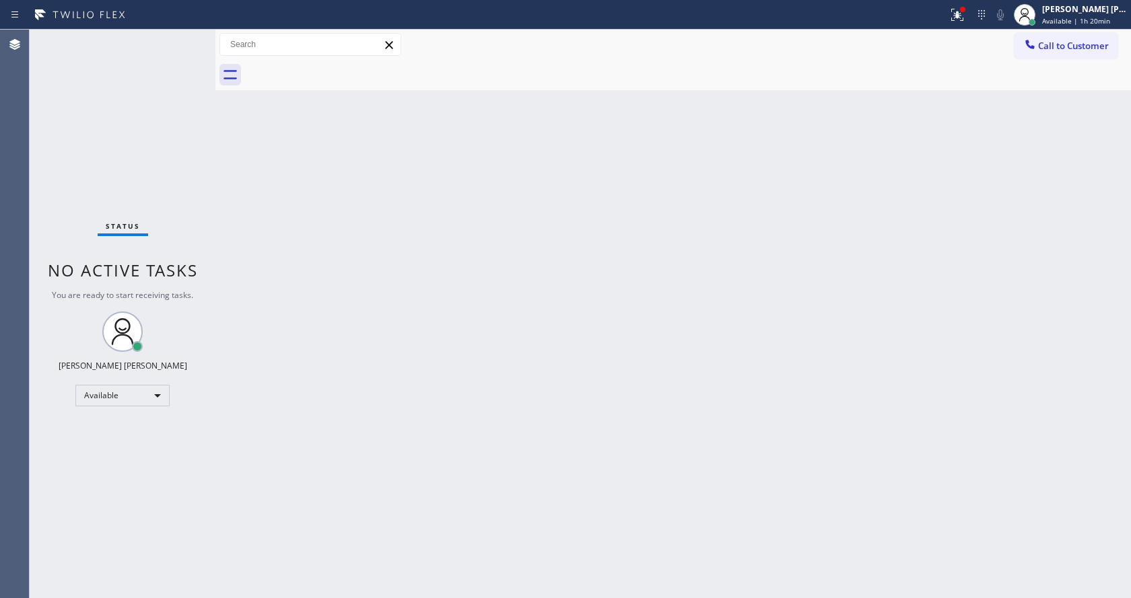
drag, startPoint x: 254, startPoint y: 256, endPoint x: 236, endPoint y: 213, distance: 47.0
click at [254, 256] on div "Back to Dashboard Change Sender ID Customers Technicians Select a contact Outbo…" at bounding box center [672, 314] width 915 height 569
click at [185, 38] on div "Status No active tasks You are ready to start receiving tasks. Jen Rose Villanu…" at bounding box center [123, 314] width 186 height 569
click at [538, 462] on div "Back to Dashboard Change Sender ID Customers Technicians Select a contact Outbo…" at bounding box center [672, 314] width 915 height 569
click at [141, 132] on div "Status No active tasks You are ready to start receiving tasks. Jen Rose Villanu…" at bounding box center [123, 314] width 186 height 569
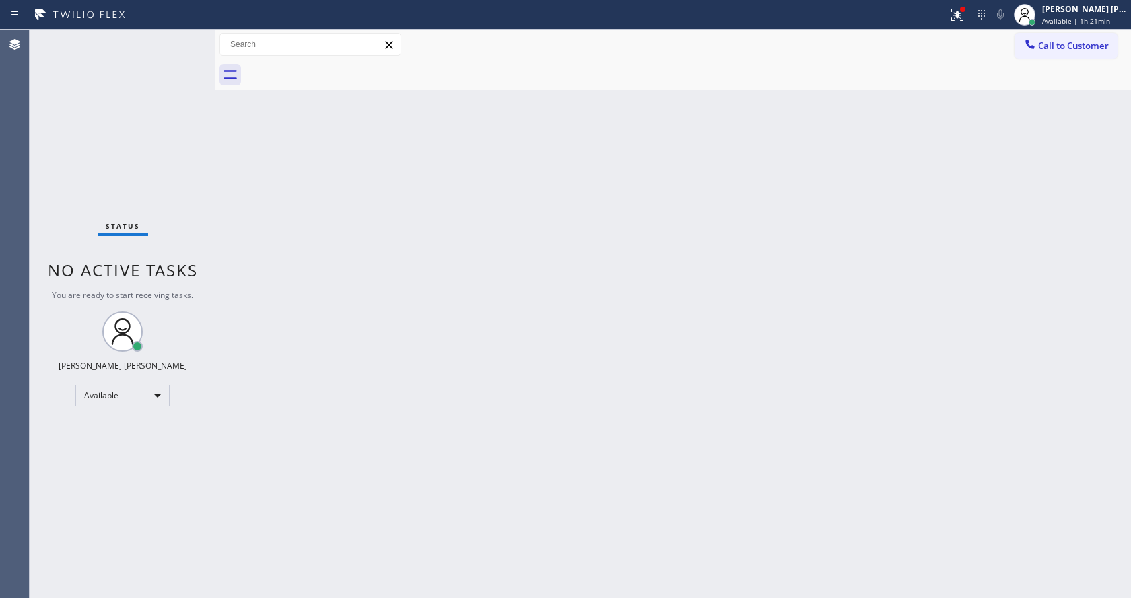
click at [185, 39] on div "Status No active tasks You are ready to start receiving tasks. Jen Rose Villanu…" at bounding box center [123, 314] width 186 height 569
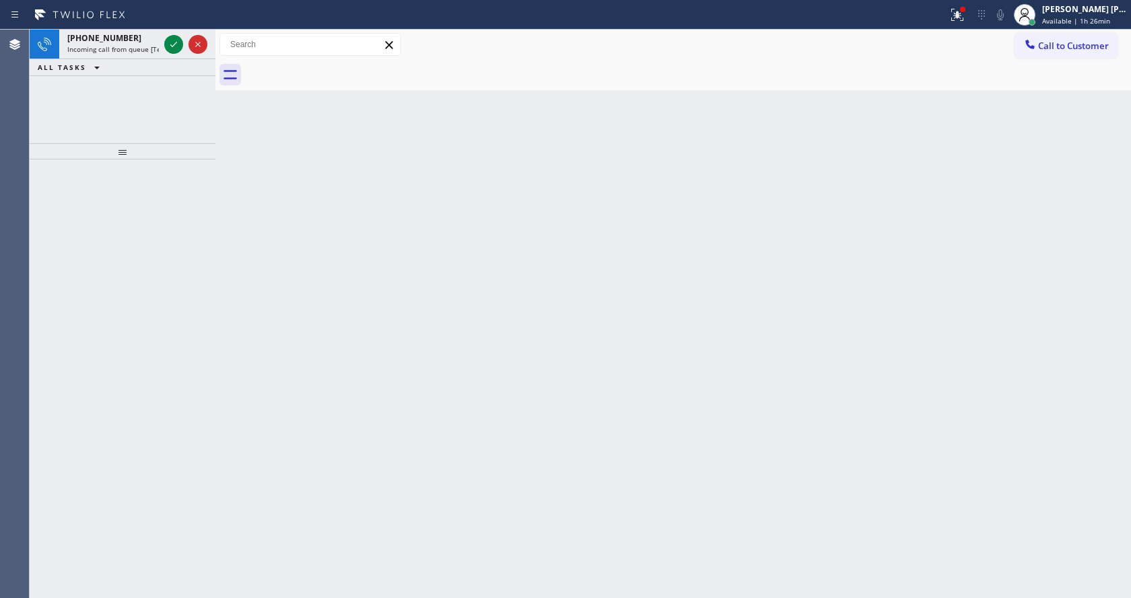
click at [221, 210] on div "Back to Dashboard Change Sender ID Customers Technicians Select a contact Outbo…" at bounding box center [672, 314] width 915 height 569
click at [141, 40] on div "+16502200076" at bounding box center [113, 37] width 92 height 11
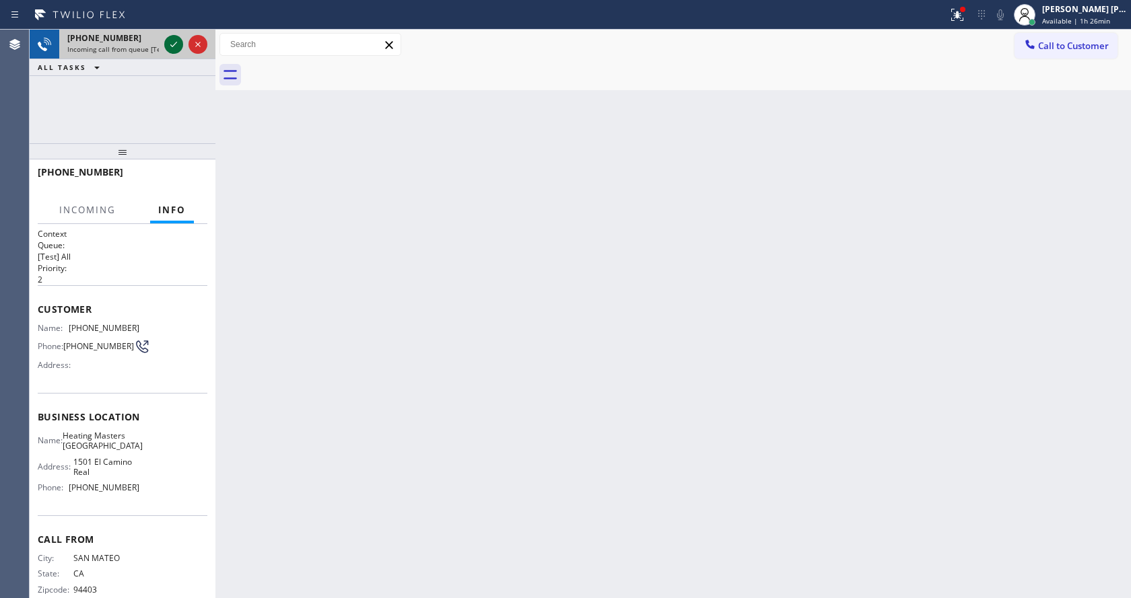
click at [169, 44] on icon at bounding box center [174, 44] width 16 height 16
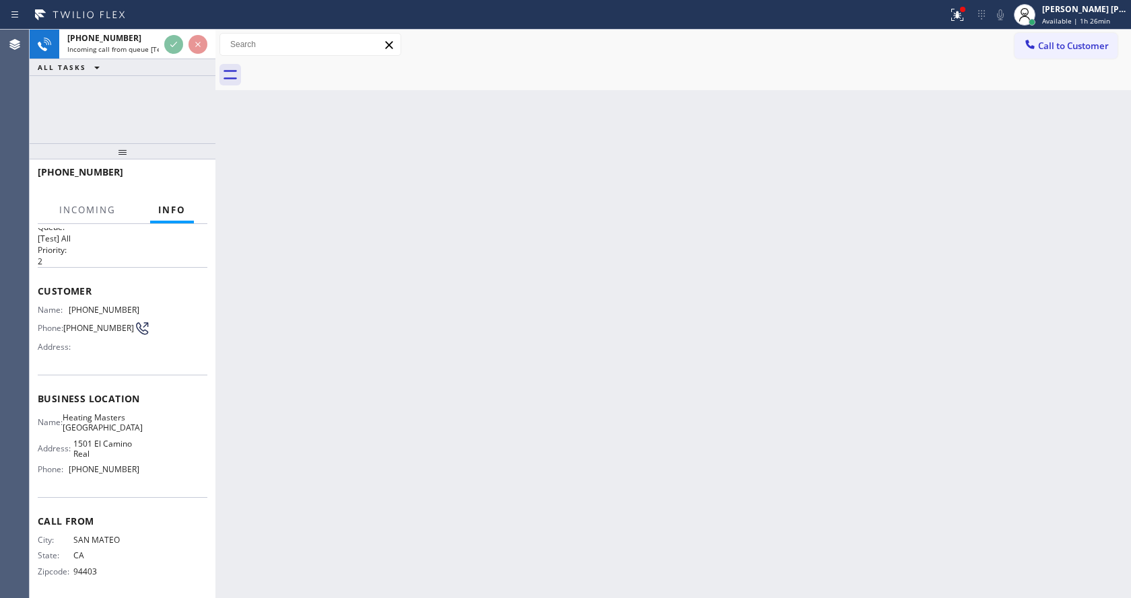
scroll to position [28, 0]
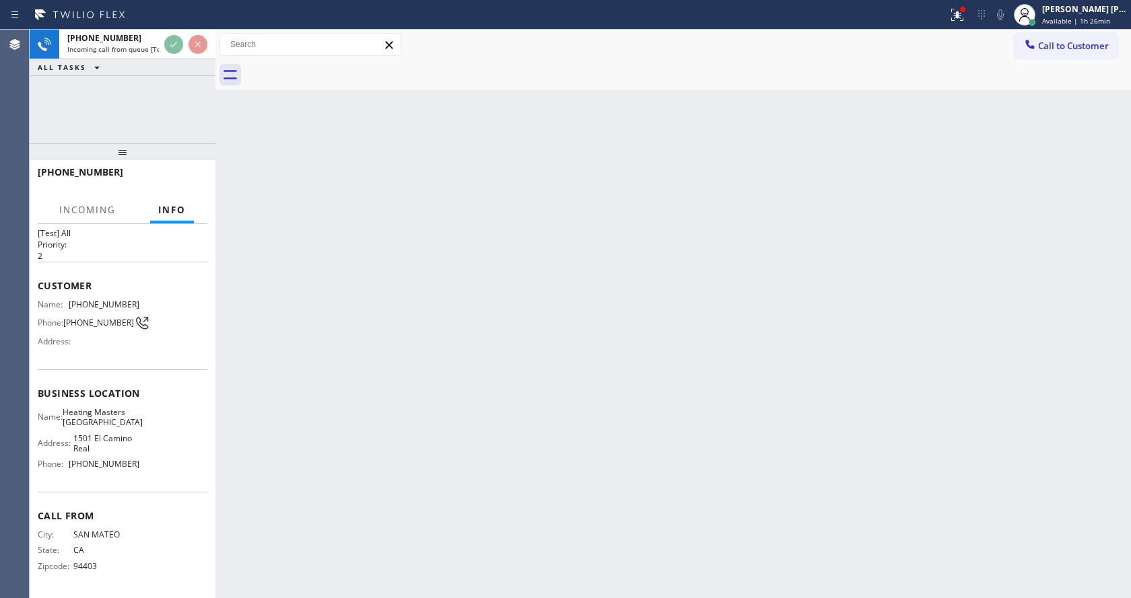
click at [461, 409] on div "Back to Dashboard Change Sender ID Customers Technicians Select a contact Outbo…" at bounding box center [672, 314] width 915 height 569
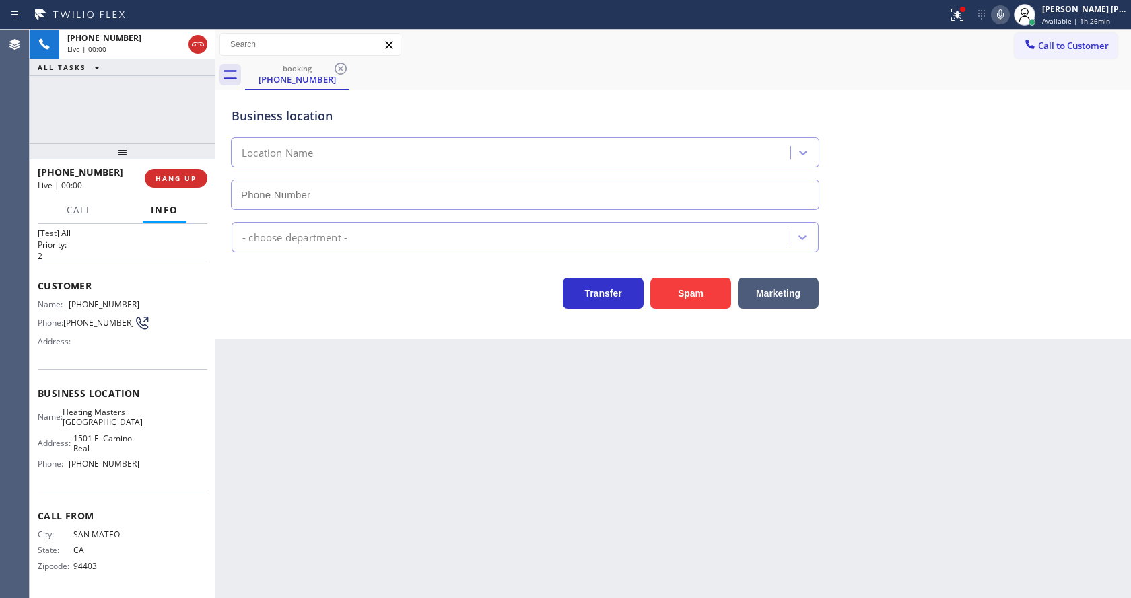
type input "(650) 727-1151"
click at [461, 409] on div "Back to Dashboard Change Sender ID Customers Technicians Select a contact Outbo…" at bounding box center [672, 314] width 915 height 569
click at [260, 442] on div "Back to Dashboard Change Sender ID Customers Technicians Select a contact Outbo…" at bounding box center [672, 314] width 915 height 569
click at [962, 13] on icon at bounding box center [957, 15] width 12 height 12
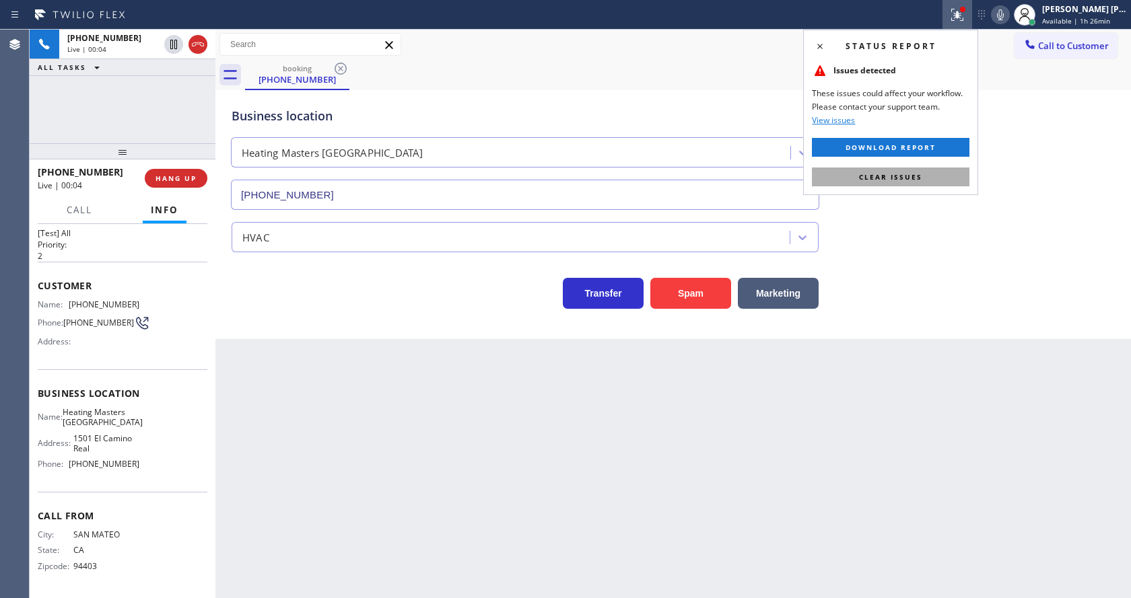
click at [926, 170] on button "Clear issues" at bounding box center [890, 177] width 157 height 19
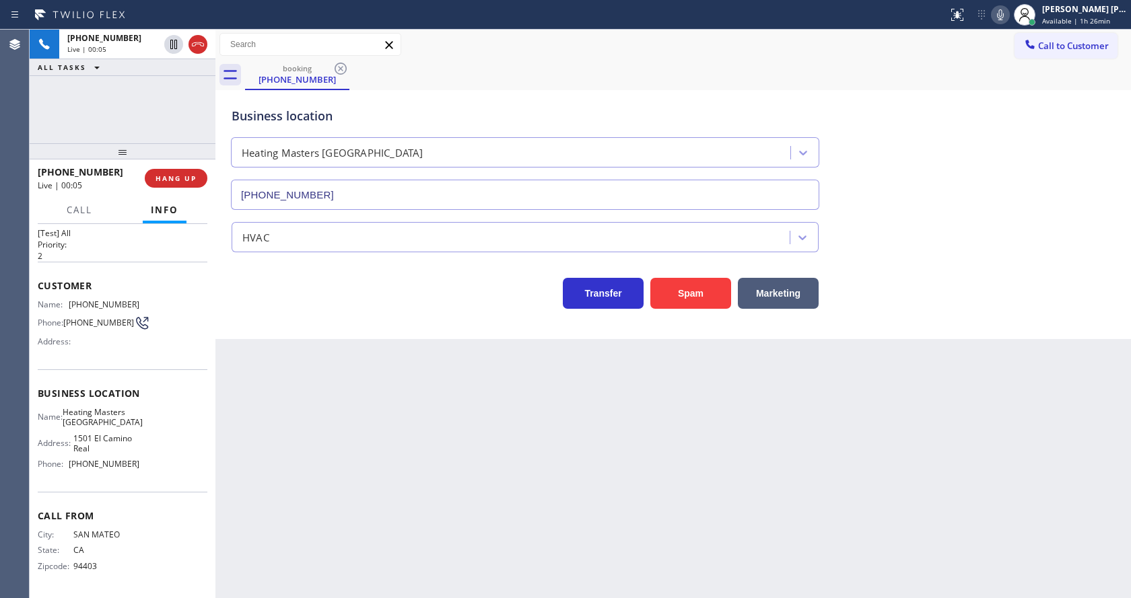
click at [999, 19] on icon at bounding box center [1000, 15] width 16 height 16
click at [969, 146] on div "Business location Heating Masters San Francisco (650) 727-1151" at bounding box center [673, 149] width 888 height 122
click at [708, 288] on button "Spam" at bounding box center [690, 293] width 81 height 31
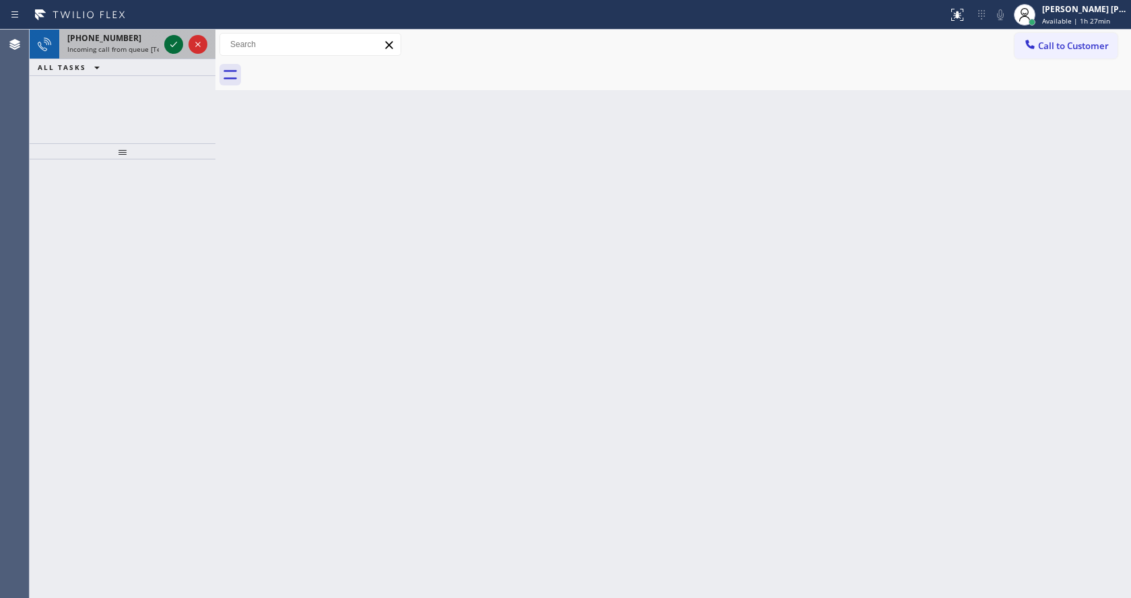
click at [166, 46] on icon at bounding box center [174, 44] width 16 height 16
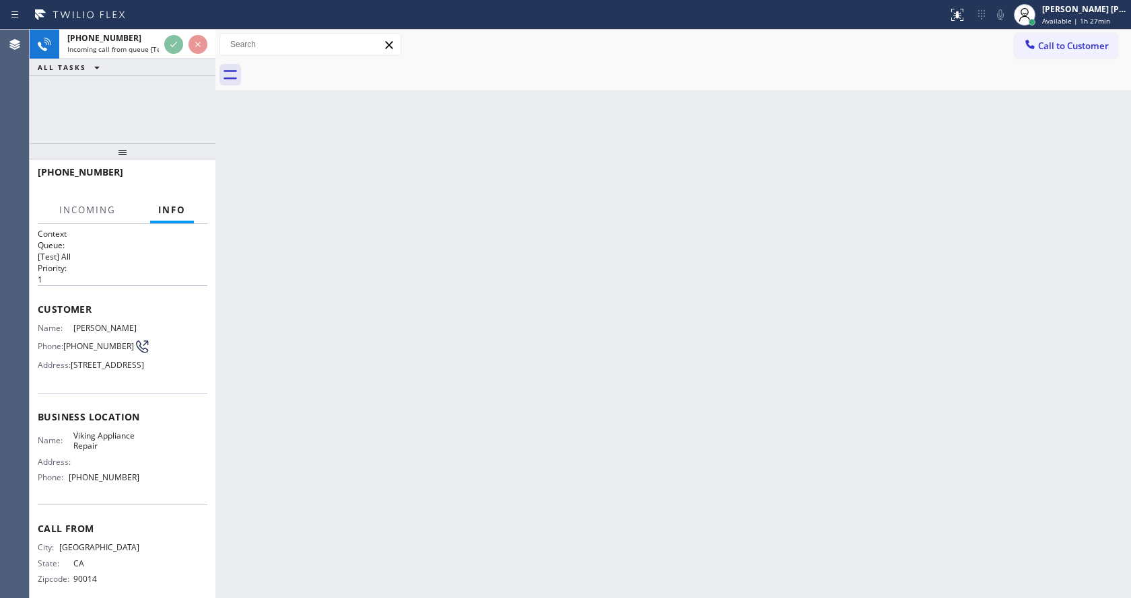
scroll to position [48, 0]
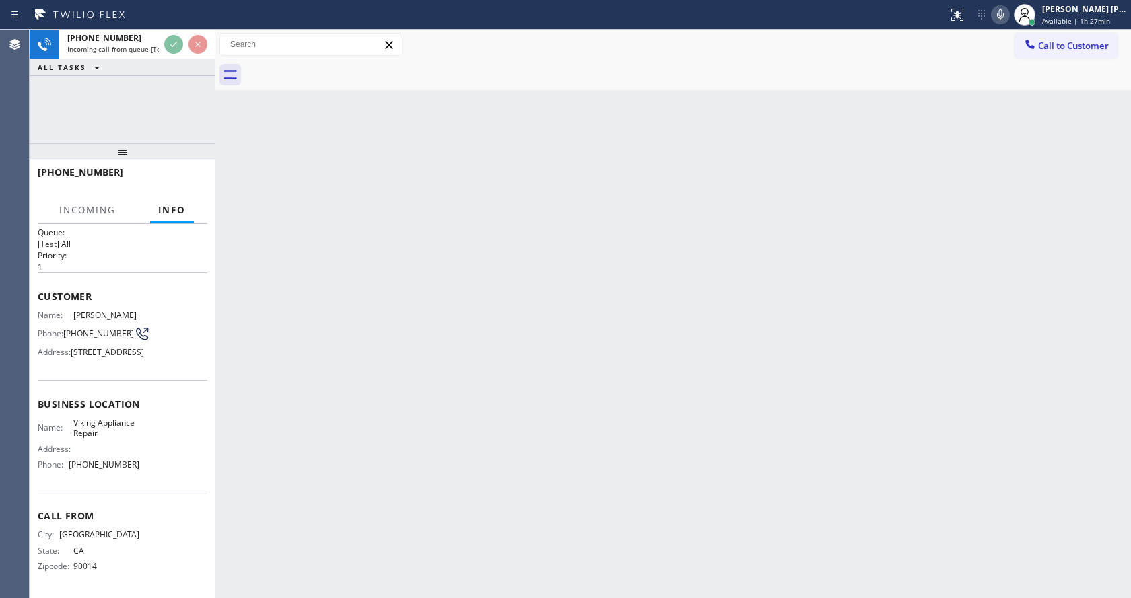
click at [460, 441] on div "Back to Dashboard Change Sender ID Customers Technicians Select a contact Outbo…" at bounding box center [672, 314] width 915 height 569
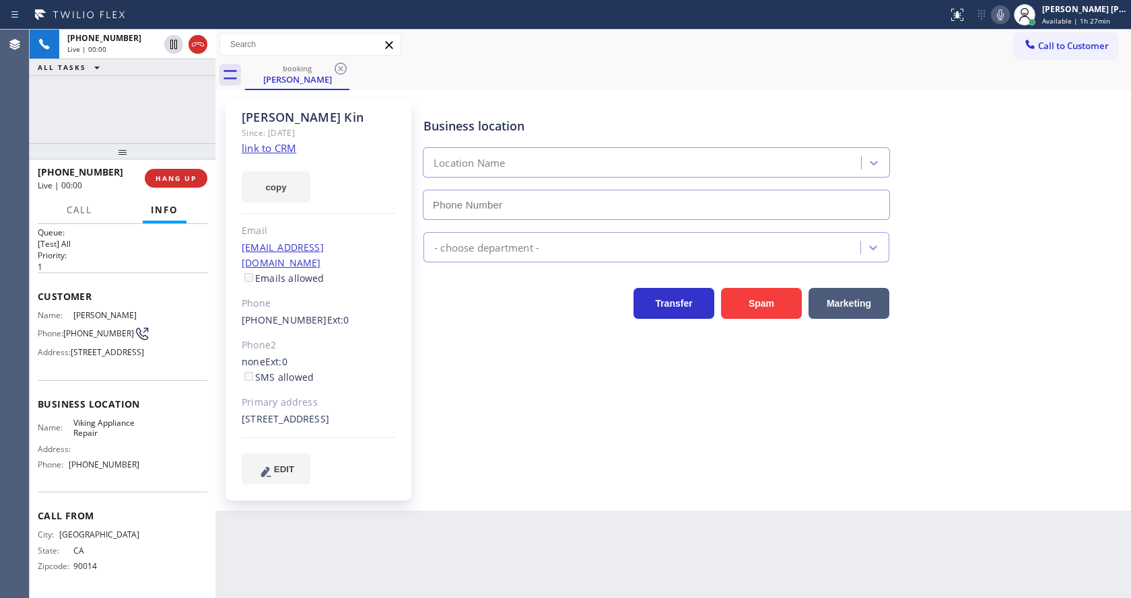
type input "[PHONE_NUMBER]"
click at [284, 149] on link "link to CRM" at bounding box center [269, 147] width 55 height 13
click at [158, 357] on div "Name: Justin Kin Phone: (213) 675-5330 Address: 5401 Palm Dr, La Cañada Flintri…" at bounding box center [123, 336] width 170 height 53
drag, startPoint x: 131, startPoint y: 464, endPoint x: 72, endPoint y: 469, distance: 59.5
click at [72, 469] on span "[PHONE_NUMBER]" at bounding box center [104, 465] width 71 height 10
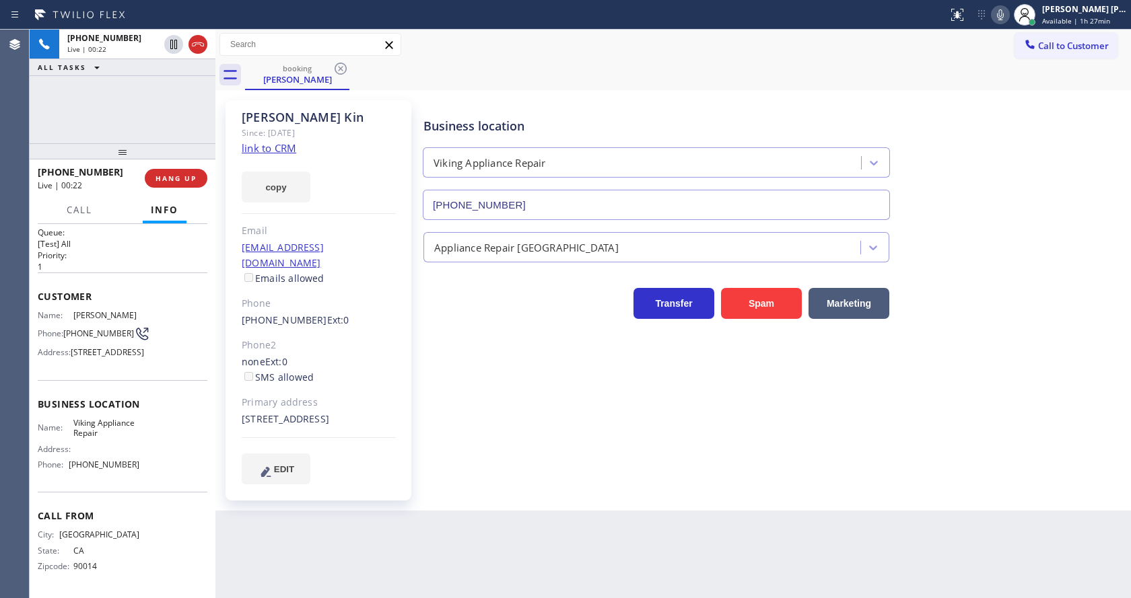
drag, startPoint x: 509, startPoint y: 495, endPoint x: 139, endPoint y: 176, distance: 488.6
click at [504, 489] on div "Business location Viking Appliance Repair (855) 393-3634 Appliance Repair High …" at bounding box center [774, 306] width 707 height 404
click at [416, 359] on div "Justin Kin Since: 20 may 2020 link to CRM copy Email duke@noblemanpartners.com …" at bounding box center [320, 301] width 202 height 414
click at [81, 431] on span "Viking Appliance Repair" at bounding box center [106, 428] width 67 height 21
click at [530, 439] on div "Business location Viking Appliance Repair (855) 393-3634 Appliance Repair High …" at bounding box center [774, 292] width 707 height 377
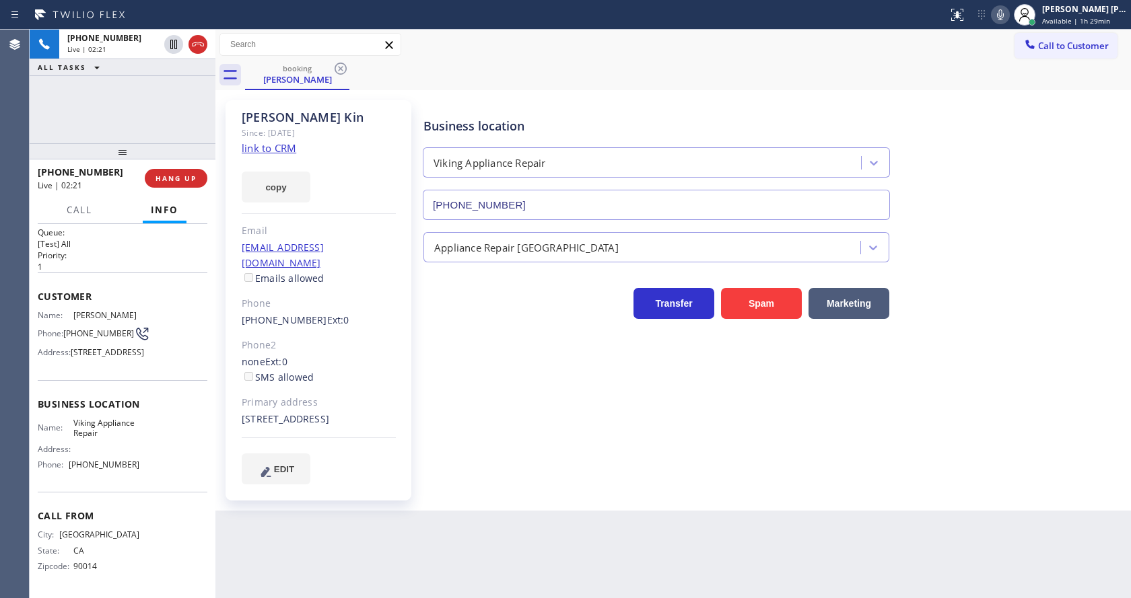
click at [396, 415] on div "Justin Kin Since: 20 may 2020 link to CRM copy Email duke@noblemanpartners.com …" at bounding box center [318, 300] width 186 height 400
drag, startPoint x: 118, startPoint y: 367, endPoint x: 116, endPoint y: 353, distance: 14.9
click at [118, 367] on div "Customer Name: Justin Kin Phone: (213) 675-5330 Address: 5401 Palm Dr, La Cañad…" at bounding box center [123, 327] width 170 height 108
drag, startPoint x: 65, startPoint y: 293, endPoint x: 91, endPoint y: 304, distance: 28.6
click at [91, 326] on div "Phone: (213) 675-5330" at bounding box center [89, 334] width 102 height 16
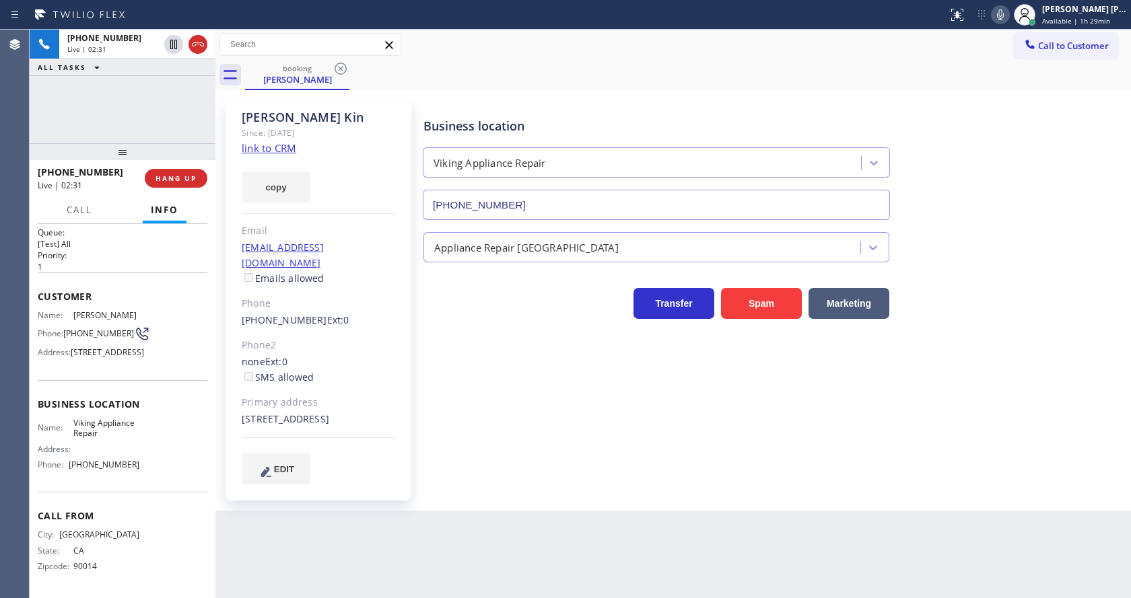
drag, startPoint x: 411, startPoint y: 419, endPoint x: 402, endPoint y: 426, distance: 11.5
click at [402, 426] on div "Justin Kin Since: 20 may 2020 link to CRM copy Email duke@noblemanpartners.com …" at bounding box center [319, 300] width 188 height 400
click at [126, 460] on span "[PHONE_NUMBER]" at bounding box center [104, 465] width 71 height 10
drag, startPoint x: 71, startPoint y: 421, endPoint x: 111, endPoint y: 435, distance: 43.0
click at [111, 435] on span "Viking Appliance Repair" at bounding box center [106, 428] width 67 height 21
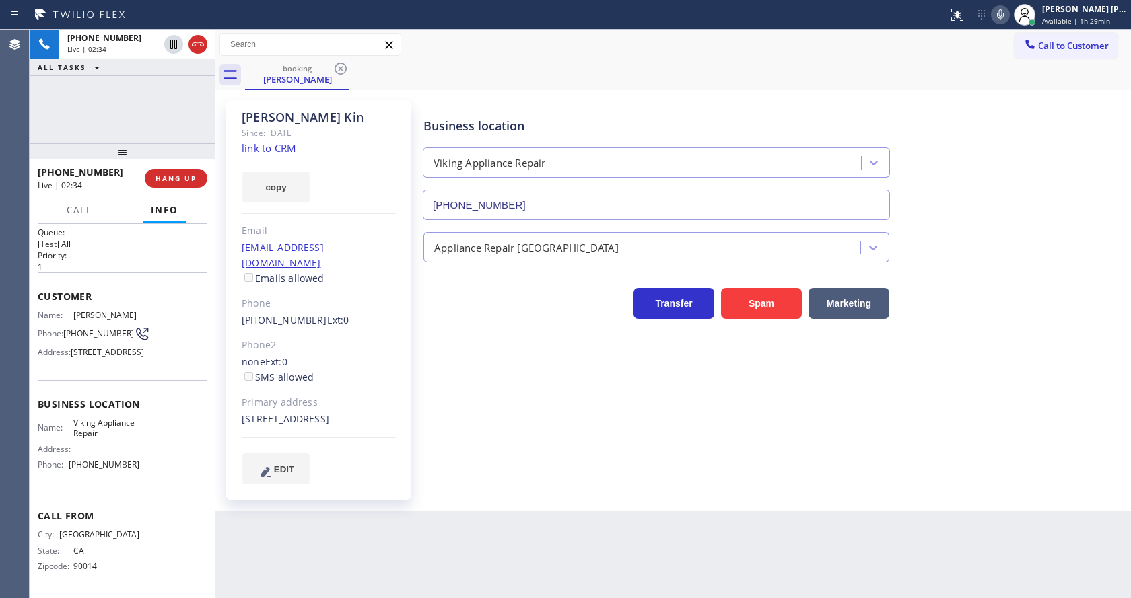
drag, startPoint x: 283, startPoint y: 506, endPoint x: 271, endPoint y: 592, distance: 86.3
click at [279, 514] on div "Back to Dashboard Change Sender ID Customers Technicians Select a contact Outbo…" at bounding box center [672, 314] width 915 height 569
drag, startPoint x: 155, startPoint y: 435, endPoint x: 139, endPoint y: 444, distance: 18.4
click at [155, 435] on div "Name: Viking Appliance Repair Address: Phone: (855) 393-3634" at bounding box center [123, 447] width 170 height 58
click at [73, 464] on span "[PHONE_NUMBER]" at bounding box center [104, 465] width 71 height 10
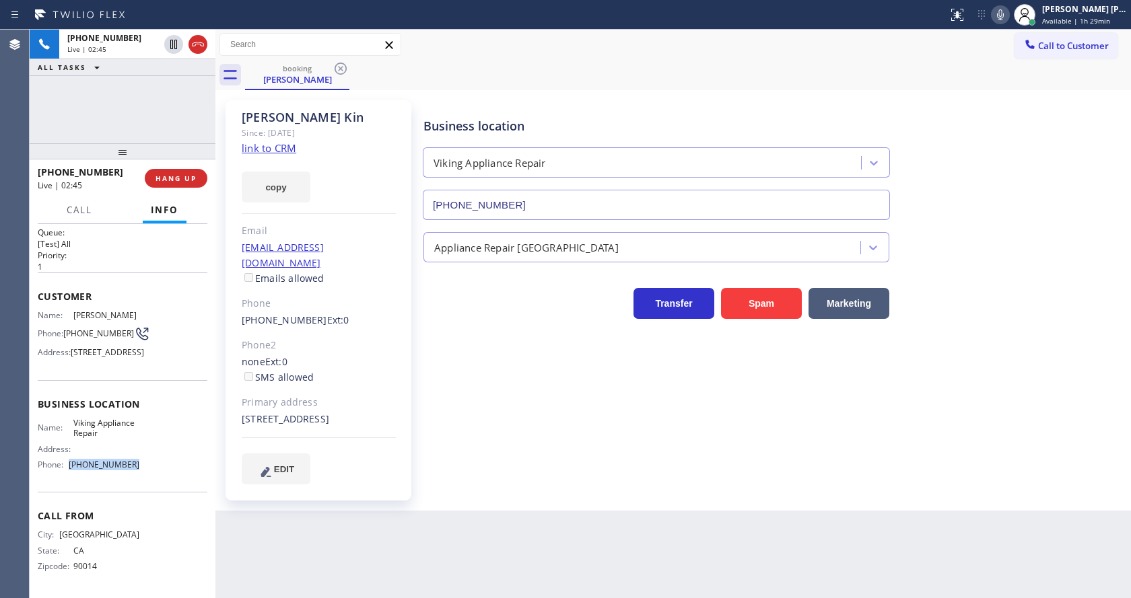
drag, startPoint x: 70, startPoint y: 464, endPoint x: 145, endPoint y: 466, distance: 74.7
click at [145, 466] on div "Name: Viking Appliance Repair Address: Phone: (855) 393-3634" at bounding box center [123, 447] width 170 height 58
drag, startPoint x: 327, startPoint y: 596, endPoint x: 321, endPoint y: 602, distance: 8.6
click at [321, 598] on html "Status report No issues detected If you experience an issue, please download th…" at bounding box center [565, 299] width 1131 height 598
drag, startPoint x: 634, startPoint y: 441, endPoint x: 416, endPoint y: 90, distance: 413.5
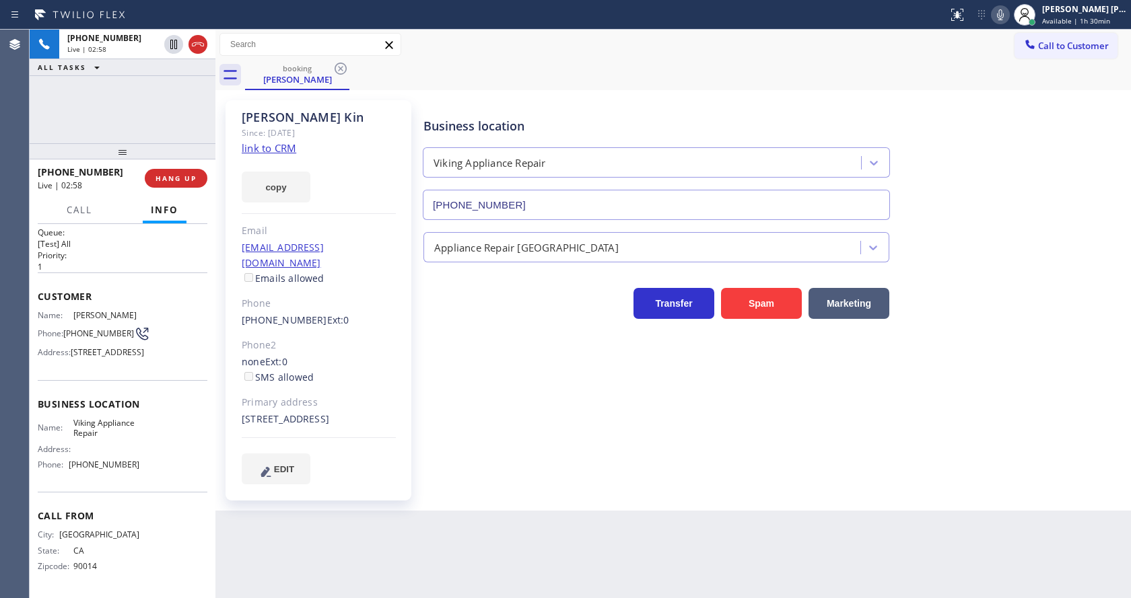
click at [633, 435] on div "Business location Viking Appliance Repair (855) 393-3634 Appliance Repair High …" at bounding box center [774, 292] width 707 height 377
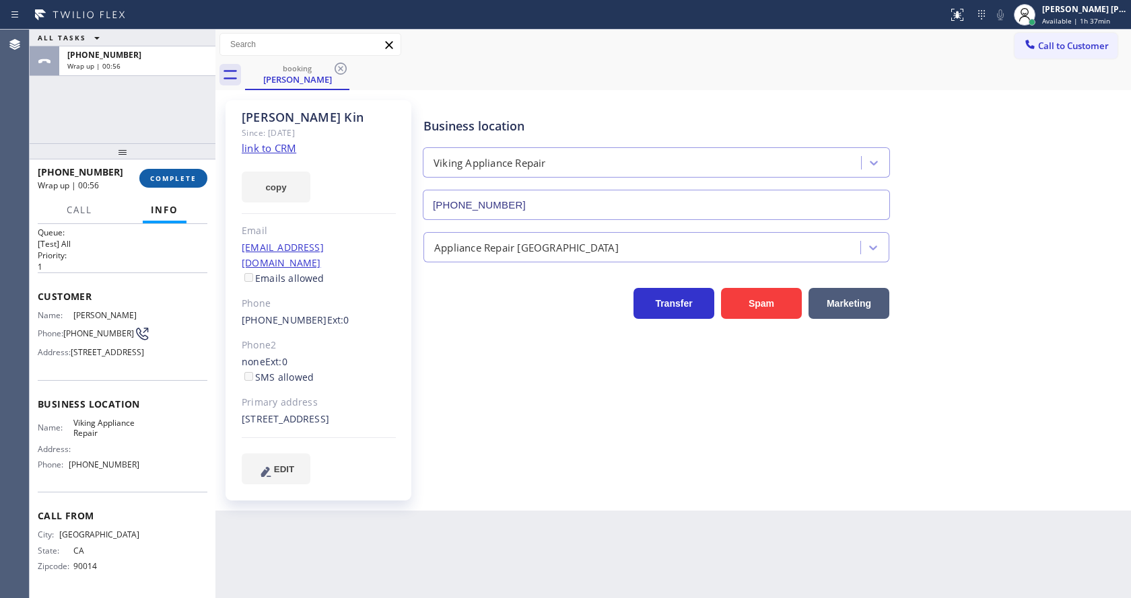
click at [160, 183] on button "COMPLETE" at bounding box center [173, 178] width 68 height 19
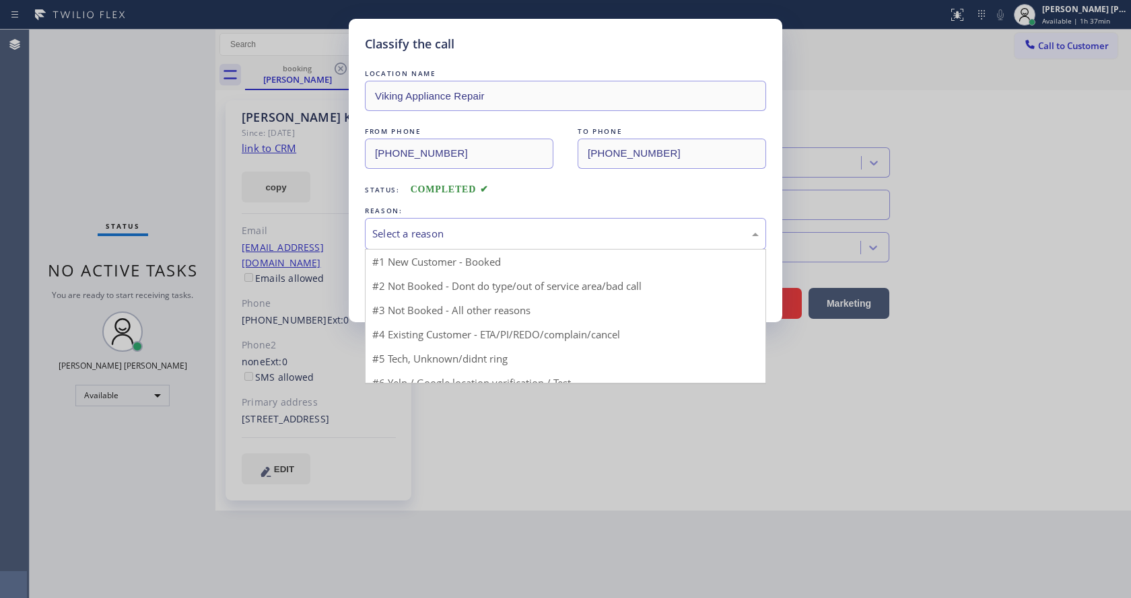
click at [421, 246] on div "Select a reason" at bounding box center [565, 234] width 401 height 32
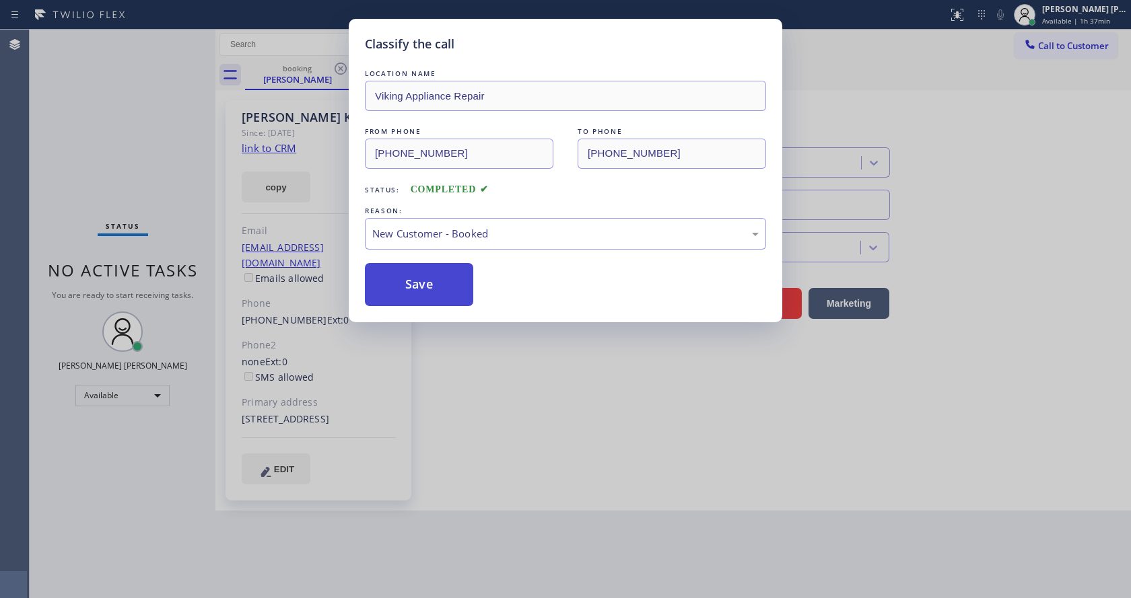
drag, startPoint x: 409, startPoint y: 264, endPoint x: 407, endPoint y: 289, distance: 25.0
click at [407, 289] on button "Save" at bounding box center [419, 284] width 108 height 43
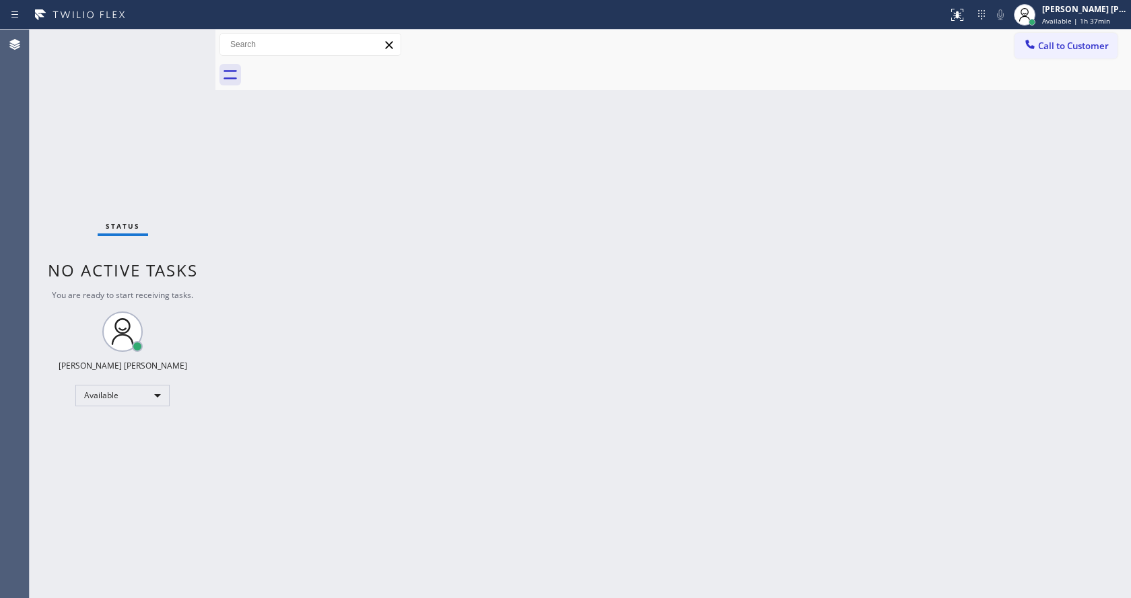
drag, startPoint x: 159, startPoint y: 112, endPoint x: 126, endPoint y: 24, distance: 93.5
click at [159, 112] on div "Status No active tasks You are ready to start receiving tasks. Jen Rose Villanu…" at bounding box center [123, 314] width 186 height 569
click at [312, 274] on div "Back to Dashboard Change Sender ID Customers Technicians Select a contact Outbo…" at bounding box center [672, 314] width 915 height 569
click at [608, 359] on div "Back to Dashboard Change Sender ID Customers Technicians Select a contact Outbo…" at bounding box center [672, 314] width 915 height 569
click at [485, 250] on div "Back to Dashboard Change Sender ID Customers Technicians Select a contact Outbo…" at bounding box center [672, 314] width 915 height 569
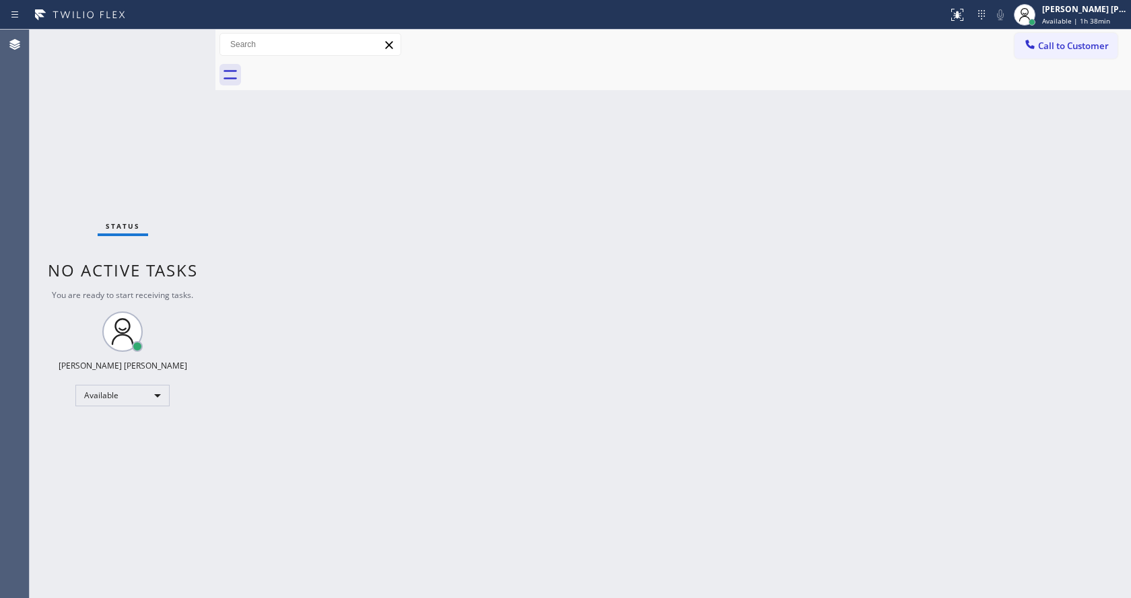
drag, startPoint x: 374, startPoint y: 409, endPoint x: 350, endPoint y: 442, distance: 40.0
click at [374, 409] on div "Back to Dashboard Change Sender ID Customers Technicians Select a contact Outbo…" at bounding box center [672, 314] width 915 height 569
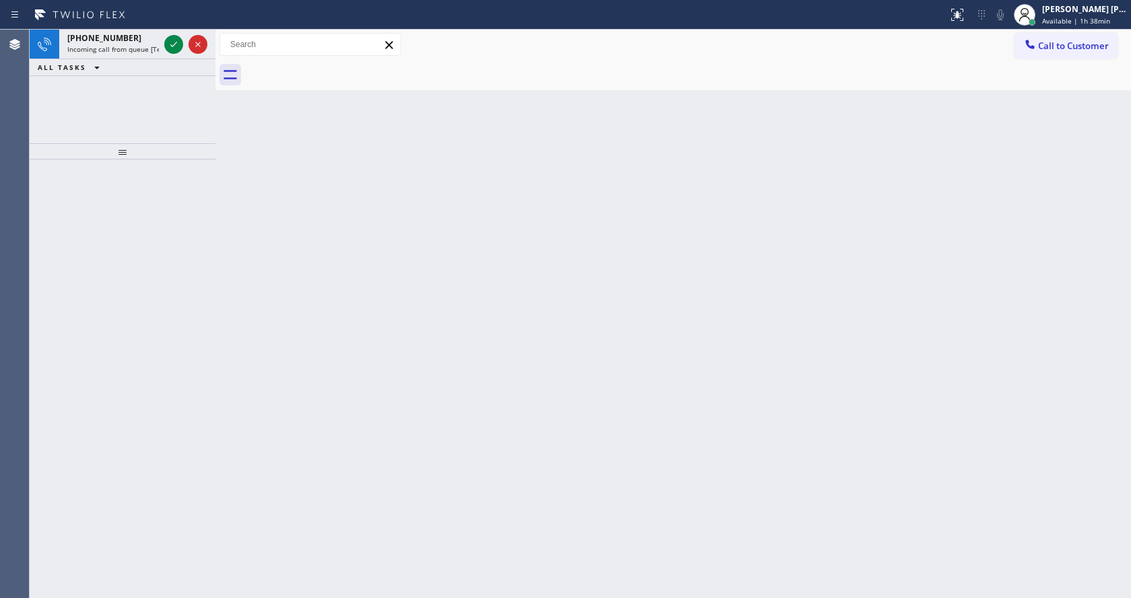
drag, startPoint x: 320, startPoint y: 424, endPoint x: 320, endPoint y: 542, distance: 117.8
click at [320, 424] on div "Back to Dashboard Change Sender ID Customers Technicians Select a contact Outbo…" at bounding box center [672, 314] width 915 height 569
click at [208, 252] on div at bounding box center [123, 379] width 186 height 439
click at [165, 37] on div at bounding box center [173, 44] width 19 height 16
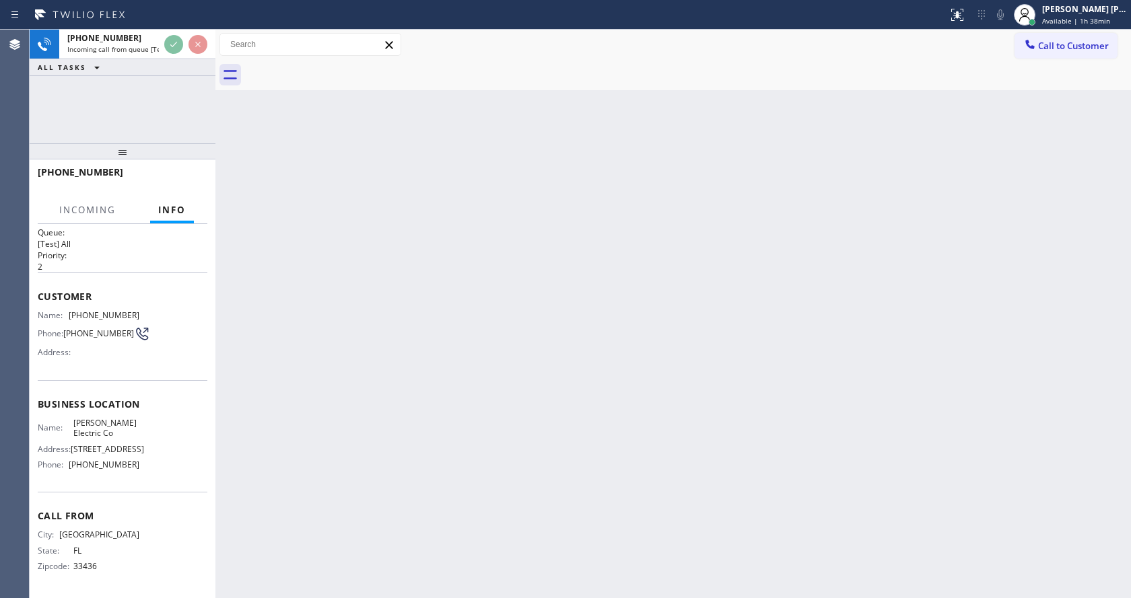
scroll to position [59, 0]
click at [517, 488] on div "Back to Dashboard Change Sender ID Customers Technicians Select a contact Outbo…" at bounding box center [672, 314] width 915 height 569
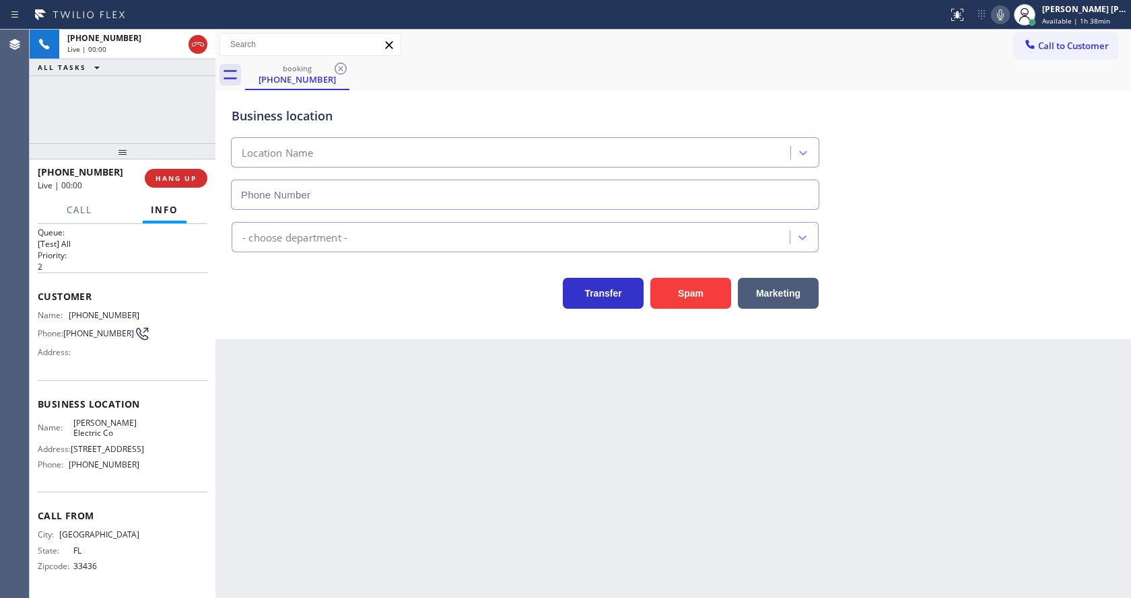
type input "[PHONE_NUMBER]"
click at [621, 409] on div "Back to Dashboard Change Sender ID Customers Technicians Select a contact Outbo…" at bounding box center [672, 314] width 915 height 569
click at [327, 405] on div "Back to Dashboard Change Sender ID Customers Technicians Select a contact Outbo…" at bounding box center [672, 314] width 915 height 569
click at [488, 450] on div "Back to Dashboard Change Sender ID Customers Technicians Select a contact Outbo…" at bounding box center [672, 314] width 915 height 569
click at [559, 450] on div "Back to Dashboard Change Sender ID Customers Technicians Select a contact Outbo…" at bounding box center [672, 314] width 915 height 569
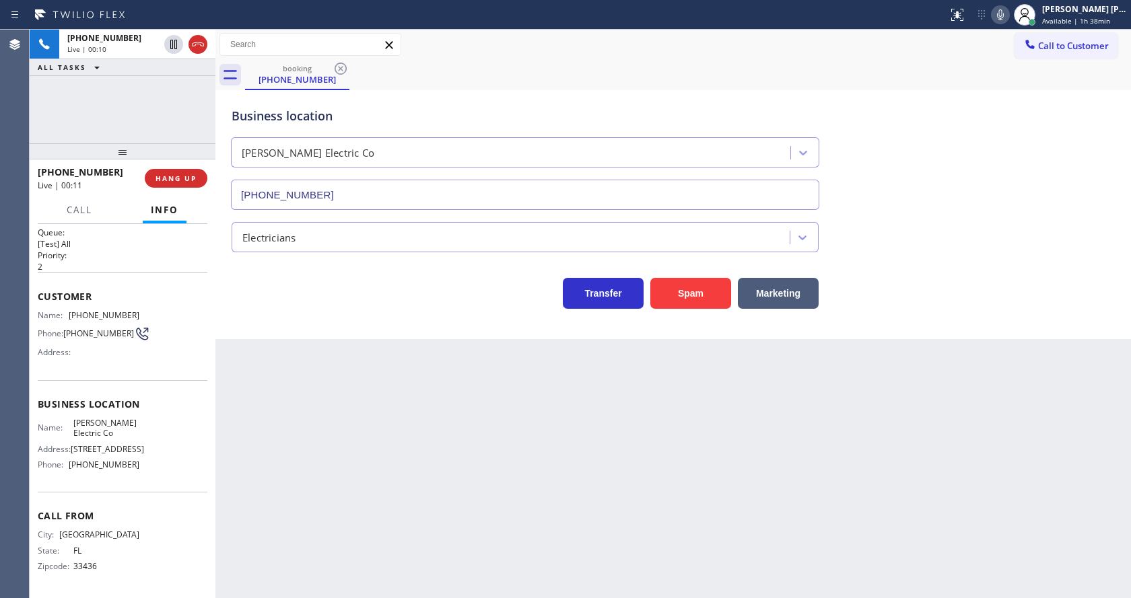
click at [375, 335] on div "Business location Bowles Electric Co (561) 767-8595 Electricians Transfer Spam …" at bounding box center [672, 214] width 915 height 249
click at [341, 370] on div "Back to Dashboard Change Sender ID Customers Technicians Select a contact Outbo…" at bounding box center [672, 314] width 915 height 569
click at [427, 467] on div "Back to Dashboard Change Sender ID Customers Technicians Select a contact Outbo…" at bounding box center [672, 314] width 915 height 569
click at [322, 393] on div "Back to Dashboard Change Sender ID Customers Technicians Select a contact Outbo…" at bounding box center [672, 314] width 915 height 569
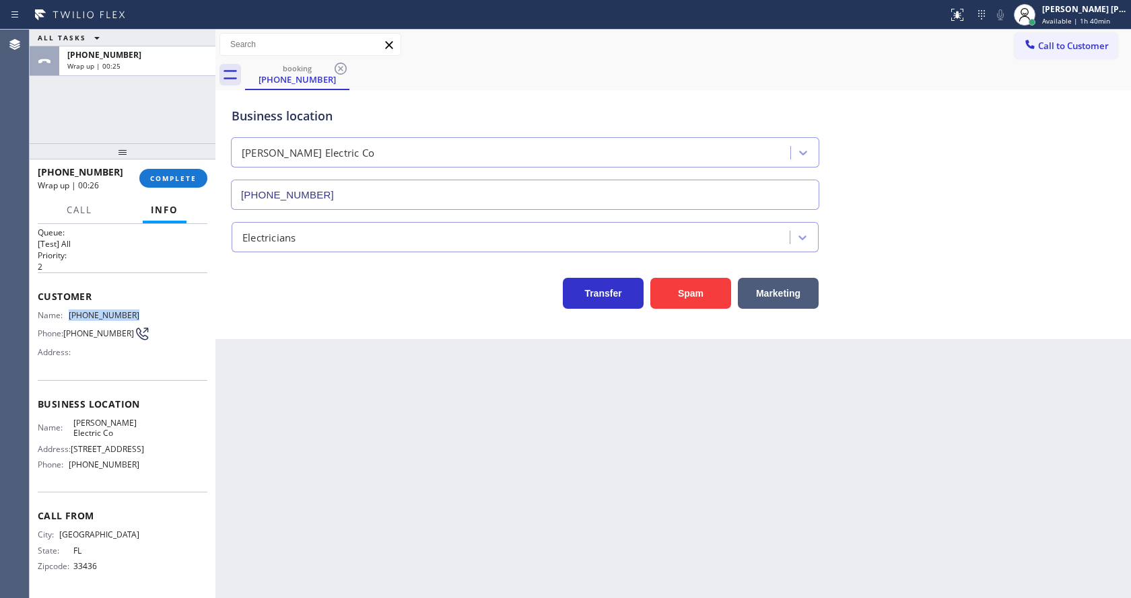
drag, startPoint x: 66, startPoint y: 269, endPoint x: 139, endPoint y: 271, distance: 72.7
click at [139, 310] on div "Name: (561) 767-6782 Phone: (561) 767-6782 Address:" at bounding box center [123, 336] width 170 height 53
drag, startPoint x: 376, startPoint y: 433, endPoint x: 330, endPoint y: 595, distance: 167.9
click at [376, 436] on div "Back to Dashboard Change Sender ID Customers Technicians Select a contact Outbo…" at bounding box center [672, 314] width 915 height 569
drag, startPoint x: 175, startPoint y: 409, endPoint x: 130, endPoint y: 424, distance: 47.5
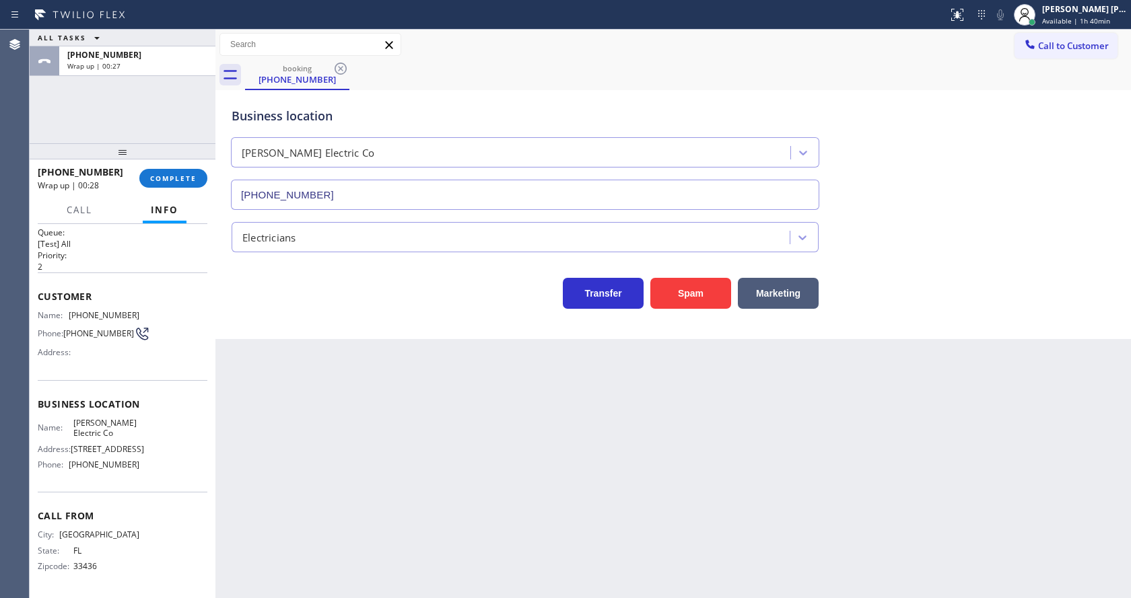
click at [175, 418] on div "Name: Bowles Electric Co Address: 413 NE 3rd Ave, Boynton Beach, FL 33435, Unit…" at bounding box center [123, 447] width 170 height 58
drag, startPoint x: 70, startPoint y: 380, endPoint x: 100, endPoint y: 396, distance: 33.4
click at [100, 418] on div "Name: Bowles Electric Co" at bounding box center [89, 428] width 102 height 21
click at [354, 425] on div "Back to Dashboard Change Sender ID Customers Technicians Select a contact Outbo…" at bounding box center [672, 314] width 915 height 569
drag, startPoint x: 135, startPoint y: 444, endPoint x: 80, endPoint y: 450, distance: 55.5
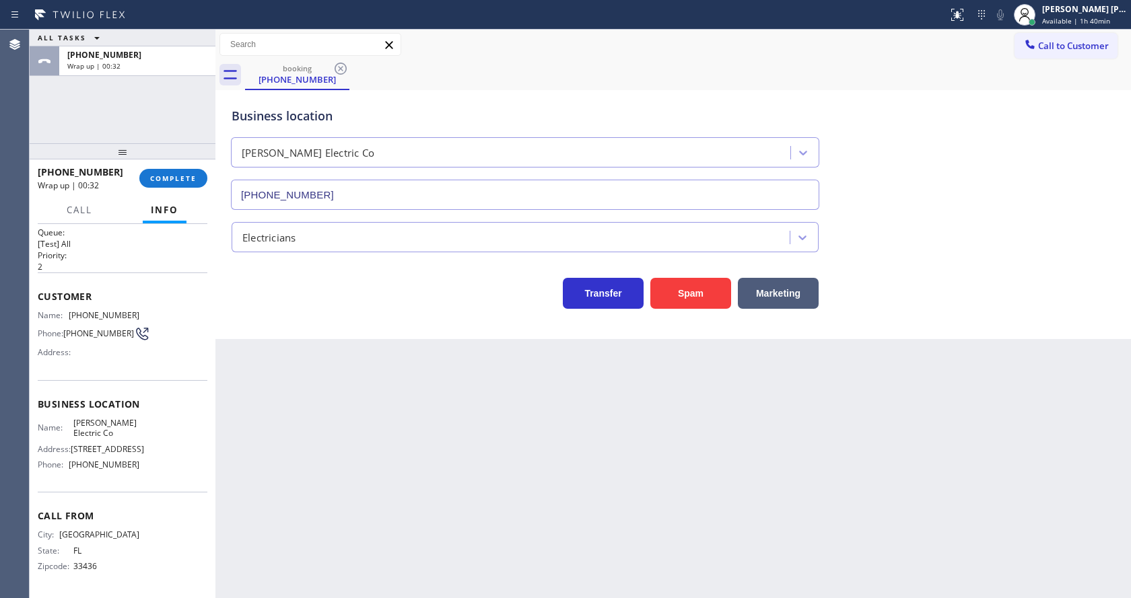
click at [135, 444] on div "Name: Bowles Electric Co Address: 413 NE 3rd Ave, Boynton Beach, FL 33435, Unit…" at bounding box center [123, 447] width 170 height 58
drag, startPoint x: 67, startPoint y: 455, endPoint x: 137, endPoint y: 458, distance: 70.0
click at [137, 458] on div "Name: Bowles Electric Co Address: 413 NE 3rd Ave, Boynton Beach, FL 33435, Unit…" at bounding box center [123, 447] width 170 height 58
click at [325, 431] on div "Back to Dashboard Change Sender ID Customers Technicians Select a contact Outbo…" at bounding box center [672, 314] width 915 height 569
click at [313, 592] on div "Back to Dashboard Change Sender ID Customers Technicians Select a contact Outbo…" at bounding box center [672, 314] width 915 height 569
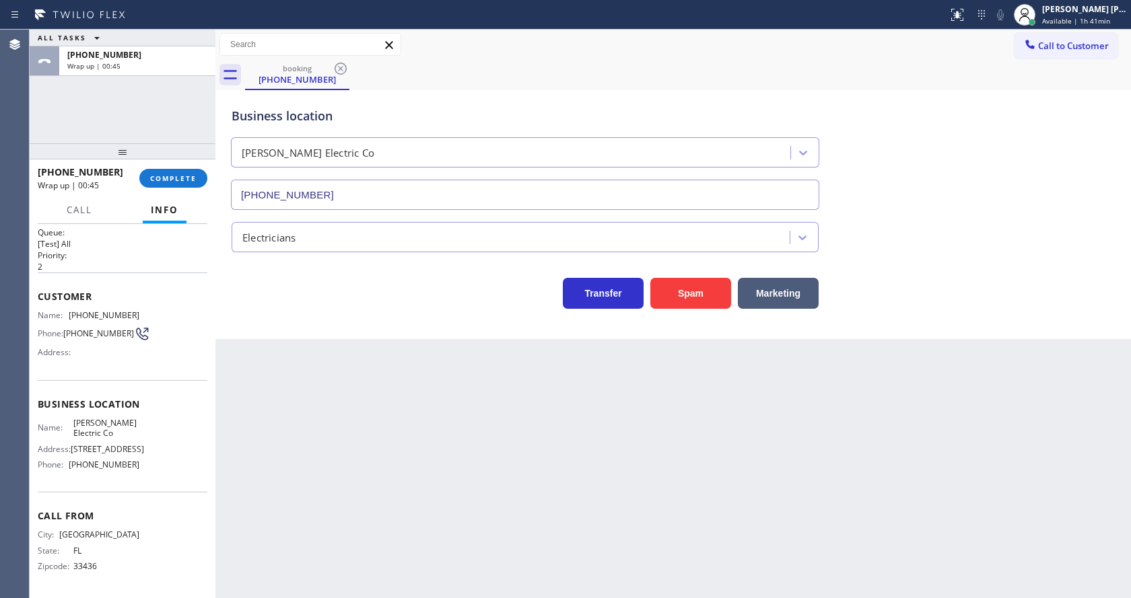
click at [527, 452] on div "Back to Dashboard Change Sender ID Customers Technicians Select a contact Outbo…" at bounding box center [672, 314] width 915 height 569
click at [174, 175] on span "COMPLETE" at bounding box center [173, 178] width 46 height 9
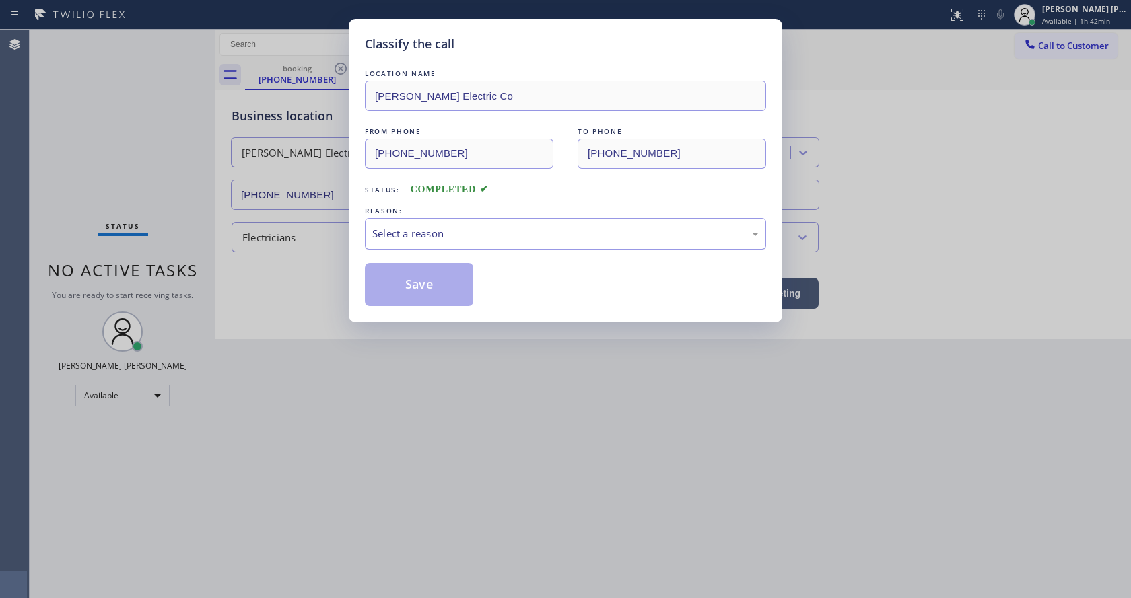
click at [398, 230] on div "Select a reason" at bounding box center [565, 233] width 386 height 15
click at [395, 278] on button "Save" at bounding box center [419, 284] width 108 height 43
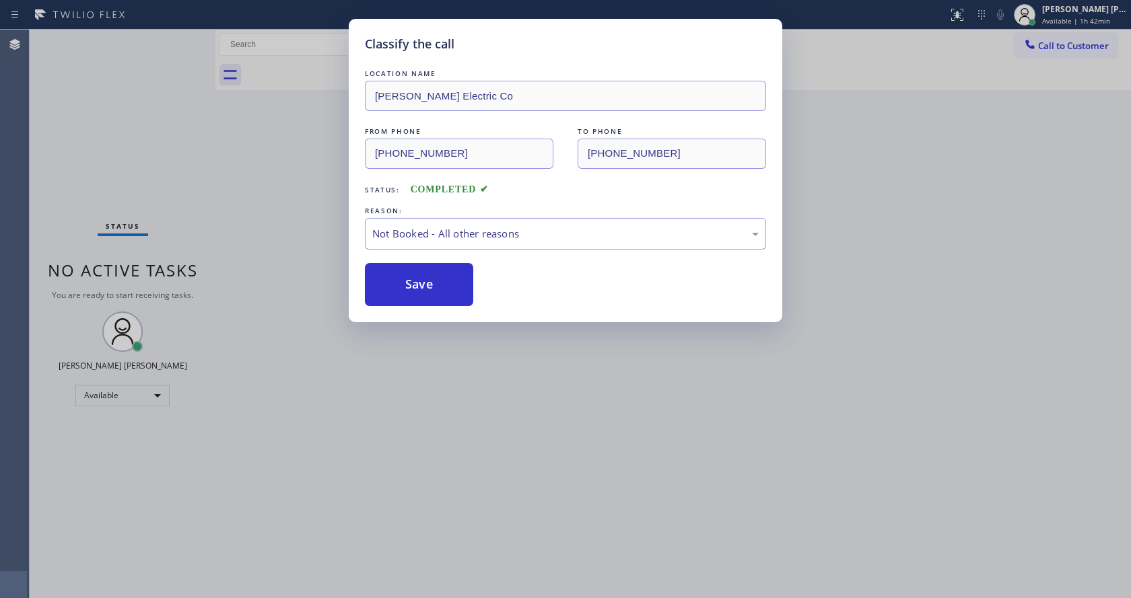
click at [395, 278] on button "Save" at bounding box center [419, 284] width 108 height 43
click at [411, 383] on div "Classify the call LOCATION NAME Bowles Electric Co FROM PHONE (561) 767-6782 TO…" at bounding box center [565, 299] width 1131 height 598
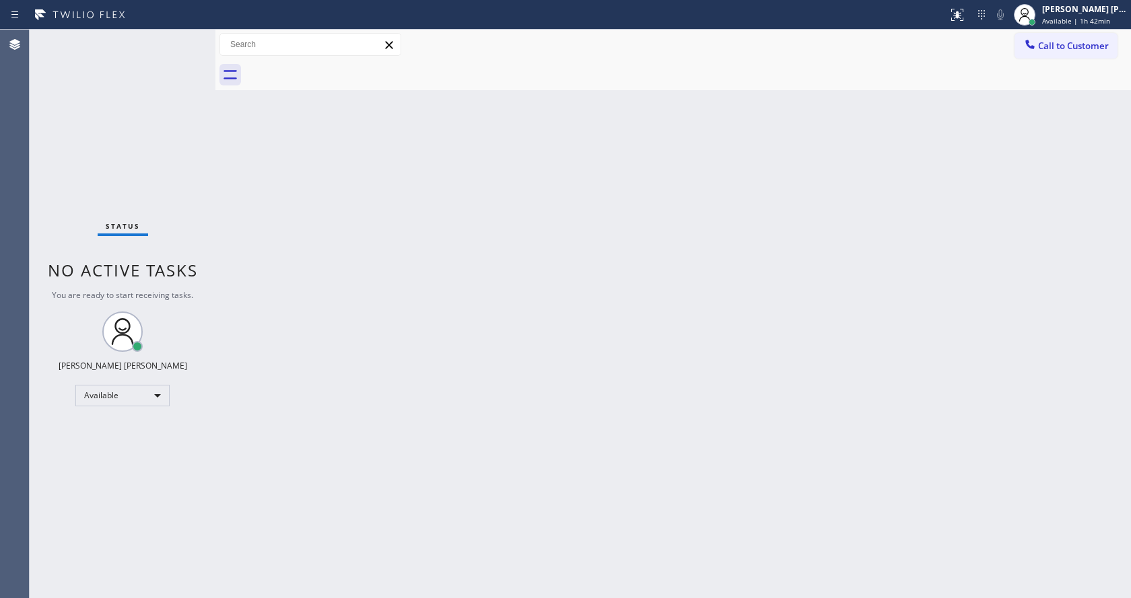
click at [152, 120] on div "Status No active tasks You are ready to start receiving tasks. Jen Rose Villanu…" at bounding box center [123, 314] width 186 height 569
click at [185, 36] on div "Status No active tasks You are ready to start receiving tasks. Jen Rose Villanu…" at bounding box center [123, 314] width 186 height 569
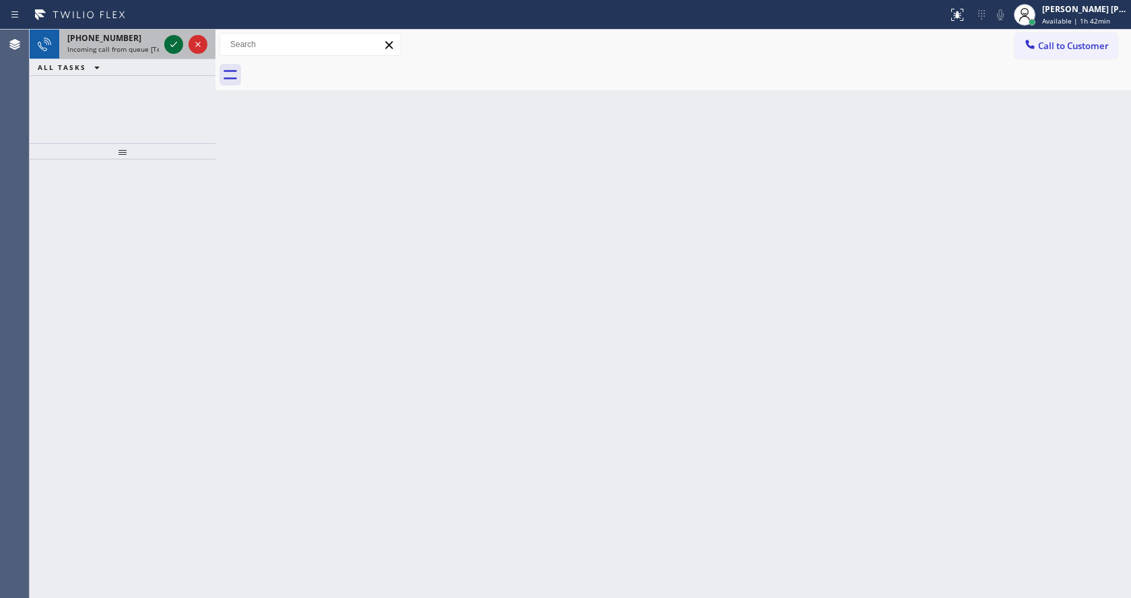
click at [177, 38] on icon at bounding box center [174, 44] width 16 height 16
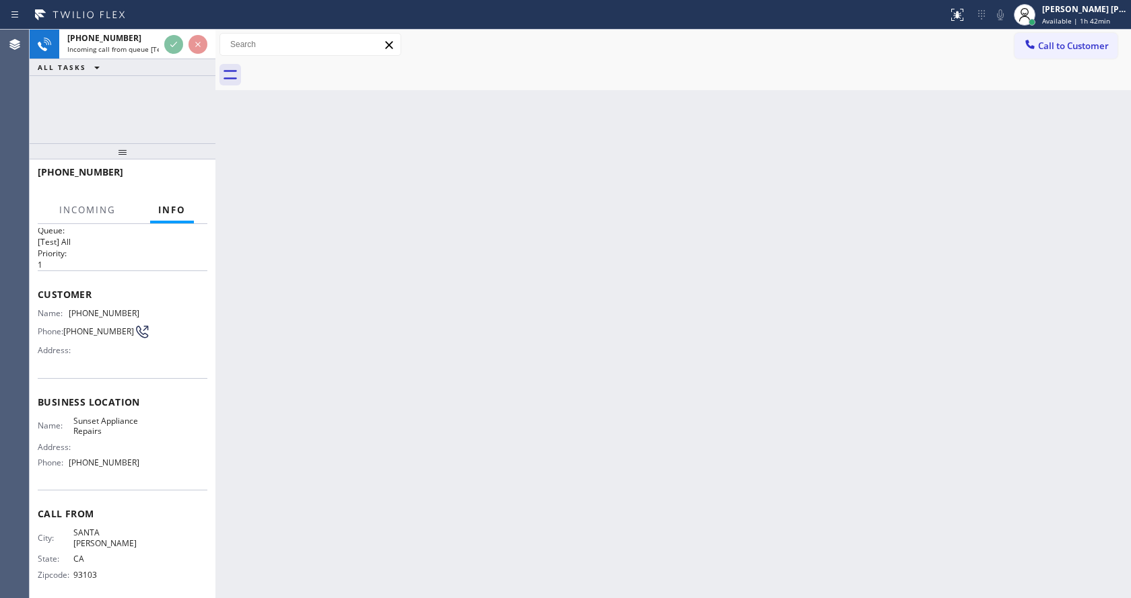
scroll to position [28, 0]
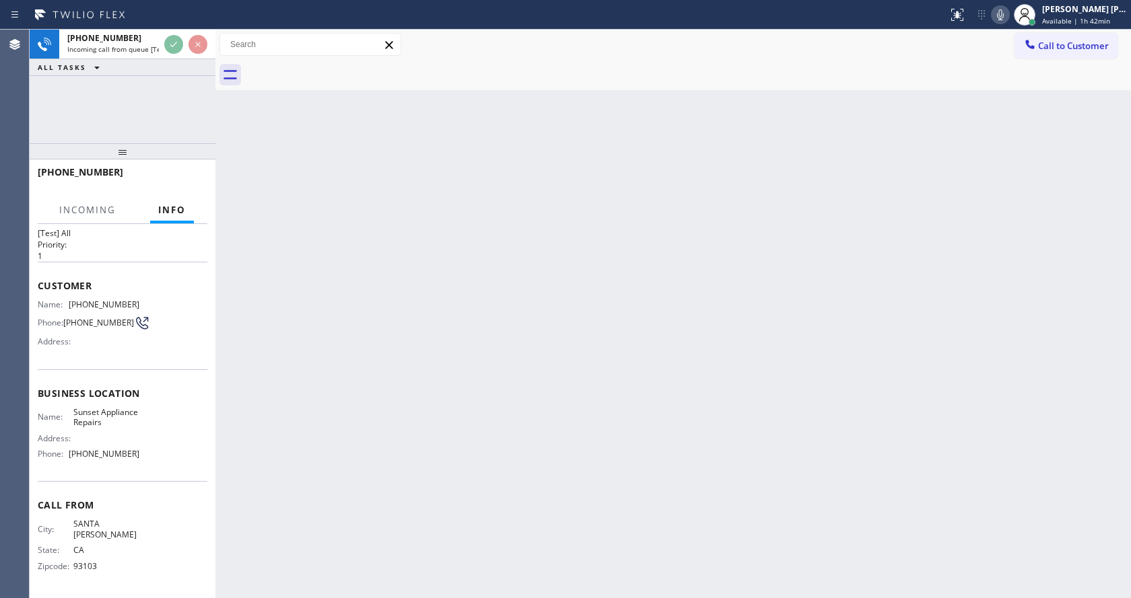
click at [407, 372] on div "Back to Dashboard Change Sender ID Customers Technicians Select a contact Outbo…" at bounding box center [672, 314] width 915 height 569
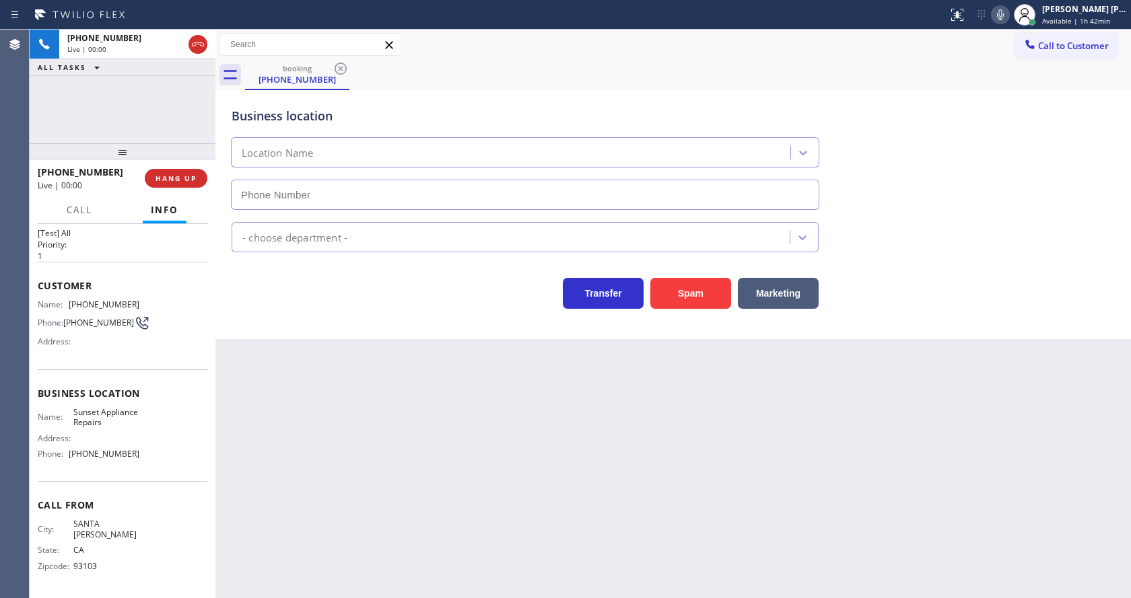
type input "(310) 550-7462"
click at [407, 372] on div "Back to Dashboard Change Sender ID Customers Technicians Select a contact Outbo…" at bounding box center [672, 314] width 915 height 569
click at [328, 437] on div "Back to Dashboard Change Sender ID Customers Technicians Select a contact Outbo…" at bounding box center [672, 314] width 915 height 569
click at [566, 510] on div "Back to Dashboard Change Sender ID Customers Technicians Select a contact Outbo…" at bounding box center [672, 314] width 915 height 569
click at [563, 489] on div "Back to Dashboard Change Sender ID Customers Technicians Select a contact Outbo…" at bounding box center [672, 314] width 915 height 569
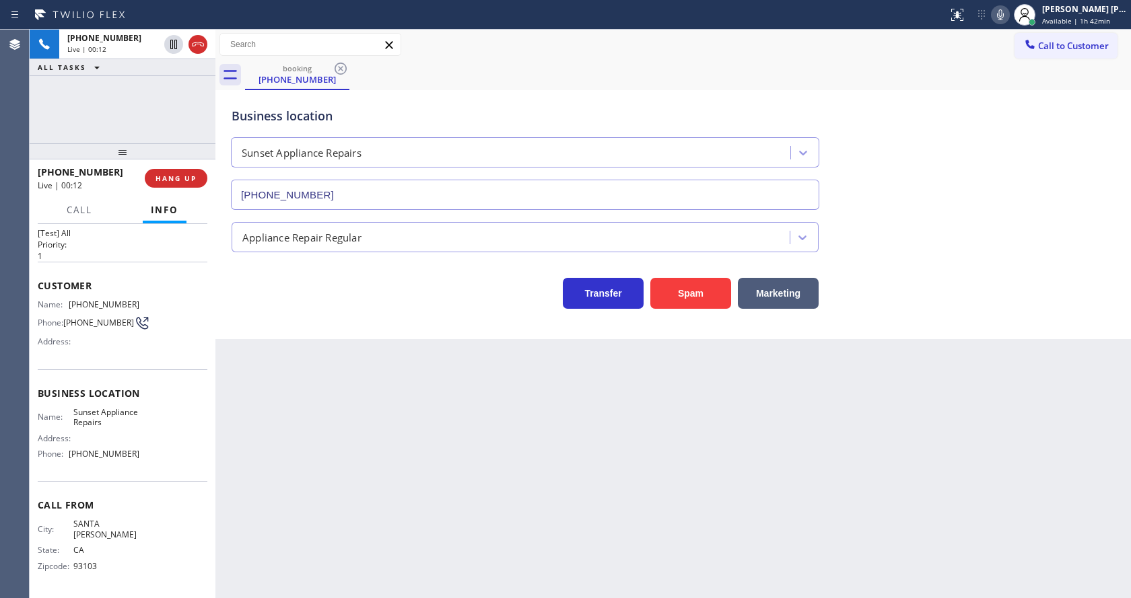
click at [414, 579] on div "Back to Dashboard Change Sender ID Customers Technicians Select a contact Outbo…" at bounding box center [672, 314] width 915 height 569
click at [421, 390] on div "Back to Dashboard Change Sender ID Customers Technicians Select a contact Outbo…" at bounding box center [672, 314] width 915 height 569
click at [687, 293] on button "Spam" at bounding box center [690, 293] width 81 height 31
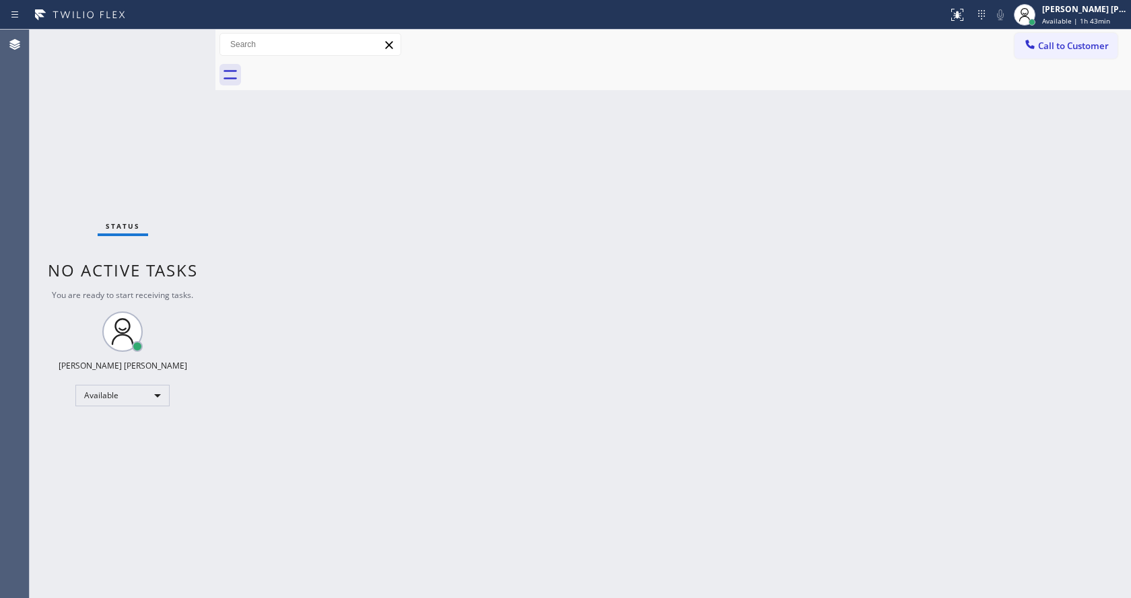
click at [177, 36] on div "Status No active tasks You are ready to start receiving tasks. Jen Rose Villanu…" at bounding box center [123, 314] width 186 height 569
click at [388, 190] on div "Back to Dashboard Change Sender ID Customers Technicians Select a contact Outbo…" at bounding box center [672, 314] width 915 height 569
click at [1068, 27] on div "Jen Rose Villanueva Available | 1h 44min" at bounding box center [1070, 15] width 121 height 30
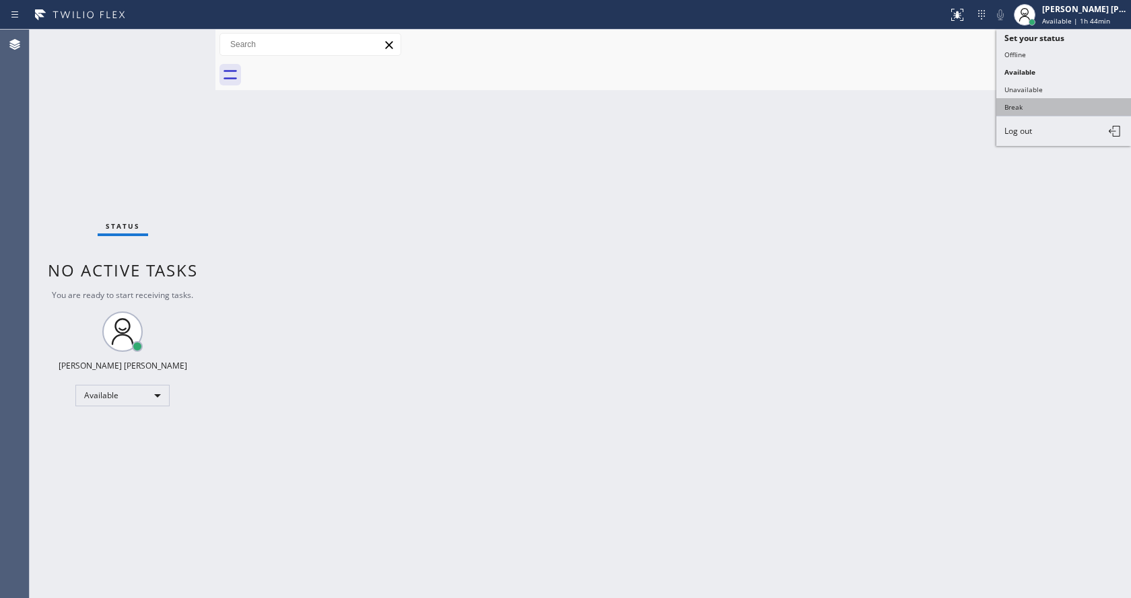
click at [1040, 110] on button "Break" at bounding box center [1063, 106] width 135 height 17
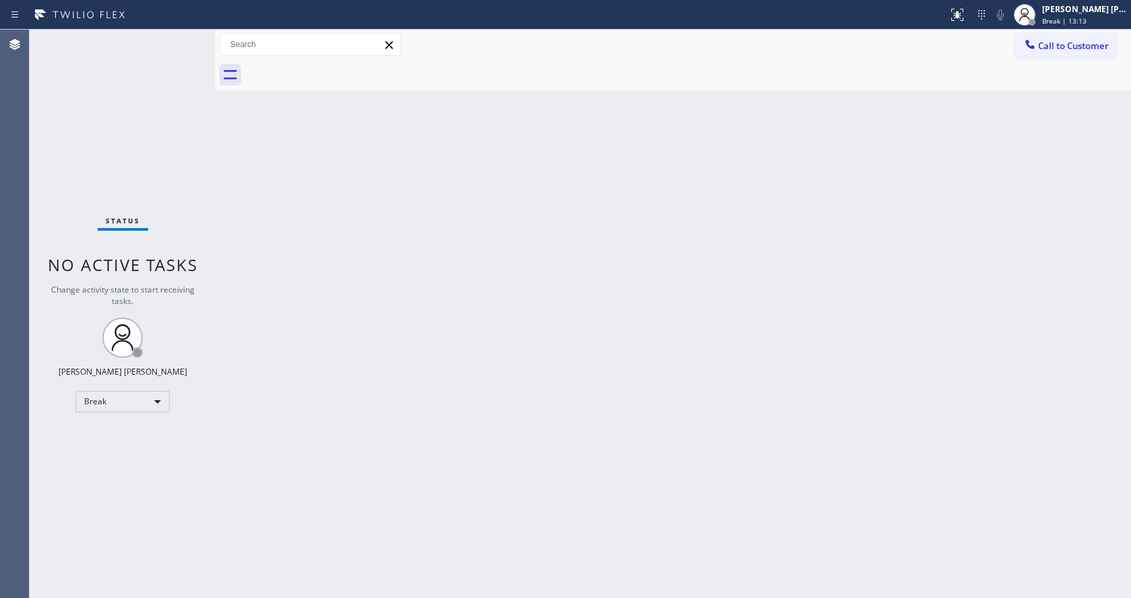
click at [695, 273] on div "Back to Dashboard Change Sender ID Customers Technicians Select a contact Outbo…" at bounding box center [672, 314] width 915 height 569
click at [500, 287] on div "Back to Dashboard Change Sender ID Customers Technicians Select a contact Outbo…" at bounding box center [672, 314] width 915 height 569
click at [1086, 18] on span "Break | 15:08" at bounding box center [1064, 20] width 44 height 9
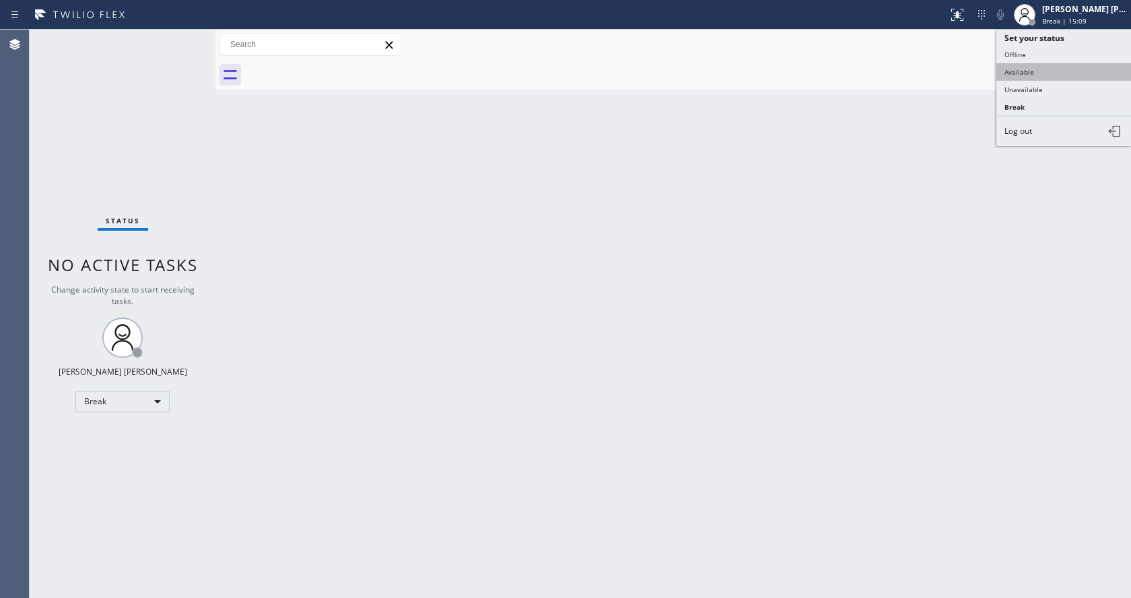
click at [1032, 79] on button "Available" at bounding box center [1063, 71] width 135 height 17
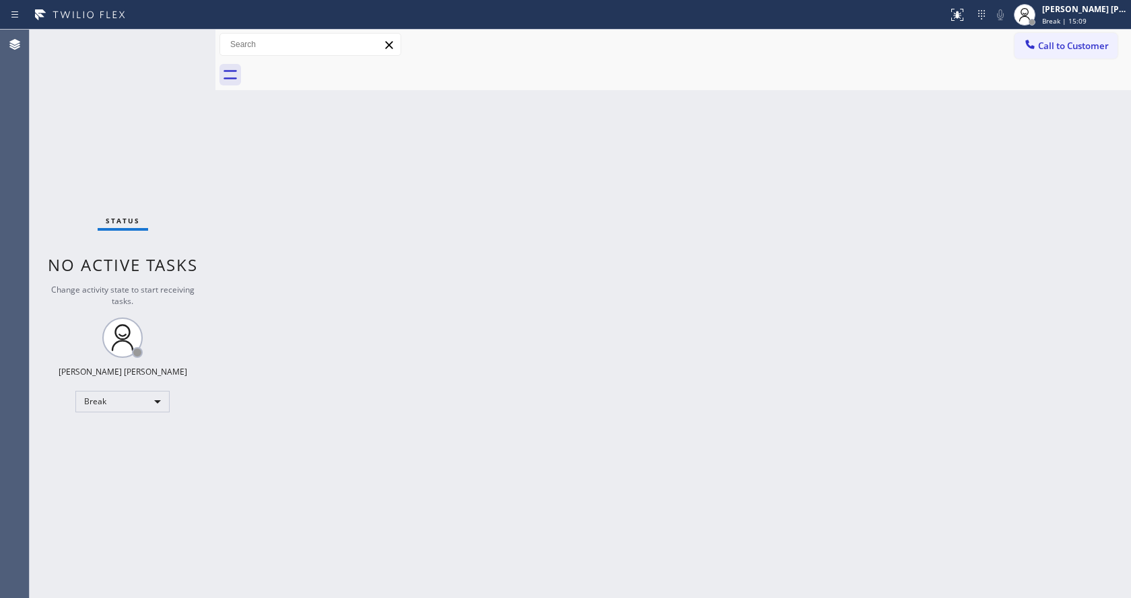
click at [870, 282] on div "Back to Dashboard Change Sender ID Customers Technicians Select a contact Outbo…" at bounding box center [672, 314] width 915 height 569
click at [160, 77] on div "Status No active tasks You are ready to start receiving tasks. Jen Rose Villanu…" at bounding box center [123, 314] width 186 height 569
click at [182, 37] on div "Status No active tasks You are ready to start receiving tasks. Jen Rose Villanu…" at bounding box center [123, 314] width 186 height 569
click at [180, 40] on div "Status No active tasks You are ready to start receiving tasks. Jen Rose Villanu…" at bounding box center [123, 314] width 186 height 569
click at [173, 34] on div "Status No active tasks You are ready to start receiving tasks. Jen Rose Villanu…" at bounding box center [123, 314] width 186 height 569
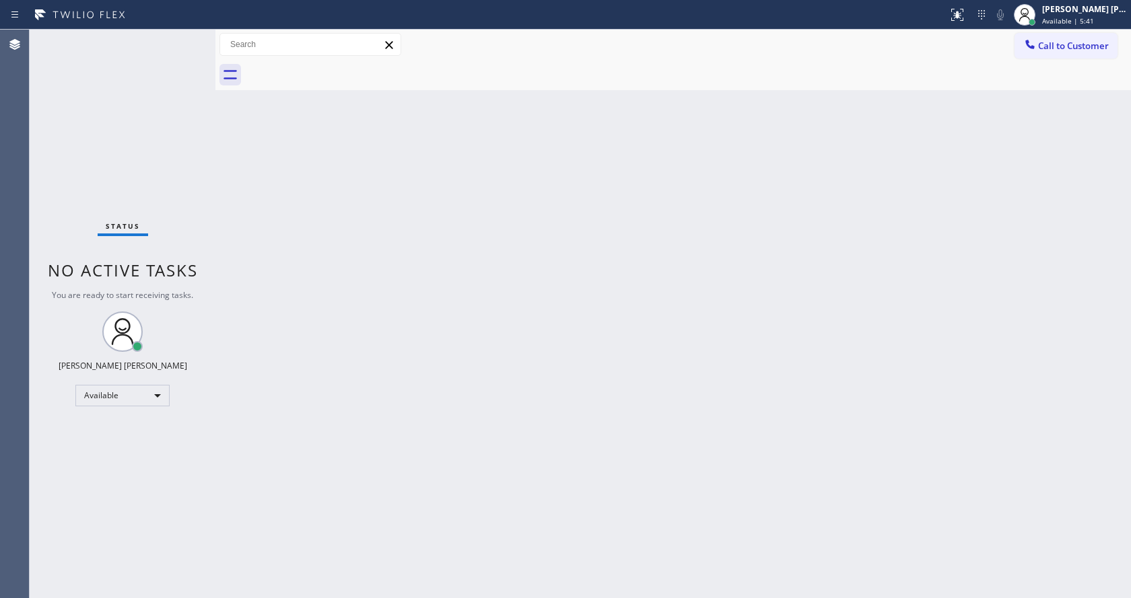
click at [176, 35] on div "Status No active tasks You are ready to start receiving tasks. Jen Rose Villanu…" at bounding box center [123, 314] width 186 height 569
click at [195, 203] on div "Status No active tasks You are ready to start receiving tasks. Jen Rose Villanu…" at bounding box center [123, 314] width 186 height 569
click at [155, 114] on div "Status No active tasks You are ready to start receiving tasks. Jen Rose Villanu…" at bounding box center [123, 314] width 186 height 569
click at [128, 32] on div "Status No active tasks You are ready to start receiving tasks. Jen Rose Villanu…" at bounding box center [123, 314] width 186 height 569
drag, startPoint x: 335, startPoint y: 450, endPoint x: 469, endPoint y: 588, distance: 193.2
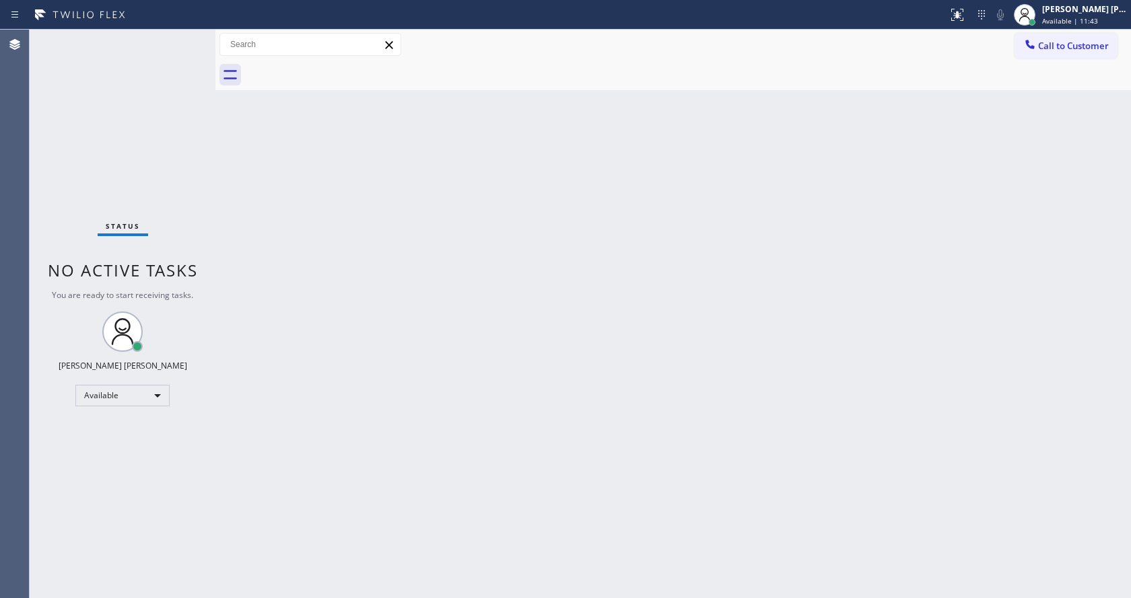
click at [338, 458] on div "Back to Dashboard Change Sender ID Customers Technicians Select a contact Outbo…" at bounding box center [672, 314] width 915 height 569
click at [192, 248] on div "Status No active tasks You are ready to start receiving tasks. Jen Rose Villanu…" at bounding box center [123, 314] width 186 height 569
click at [182, 36] on div "Status No active tasks You are ready to start receiving tasks. Jen Rose Villanu…" at bounding box center [123, 314] width 186 height 569
click at [182, 147] on div "Status No active tasks You are ready to start receiving tasks. Jen Rose Villanu…" at bounding box center [123, 314] width 186 height 569
click at [181, 38] on div "Status No active tasks You are ready to start receiving tasks. Jen Rose Villanu…" at bounding box center [123, 314] width 186 height 569
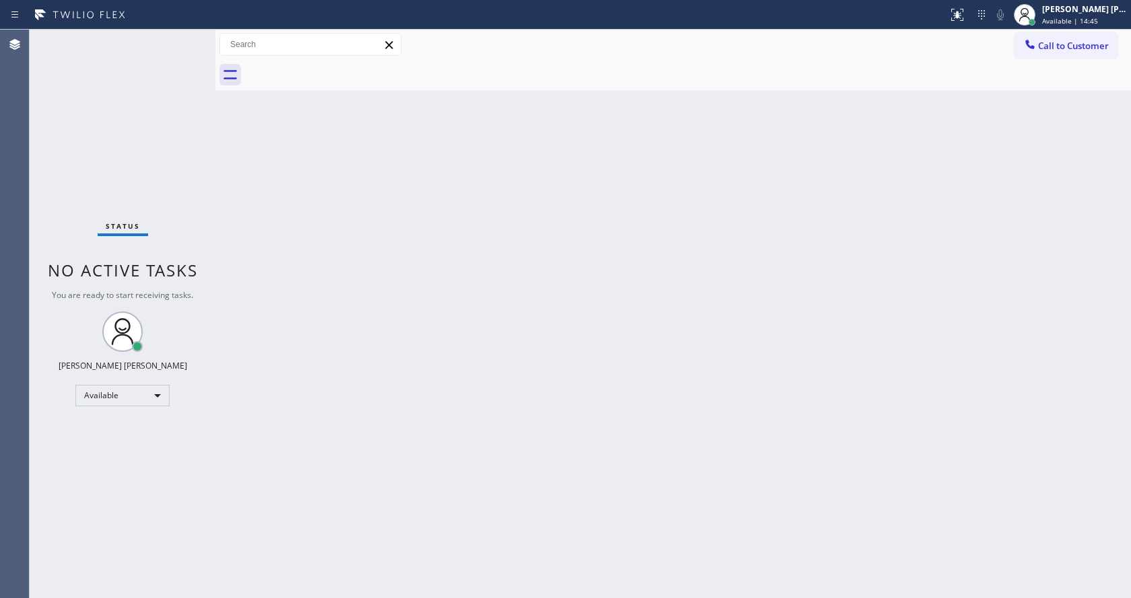
click at [597, 423] on div "Back to Dashboard Change Sender ID Customers Technicians Select a contact Outbo…" at bounding box center [672, 314] width 915 height 569
click at [220, 235] on div "Back to Dashboard Change Sender ID Customers Technicians Select a contact Outbo…" at bounding box center [672, 314] width 915 height 569
drag, startPoint x: 457, startPoint y: 476, endPoint x: 421, endPoint y: 524, distance: 59.6
click at [450, 475] on div "Back to Dashboard Change Sender ID Customers Technicians Select a contact Outbo…" at bounding box center [672, 314] width 915 height 569
click at [155, 119] on div "Status No active tasks You are ready to start receiving tasks. Jen Rose Villanu…" at bounding box center [123, 314] width 186 height 569
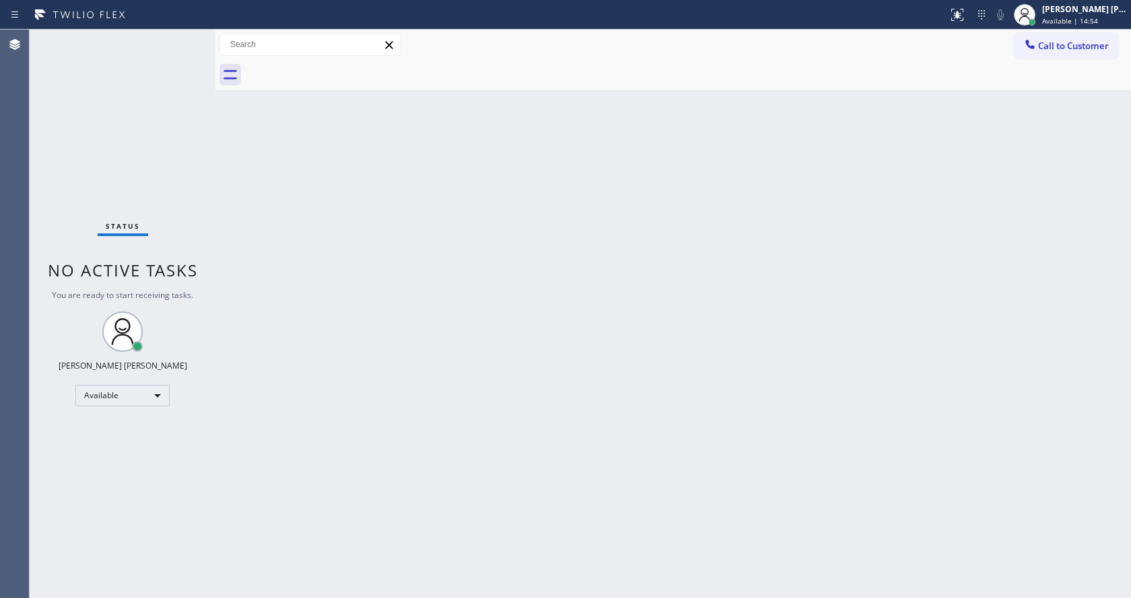
click at [180, 35] on div "Status No active tasks You are ready to start receiving tasks. Jen Rose Villanu…" at bounding box center [123, 314] width 186 height 569
drag, startPoint x: 147, startPoint y: 55, endPoint x: 151, endPoint y: 48, distance: 8.2
click at [147, 52] on div "Status No active tasks You are ready to start receiving tasks. Jen Rose Villanu…" at bounding box center [123, 314] width 186 height 569
click at [184, 38] on div "Status No active tasks You are ready to start receiving tasks. Jen Rose Villanu…" at bounding box center [123, 314] width 186 height 569
click at [458, 429] on div "Back to Dashboard Change Sender ID Customers Technicians Select a contact Outbo…" at bounding box center [672, 314] width 915 height 569
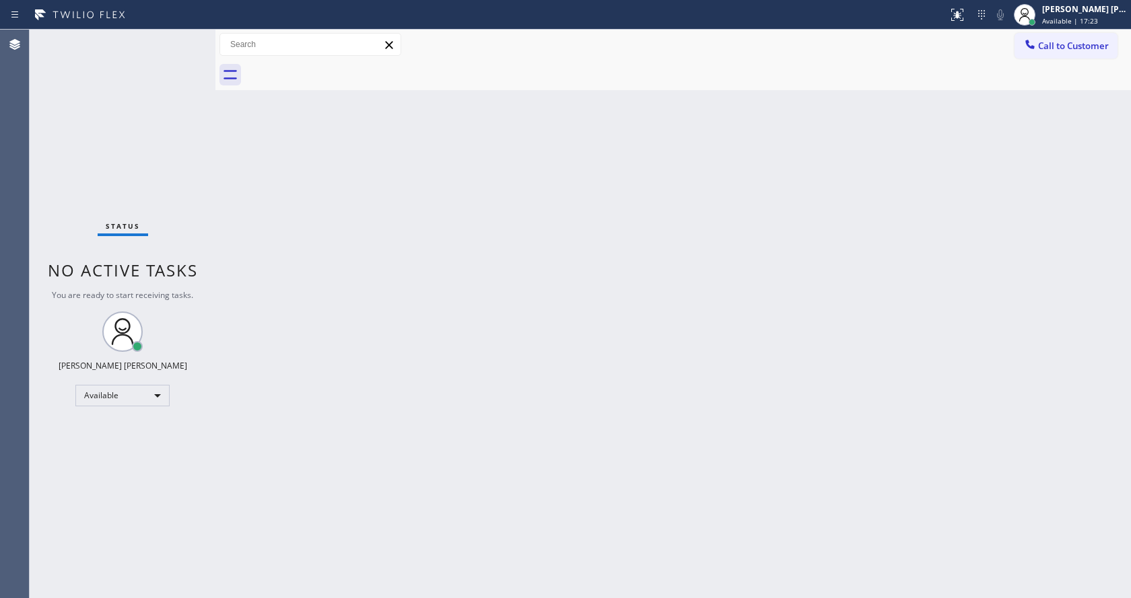
drag, startPoint x: 244, startPoint y: 197, endPoint x: 226, endPoint y: 145, distance: 54.9
click at [244, 197] on div "Back to Dashboard Change Sender ID Customers Technicians Select a contact Outbo…" at bounding box center [672, 314] width 915 height 569
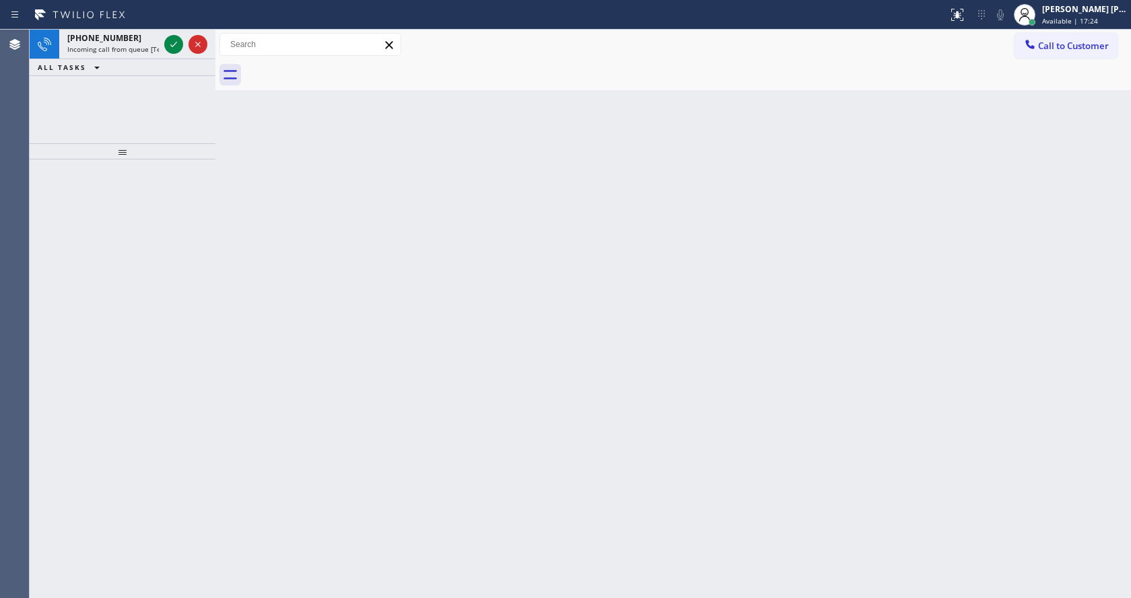
click at [180, 34] on div at bounding box center [186, 45] width 48 height 30
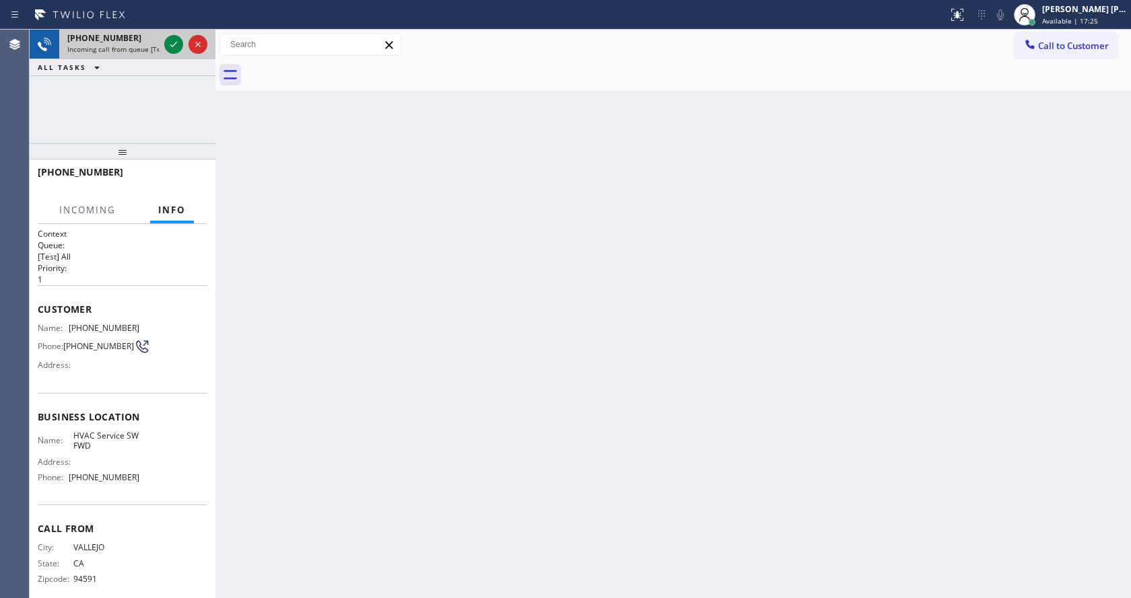
click at [163, 42] on div at bounding box center [186, 45] width 48 height 30
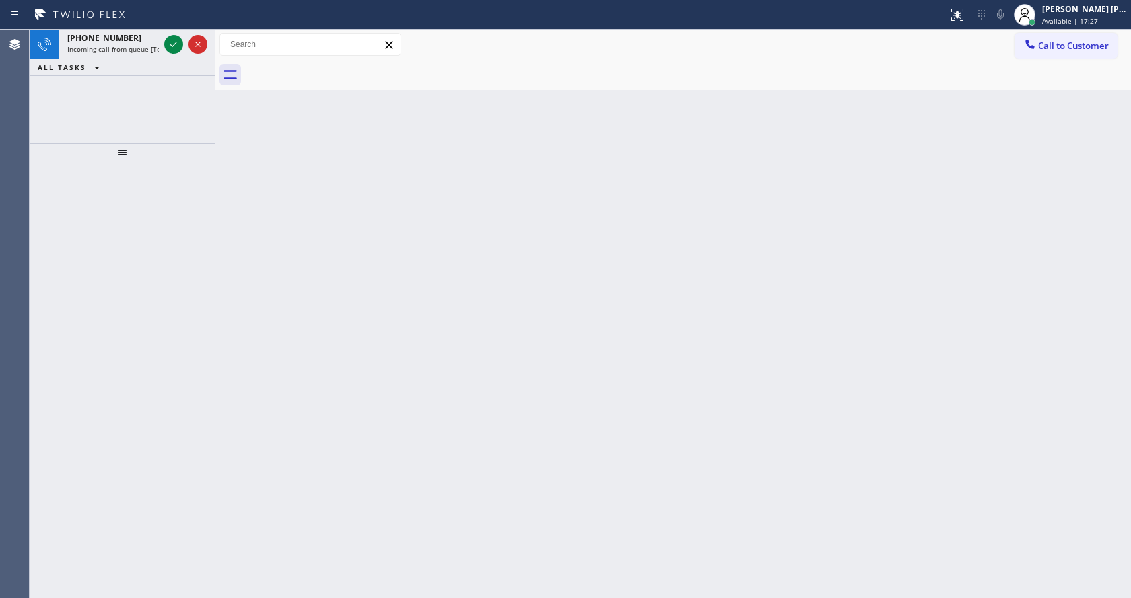
click at [171, 42] on icon at bounding box center [174, 44] width 16 height 16
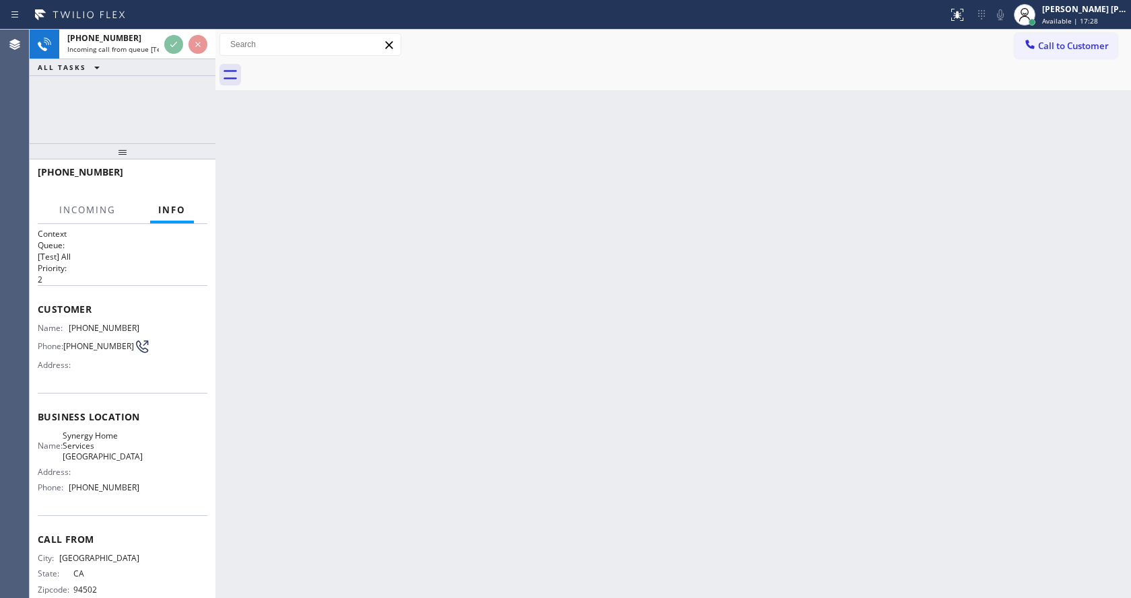
scroll to position [17, 0]
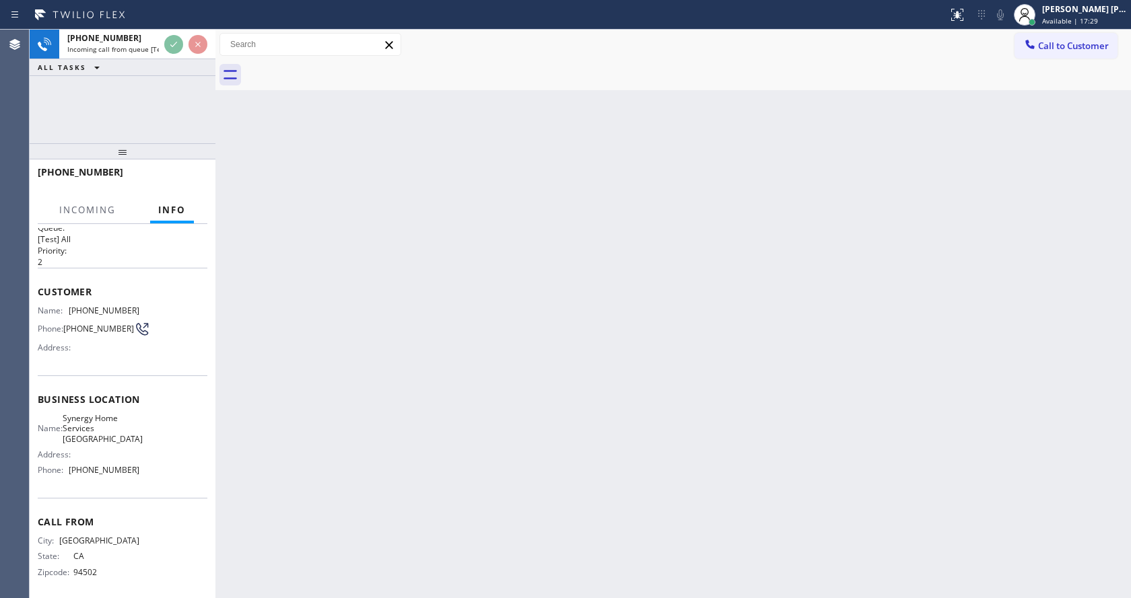
click at [421, 361] on div "Back to Dashboard Change Sender ID Customers Technicians Select a contact Outbo…" at bounding box center [672, 314] width 915 height 569
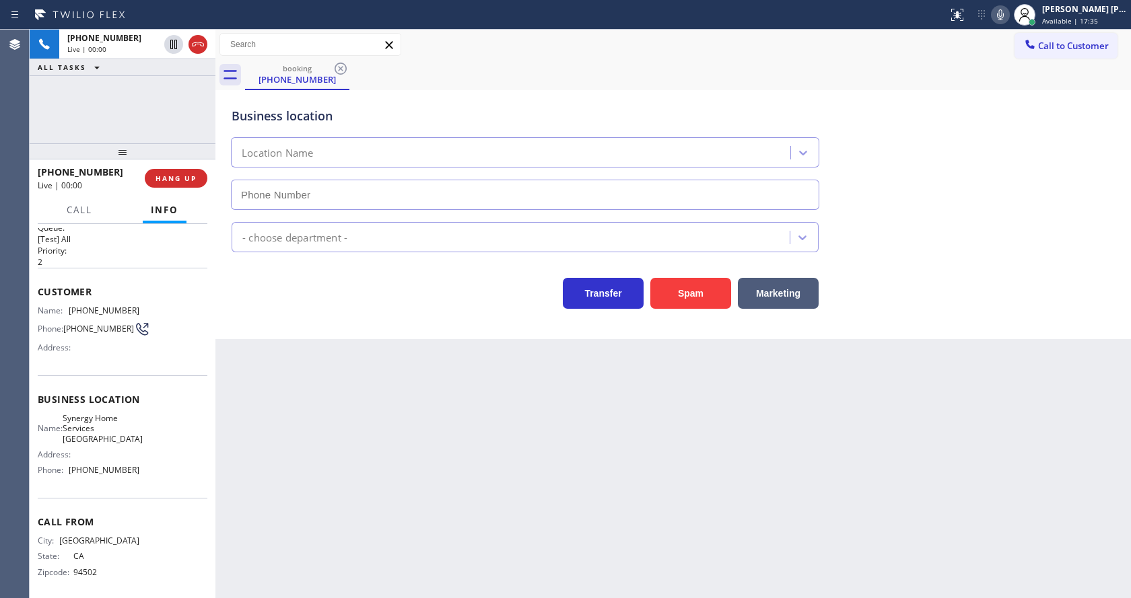
type input "[PHONE_NUMBER]"
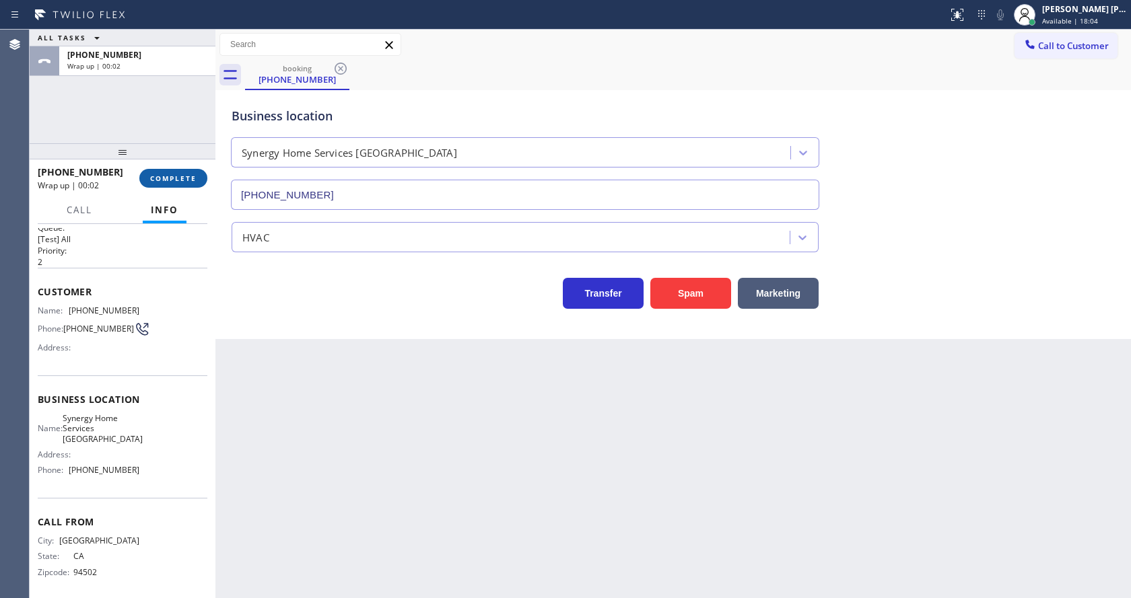
click at [181, 181] on span "COMPLETE" at bounding box center [173, 178] width 46 height 9
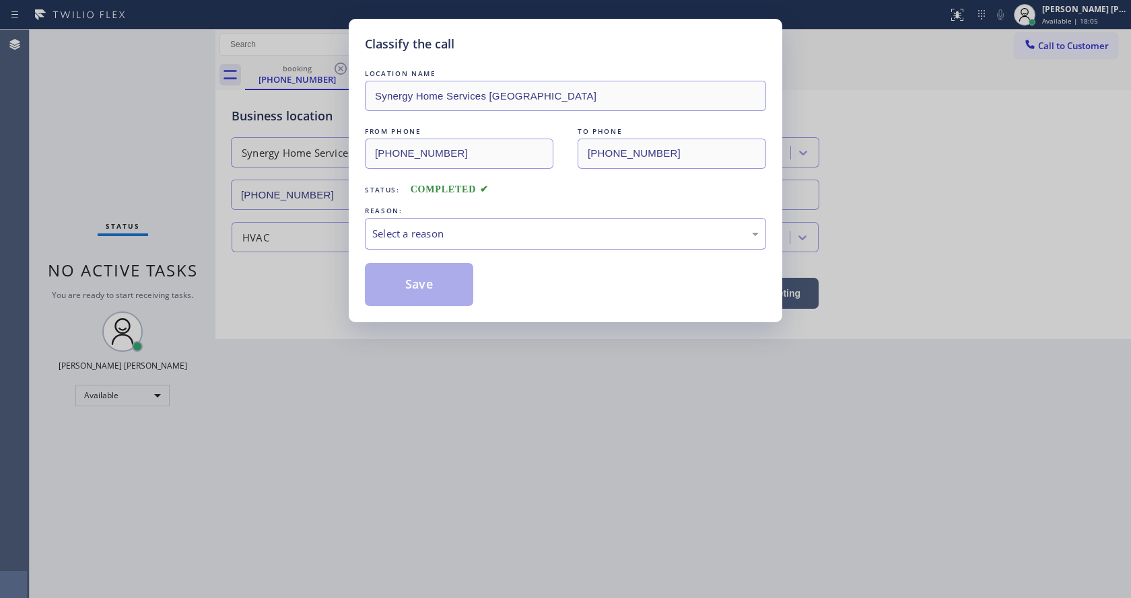
click at [423, 246] on div "Select a reason" at bounding box center [565, 234] width 401 height 32
click at [410, 282] on button "Save" at bounding box center [419, 284] width 108 height 43
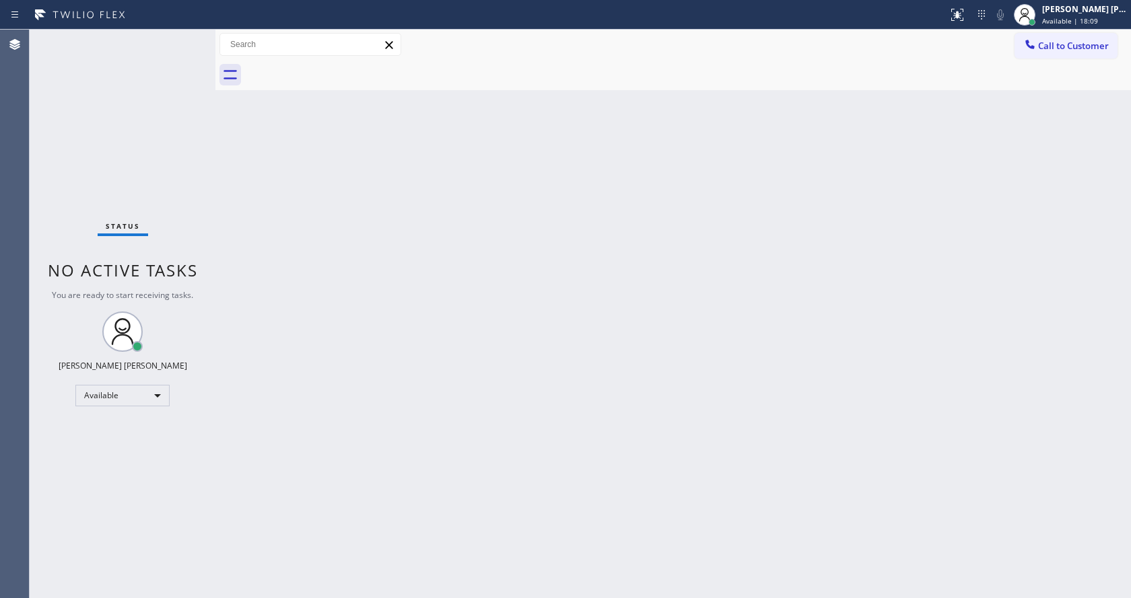
click at [215, 167] on div at bounding box center [215, 314] width 0 height 569
click at [178, 34] on div "Status No active tasks You are ready to start receiving tasks. Jen Rose Villanu…" at bounding box center [123, 314] width 186 height 569
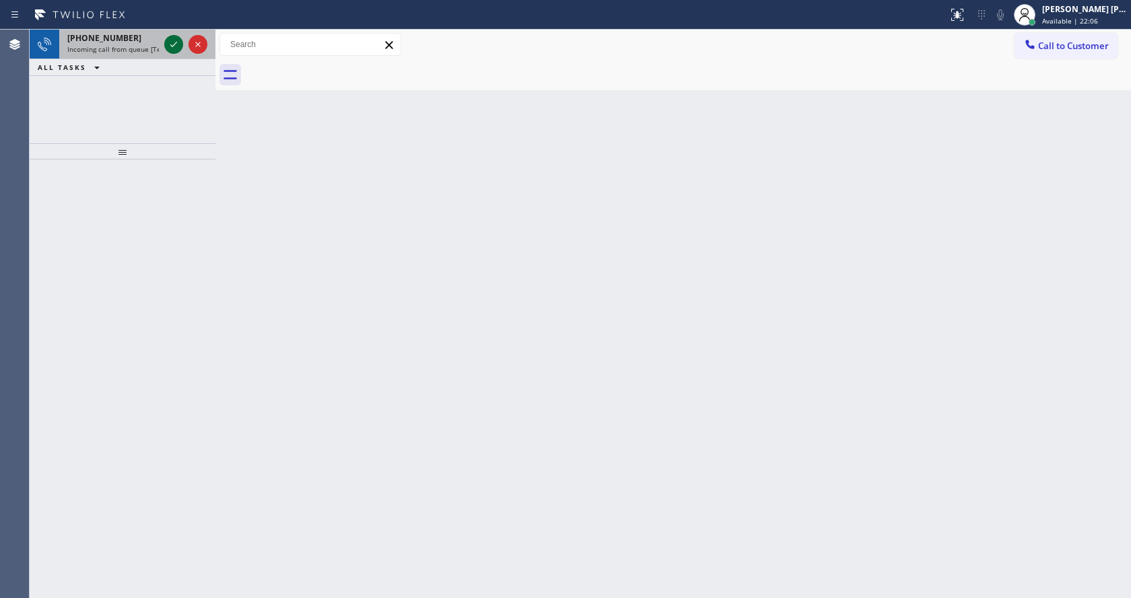
click at [172, 40] on icon at bounding box center [174, 44] width 16 height 16
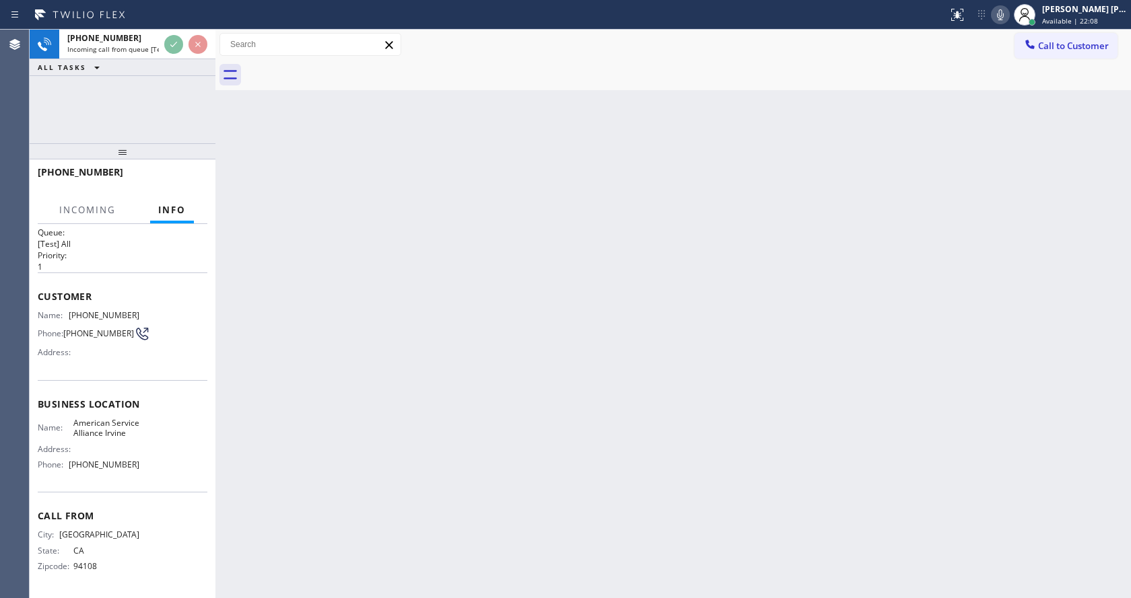
scroll to position [28, 0]
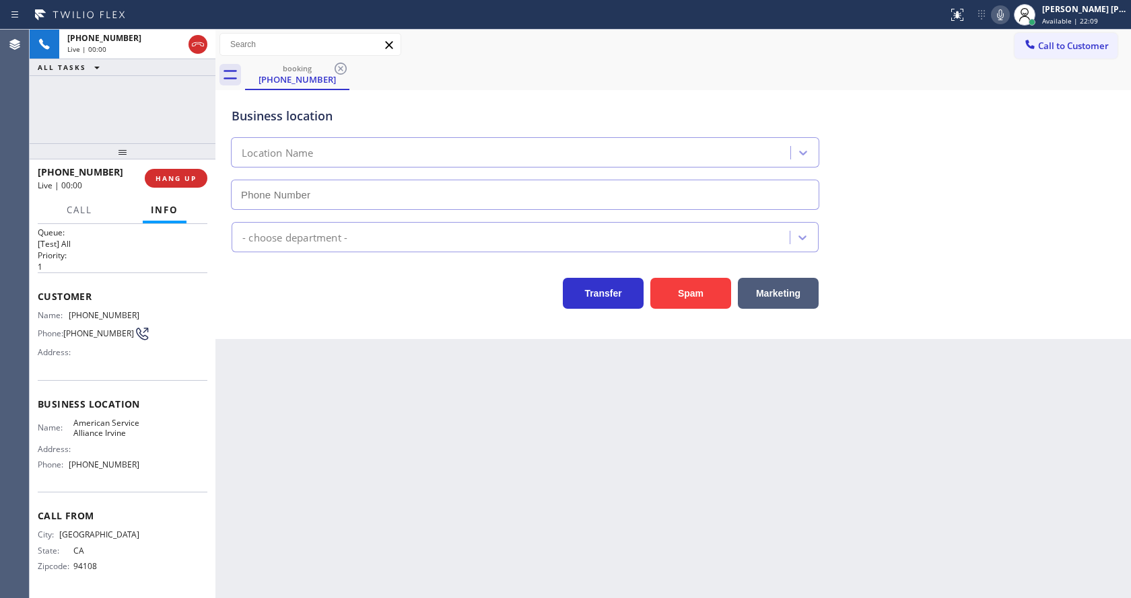
click at [437, 450] on div "Back to Dashboard Change Sender ID Customers Technicians Select a contact Outbo…" at bounding box center [672, 314] width 915 height 569
type input "[PHONE_NUMBER]"
click at [295, 407] on div "Back to Dashboard Change Sender ID Customers Technicians Select a contact Outbo…" at bounding box center [672, 314] width 915 height 569
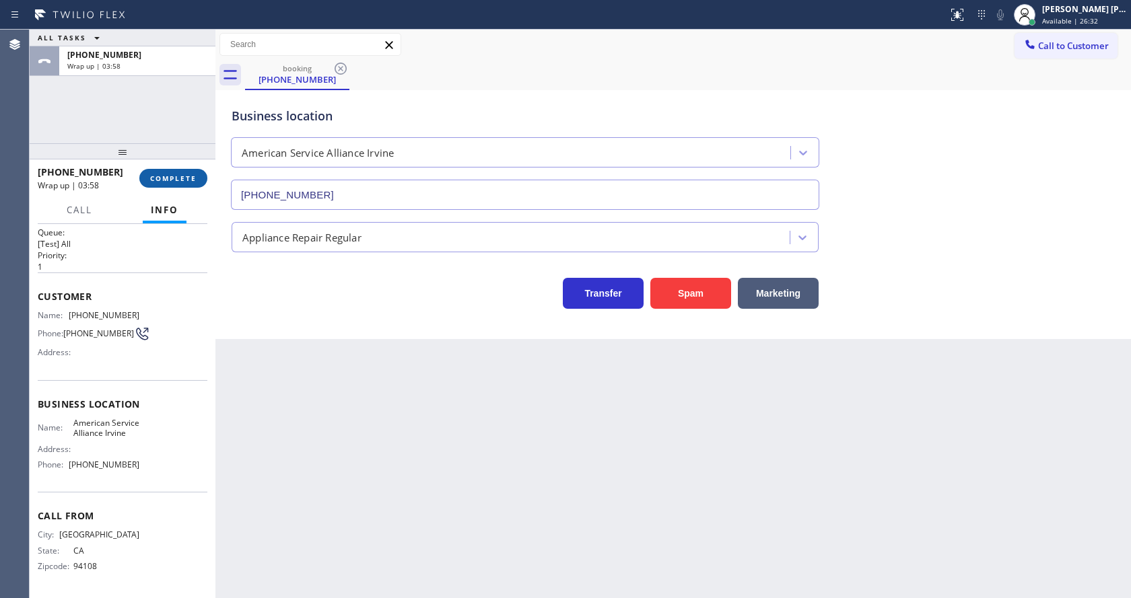
click at [185, 177] on span "COMPLETE" at bounding box center [173, 178] width 46 height 9
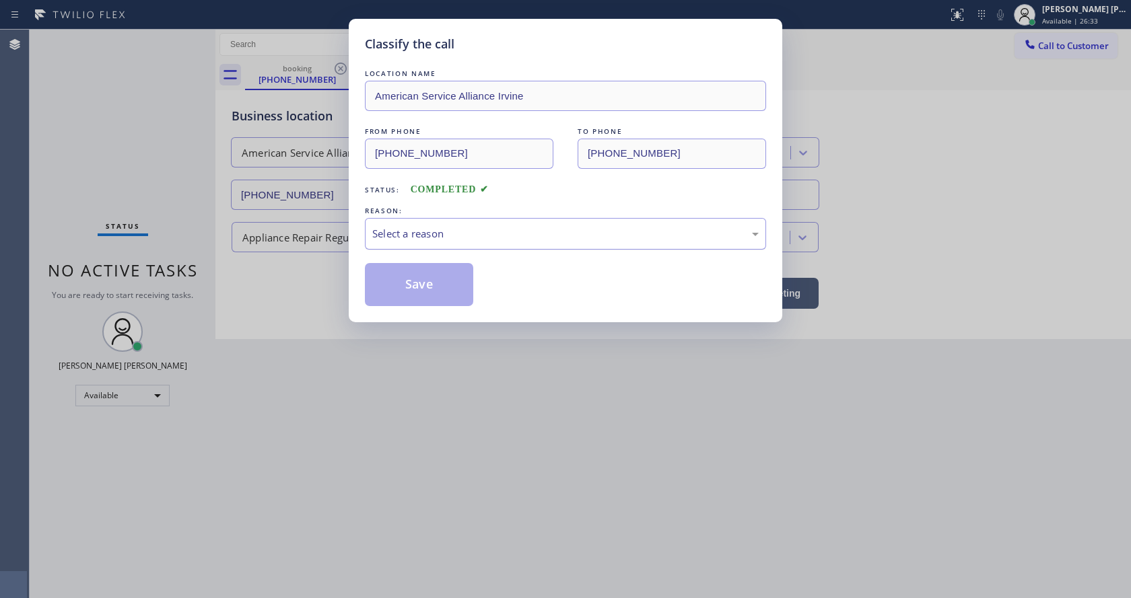
click at [438, 234] on div "Select a reason" at bounding box center [565, 233] width 386 height 15
click at [426, 283] on button "Save" at bounding box center [419, 284] width 108 height 43
click at [426, 296] on button "Save" at bounding box center [419, 284] width 108 height 43
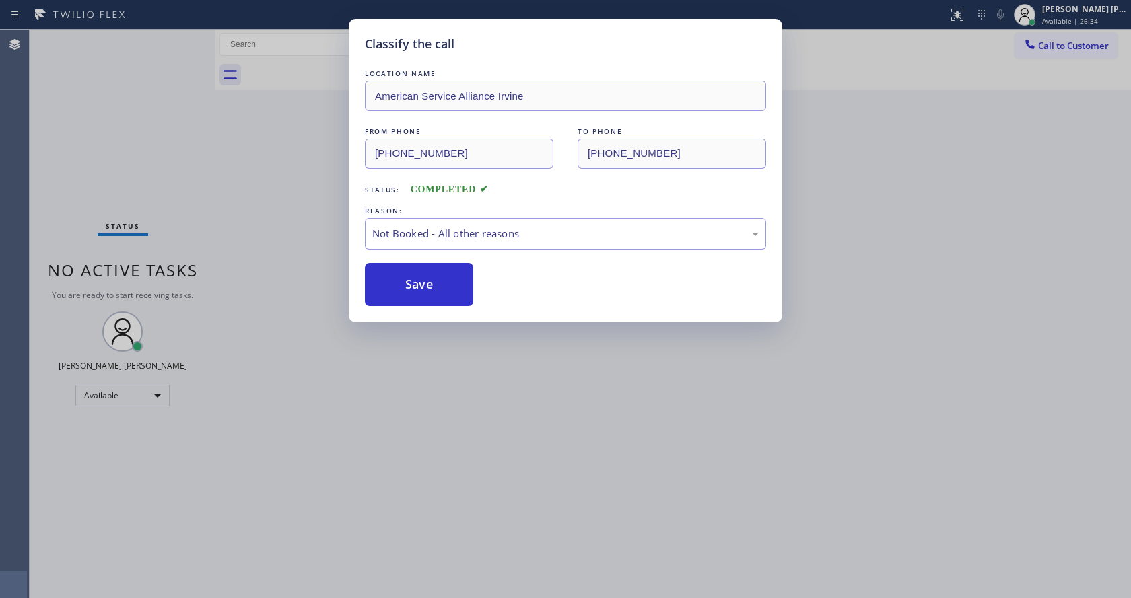
click at [526, 573] on div "Classify the call LOCATION NAME American Service Alliance Irvine FROM PHONE (51…" at bounding box center [565, 299] width 1131 height 598
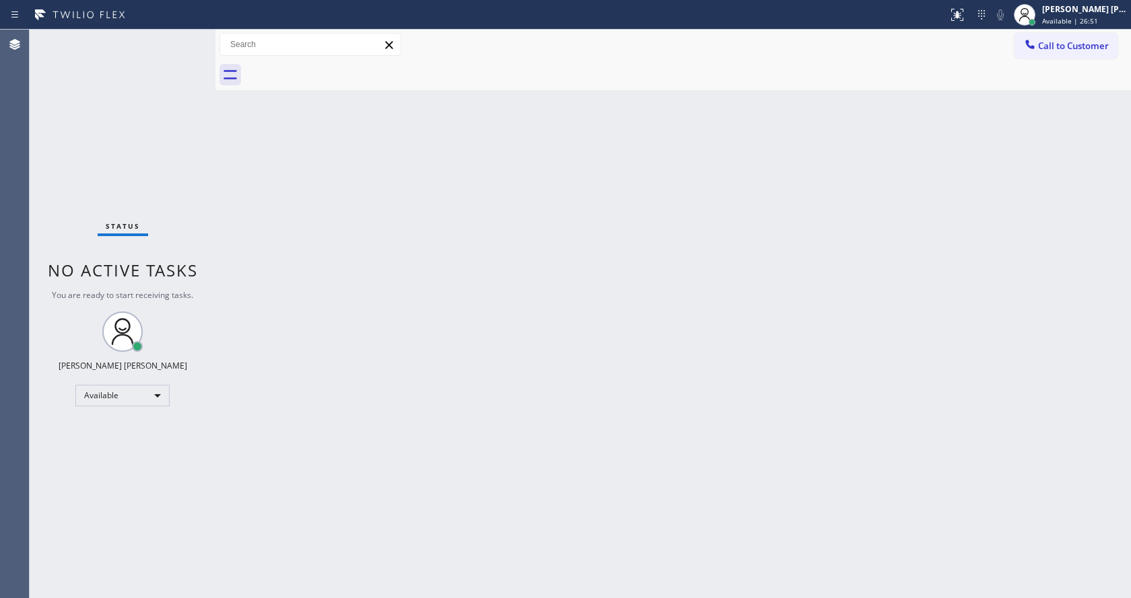
click at [181, 132] on div "Status No active tasks You are ready to start receiving tasks. Jen Rose Villanu…" at bounding box center [123, 314] width 186 height 569
click at [186, 36] on div "Status No active tasks You are ready to start receiving tasks. Jen Rose Villanu…" at bounding box center [123, 314] width 186 height 569
click at [163, 44] on div "Status No active tasks You are ready to start receiving tasks. Jen Rose Villanu…" at bounding box center [123, 314] width 186 height 569
click at [424, 417] on div "Back to Dashboard Change Sender ID Customers Technicians Select a contact Outbo…" at bounding box center [672, 314] width 915 height 569
click at [267, 226] on div "Back to Dashboard Change Sender ID Customers Technicians Select a contact Outbo…" at bounding box center [672, 314] width 915 height 569
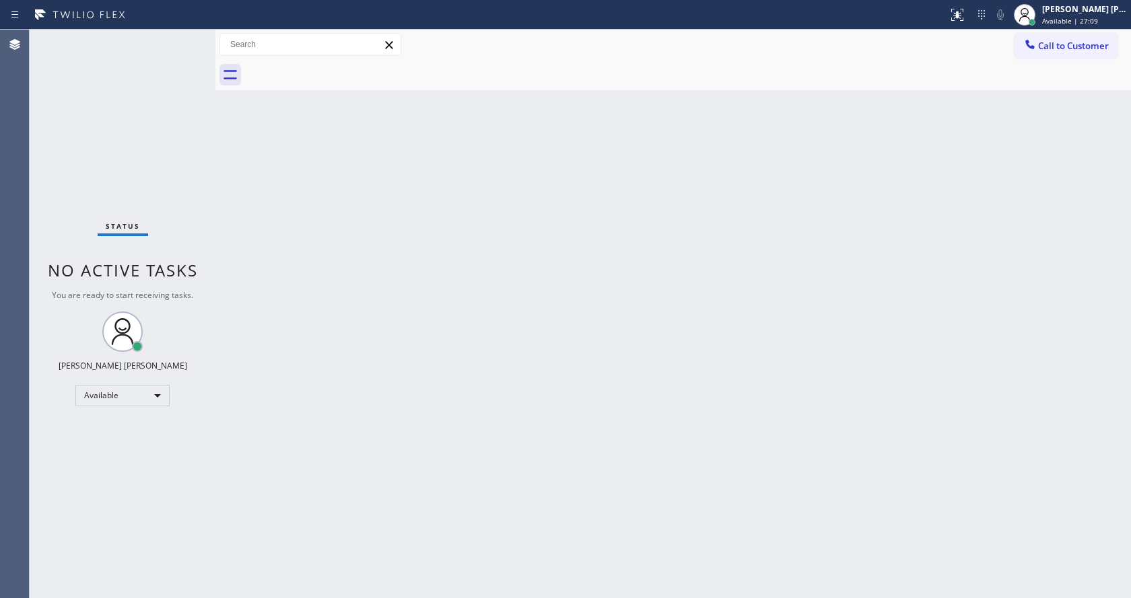
click at [182, 36] on div "Status No active tasks You are ready to start receiving tasks. Jen Rose Villanu…" at bounding box center [123, 314] width 186 height 569
click at [180, 38] on div "Status No active tasks You are ready to start receiving tasks. Jen Rose Villanu…" at bounding box center [123, 314] width 186 height 569
click at [621, 437] on div "Back to Dashboard Change Sender ID Customers Technicians Select a contact Outbo…" at bounding box center [672, 314] width 915 height 569
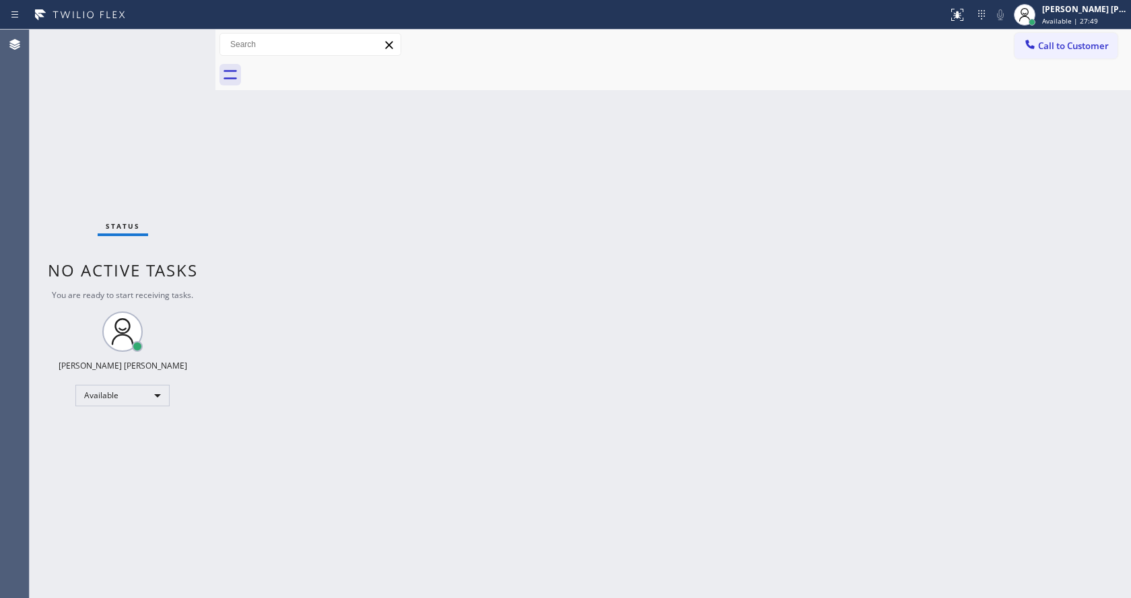
click at [205, 237] on div "Status No active tasks You are ready to start receiving tasks. Jen Rose Villanu…" at bounding box center [123, 314] width 186 height 569
click at [449, 428] on div "Back to Dashboard Change Sender ID Customers Technicians Select a contact Outbo…" at bounding box center [672, 314] width 915 height 569
drag, startPoint x: 277, startPoint y: 212, endPoint x: 230, endPoint y: 147, distance: 80.1
click at [277, 212] on div "Back to Dashboard Change Sender ID Customers Technicians Select a contact Outbo…" at bounding box center [672, 314] width 915 height 569
click at [176, 40] on div "Status No active tasks You are ready to start receiving tasks. Jen Rose Villanu…" at bounding box center [123, 314] width 186 height 569
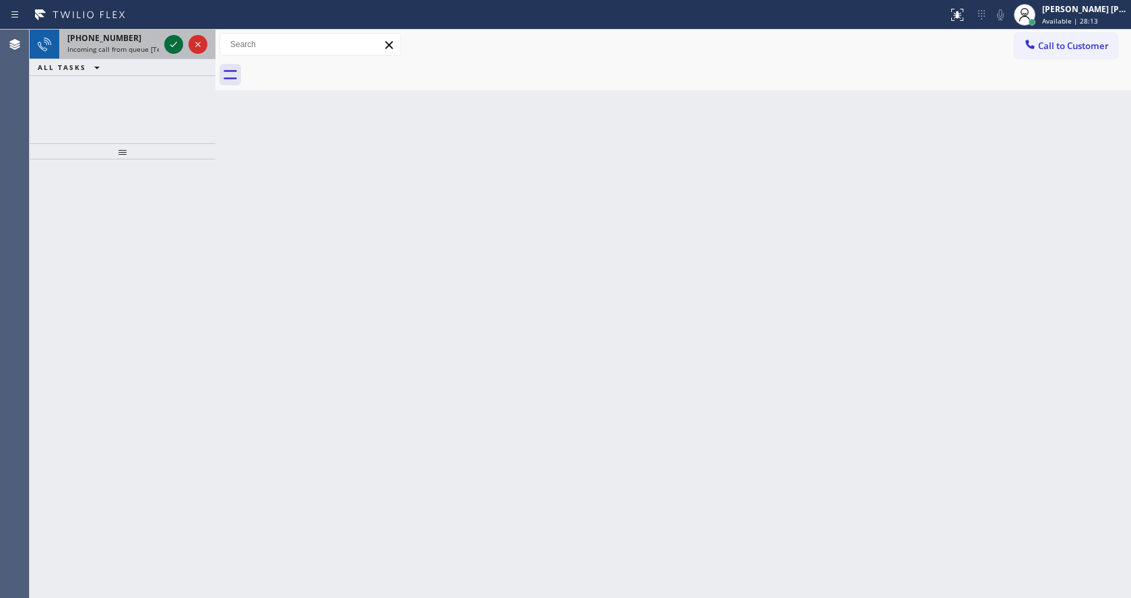
click at [176, 40] on icon at bounding box center [174, 44] width 16 height 16
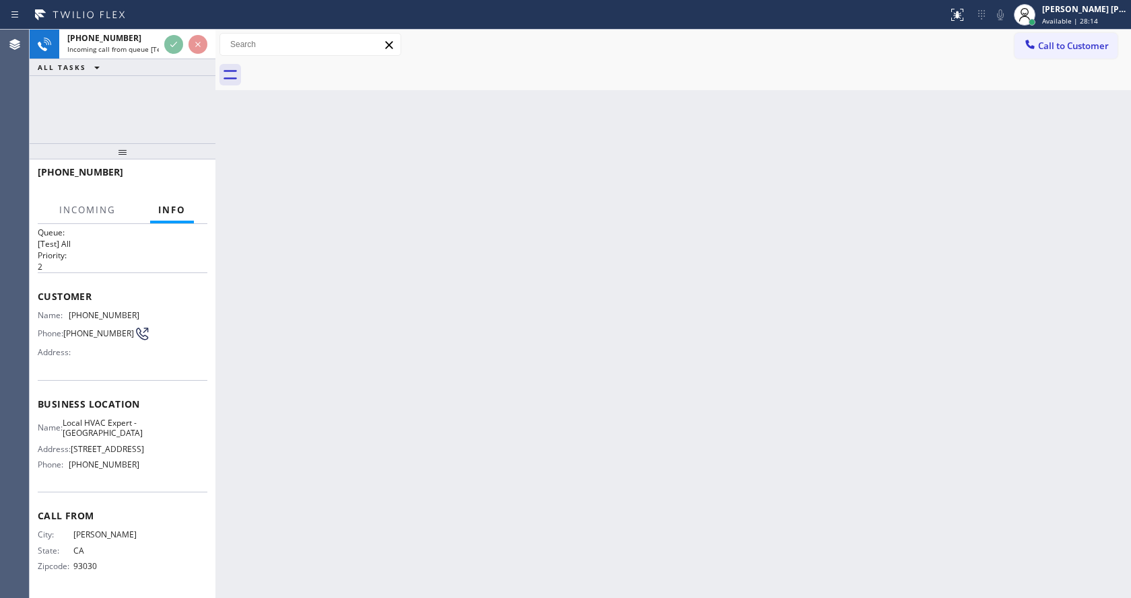
scroll to position [17, 0]
click at [435, 341] on div "Back to Dashboard Change Sender ID Customers Technicians Select a contact Outbo…" at bounding box center [672, 314] width 915 height 569
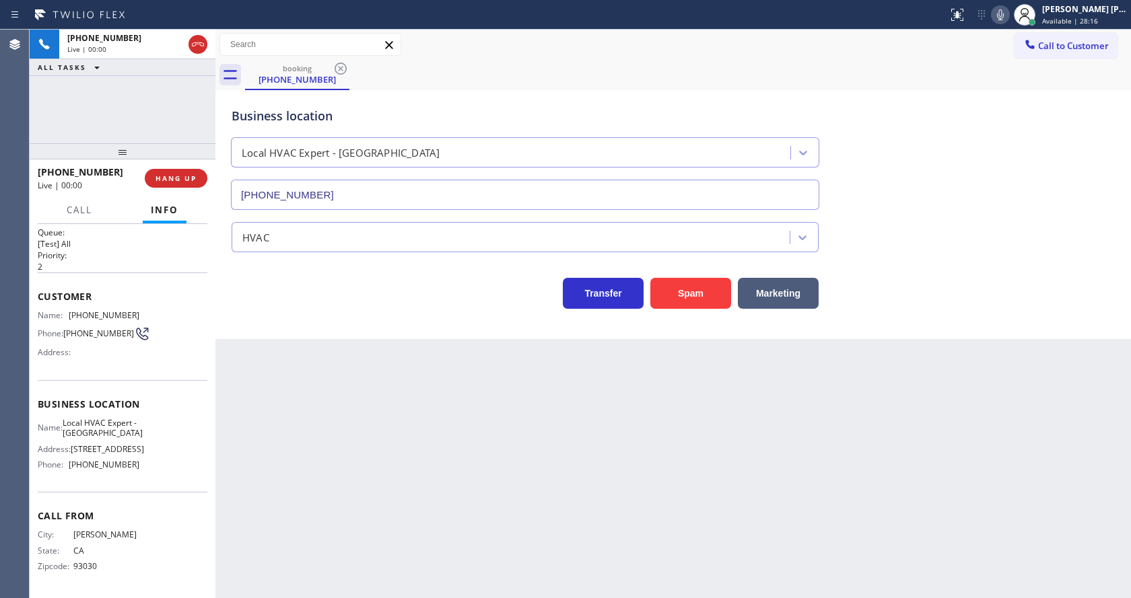
type input "[PHONE_NUMBER]"
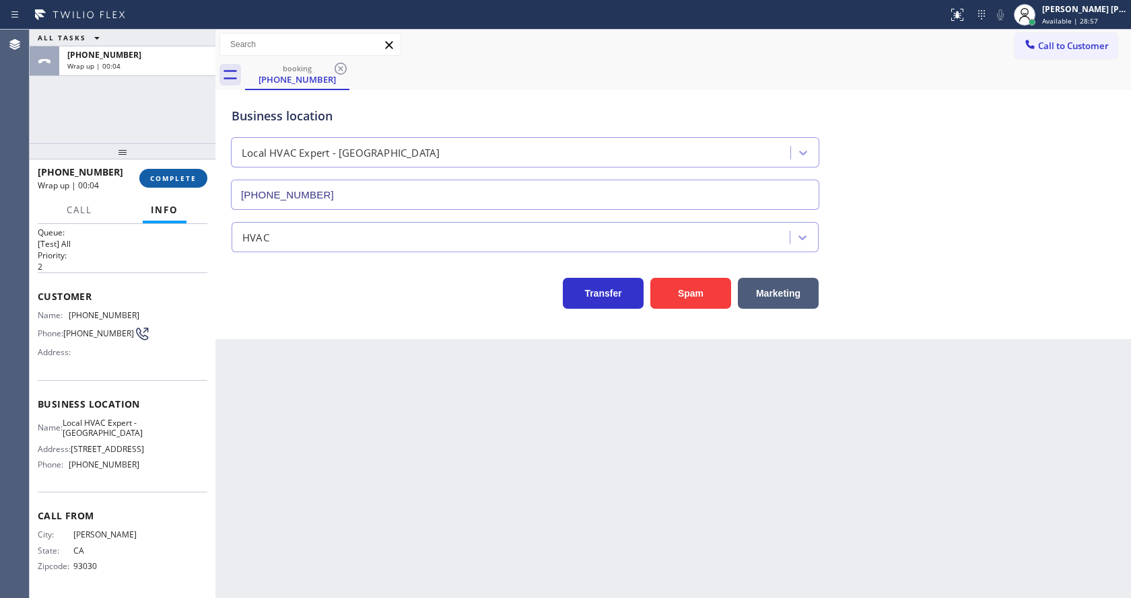
click at [174, 172] on button "COMPLETE" at bounding box center [173, 178] width 68 height 19
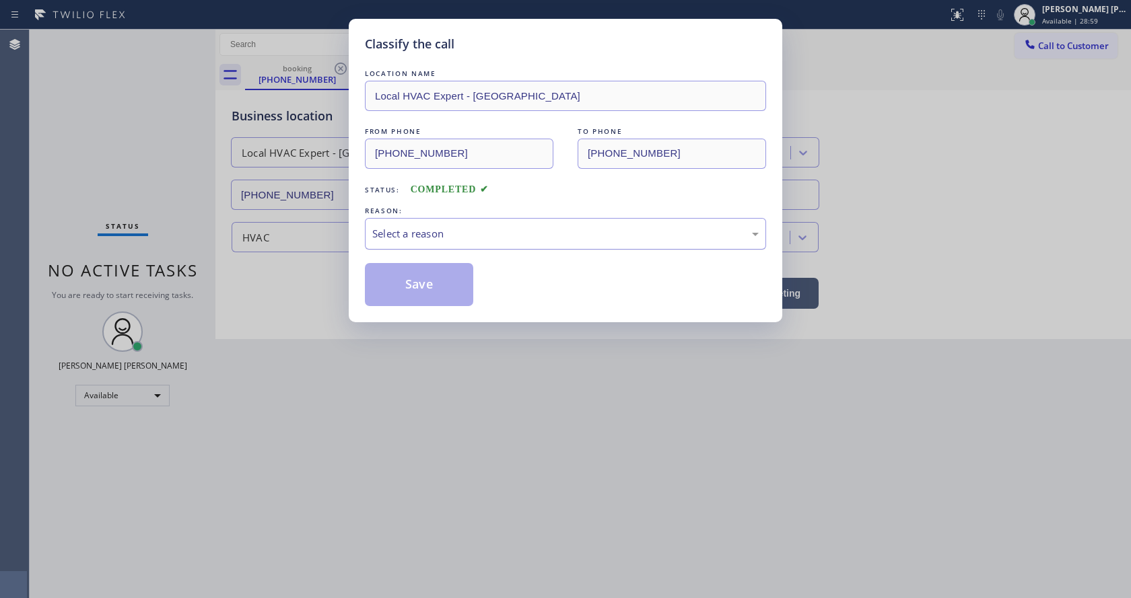
click at [419, 248] on div "Select a reason" at bounding box center [565, 234] width 401 height 32
click at [417, 285] on button "Save" at bounding box center [419, 284] width 108 height 43
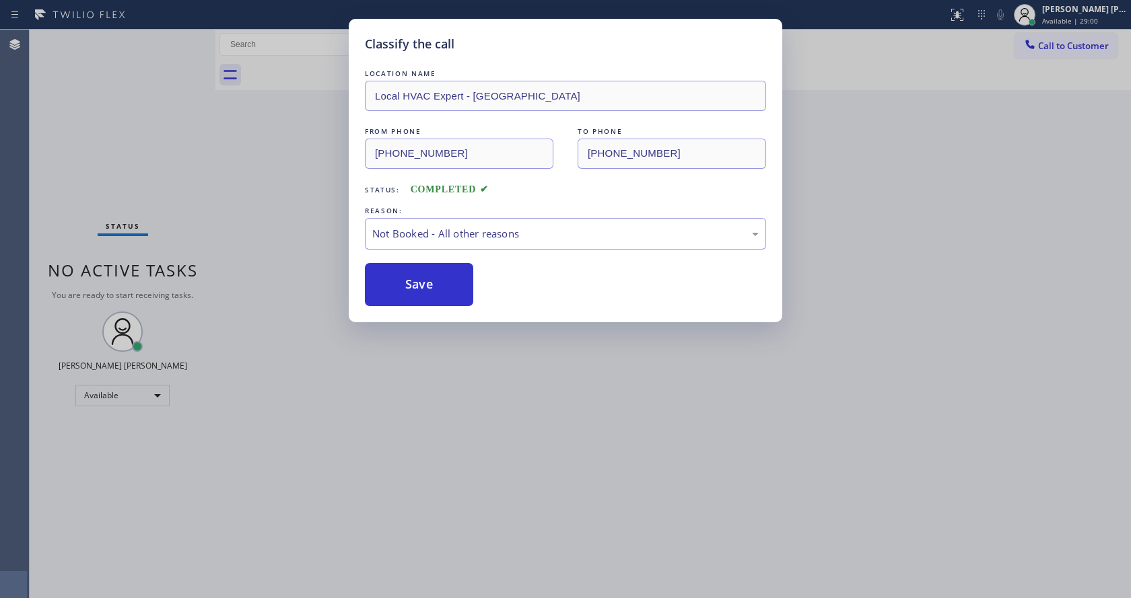
click at [299, 588] on div "Classify the call LOCATION NAME Local HVAC Expert - Ventura FROM PHONE (805) 95…" at bounding box center [565, 299] width 1131 height 598
click at [302, 444] on div "Back to Dashboard Change Sender ID Customers Technicians Select a contact Outbo…" at bounding box center [672, 314] width 915 height 569
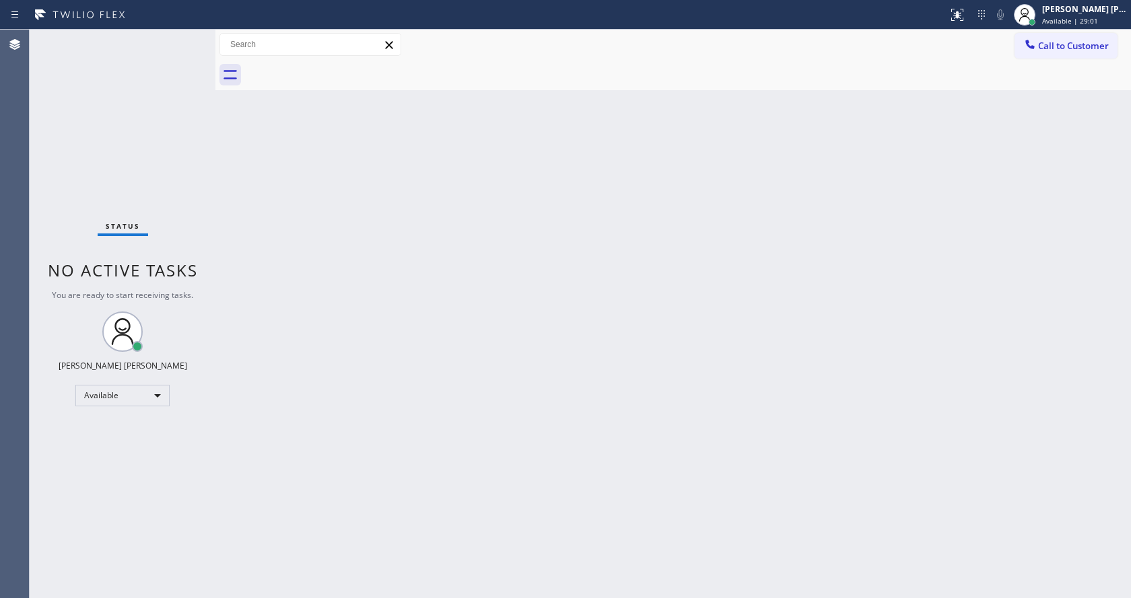
click at [204, 304] on div "Status No active tasks You are ready to start receiving tasks. Jen Rose Villanu…" at bounding box center [123, 314] width 186 height 569
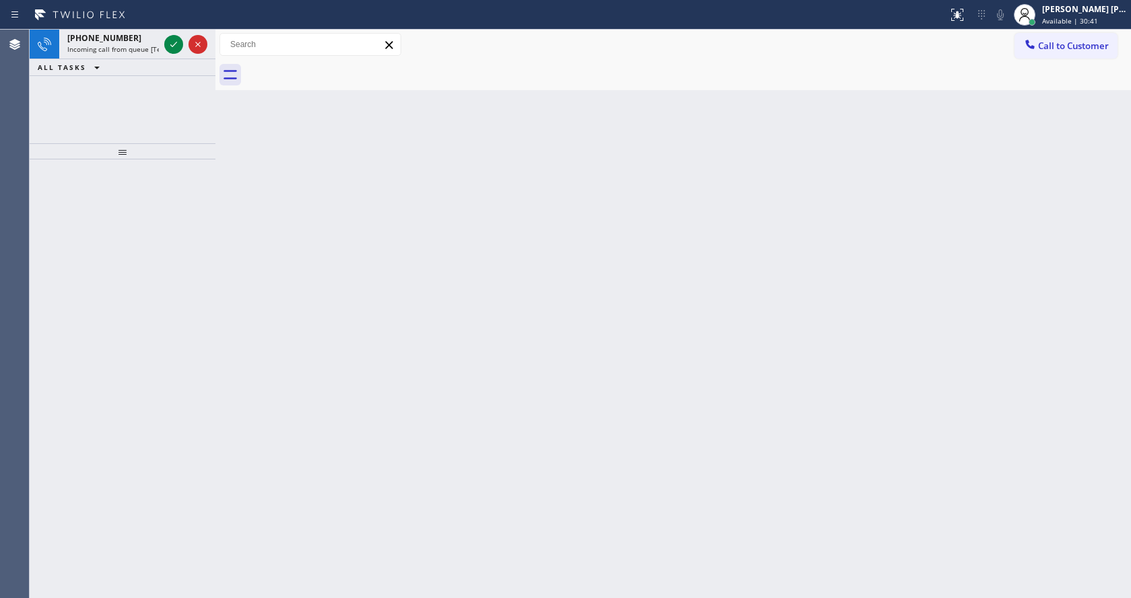
click at [186, 211] on div at bounding box center [123, 379] width 186 height 439
click at [172, 38] on icon at bounding box center [174, 44] width 16 height 16
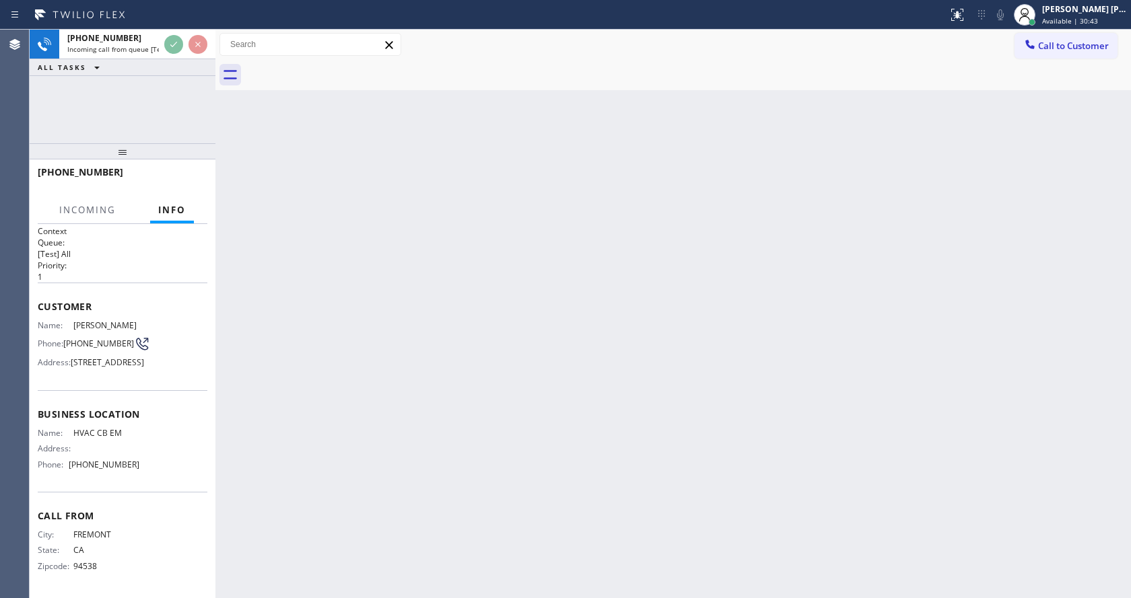
scroll to position [38, 0]
click at [395, 421] on div "Back to Dashboard Change Sender ID Customers Technicians Select a contact Outbo…" at bounding box center [672, 314] width 915 height 569
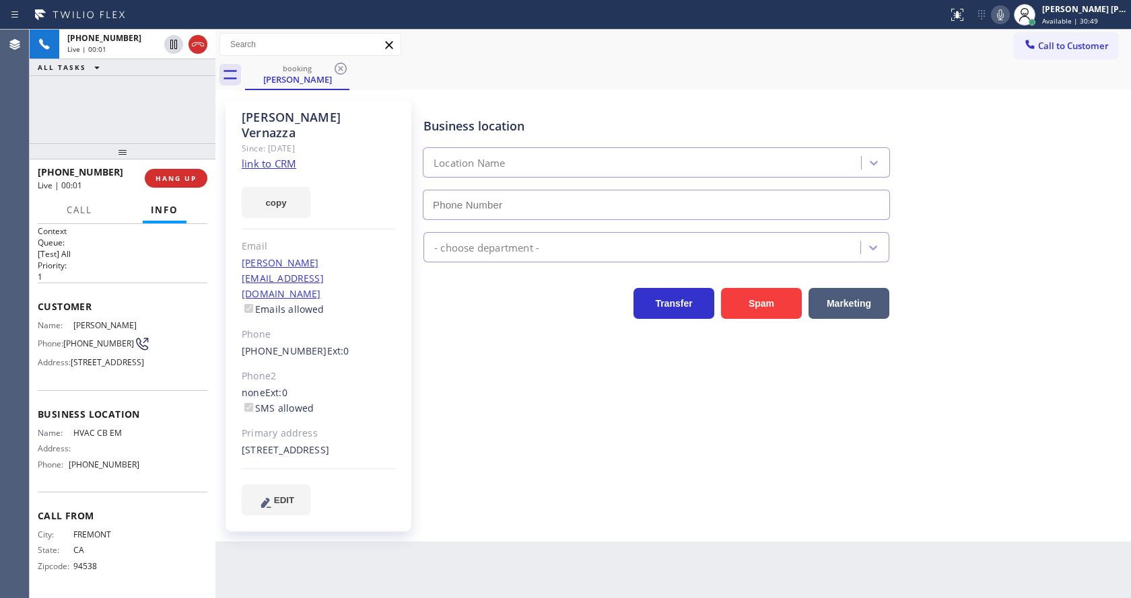
type input "[PHONE_NUMBER]"
click at [283, 157] on link "link to CRM" at bounding box center [269, 163] width 55 height 13
click at [160, 90] on div "+15107142710 Live | 00:44 ALL TASKS ALL TASKS ACTIVE TASKS TASKS IN WRAP UP" at bounding box center [123, 87] width 186 height 114
click at [171, 180] on span "HANG UP" at bounding box center [175, 178] width 41 height 9
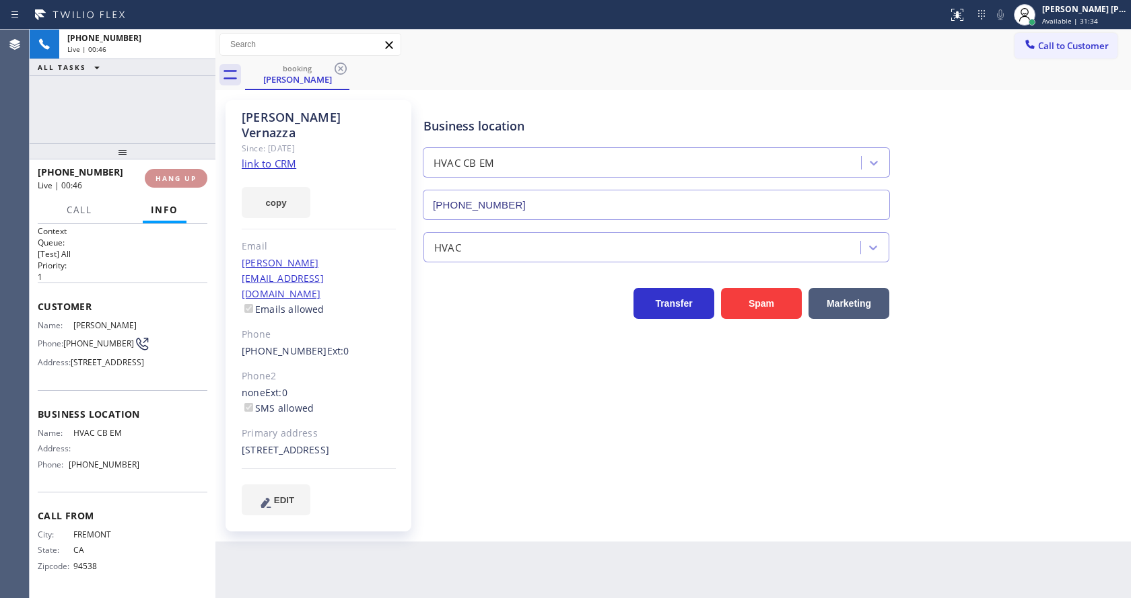
click at [171, 180] on span "HANG UP" at bounding box center [175, 178] width 41 height 9
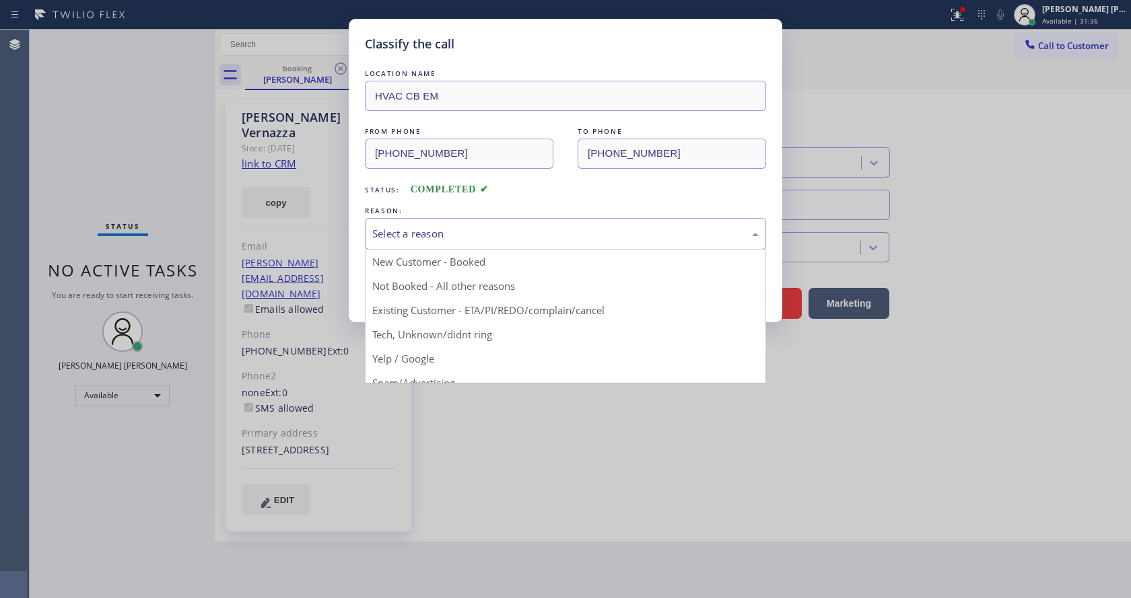
click at [418, 234] on div "Select a reason" at bounding box center [565, 233] width 386 height 15
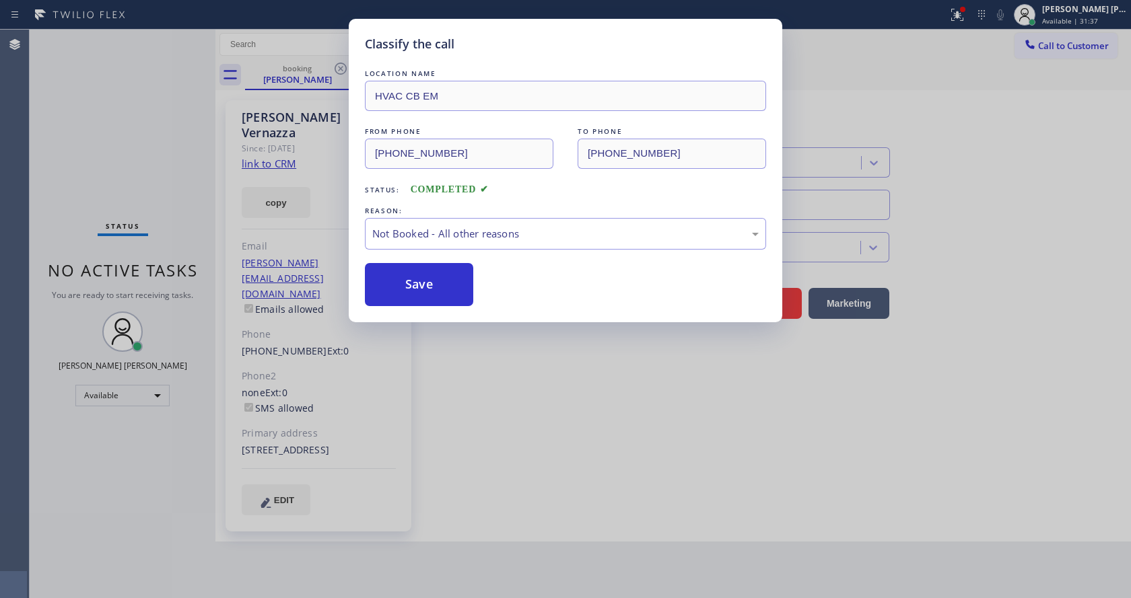
click at [399, 284] on button "Save" at bounding box center [419, 284] width 108 height 43
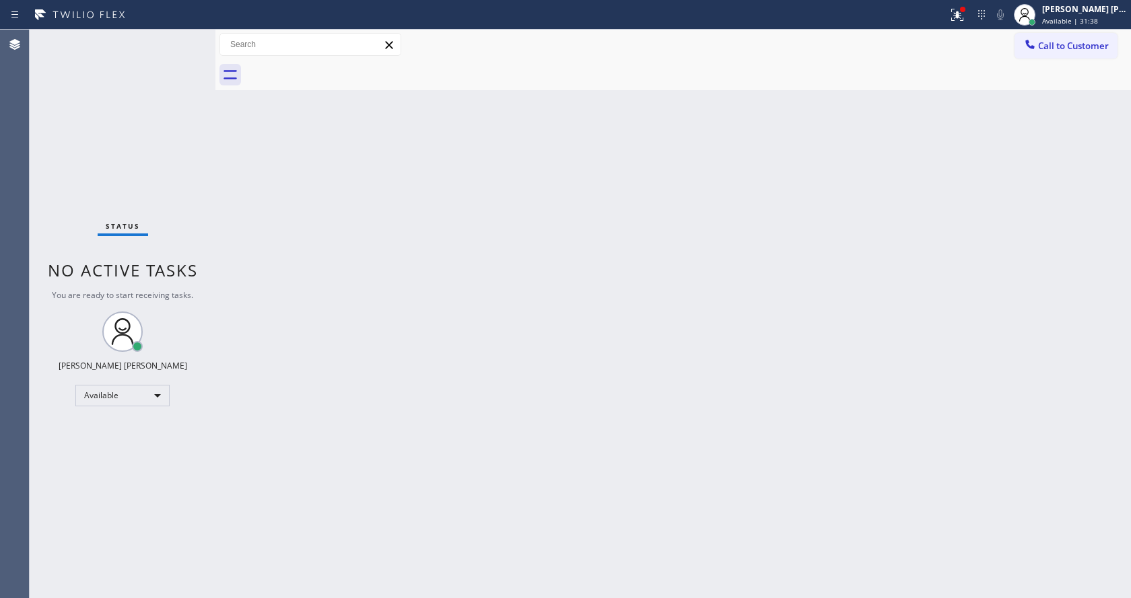
click at [182, 39] on div "Status No active tasks You are ready to start receiving tasks. Jen Rose Villanu…" at bounding box center [123, 314] width 186 height 569
drag, startPoint x: 198, startPoint y: 115, endPoint x: 188, endPoint y: 83, distance: 33.8
click at [198, 115] on div "Status No active tasks You are ready to start receiving tasks. Jen Rose Villanu…" at bounding box center [123, 314] width 186 height 569
click at [182, 35] on div "Status No active tasks You are ready to start receiving tasks. Jen Rose Villanu…" at bounding box center [123, 314] width 186 height 569
click at [180, 41] on div "Status No active tasks You are ready to start receiving tasks. Jen Rose Villanu…" at bounding box center [123, 314] width 186 height 569
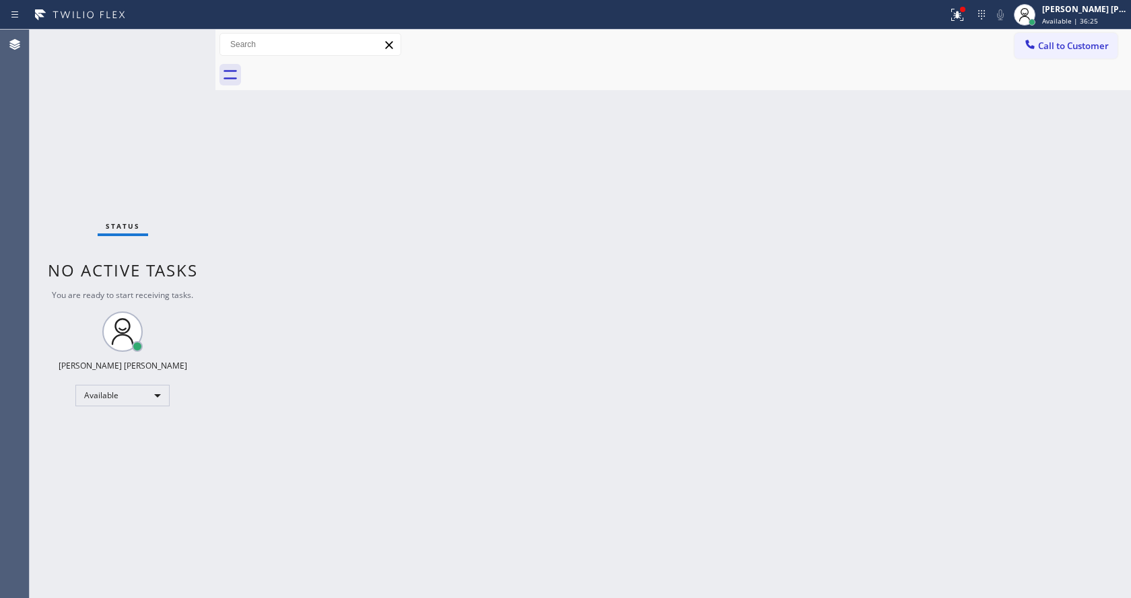
click at [267, 372] on div "Back to Dashboard Change Sender ID Customers Technicians Select a contact Outbo…" at bounding box center [672, 314] width 915 height 569
click at [700, 378] on div "Back to Dashboard Change Sender ID Customers Technicians Select a contact Outbo…" at bounding box center [672, 314] width 915 height 569
click at [295, 380] on div "Back to Dashboard Change Sender ID Customers Technicians Select a contact Outbo…" at bounding box center [672, 314] width 915 height 569
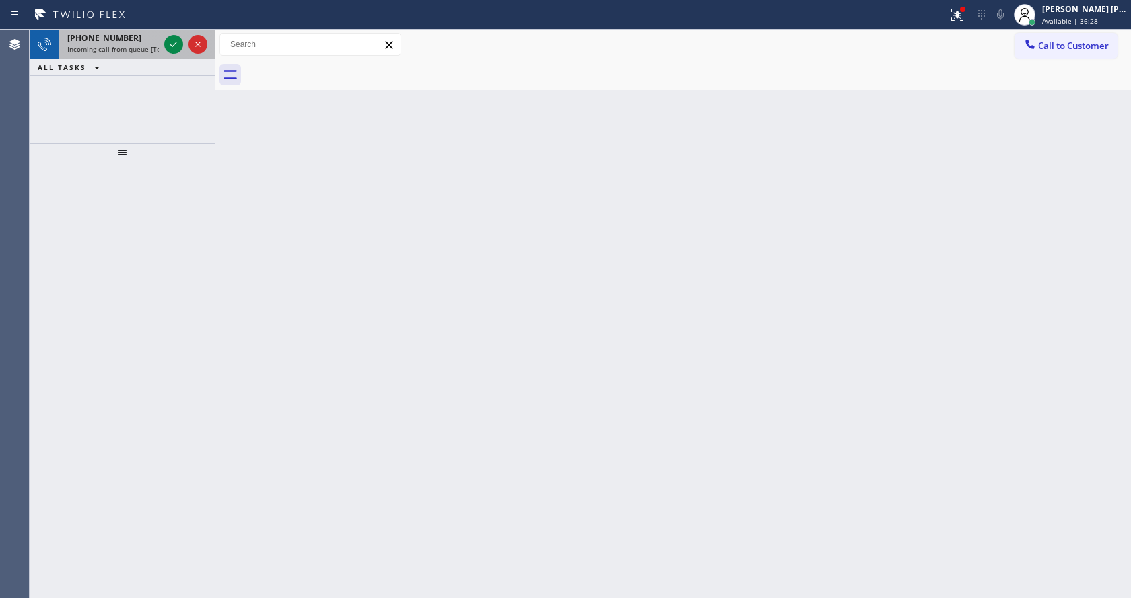
click at [145, 39] on div "+17022353498" at bounding box center [113, 37] width 92 height 11
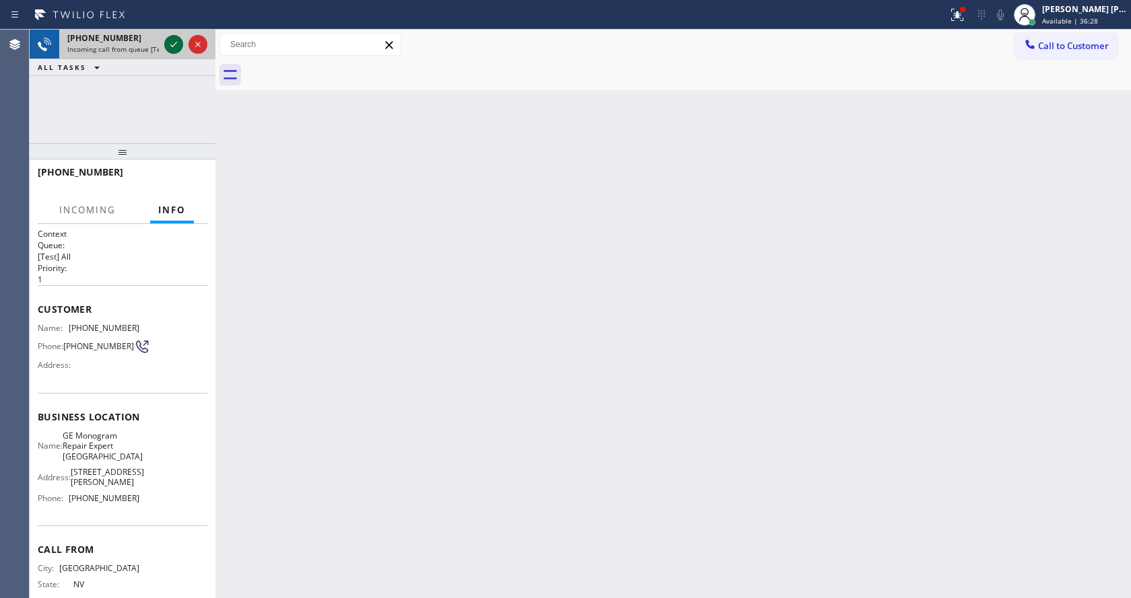
click at [178, 48] on icon at bounding box center [174, 44] width 16 height 16
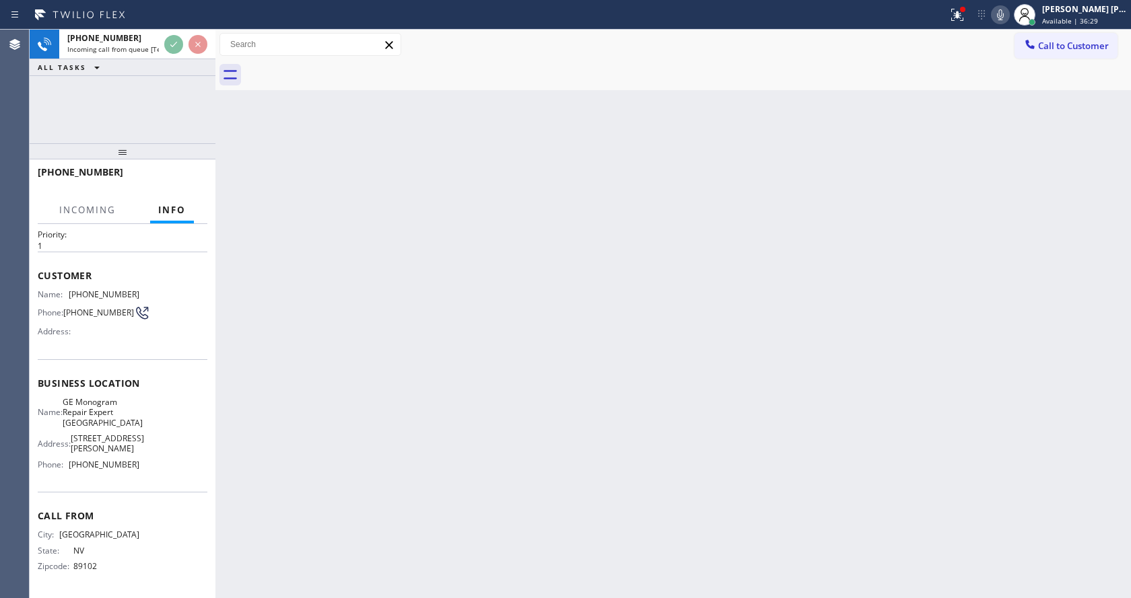
scroll to position [38, 0]
click at [479, 446] on div "Back to Dashboard Change Sender ID Customers Technicians Select a contact Outbo…" at bounding box center [672, 314] width 915 height 569
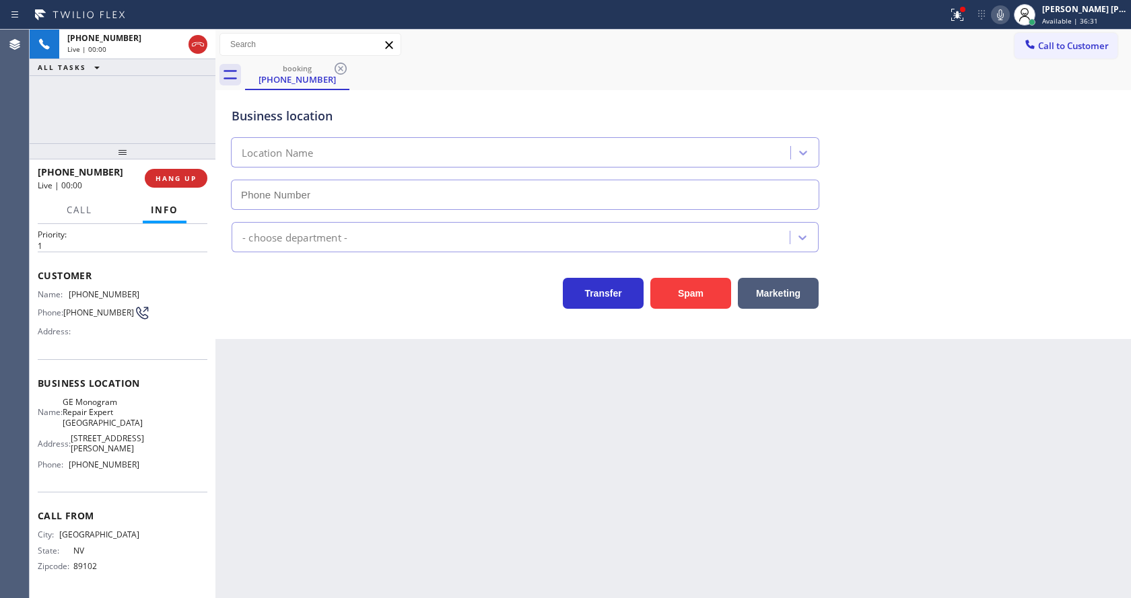
type input "[PHONE_NUMBER]"
click at [450, 493] on div "Back to Dashboard Change Sender ID Customers Technicians Select a contact Outbo…" at bounding box center [672, 314] width 915 height 569
click at [756, 492] on div "Back to Dashboard Change Sender ID Customers Technicians Select a contact Outbo…" at bounding box center [672, 314] width 915 height 569
click at [243, 365] on div "Back to Dashboard Change Sender ID Customers Technicians Select a contact Outbo…" at bounding box center [672, 314] width 915 height 569
click at [955, 13] on icon at bounding box center [957, 15] width 16 height 16
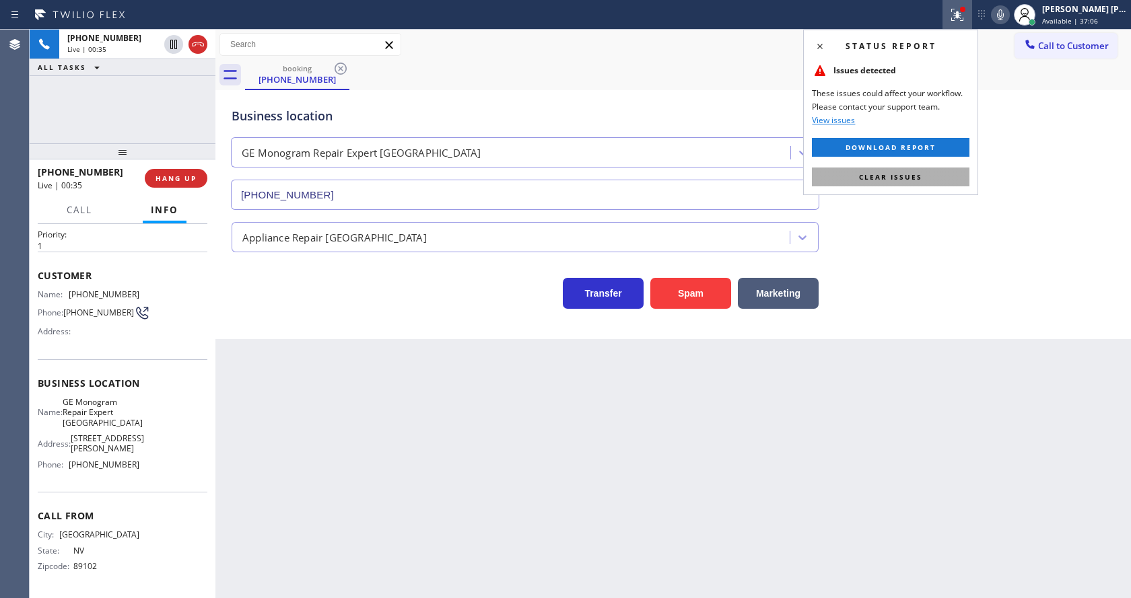
click at [912, 178] on span "Clear issues" at bounding box center [890, 176] width 63 height 9
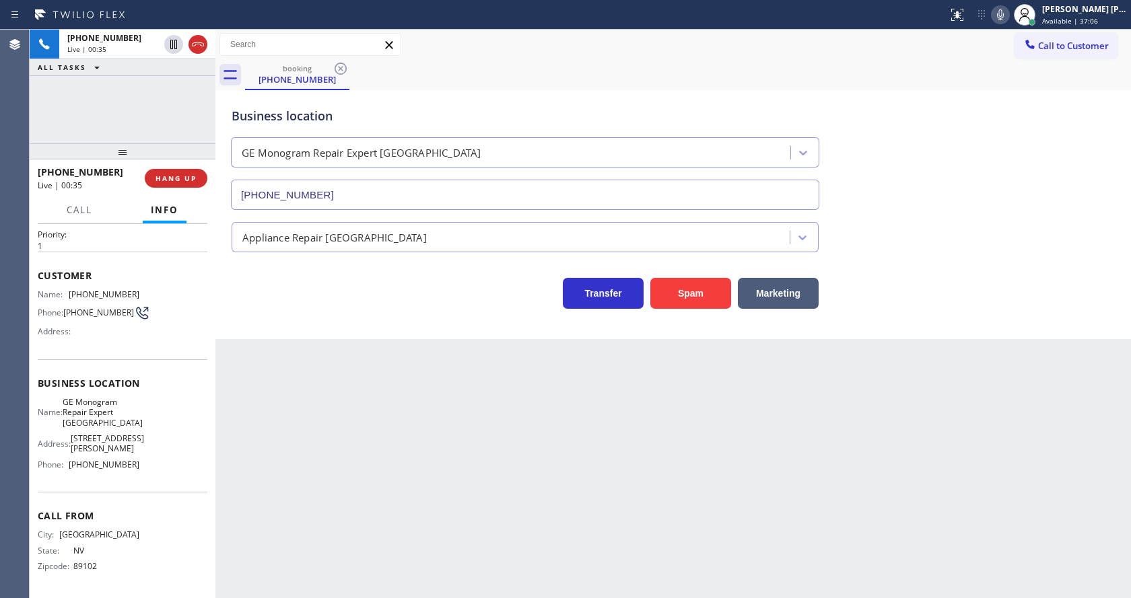
click at [927, 146] on div "Business location GE Monogram Repair Expert Castle Rock (720) 307-7285" at bounding box center [673, 149] width 888 height 122
click at [365, 433] on div "Back to Dashboard Change Sender ID Customers Technicians Select a contact Outbo…" at bounding box center [672, 314] width 915 height 569
click at [569, 437] on div "Back to Dashboard Change Sender ID Customers Technicians Select a contact Outbo…" at bounding box center [672, 314] width 915 height 569
click at [435, 483] on div "Back to Dashboard Change Sender ID Customers Technicians Select a contact Outbo…" at bounding box center [672, 314] width 915 height 569
click at [549, 503] on div "Back to Dashboard Change Sender ID Customers Technicians Select a contact Outbo…" at bounding box center [672, 314] width 915 height 569
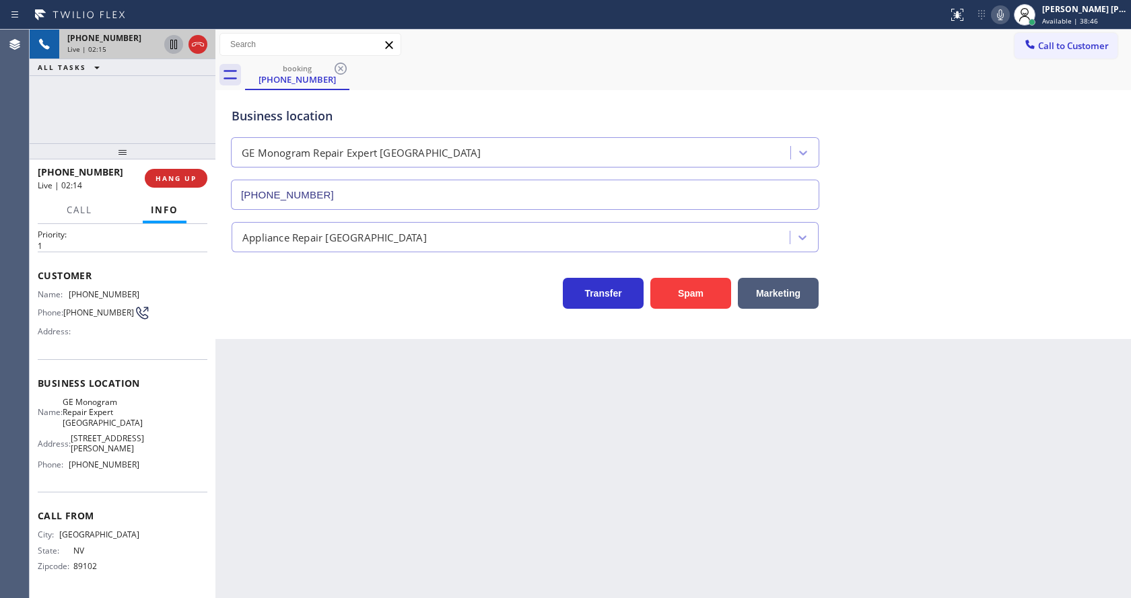
click at [173, 38] on icon at bounding box center [174, 44] width 16 height 16
click at [1008, 12] on icon at bounding box center [1000, 15] width 16 height 16
click at [463, 460] on div "Back to Dashboard Change Sender ID Customers Technicians Select a contact Outbo…" at bounding box center [672, 314] width 915 height 569
click at [398, 545] on div "Back to Dashboard Change Sender ID Customers Technicians Select a contact Outbo…" at bounding box center [672, 314] width 915 height 569
drag, startPoint x: 336, startPoint y: 489, endPoint x: 555, endPoint y: 595, distance: 243.8
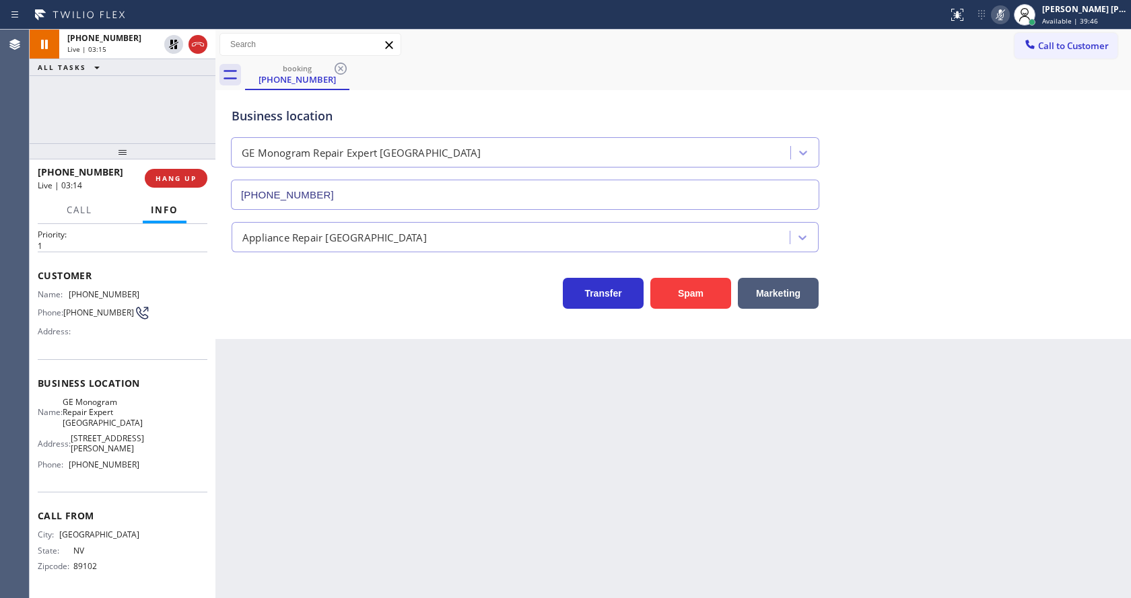
click at [338, 491] on div "Back to Dashboard Change Sender ID Customers Technicians Select a contact Outbo…" at bounding box center [672, 314] width 915 height 569
click at [539, 510] on div "Back to Dashboard Change Sender ID Customers Technicians Select a contact Outbo…" at bounding box center [672, 314] width 915 height 569
click at [851, 530] on div "Back to Dashboard Change Sender ID Customers Technicians Select a contact Outbo…" at bounding box center [672, 314] width 915 height 569
click at [257, 290] on div "Transfer Spam Marketing" at bounding box center [525, 290] width 592 height 38
click at [167, 42] on icon at bounding box center [174, 44] width 16 height 16
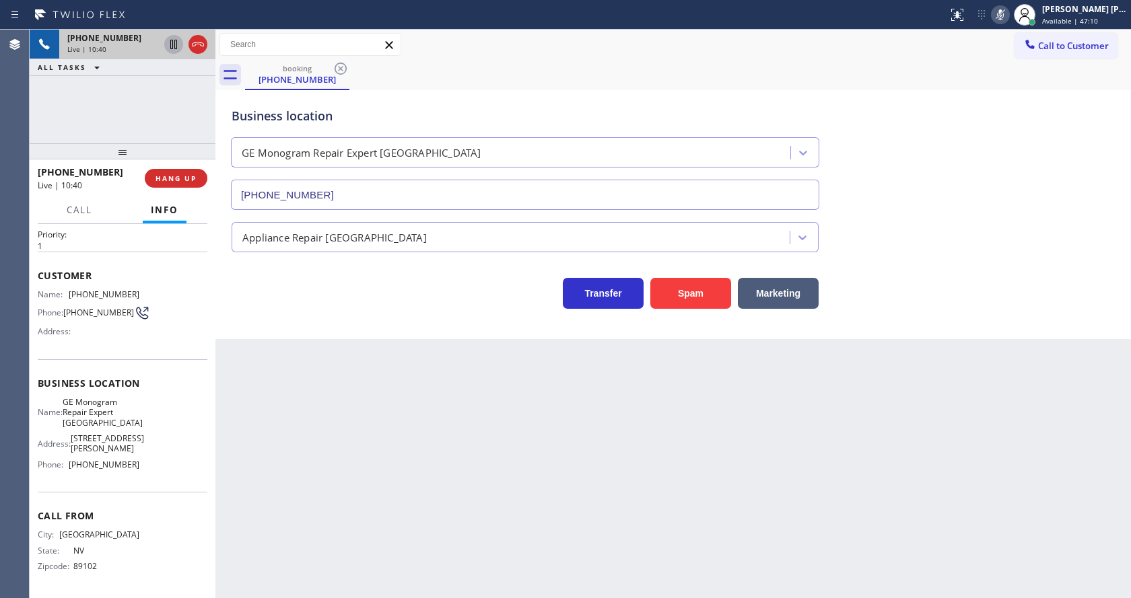
click at [998, 19] on icon at bounding box center [1000, 15] width 16 height 16
click at [411, 483] on div "Back to Dashboard Change Sender ID Customers Technicians Select a contact Outbo…" at bounding box center [672, 314] width 915 height 569
click at [272, 335] on div "Business location GE Monogram Repair Expert Castle Rock (720) 307-7285 Applianc…" at bounding box center [672, 214] width 915 height 249
click at [176, 178] on span "HANG UP" at bounding box center [175, 178] width 41 height 9
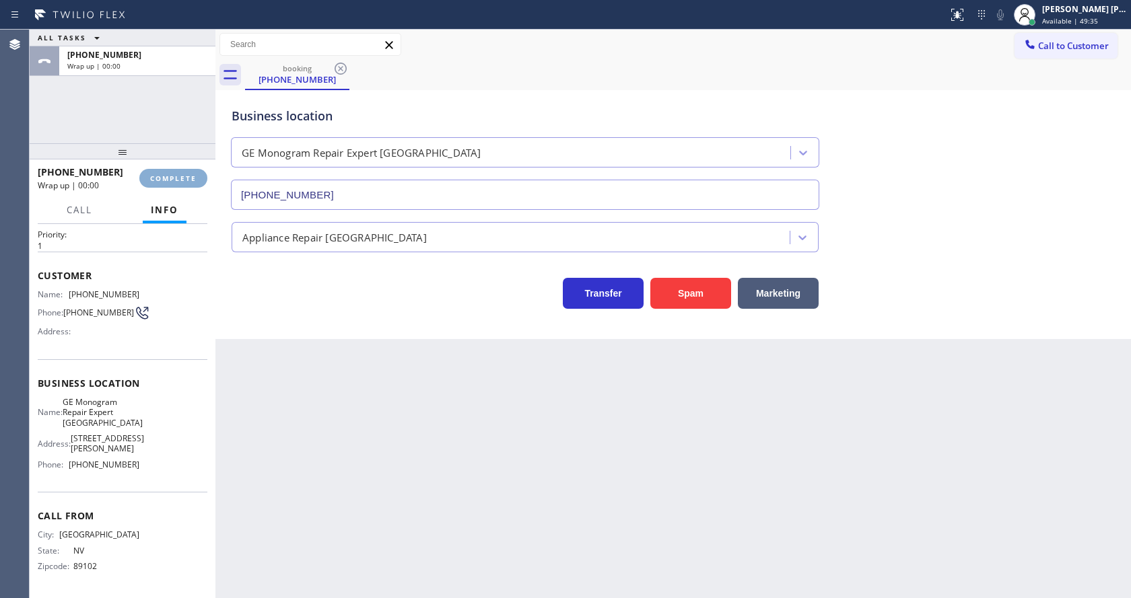
click at [176, 178] on span "COMPLETE" at bounding box center [173, 178] width 46 height 9
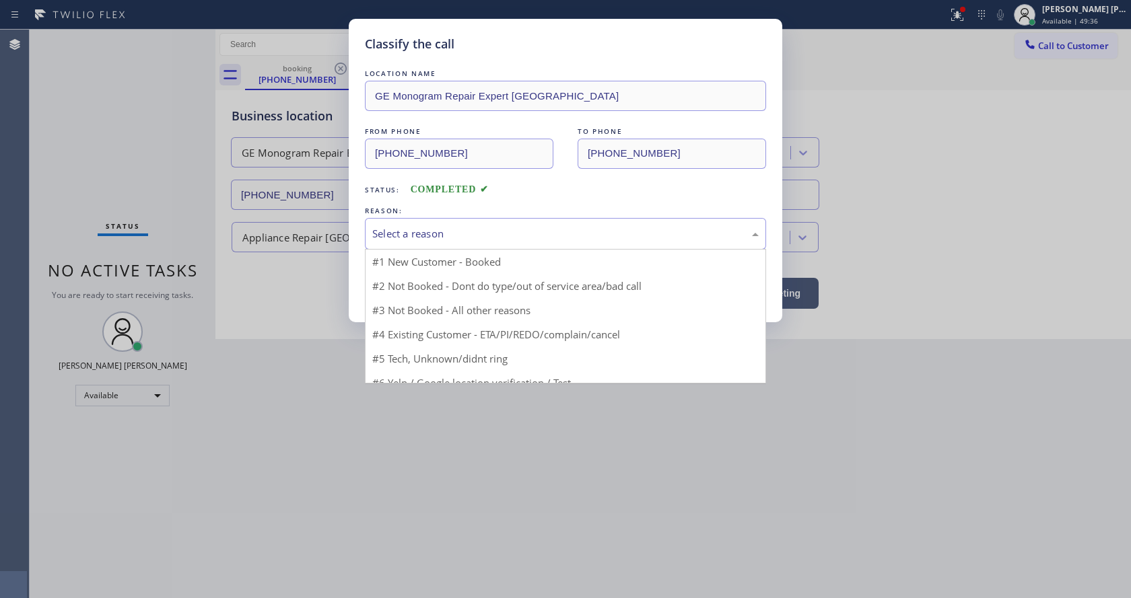
click at [402, 231] on div "Select a reason" at bounding box center [565, 233] width 386 height 15
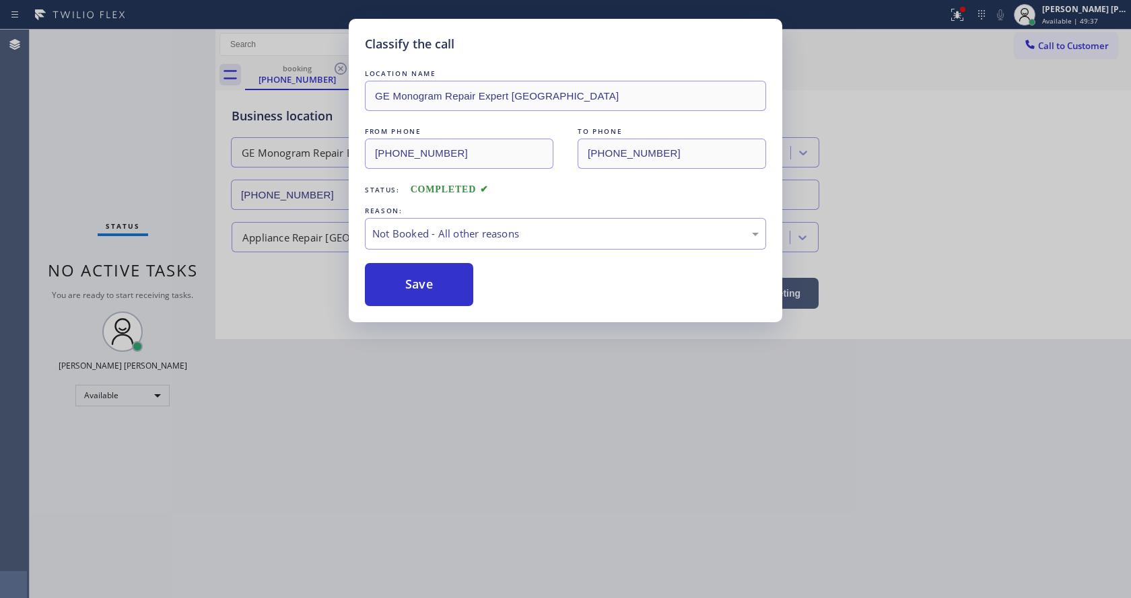
click at [425, 286] on button "Save" at bounding box center [419, 284] width 108 height 43
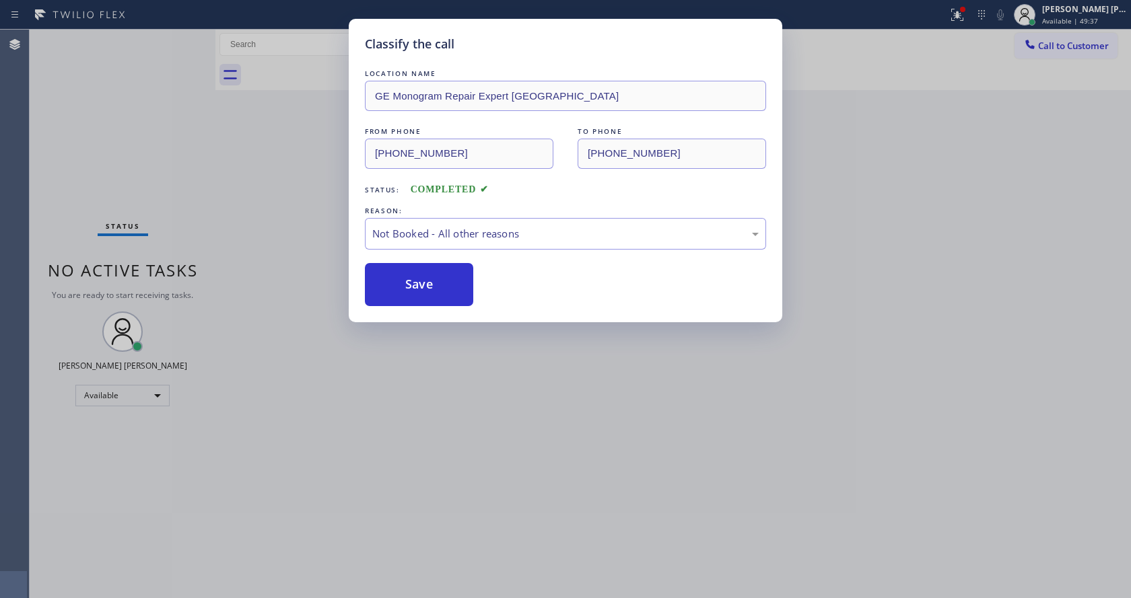
click at [488, 482] on div "Classify the call LOCATION NAME GE Monogram Repair Expert Castle Rock FROM PHON…" at bounding box center [565, 299] width 1131 height 598
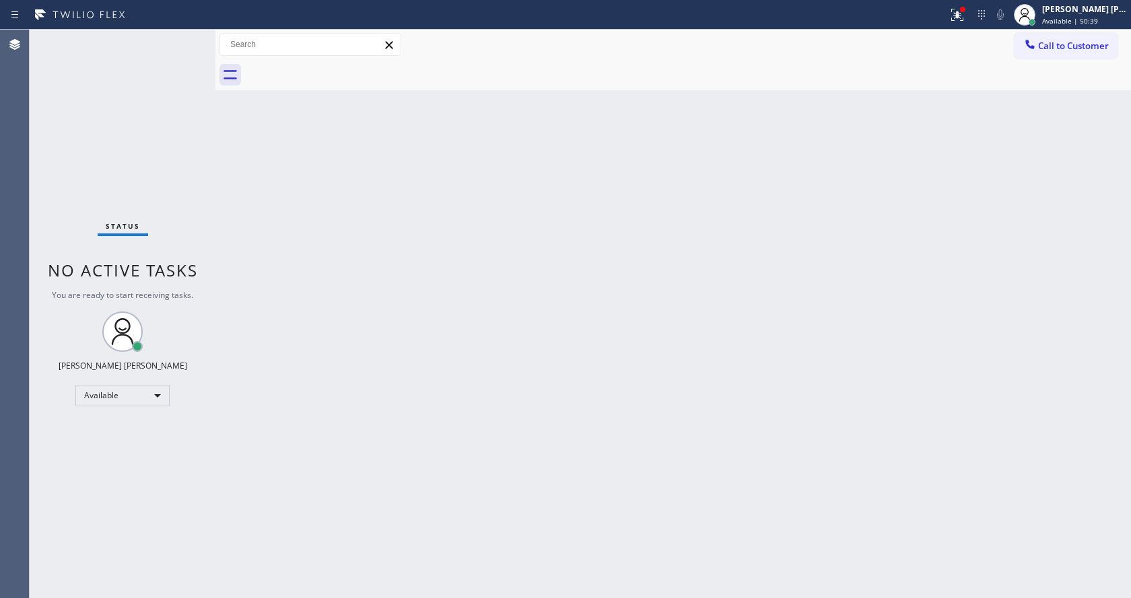
click at [379, 259] on div "Back to Dashboard Change Sender ID Customers Technicians Select a contact Outbo…" at bounding box center [672, 314] width 915 height 569
click at [128, 221] on div "Status No active tasks You are ready to start receiving tasks. Jen Rose Villanu…" at bounding box center [123, 314] width 186 height 569
click at [187, 35] on div "Status No active tasks You are ready to start receiving tasks. Jen Rose Villanu…" at bounding box center [123, 314] width 186 height 569
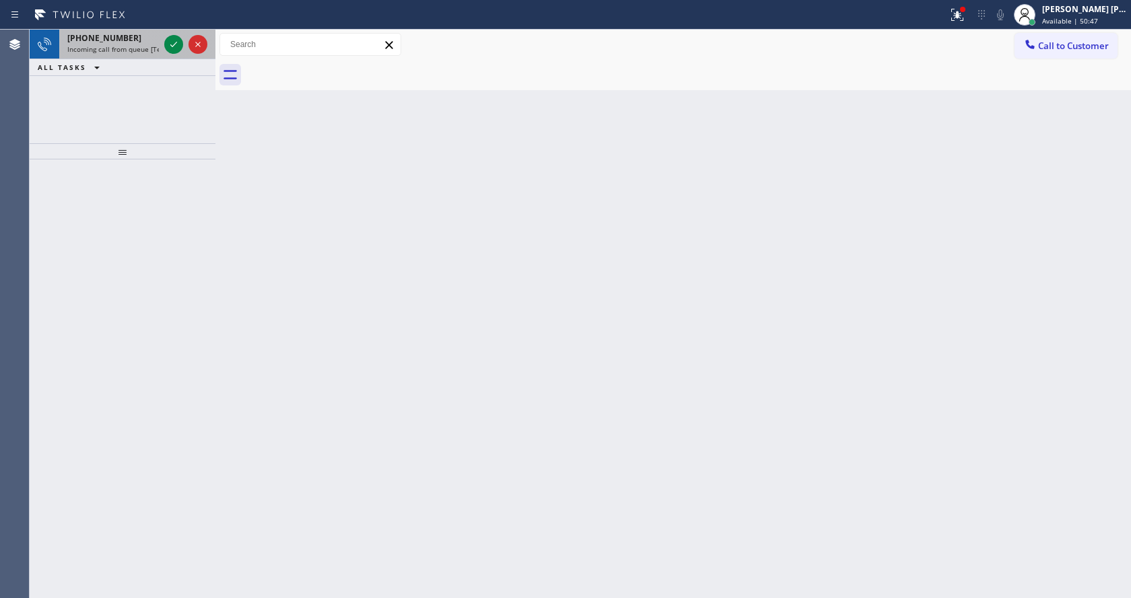
click at [146, 40] on div "+17185571888" at bounding box center [113, 37] width 92 height 11
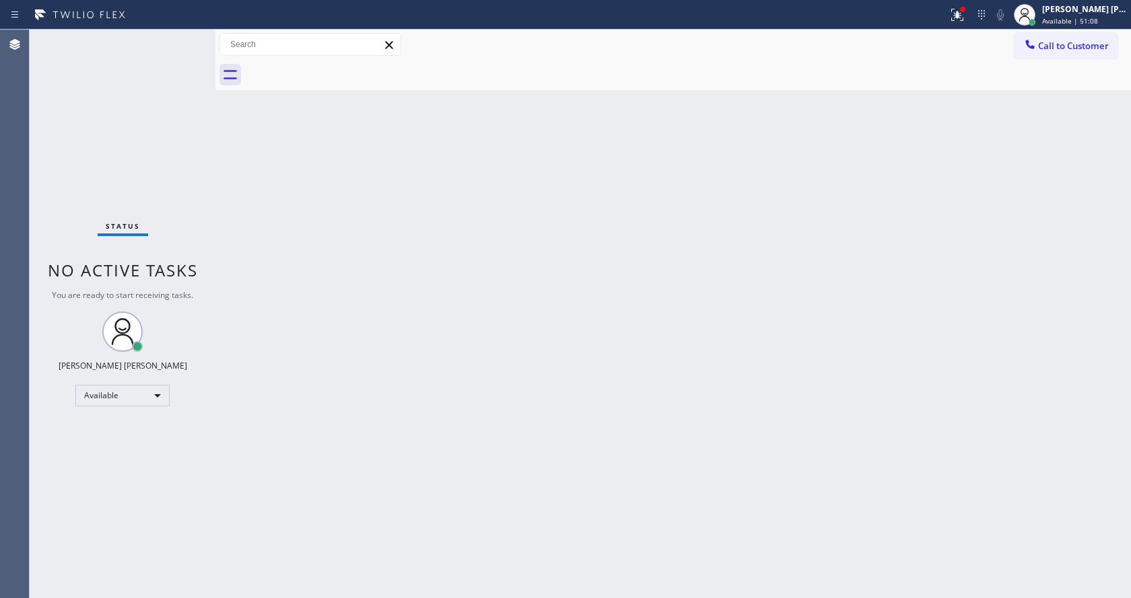
click at [485, 386] on div "Back to Dashboard Change Sender ID Customers Technicians Select a contact Outbo…" at bounding box center [672, 314] width 915 height 569
click at [610, 419] on div "Back to Dashboard Change Sender ID Customers Technicians Select a contact Outbo…" at bounding box center [672, 314] width 915 height 569
click at [738, 215] on div "Back to Dashboard Change Sender ID Customers Technicians Select a contact Outbo…" at bounding box center [672, 314] width 915 height 569
click at [965, 9] on div at bounding box center [962, 9] width 5 height 5
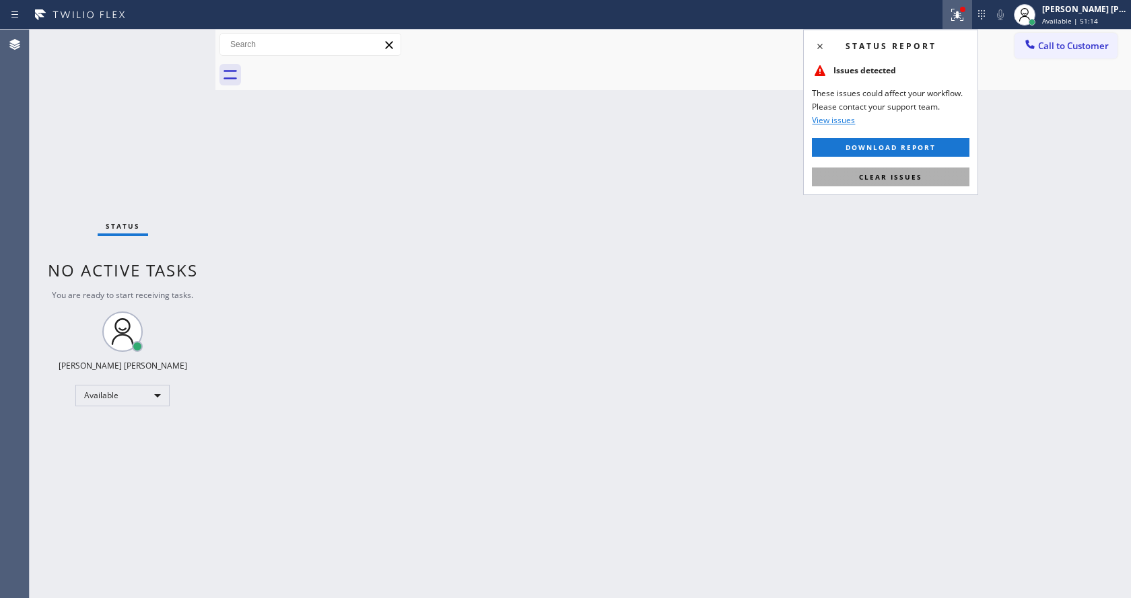
click at [880, 180] on span "Clear issues" at bounding box center [890, 176] width 63 height 9
click at [929, 256] on div "Back to Dashboard Change Sender ID Customers Technicians Select a contact Outbo…" at bounding box center [672, 314] width 915 height 569
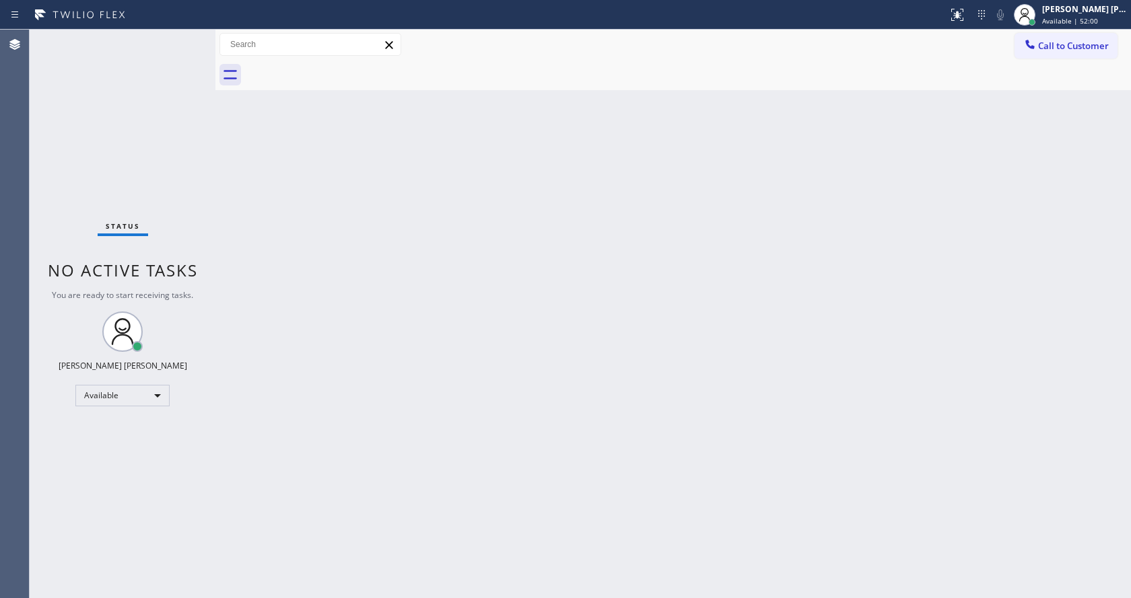
click at [96, 202] on div "Status No active tasks You are ready to start receiving tasks. Jen Rose Villanu…" at bounding box center [123, 314] width 186 height 569
click at [1037, 22] on div at bounding box center [1031, 21] width 9 height 9
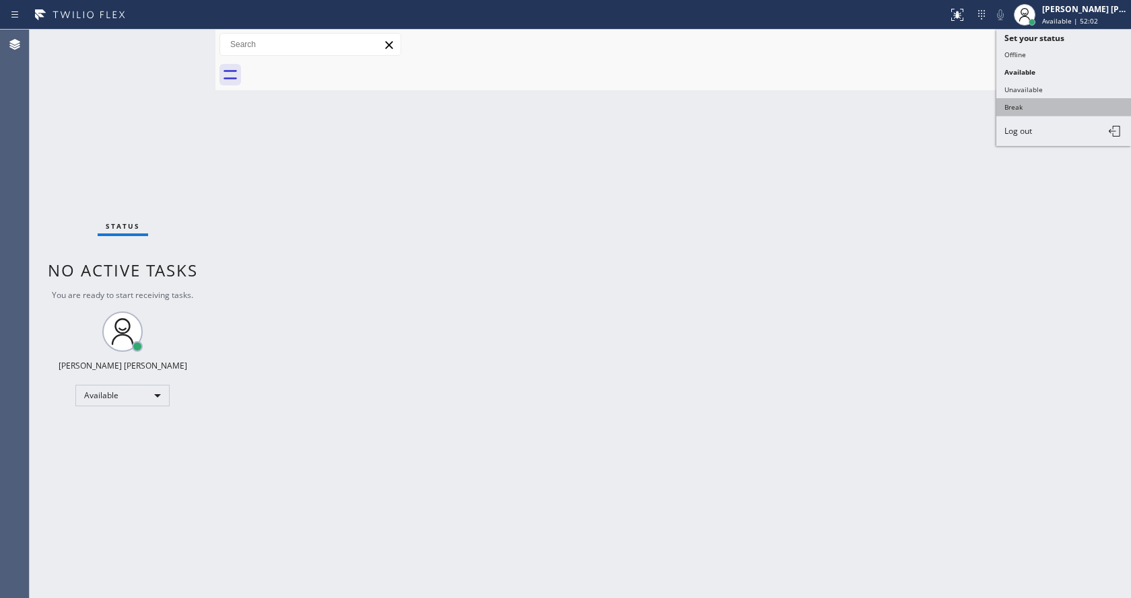
click at [1047, 109] on button "Break" at bounding box center [1063, 106] width 135 height 17
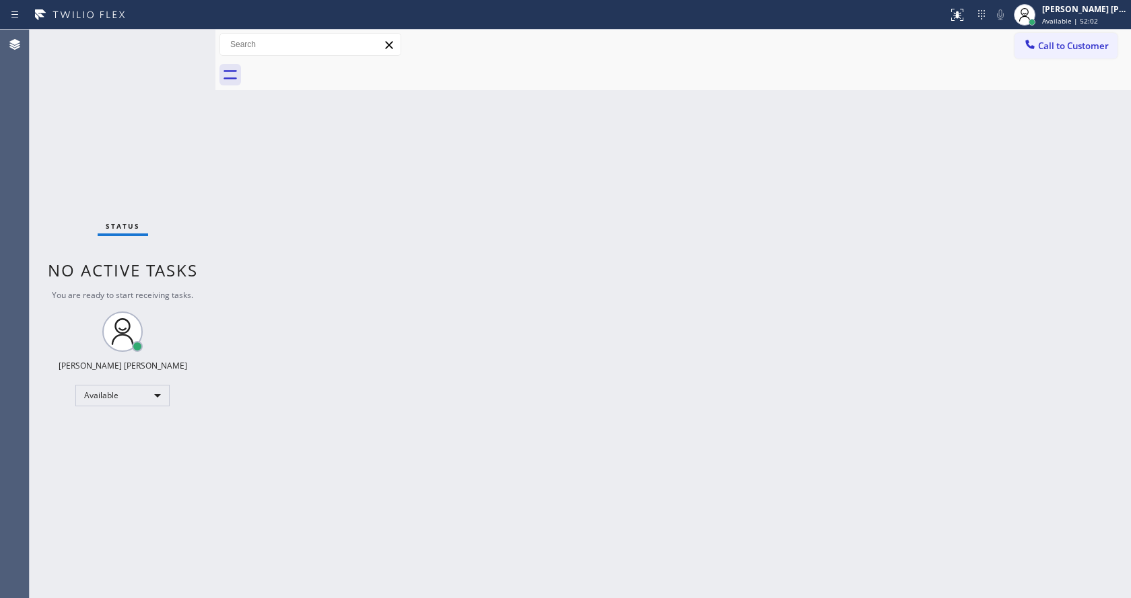
click at [698, 339] on div "Back to Dashboard Change Sender ID Customers Technicians Select a contact Outbo…" at bounding box center [672, 314] width 915 height 569
drag, startPoint x: 332, startPoint y: 248, endPoint x: 452, endPoint y: 206, distance: 127.1
click at [332, 248] on div "Back to Dashboard Change Sender ID Customers Technicians Select a contact Outbo…" at bounding box center [672, 314] width 915 height 569
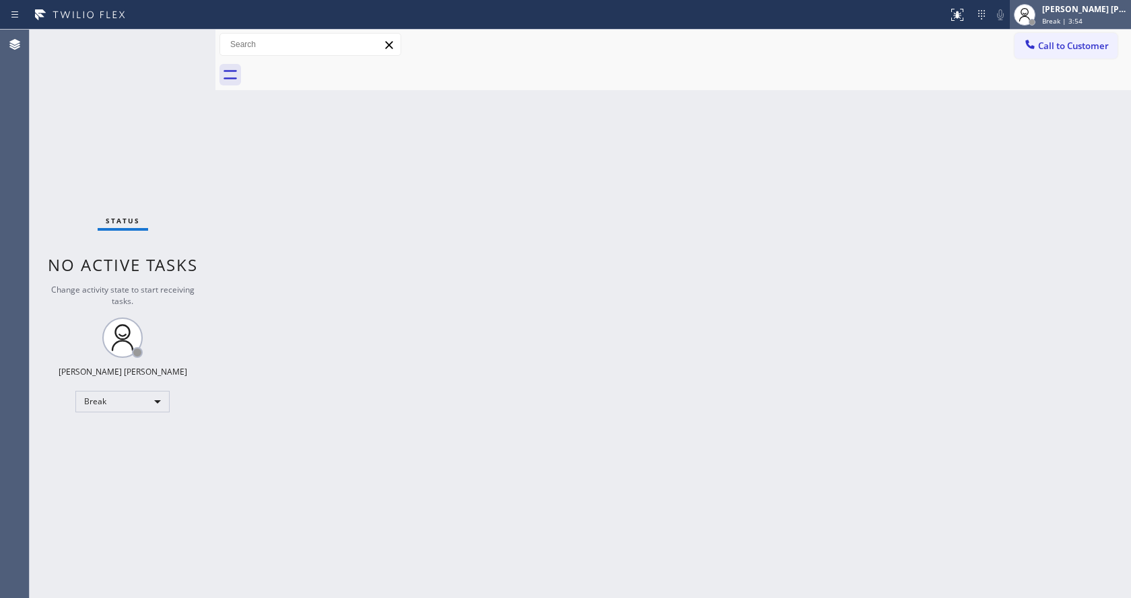
click at [1046, 22] on div "Jen Rose Villanueva Break | 3:54" at bounding box center [1085, 15] width 92 height 24
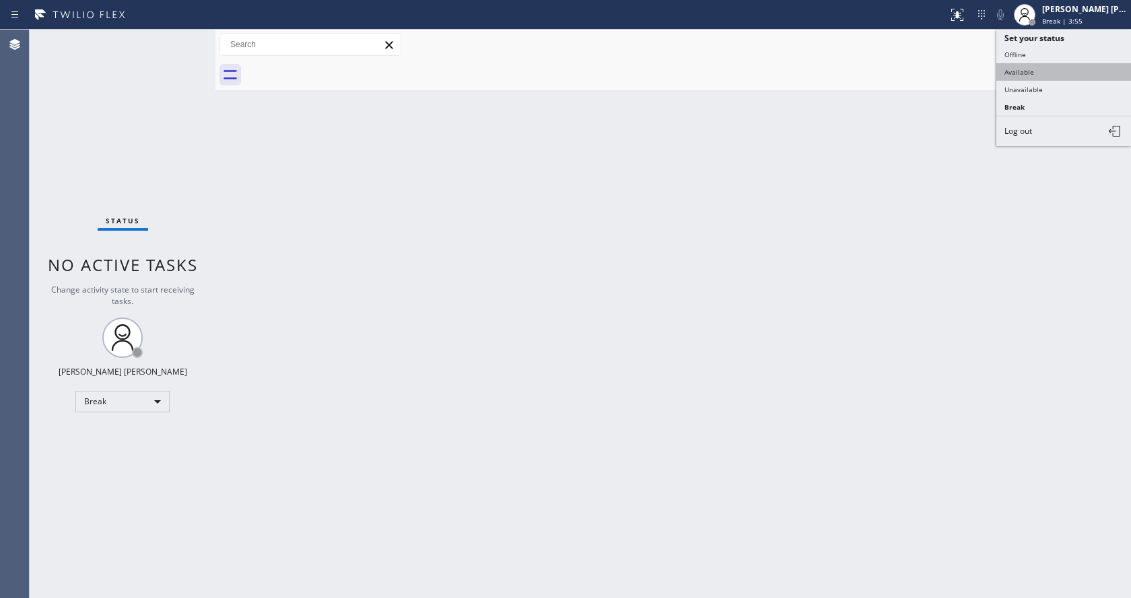
click at [1037, 71] on button "Available" at bounding box center [1063, 71] width 135 height 17
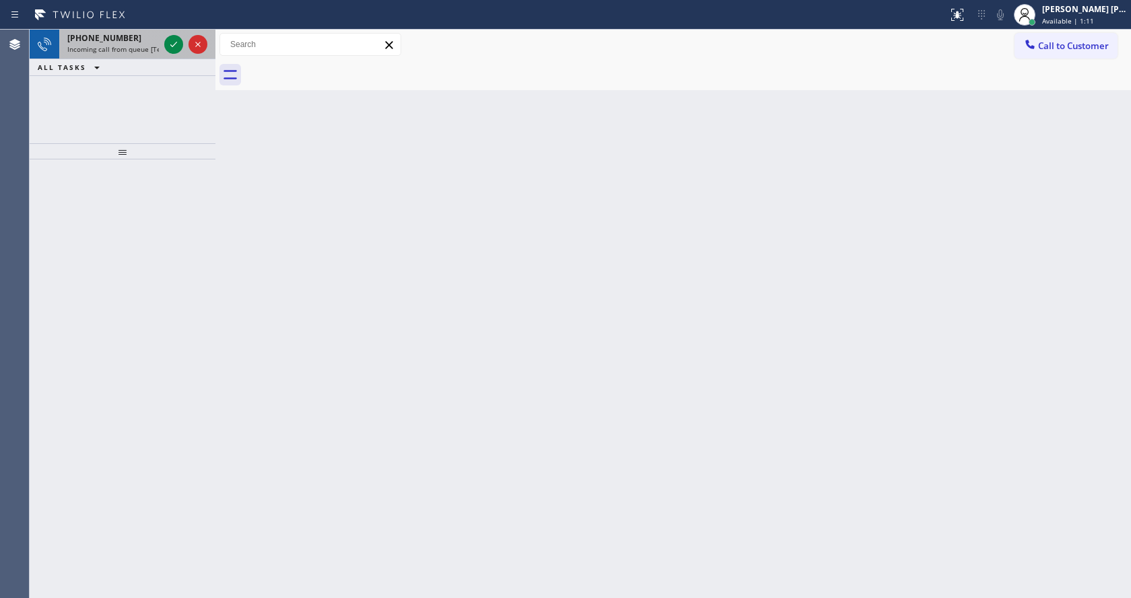
click at [145, 39] on div "+16026225788" at bounding box center [113, 37] width 92 height 11
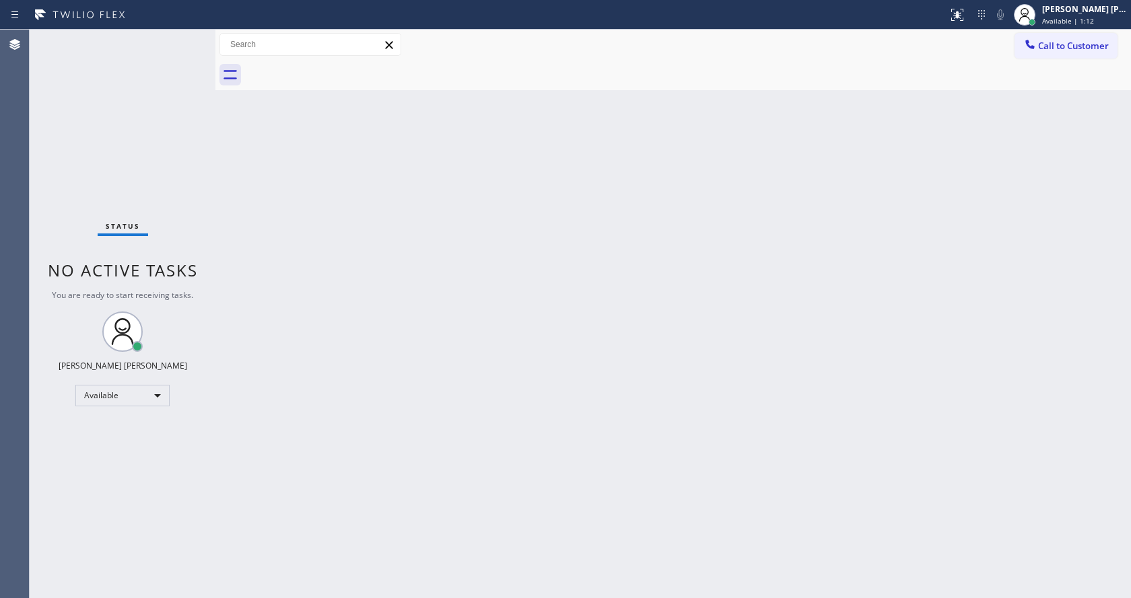
click at [421, 429] on div "Back to Dashboard Change Sender ID Customers Technicians Select a contact Outbo…" at bounding box center [672, 314] width 915 height 569
click at [264, 176] on div "Back to Dashboard Change Sender ID Customers Technicians Select a contact Outbo…" at bounding box center [672, 314] width 915 height 569
click at [182, 39] on div "Status No active tasks You are ready to start receiving tasks. Jen Rose Villanu…" at bounding box center [123, 314] width 186 height 569
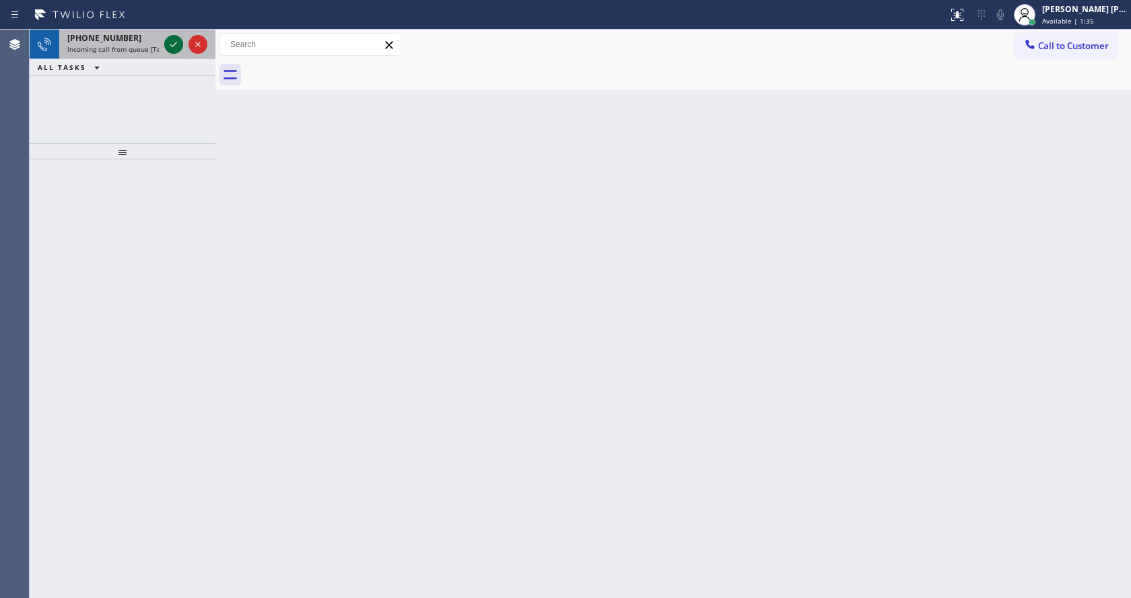
click at [171, 45] on icon at bounding box center [174, 44] width 16 height 16
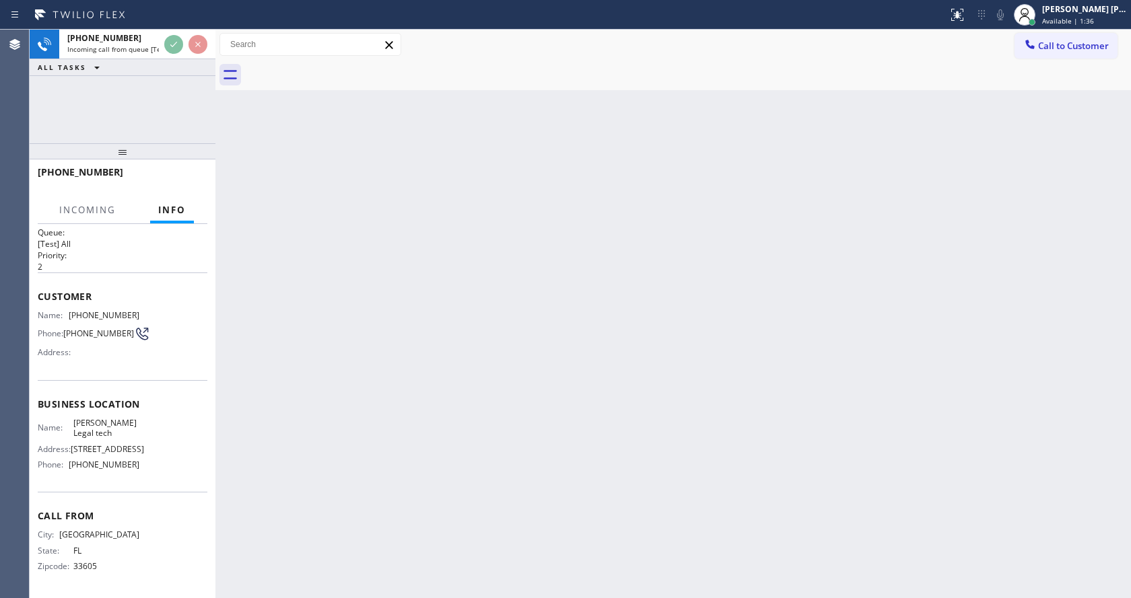
scroll to position [17, 0]
click at [325, 310] on div "Back to Dashboard Change Sender ID Customers Technicians Select a contact Outbo…" at bounding box center [672, 314] width 915 height 569
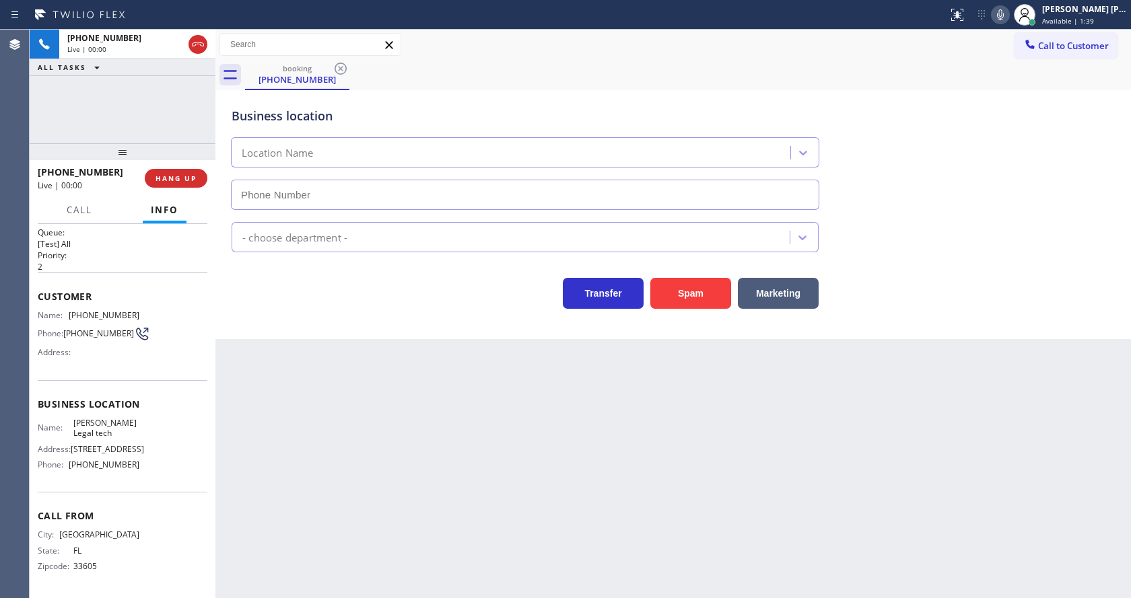
type input "(813) 213-0559"
click at [493, 446] on div "Back to Dashboard Change Sender ID Customers Technicians Select a contact Outbo…" at bounding box center [672, 314] width 915 height 569
click at [337, 370] on div "Back to Dashboard Change Sender ID Customers Technicians Select a contact Outbo…" at bounding box center [672, 314] width 915 height 569
drag, startPoint x: 396, startPoint y: 409, endPoint x: 460, endPoint y: 394, distance: 64.8
click at [396, 409] on div "Back to Dashboard Change Sender ID Customers Technicians Select a contact Outbo…" at bounding box center [672, 314] width 915 height 569
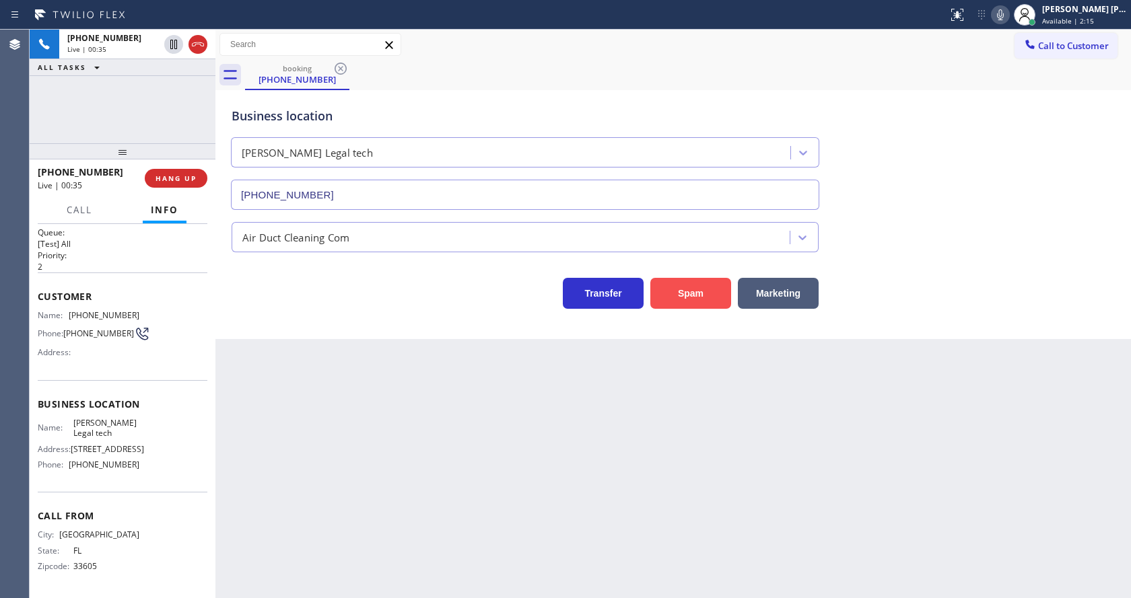
click at [680, 308] on button "Spam" at bounding box center [690, 293] width 81 height 31
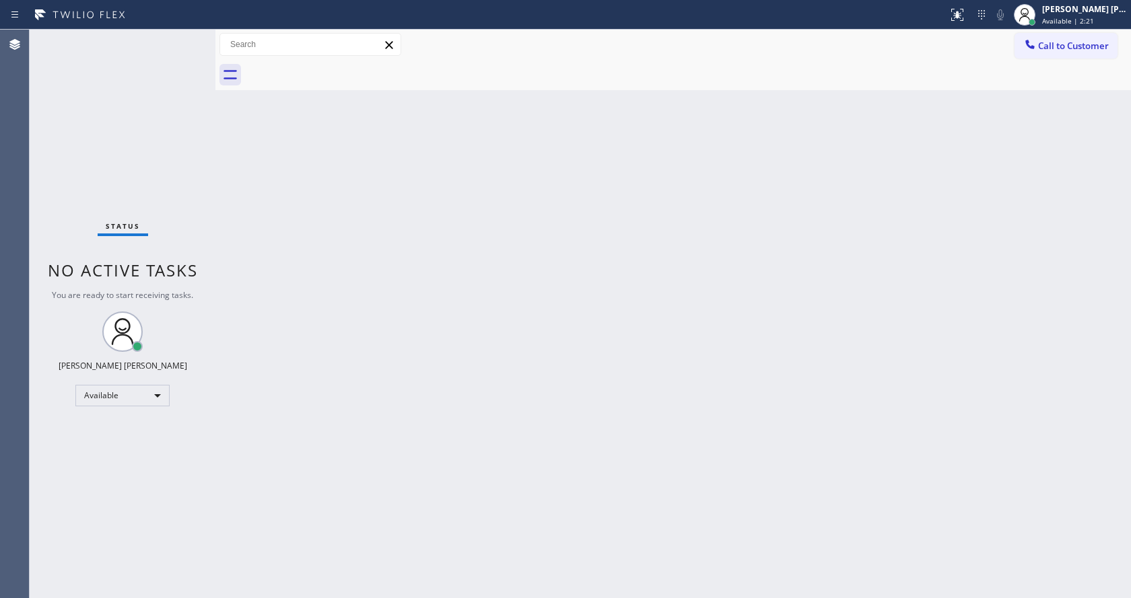
click at [246, 236] on div "Back to Dashboard Change Sender ID Customers Technicians Select a contact Outbo…" at bounding box center [672, 314] width 915 height 569
click at [178, 34] on div "Status No active tasks You are ready to start receiving tasks. Jen Rose Villanu…" at bounding box center [123, 314] width 186 height 569
click at [450, 369] on div "Back to Dashboard Change Sender ID Customers Technicians Select a contact Outbo…" at bounding box center [672, 314] width 915 height 569
click at [201, 233] on div "Status No active tasks You are ready to start receiving tasks. Jen Rose Villanu…" at bounding box center [123, 314] width 186 height 569
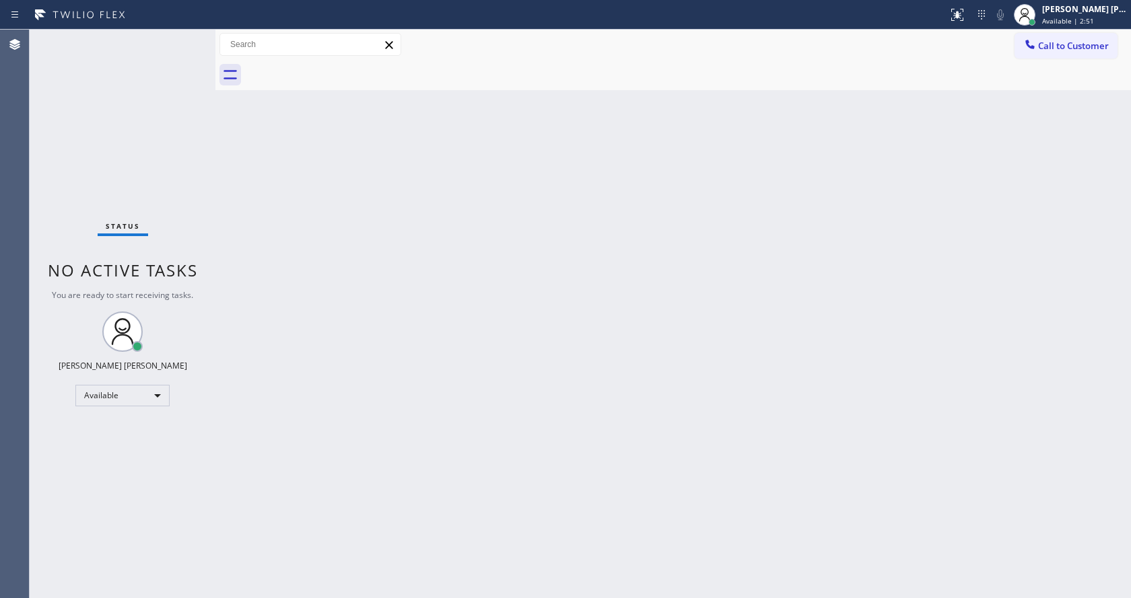
click at [182, 36] on div "Status No active tasks You are ready to start receiving tasks. Jen Rose Villanu…" at bounding box center [123, 314] width 186 height 569
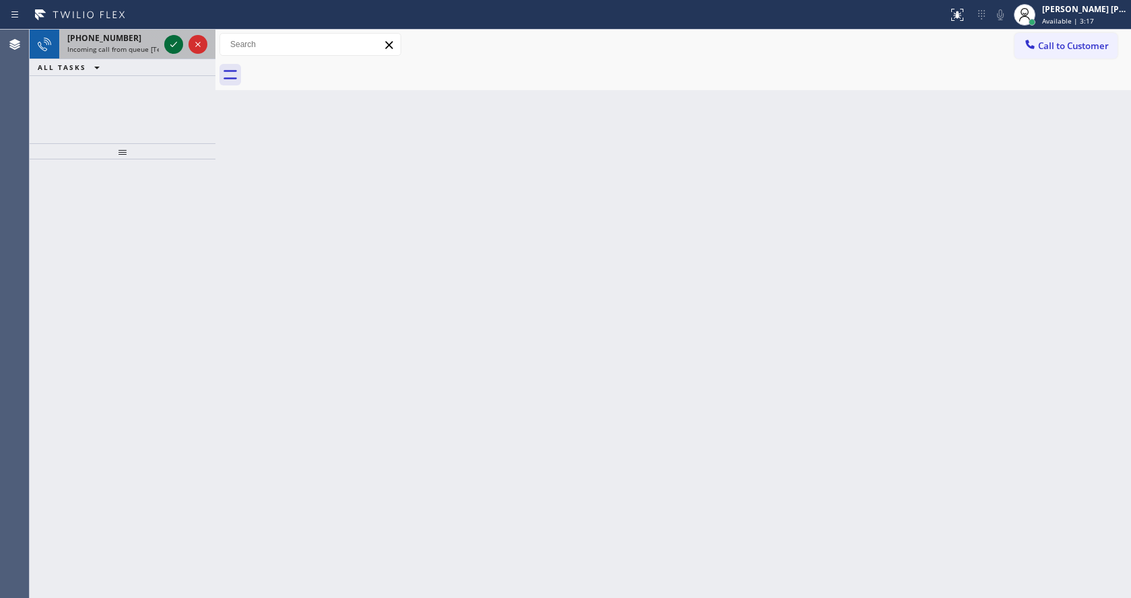
click at [175, 42] on icon at bounding box center [174, 44] width 16 height 16
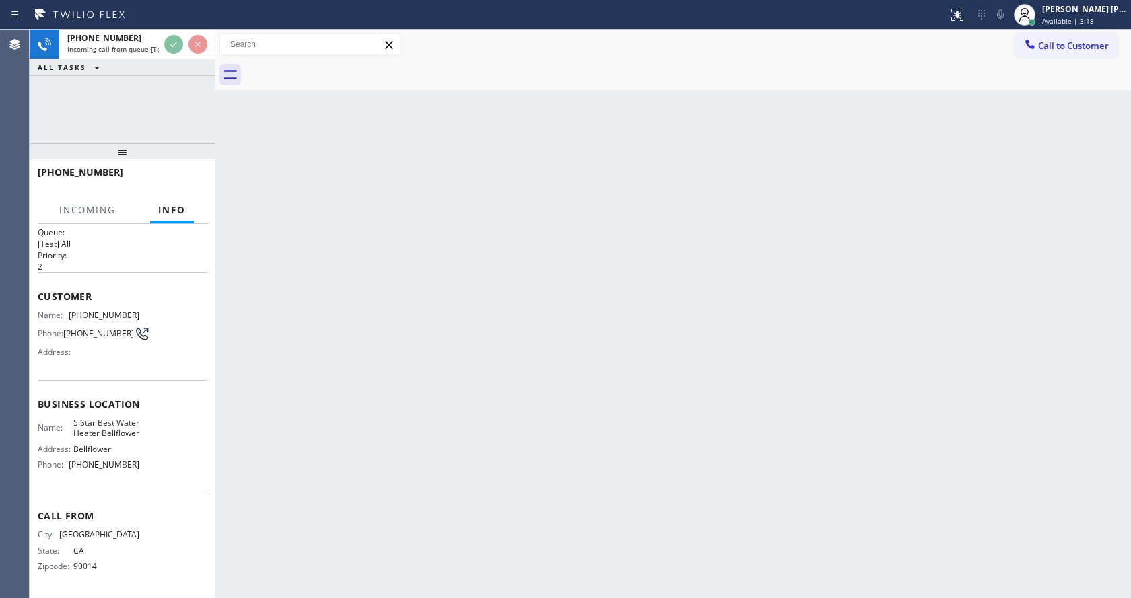
scroll to position [28, 0]
click at [394, 448] on div "Back to Dashboard Change Sender ID Customers Technicians Select a contact Outbo…" at bounding box center [672, 314] width 915 height 569
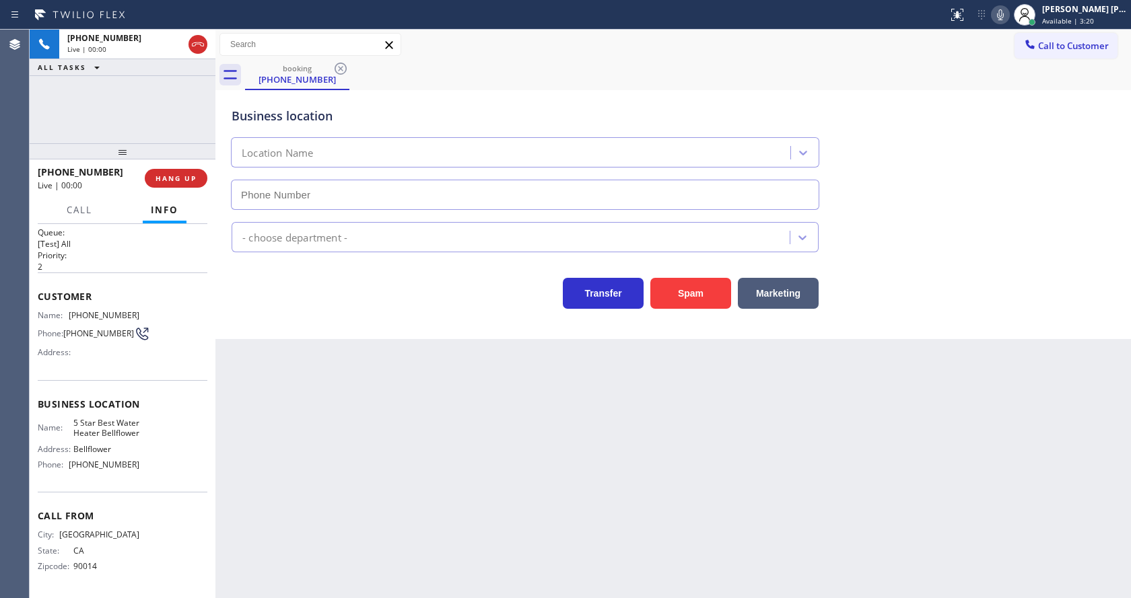
type input "[PHONE_NUMBER]"
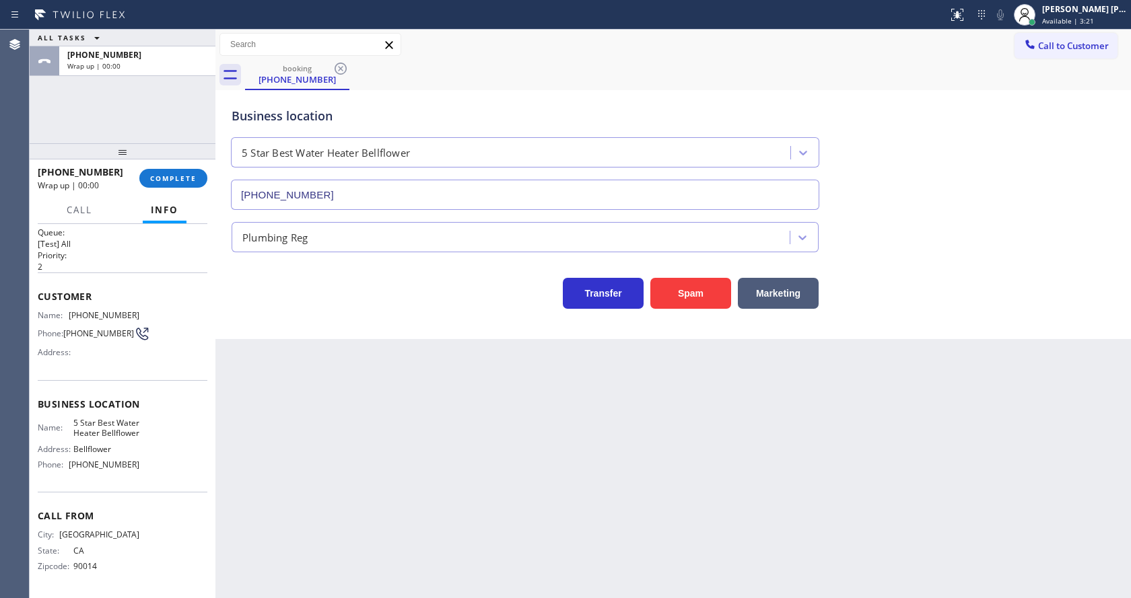
click at [167, 167] on div "+12135321320 Wrap up | 00:00 COMPLETE" at bounding box center [123, 178] width 170 height 35
click at [170, 172] on button "COMPLETE" at bounding box center [173, 178] width 68 height 19
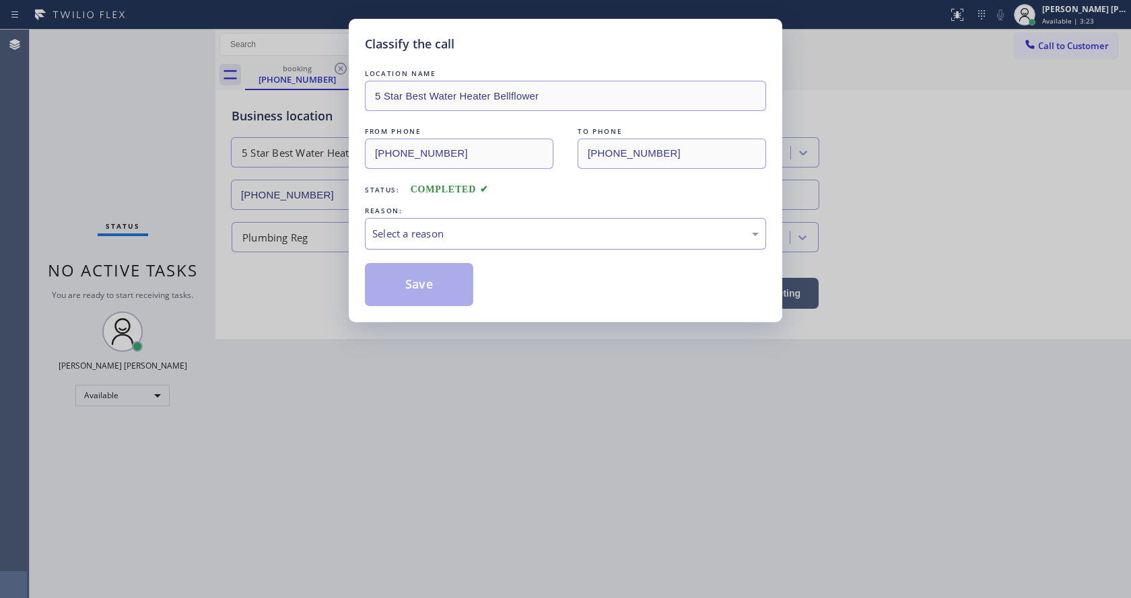
click at [400, 240] on div "Select a reason" at bounding box center [565, 233] width 386 height 15
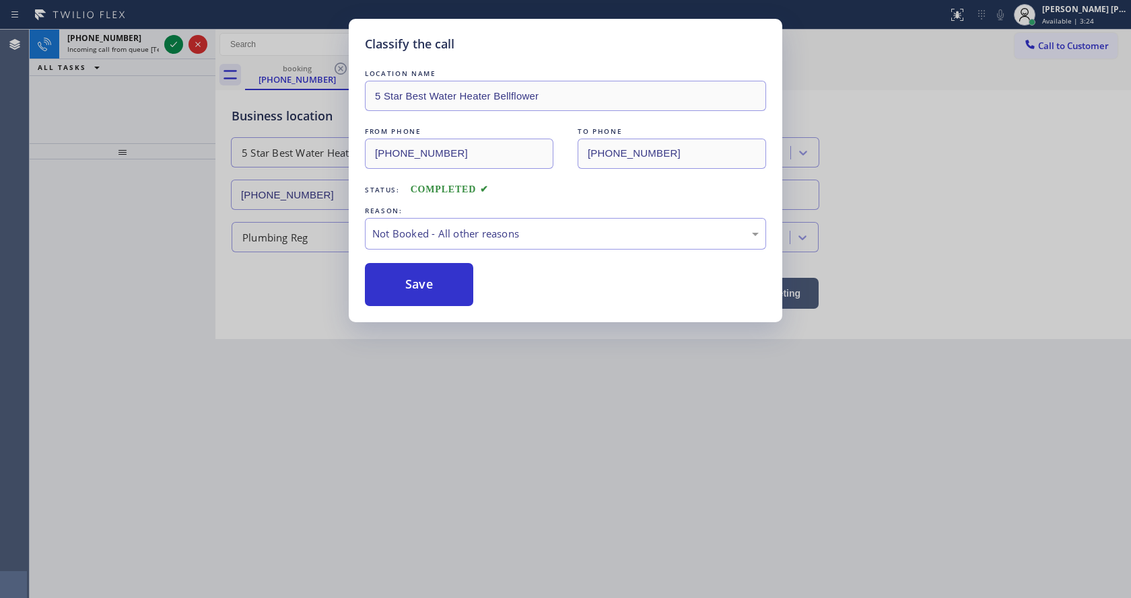
click at [402, 287] on button "Save" at bounding box center [419, 284] width 108 height 43
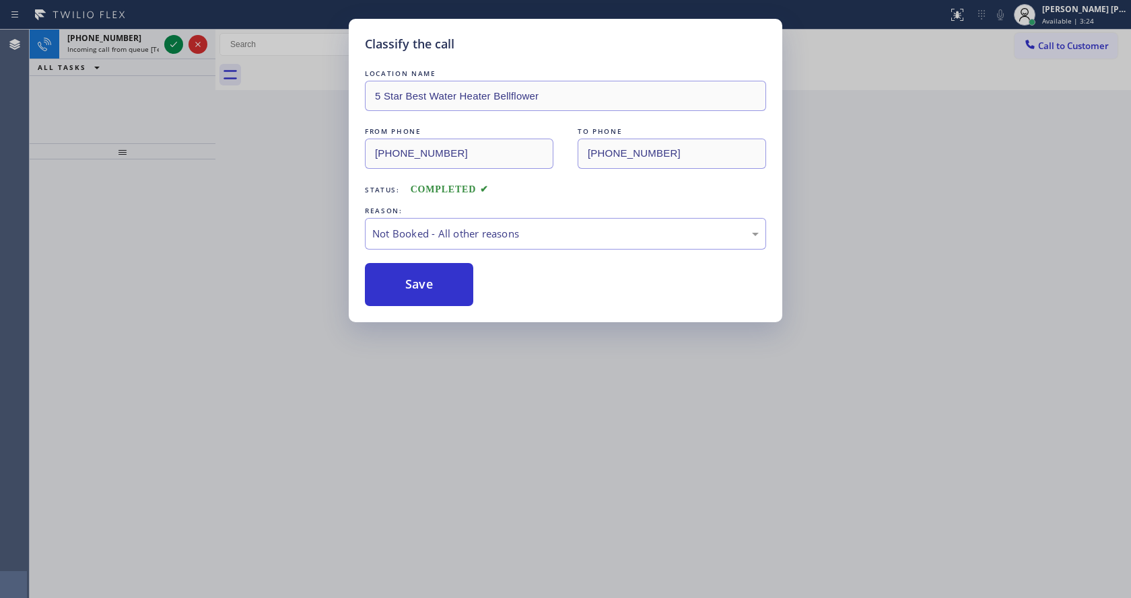
click at [402, 287] on button "Save" at bounding box center [419, 284] width 108 height 43
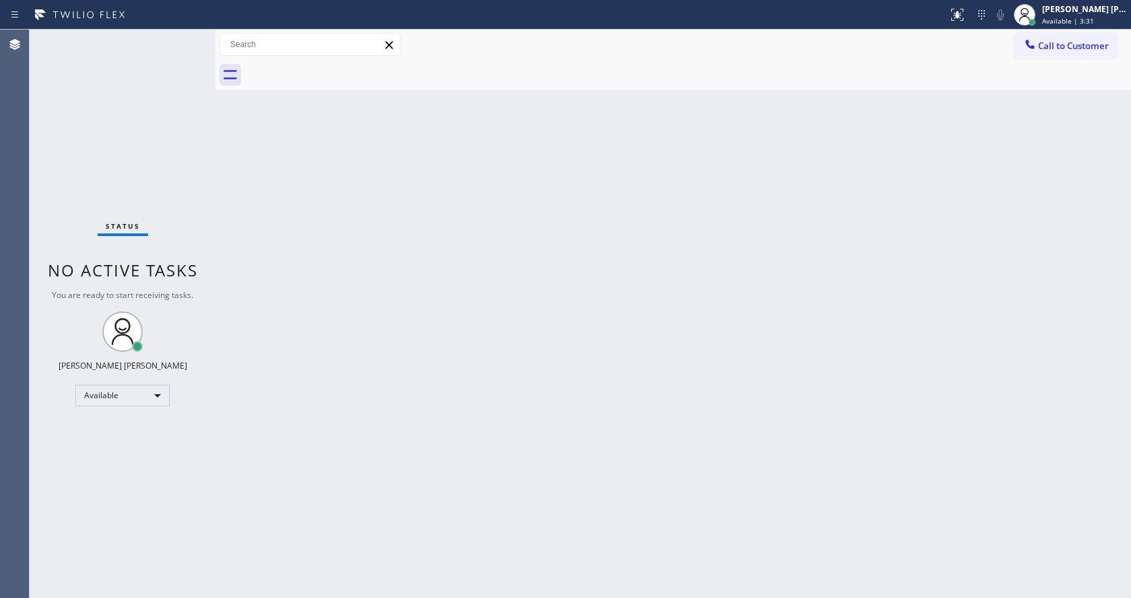
click at [230, 192] on div "Back to Dashboard Change Sender ID Customers Technicians Select a contact Outbo…" at bounding box center [672, 314] width 915 height 569
click at [177, 37] on div "Status No active tasks You are ready to start receiving tasks. Jen Rose Villanu…" at bounding box center [123, 314] width 186 height 569
click at [178, 37] on div "Status No active tasks You are ready to start receiving tasks. Jen Rose Villanu…" at bounding box center [123, 314] width 186 height 569
click at [172, 47] on div "Status No active tasks You are ready to start receiving tasks. Jen Rose Villanu…" at bounding box center [123, 314] width 186 height 569
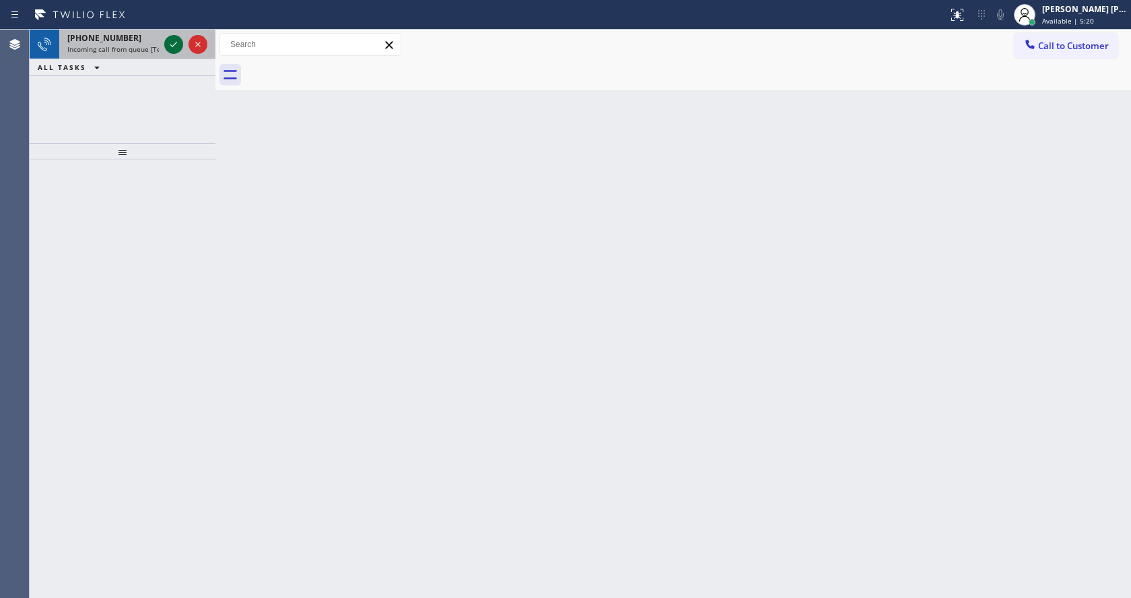
click at [178, 44] on icon at bounding box center [174, 44] width 16 height 16
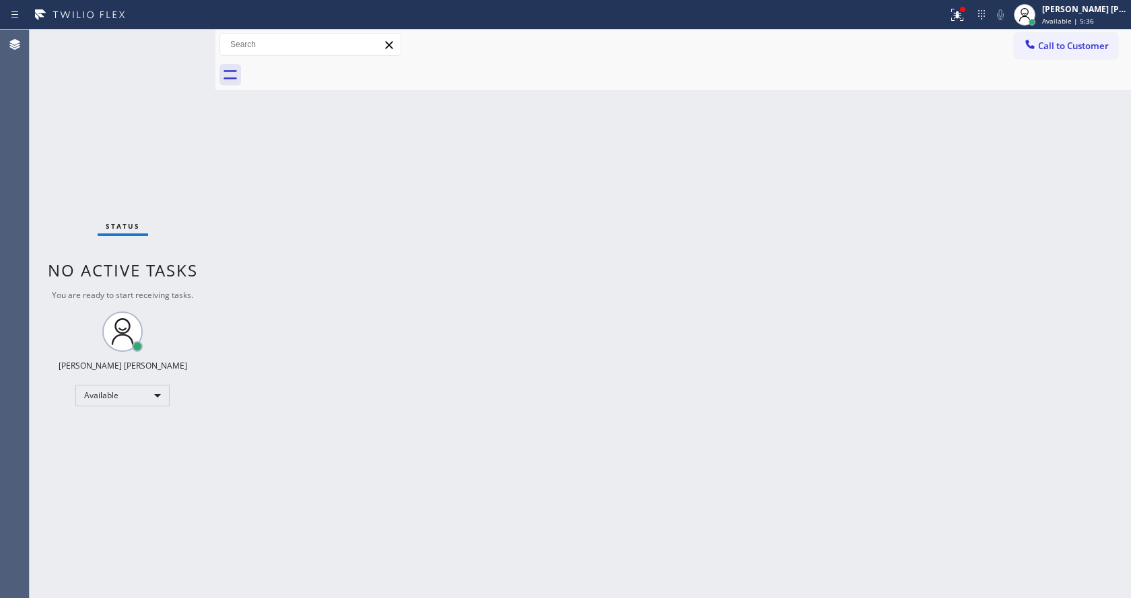
drag, startPoint x: 303, startPoint y: 261, endPoint x: 269, endPoint y: 208, distance: 62.9
click at [303, 260] on div "Back to Dashboard Change Sender ID Customers Technicians Select a contact Outbo…" at bounding box center [672, 314] width 915 height 569
drag, startPoint x: 215, startPoint y: 50, endPoint x: 194, endPoint y: 49, distance: 20.9
click at [194, 49] on div "Status No active tasks You are ready to start receiving tasks. Jen Rose Villanu…" at bounding box center [580, 314] width 1101 height 569
click at [179, 38] on div "Status No active tasks You are ready to start receiving tasks. Jen Rose Villanu…" at bounding box center [123, 314] width 186 height 569
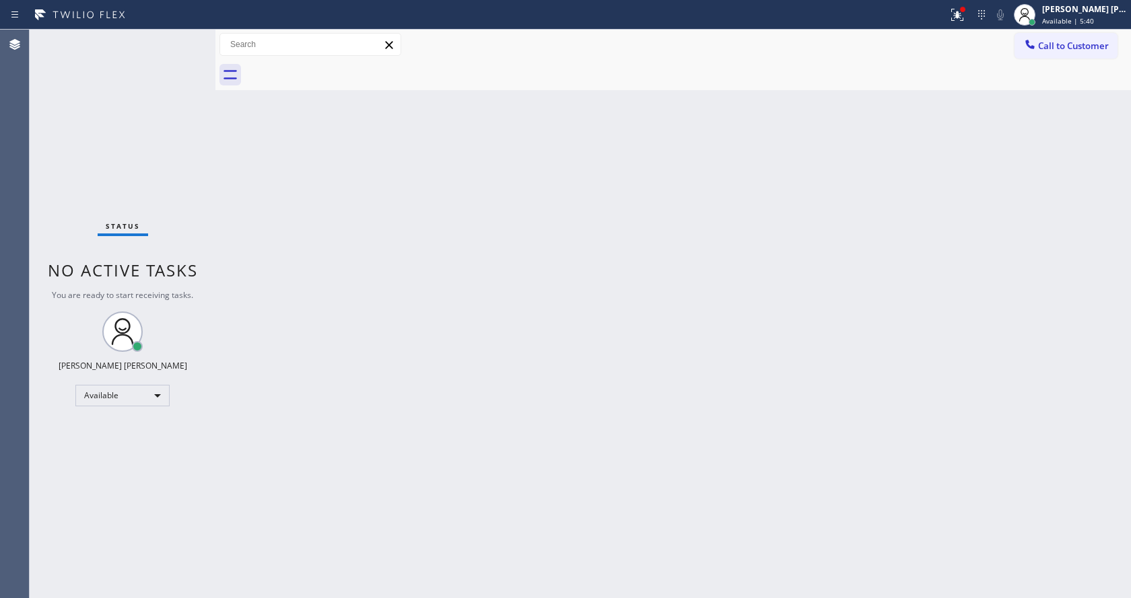
click at [182, 38] on div "Status No active tasks You are ready to start receiving tasks. Jen Rose Villanu…" at bounding box center [123, 314] width 186 height 569
click at [607, 391] on div "Back to Dashboard Change Sender ID Customers Technicians Select a contact Outbo…" at bounding box center [672, 314] width 915 height 569
click at [961, 13] on icon at bounding box center [957, 13] width 8 height 5
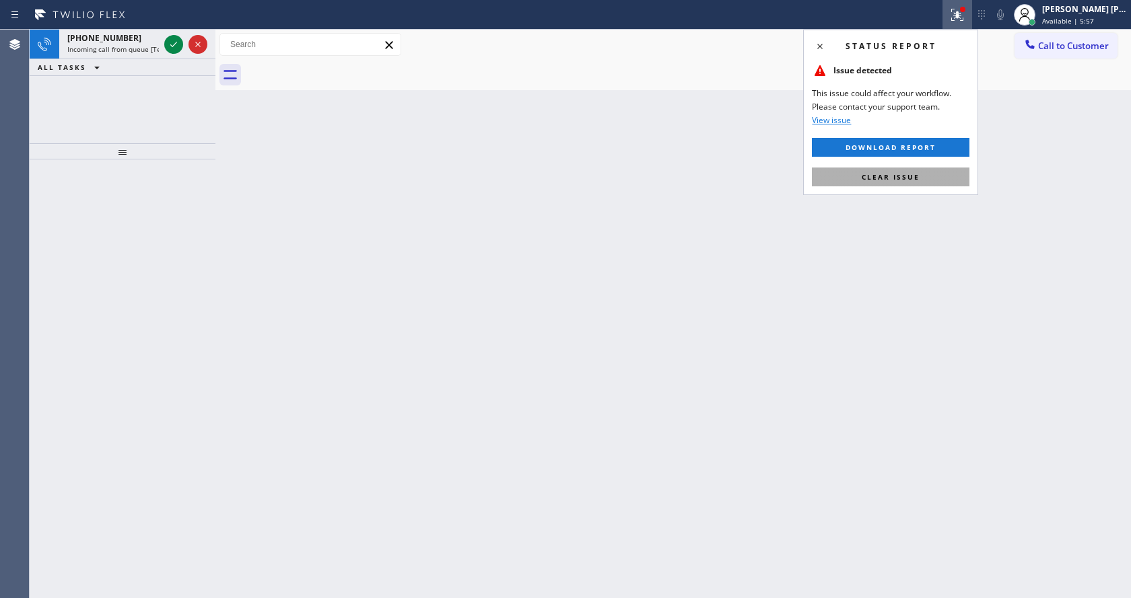
click at [909, 171] on button "Clear issue" at bounding box center [890, 177] width 157 height 19
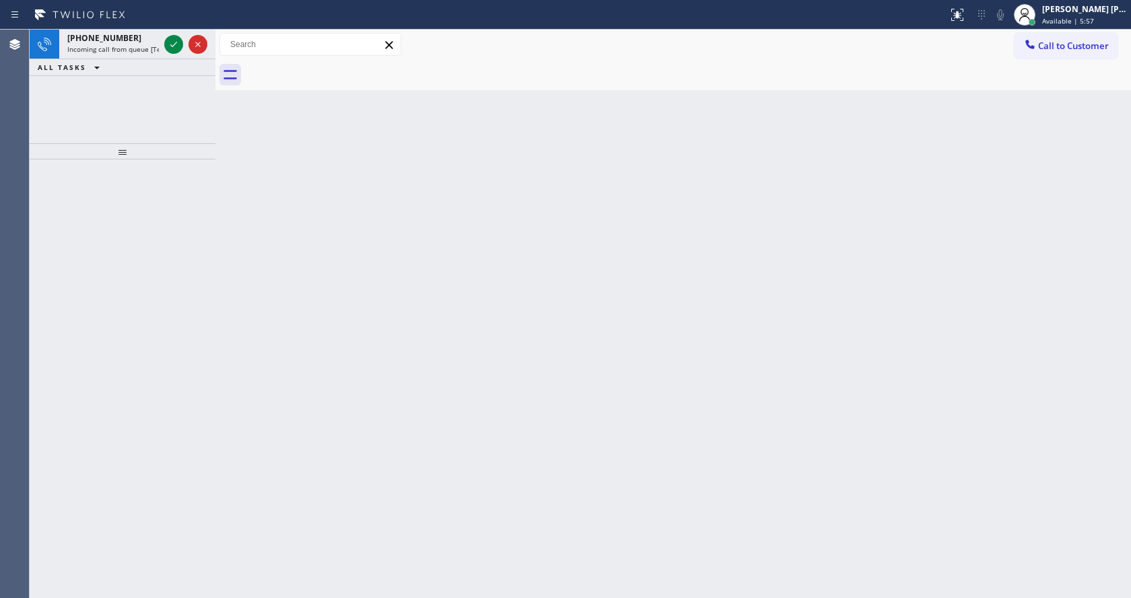
click at [909, 171] on div "Back to Dashboard Change Sender ID Customers Technicians Select a contact Outbo…" at bounding box center [672, 314] width 915 height 569
click at [171, 35] on button at bounding box center [173, 44] width 19 height 19
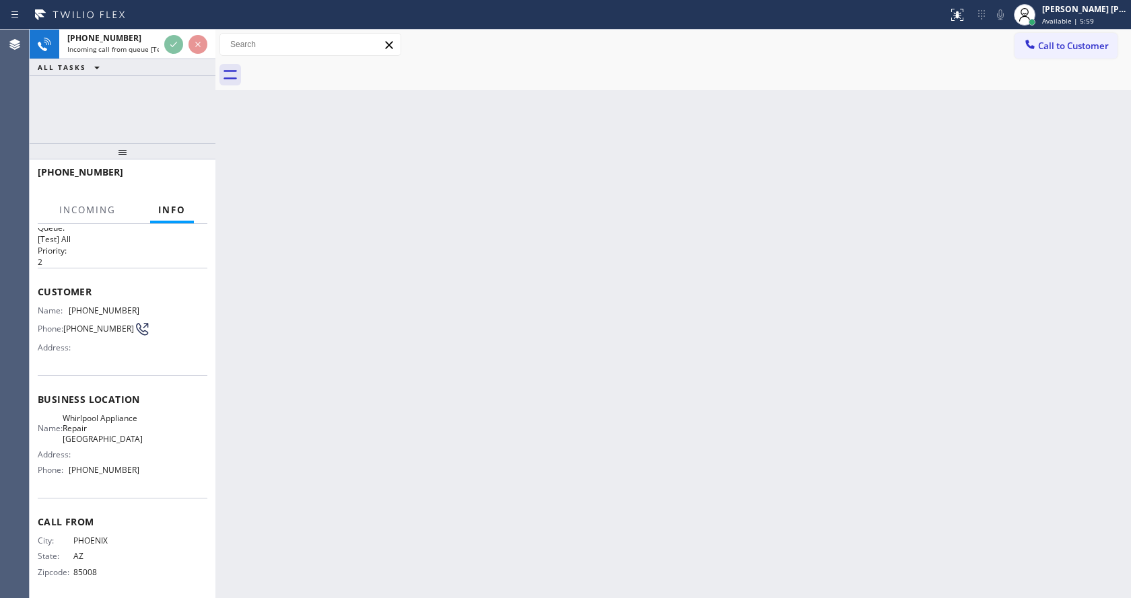
scroll to position [28, 0]
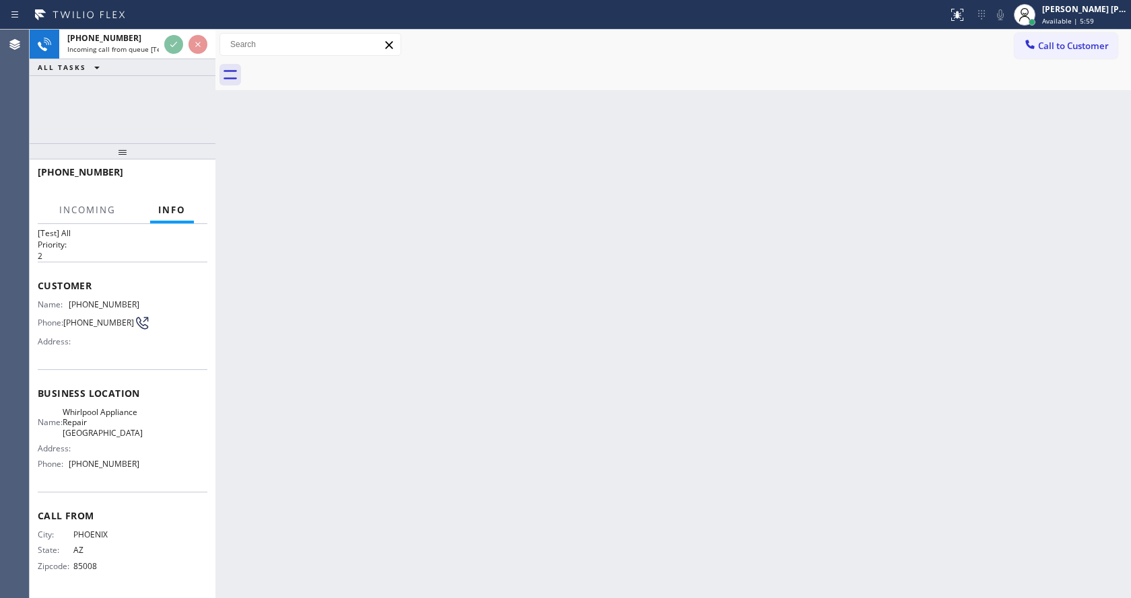
click at [519, 416] on div "Back to Dashboard Change Sender ID Customers Technicians Select a contact Outbo…" at bounding box center [672, 314] width 915 height 569
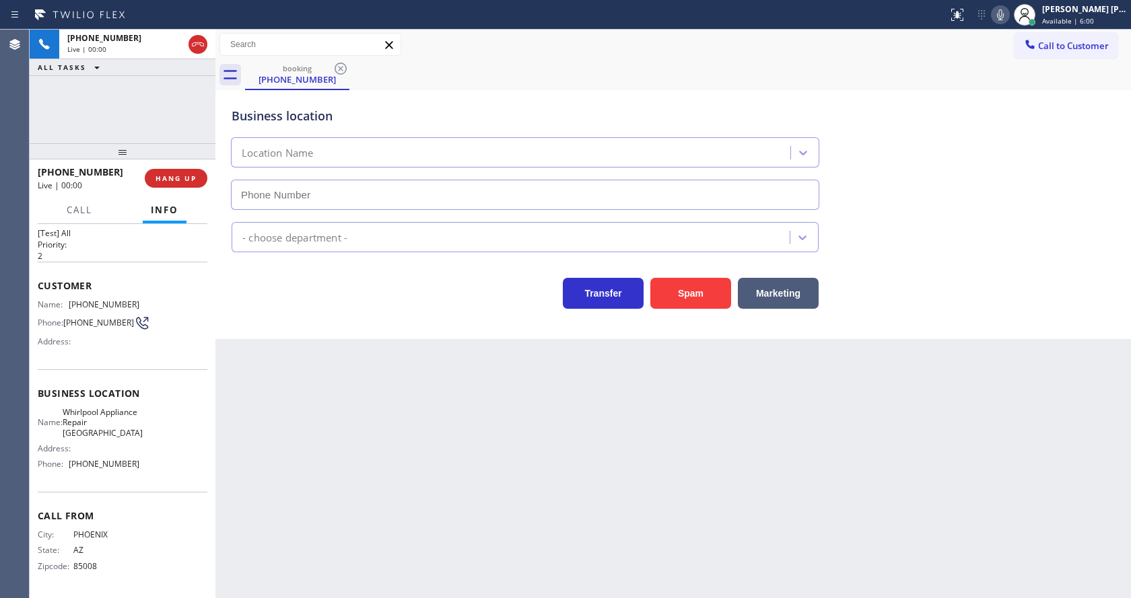
type input "(602) 755-4468"
click at [703, 285] on button "Spam" at bounding box center [690, 293] width 81 height 31
click at [435, 473] on div "Back to Dashboard Change Sender ID Customers Technicians Select a contact Outbo…" at bounding box center [672, 314] width 915 height 569
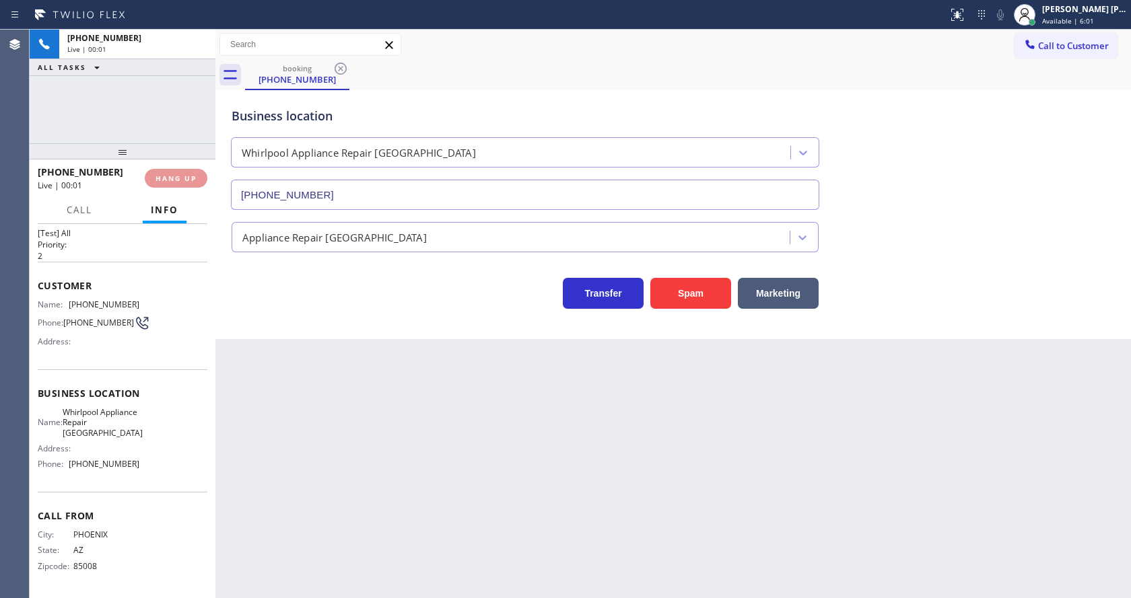
click at [341, 401] on div "Back to Dashboard Change Sender ID Customers Technicians Select a contact Outbo…" at bounding box center [672, 314] width 915 height 569
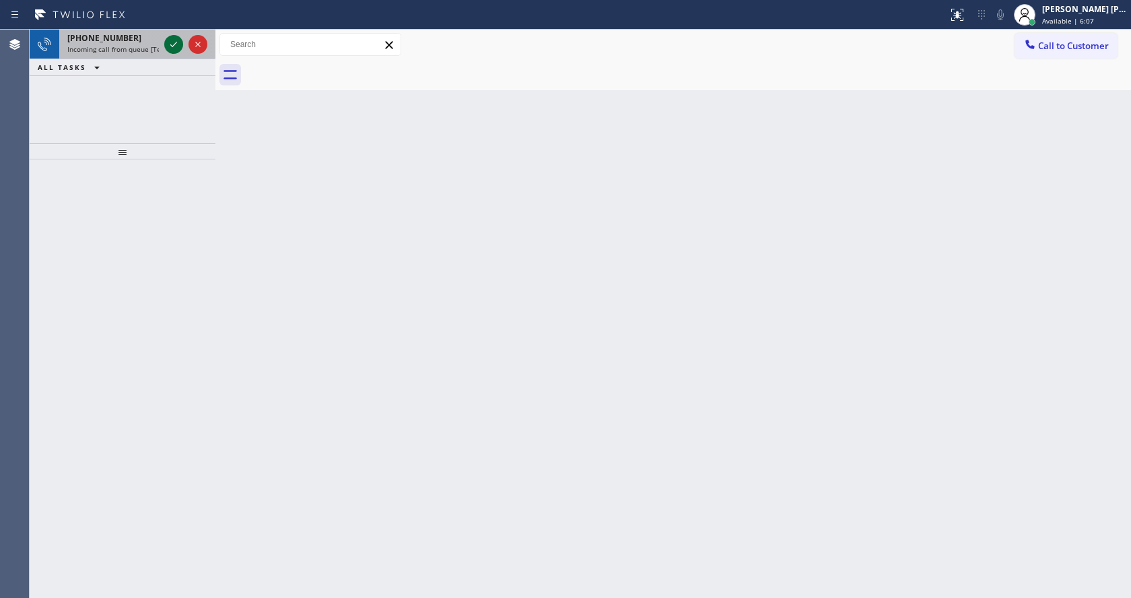
click at [173, 40] on icon at bounding box center [174, 44] width 16 height 16
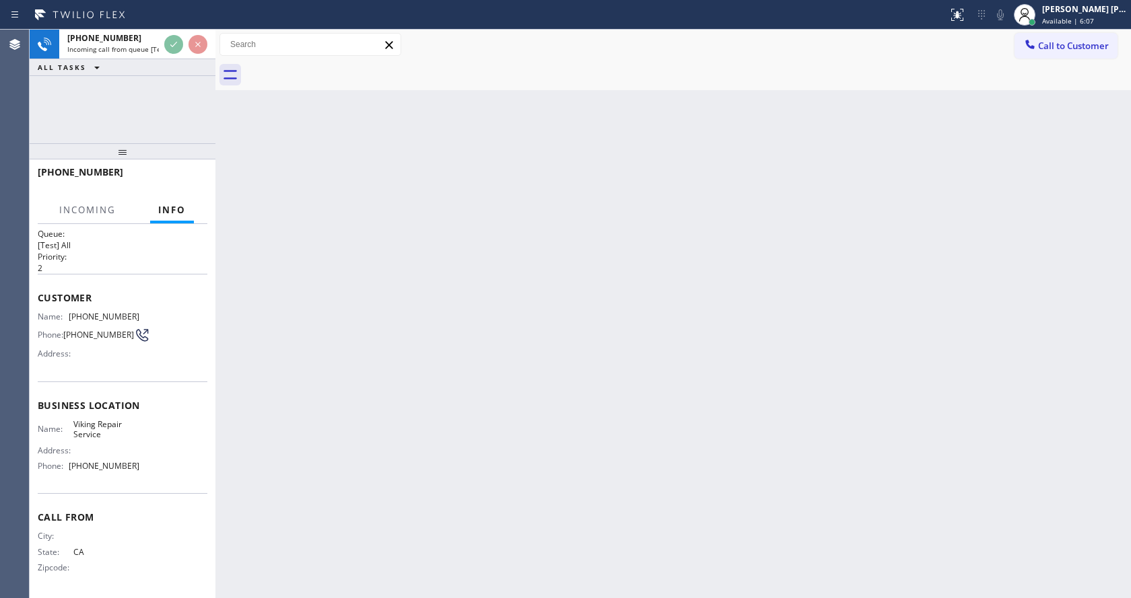
scroll to position [17, 0]
click at [526, 483] on div "Back to Dashboard Change Sender ID Customers Technicians Select a contact Outbo…" at bounding box center [672, 314] width 915 height 569
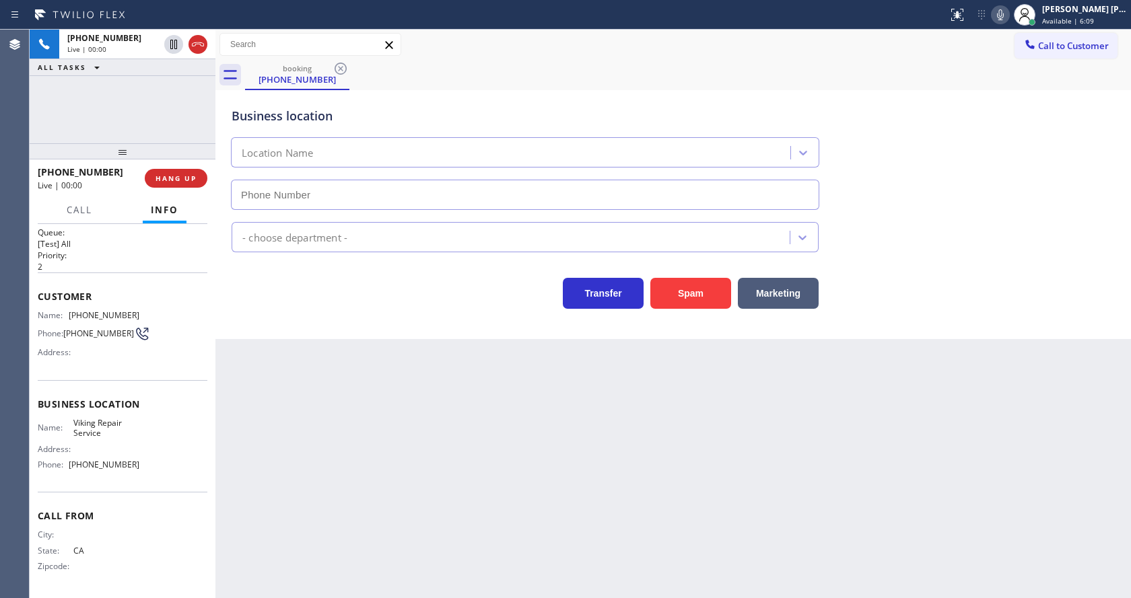
type input "[PHONE_NUMBER]"
click at [446, 495] on div "Back to Dashboard Change Sender ID Customers Technicians Select a contact Outbo…" at bounding box center [672, 314] width 915 height 569
click at [379, 431] on div "Back to Dashboard Change Sender ID Customers Technicians Select a contact Outbo…" at bounding box center [672, 314] width 915 height 569
click at [483, 479] on div "Back to Dashboard Change Sender ID Customers Technicians Select a contact Outbo…" at bounding box center [672, 314] width 915 height 569
click at [538, 421] on div "Back to Dashboard Change Sender ID Customers Technicians Select a contact Outbo…" at bounding box center [672, 314] width 915 height 569
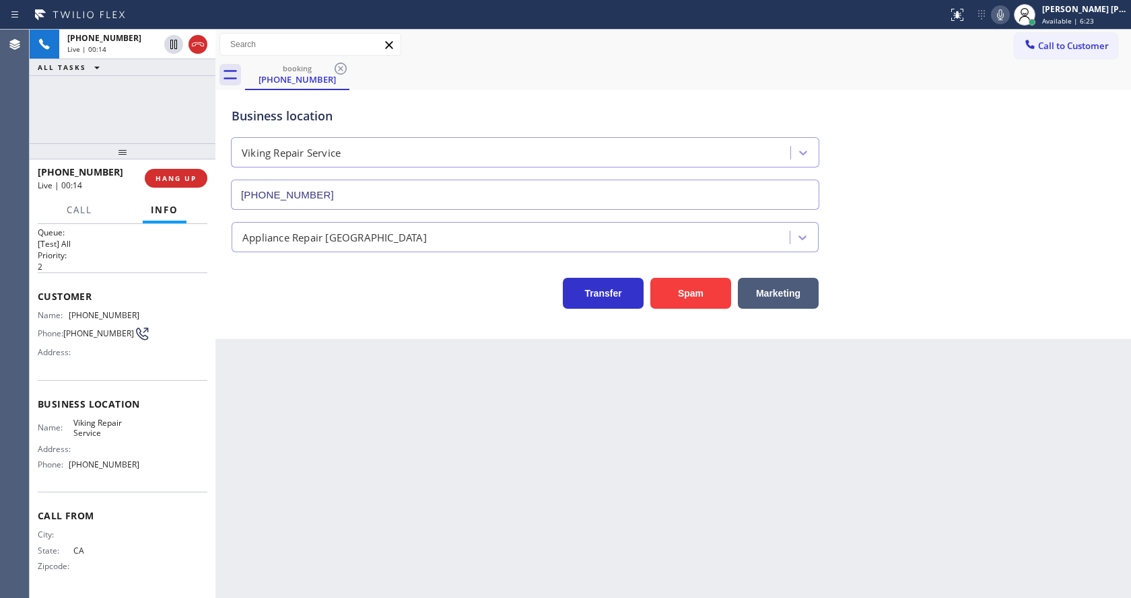
click at [1039, 445] on div "Back to Dashboard Change Sender ID Customers Technicians Select a contact Outbo…" at bounding box center [672, 314] width 915 height 569
click at [359, 462] on div "Back to Dashboard Change Sender ID Customers Technicians Select a contact Outbo…" at bounding box center [672, 314] width 915 height 569
drag, startPoint x: 68, startPoint y: 311, endPoint x: 143, endPoint y: 316, distance: 75.6
click at [143, 316] on div "Name: (415) 757-7402 Phone: (415) 757-7402 Address:" at bounding box center [123, 336] width 170 height 53
click at [335, 464] on div "Back to Dashboard Change Sender ID Customers Technicians Select a contact Outbo…" at bounding box center [672, 314] width 915 height 569
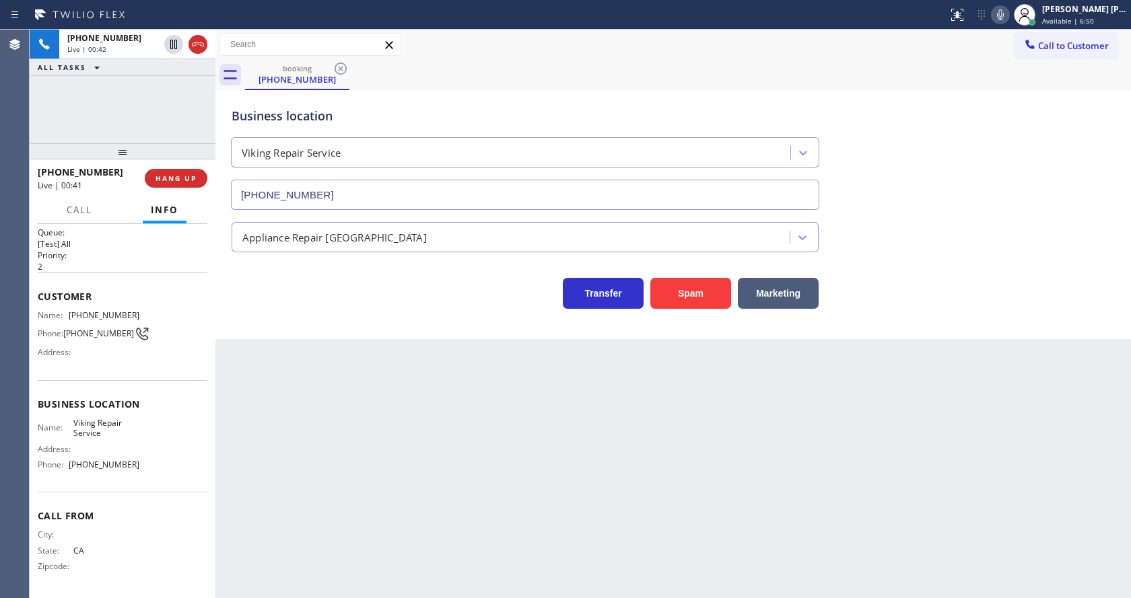
click at [177, 445] on div "Name: Viking Repair Service Address: Phone: (415) 851-8851" at bounding box center [123, 447] width 170 height 58
drag, startPoint x: 68, startPoint y: 421, endPoint x: 108, endPoint y: 437, distance: 43.2
click at [108, 437] on div "Name: Viking Repair Service" at bounding box center [89, 428] width 102 height 21
drag, startPoint x: 313, startPoint y: 476, endPoint x: 312, endPoint y: 590, distance: 114.4
click at [312, 495] on div "Back to Dashboard Change Sender ID Customers Technicians Select a contact Outbo…" at bounding box center [672, 314] width 915 height 569
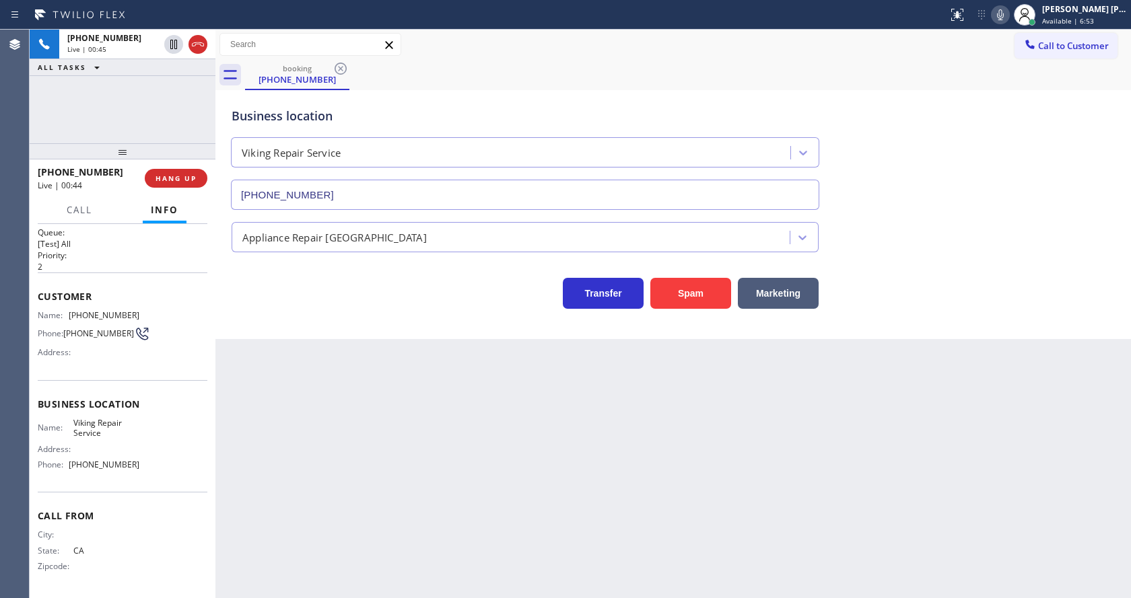
click at [125, 431] on span "Viking Repair Service" at bounding box center [106, 428] width 67 height 21
drag, startPoint x: 66, startPoint y: 464, endPoint x: 148, endPoint y: 464, distance: 82.1
click at [148, 464] on div "Name: Viking Repair Service Address: Phone: (415) 851-8851" at bounding box center [123, 447] width 170 height 58
drag, startPoint x: 251, startPoint y: 470, endPoint x: 256, endPoint y: 592, distance: 121.9
click at [253, 512] on div "Back to Dashboard Change Sender ID Customers Technicians Select a contact Outbo…" at bounding box center [672, 314] width 915 height 569
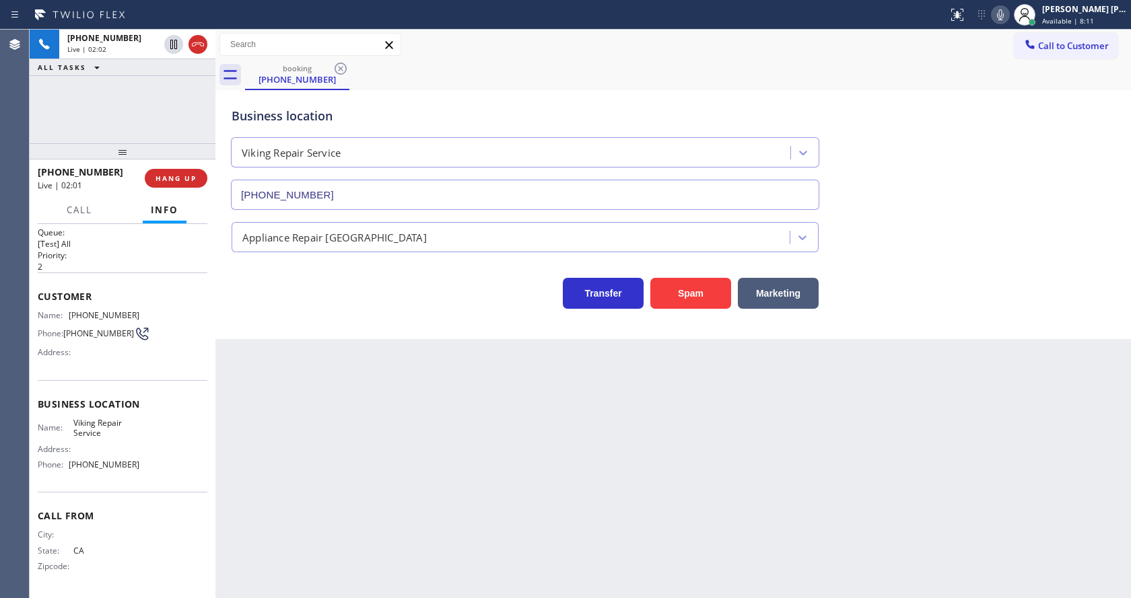
click at [549, 457] on div "Back to Dashboard Change Sender ID Customers Technicians Select a contact Outbo…" at bounding box center [672, 314] width 915 height 569
click at [343, 493] on div "Back to Dashboard Change Sender ID Customers Technicians Select a contact Outbo…" at bounding box center [672, 314] width 915 height 569
click at [380, 477] on div "Back to Dashboard Change Sender ID Customers Technicians Select a contact Outbo…" at bounding box center [672, 314] width 915 height 569
click at [617, 477] on div "Back to Dashboard Change Sender ID Customers Technicians Select a contact Outbo…" at bounding box center [672, 314] width 915 height 569
click at [223, 468] on div "Back to Dashboard Change Sender ID Customers Technicians Select a contact Outbo…" at bounding box center [672, 314] width 915 height 569
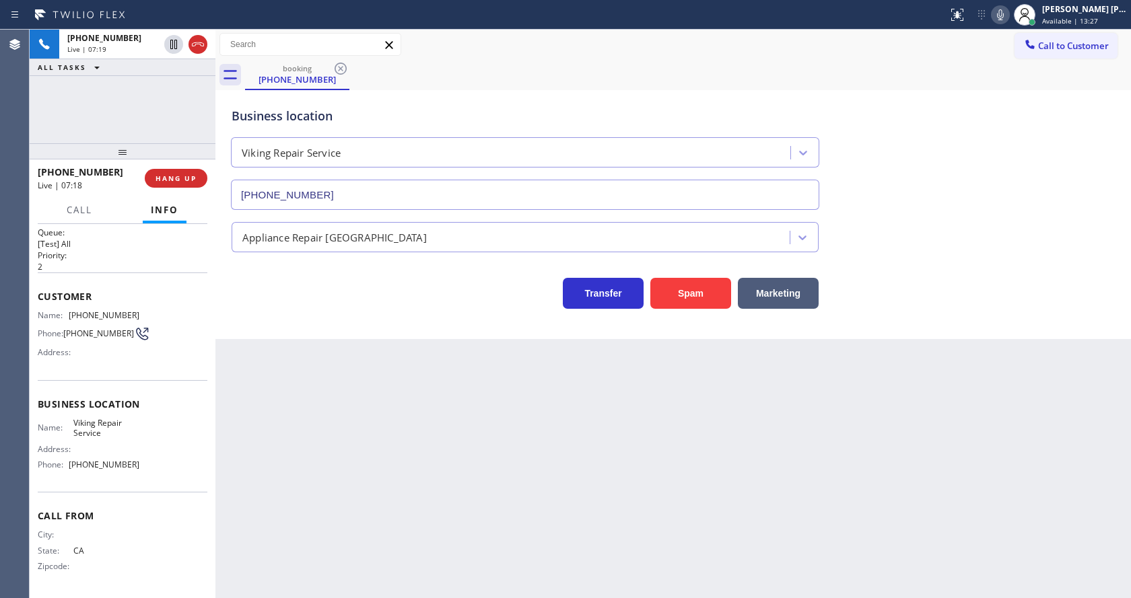
click at [576, 402] on div "Back to Dashboard Change Sender ID Customers Technicians Select a contact Outbo…" at bounding box center [672, 314] width 915 height 569
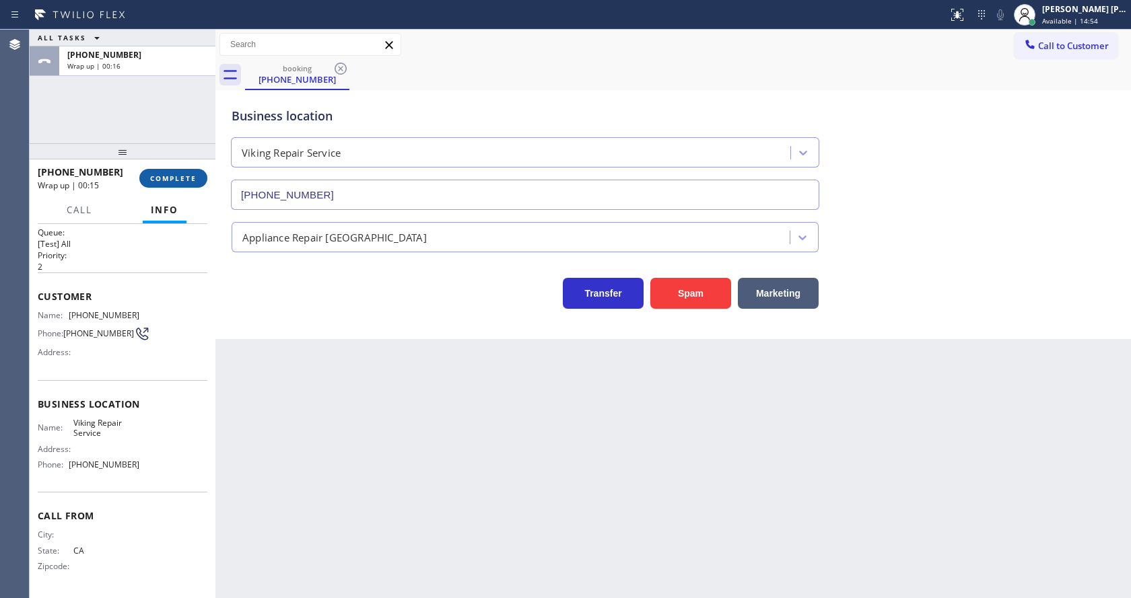
click at [166, 170] on button "COMPLETE" at bounding box center [173, 178] width 68 height 19
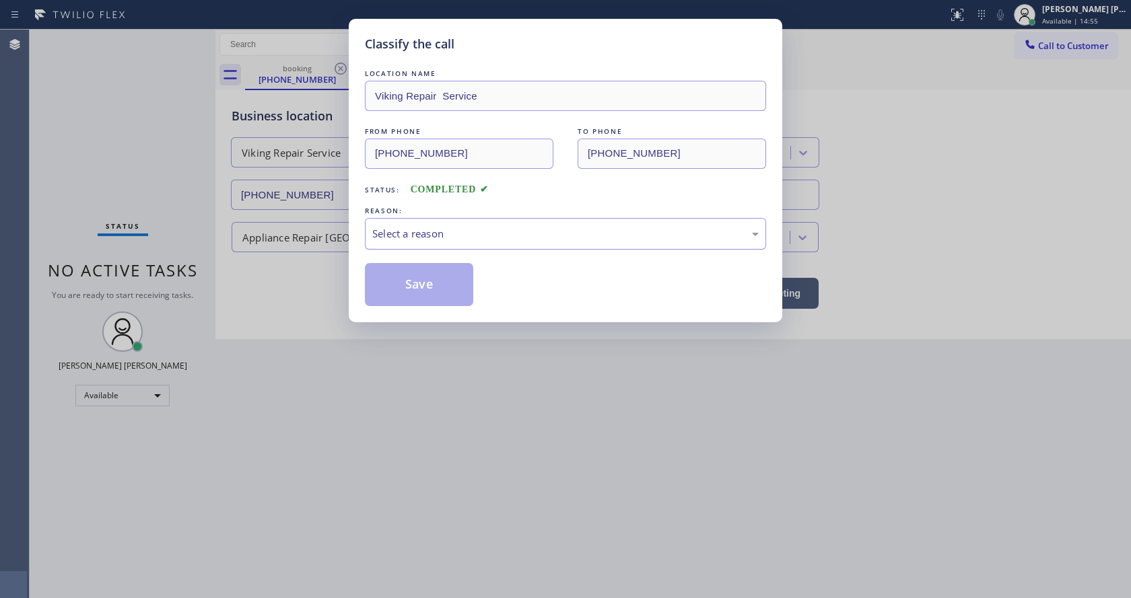
click at [374, 239] on div "Select a reason" at bounding box center [565, 233] width 386 height 15
click at [406, 285] on button "Save" at bounding box center [419, 284] width 108 height 43
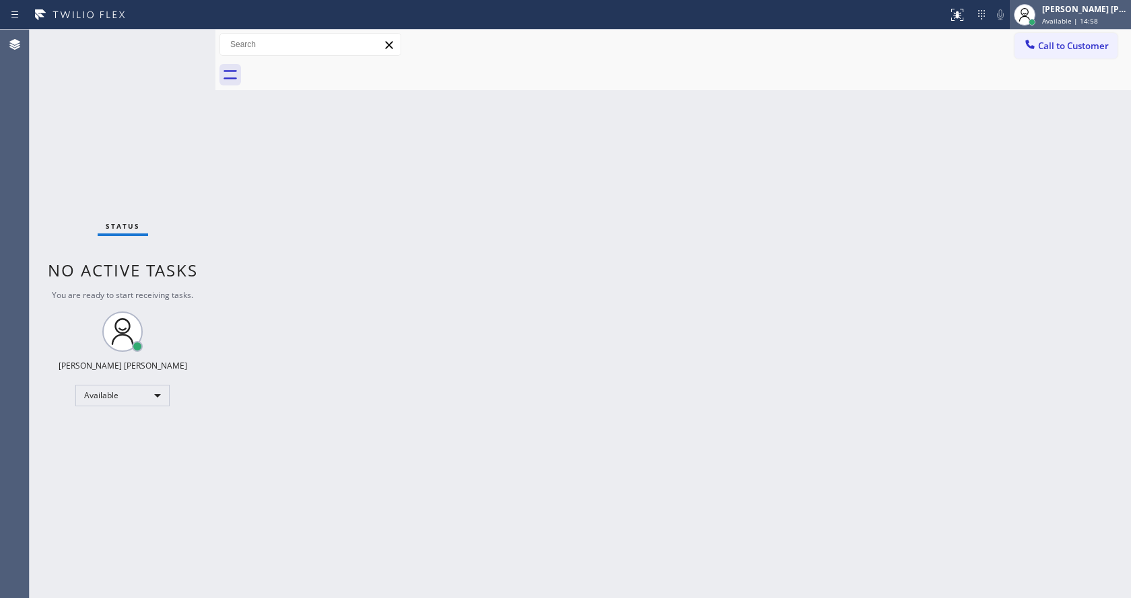
click at [1067, 20] on span "Available | 14:58" at bounding box center [1070, 20] width 56 height 9
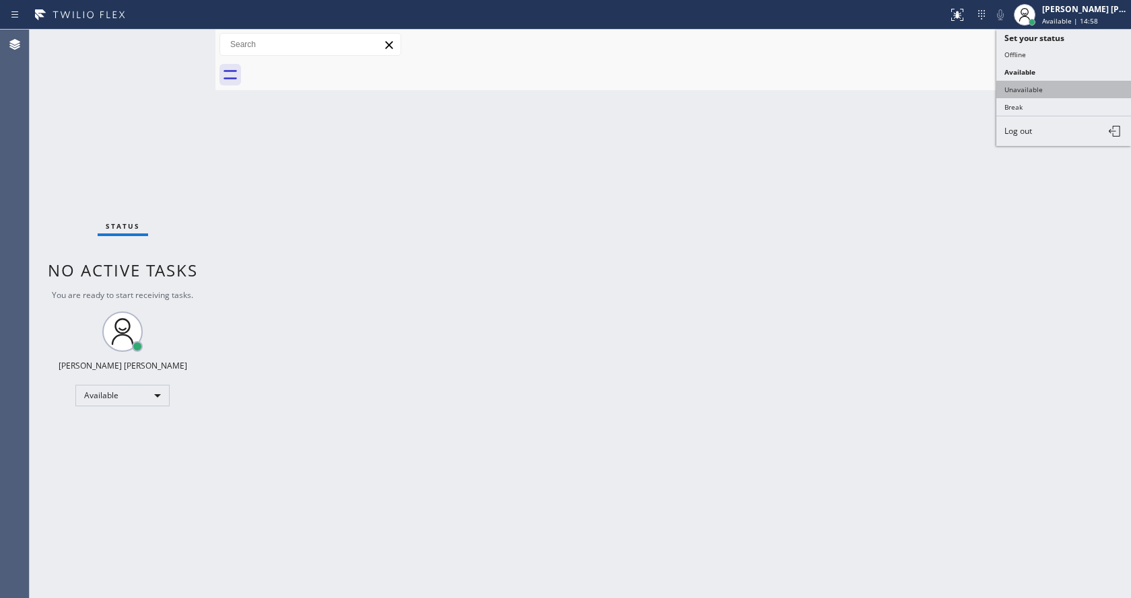
click at [1048, 92] on button "Unavailable" at bounding box center [1063, 89] width 135 height 17
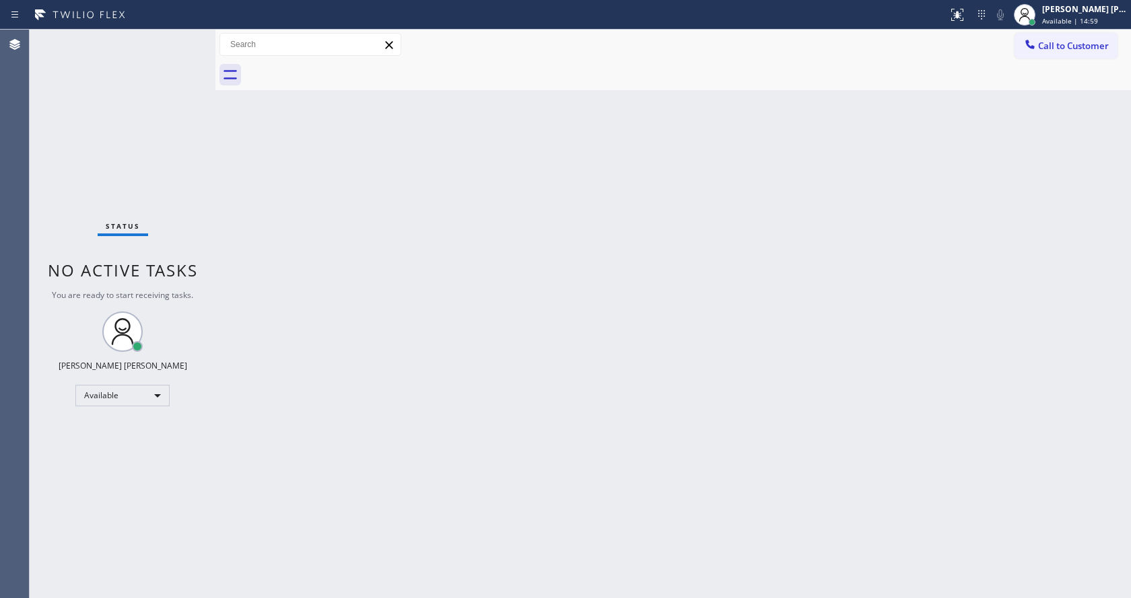
click at [555, 567] on div "Back to Dashboard Change Sender ID Customers Technicians Select a contact Outbo…" at bounding box center [672, 314] width 915 height 569
click at [402, 510] on div "Back to Dashboard Change Sender ID Customers Technicians Select a contact Outbo…" at bounding box center [672, 314] width 915 height 569
click at [268, 308] on div "Back to Dashboard Change Sender ID Customers Technicians Select a contact Outbo…" at bounding box center [672, 314] width 915 height 569
click at [470, 388] on div "Back to Dashboard Change Sender ID Customers Technicians Select a contact Outbo…" at bounding box center [672, 314] width 915 height 569
click at [262, 267] on div "Back to Dashboard Change Sender ID Customers Technicians Select a contact Outbo…" at bounding box center [672, 314] width 915 height 569
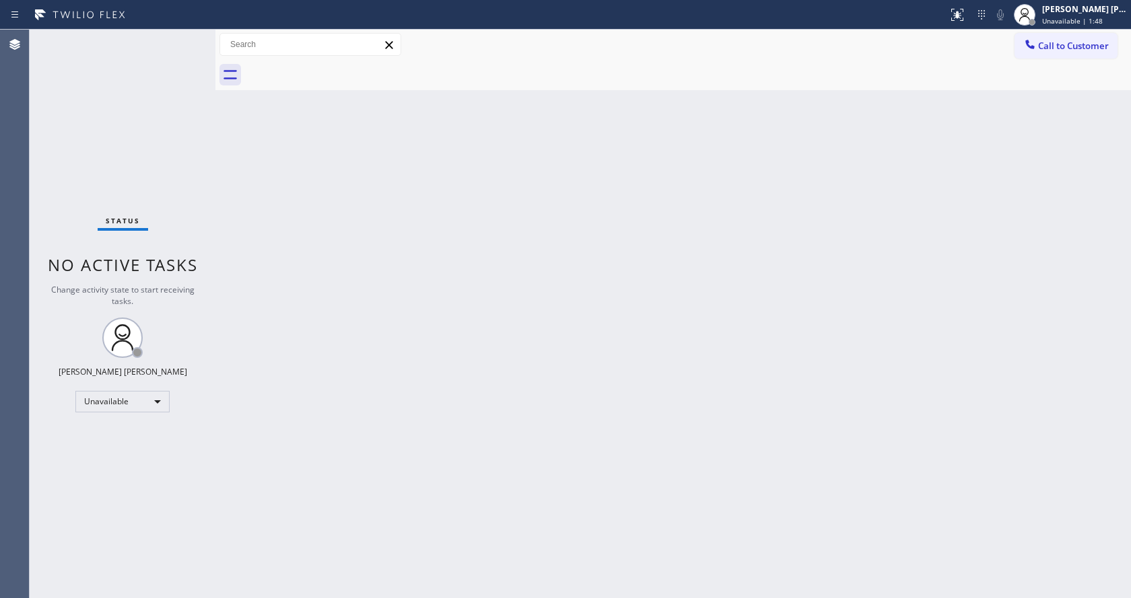
drag, startPoint x: 615, startPoint y: 304, endPoint x: 363, endPoint y: 172, distance: 283.6
click at [615, 304] on div "Back to Dashboard Change Sender ID Customers Technicians Select a contact Outbo…" at bounding box center [672, 314] width 915 height 569
click at [433, 439] on div "Back to Dashboard Change Sender ID Customers Technicians Select a contact Outbo…" at bounding box center [672, 314] width 915 height 569
drag, startPoint x: 656, startPoint y: 319, endPoint x: 371, endPoint y: 91, distance: 365.4
click at [656, 319] on div "Back to Dashboard Change Sender ID Customers Technicians Select a contact Outbo…" at bounding box center [672, 314] width 915 height 569
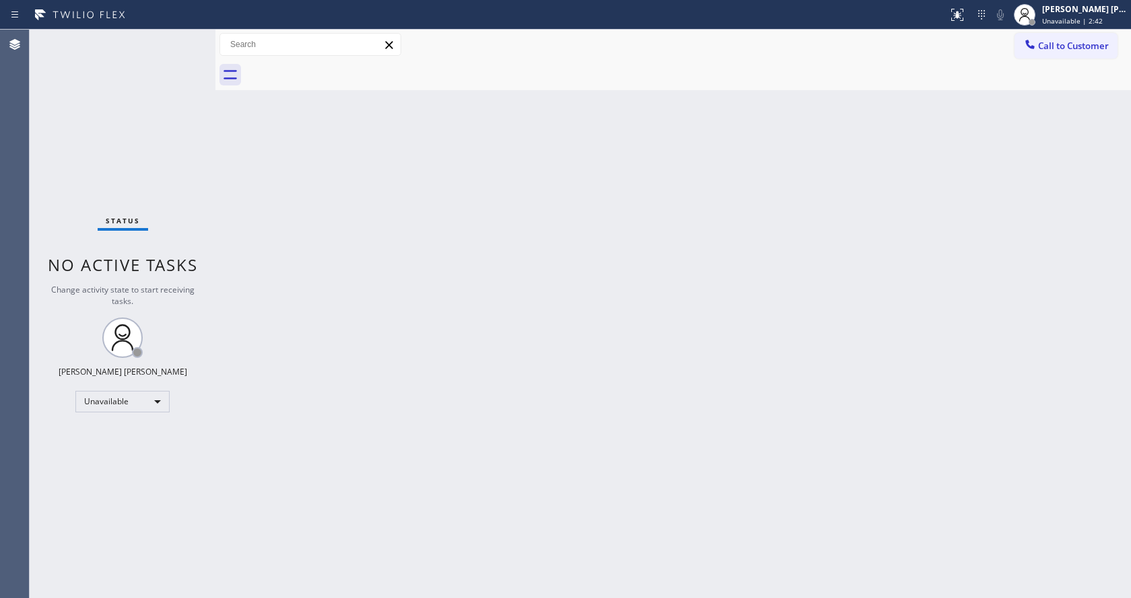
click at [501, 376] on div "Back to Dashboard Change Sender ID Customers Technicians Select a contact Outbo…" at bounding box center [672, 314] width 915 height 569
click at [1075, 13] on div "[PERSON_NAME] [PERSON_NAME]" at bounding box center [1084, 8] width 85 height 11
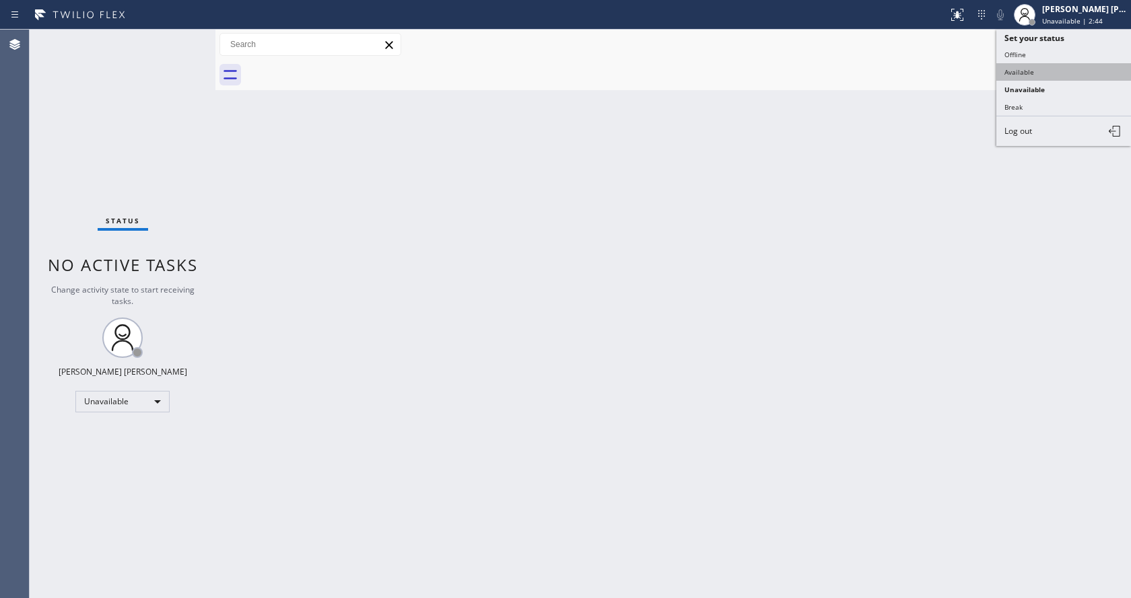
click at [1045, 77] on button "Available" at bounding box center [1063, 71] width 135 height 17
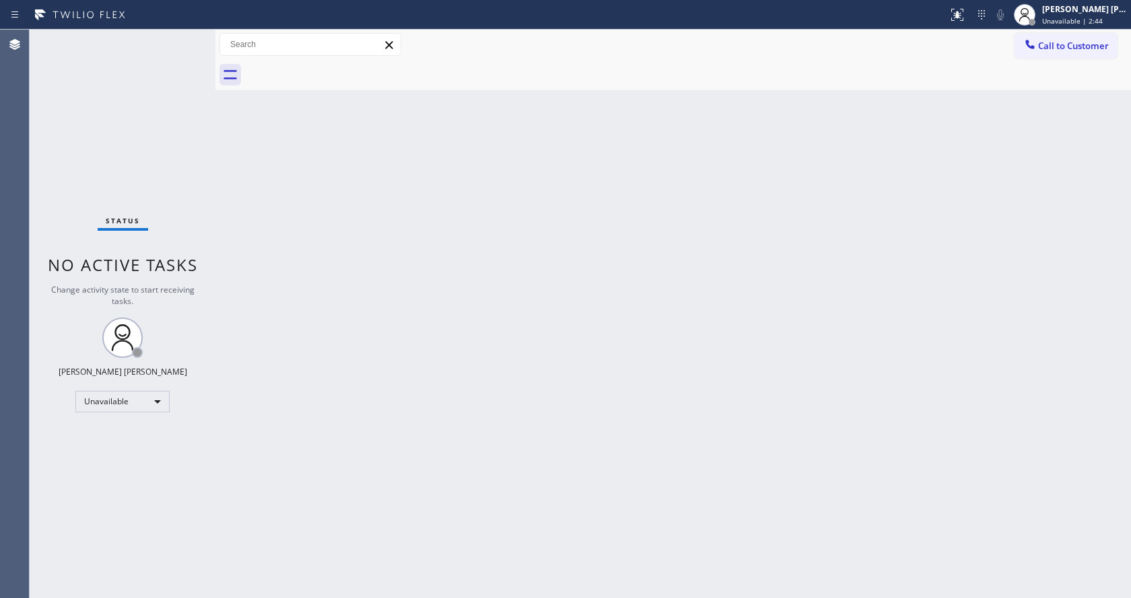
click at [710, 306] on div "Back to Dashboard Change Sender ID Customers Technicians Select a contact Outbo…" at bounding box center [672, 314] width 915 height 569
click at [460, 363] on div "Back to Dashboard Change Sender ID Customers Technicians Select a contact Outbo…" at bounding box center [672, 314] width 915 height 569
click at [294, 282] on div "Back to Dashboard Change Sender ID Customers Technicians Select a contact Outbo…" at bounding box center [672, 314] width 915 height 569
click at [187, 36] on div "Status No active tasks You are ready to start receiving tasks. Jen Rose Villanu…" at bounding box center [123, 314] width 186 height 569
click at [180, 36] on div "Status No active tasks You are ready to start receiving tasks. Jen Rose Villanu…" at bounding box center [123, 314] width 186 height 569
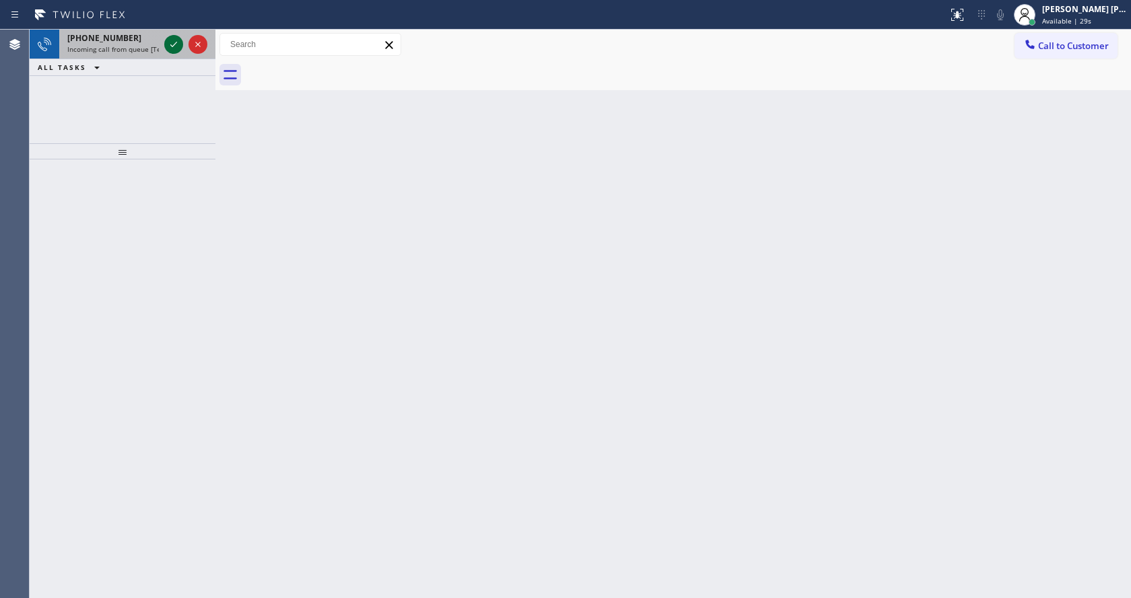
click at [180, 36] on icon at bounding box center [174, 44] width 16 height 16
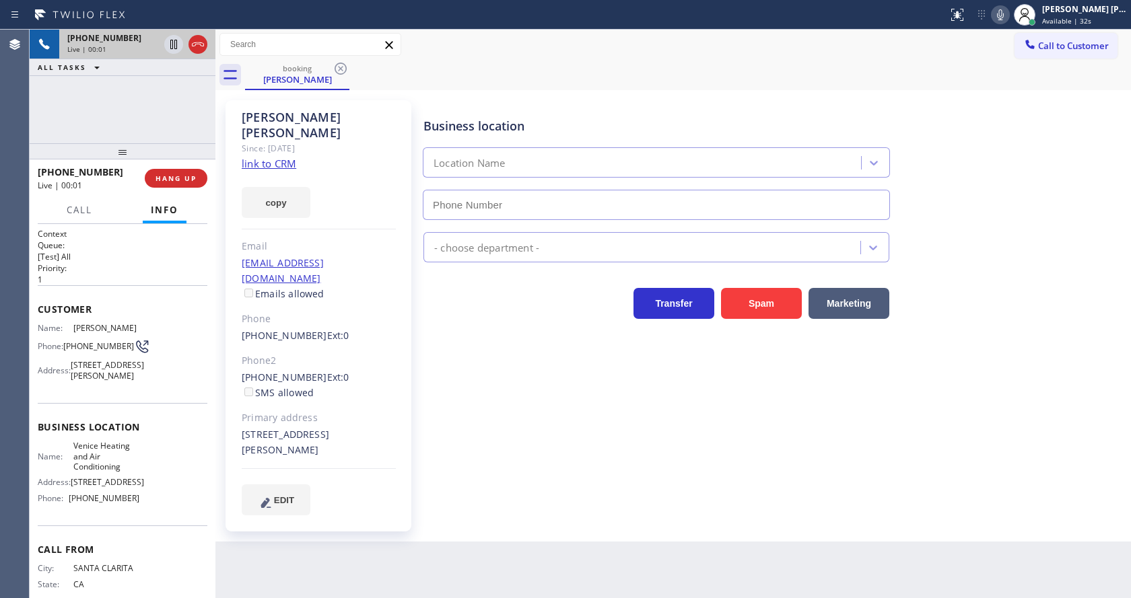
type input "[PHONE_NUMBER]"
click at [512, 460] on div "Business location Venice Heating and Air Conditioning (310) 340-0767 HVAC Trans…" at bounding box center [774, 308] width 707 height 408
click at [279, 157] on link "link to CRM" at bounding box center [269, 163] width 55 height 13
click at [999, 11] on icon at bounding box center [1000, 15] width 16 height 16
click at [174, 41] on icon at bounding box center [173, 44] width 7 height 9
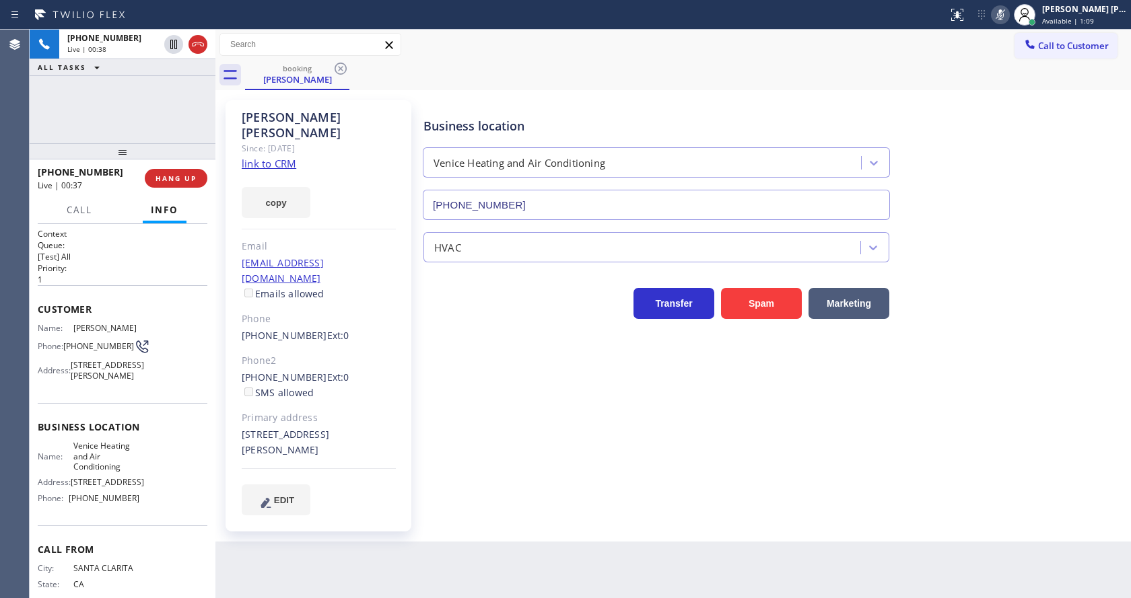
click at [453, 365] on div "Business location Venice Heating and Air Conditioning (310) 340-0767 HVAC Trans…" at bounding box center [774, 308] width 707 height 408
click at [647, 564] on div "Back to Dashboard Change Sender ID Customers Technicians Select a contact Outbo…" at bounding box center [672, 314] width 915 height 569
click at [168, 44] on icon at bounding box center [174, 44] width 16 height 16
click at [1000, 12] on icon at bounding box center [1000, 15] width 16 height 16
click at [1006, 71] on div "booking Laura Junker" at bounding box center [688, 75] width 886 height 30
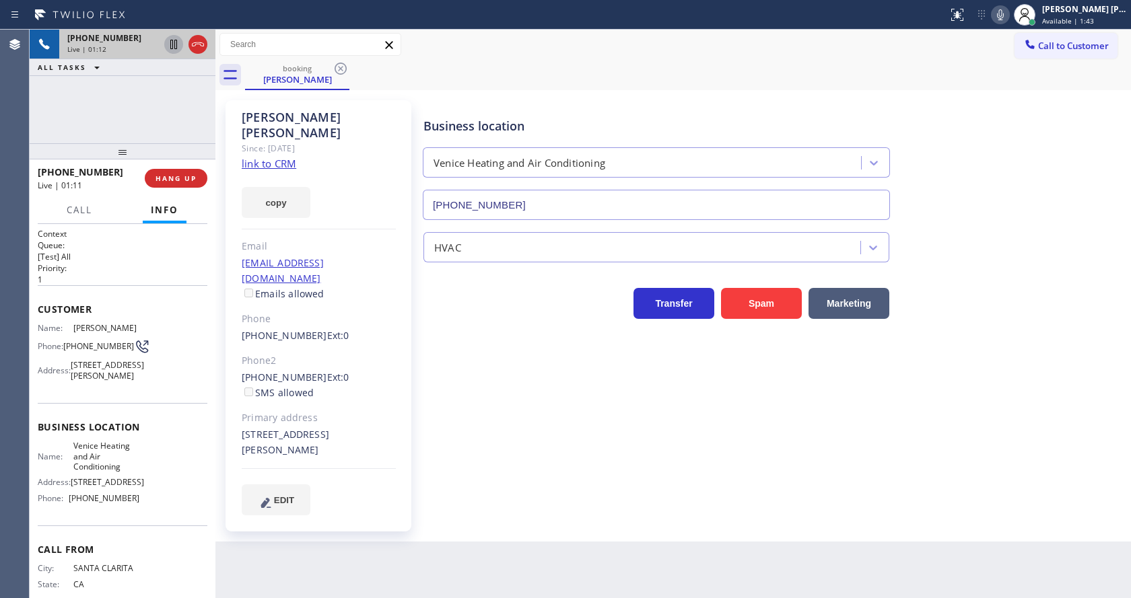
click at [473, 381] on div "Business location Venice Heating and Air Conditioning (310) 340-0767 HVAC Trans…" at bounding box center [774, 308] width 707 height 408
click at [179, 274] on p "1" at bounding box center [123, 279] width 170 height 11
click at [183, 182] on span "HANG UP" at bounding box center [175, 178] width 41 height 9
click at [176, 178] on span "HANG UP" at bounding box center [175, 178] width 41 height 9
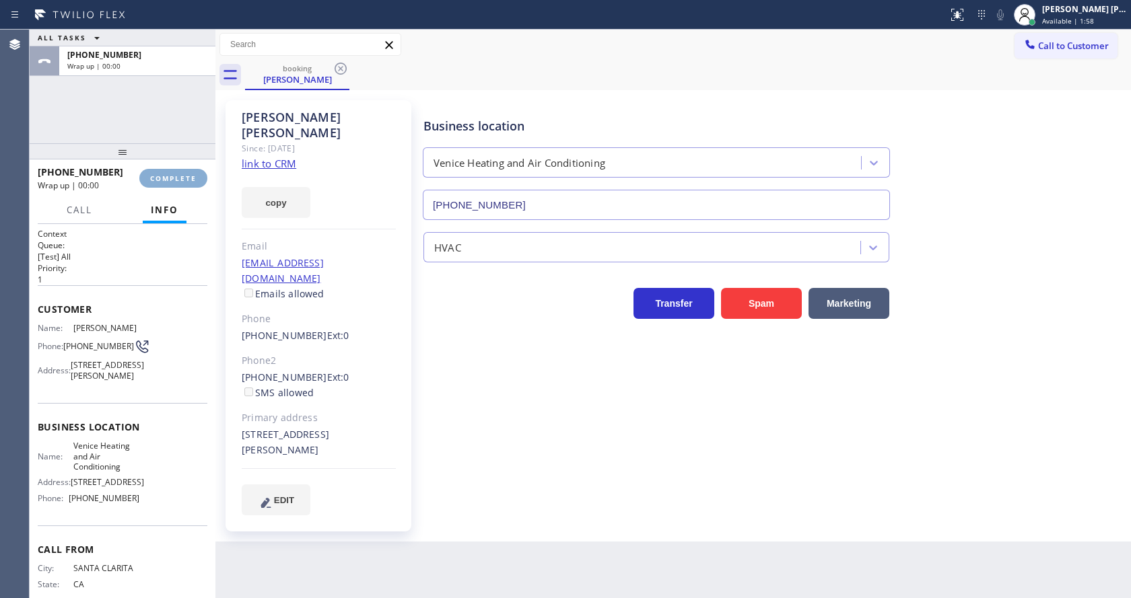
click at [176, 178] on div "Classify the call LOCATION NAME AR B2B SMS FROM PHONE (516) 996-2728 TO PHONE (…" at bounding box center [580, 314] width 1101 height 569
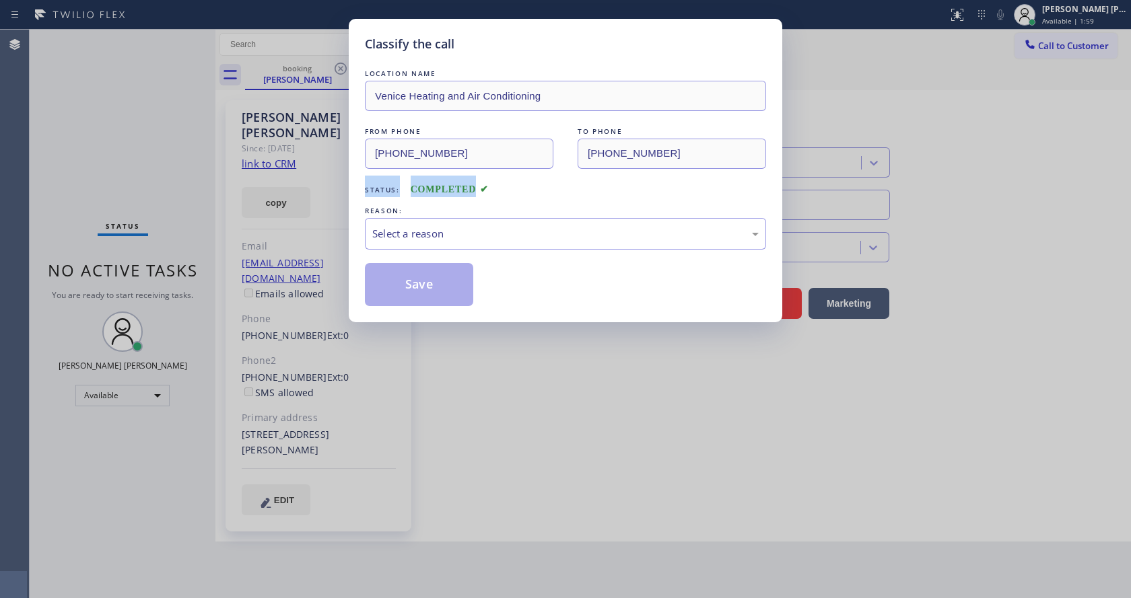
click at [176, 178] on div "Classify the call LOCATION NAME Venice Heating and Air Conditioning FROM PHONE …" at bounding box center [565, 299] width 1131 height 598
click at [421, 243] on div "Select a reason" at bounding box center [565, 234] width 401 height 32
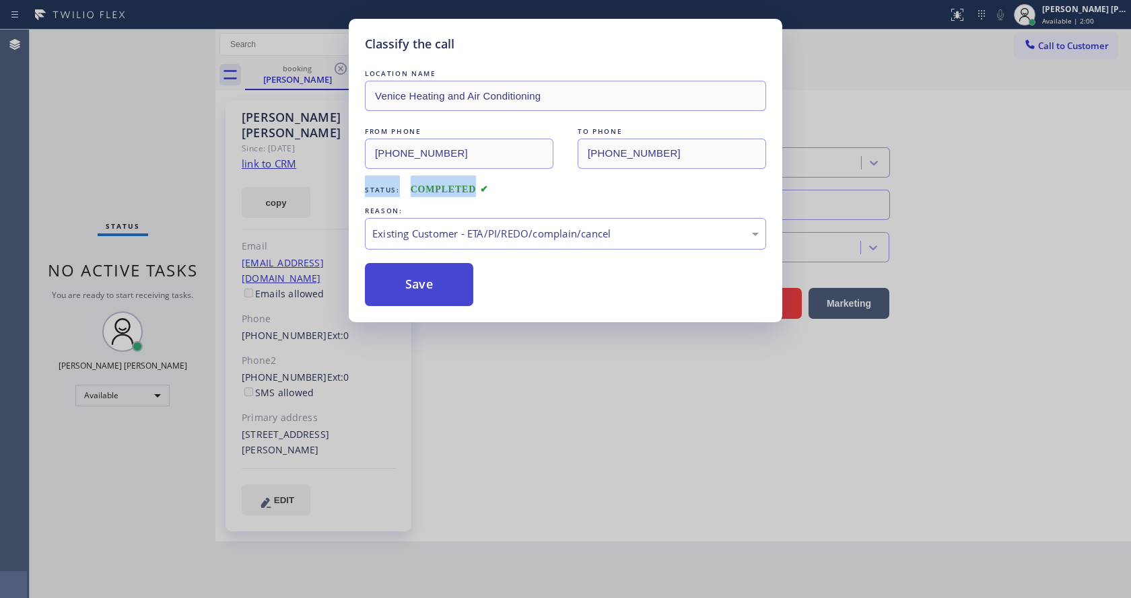
click at [411, 275] on button "Save" at bounding box center [419, 284] width 108 height 43
click at [484, 316] on div "Classify the call LOCATION NAME Venice Heating and Air Conditioning FROM PHONE …" at bounding box center [565, 171] width 433 height 304
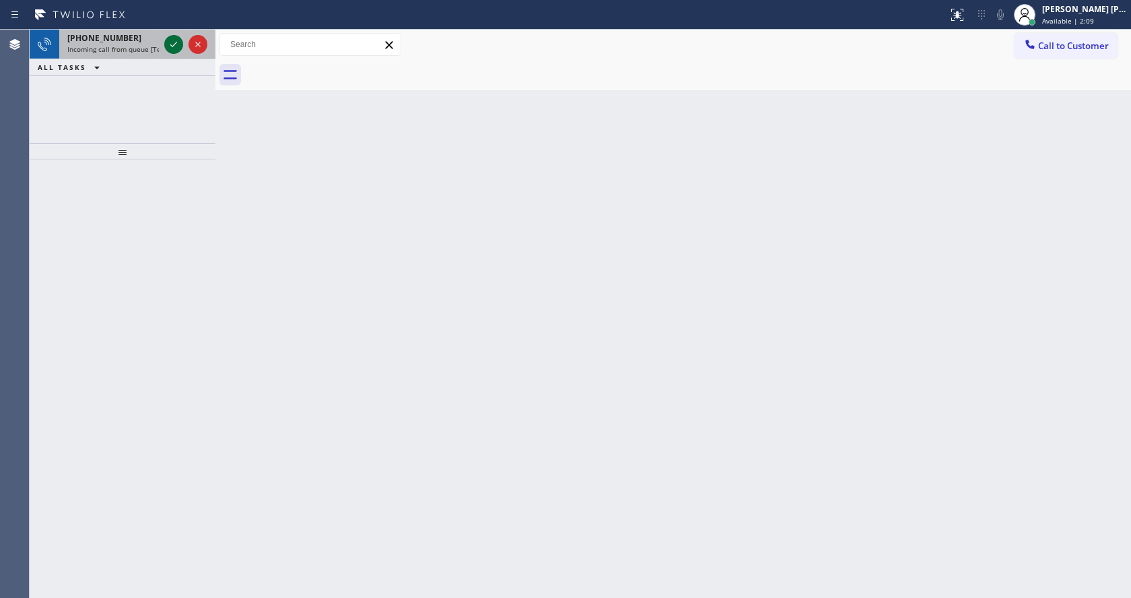
click at [174, 49] on icon at bounding box center [174, 44] width 16 height 16
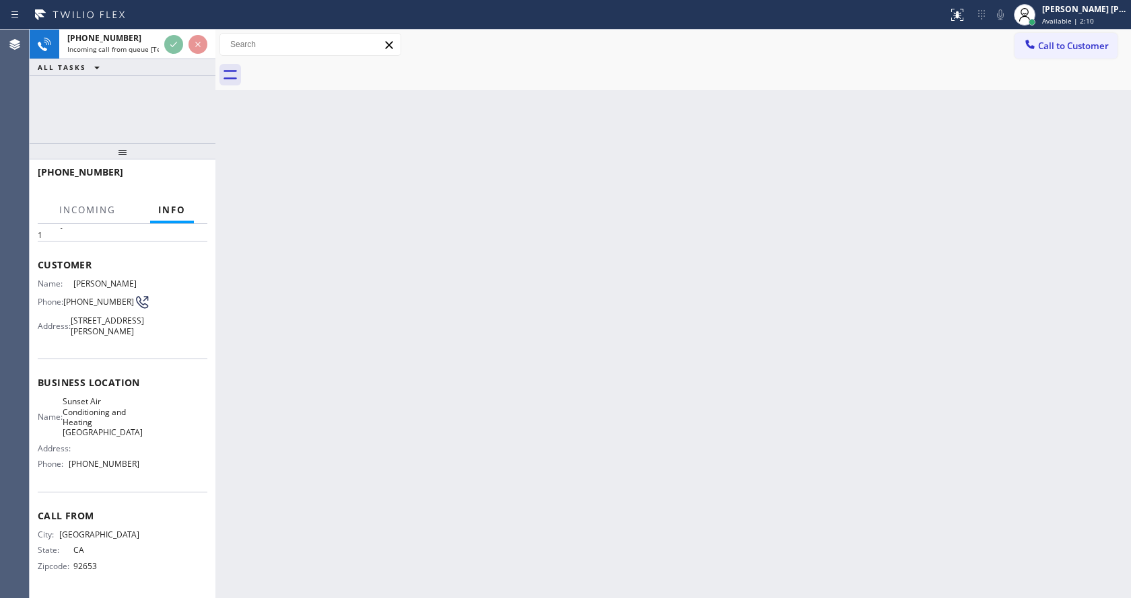
scroll to position [59, 0]
click at [522, 406] on div "Back to Dashboard Change Sender ID Customers Technicians Select a contact Outbo…" at bounding box center [672, 314] width 915 height 569
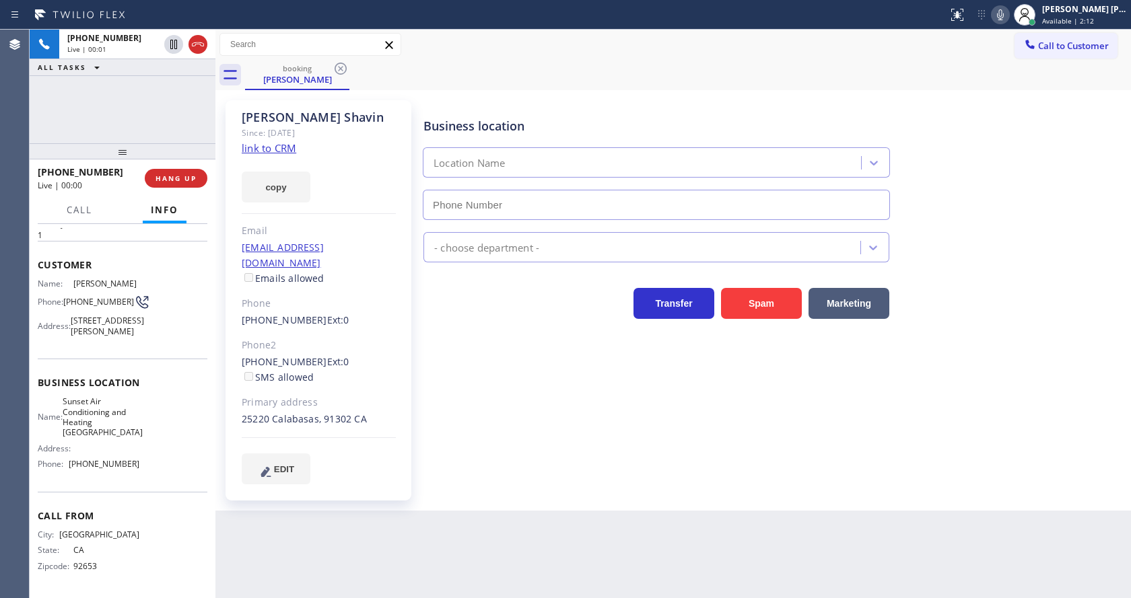
type input "[PHONE_NUMBER]"
click at [555, 435] on div "Business location Sunset Air Conditioning & Heating Union City (510) 621-6122 H…" at bounding box center [774, 292] width 707 height 377
click at [484, 481] on div "Business location Sunset Air Conditioning & Heating Union City (510) 621-6122 H…" at bounding box center [774, 306] width 707 height 404
click at [355, 355] on div "(949) 939-1139 Ext: 0 SMS allowed" at bounding box center [319, 370] width 154 height 31
click at [277, 156] on div "copy" at bounding box center [319, 179] width 154 height 46
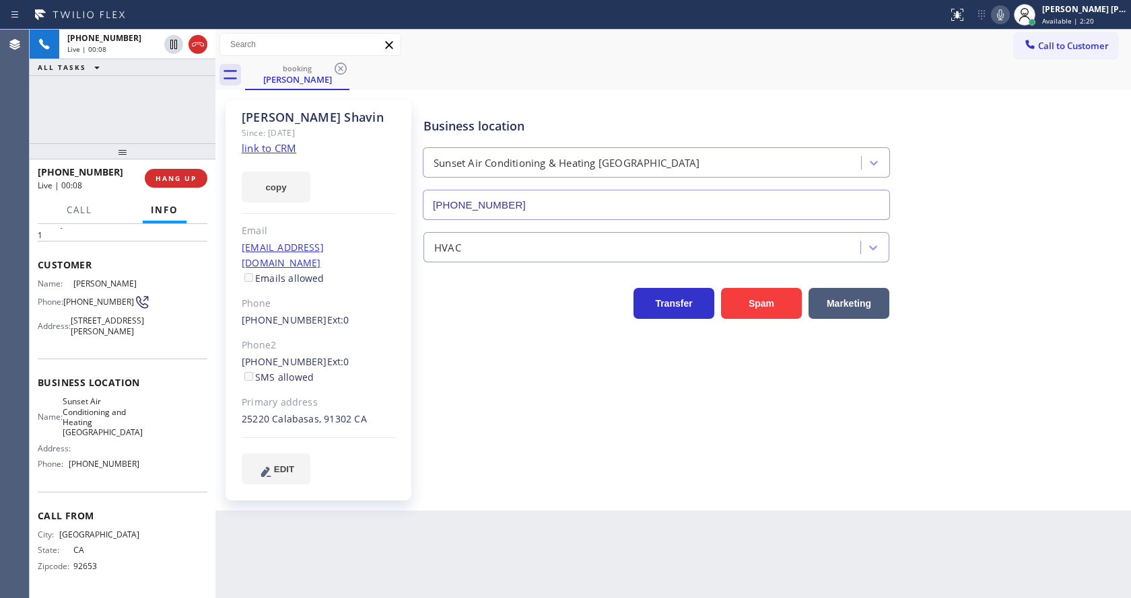
click at [274, 148] on link "link to CRM" at bounding box center [269, 147] width 55 height 13
click at [474, 339] on div "Business location Sunset Air Conditioning & Heating Union City (510) 621-6122 H…" at bounding box center [774, 292] width 707 height 377
click at [137, 402] on div "Name: Sunset Air Conditioning and Heating Union City Address: Phone: (510) 621-…" at bounding box center [123, 435] width 170 height 79
drag, startPoint x: 63, startPoint y: 283, endPoint x: 87, endPoint y: 294, distance: 26.2
click at [87, 294] on div "Phone: (949) 939-1139" at bounding box center [89, 302] width 102 height 16
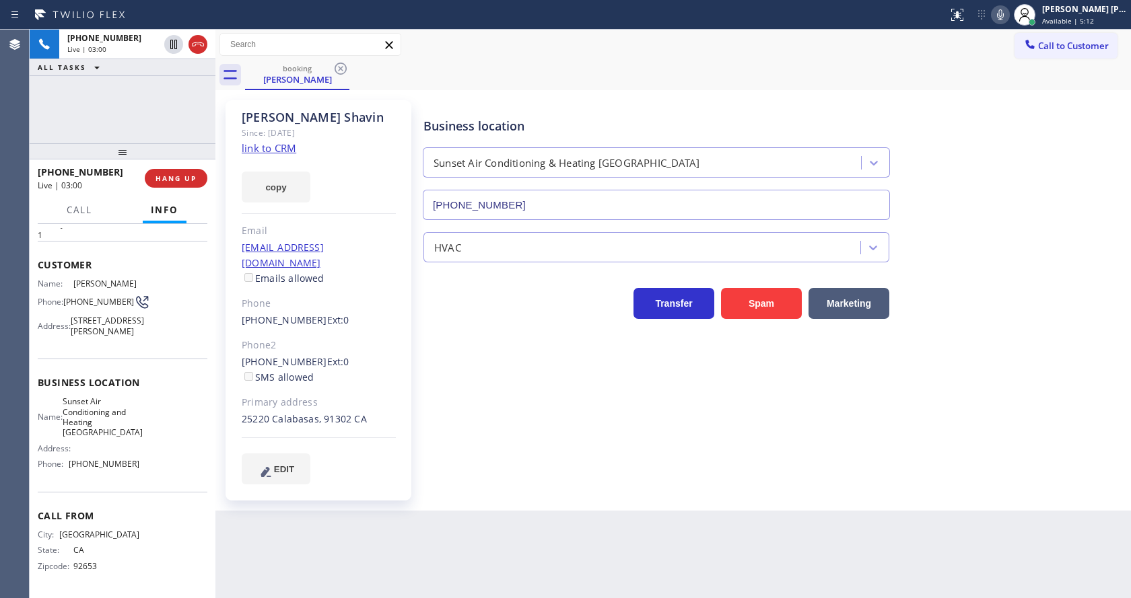
drag, startPoint x: 433, startPoint y: 477, endPoint x: 339, endPoint y: 557, distance: 123.2
click at [431, 479] on div "Business location Sunset Air Conditioning & Heating Union City (510) 621-6122 H…" at bounding box center [774, 306] width 707 height 404
click at [119, 411] on span "Sunset Air Conditioning and Heating [GEOGRAPHIC_DATA]" at bounding box center [103, 417] width 80 height 42
drag, startPoint x: 69, startPoint y: 402, endPoint x: 120, endPoint y: 433, distance: 60.7
click at [120, 433] on div "Name: Sunset Air Conditioning and Heating Union City" at bounding box center [89, 417] width 102 height 42
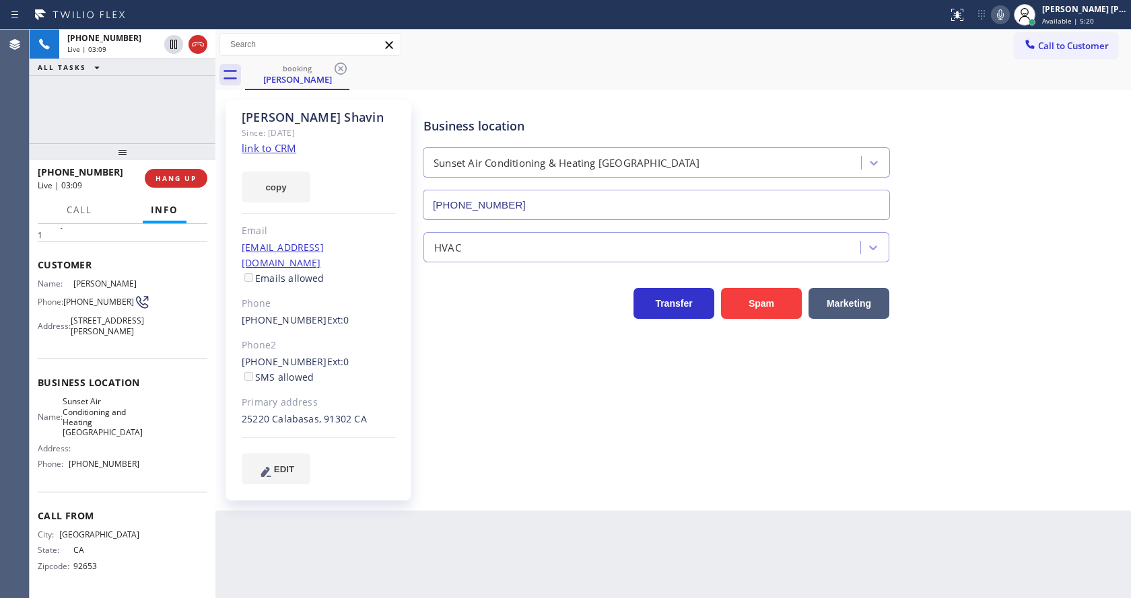
drag, startPoint x: 306, startPoint y: 588, endPoint x: 302, endPoint y: 594, distance: 7.7
click at [305, 588] on div "Back to Dashboard Change Sender ID Customers Technicians Select a contact Outbo…" at bounding box center [672, 314] width 915 height 569
drag, startPoint x: 122, startPoint y: 509, endPoint x: 204, endPoint y: 468, distance: 91.5
click at [122, 509] on div "Call From City: LAKE FOREST State: CA Zipcode: 92653" at bounding box center [123, 543] width 170 height 102
drag, startPoint x: 179, startPoint y: 439, endPoint x: 170, endPoint y: 444, distance: 10.9
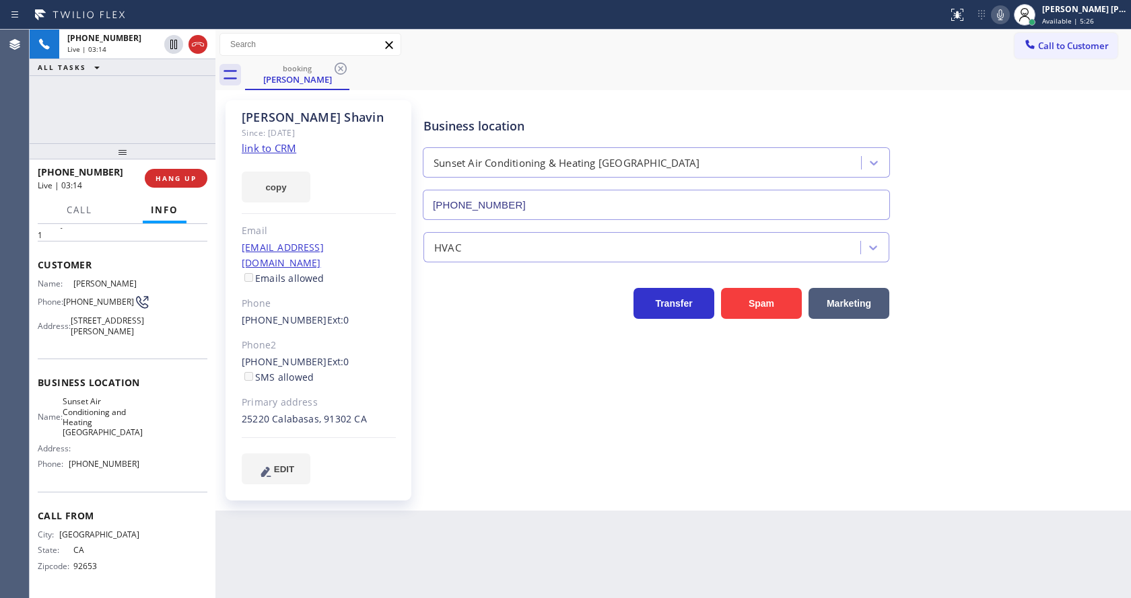
click at [179, 439] on div "Name: Sunset Air Conditioning and Heating Union City Address: Phone: (510) 621-…" at bounding box center [123, 435] width 170 height 79
drag, startPoint x: 70, startPoint y: 464, endPoint x: 133, endPoint y: 470, distance: 63.6
click at [133, 469] on div "Phone: (510) 621-6122" at bounding box center [89, 464] width 102 height 10
drag, startPoint x: 339, startPoint y: 548, endPoint x: 335, endPoint y: 593, distance: 45.3
click at [337, 559] on div "Back to Dashboard Change Sender ID Customers Technicians Select a contact Outbo…" at bounding box center [672, 314] width 915 height 569
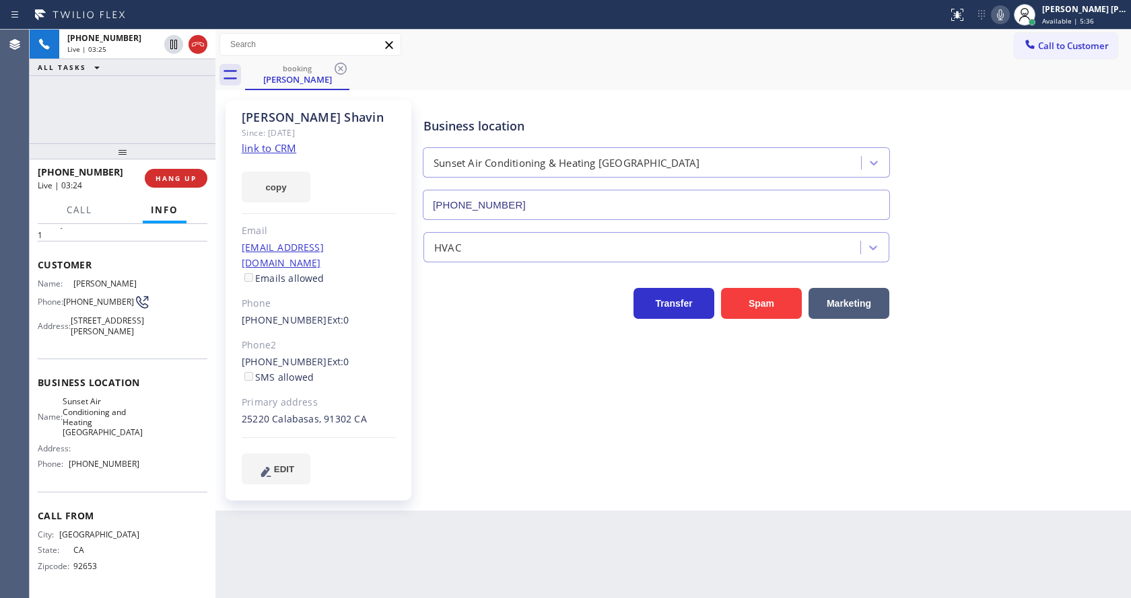
click at [703, 467] on div "Business location Sunset Air Conditioning & Heating Union City (510) 621-6122 H…" at bounding box center [774, 306] width 707 height 404
drag, startPoint x: 460, startPoint y: 518, endPoint x: 790, endPoint y: 320, distance: 385.0
click at [460, 518] on div "Back to Dashboard Change Sender ID Customers Technicians Select a contact Outbo…" at bounding box center [672, 314] width 915 height 569
click at [1004, 17] on icon at bounding box center [1000, 14] width 7 height 11
click at [172, 47] on icon at bounding box center [174, 44] width 16 height 16
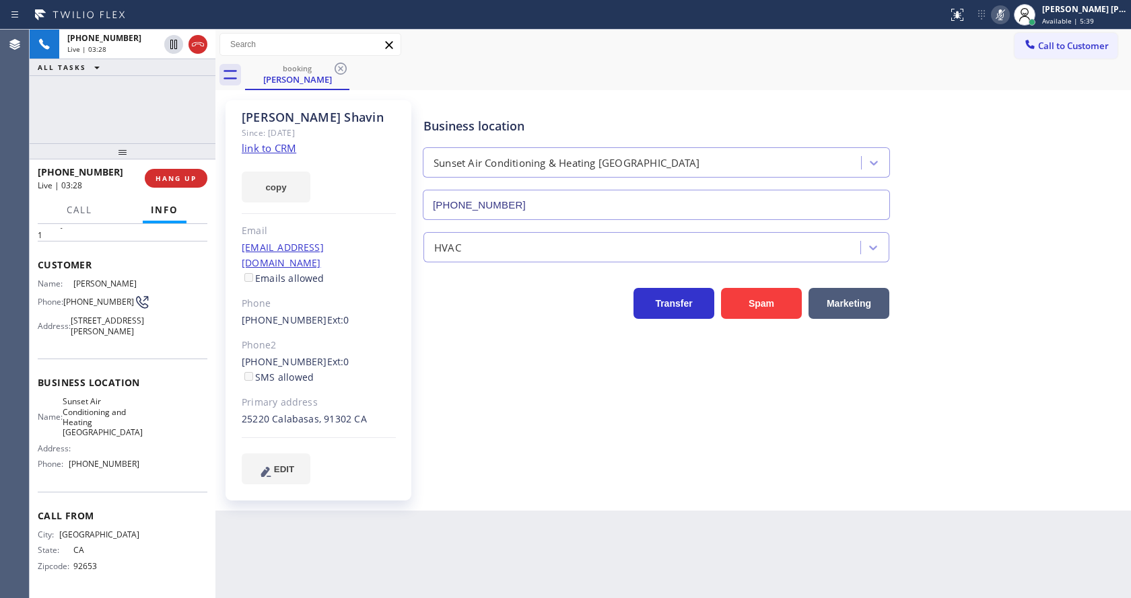
click at [535, 413] on div "Business location Sunset Air Conditioning & Heating Union City (510) 621-6122 H…" at bounding box center [774, 292] width 707 height 377
click at [540, 551] on div "Back to Dashboard Change Sender ID Customers Technicians Select a contact Outbo…" at bounding box center [672, 314] width 915 height 569
click at [586, 510] on div "Back to Dashboard Change Sender ID Customers Technicians Select a contact Outbo…" at bounding box center [672, 314] width 915 height 569
drag, startPoint x: 613, startPoint y: 394, endPoint x: 359, endPoint y: 54, distance: 424.7
click at [610, 390] on div "Business location Sunset Air Conditioning & Heating Union City (510) 621-6122 H…" at bounding box center [774, 292] width 707 height 377
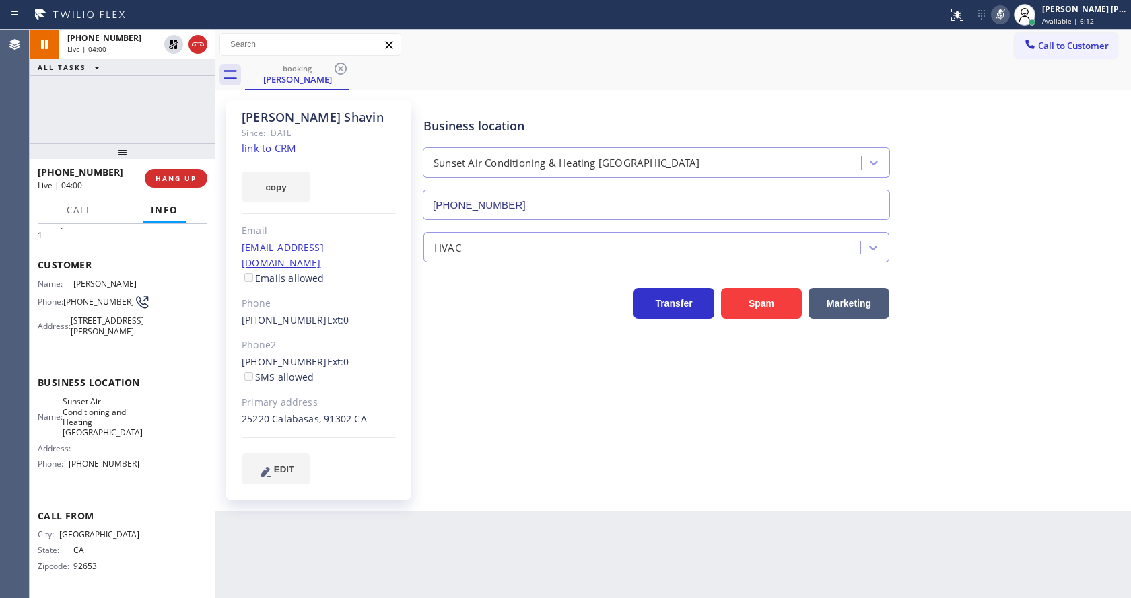
click at [408, 370] on div "Sarah Shavin Since: 20 may 2020 link to CRM copy Email sarashavin@gmail.com Ema…" at bounding box center [318, 300] width 186 height 400
click at [543, 516] on div "Back to Dashboard Change Sender ID Customers Technicians Select a contact Outbo…" at bounding box center [672, 314] width 915 height 569
click at [171, 46] on icon at bounding box center [174, 44] width 16 height 16
click at [1002, 17] on icon at bounding box center [1000, 15] width 16 height 16
click at [1016, 85] on div "booking Sarah Shavin" at bounding box center [688, 75] width 886 height 30
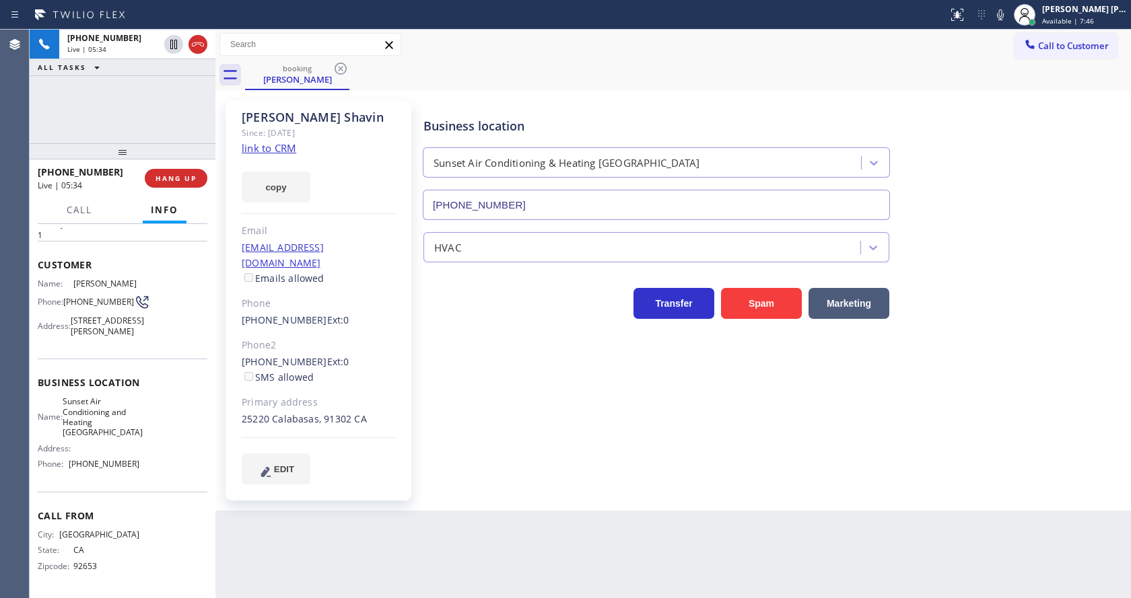
click at [521, 387] on div "Business location Sunset Air Conditioning & Heating Union City (510) 621-6122 H…" at bounding box center [774, 292] width 707 height 377
click at [526, 533] on div "Back to Dashboard Change Sender ID Customers Technicians Select a contact Outbo…" at bounding box center [672, 314] width 915 height 569
click at [549, 456] on div "Business location Sunset Air Conditioning & Heating Union City (510) 621-6122 H…" at bounding box center [774, 292] width 707 height 377
click at [399, 360] on div "Sarah Shavin Since: 20 may 2020 link to CRM copy Email sarashavin@gmail.com Ema…" at bounding box center [318, 300] width 186 height 400
click at [510, 436] on div "Business location Sunset Air Conditioning & Heating Union City (510) 621-6122 H…" at bounding box center [774, 292] width 707 height 377
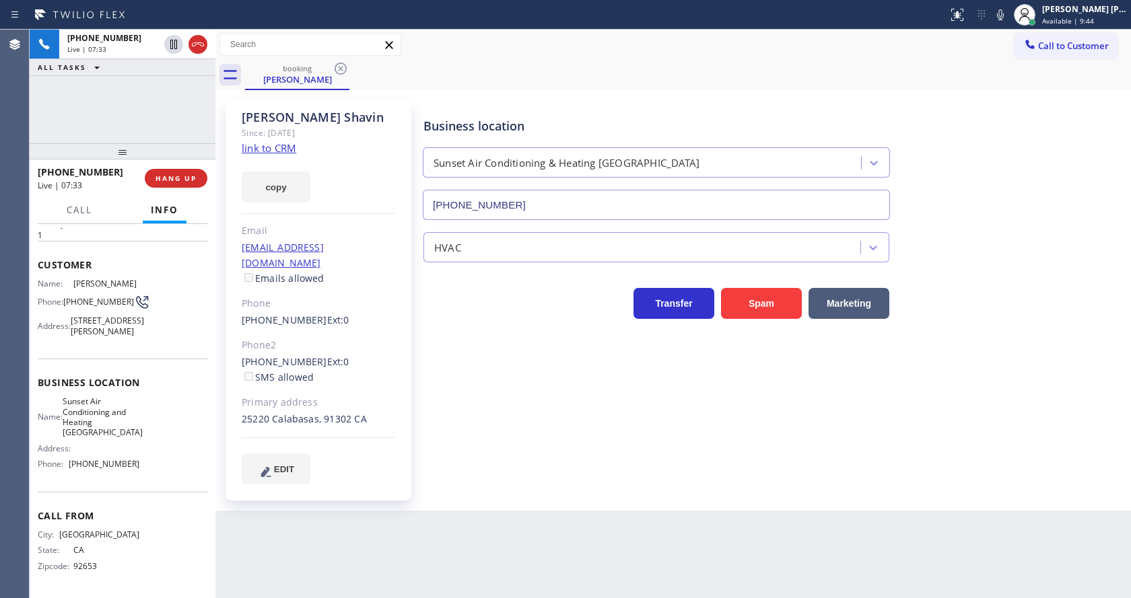
click at [860, 452] on div "Business location Sunset Air Conditioning & Heating Union City (510) 621-6122 H…" at bounding box center [774, 292] width 707 height 377
click at [466, 560] on div "Back to Dashboard Change Sender ID Customers Technicians Select a contact Outbo…" at bounding box center [672, 314] width 915 height 569
drag, startPoint x: 648, startPoint y: 487, endPoint x: 631, endPoint y: 485, distance: 17.7
click at [648, 487] on div "Business location Sunset Air Conditioning & Heating Union City (510) 621-6122 H…" at bounding box center [774, 306] width 707 height 404
drag, startPoint x: 703, startPoint y: 520, endPoint x: 680, endPoint y: 523, distance: 22.4
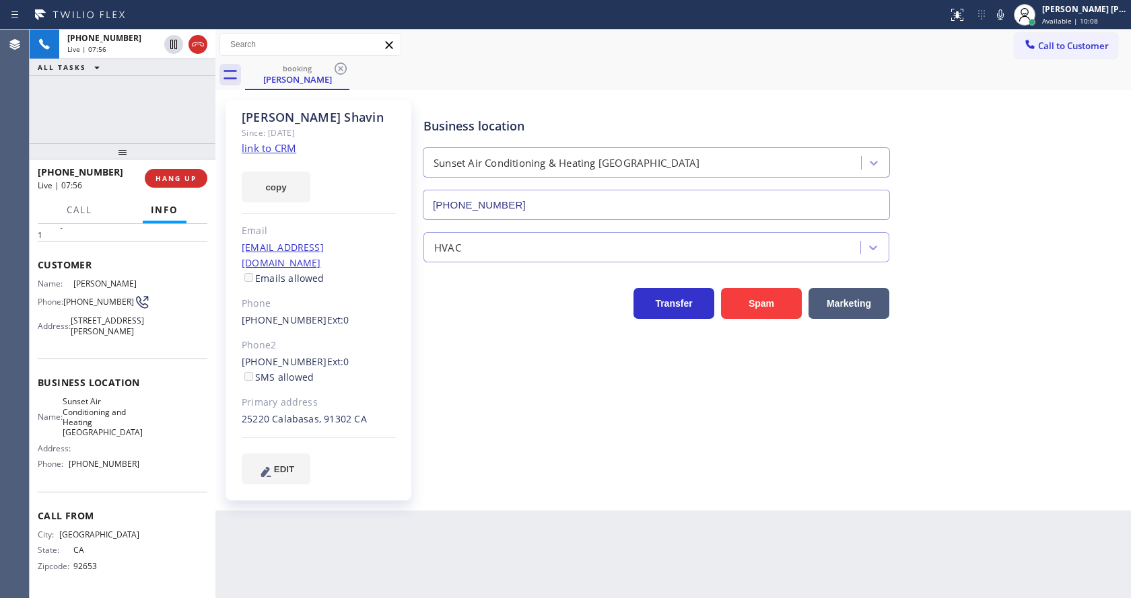
click at [703, 520] on div "Back to Dashboard Change Sender ID Customers Technicians Select a contact Outbo…" at bounding box center [672, 314] width 915 height 569
click at [605, 468] on div "Business location Sunset Air Conditioning & Heating Union City (510) 621-6122 H…" at bounding box center [774, 306] width 707 height 404
click at [539, 427] on div "Business location Sunset Air Conditioning & Heating Union City (510) 621-6122 H…" at bounding box center [774, 292] width 707 height 377
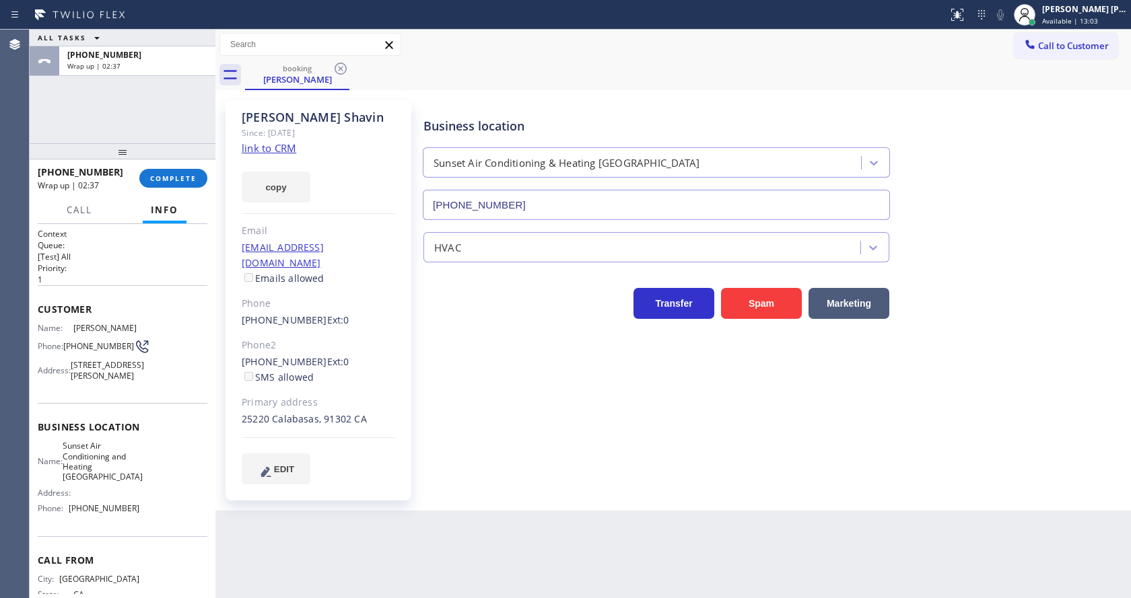
scroll to position [59, 0]
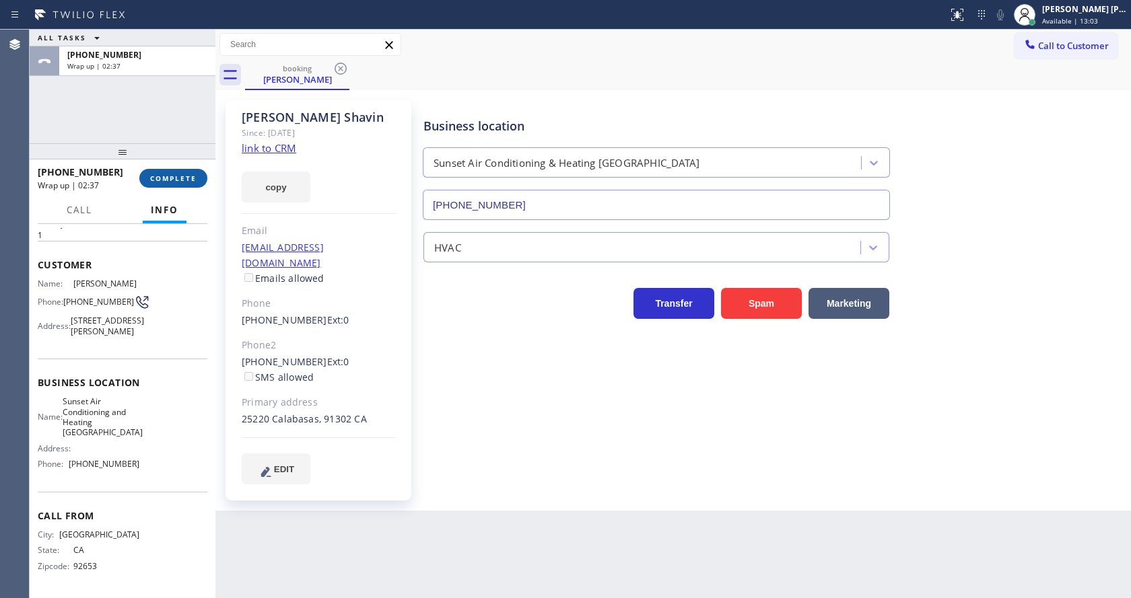
click at [174, 180] on span "COMPLETE" at bounding box center [173, 178] width 46 height 9
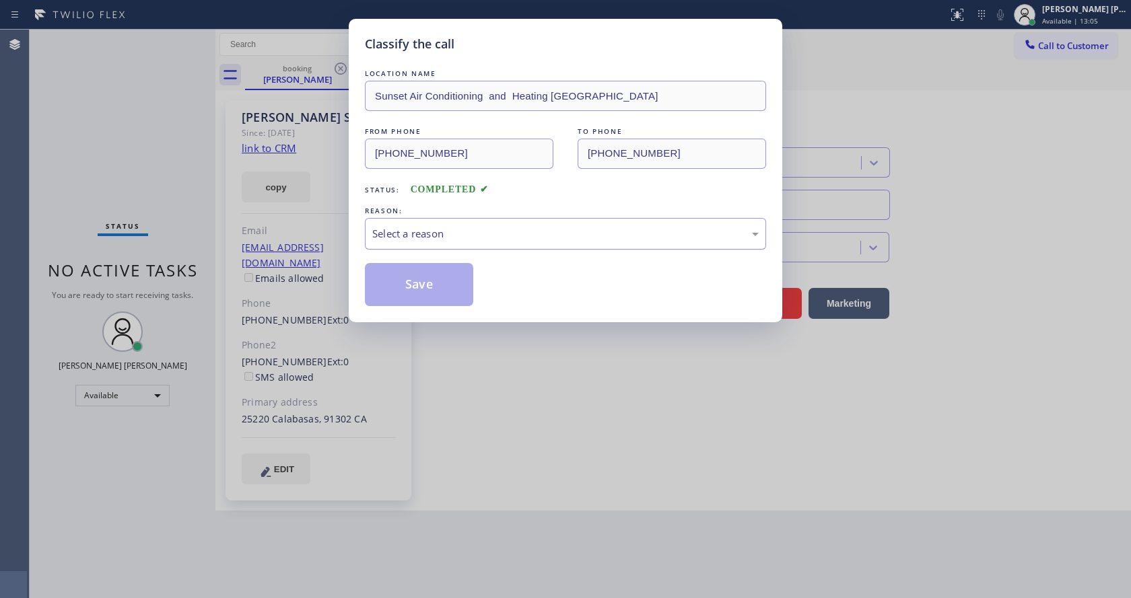
click at [403, 226] on div "Select a reason" at bounding box center [565, 233] width 386 height 15
click at [405, 277] on button "Save" at bounding box center [419, 284] width 108 height 43
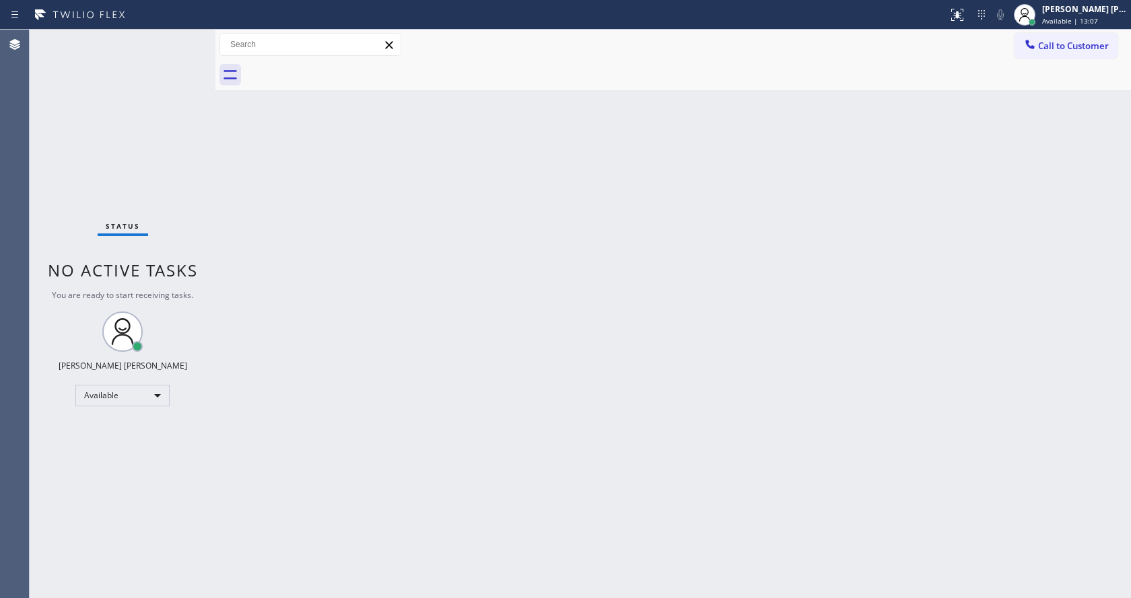
click at [1066, 20] on span "Available | 13:07" at bounding box center [1070, 20] width 56 height 9
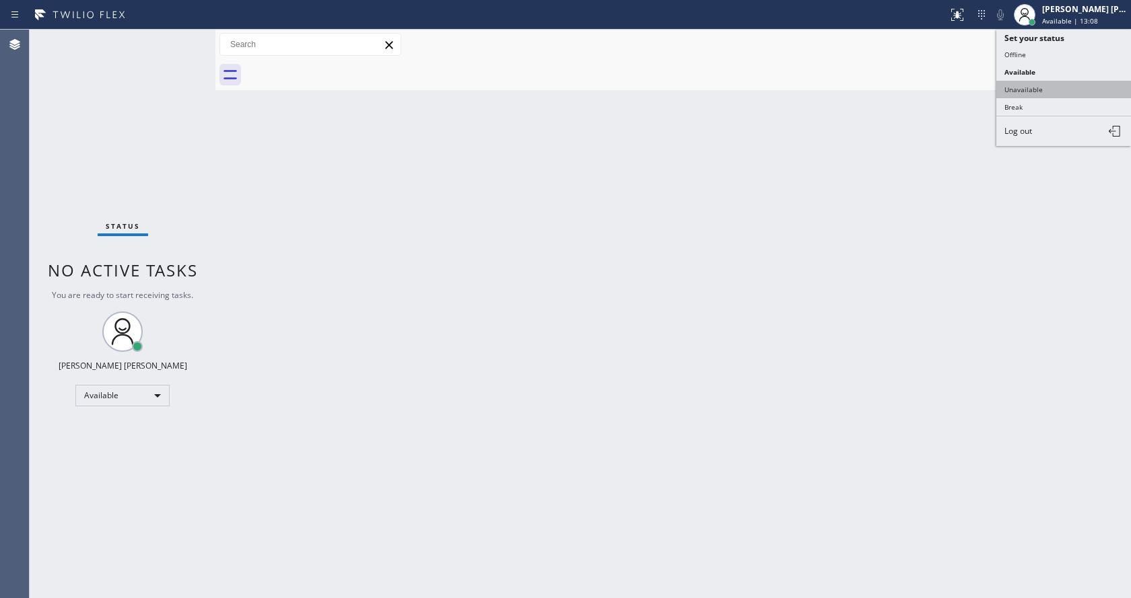
click at [1051, 81] on button "Unavailable" at bounding box center [1063, 89] width 135 height 17
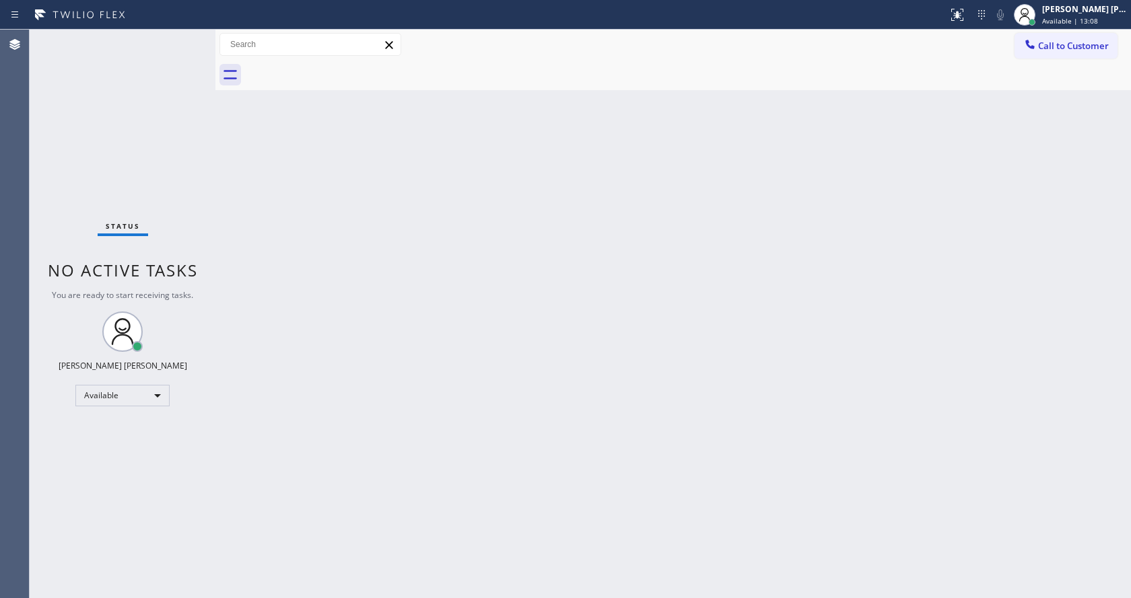
click at [722, 297] on div "Back to Dashboard Change Sender ID Customers Technicians Select a contact Outbo…" at bounding box center [672, 314] width 915 height 569
click at [299, 374] on div "Back to Dashboard Change Sender ID Customers Technicians Select a contact Outbo…" at bounding box center [672, 314] width 915 height 569
click at [287, 318] on div "Back to Dashboard Change Sender ID Customers Technicians Select a contact Outbo…" at bounding box center [672, 314] width 915 height 569
click at [604, 298] on div "Back to Dashboard Change Sender ID Customers Technicians Select a contact Outbo…" at bounding box center [672, 314] width 915 height 569
drag, startPoint x: 337, startPoint y: 394, endPoint x: 318, endPoint y: 487, distance: 95.4
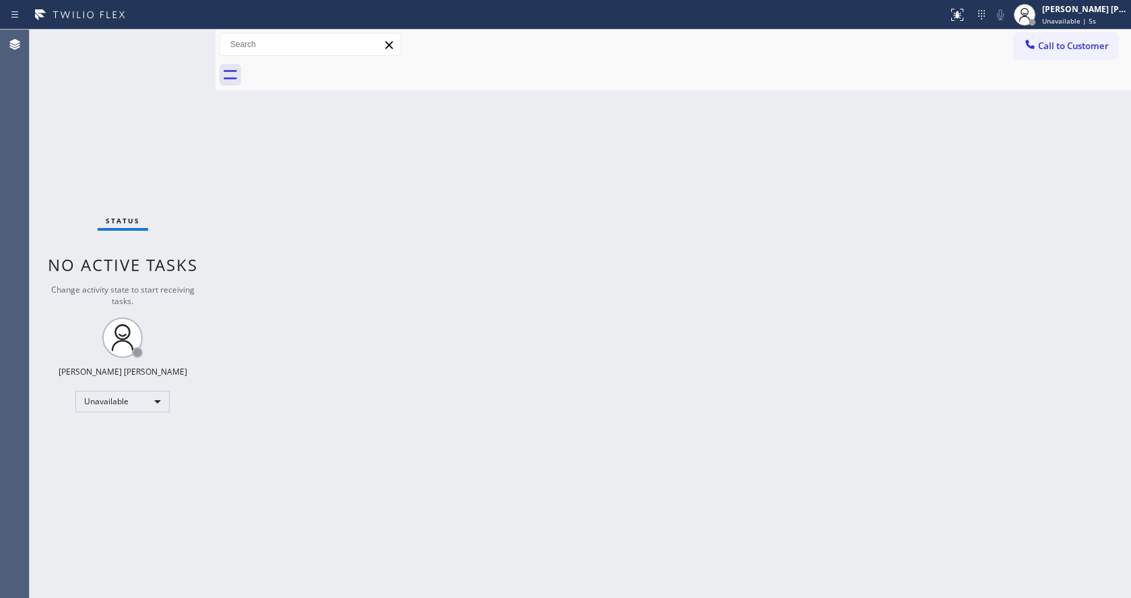
click at [333, 409] on div "Back to Dashboard Change Sender ID Customers Technicians Select a contact Outbo…" at bounding box center [672, 314] width 915 height 569
drag, startPoint x: 659, startPoint y: 284, endPoint x: 677, endPoint y: 20, distance: 264.5
click at [653, 281] on div "Back to Dashboard Change Sender ID Customers Technicians Select a contact Outbo…" at bounding box center [672, 314] width 915 height 569
click at [507, 345] on div "Back to Dashboard Change Sender ID Customers Technicians Select a contact Outbo…" at bounding box center [672, 314] width 915 height 569
drag, startPoint x: 725, startPoint y: 259, endPoint x: 717, endPoint y: 264, distance: 9.4
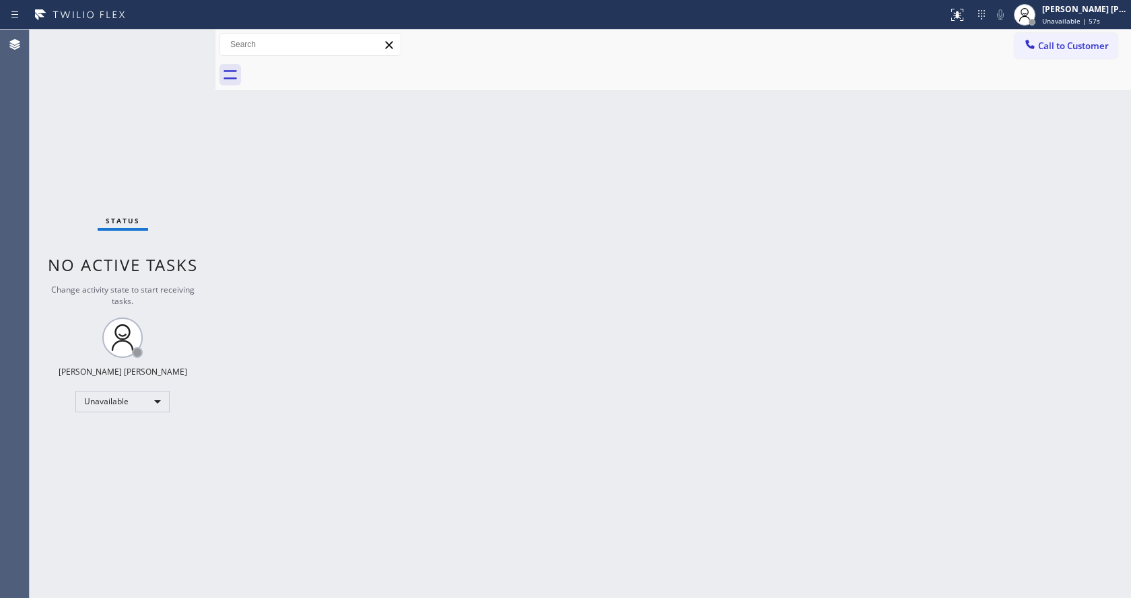
click at [720, 262] on div "Back to Dashboard Change Sender ID Customers Technicians Select a contact Outbo…" at bounding box center [672, 314] width 915 height 569
click at [796, 310] on div "Back to Dashboard Change Sender ID Customers Technicians Select a contact Outbo…" at bounding box center [672, 314] width 915 height 569
drag, startPoint x: 234, startPoint y: 171, endPoint x: 458, endPoint y: 102, distance: 234.6
click at [234, 171] on div "Back to Dashboard Change Sender ID Customers Technicians Select a contact Outbo…" at bounding box center [672, 314] width 915 height 569
click at [1087, 12] on div "[PERSON_NAME] [PERSON_NAME]" at bounding box center [1084, 8] width 85 height 11
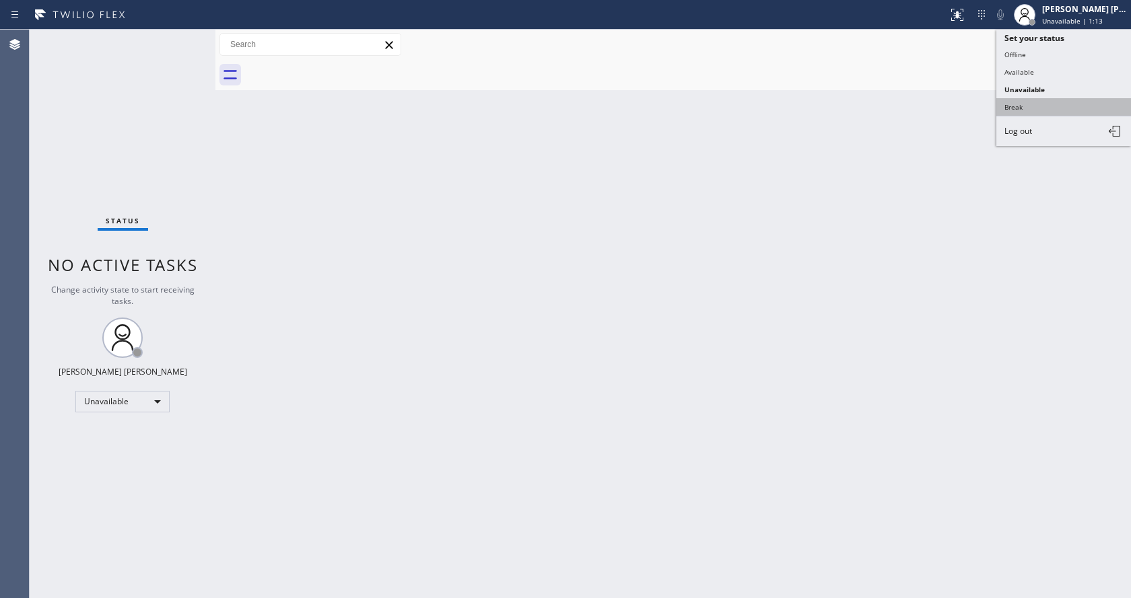
click at [1041, 106] on button "Break" at bounding box center [1063, 106] width 135 height 17
